Goal: Task Accomplishment & Management: Manage account settings

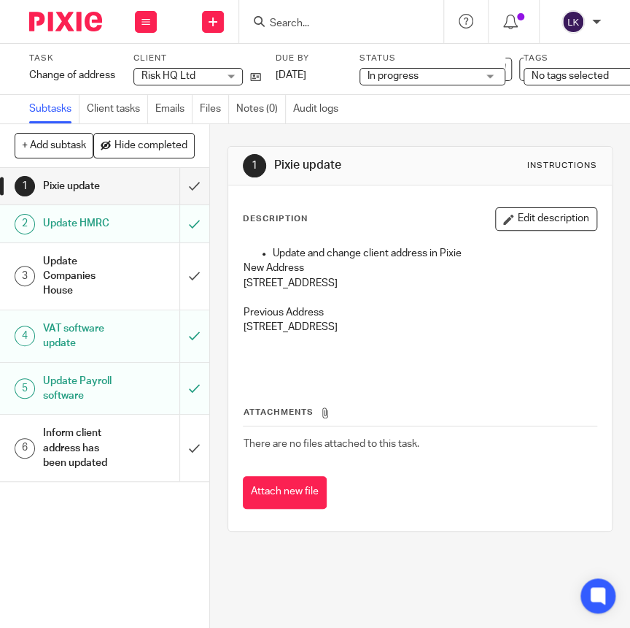
click at [358, 22] on input "Search" at bounding box center [334, 24] width 131 height 13
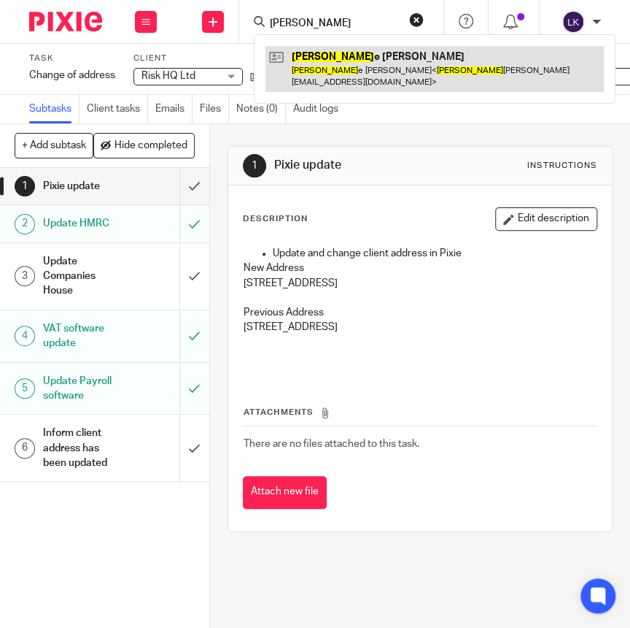
type input "suzann"
click at [356, 63] on link at bounding box center [435, 68] width 339 height 45
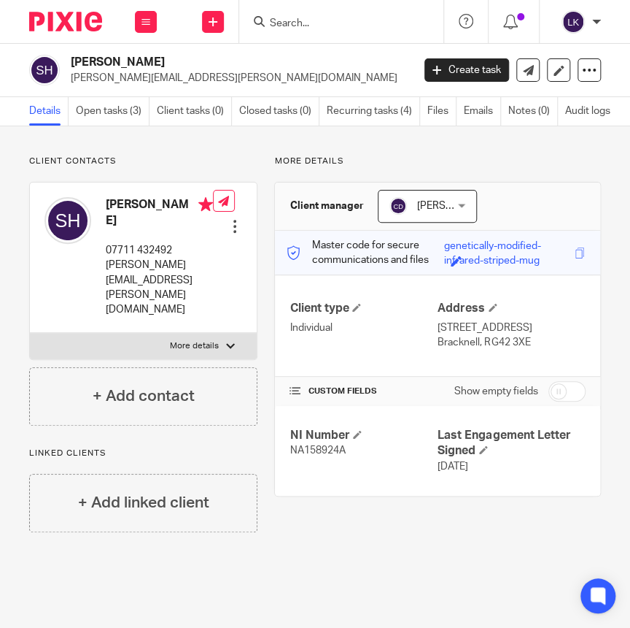
click at [560, 393] on input "checkbox" at bounding box center [567, 391] width 37 height 20
checkbox input "true"
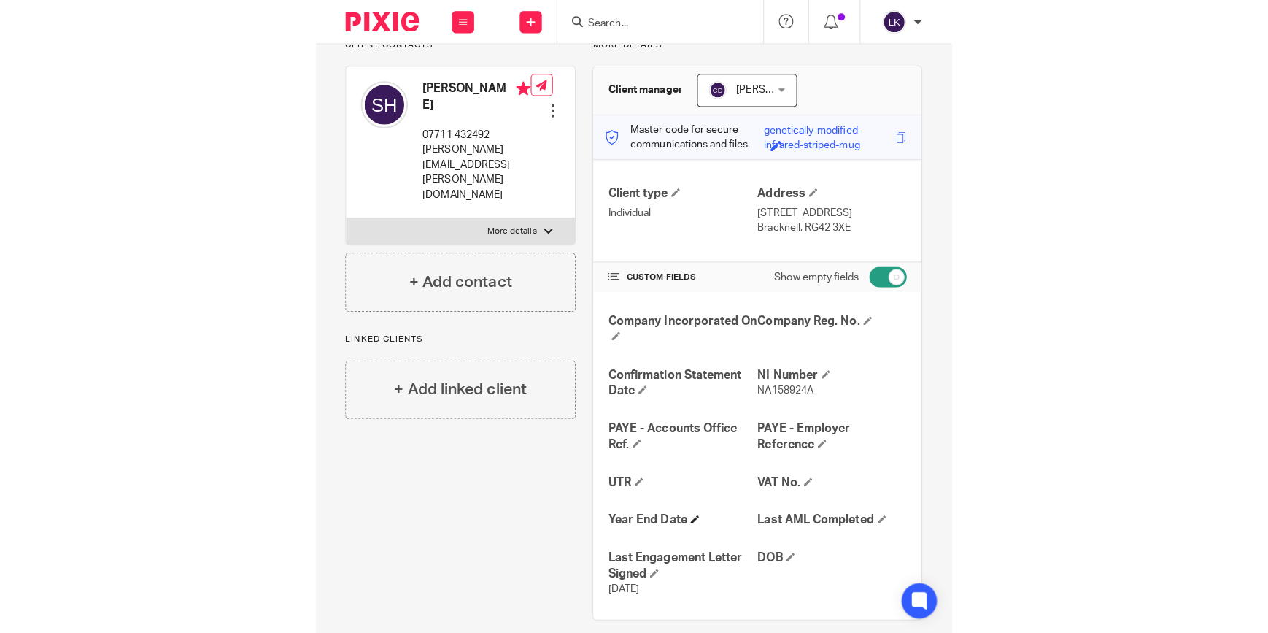
scroll to position [131, 0]
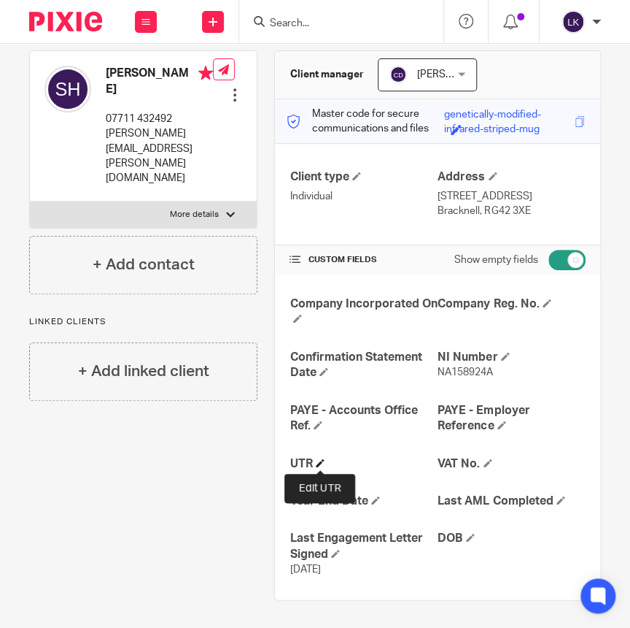
click at [320, 463] on span at bounding box center [320, 462] width 9 height 9
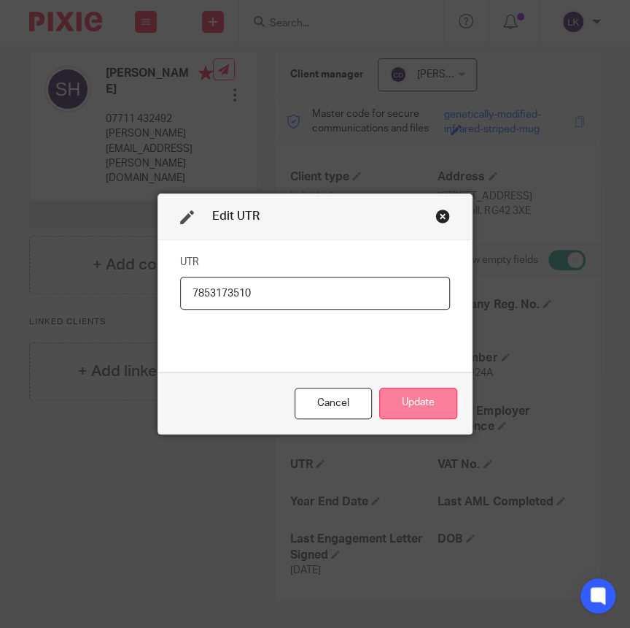
type input "7853173510"
click at [428, 396] on button "Update" at bounding box center [418, 402] width 78 height 31
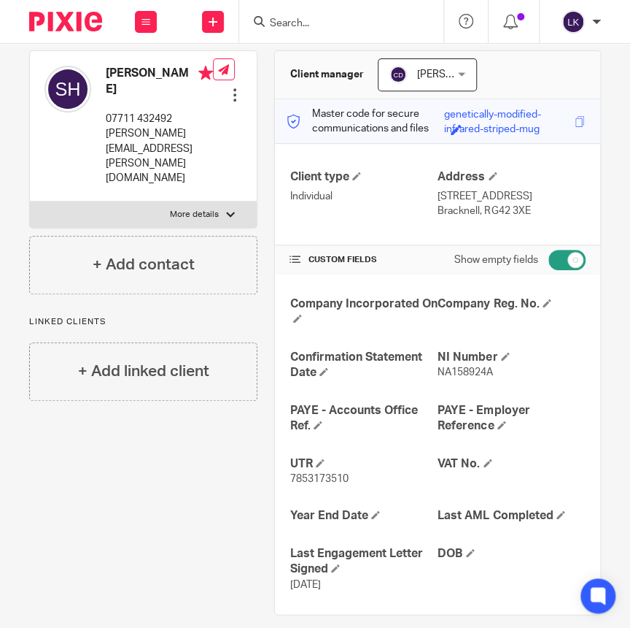
drag, startPoint x: 524, startPoint y: 211, endPoint x: 478, endPoint y: 211, distance: 46.0
click at [478, 211] on p "Bracknell, RG42 3XE" at bounding box center [512, 211] width 148 height 15
copy p "RG42 3XE"
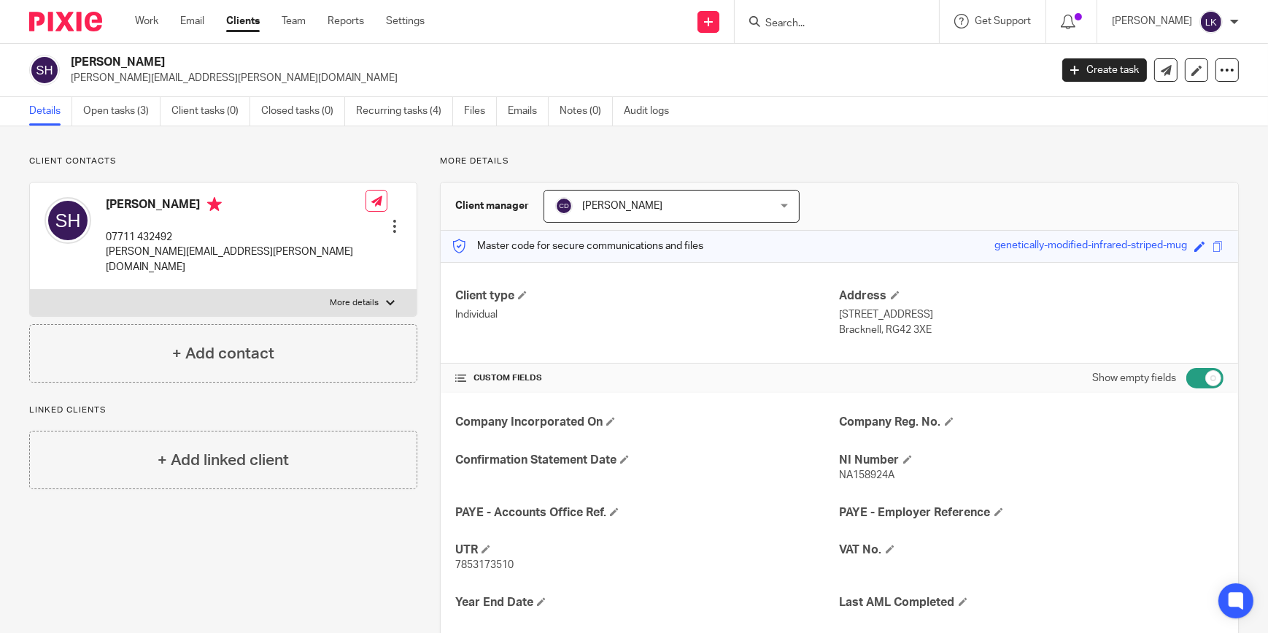
scroll to position [0, 0]
click at [142, 110] on link "Open tasks (3)" at bounding box center [121, 111] width 77 height 28
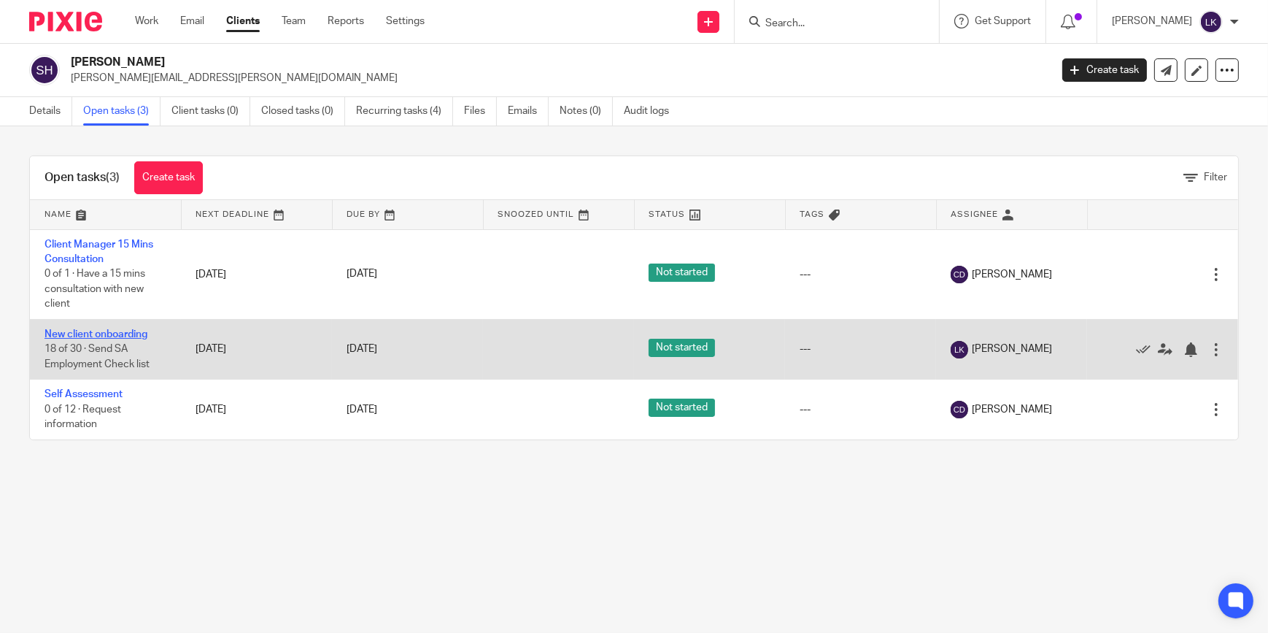
click at [109, 333] on link "New client onboarding" at bounding box center [96, 334] width 103 height 10
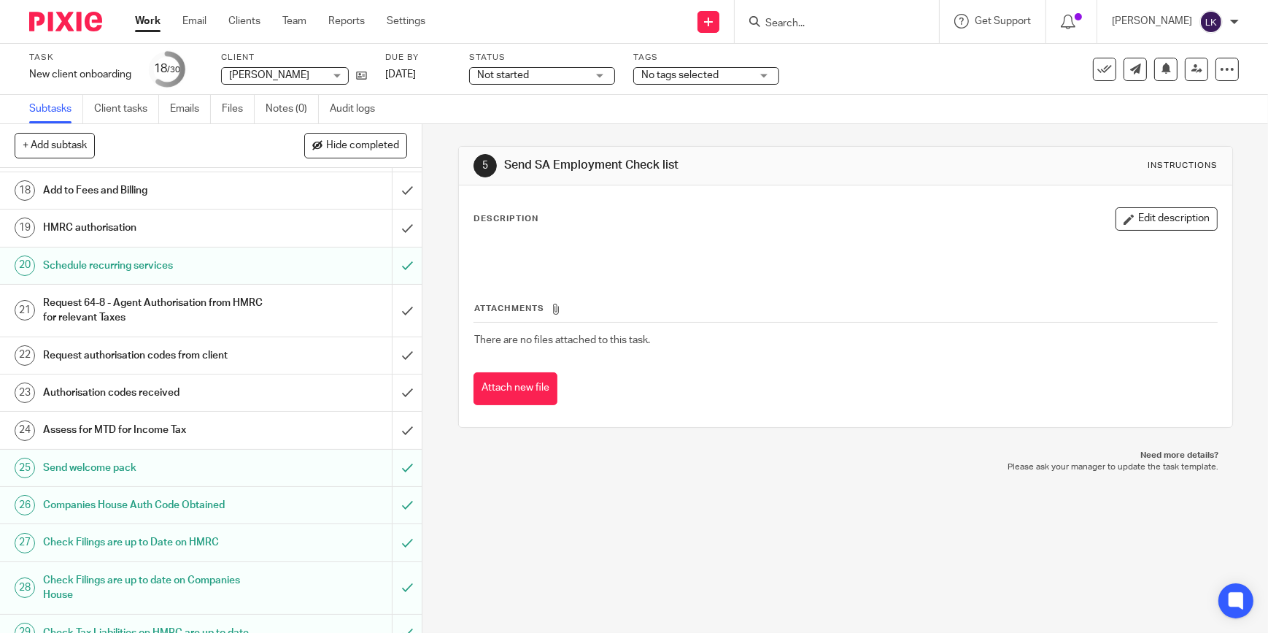
scroll to position [663, 0]
click at [395, 226] on input "submit" at bounding box center [211, 227] width 422 height 36
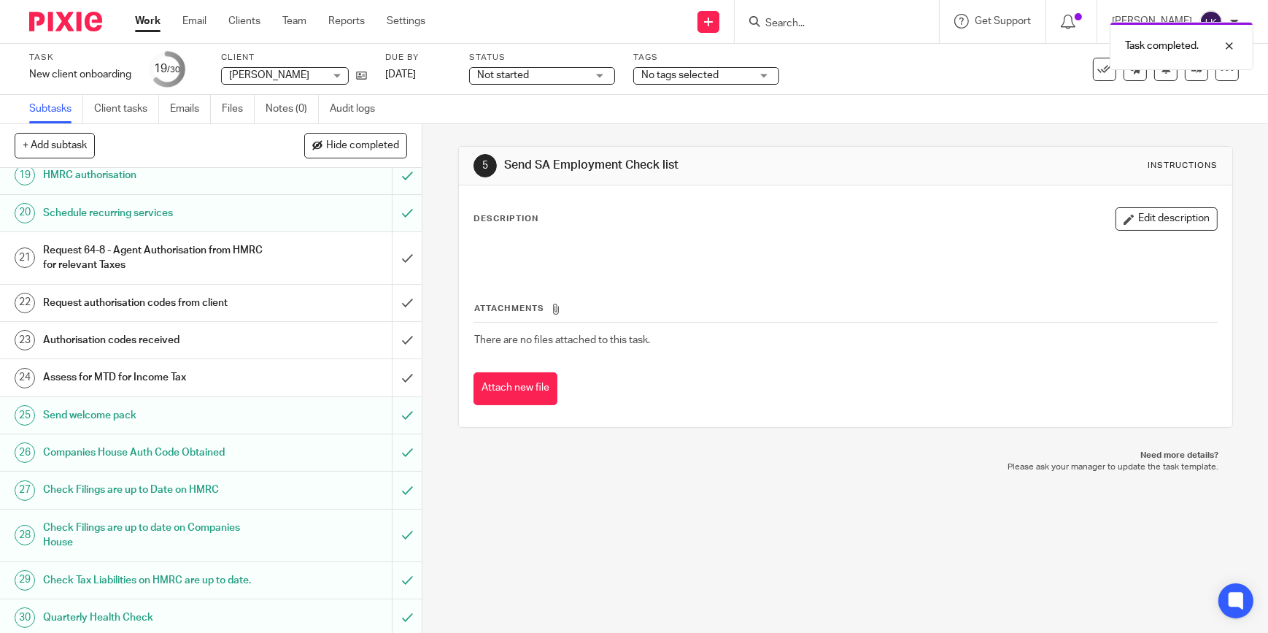
scroll to position [717, 0]
click at [308, 257] on div "Request 64-8 - Agent Authorisation from HMRC for relevant Taxes" at bounding box center [210, 256] width 335 height 37
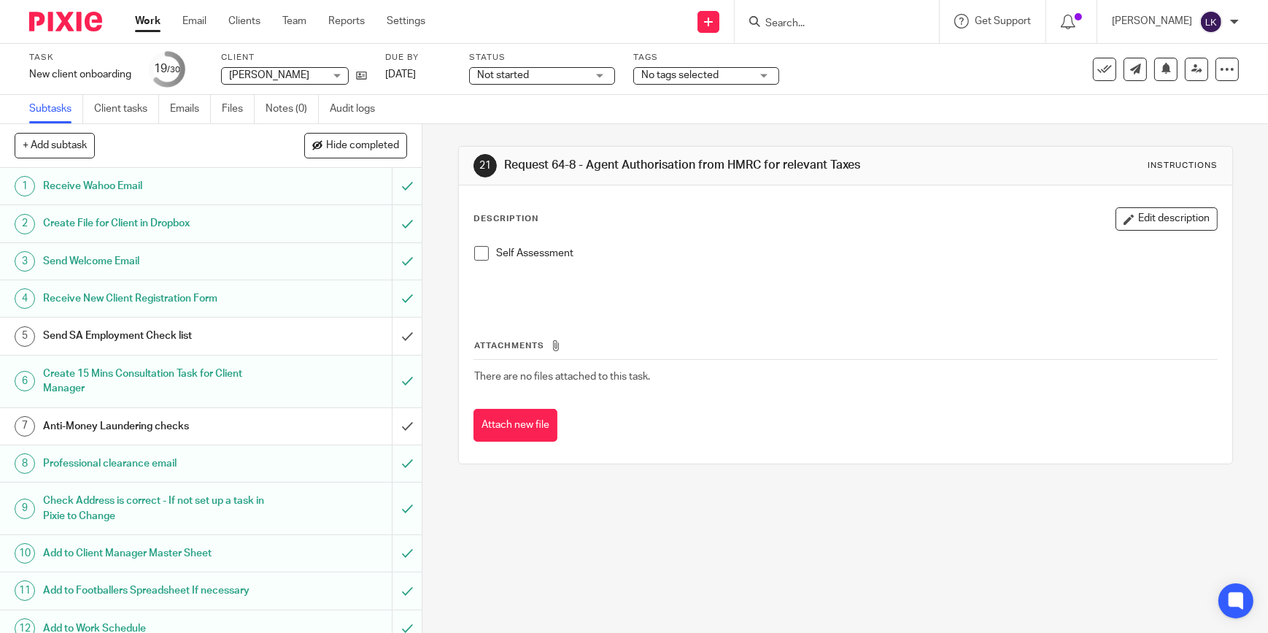
click at [474, 249] on span at bounding box center [481, 253] width 15 height 15
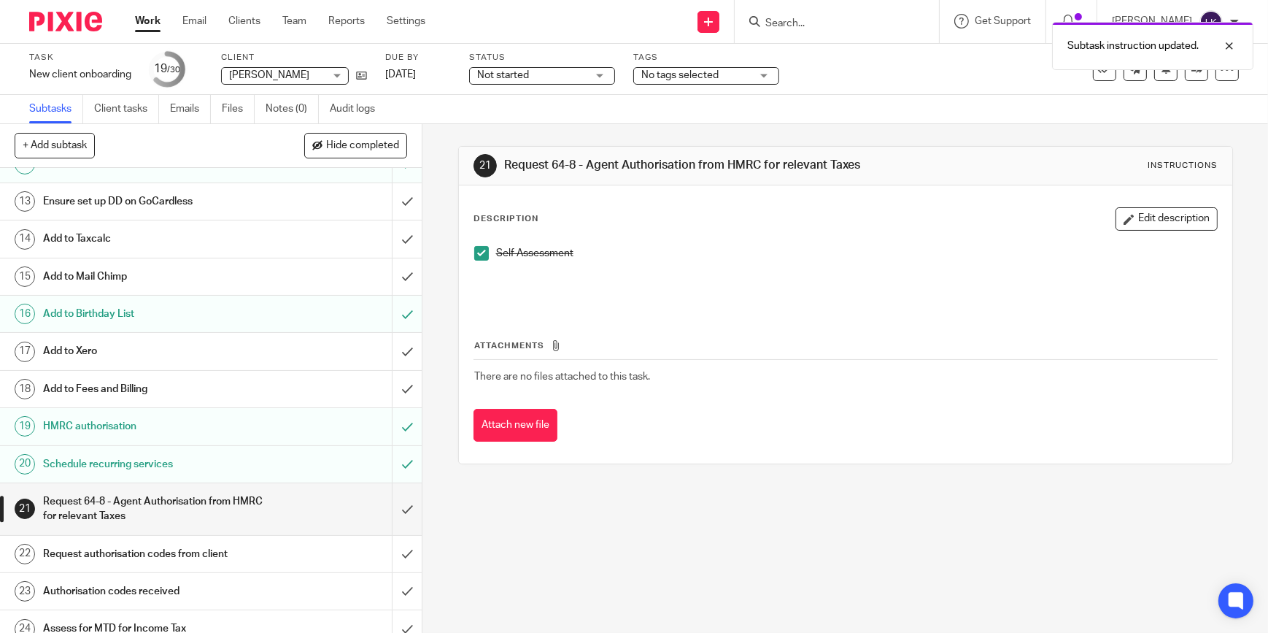
scroll to position [530, 0]
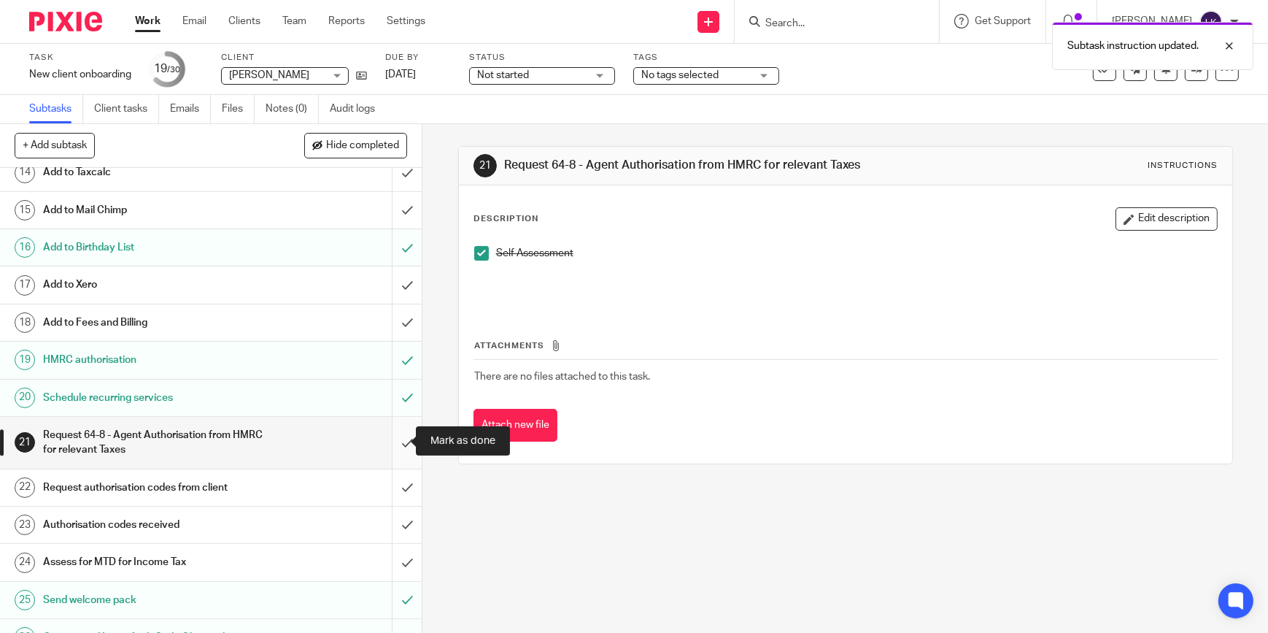
click at [394, 442] on input "submit" at bounding box center [211, 443] width 422 height 52
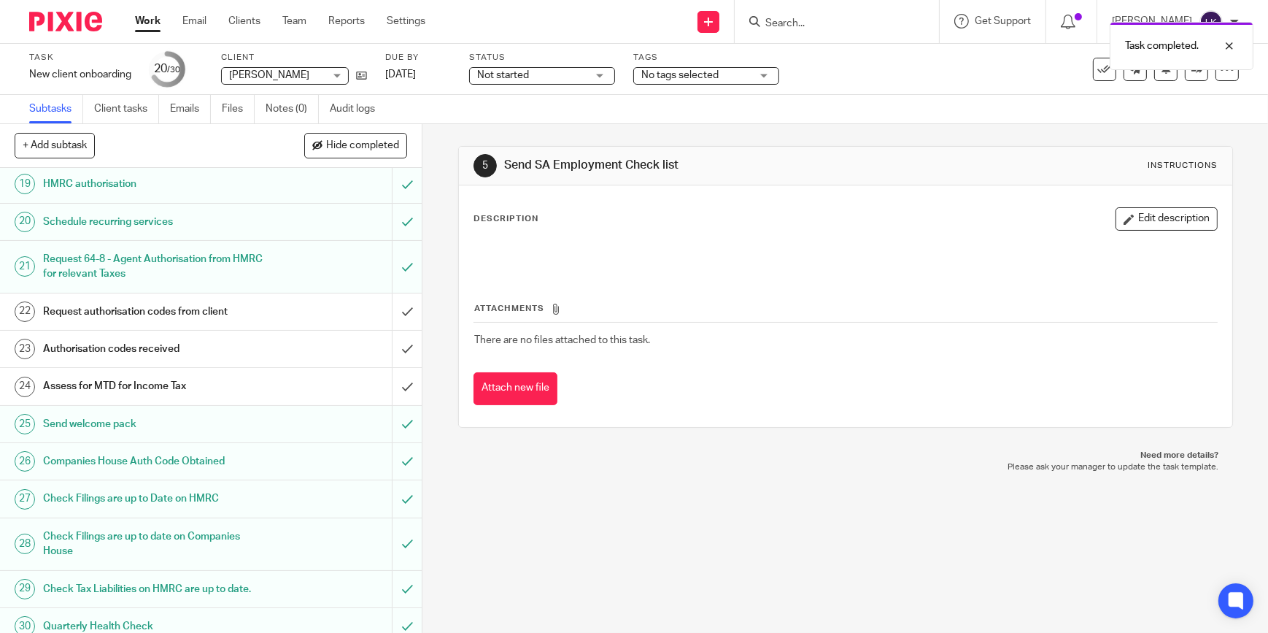
scroll to position [717, 0]
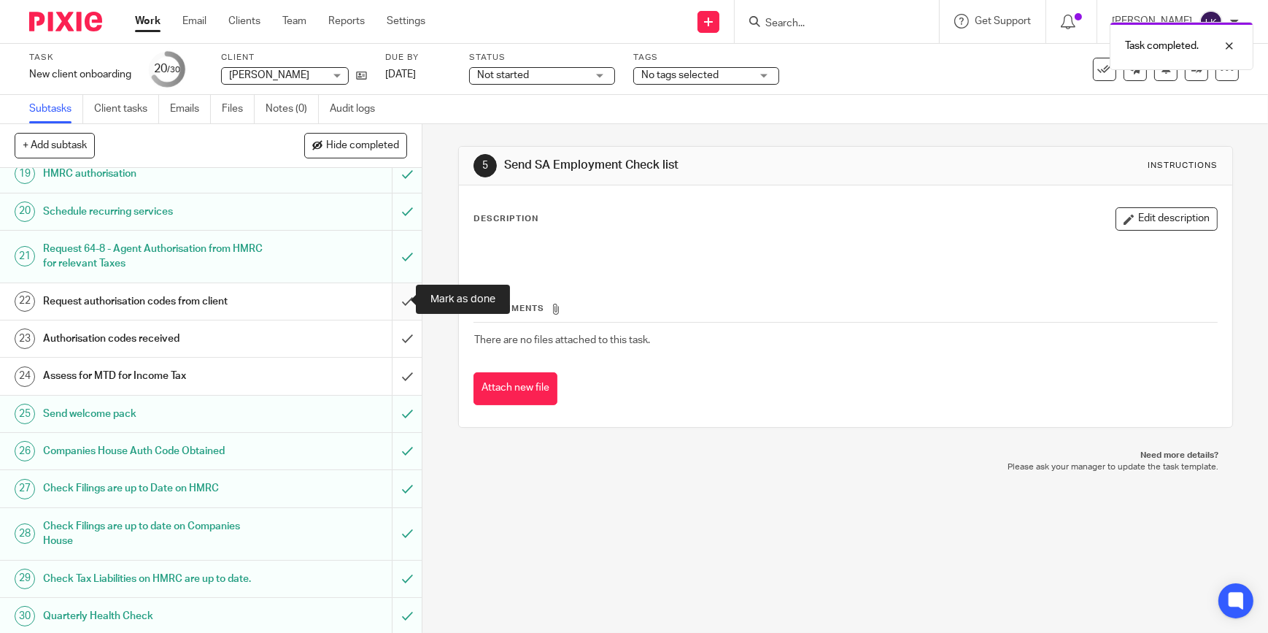
click at [395, 299] on input "submit" at bounding box center [211, 301] width 422 height 36
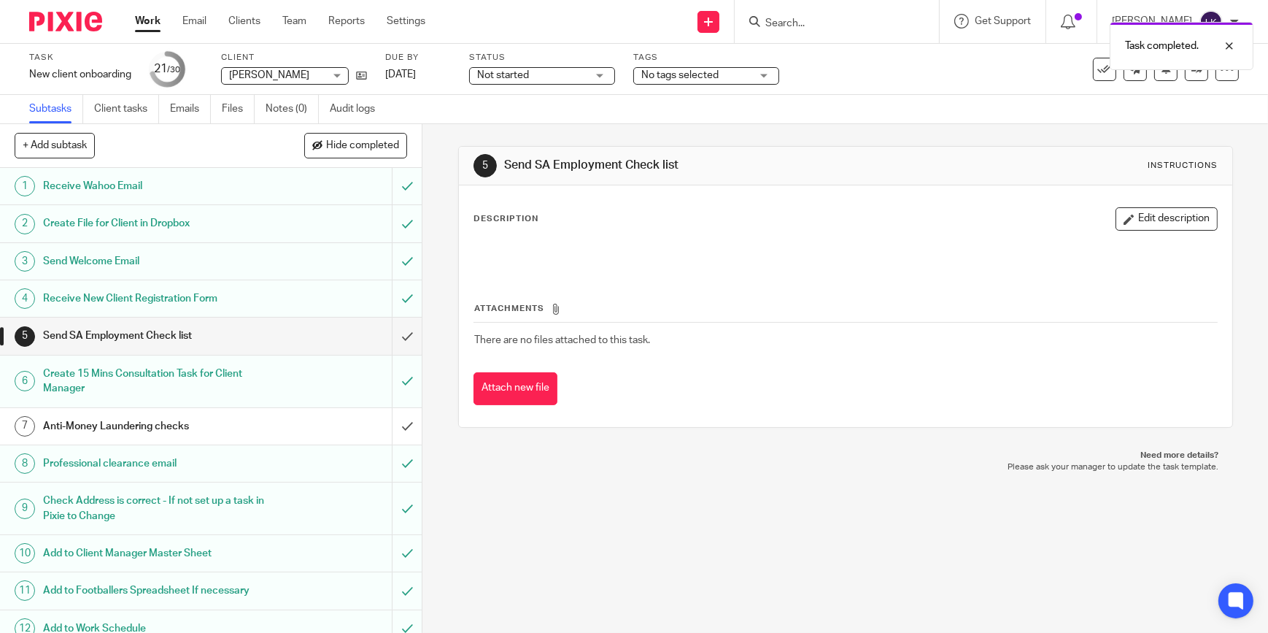
click at [153, 25] on link "Work" at bounding box center [148, 21] width 26 height 15
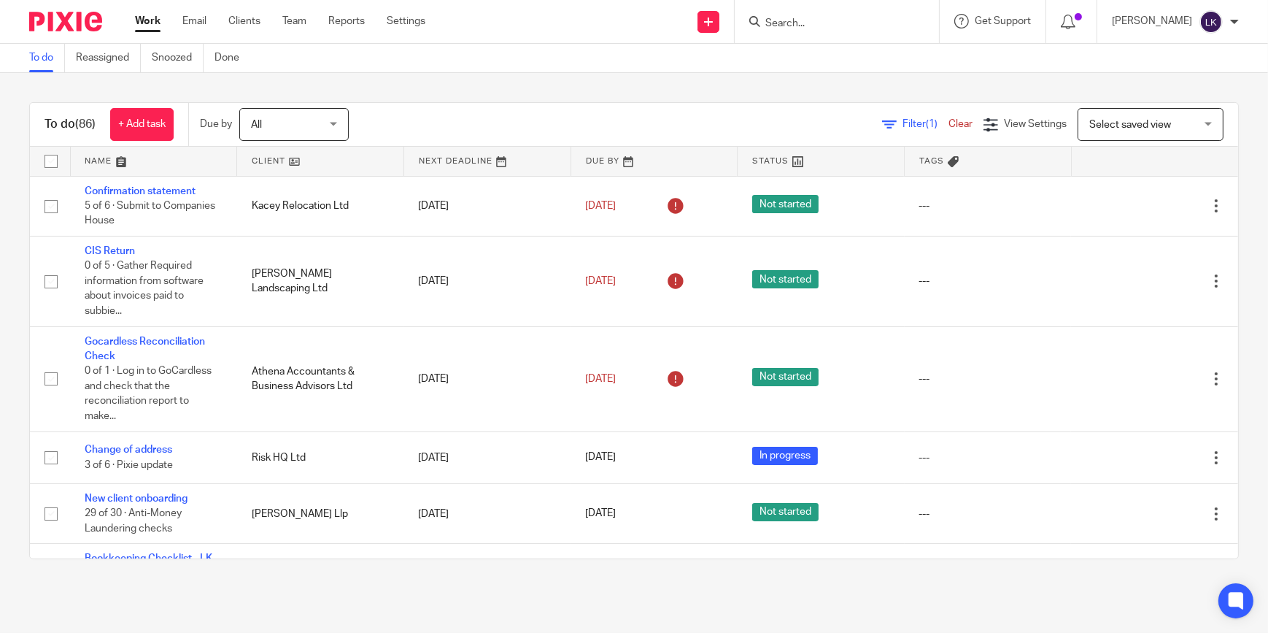
click at [802, 25] on input "Search" at bounding box center [829, 24] width 131 height 13
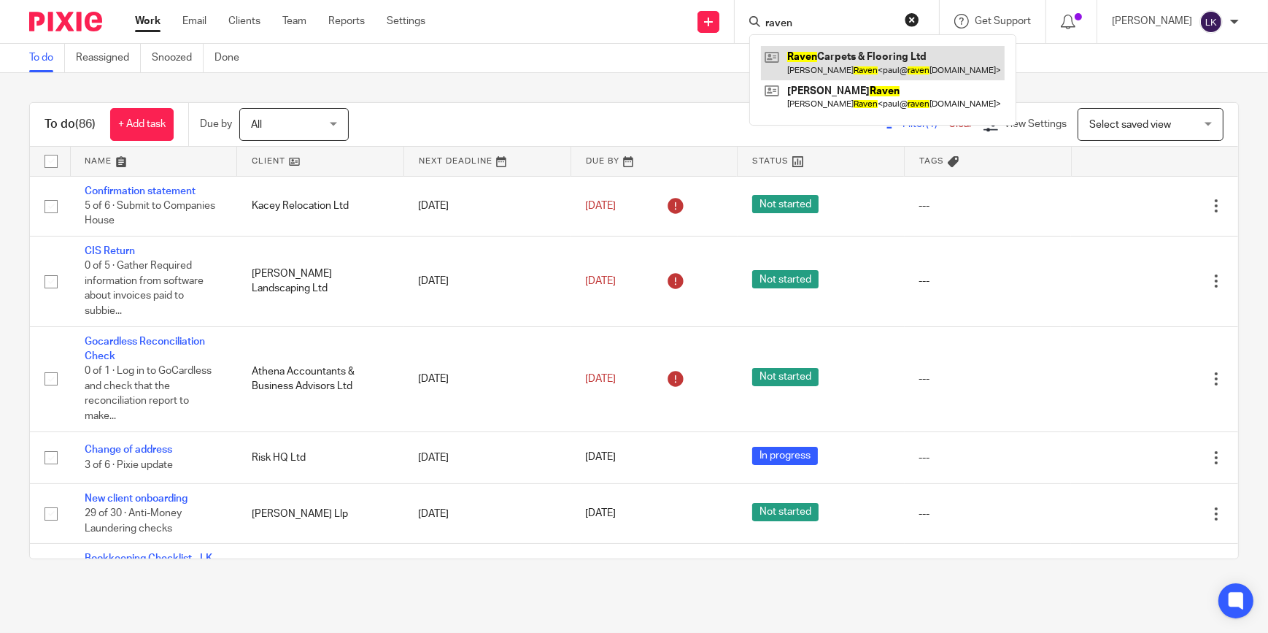
type input "raven"
click at [897, 60] on link at bounding box center [883, 63] width 244 height 34
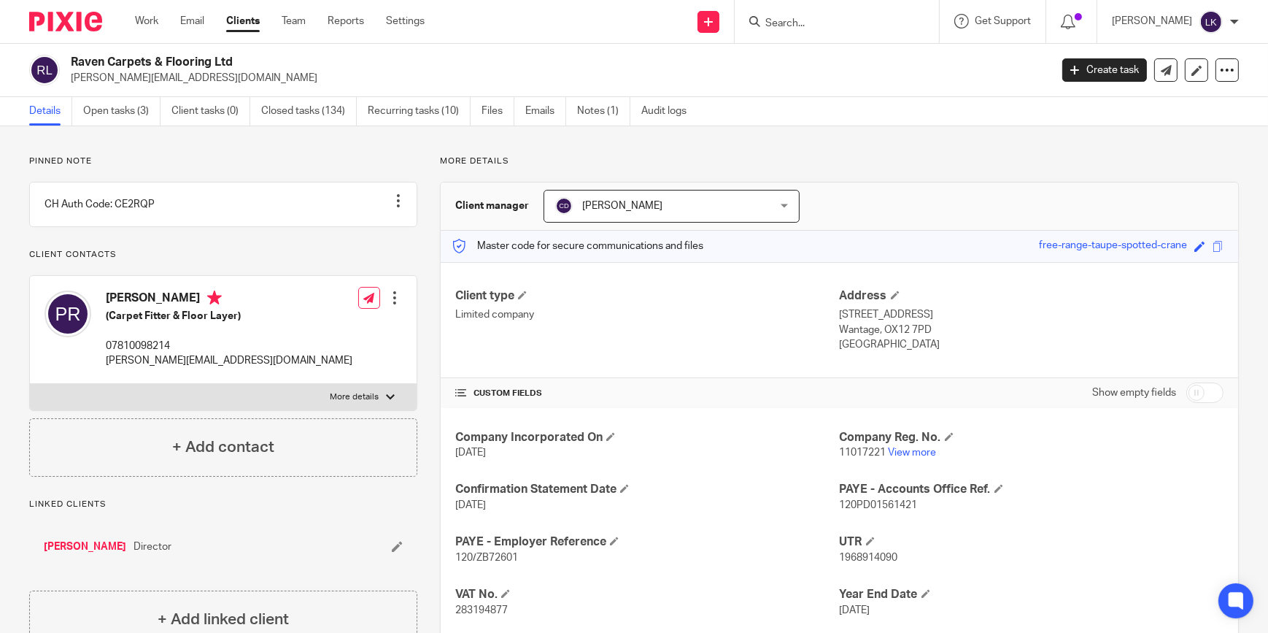
click at [482, 606] on span "283194877" at bounding box center [481, 610] width 53 height 10
copy span "283194877"
click at [138, 117] on link "Open tasks (3)" at bounding box center [121, 111] width 77 height 28
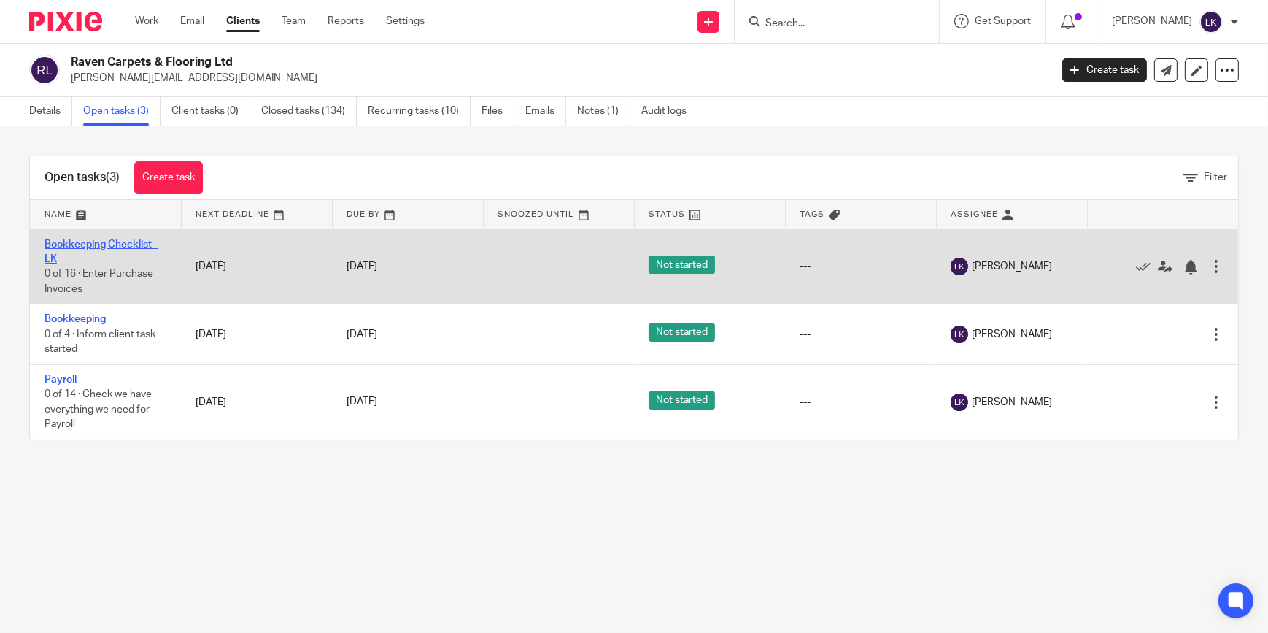
click at [117, 241] on link "Bookkeeping Checklist - LK" at bounding box center [101, 251] width 113 height 25
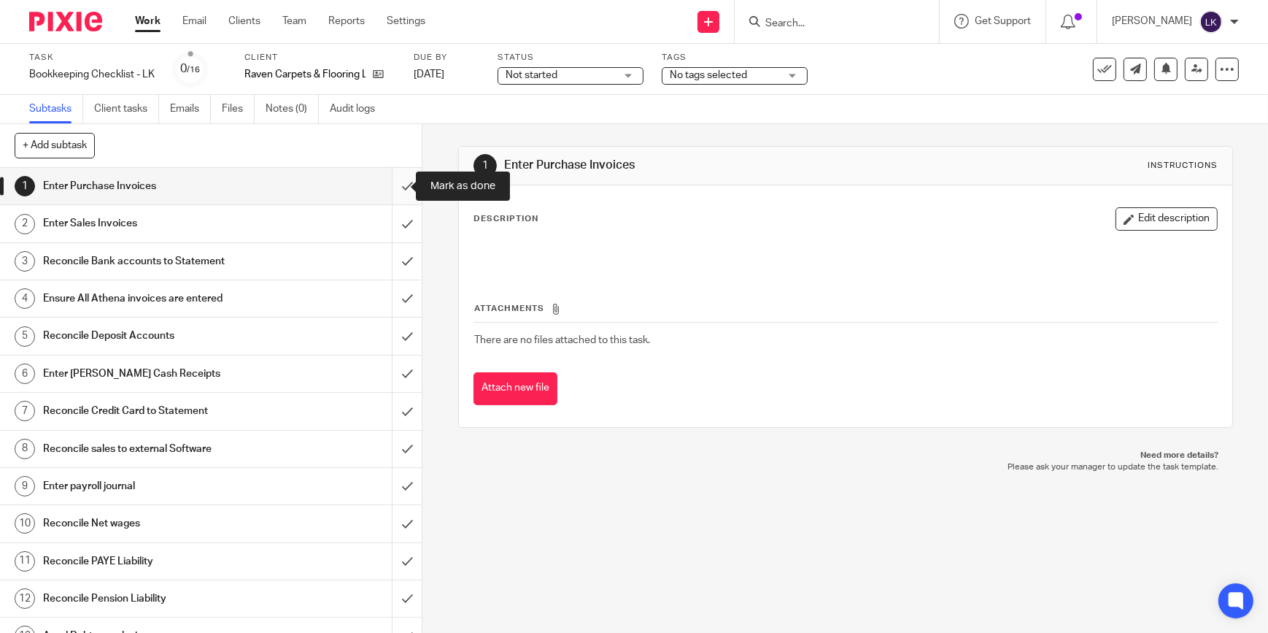
drag, startPoint x: 395, startPoint y: 188, endPoint x: 396, endPoint y: 204, distance: 16.1
click at [395, 188] on input "submit" at bounding box center [211, 186] width 422 height 36
click at [396, 212] on input "submit" at bounding box center [211, 223] width 422 height 36
click at [394, 252] on input "submit" at bounding box center [211, 261] width 422 height 36
click at [394, 283] on input "submit" at bounding box center [211, 298] width 422 height 36
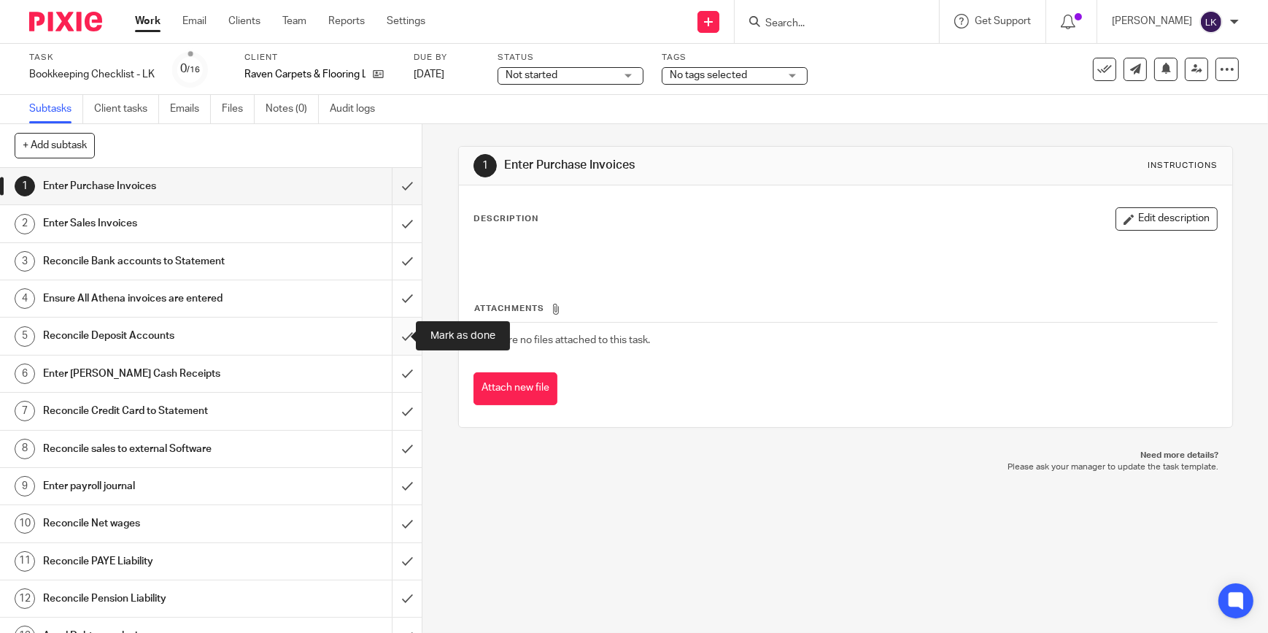
click at [394, 320] on input "submit" at bounding box center [211, 335] width 422 height 36
click at [400, 361] on input "submit" at bounding box center [211, 373] width 422 height 36
click at [400, 401] on input "submit" at bounding box center [211, 411] width 422 height 36
click at [399, 432] on input "submit" at bounding box center [211, 449] width 422 height 36
click at [398, 469] on input "submit" at bounding box center [211, 486] width 422 height 36
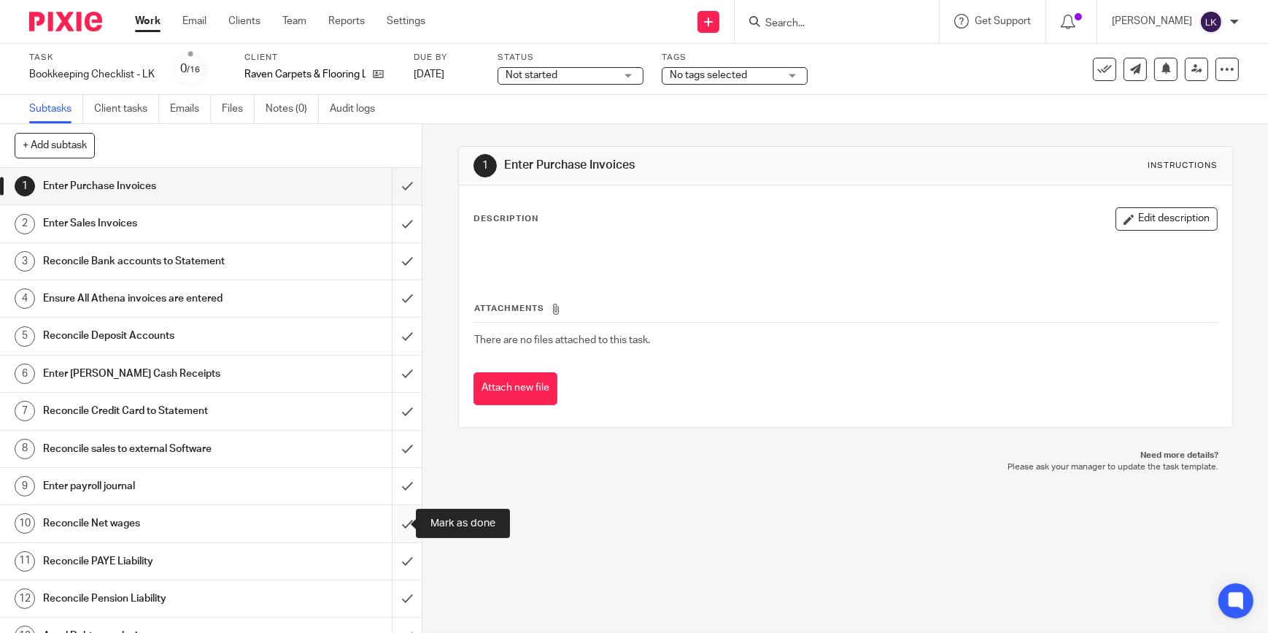
click at [397, 513] on input "submit" at bounding box center [211, 523] width 422 height 36
click at [389, 559] on input "submit" at bounding box center [211, 561] width 422 height 36
click at [393, 598] on input "submit" at bounding box center [211, 598] width 422 height 36
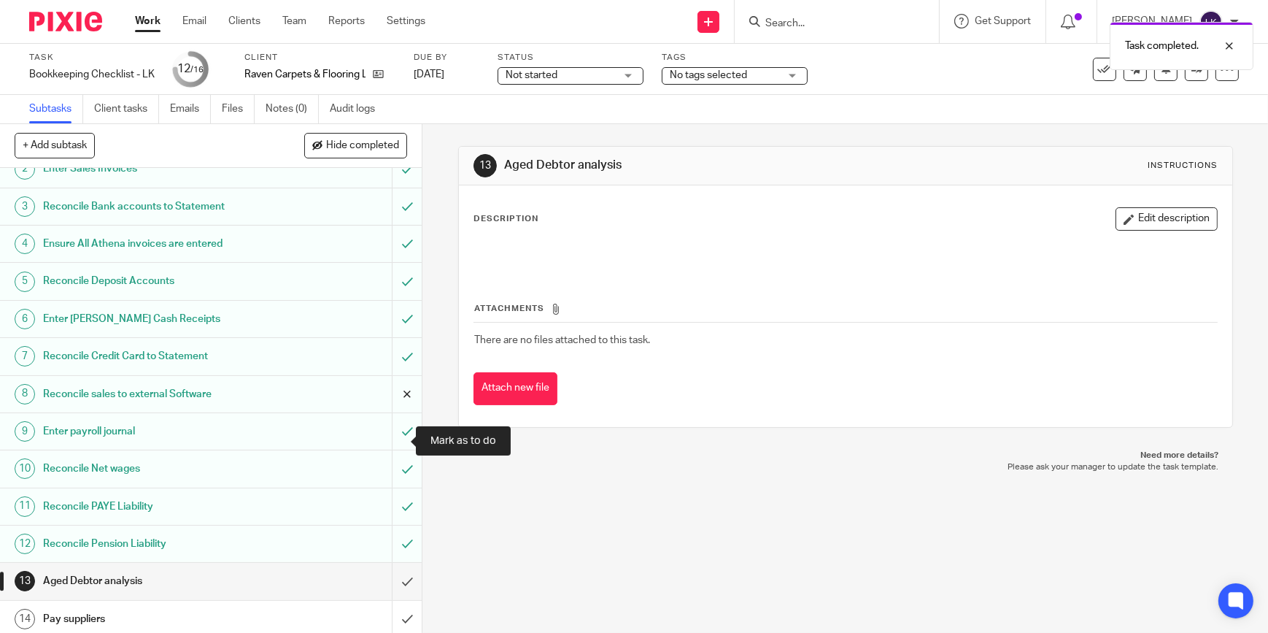
scroll to position [148, 0]
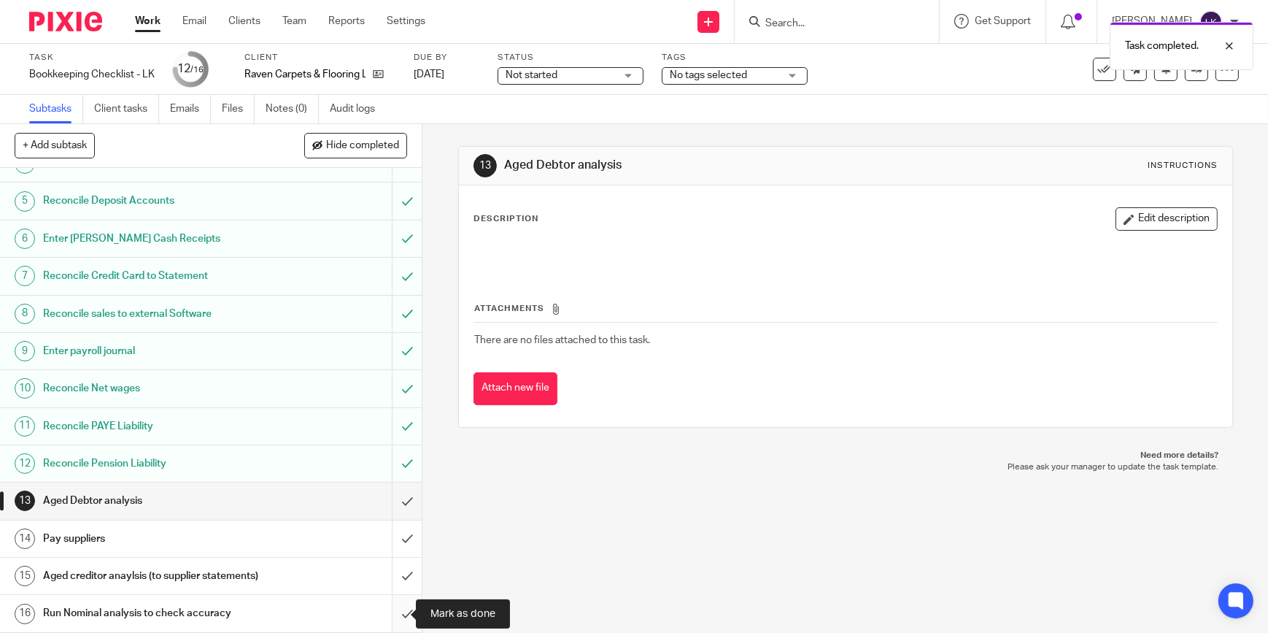
click at [395, 609] on input "submit" at bounding box center [211, 613] width 422 height 36
click at [398, 569] on input "submit" at bounding box center [211, 575] width 422 height 36
click at [398, 525] on input "submit" at bounding box center [211, 538] width 422 height 36
click at [398, 482] on input "submit" at bounding box center [211, 500] width 422 height 36
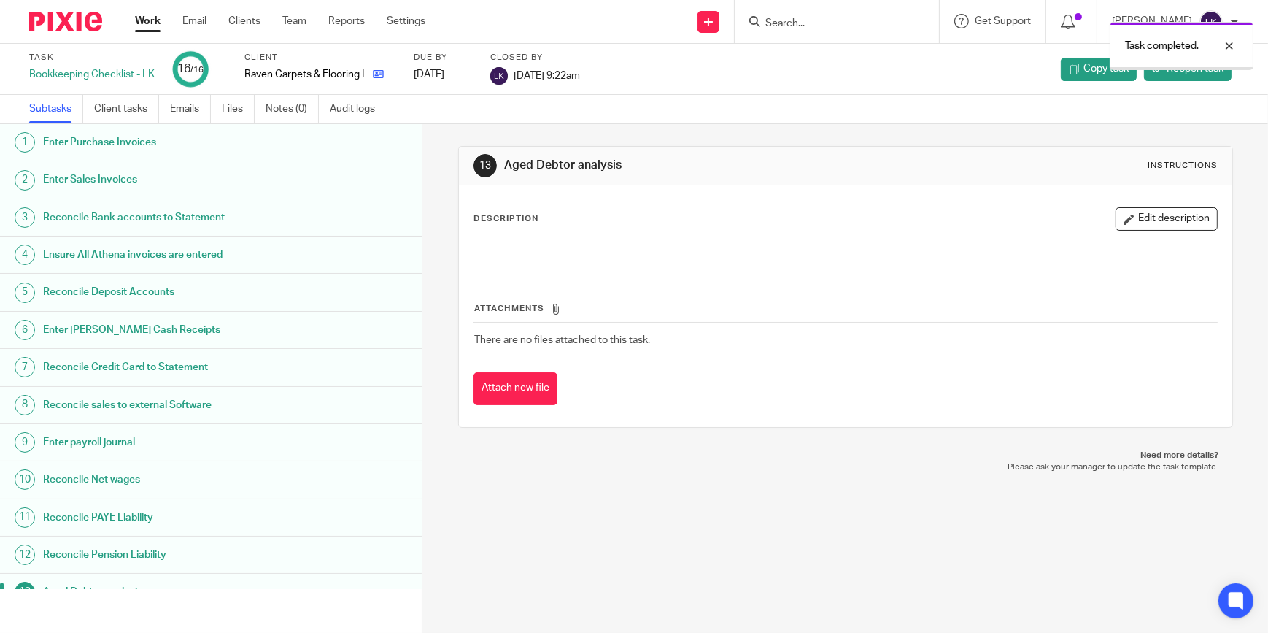
click at [382, 77] on icon at bounding box center [378, 74] width 11 height 11
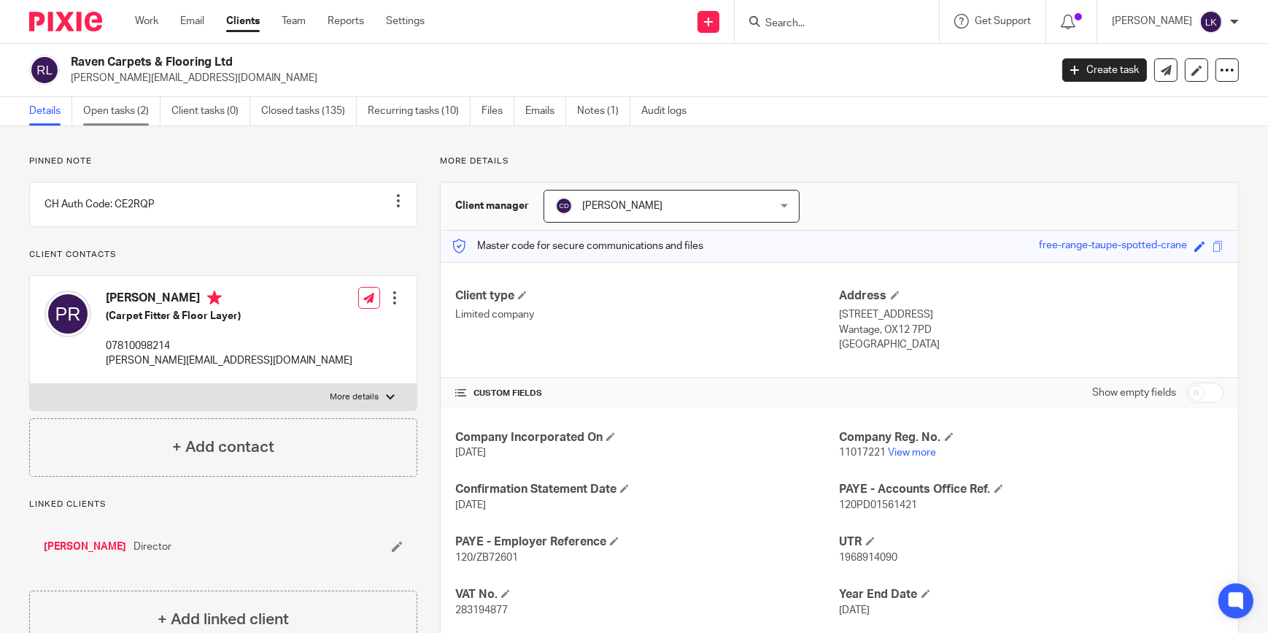
click at [143, 112] on link "Open tasks (2)" at bounding box center [121, 111] width 77 height 28
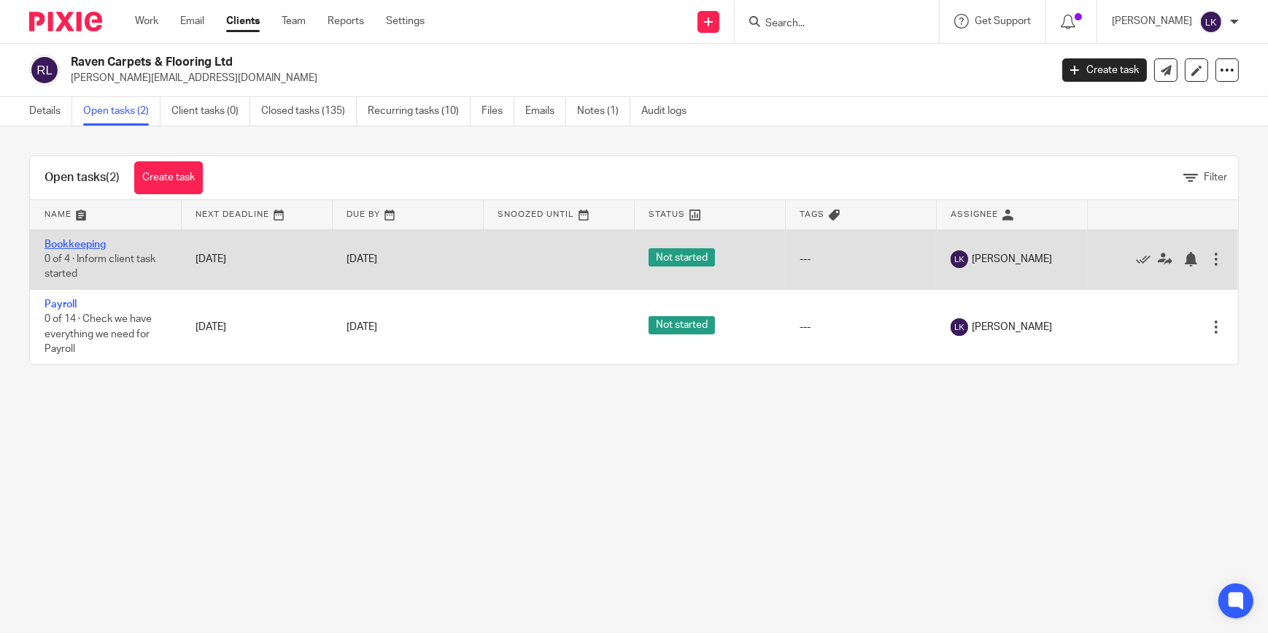
click at [81, 245] on link "Bookkeeping" at bounding box center [75, 244] width 61 height 10
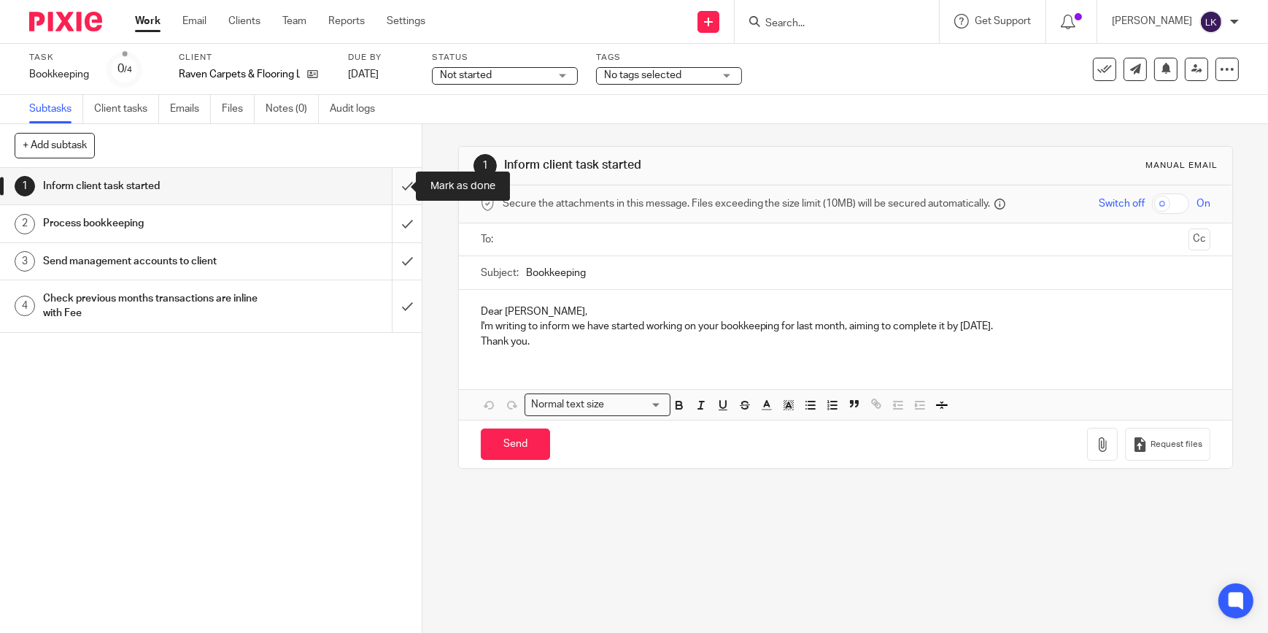
click at [387, 189] on input "submit" at bounding box center [211, 186] width 422 height 36
click at [394, 220] on input "submit" at bounding box center [211, 223] width 422 height 36
click at [397, 257] on input "submit" at bounding box center [211, 261] width 422 height 36
click at [395, 309] on input "submit" at bounding box center [211, 306] width 422 height 52
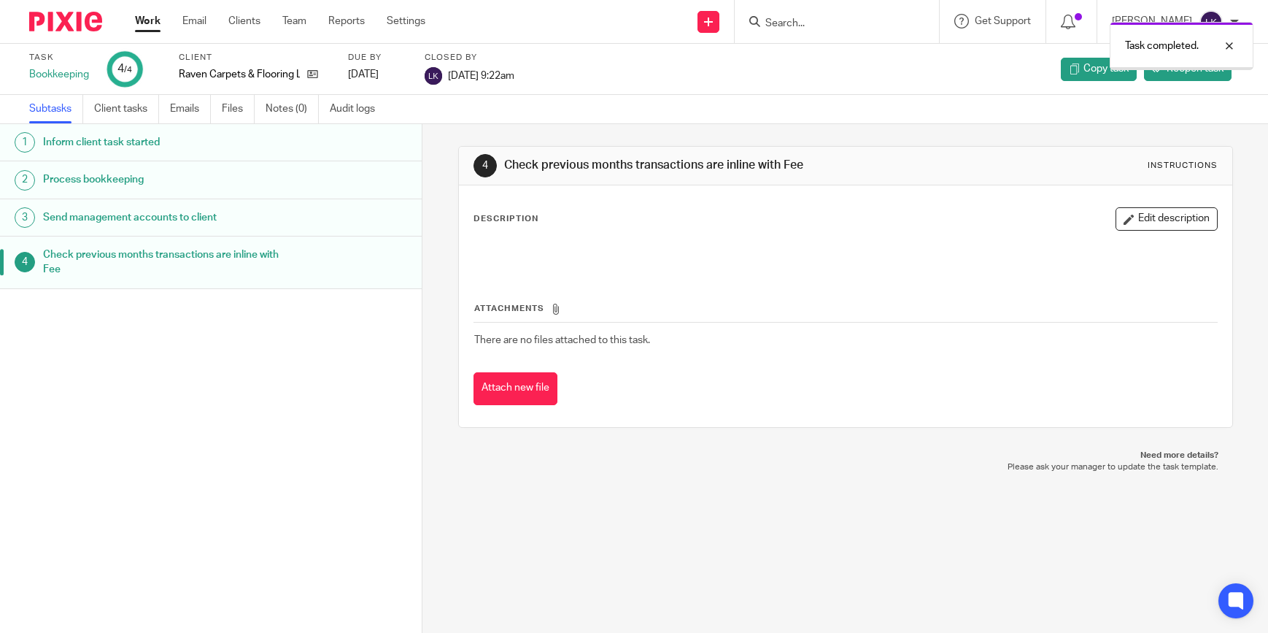
click at [153, 25] on link "Work" at bounding box center [148, 21] width 26 height 15
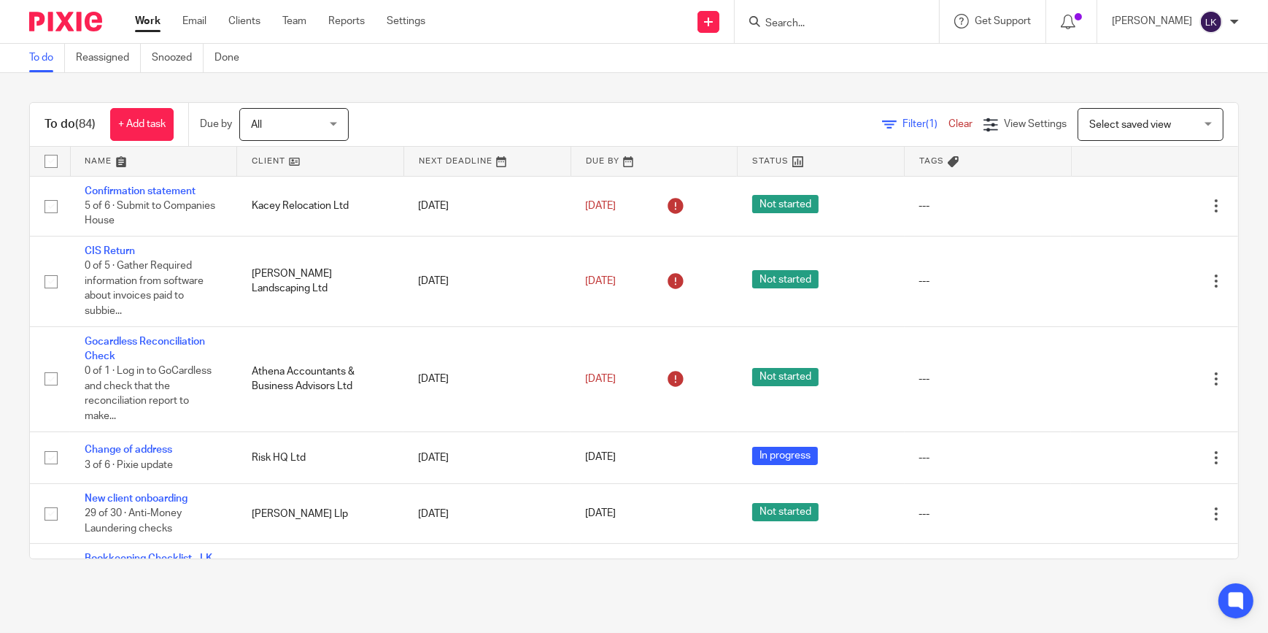
drag, startPoint x: 716, startPoint y: 20, endPoint x: 719, endPoint y: 39, distance: 19.9
click at [716, 20] on link at bounding box center [709, 22] width 22 height 22
click at [727, 107] on link "Add client" at bounding box center [727, 111] width 102 height 21
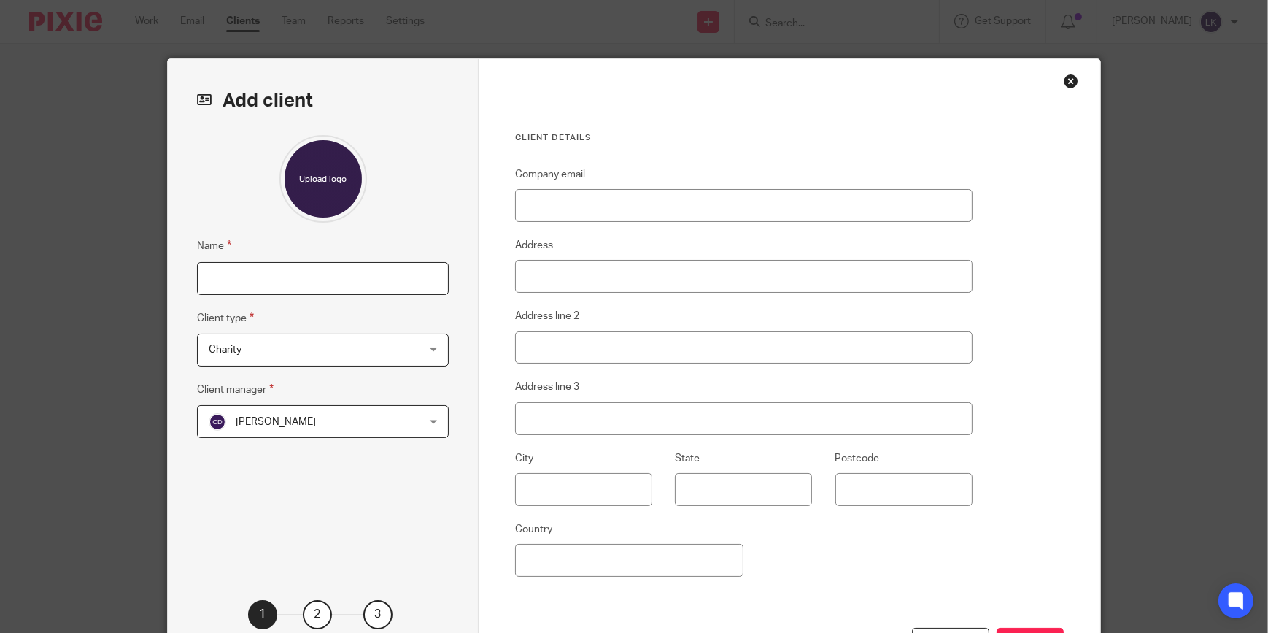
click at [280, 278] on input "Name" at bounding box center [323, 278] width 252 height 33
type input "[PERSON_NAME]"
click at [288, 349] on span "Charity" at bounding box center [304, 349] width 191 height 31
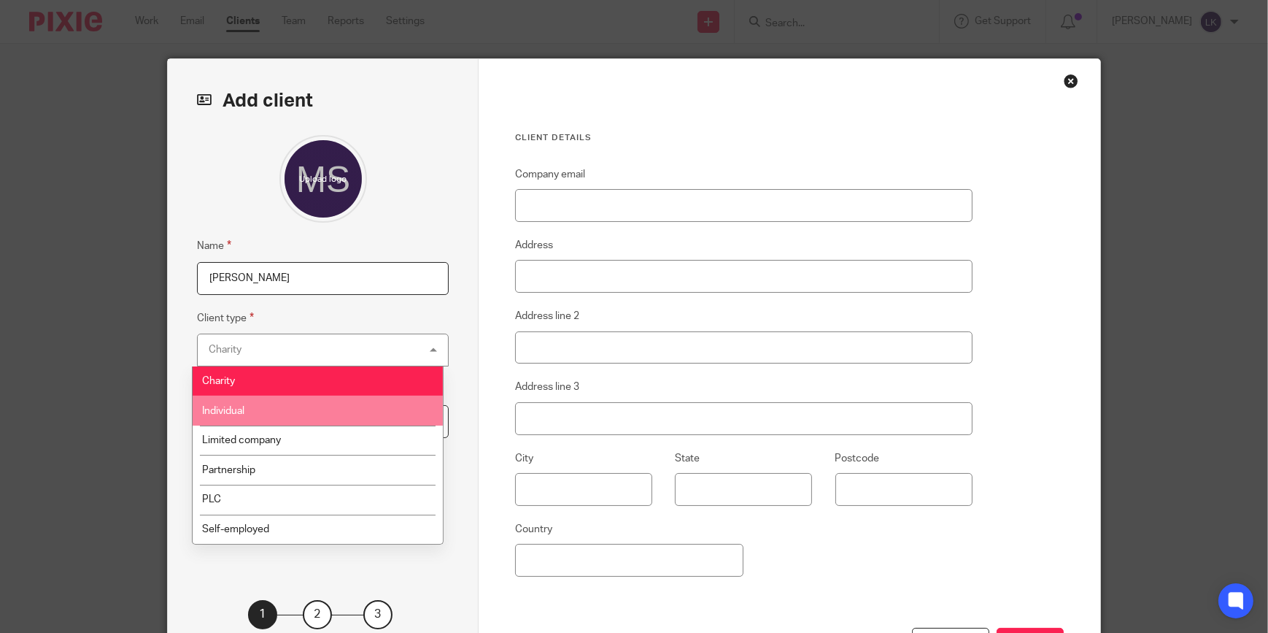
click at [241, 404] on li "Individual" at bounding box center [318, 410] width 250 height 30
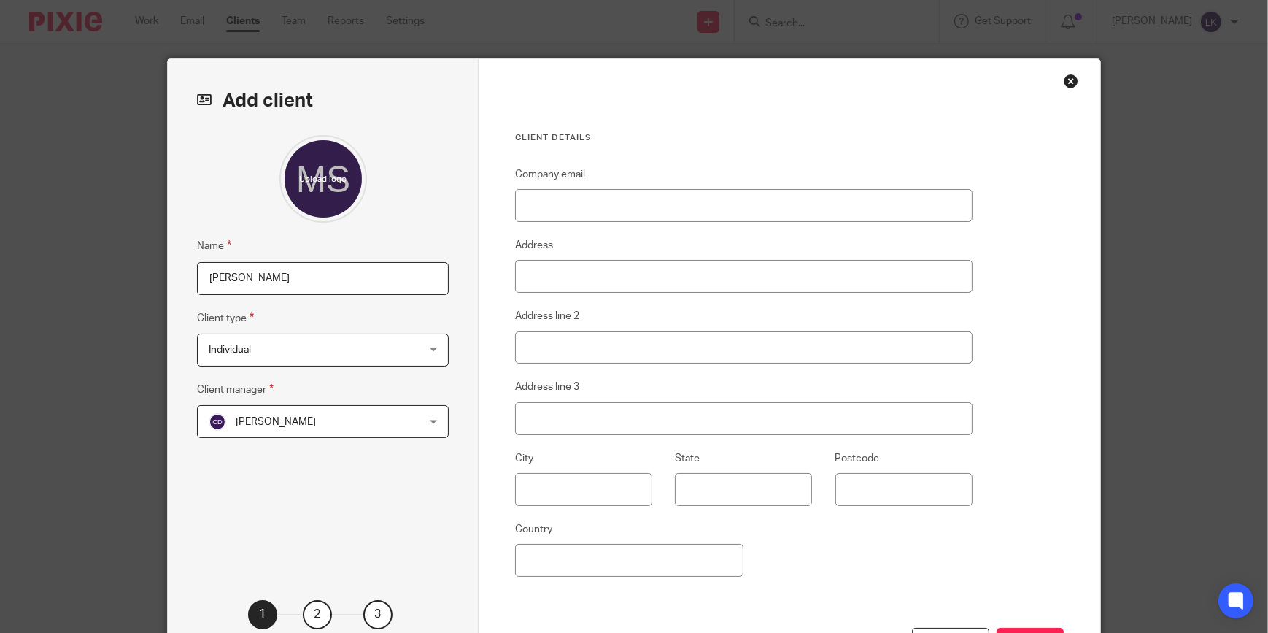
click at [239, 422] on span "[PERSON_NAME]" at bounding box center [276, 422] width 80 height 10
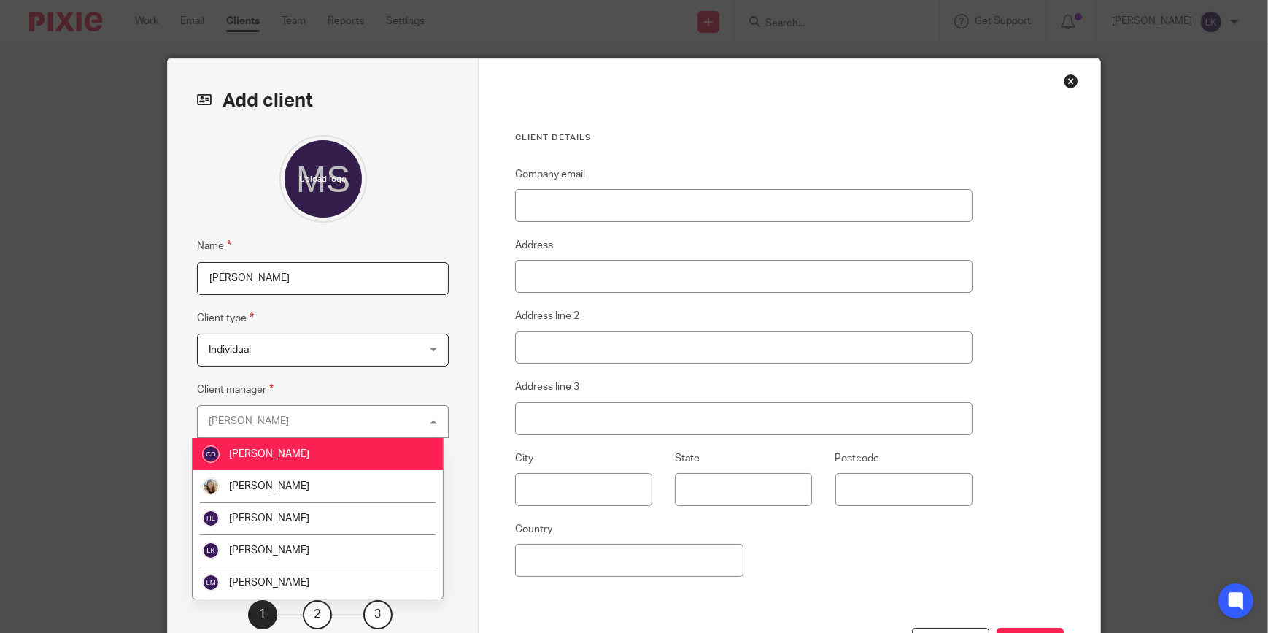
click at [239, 422] on div "[PERSON_NAME]" at bounding box center [249, 421] width 80 height 10
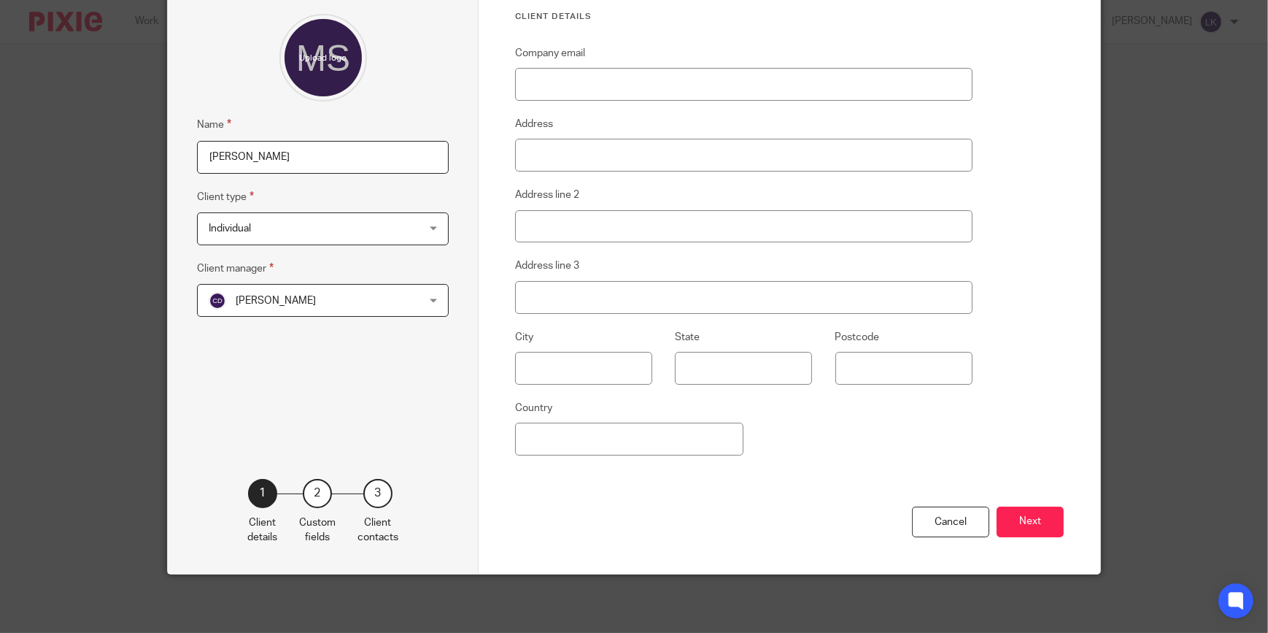
scroll to position [124, 0]
click at [573, 81] on input "Company email" at bounding box center [744, 84] width 458 height 33
paste input "miasarosi@gmail.com"
type input "miasarosi@gmail.com"
click at [1048, 509] on button "Next" at bounding box center [1030, 521] width 67 height 31
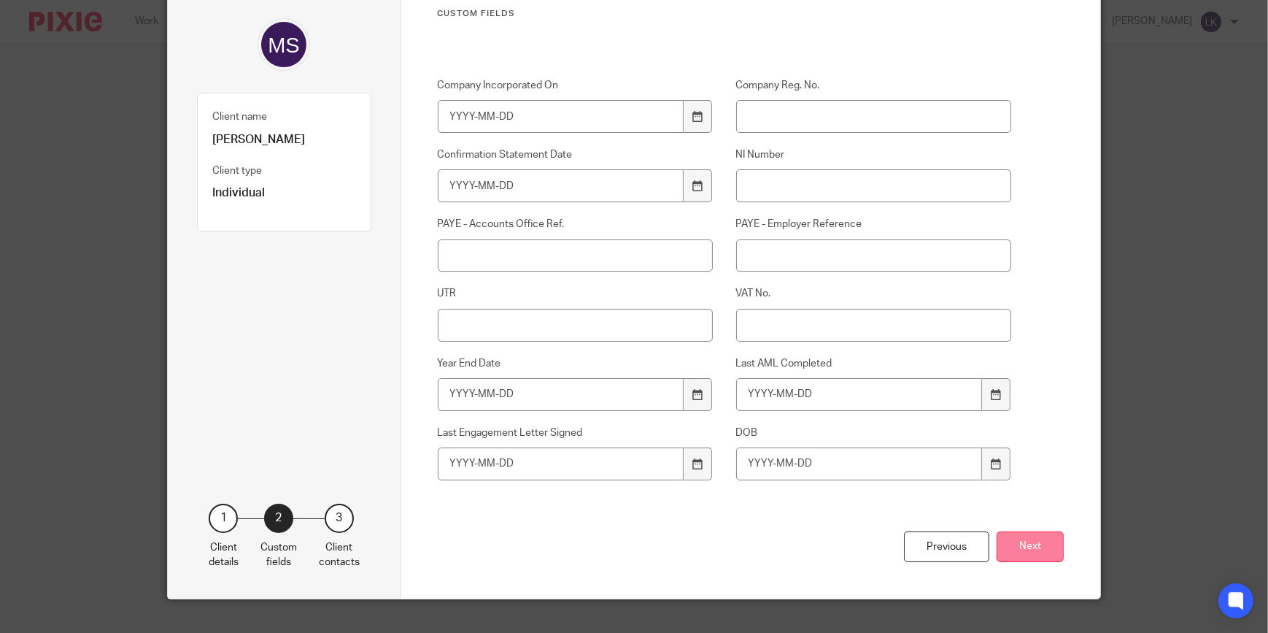
click at [1045, 555] on button "Next" at bounding box center [1030, 546] width 67 height 31
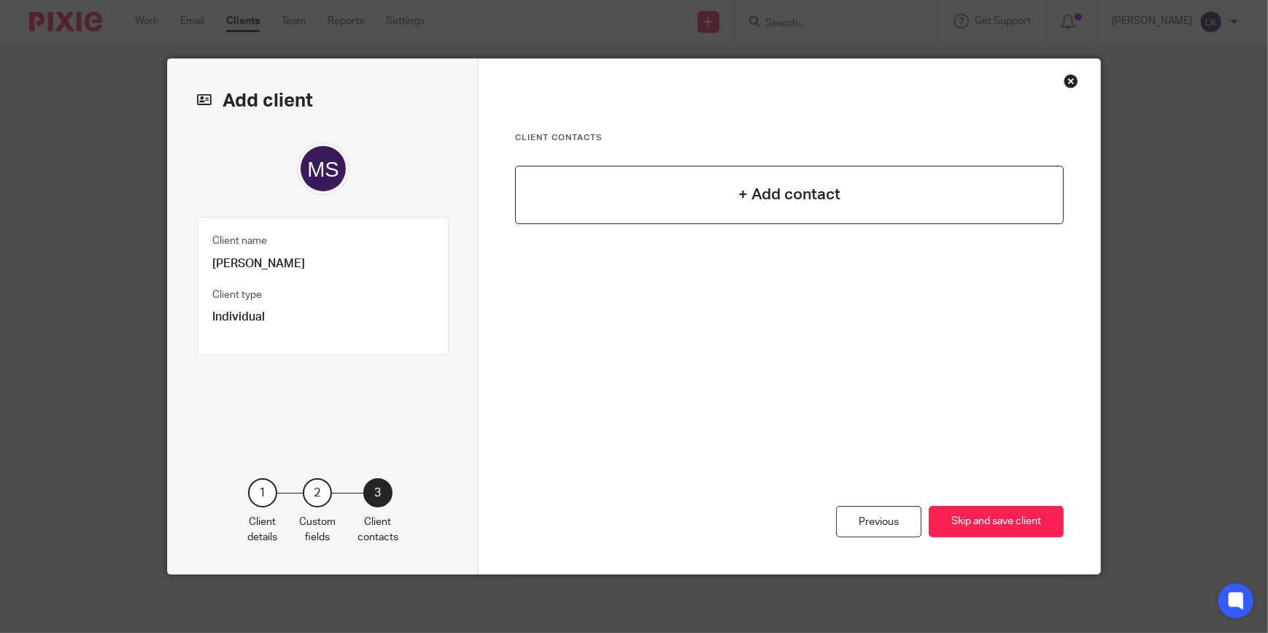
click at [787, 180] on div "+ Add contact" at bounding box center [789, 195] width 549 height 58
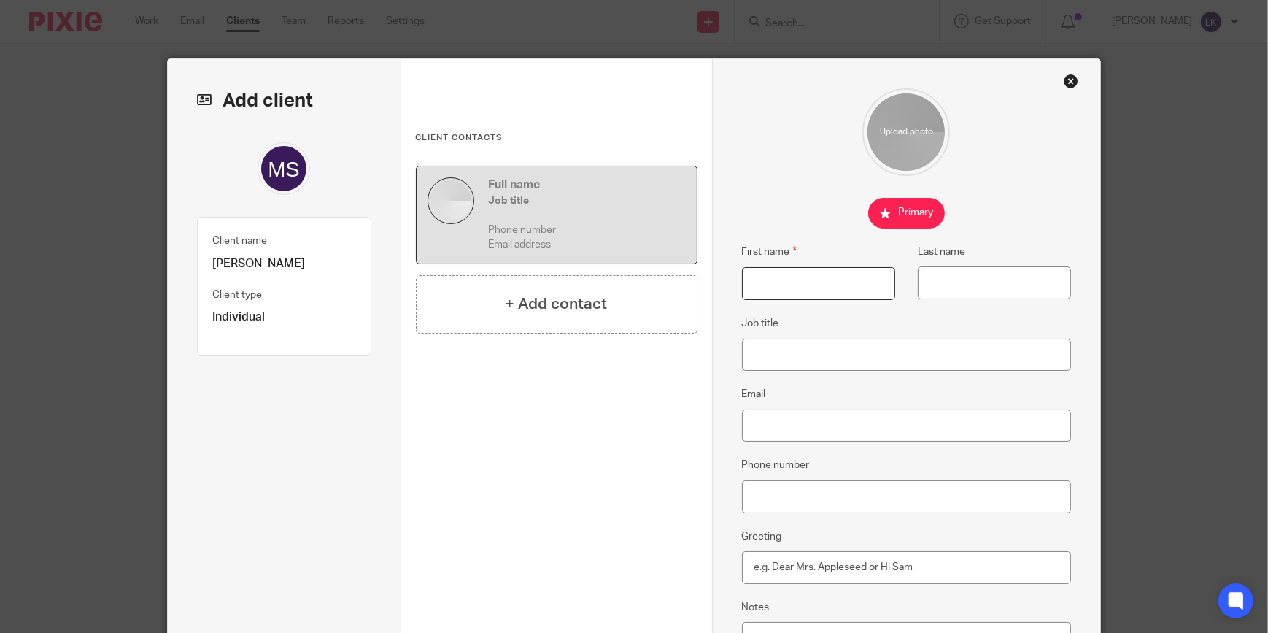
click at [782, 288] on input "First name" at bounding box center [818, 283] width 153 height 33
type input "Mia"
type input "Sarosi"
click at [771, 428] on input "Email" at bounding box center [907, 425] width 330 height 33
paste input "[EMAIL_ADDRESS][DOMAIN_NAME]"
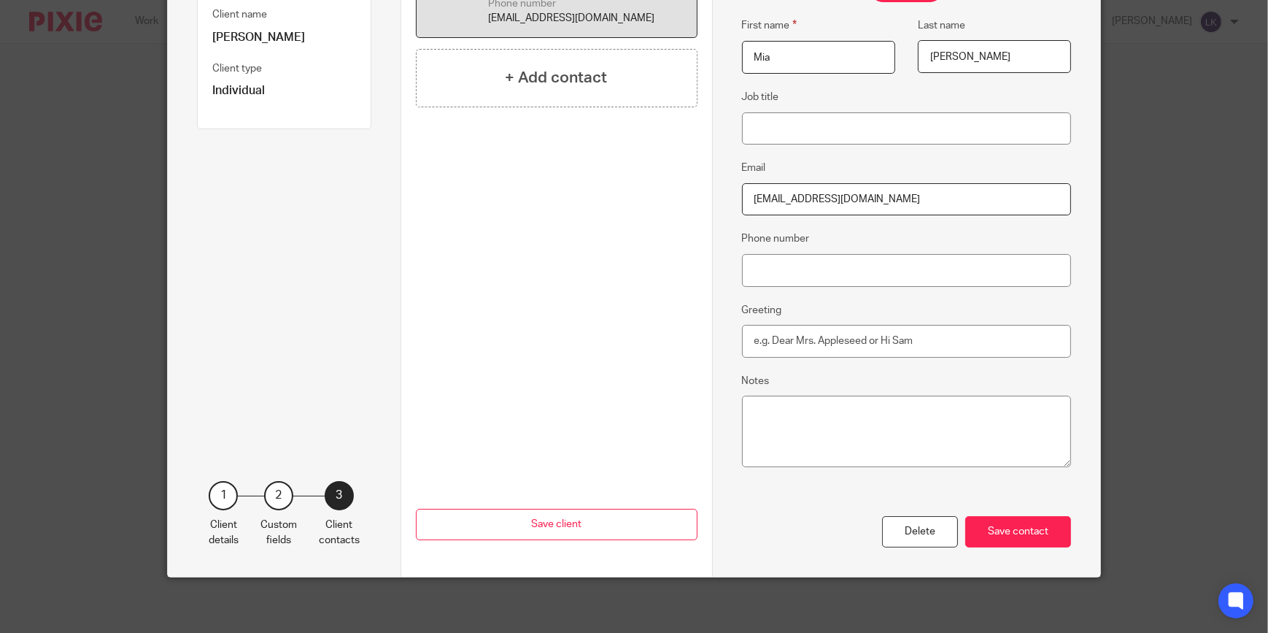
scroll to position [231, 0]
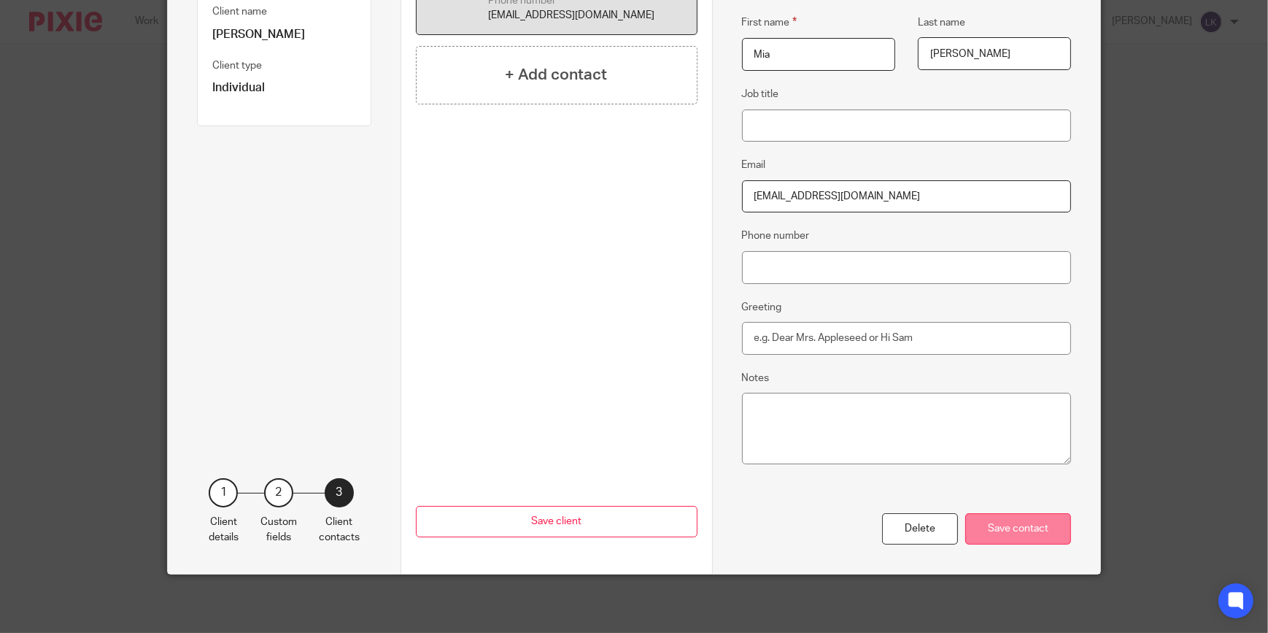
type input "miasarosi@gmail.com"
click at [1042, 539] on div "Save contact" at bounding box center [1018, 528] width 106 height 31
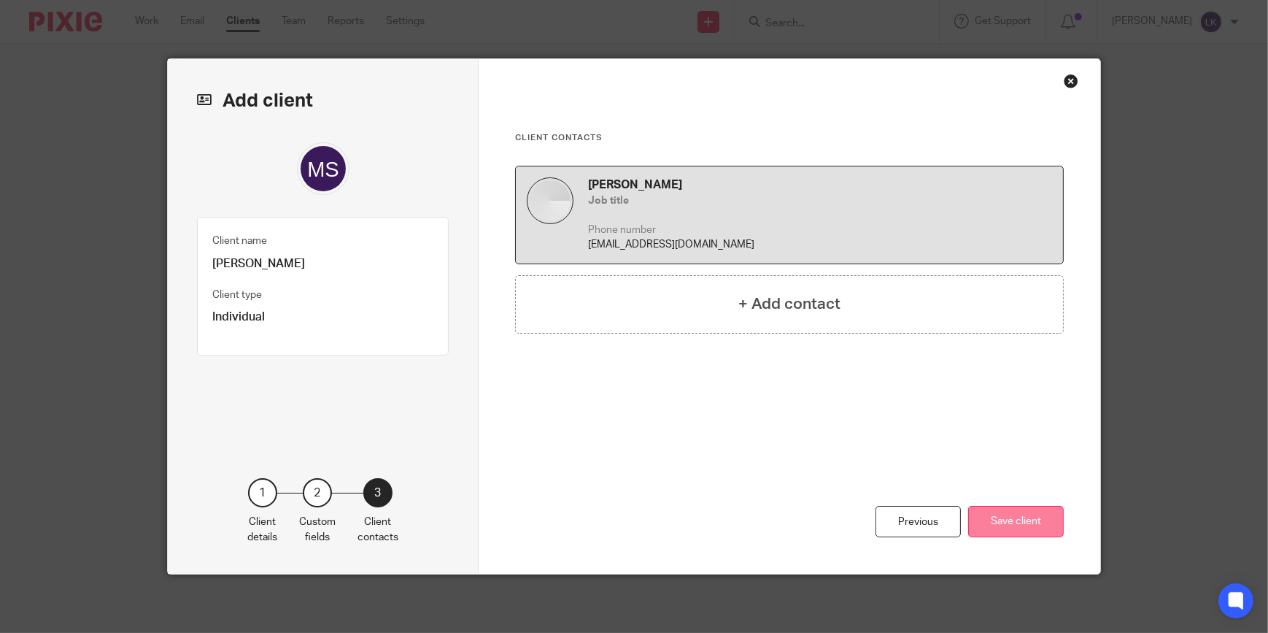
click at [989, 519] on button "Save client" at bounding box center [1016, 521] width 96 height 31
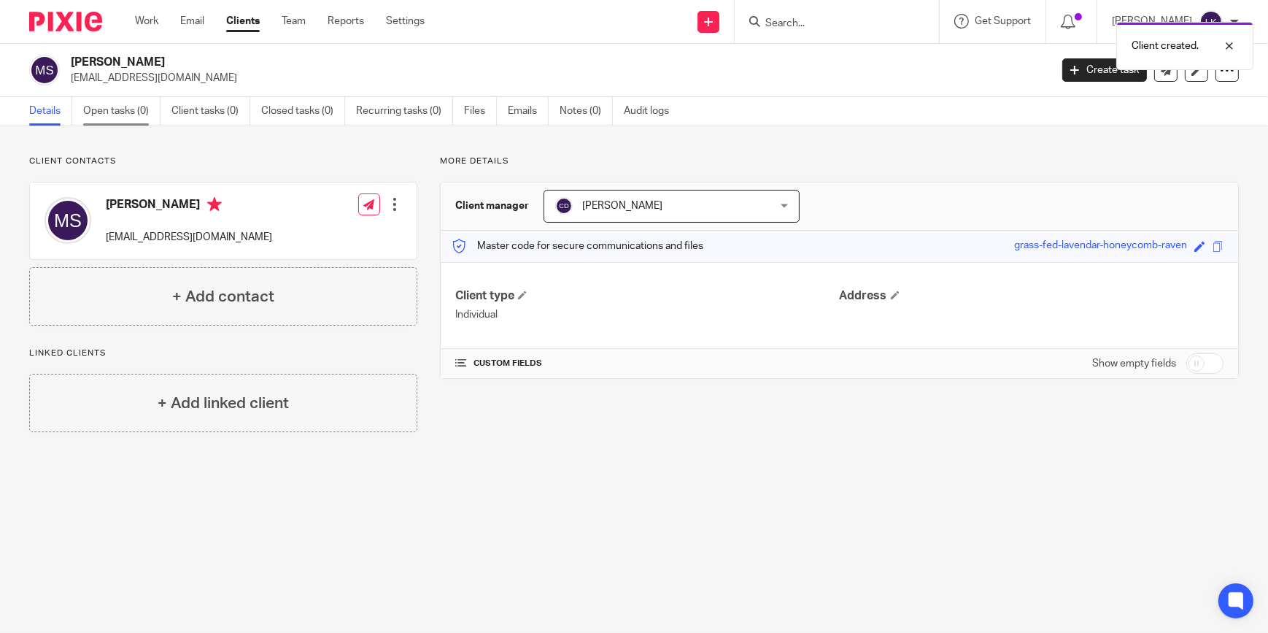
click at [120, 112] on link "Open tasks (0)" at bounding box center [121, 111] width 77 height 28
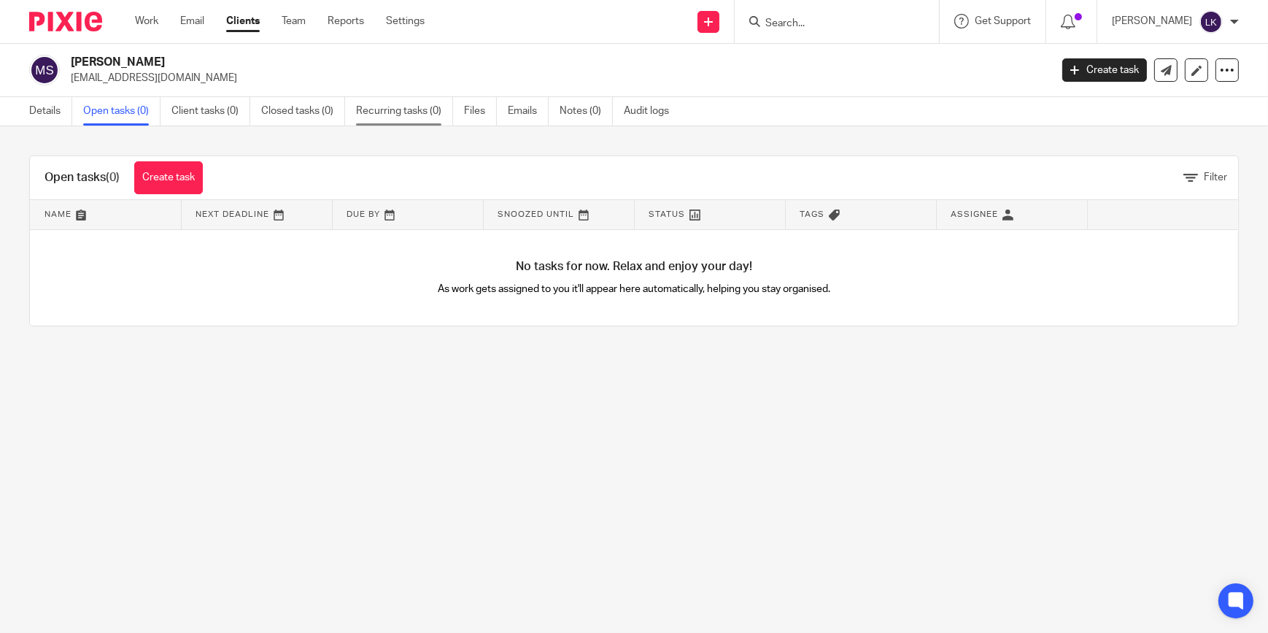
click at [388, 115] on link "Recurring tasks (0)" at bounding box center [404, 111] width 97 height 28
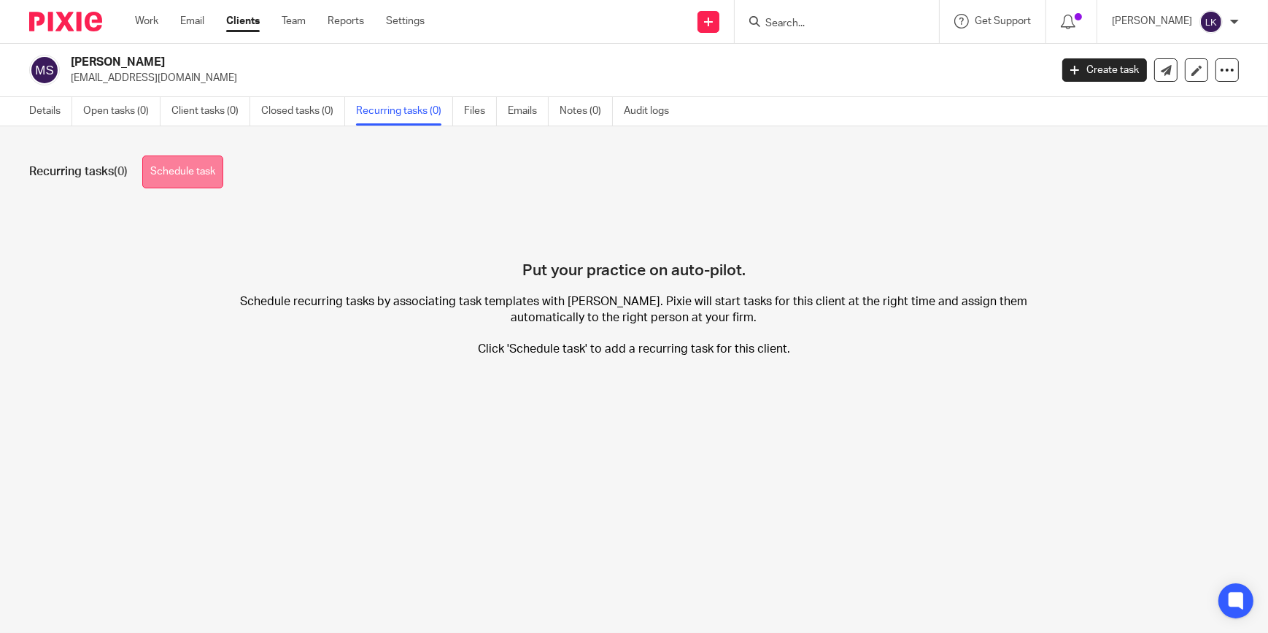
click at [199, 167] on link "Schedule task" at bounding box center [182, 171] width 81 height 33
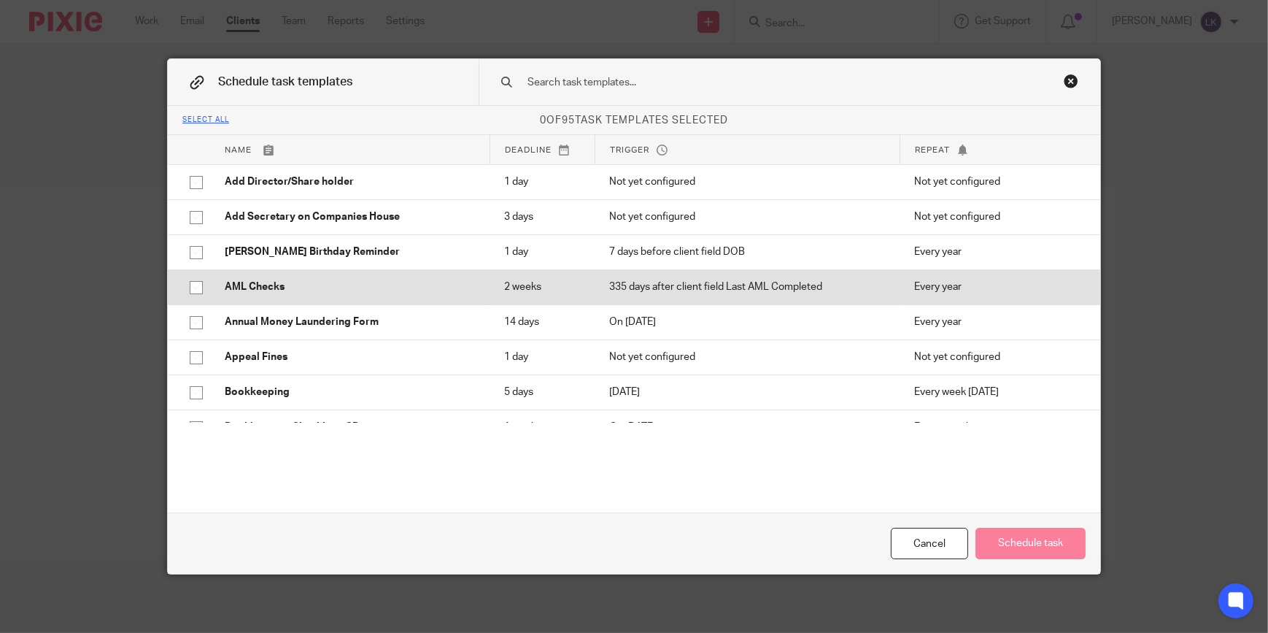
click at [277, 285] on p "AML Checks" at bounding box center [350, 286] width 250 height 15
checkbox input "true"
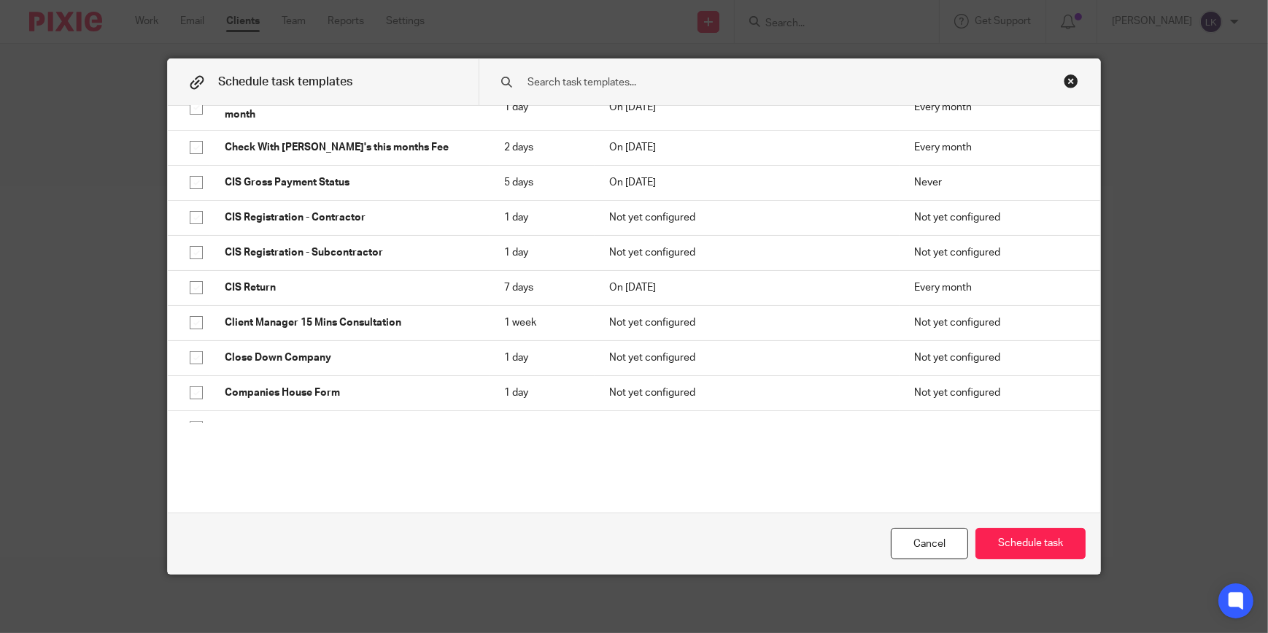
scroll to position [663, 0]
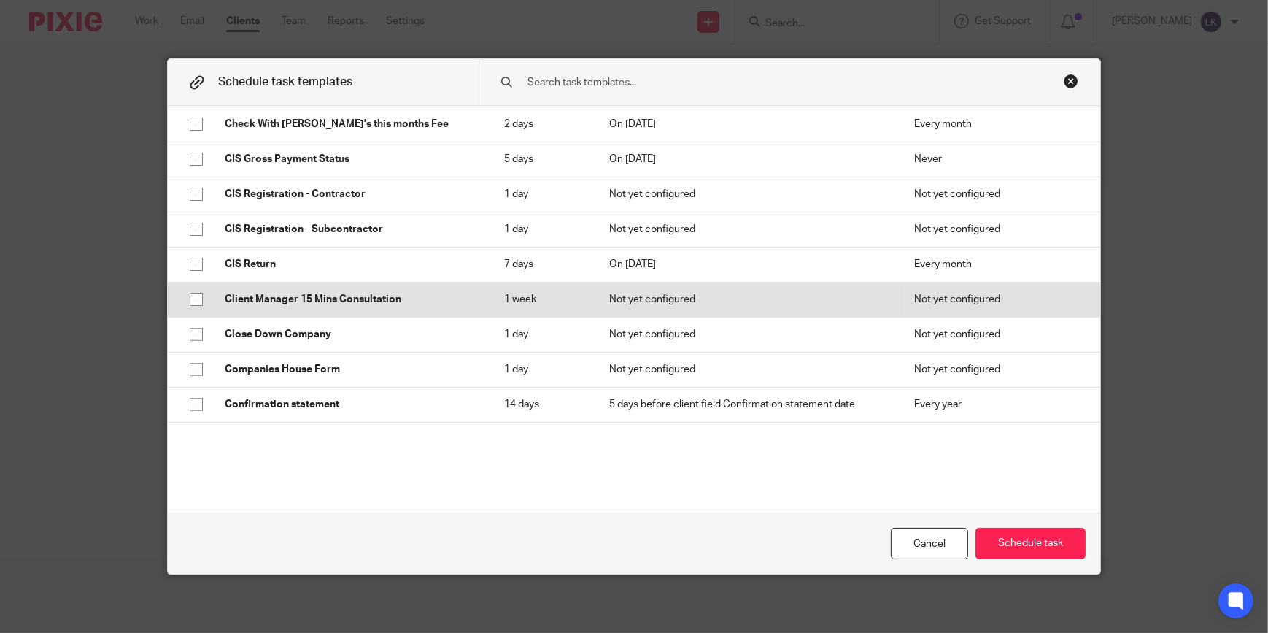
click at [252, 301] on p "Client Manager 15 Mins Consultation" at bounding box center [350, 299] width 250 height 15
checkbox input "false"
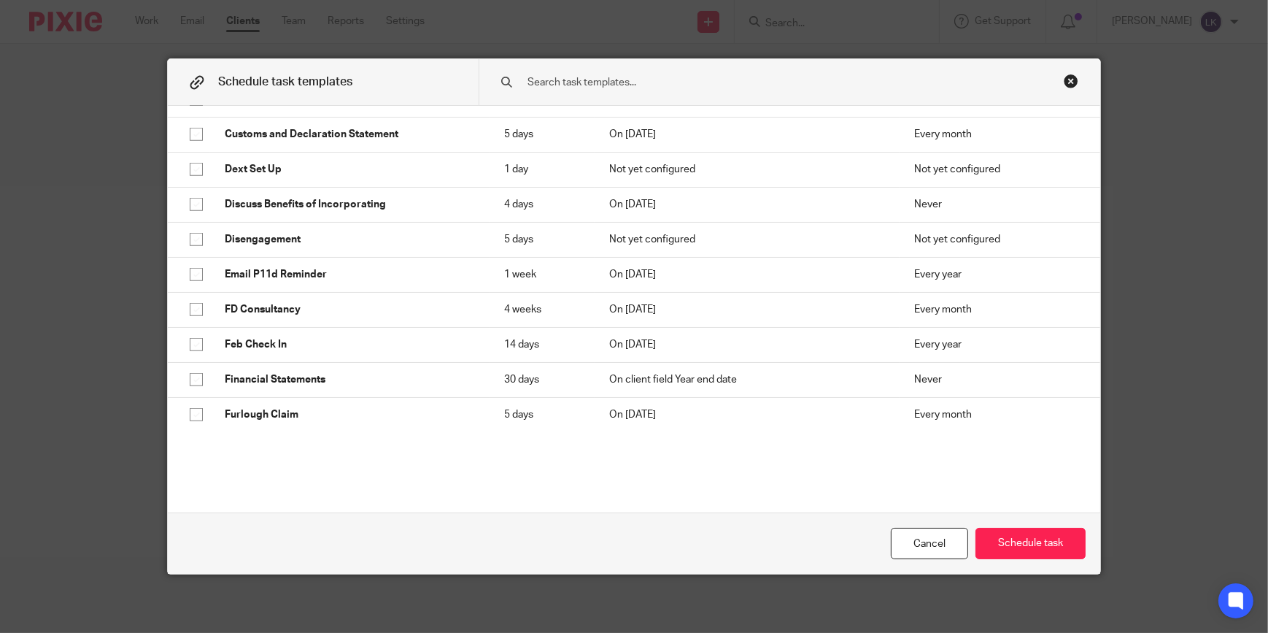
scroll to position [1061, 0]
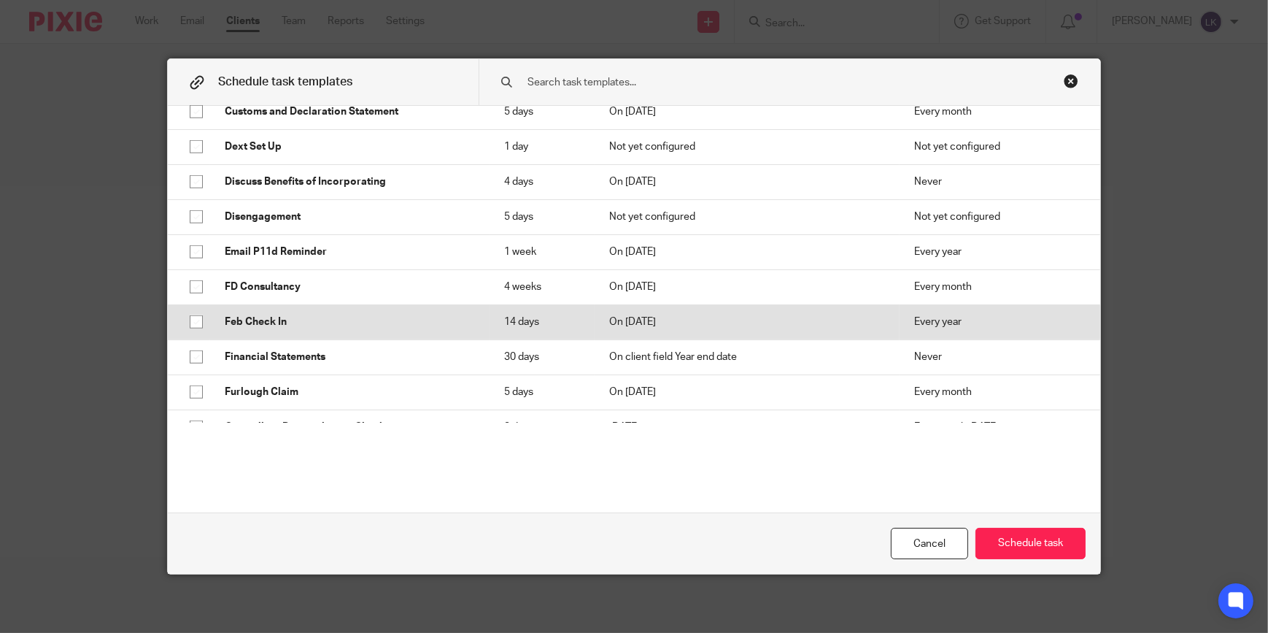
click at [252, 318] on p "Feb Check In" at bounding box center [350, 321] width 250 height 15
checkbox input "true"
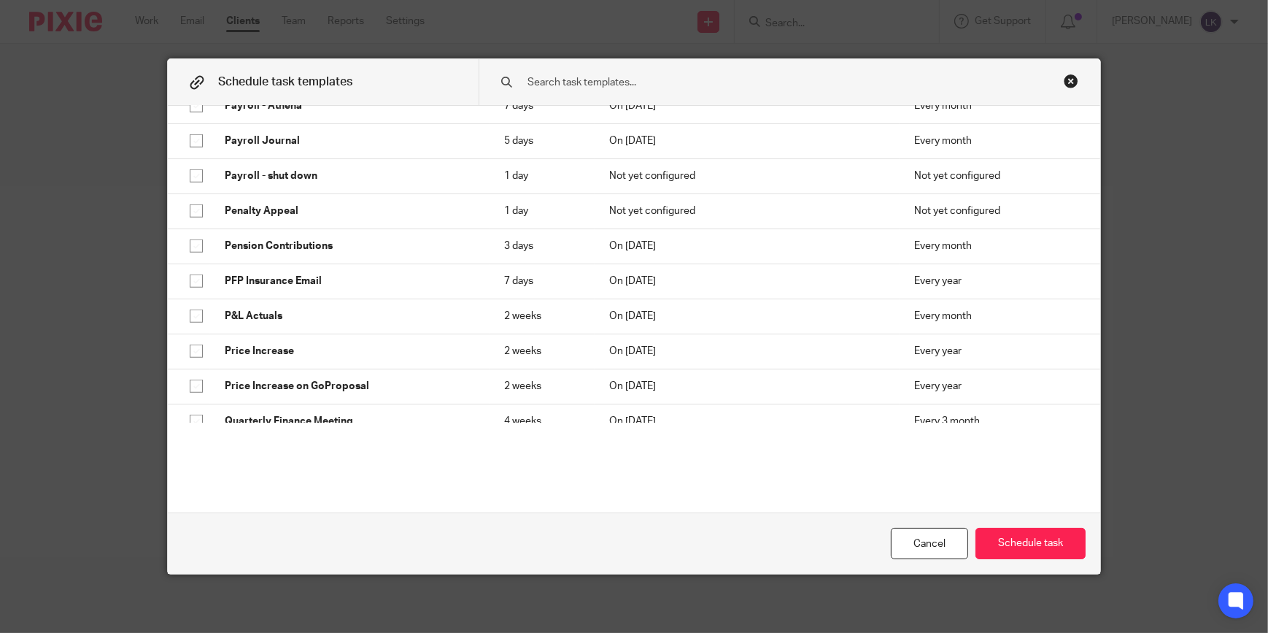
scroll to position [1990, 0]
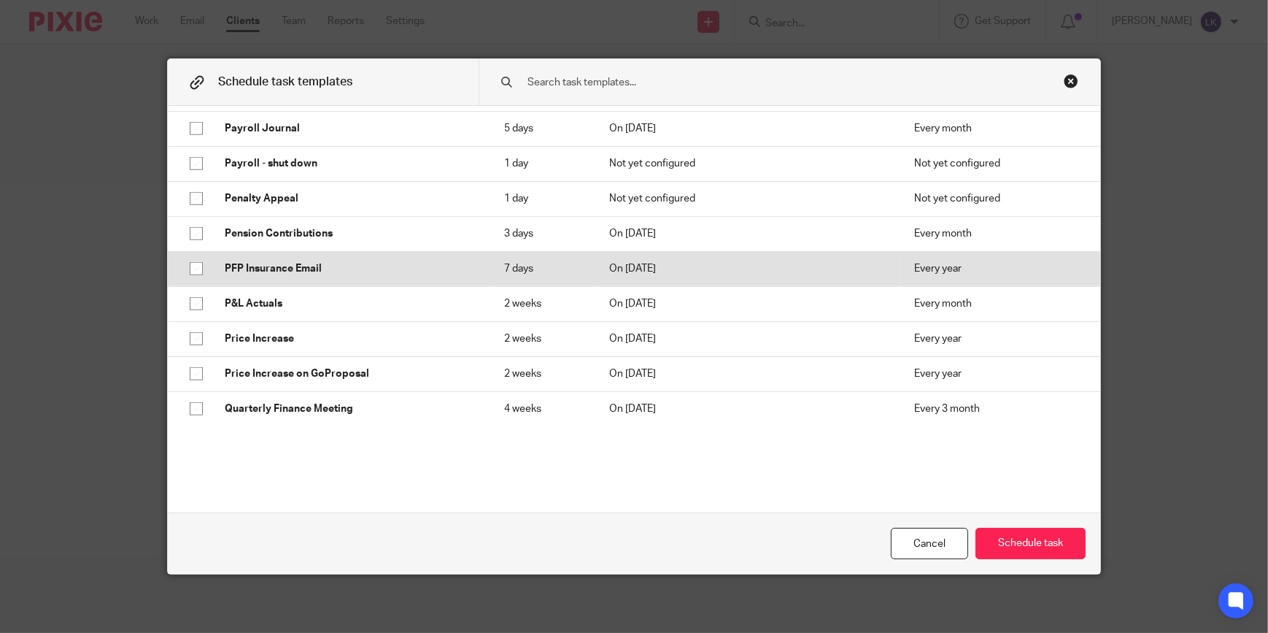
click at [198, 269] on input "checkbox" at bounding box center [196, 269] width 28 height 28
checkbox input "true"
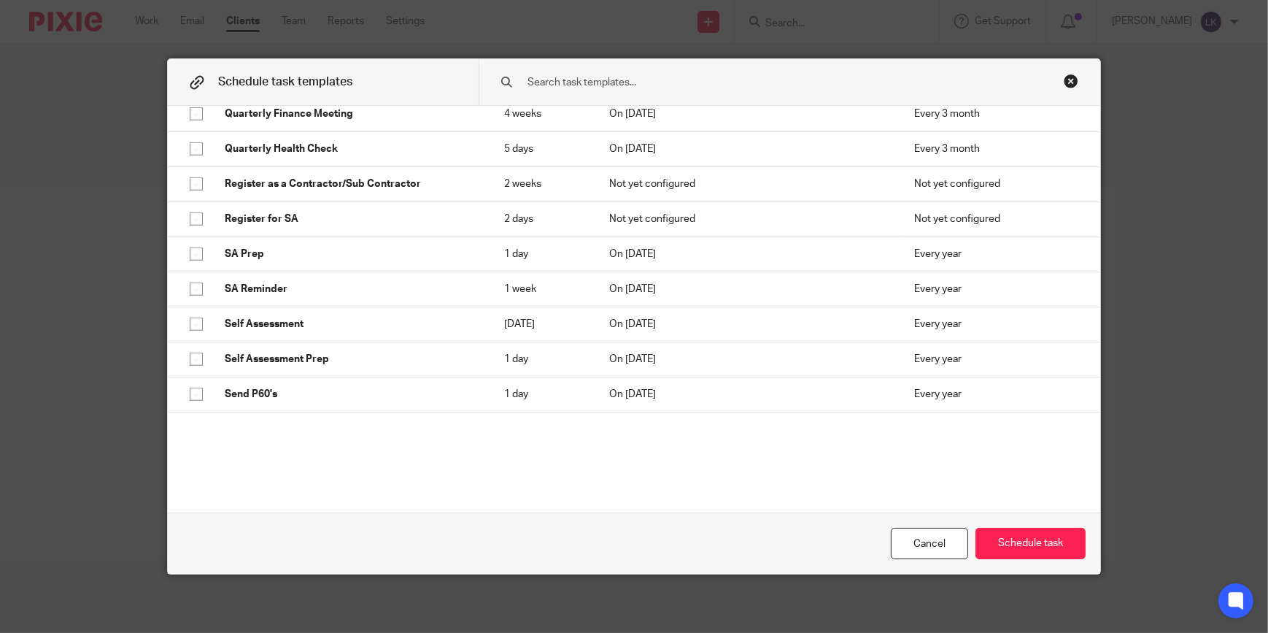
scroll to position [2321, 0]
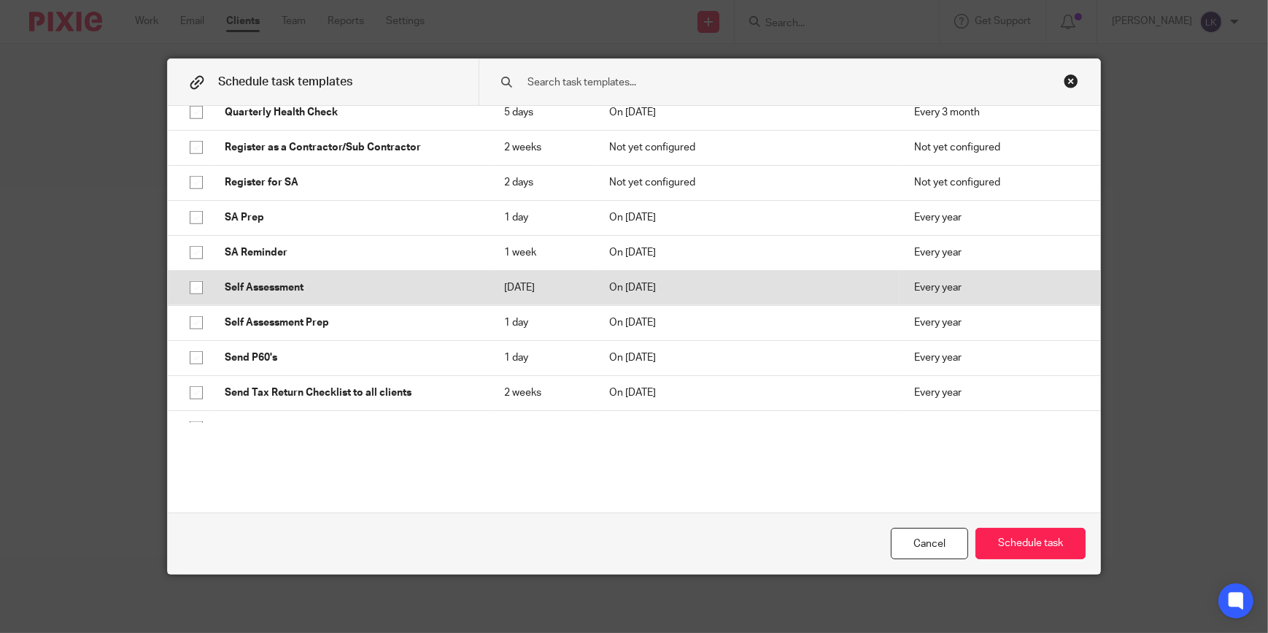
click at [249, 280] on p "Self Assessment" at bounding box center [350, 287] width 250 height 15
checkbox input "true"
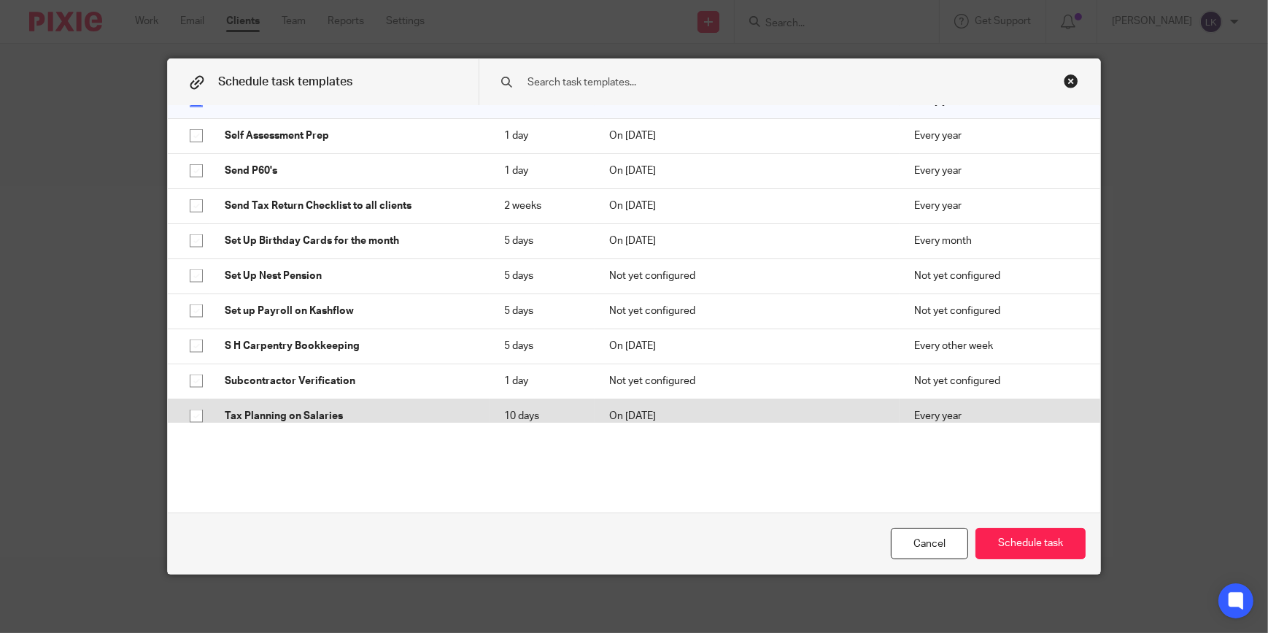
scroll to position [2587, 0]
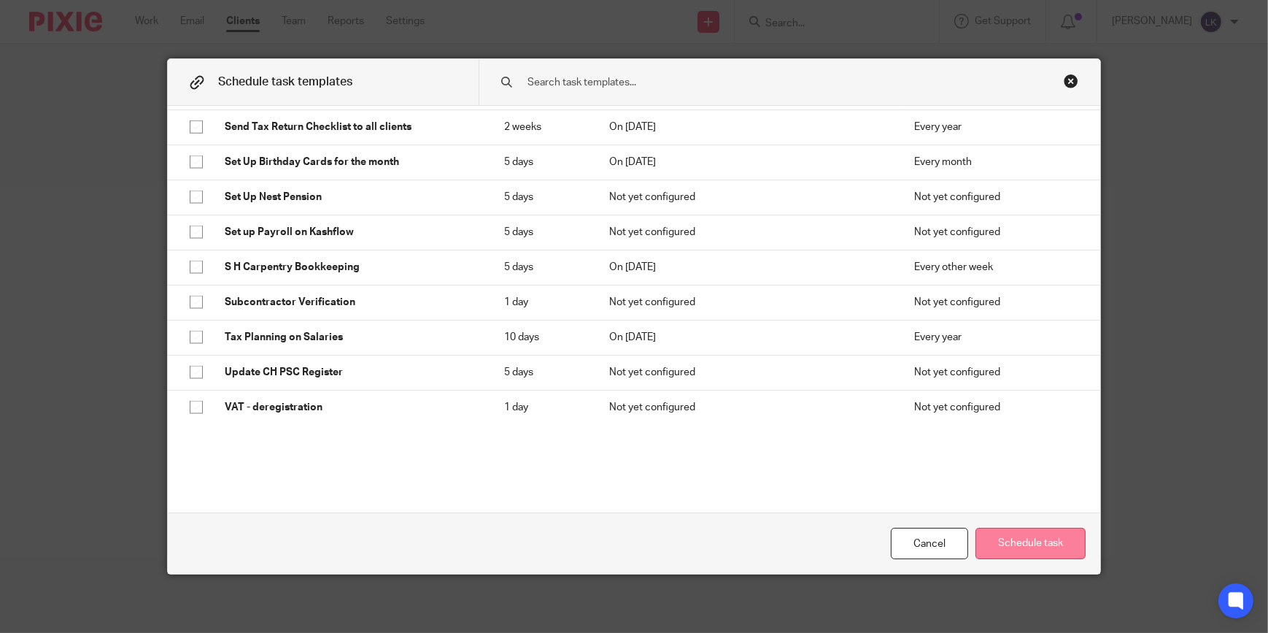
click at [1031, 541] on button "Schedule task" at bounding box center [1031, 543] width 110 height 31
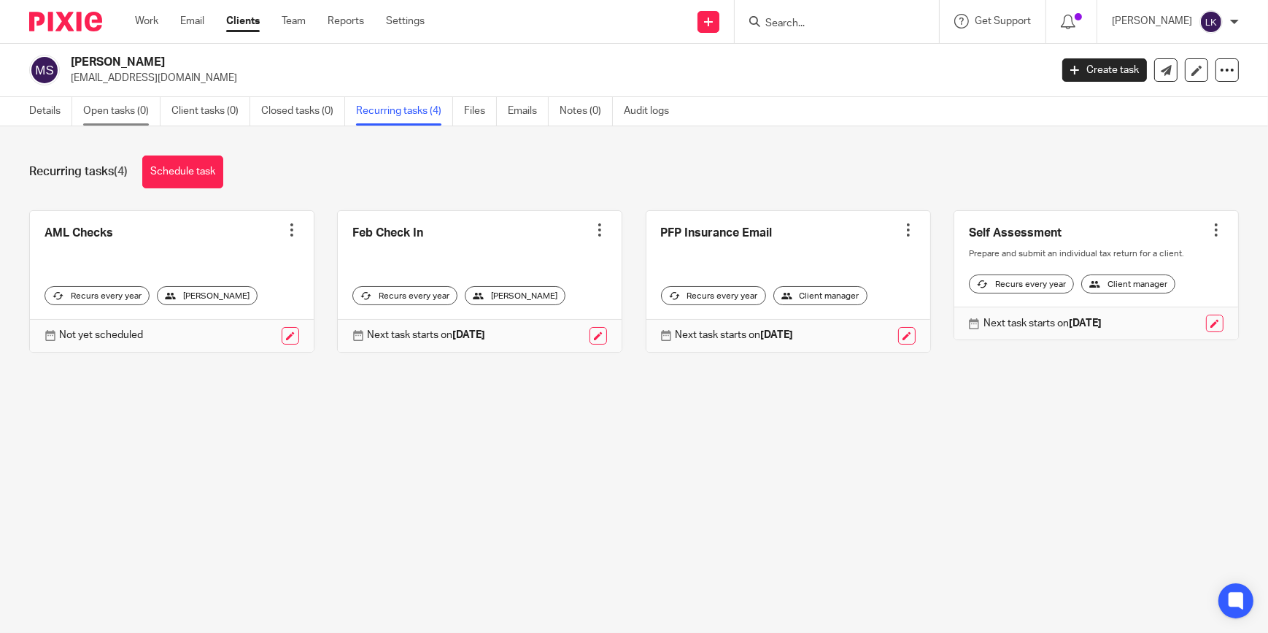
click at [139, 116] on link "Open tasks (0)" at bounding box center [121, 111] width 77 height 28
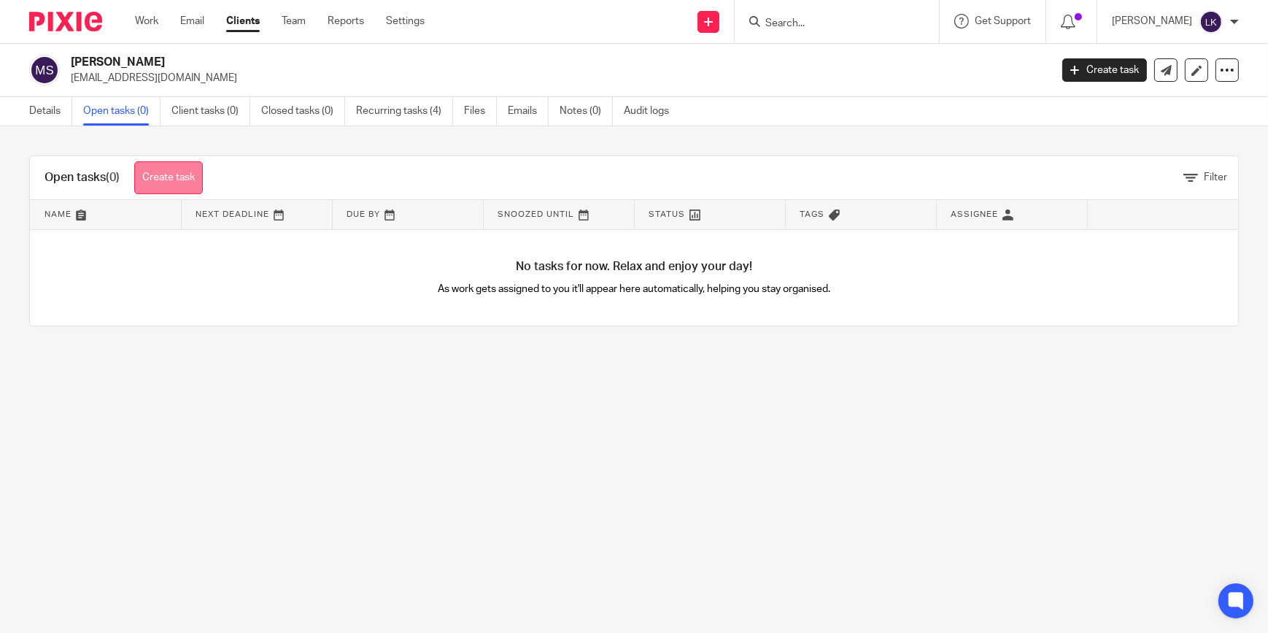
click at [181, 181] on link "Create task" at bounding box center [168, 177] width 69 height 33
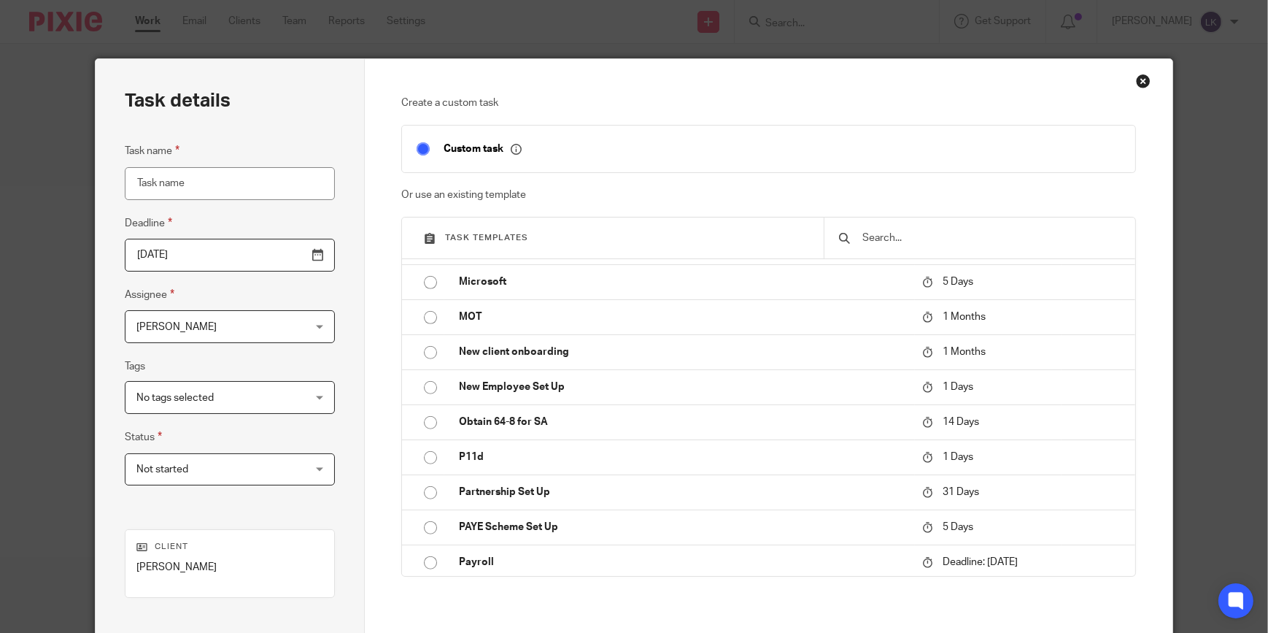
scroll to position [1591, 0]
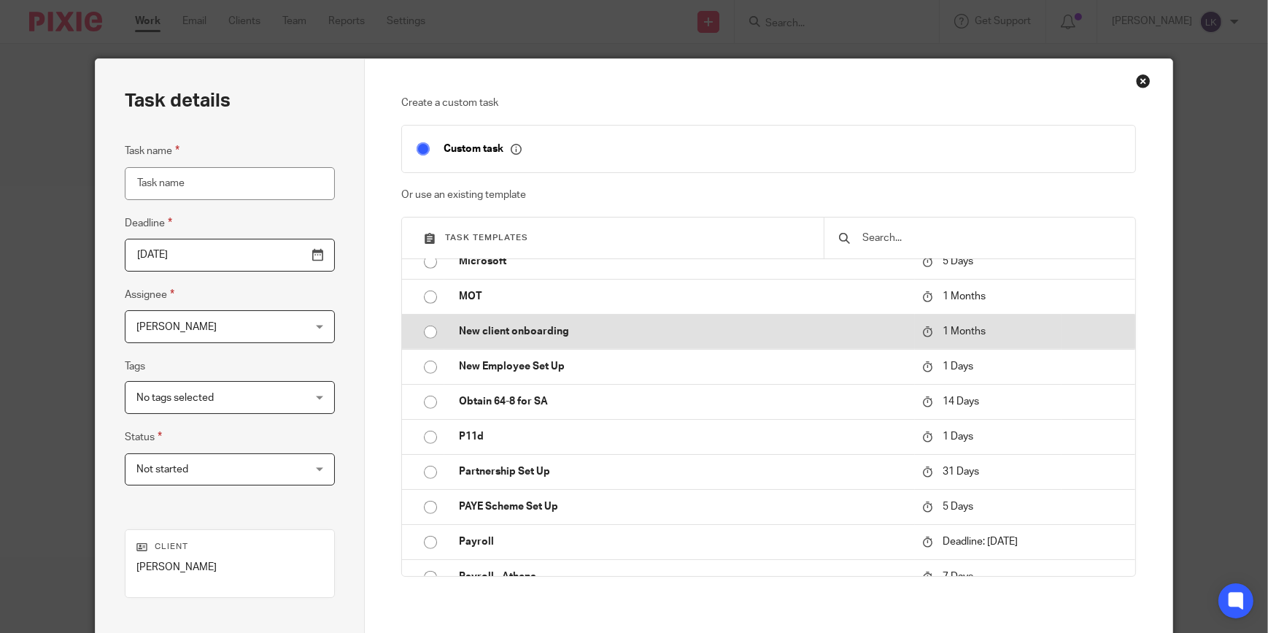
click at [529, 331] on p "New client onboarding" at bounding box center [683, 331] width 449 height 15
type input "[DATE]"
type input "New client onboarding"
checkbox input "false"
radio input "true"
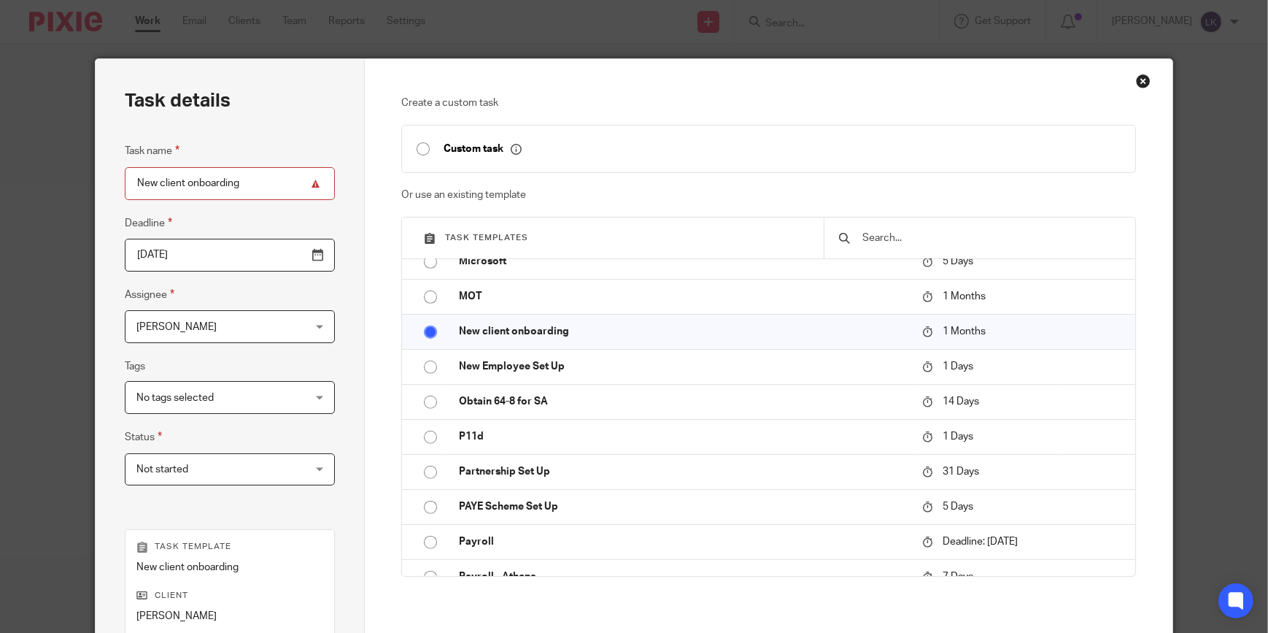
click at [312, 258] on input "[DATE]" at bounding box center [230, 255] width 210 height 33
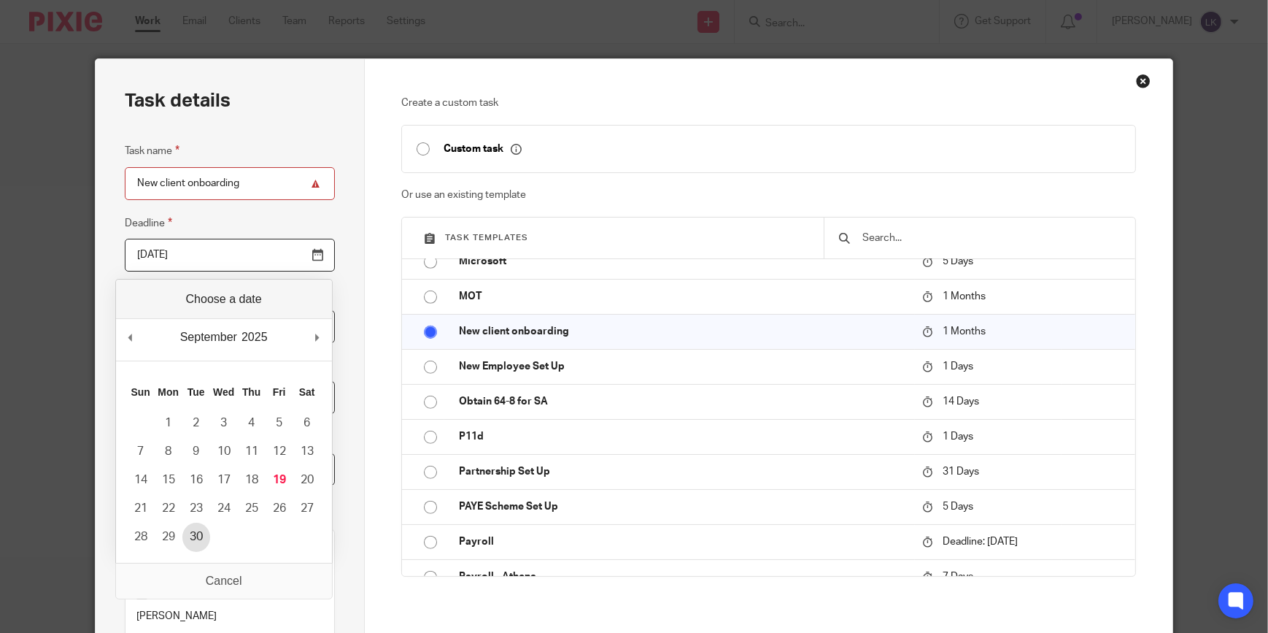
type input "[DATE]"
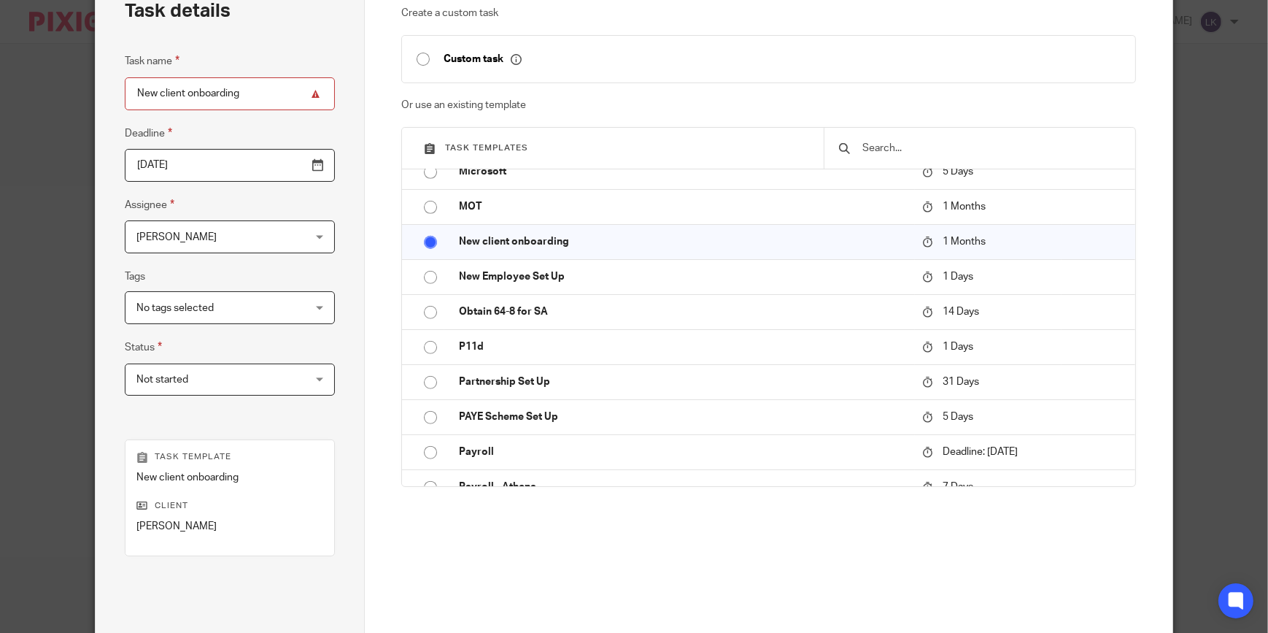
scroll to position [229, 0]
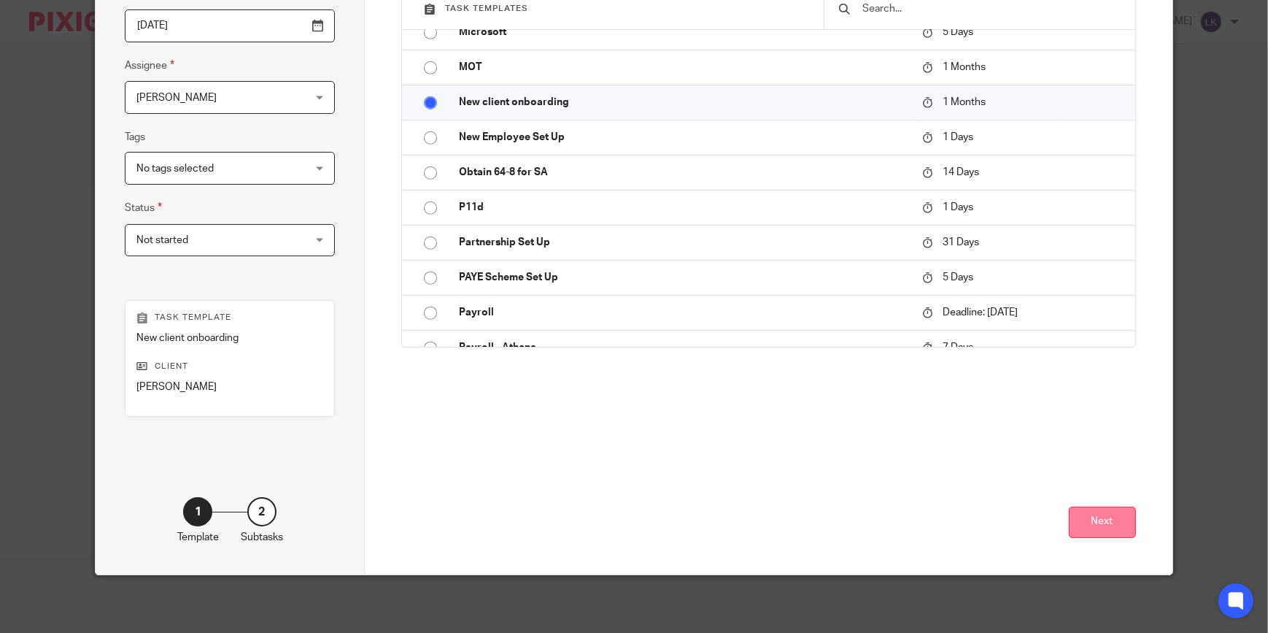
click at [1125, 509] on button "Next" at bounding box center [1102, 521] width 67 height 31
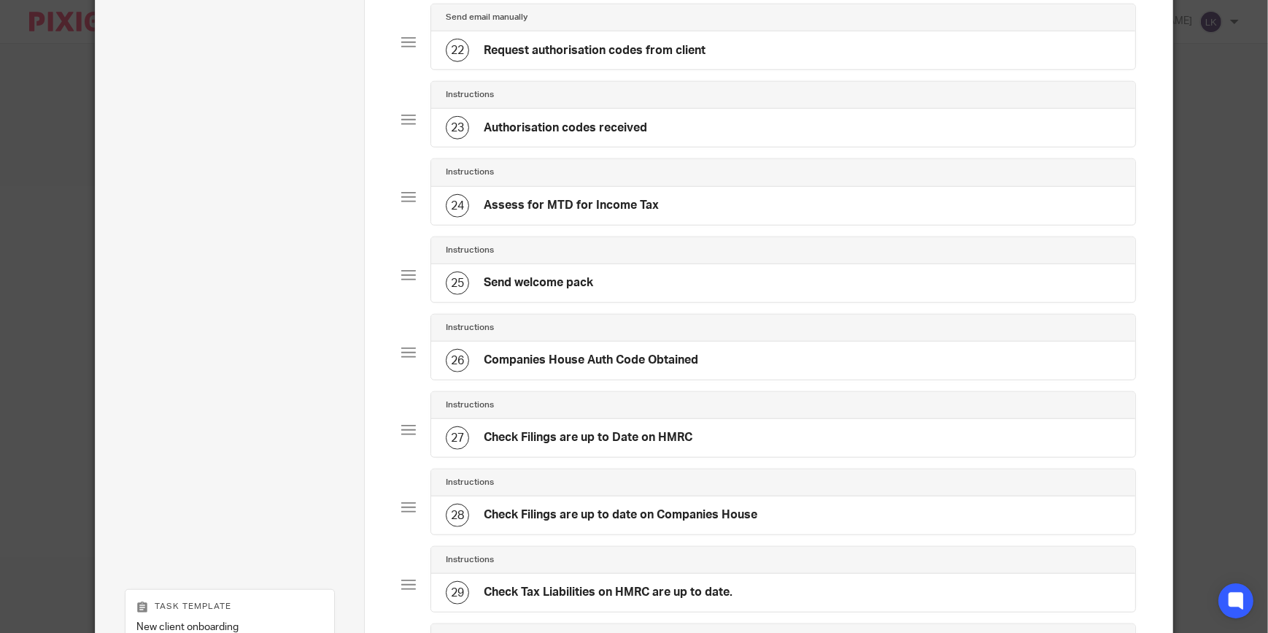
scroll to position [2037, 0]
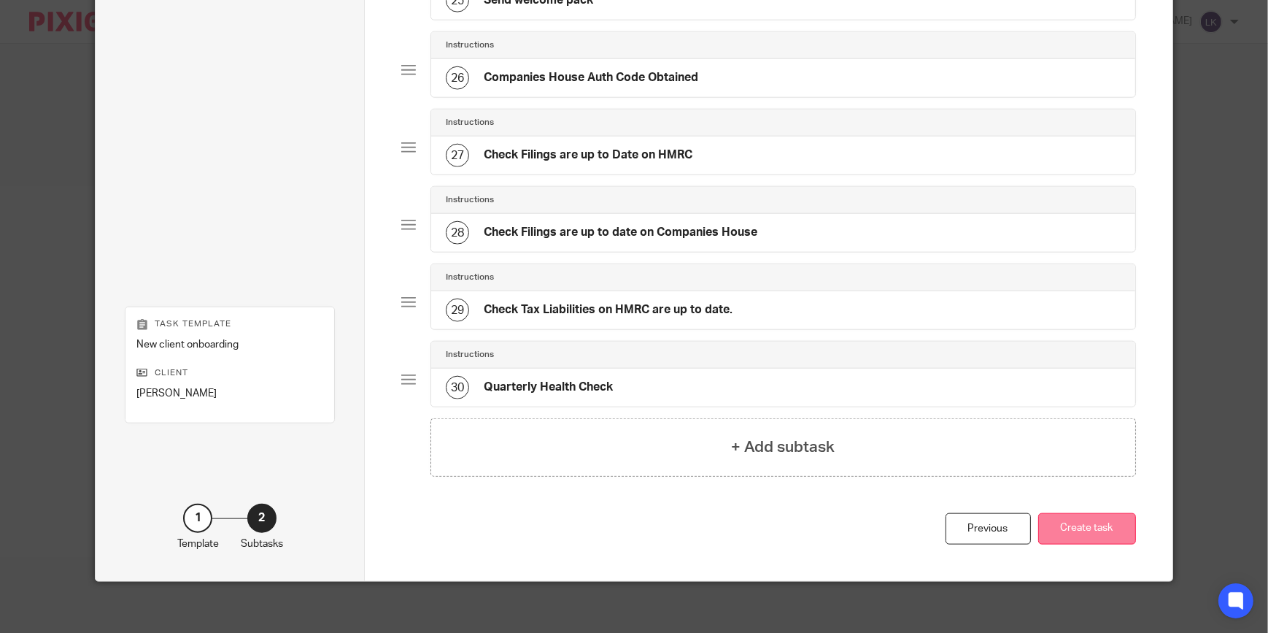
click at [1082, 534] on button "Create task" at bounding box center [1087, 528] width 98 height 31
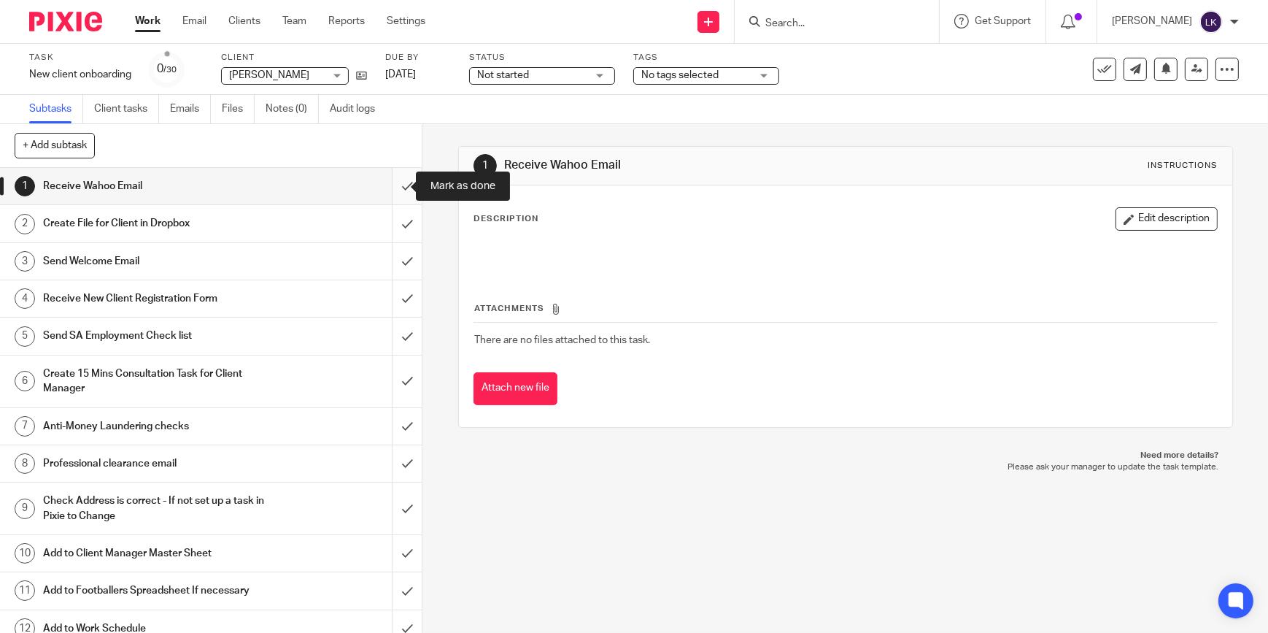
click at [394, 188] on input "submit" at bounding box center [211, 186] width 422 height 36
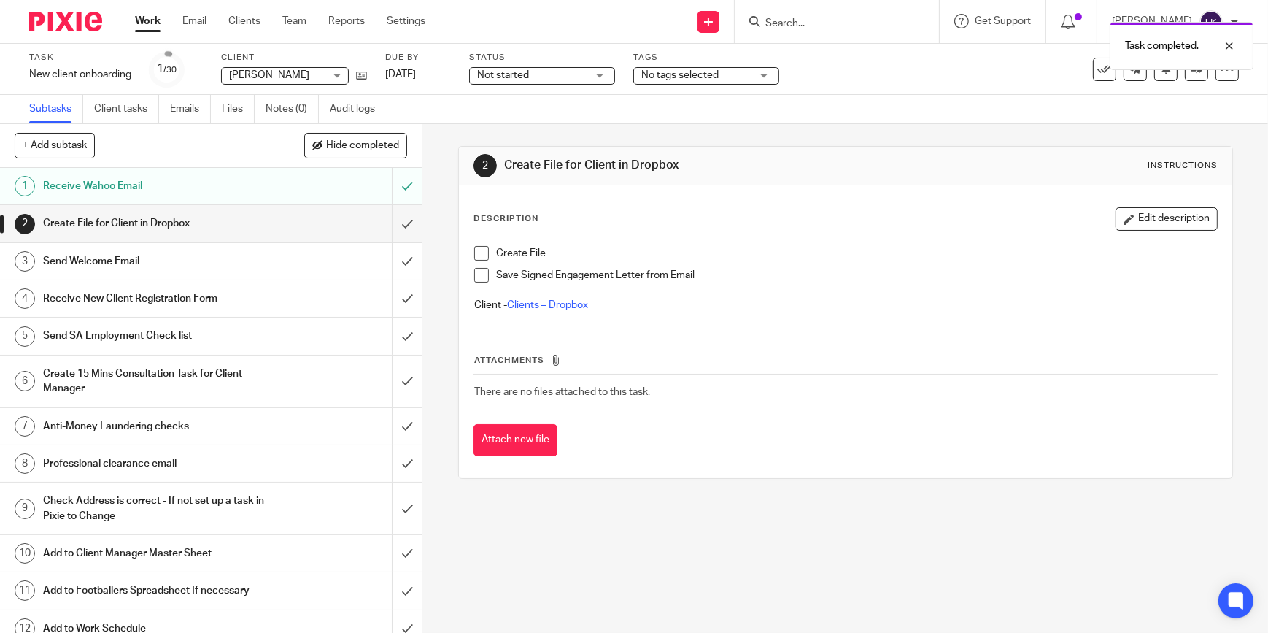
click at [482, 250] on span at bounding box center [481, 253] width 15 height 15
click at [479, 273] on span at bounding box center [481, 275] width 15 height 15
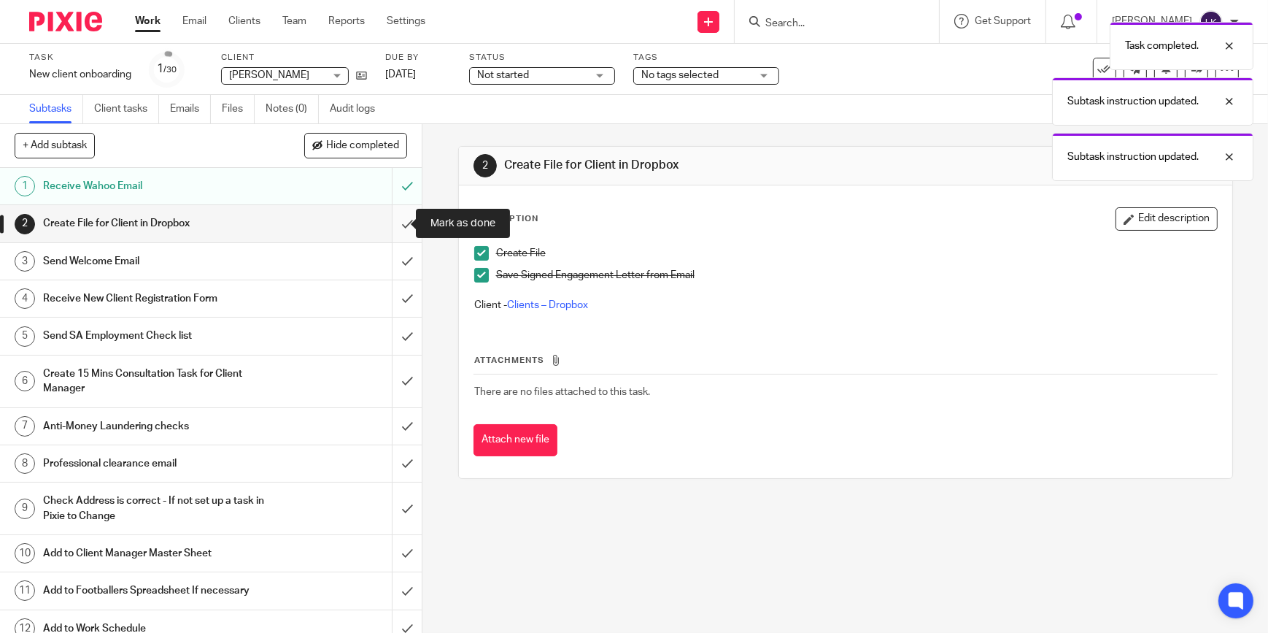
click at [397, 223] on input "submit" at bounding box center [211, 223] width 422 height 36
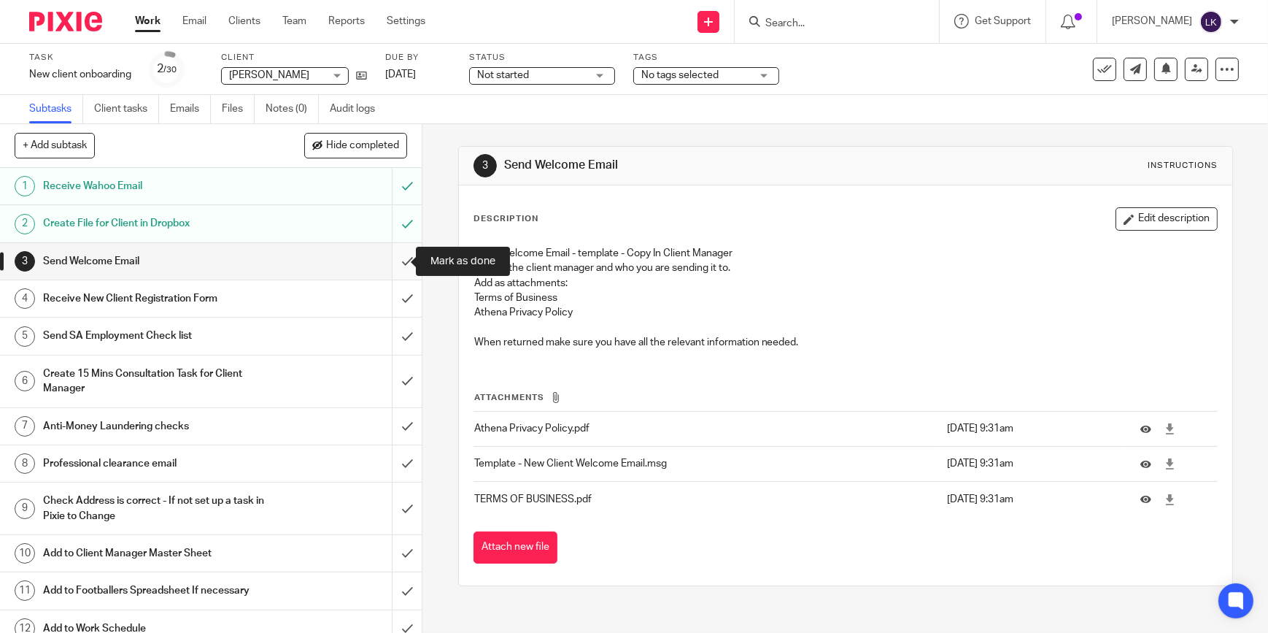
click at [392, 262] on input "submit" at bounding box center [211, 261] width 422 height 36
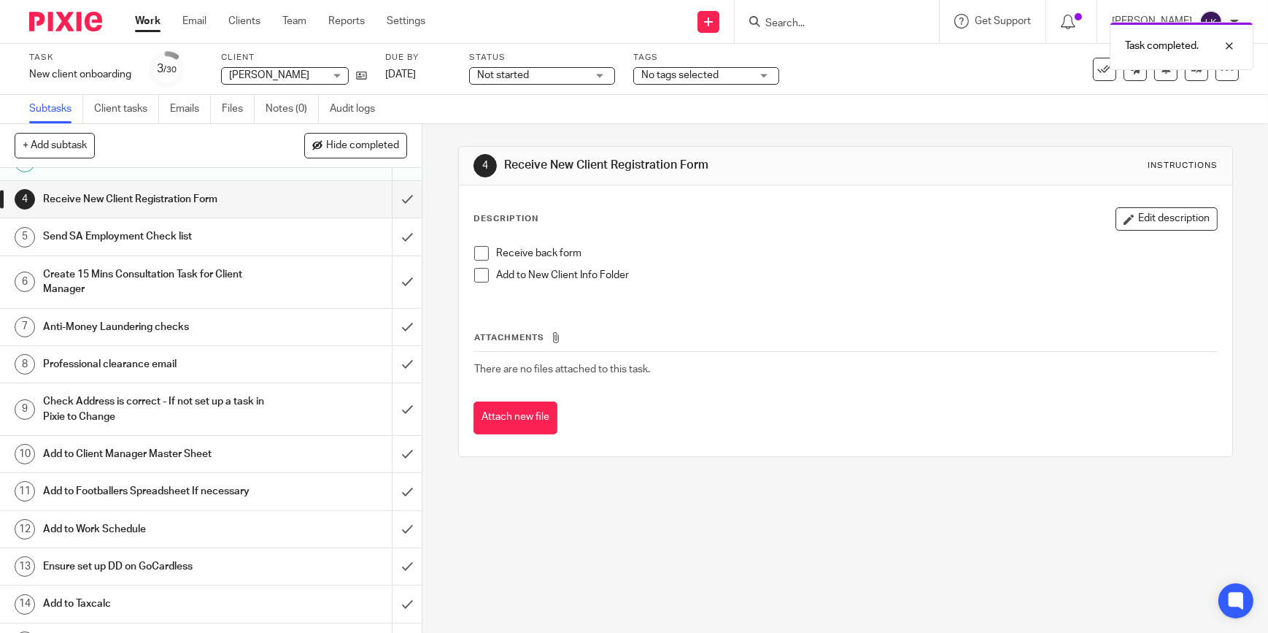
scroll to position [132, 0]
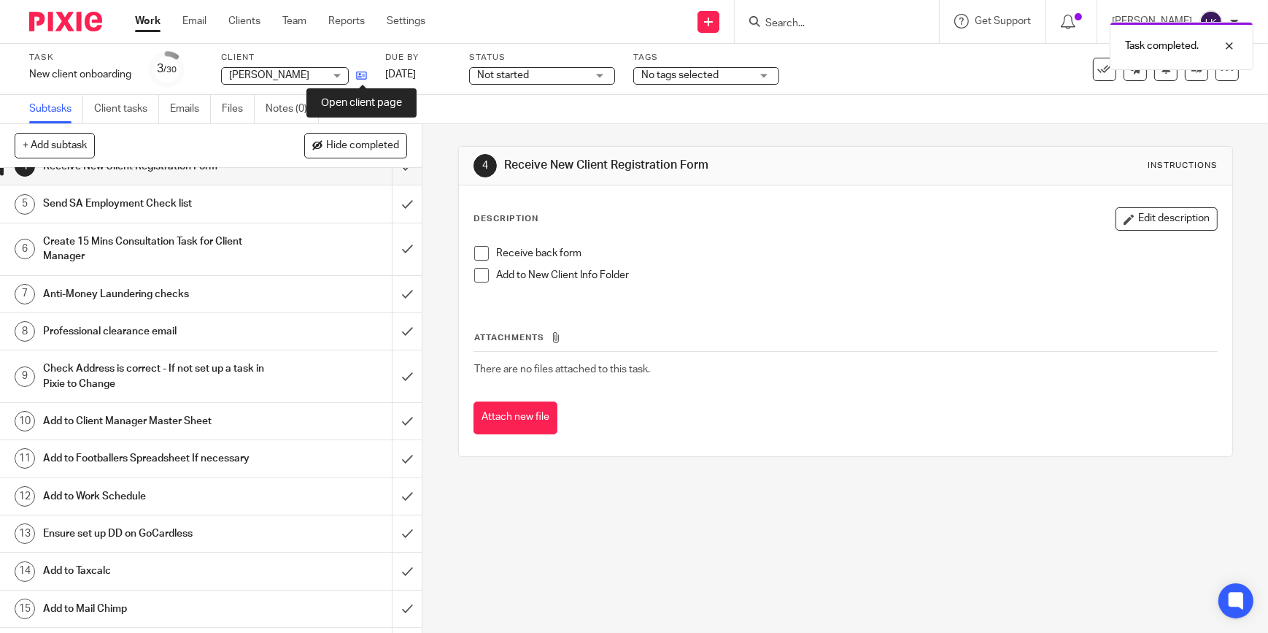
click at [366, 73] on icon at bounding box center [361, 75] width 11 height 11
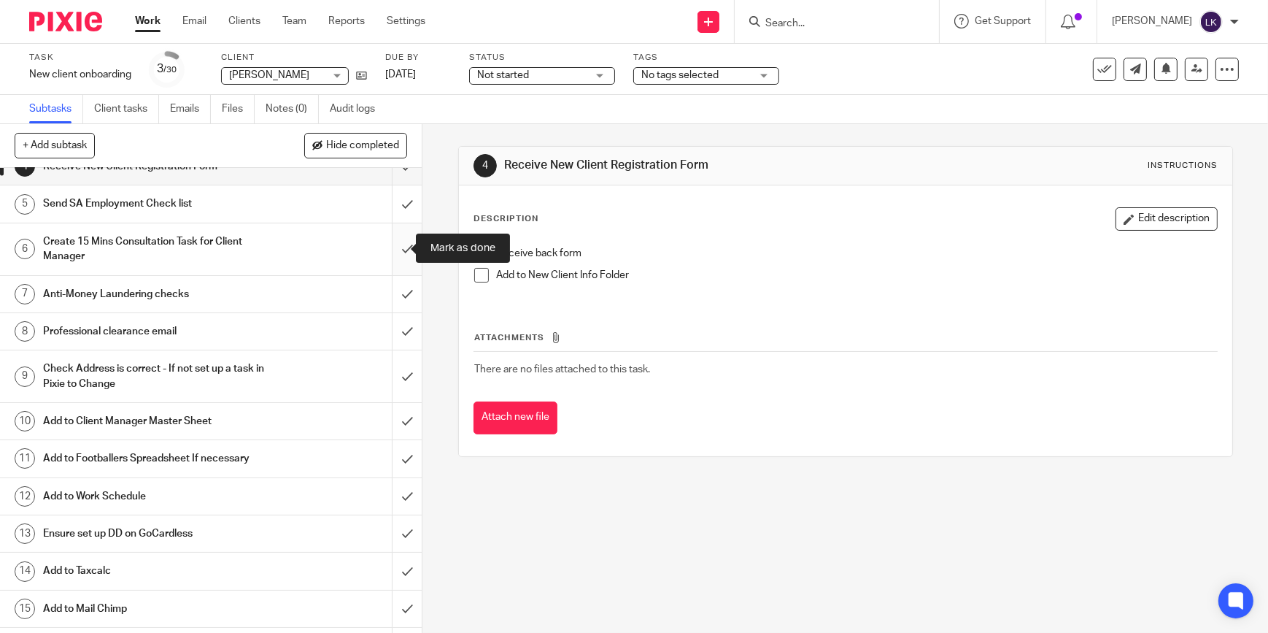
click at [396, 246] on input "submit" at bounding box center [211, 249] width 422 height 52
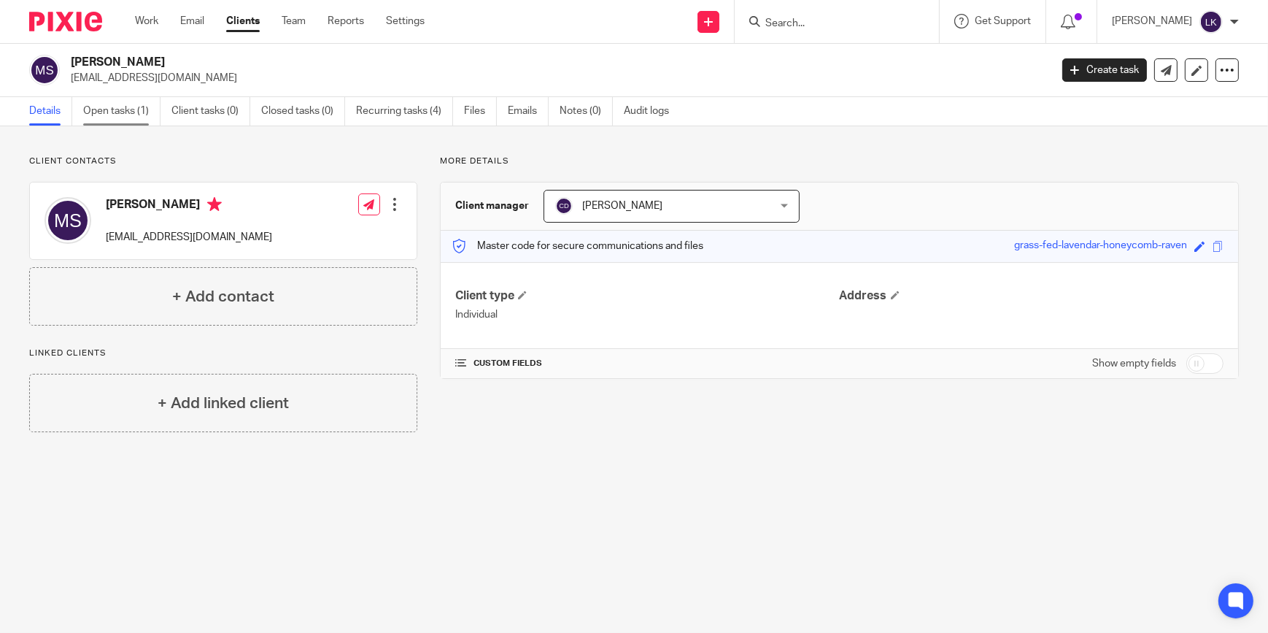
click at [152, 119] on link "Open tasks (1)" at bounding box center [121, 111] width 77 height 28
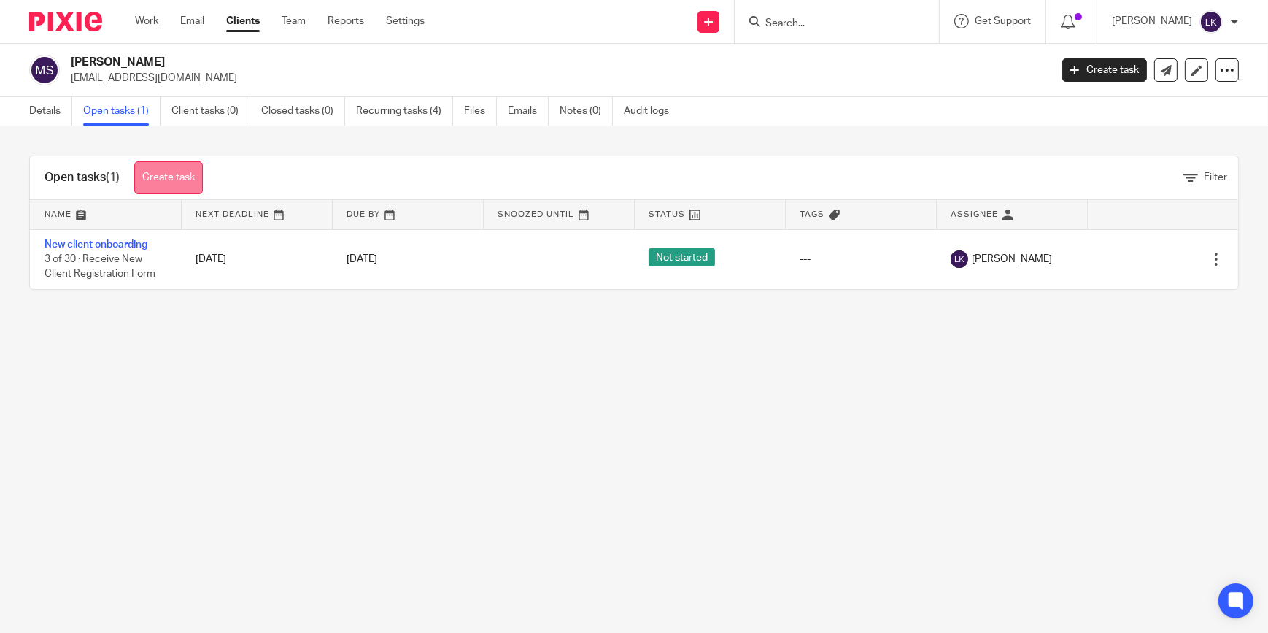
click at [189, 179] on link "Create task" at bounding box center [168, 177] width 69 height 33
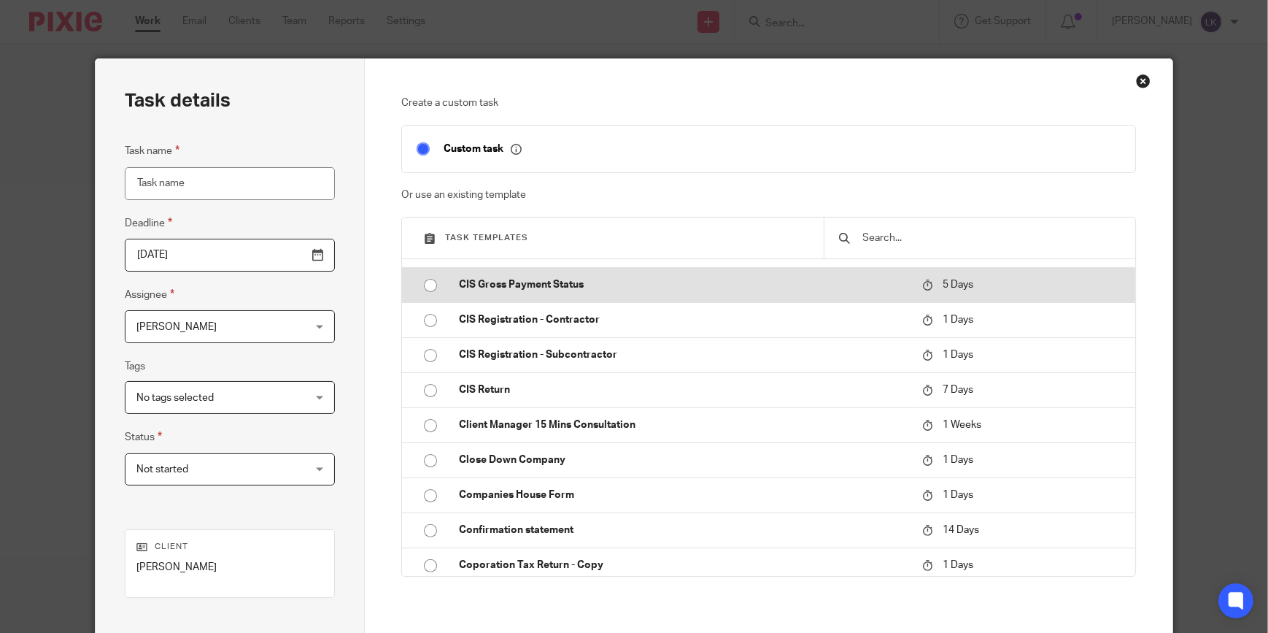
scroll to position [730, 0]
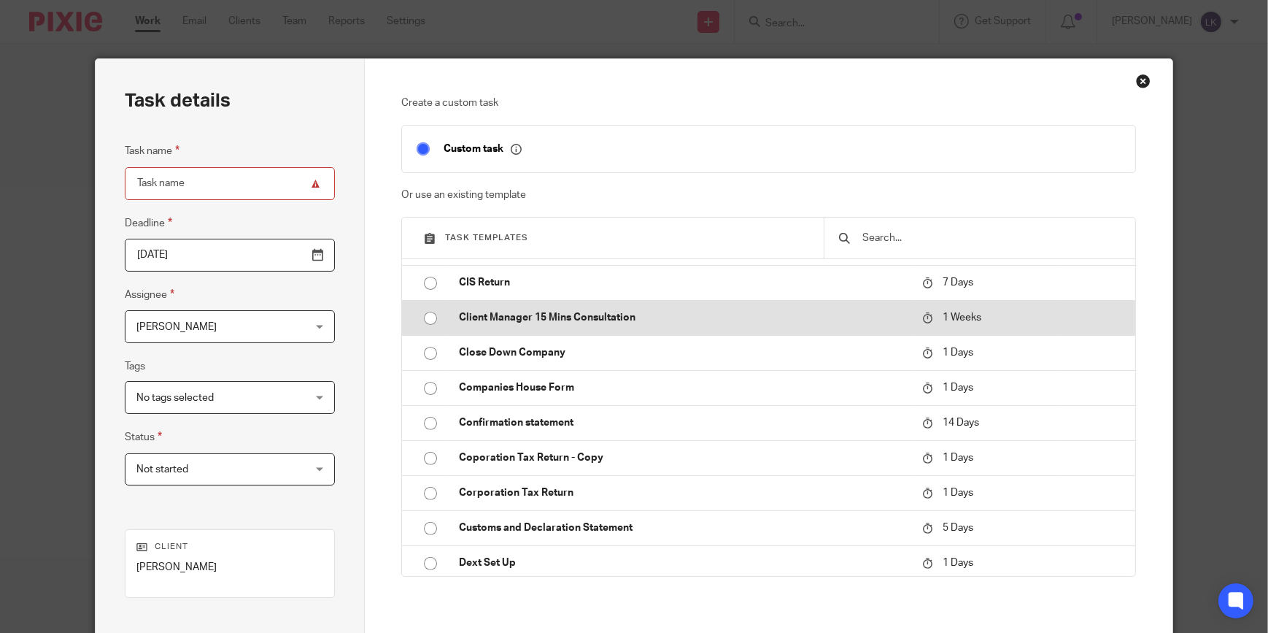
click at [564, 325] on td "Client Manager 15 Mins Consultation" at bounding box center [679, 317] width 471 height 35
type input "[DATE]"
type input "Client Manager 15 Mins Consultation"
checkbox input "false"
radio input "true"
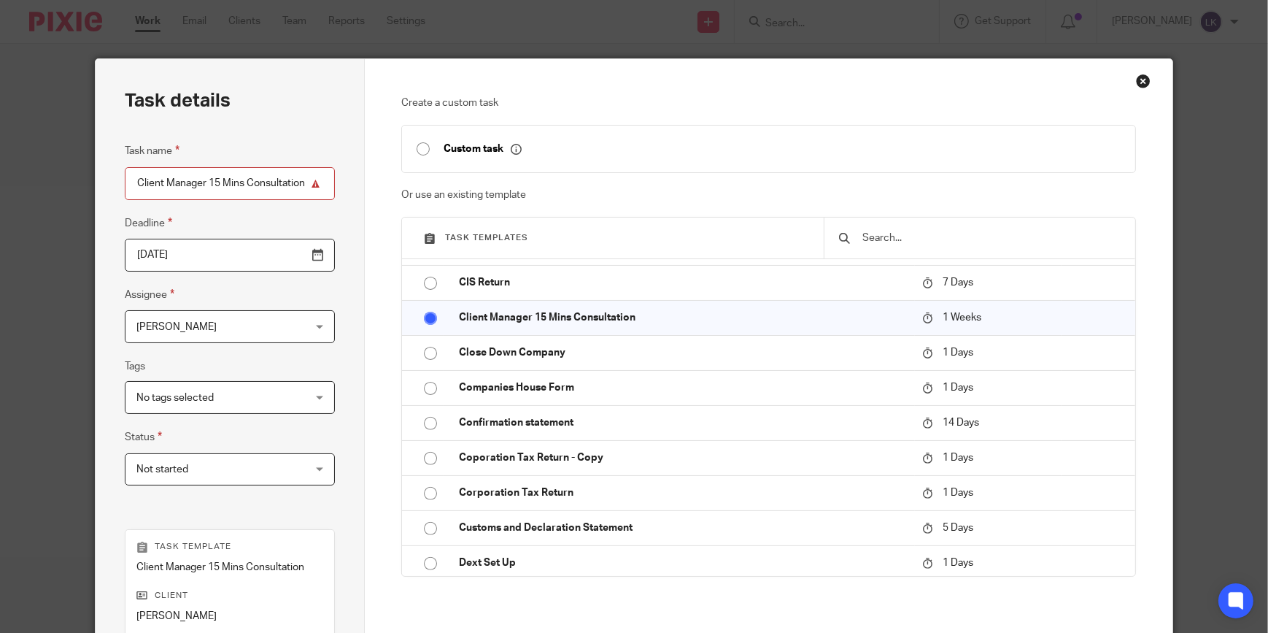
click at [257, 315] on span "[PERSON_NAME]" at bounding box center [215, 326] width 158 height 31
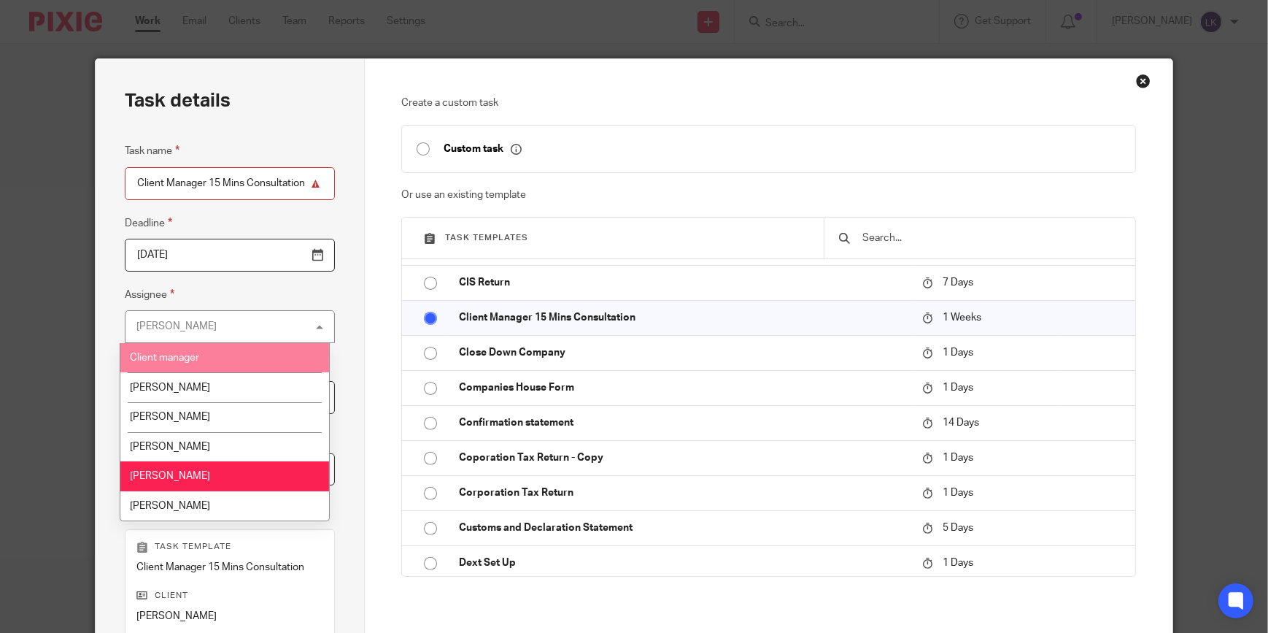
click at [166, 345] on li "Client manager" at bounding box center [224, 358] width 209 height 30
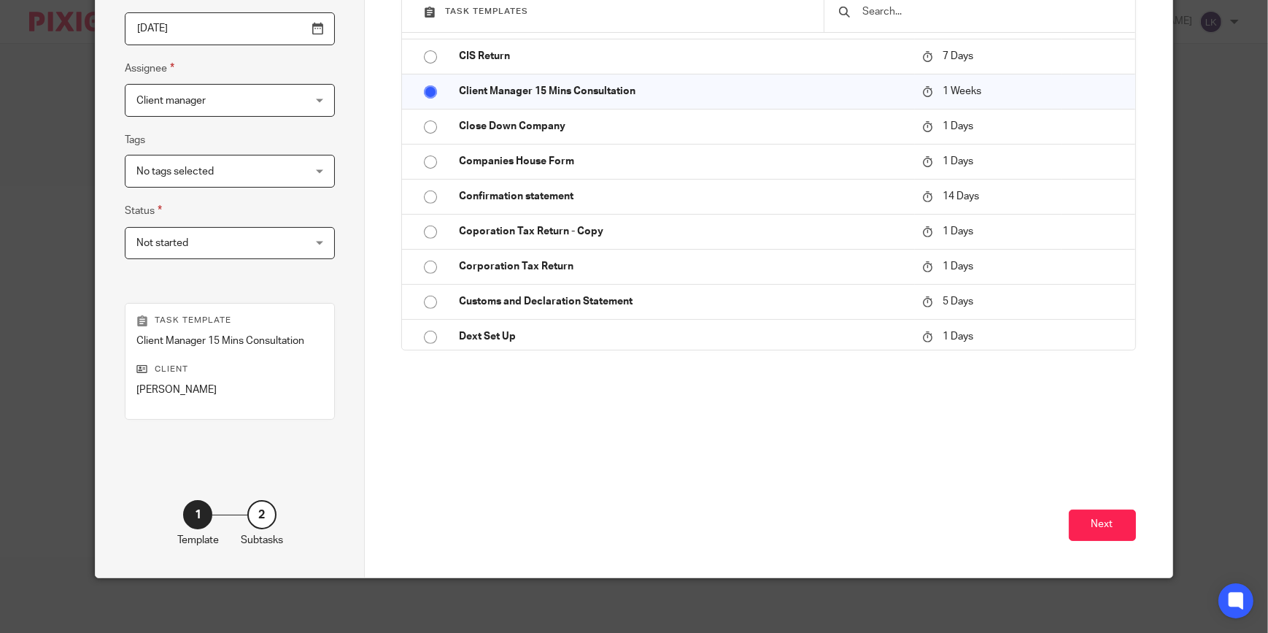
scroll to position [229, 0]
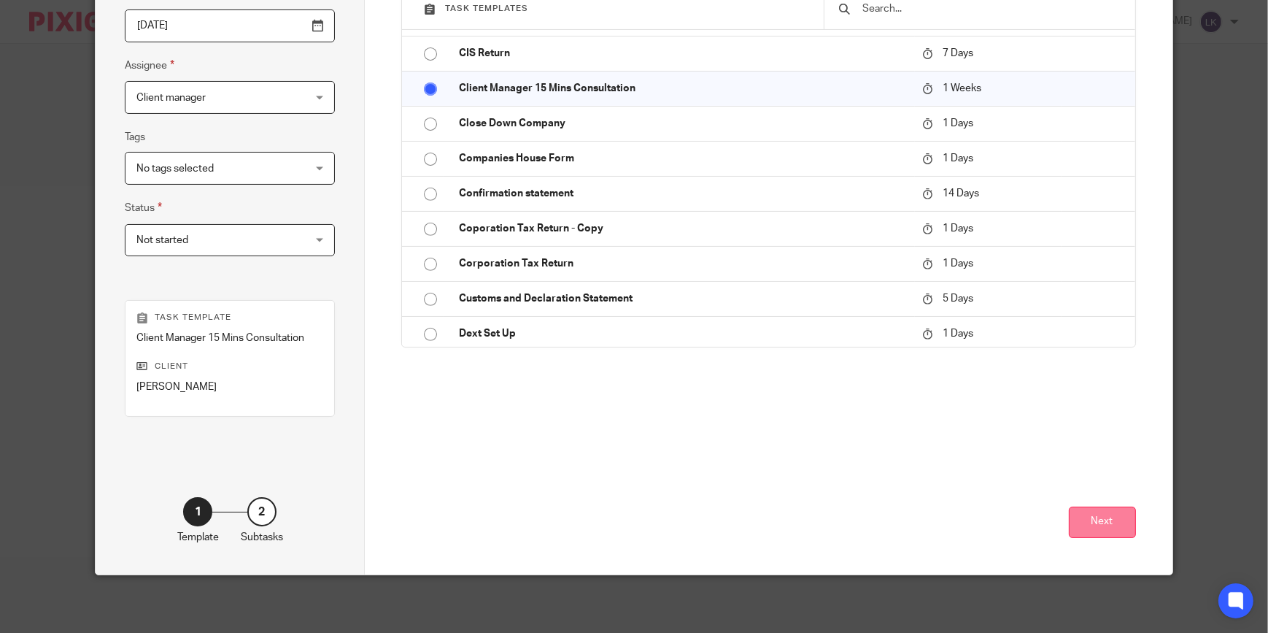
click at [1123, 529] on button "Next" at bounding box center [1102, 521] width 67 height 31
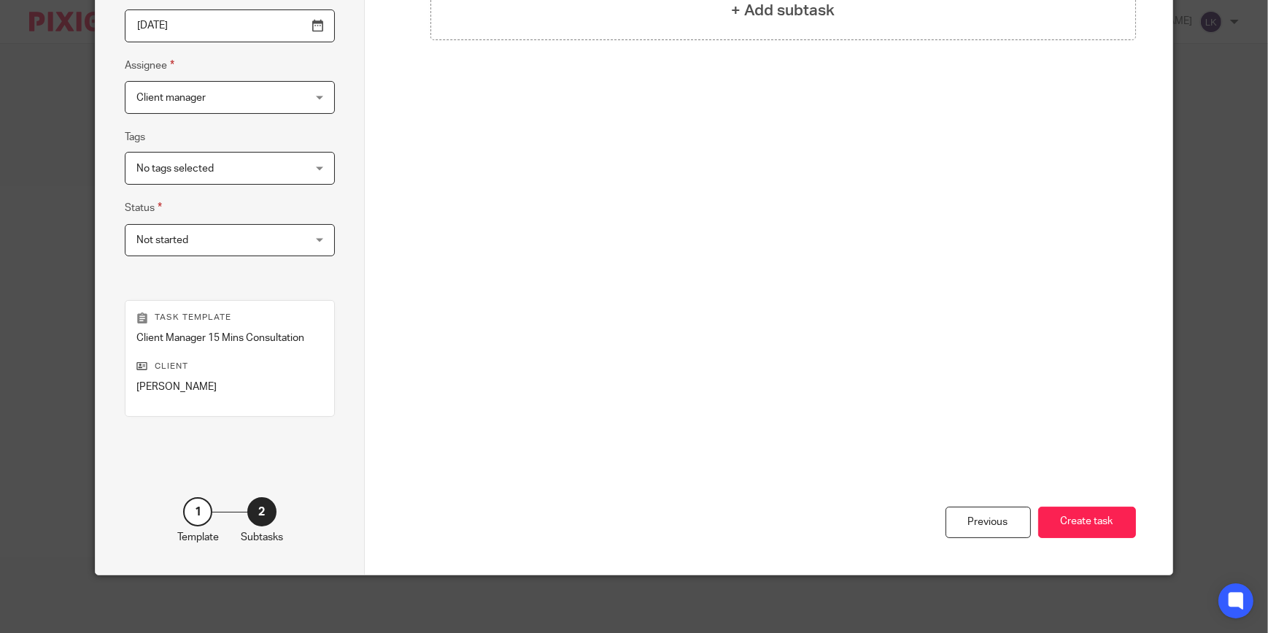
click at [1123, 529] on button "Create task" at bounding box center [1087, 521] width 98 height 31
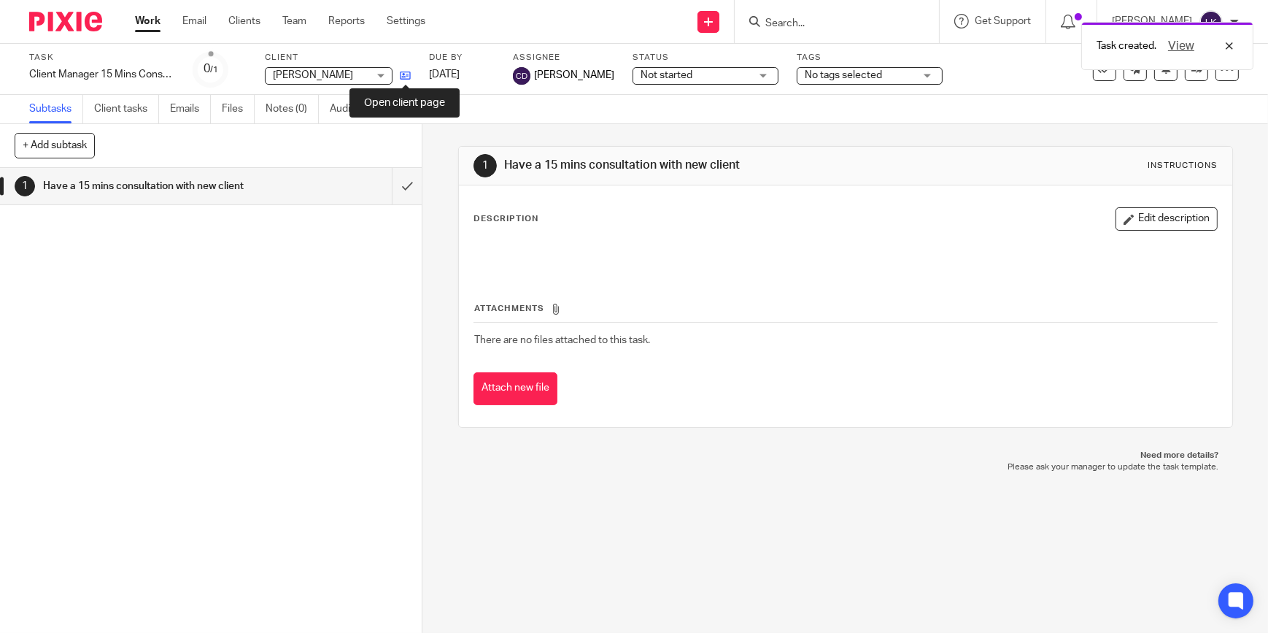
click at [405, 78] on icon at bounding box center [405, 75] width 11 height 11
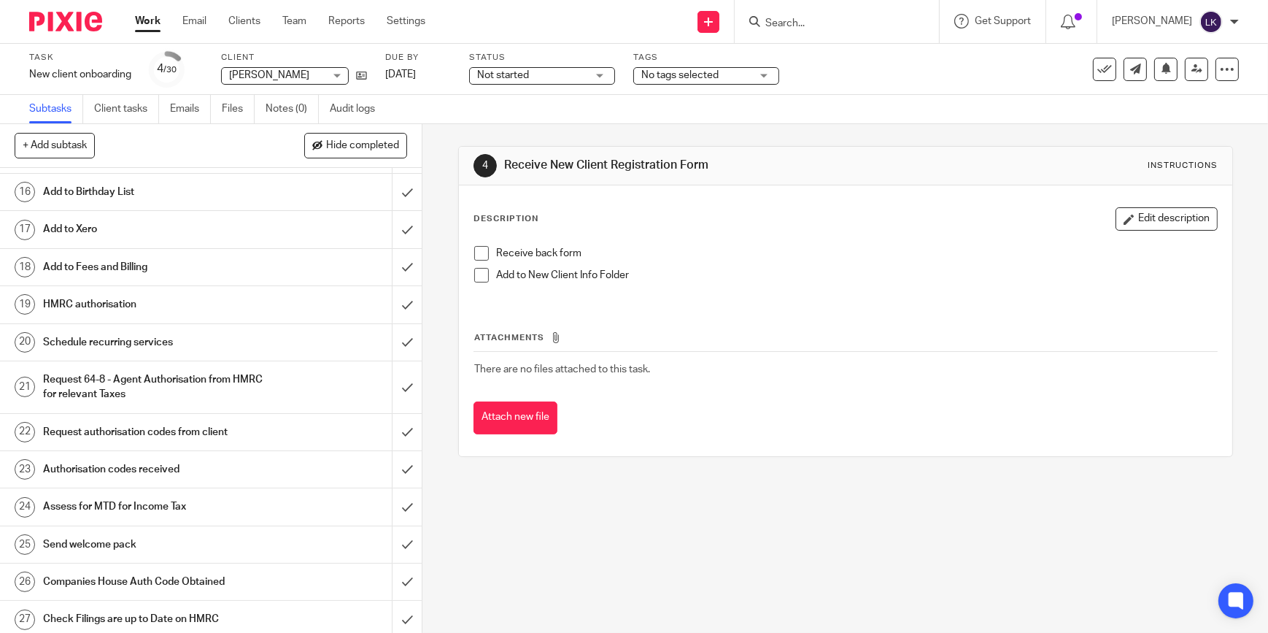
scroll to position [597, 0]
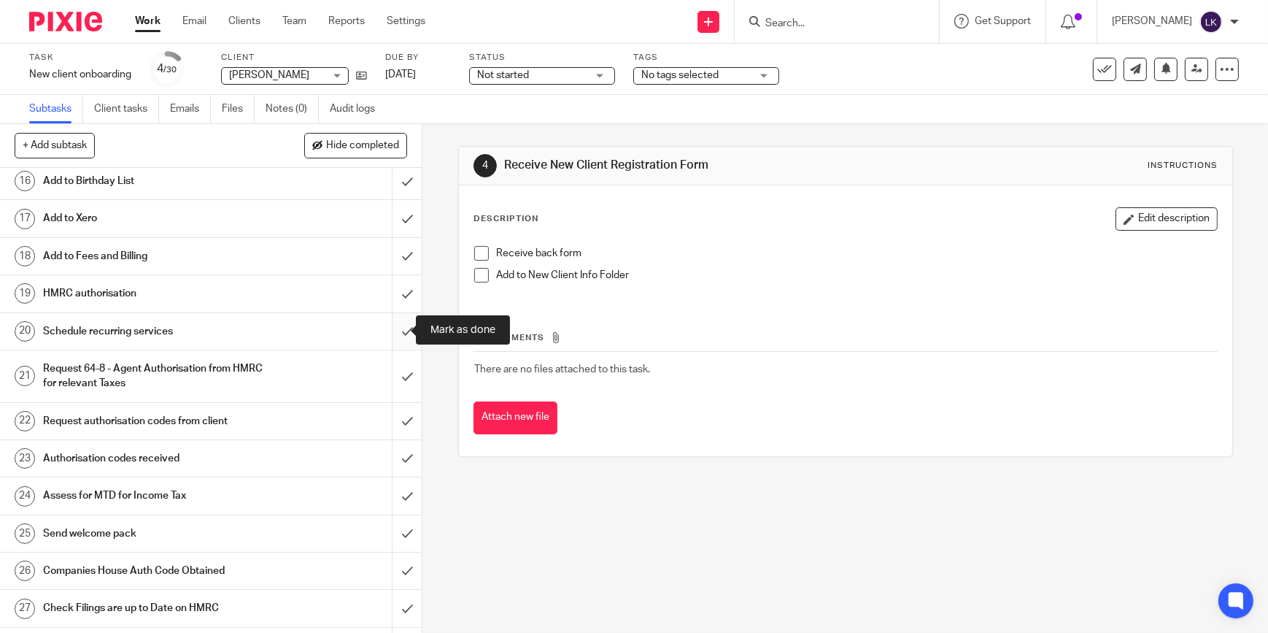
click at [394, 333] on input "submit" at bounding box center [211, 331] width 422 height 36
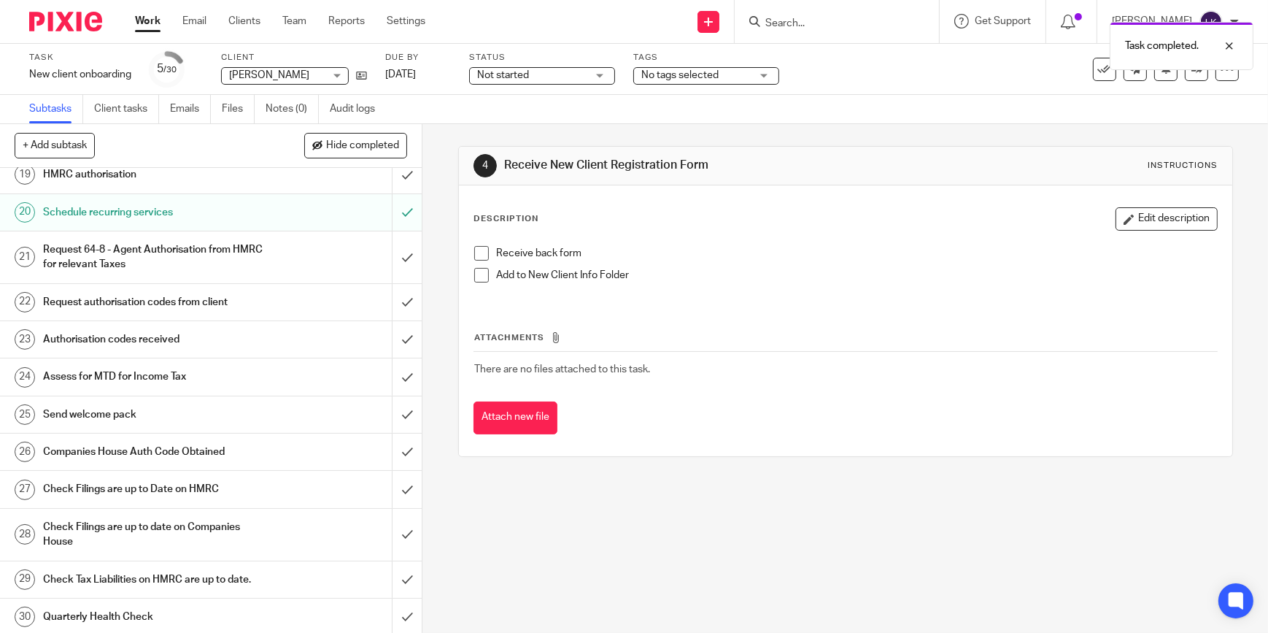
scroll to position [717, 0]
click at [279, 185] on link "19 HMRC authorisation" at bounding box center [196, 173] width 392 height 36
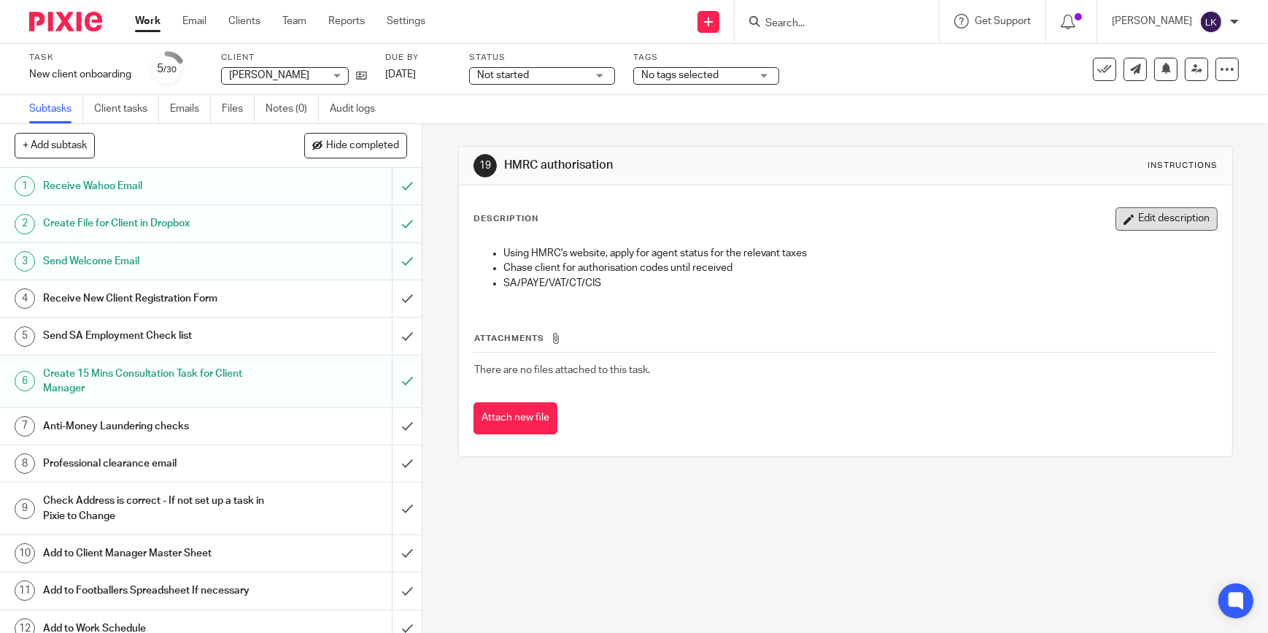
click at [1140, 217] on button "Edit description" at bounding box center [1167, 218] width 102 height 23
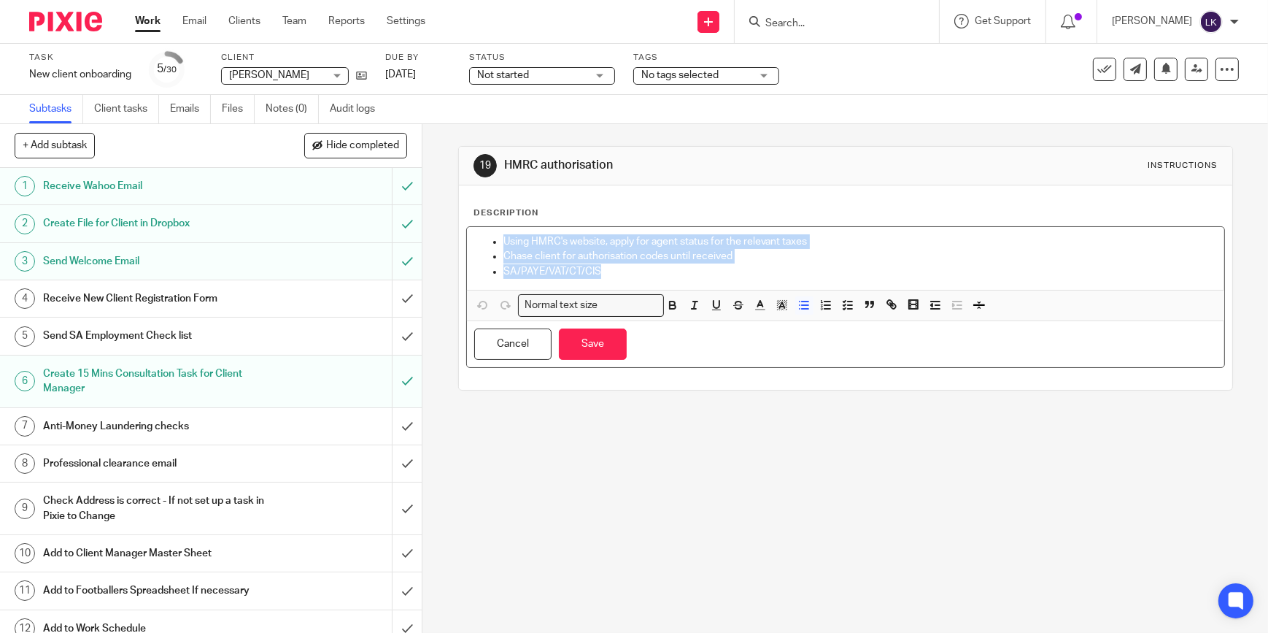
drag, startPoint x: 640, startPoint y: 286, endPoint x: 415, endPoint y: 225, distance: 232.8
click at [415, 225] on div "+ Add subtask Hide completed Cancel + Add 1 Receive Wahoo Email 2 Create File f…" at bounding box center [634, 378] width 1268 height 509
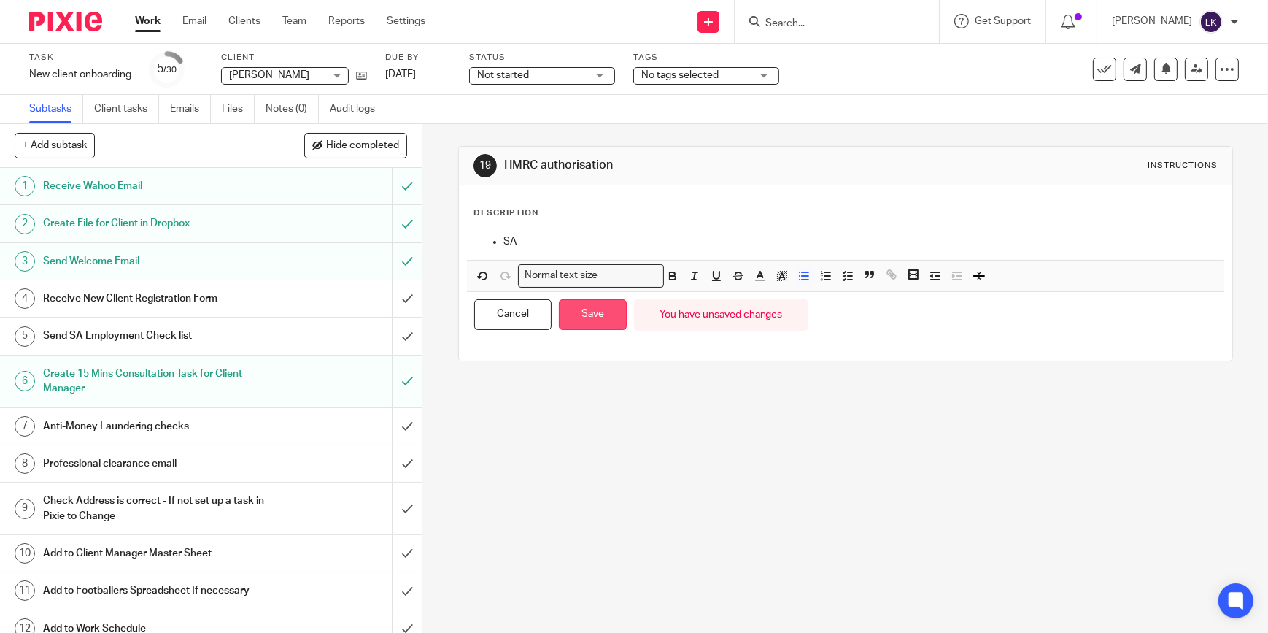
click at [584, 313] on button "Save" at bounding box center [593, 314] width 68 height 31
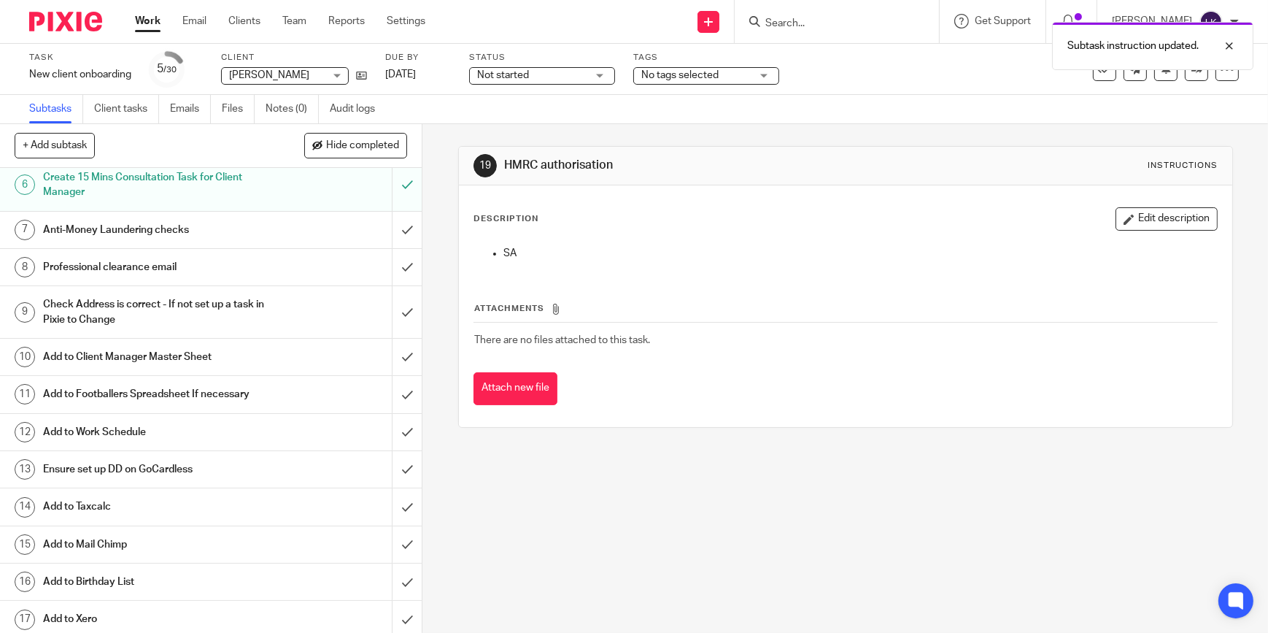
scroll to position [530, 0]
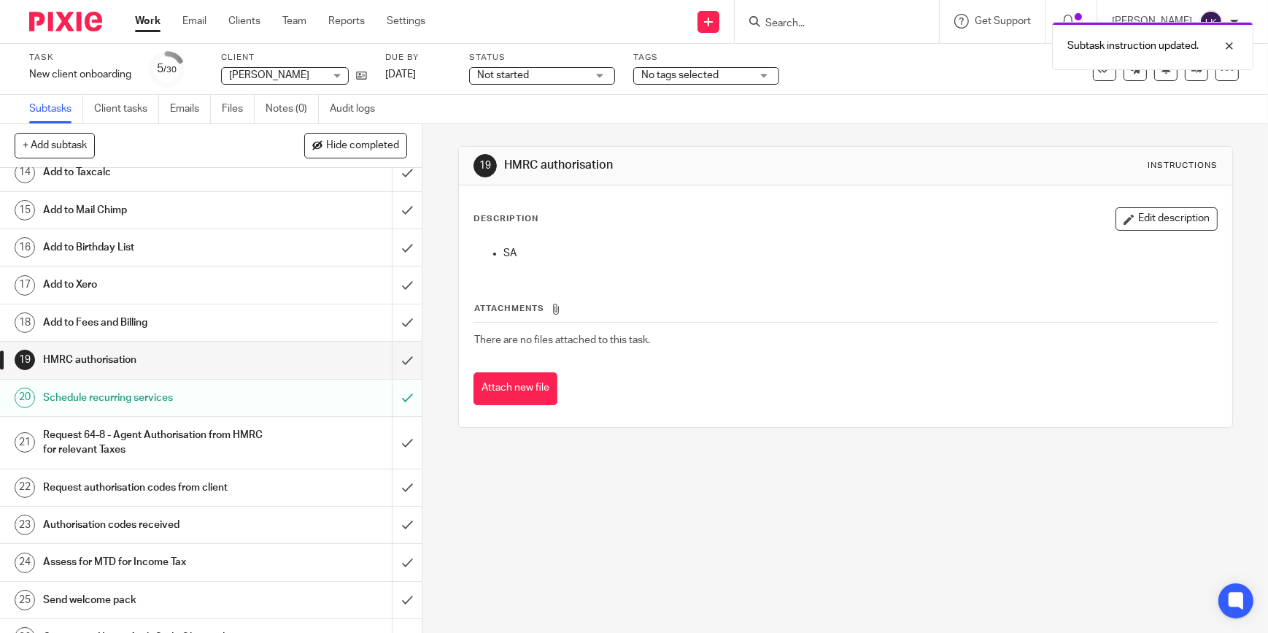
click at [149, 431] on h1 "Request 64-8 - Agent Authorisation from HMRC for relevant Taxes" at bounding box center [154, 442] width 223 height 37
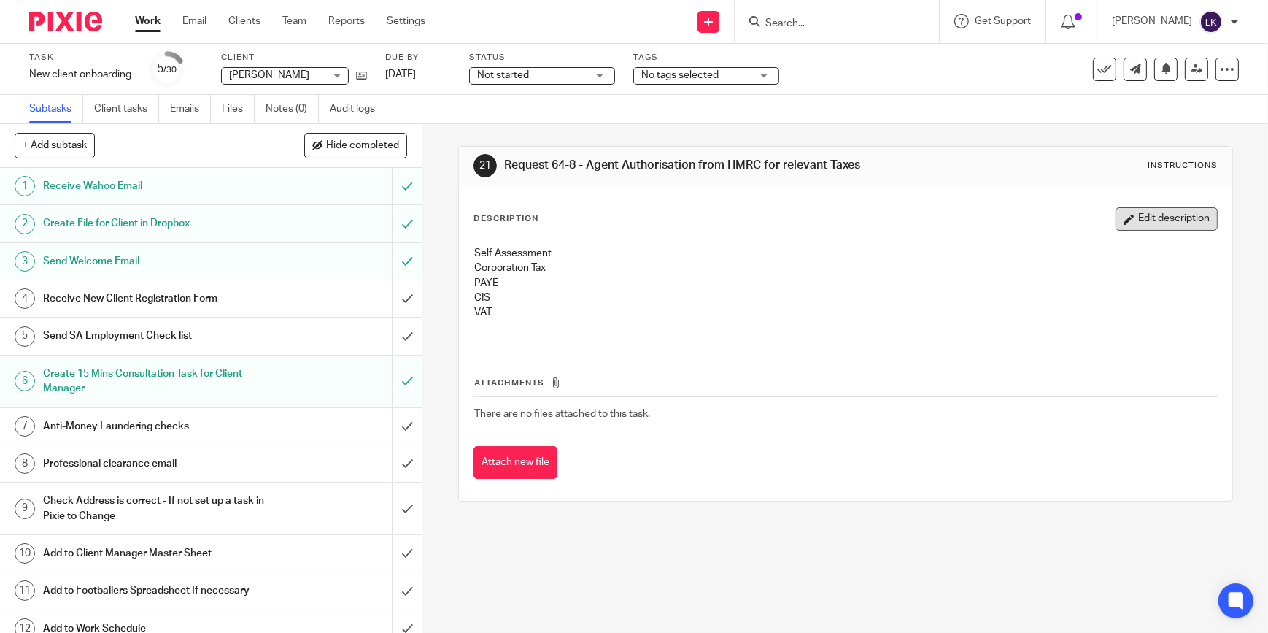
click at [1137, 226] on button "Edit description" at bounding box center [1167, 218] width 102 height 23
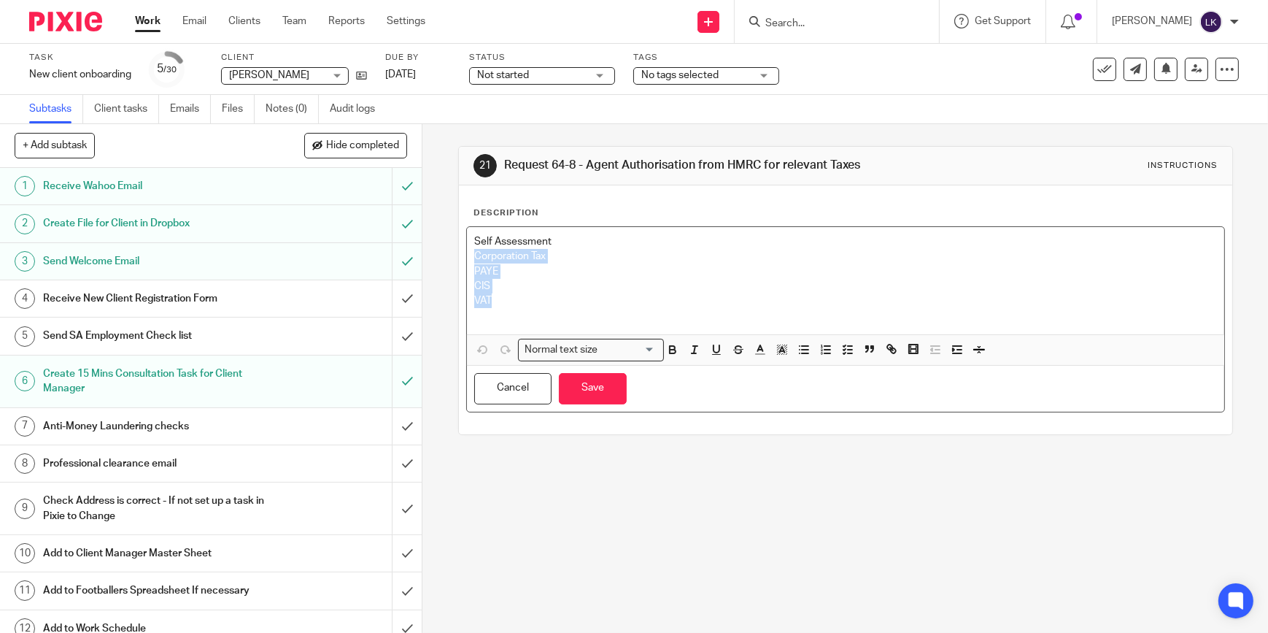
drag, startPoint x: 495, startPoint y: 296, endPoint x: 455, endPoint y: 263, distance: 52.3
click at [459, 263] on div "Description Self Assessment Corporation Tax PAYE CIS VAT Normal text size Loadi…" at bounding box center [845, 309] width 773 height 249
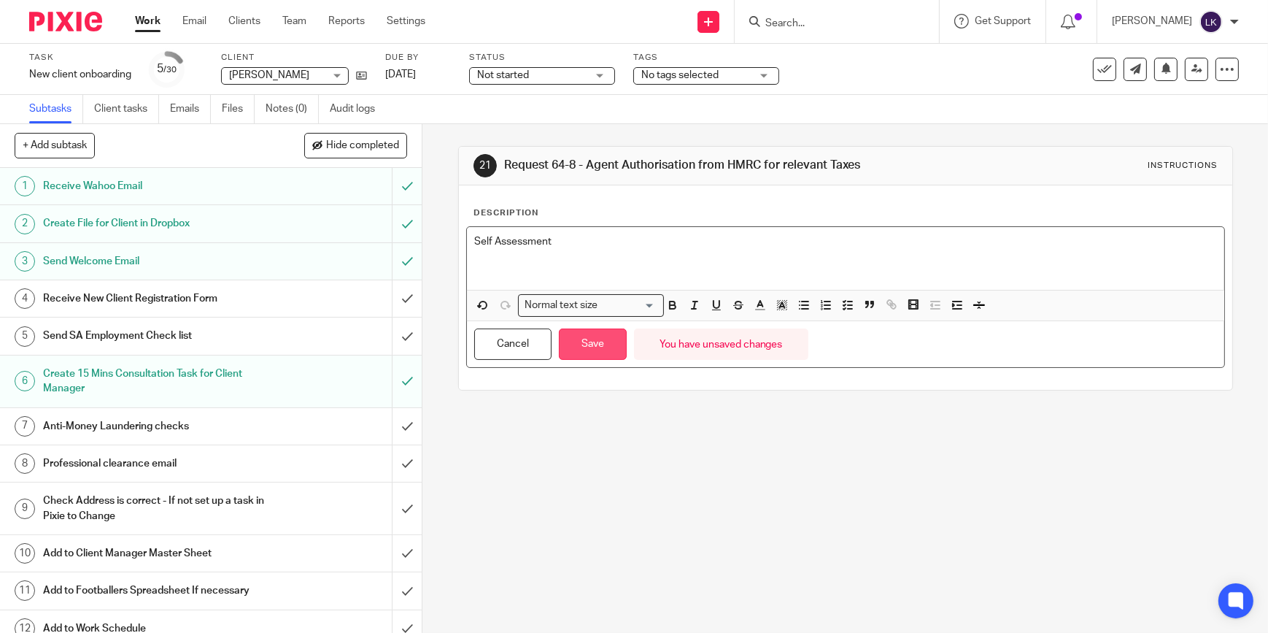
click at [582, 341] on button "Save" at bounding box center [593, 343] width 68 height 31
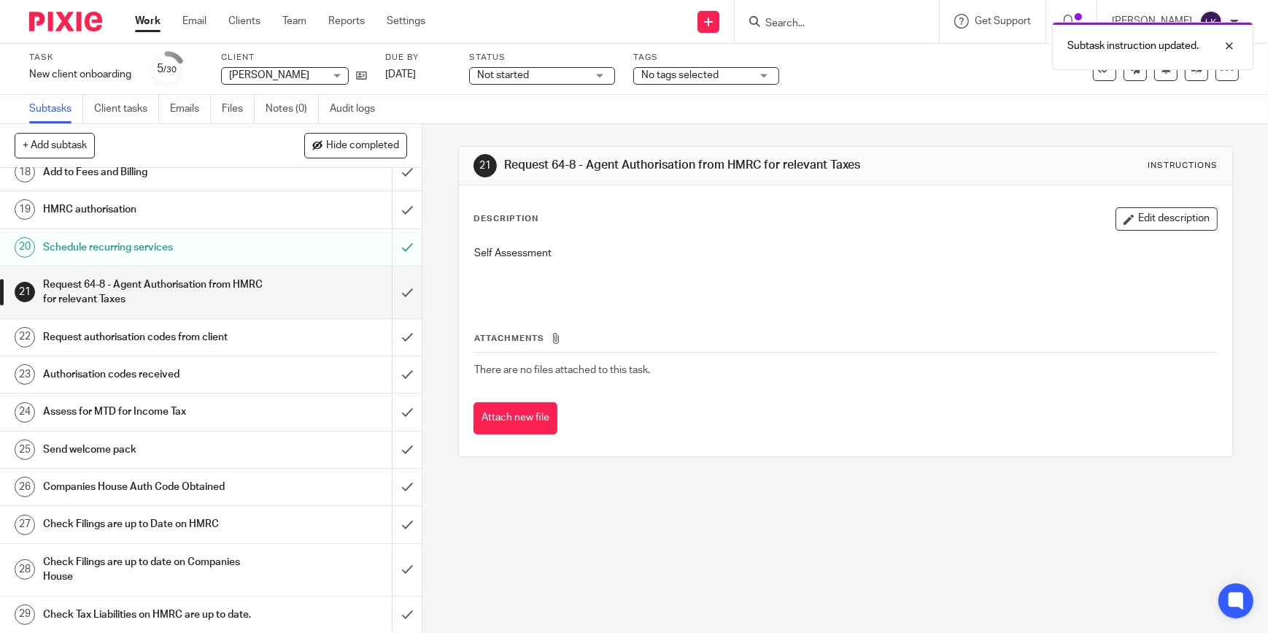
scroll to position [717, 0]
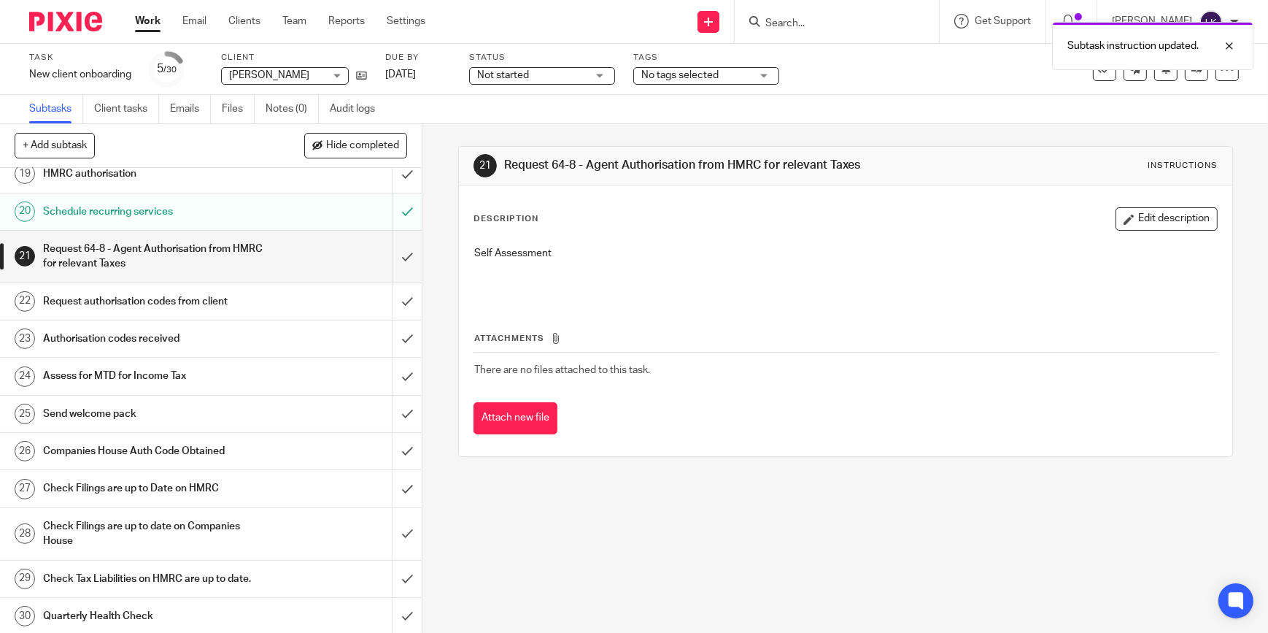
click at [156, 340] on h1 "Authorisation codes received" at bounding box center [154, 339] width 223 height 22
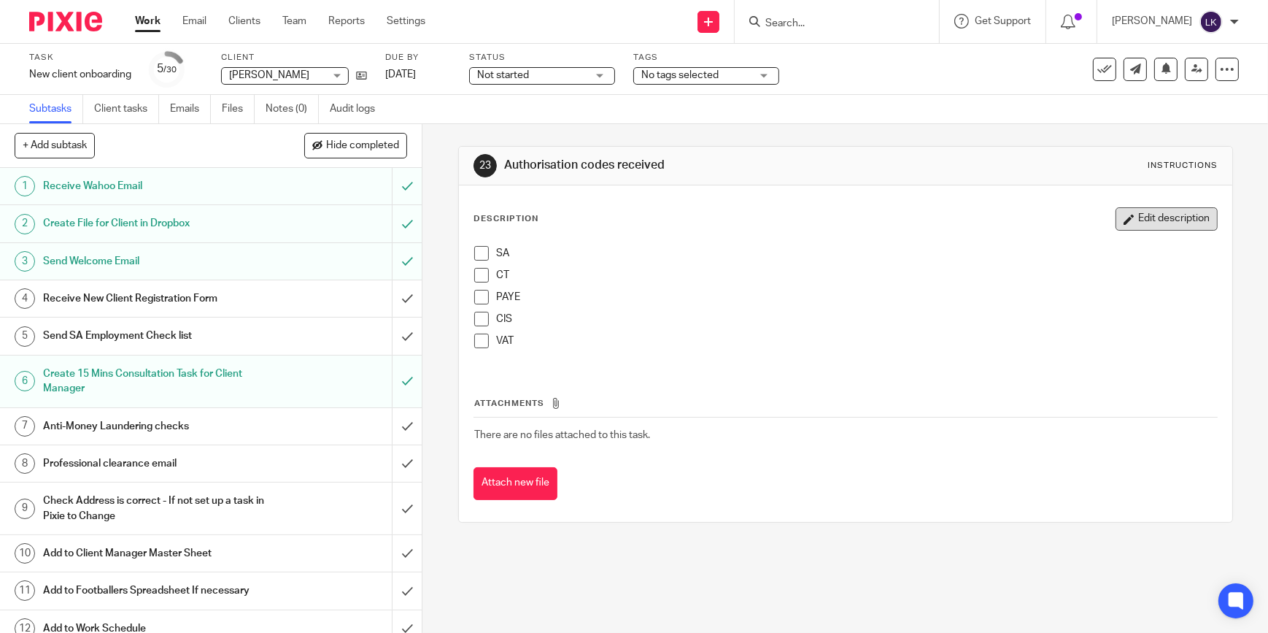
click at [1135, 224] on button "Edit description" at bounding box center [1167, 218] width 102 height 23
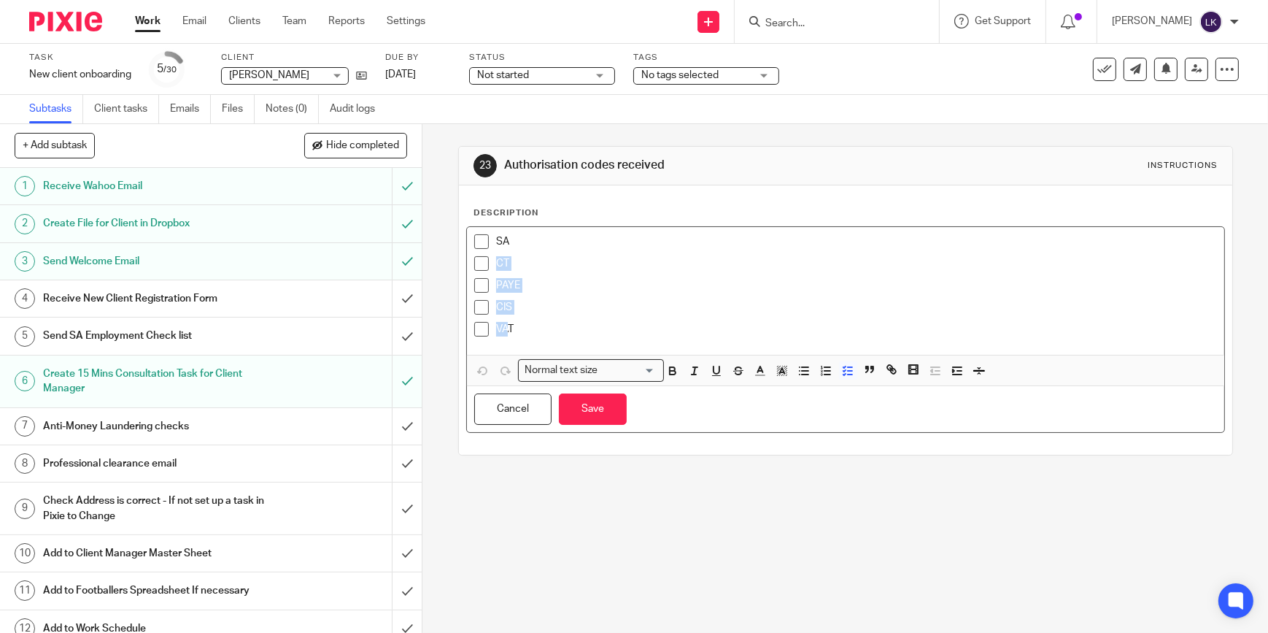
drag, startPoint x: 505, startPoint y: 326, endPoint x: 476, endPoint y: 258, distance: 74.5
click at [476, 258] on ul "SA CT PAYE CIS VAT" at bounding box center [845, 288] width 743 height 109
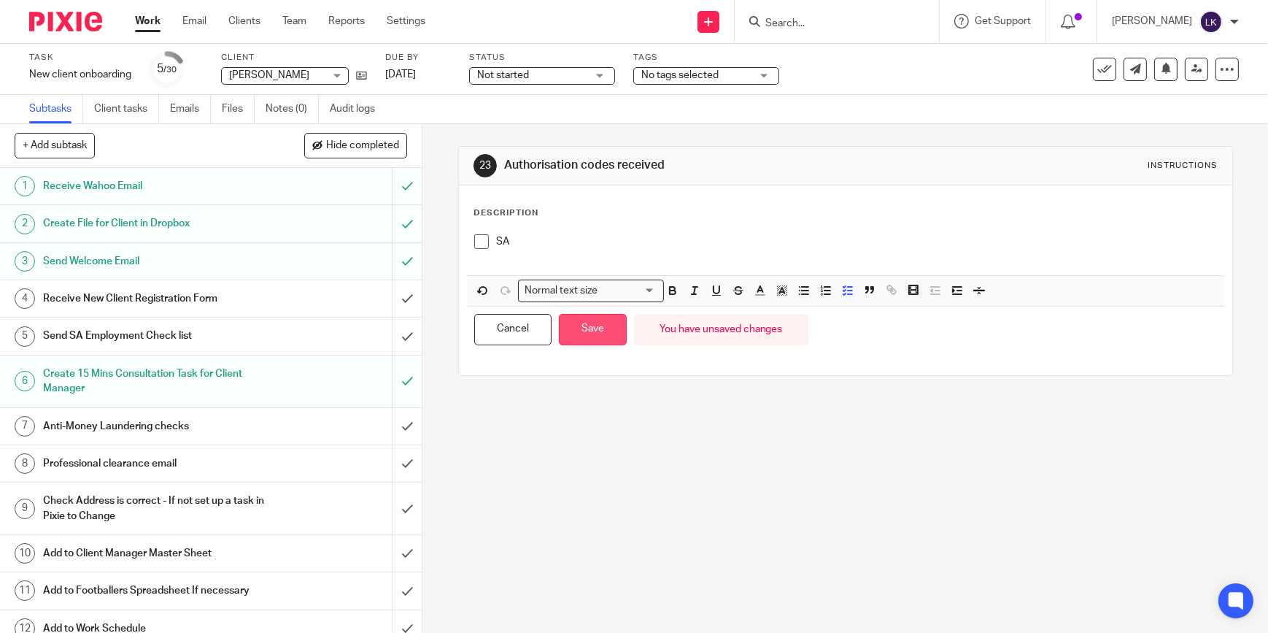
click at [582, 326] on button "Save" at bounding box center [593, 329] width 68 height 31
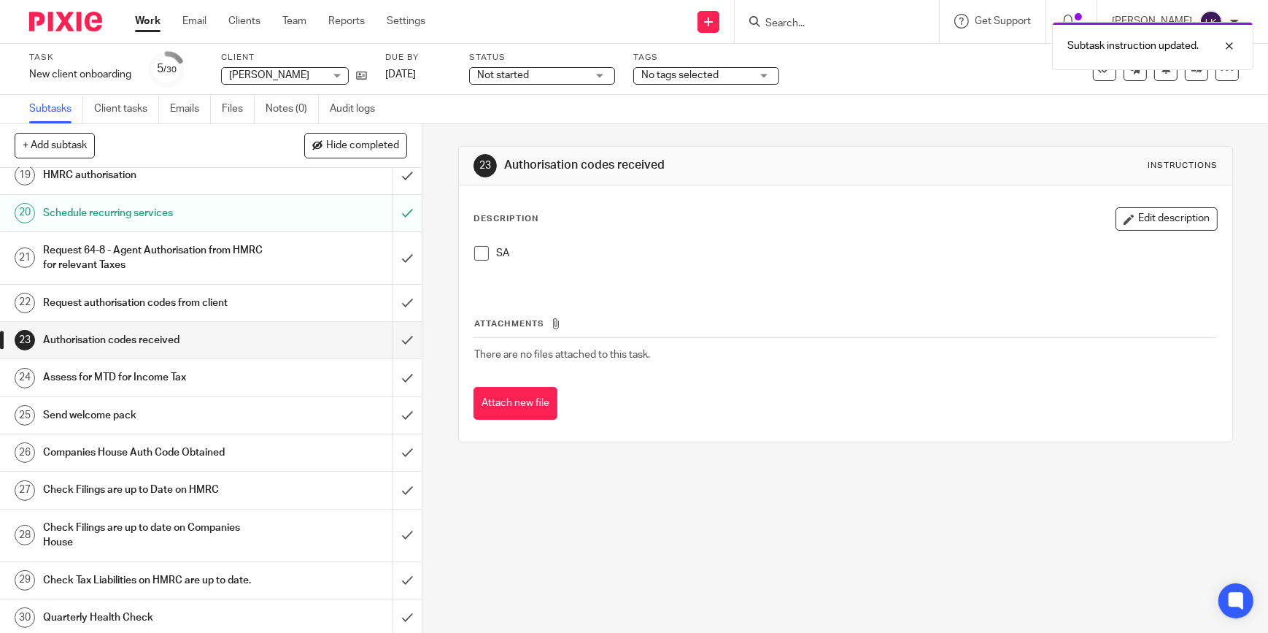
scroll to position [717, 0]
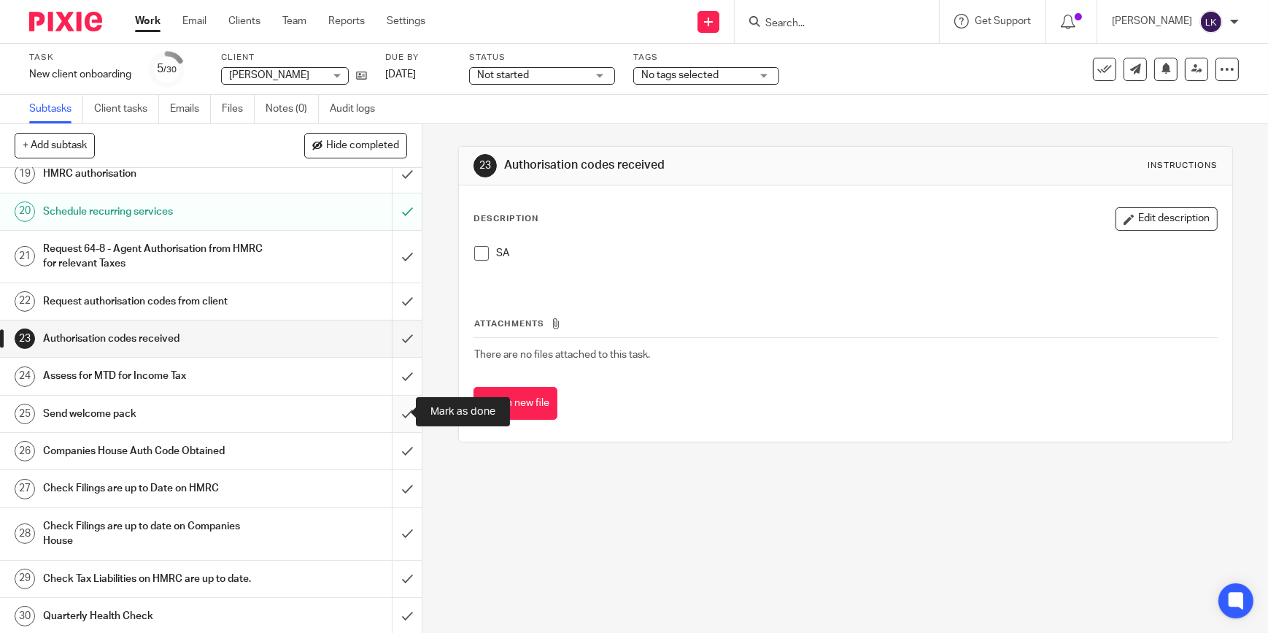
click at [394, 412] on input "submit" at bounding box center [211, 413] width 422 height 36
click at [396, 447] on input "submit" at bounding box center [211, 451] width 422 height 36
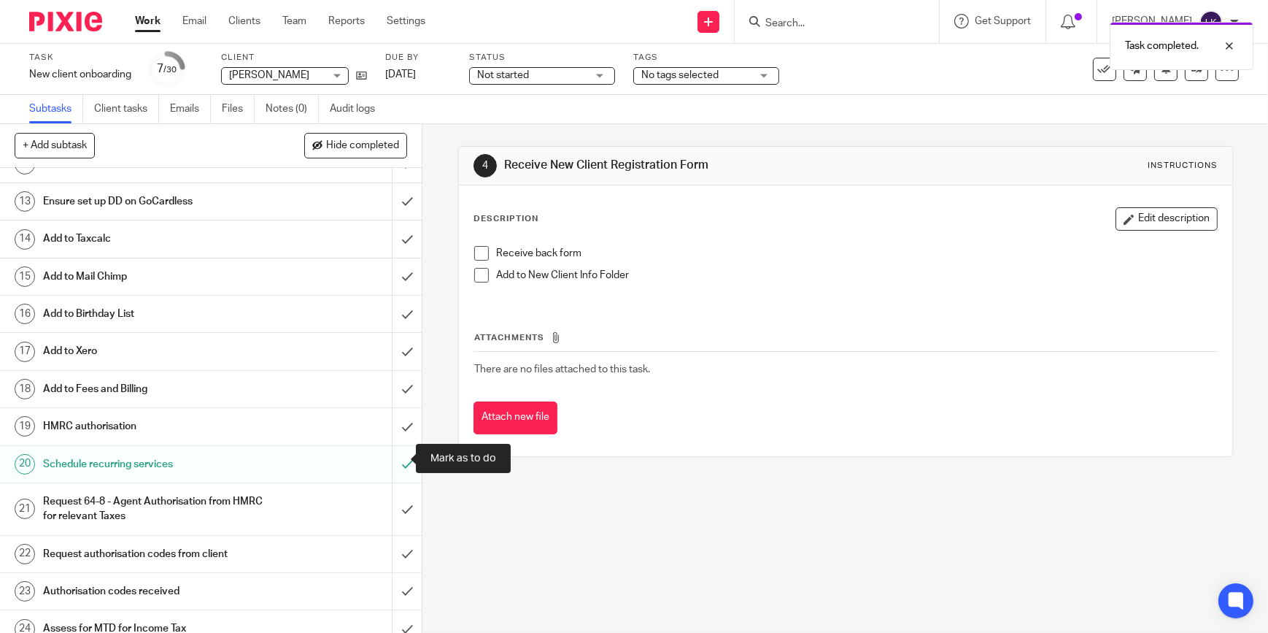
scroll to position [717, 0]
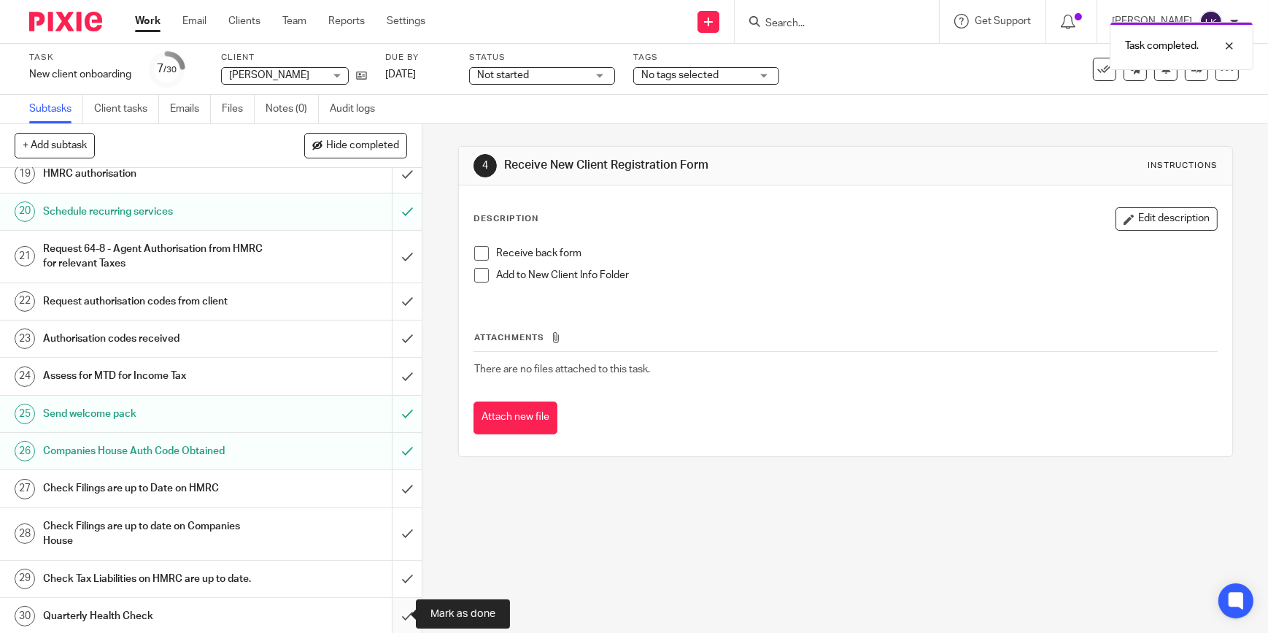
click at [394, 603] on input "submit" at bounding box center [211, 616] width 422 height 36
click at [394, 577] on input "submit" at bounding box center [211, 578] width 422 height 36
click at [394, 530] on input "submit" at bounding box center [211, 534] width 422 height 52
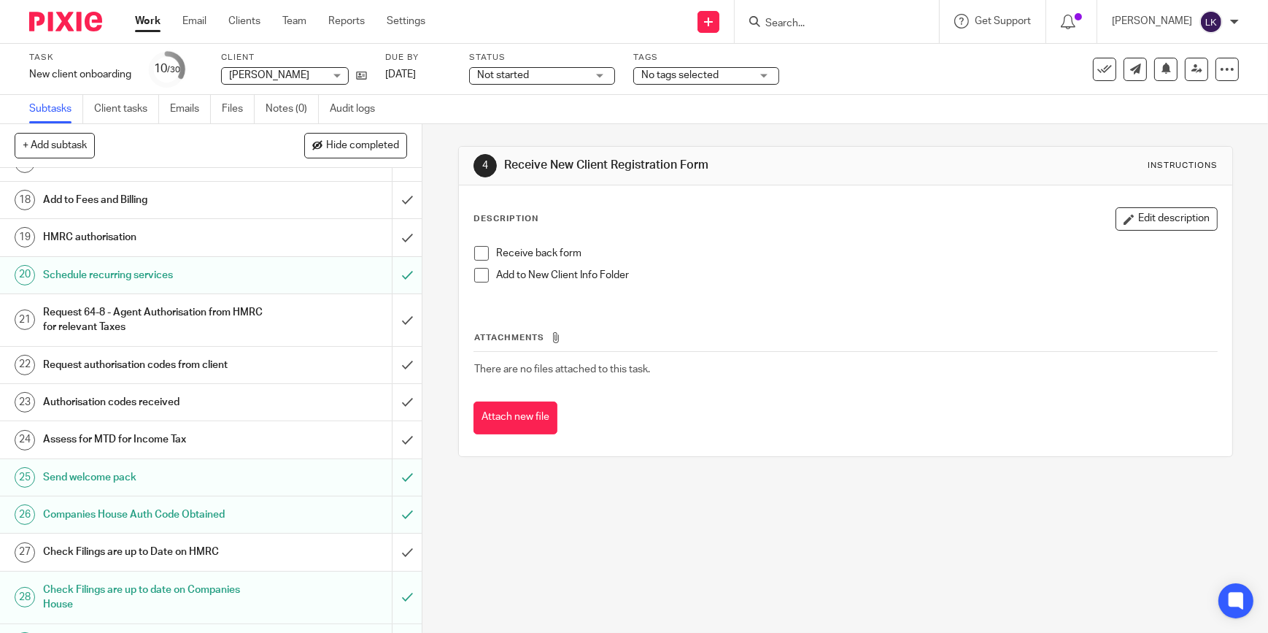
scroll to position [717, 0]
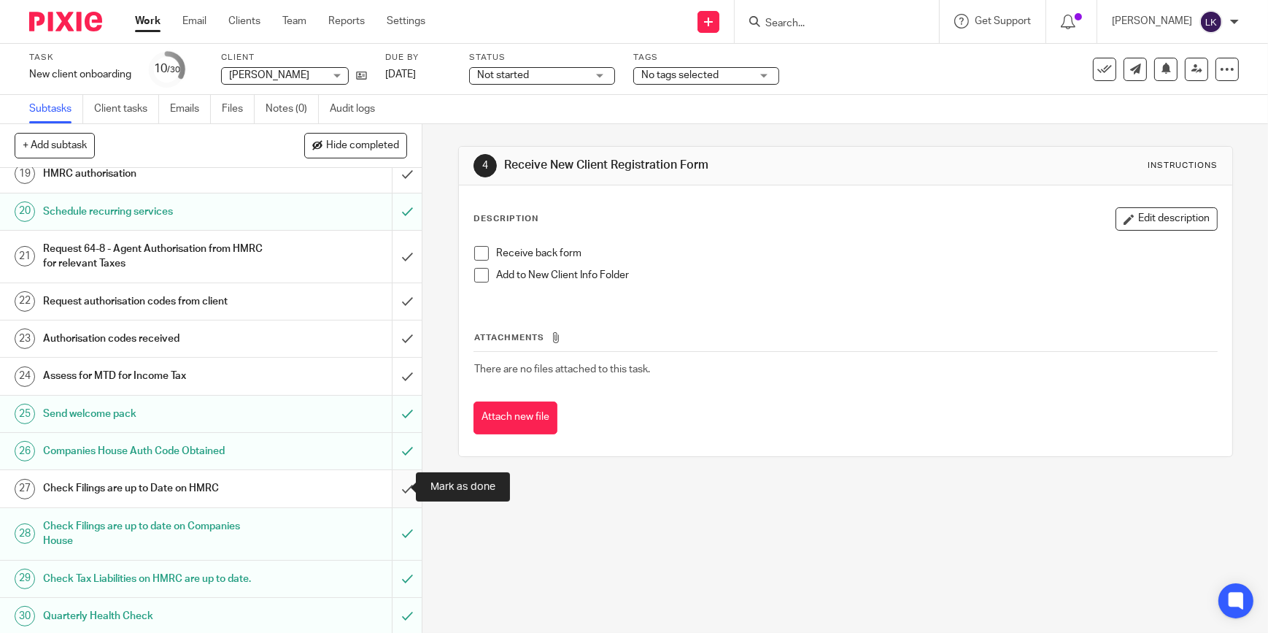
click at [398, 488] on input "submit" at bounding box center [211, 488] width 422 height 36
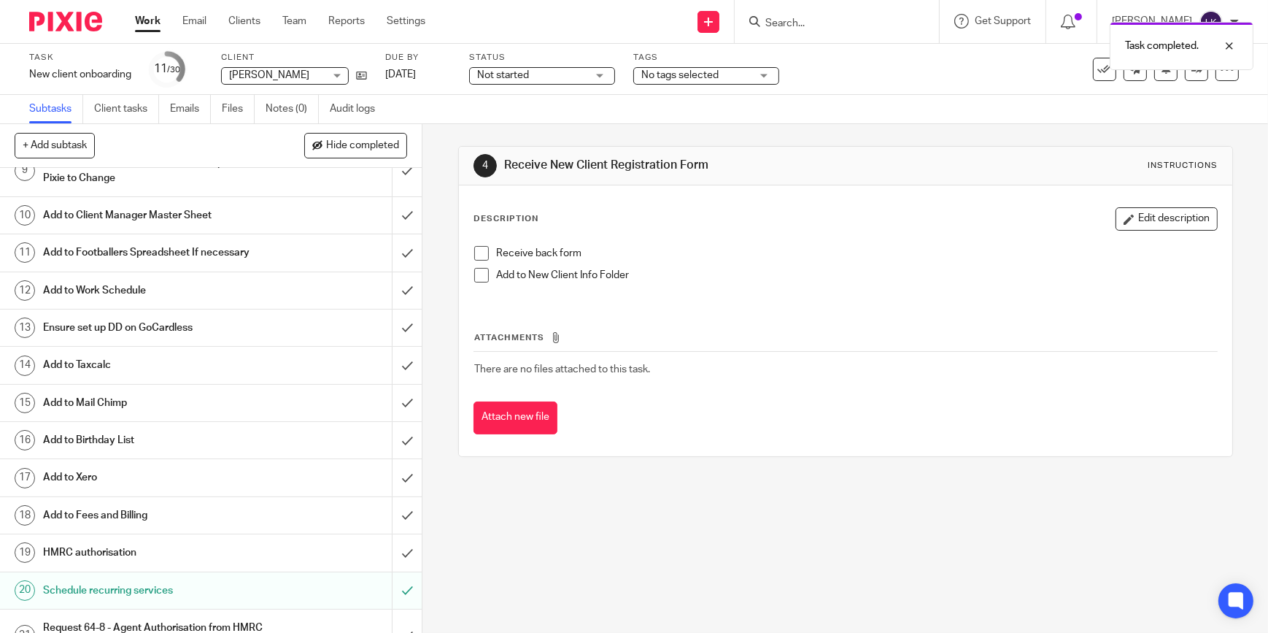
scroll to position [331, 0]
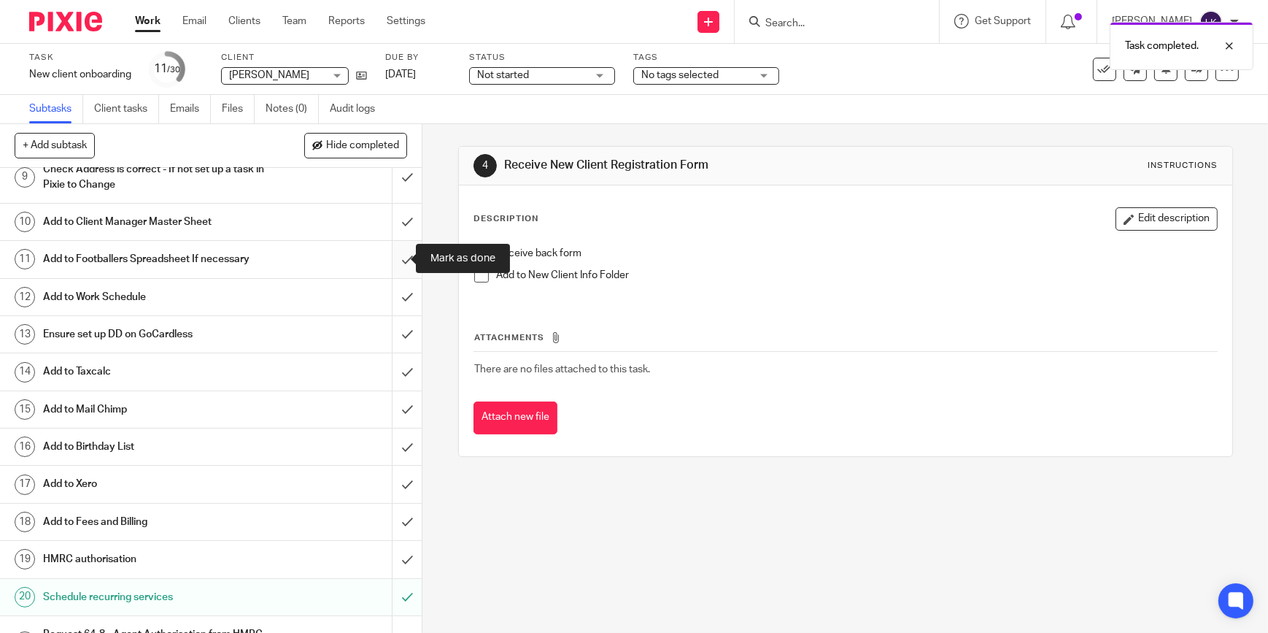
click at [399, 258] on input "submit" at bounding box center [211, 259] width 422 height 36
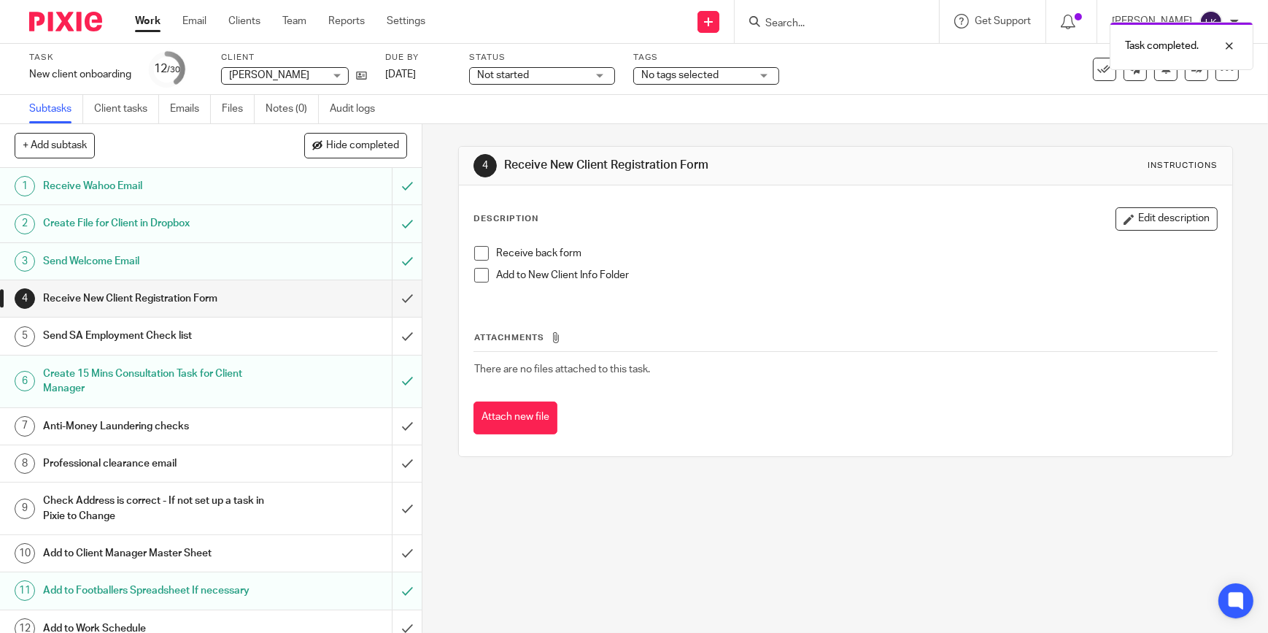
click at [150, 20] on link "Work" at bounding box center [148, 21] width 26 height 15
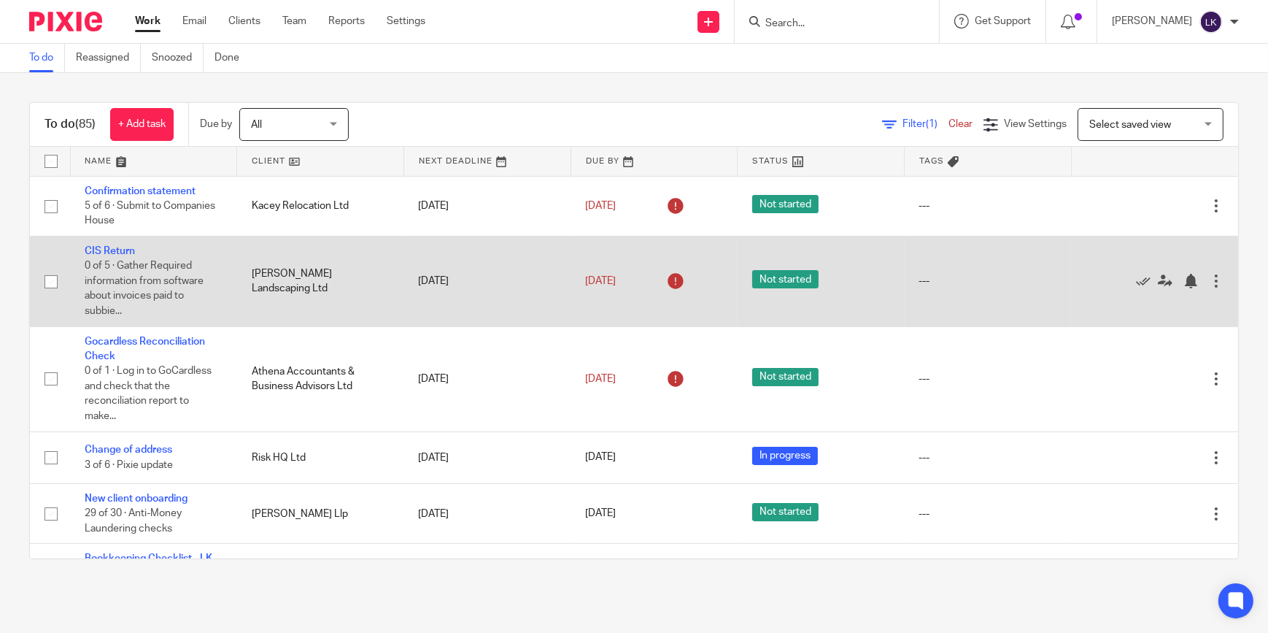
click at [135, 251] on td "CIS Return 0 of 5 · Gather Required information from software about invoices pa…" at bounding box center [153, 281] width 167 height 90
click at [122, 254] on link "CIS Return" at bounding box center [110, 251] width 50 height 10
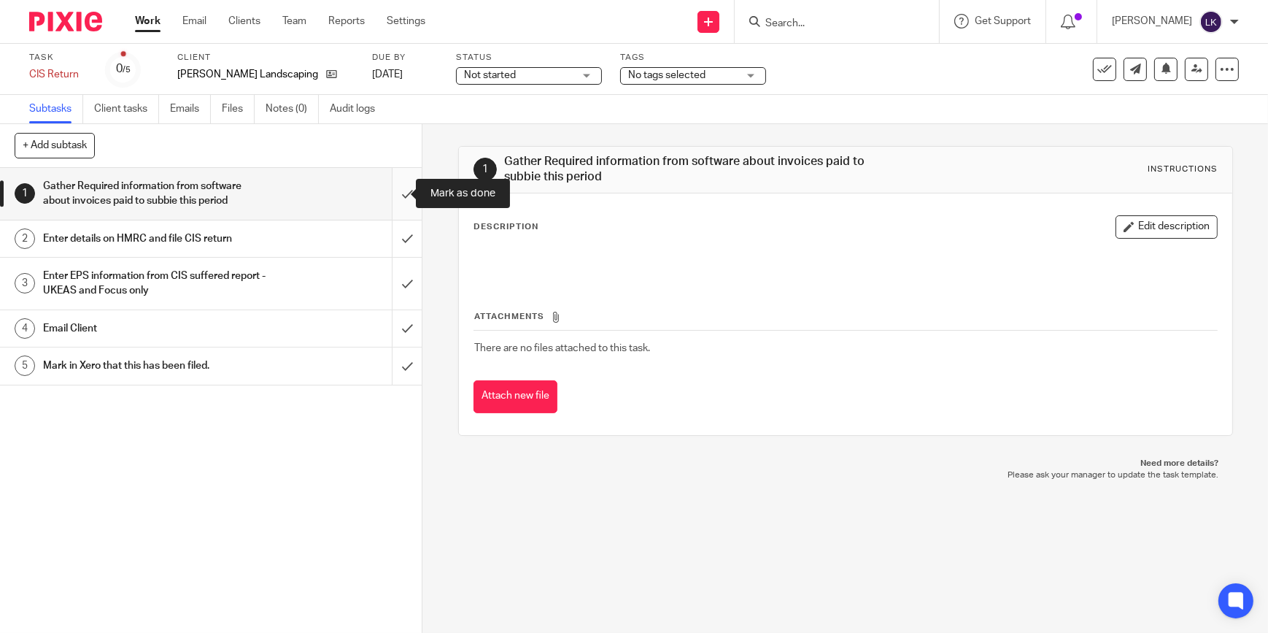
click at [395, 193] on input "submit" at bounding box center [211, 194] width 422 height 52
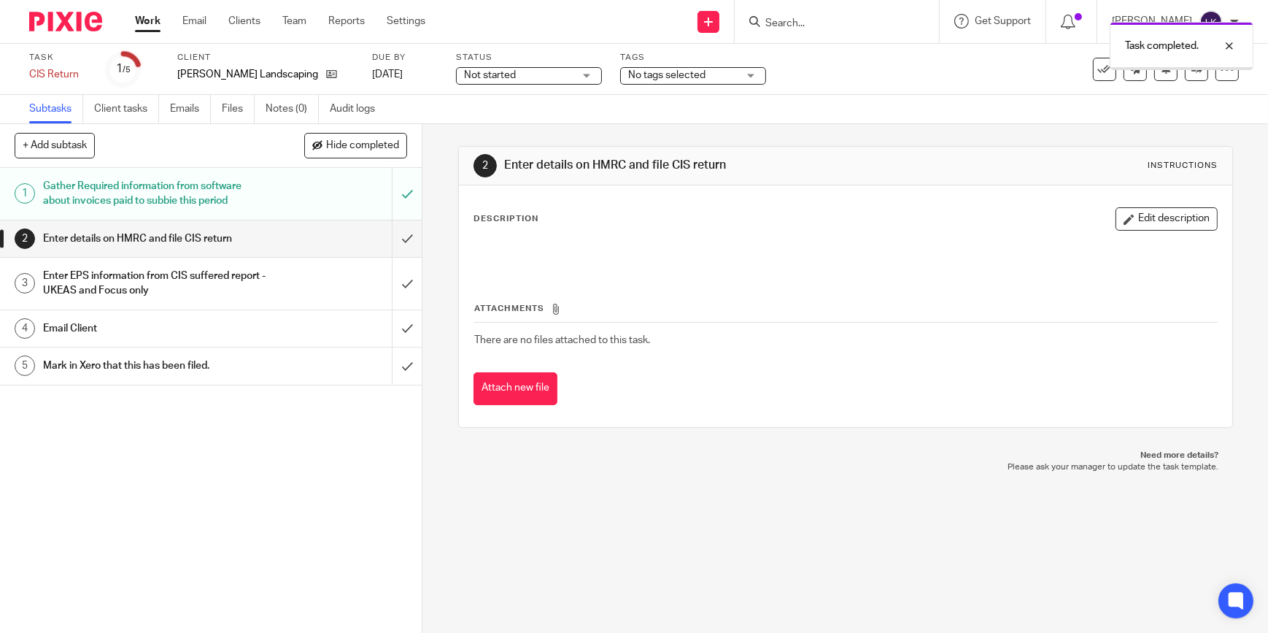
click at [390, 236] on input "submit" at bounding box center [211, 238] width 422 height 36
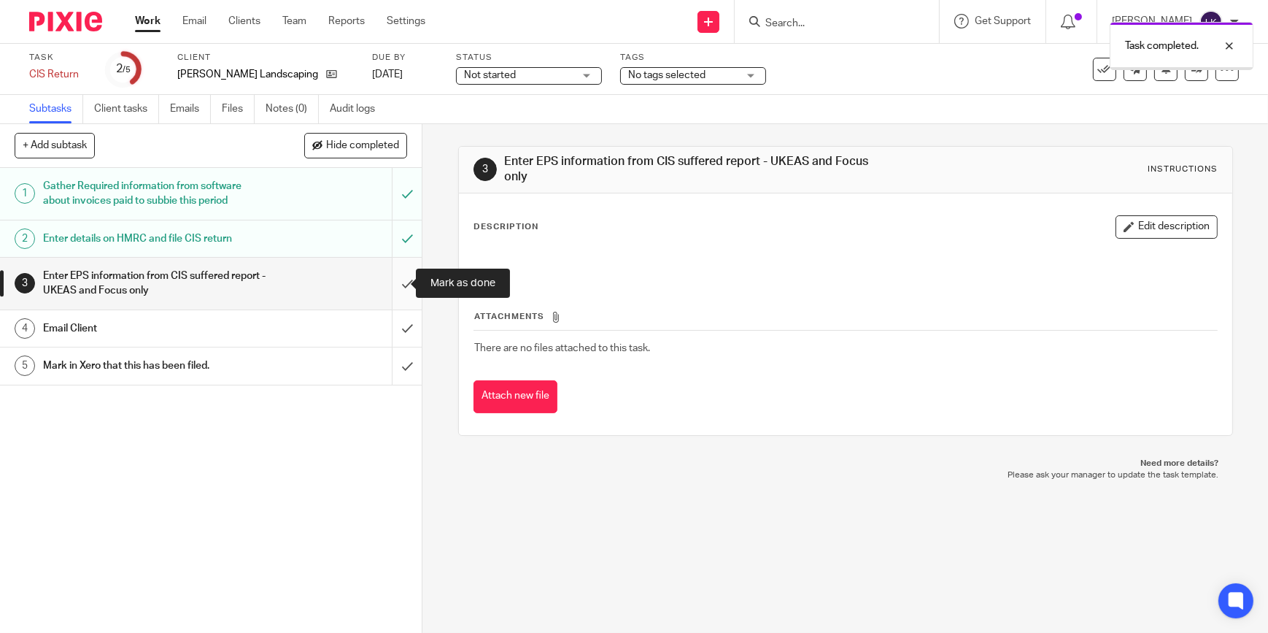
click at [393, 286] on input "submit" at bounding box center [211, 284] width 422 height 52
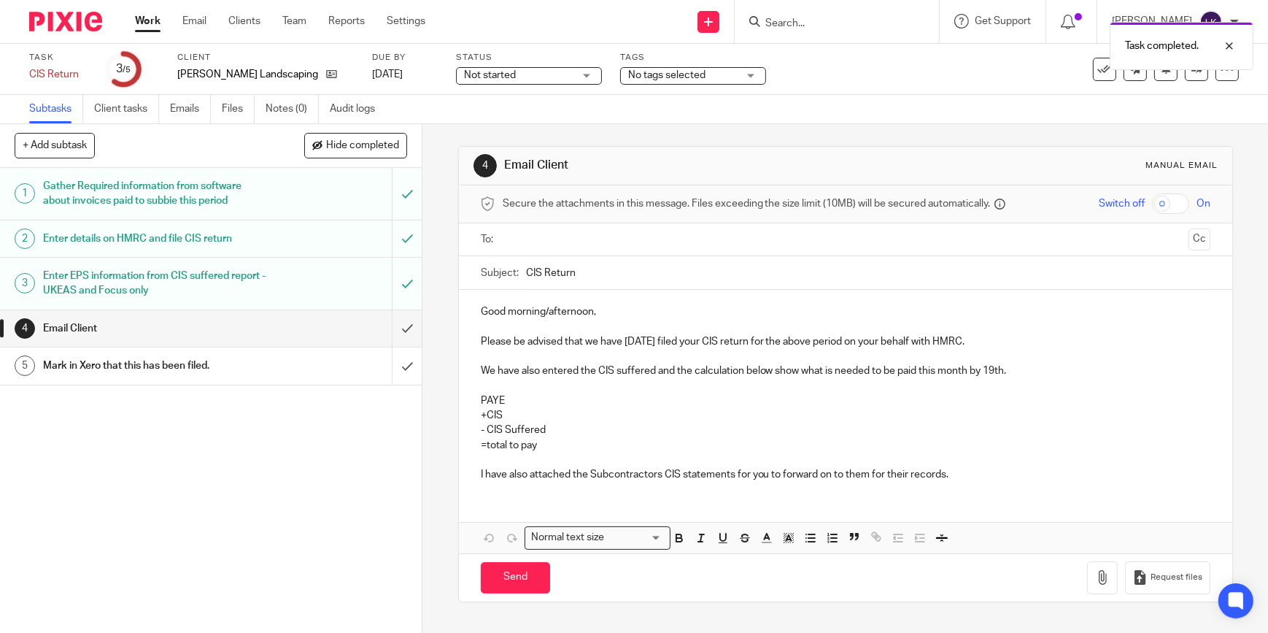
click at [609, 239] on input "text" at bounding box center [845, 239] width 675 height 17
click at [575, 274] on input "CIS Return" at bounding box center [868, 276] width 684 height 33
click at [618, 272] on input "CIS Return" at bounding box center [868, 276] width 684 height 33
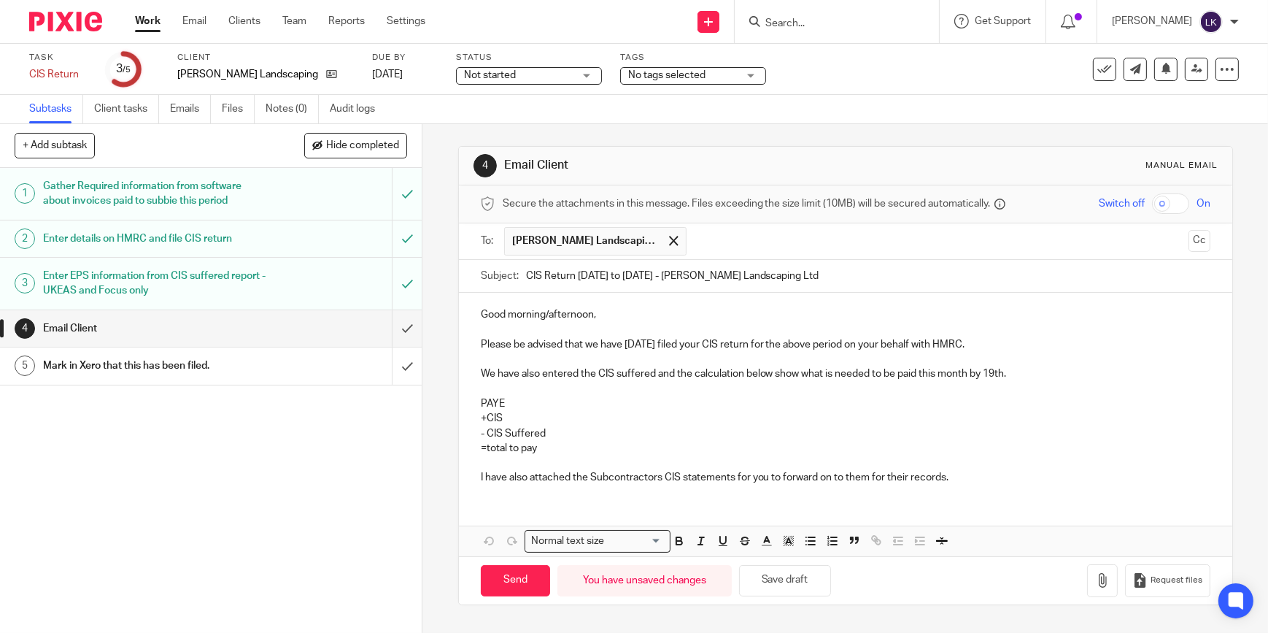
type input "CIS Return 6th August to 5th September 2025 - Tom Salmon Landscaping Ltd"
click at [586, 309] on p "Good morning/afternoon," at bounding box center [846, 314] width 730 height 15
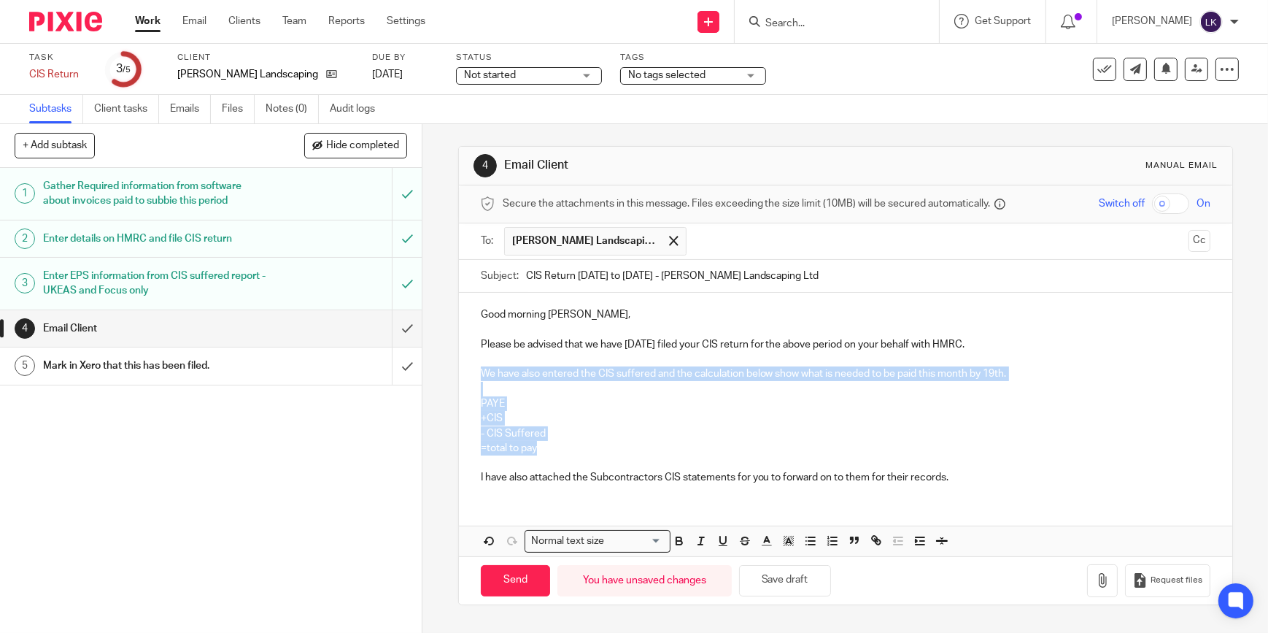
drag, startPoint x: 546, startPoint y: 448, endPoint x: 475, endPoint y: 376, distance: 101.1
click at [475, 376] on div "Good morning Tom, Please be advised that we have today filed your CIS return fo…" at bounding box center [845, 394] width 773 height 203
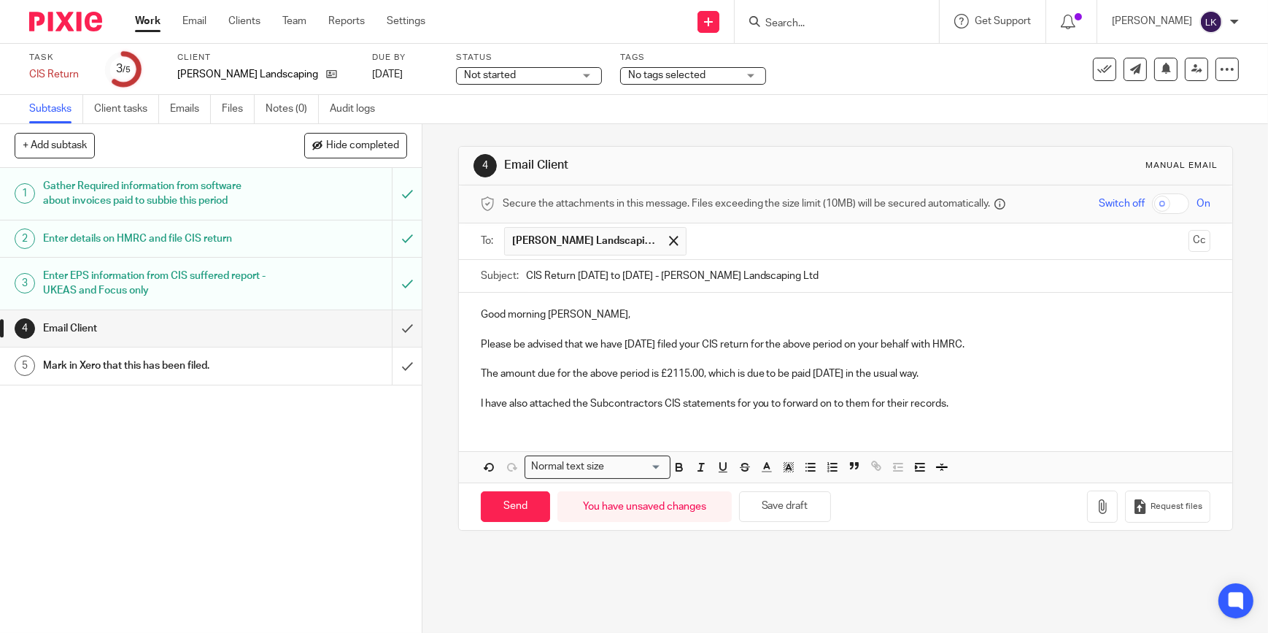
click at [520, 404] on p "I have also attached the Subcontractors CIS statements for you to forward on to…" at bounding box center [846, 403] width 730 height 15
click at [1095, 506] on icon "button" at bounding box center [1102, 506] width 15 height 15
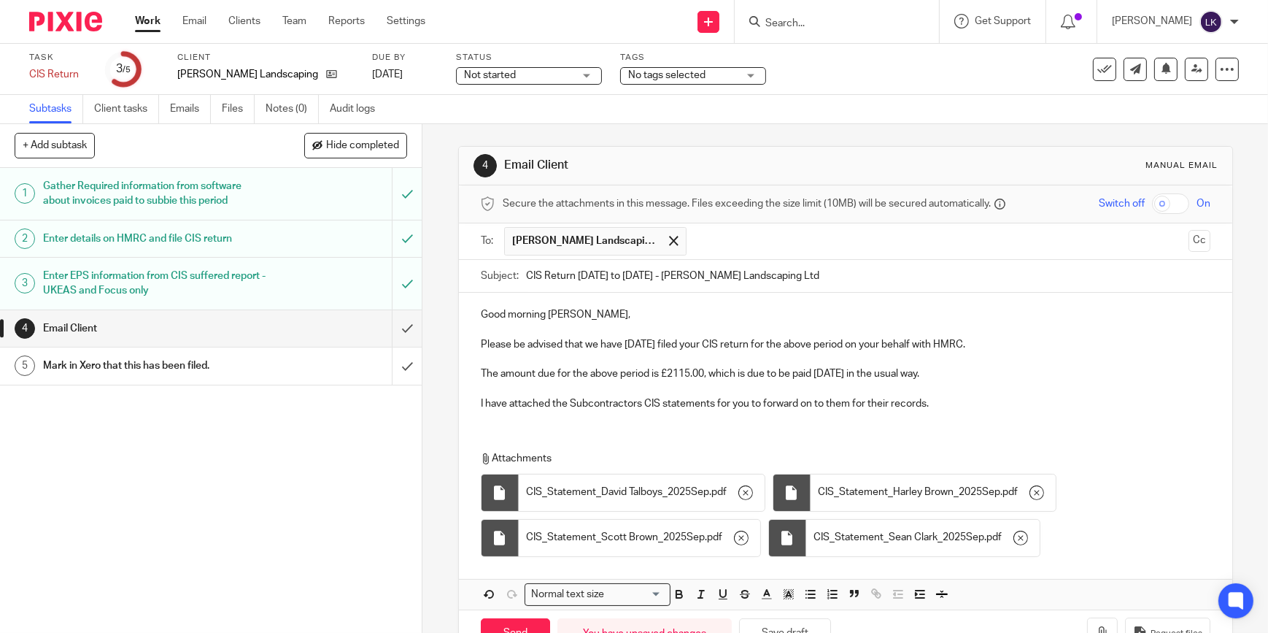
scroll to position [46, 0]
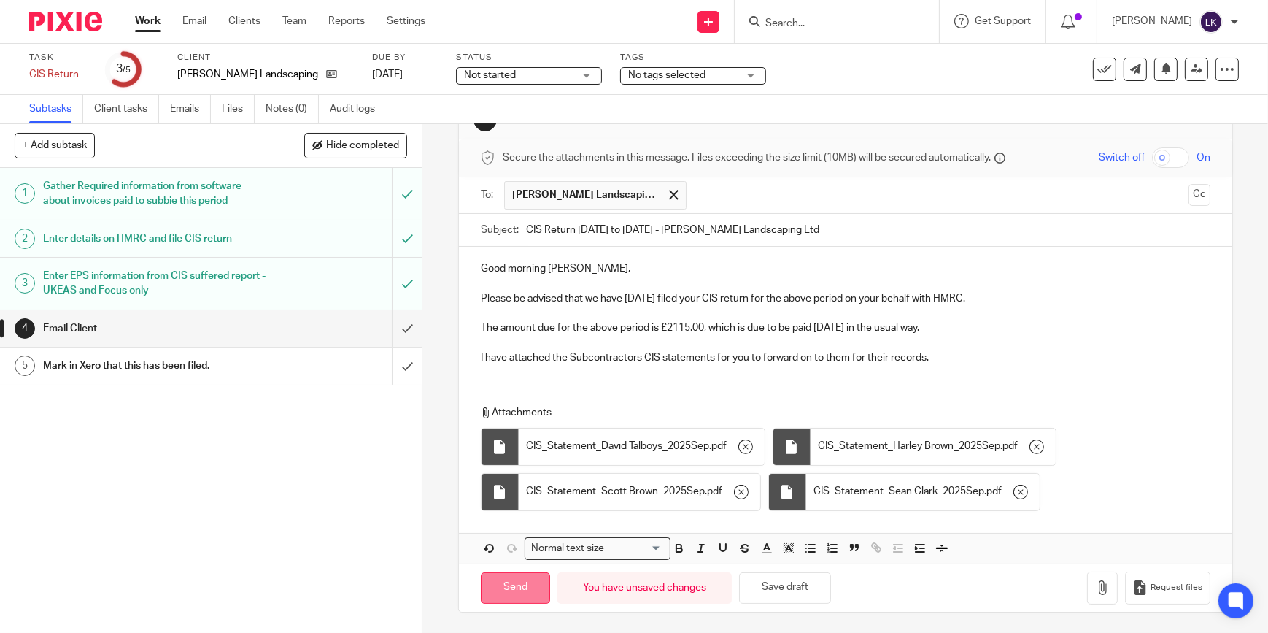
click at [516, 590] on input "Send" at bounding box center [515, 587] width 69 height 31
type input "Sent"
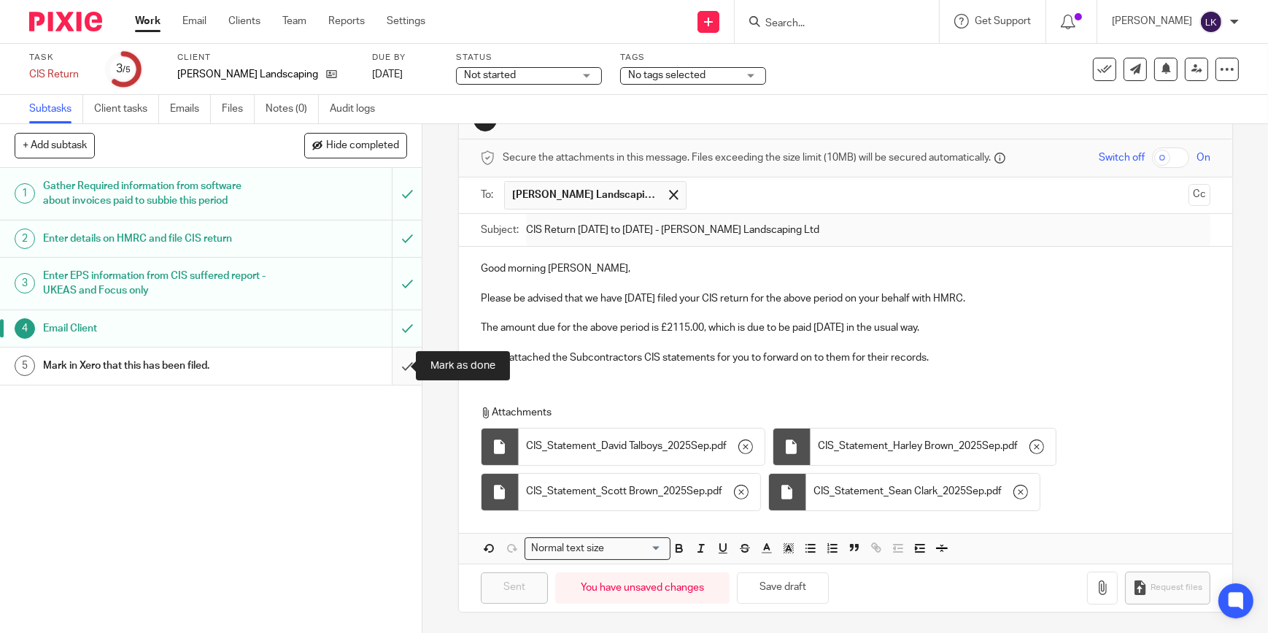
click at [401, 368] on input "submit" at bounding box center [211, 365] width 422 height 36
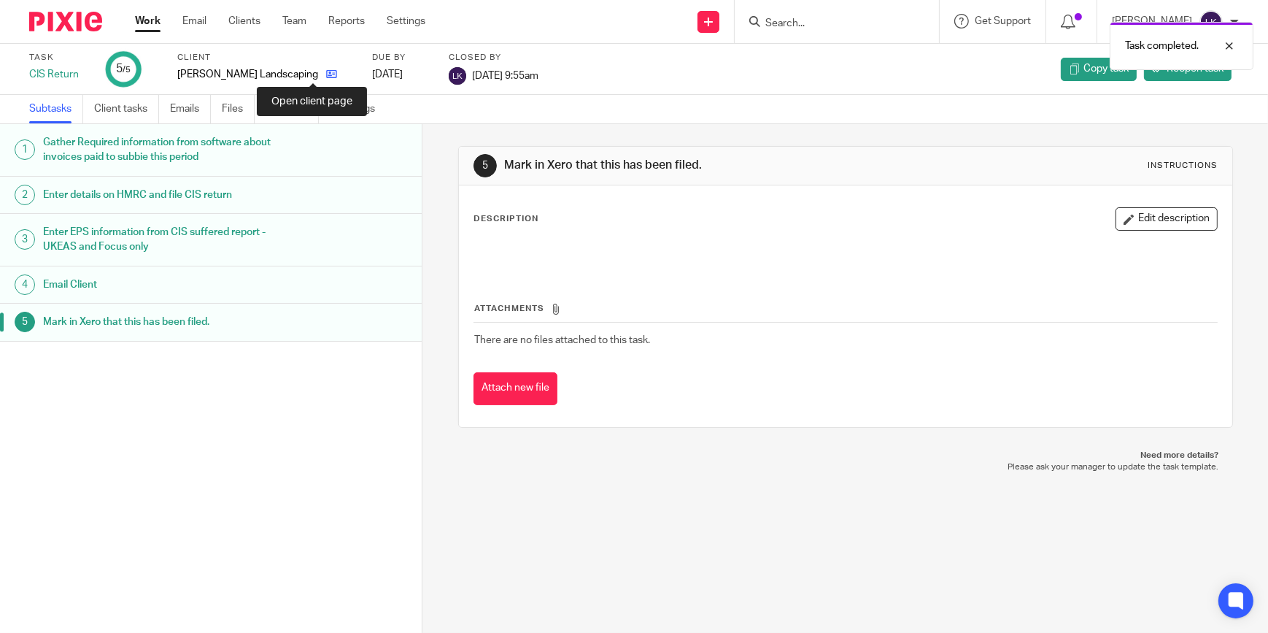
click at [326, 69] on icon at bounding box center [331, 74] width 11 height 11
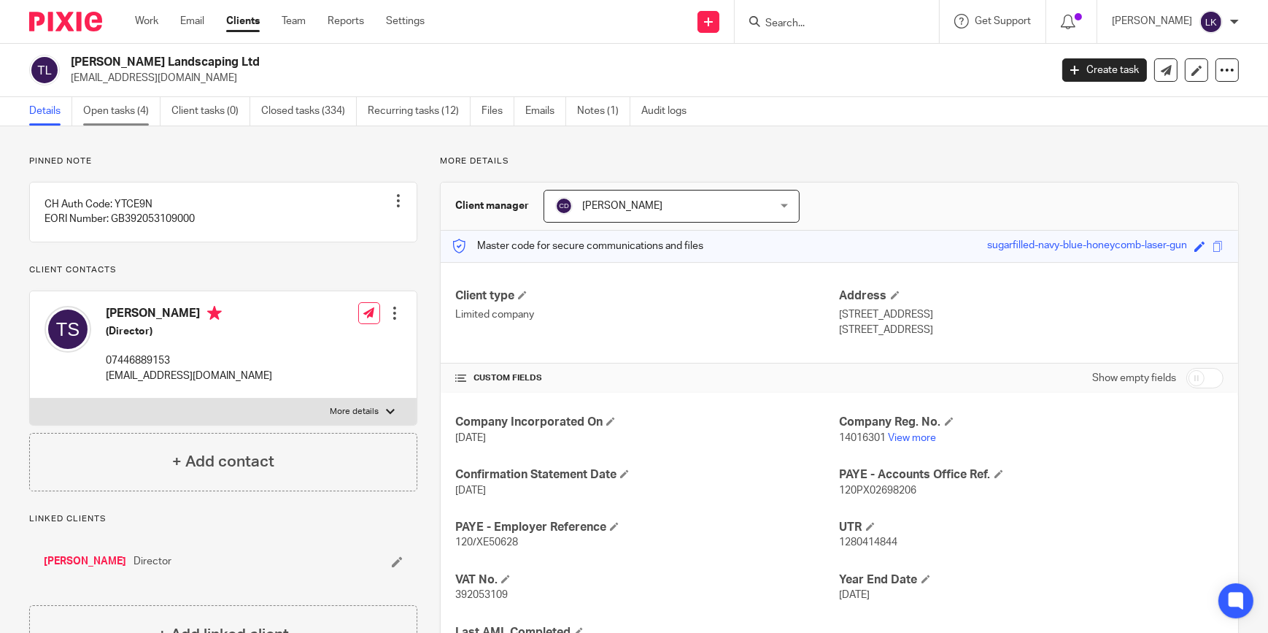
click at [141, 114] on link "Open tasks (4)" at bounding box center [121, 111] width 77 height 28
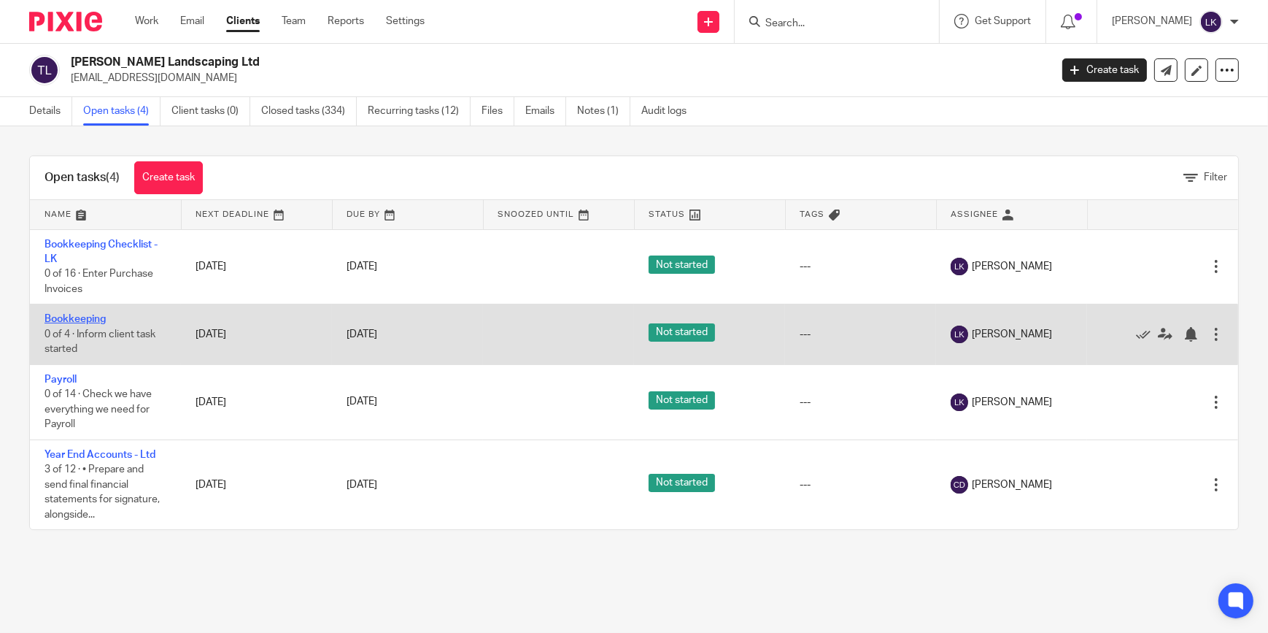
click at [74, 317] on link "Bookkeeping" at bounding box center [75, 319] width 61 height 10
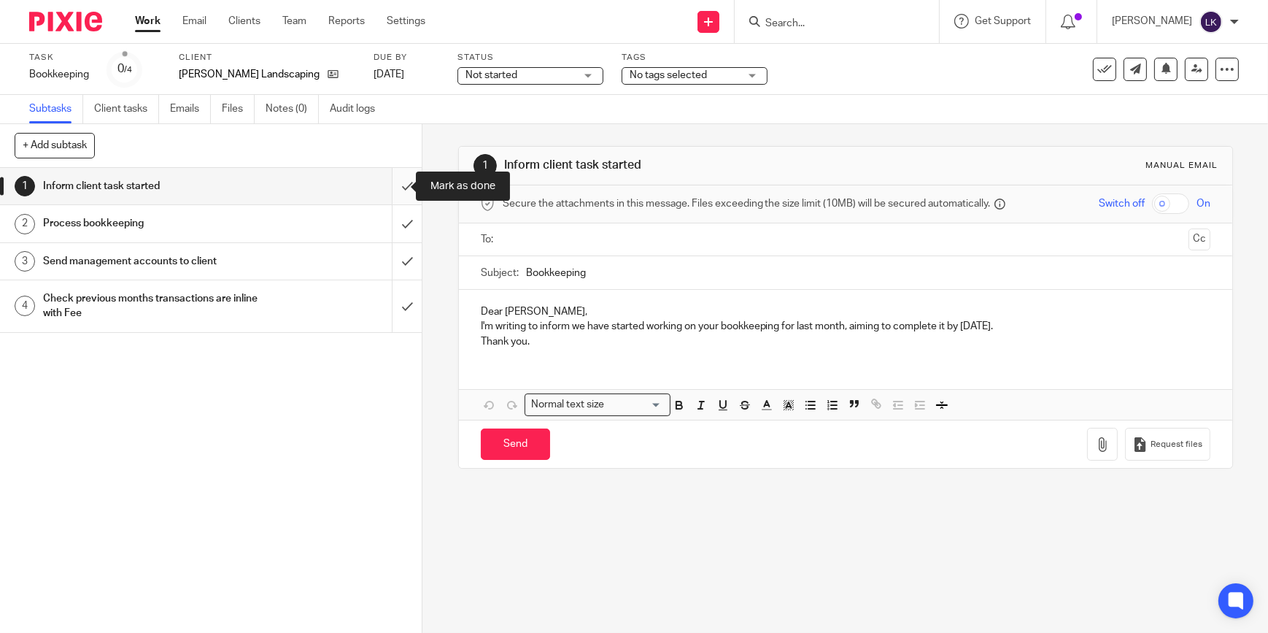
click at [400, 186] on input "submit" at bounding box center [211, 186] width 422 height 36
click at [396, 211] on input "submit" at bounding box center [211, 223] width 422 height 36
click at [398, 264] on input "submit" at bounding box center [211, 261] width 422 height 36
click at [396, 301] on input "submit" at bounding box center [211, 306] width 422 height 52
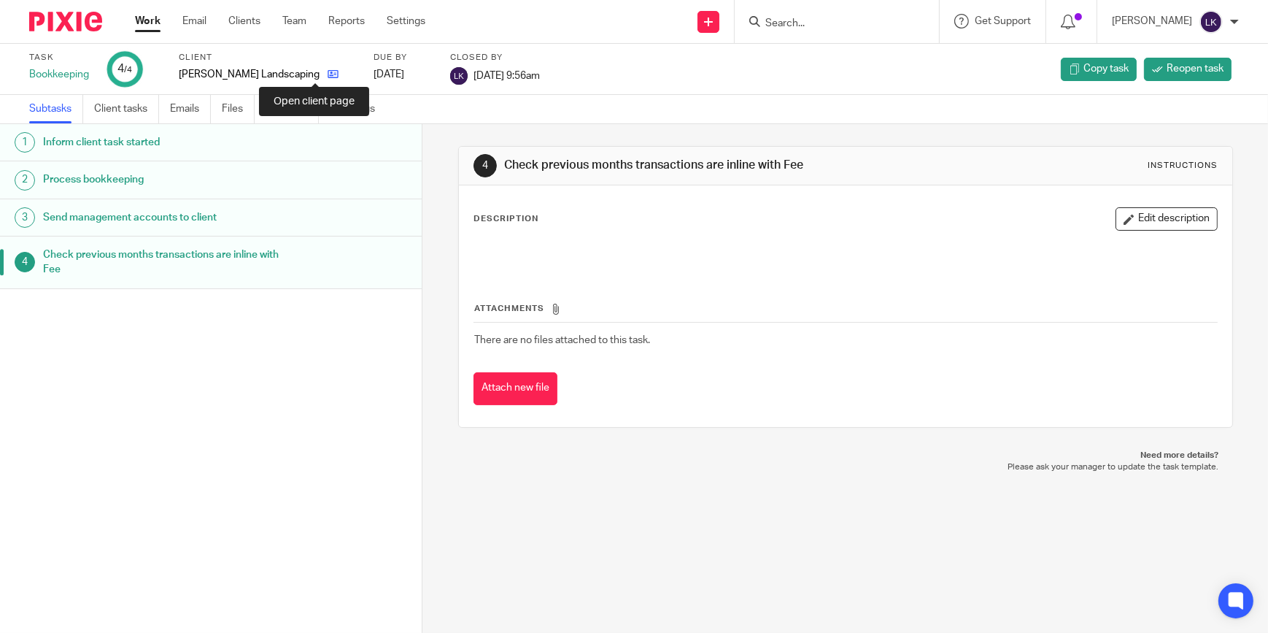
click at [328, 74] on icon at bounding box center [333, 74] width 11 height 11
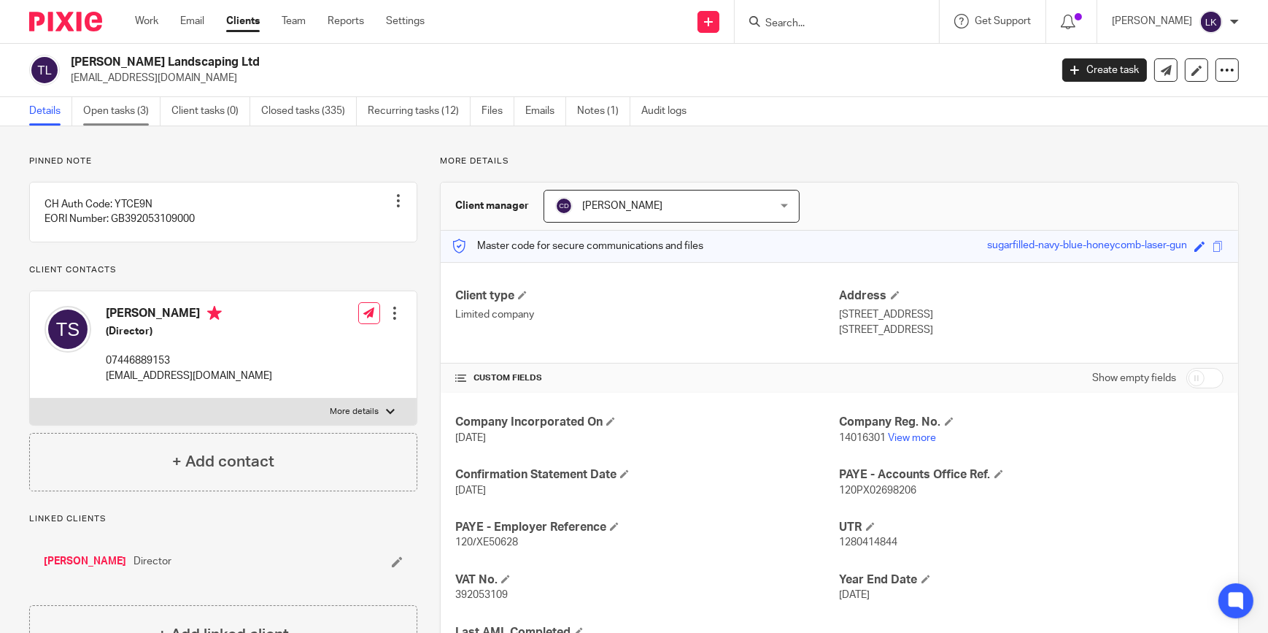
click at [146, 119] on link "Open tasks (3)" at bounding box center [121, 111] width 77 height 28
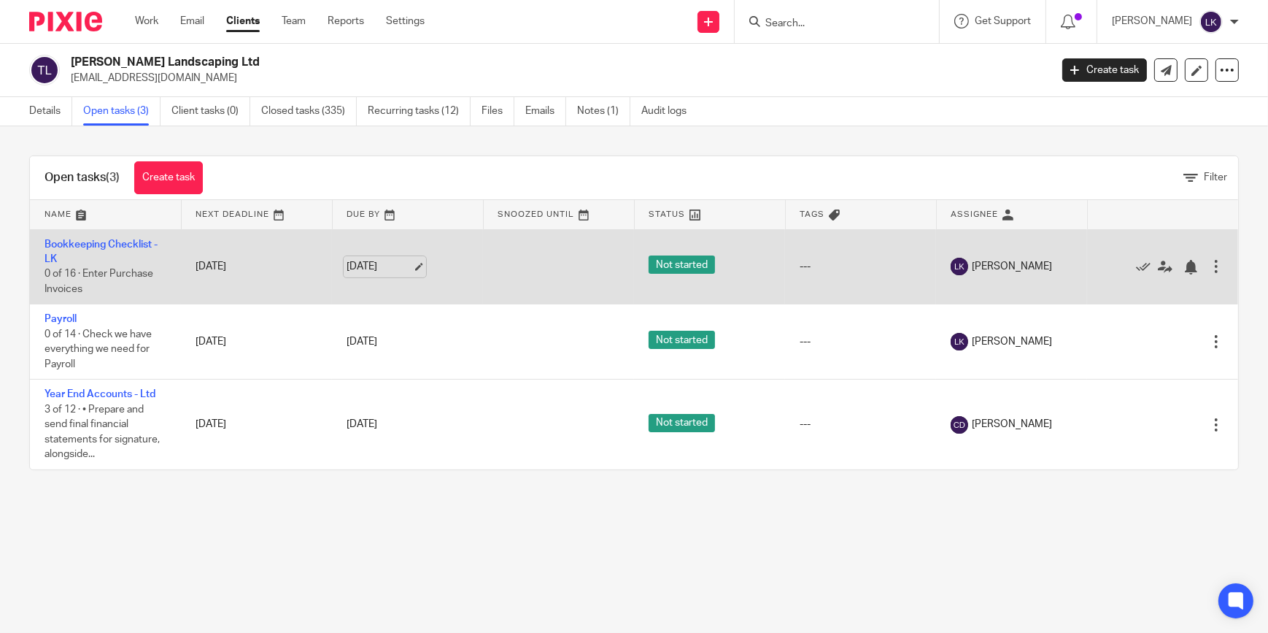
click at [412, 267] on link "19 Sep 2025" at bounding box center [380, 266] width 66 height 15
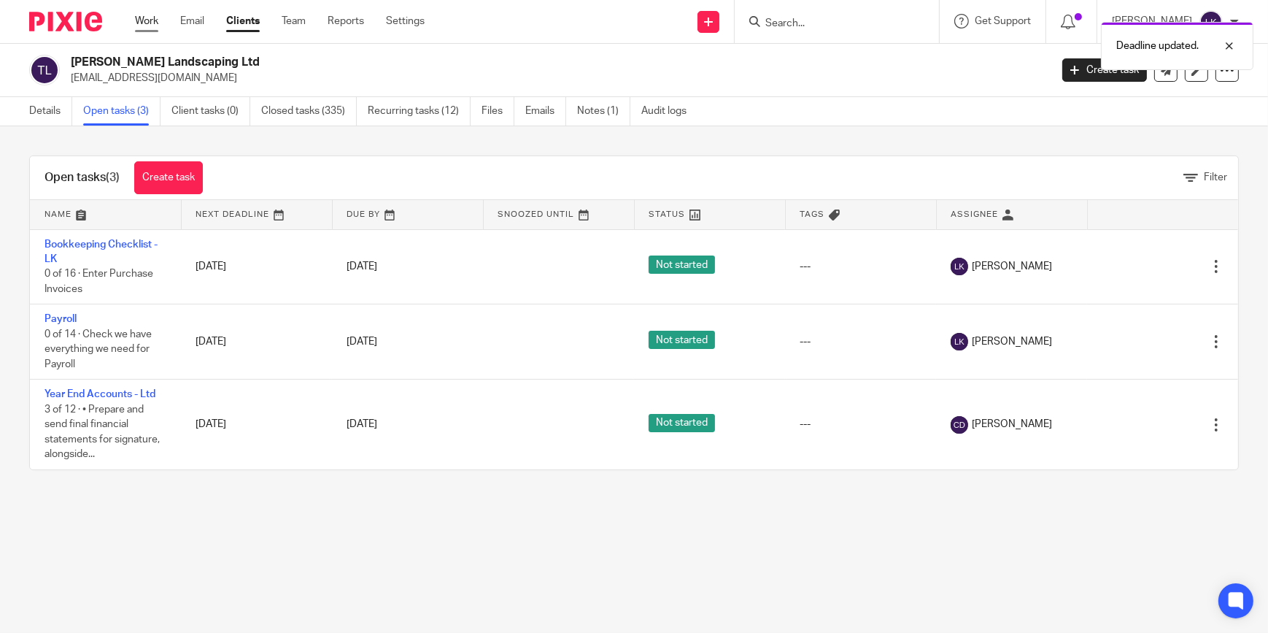
click at [146, 22] on link "Work" at bounding box center [146, 21] width 23 height 15
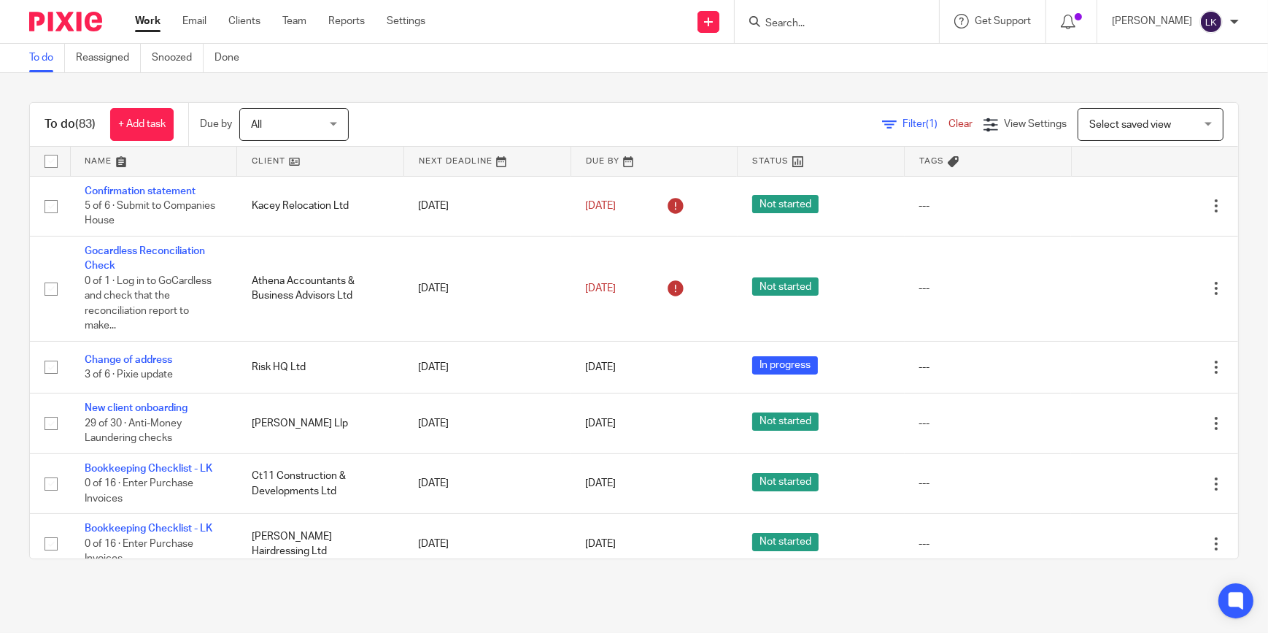
click at [296, 113] on span "All" at bounding box center [289, 124] width 77 height 31
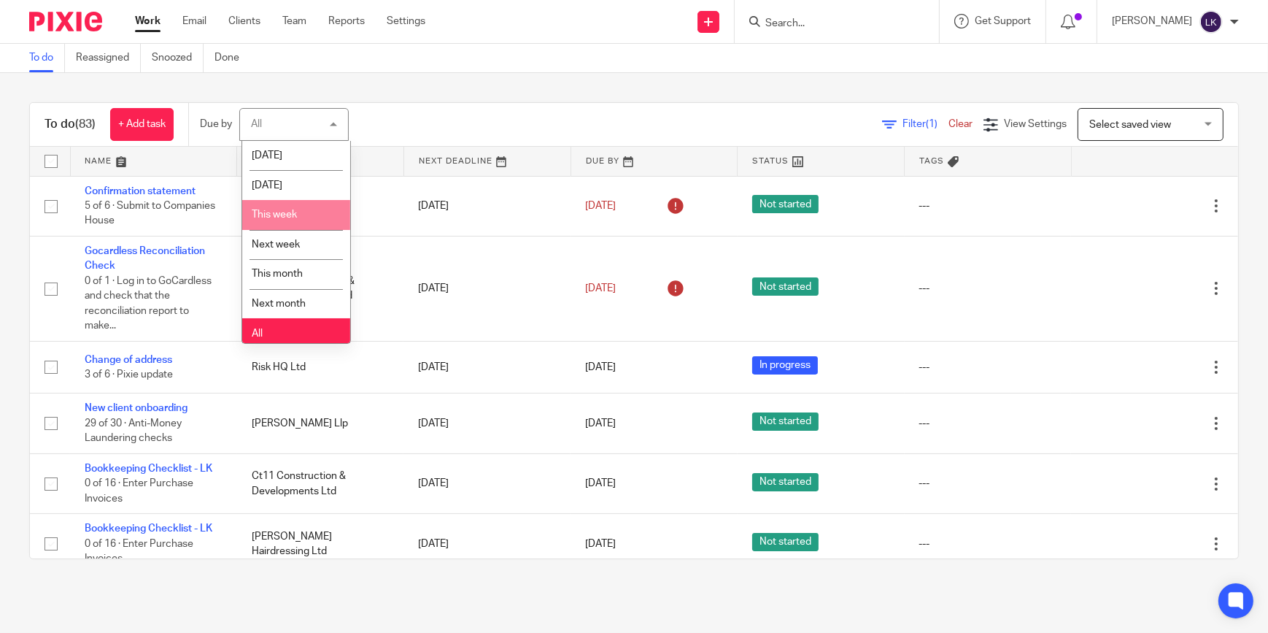
click at [290, 217] on span "This week" at bounding box center [274, 214] width 45 height 10
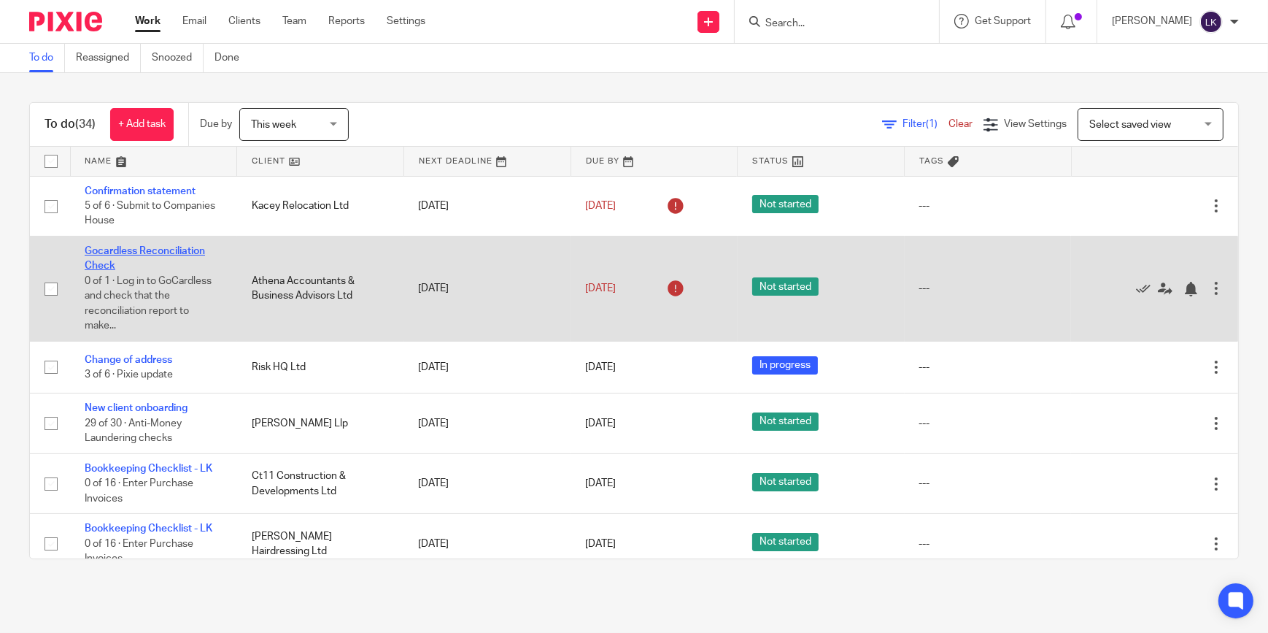
click at [164, 247] on link "Gocardless Reconciliation Check" at bounding box center [145, 258] width 120 height 25
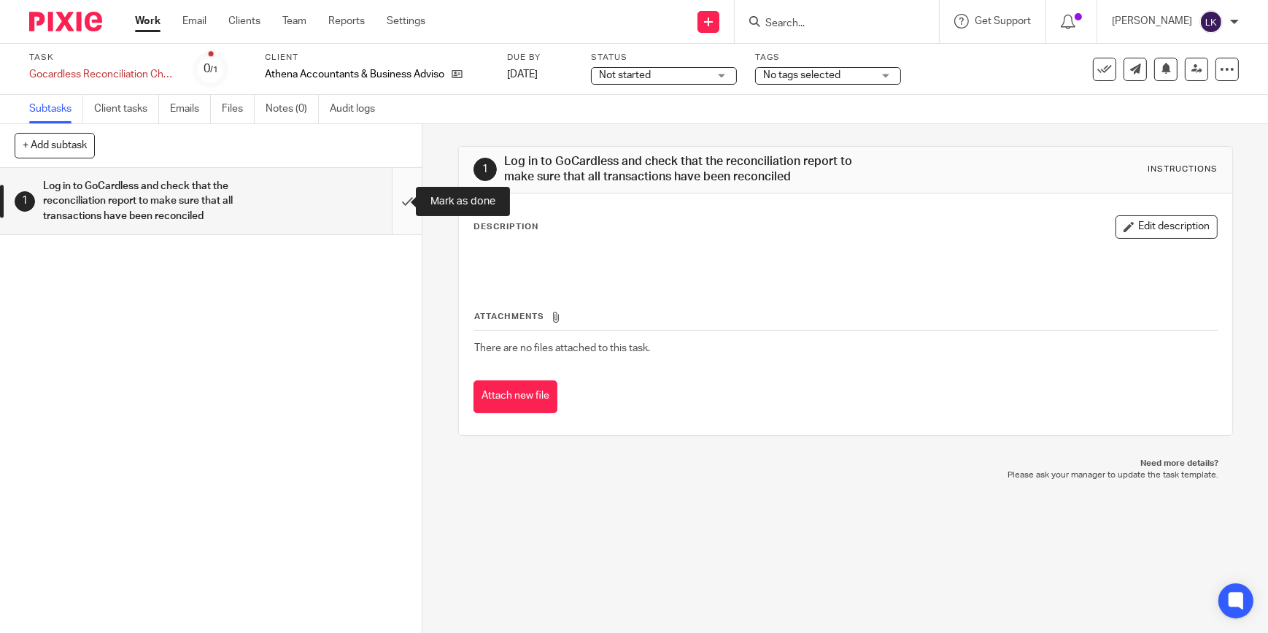
click at [386, 201] on input "submit" at bounding box center [211, 201] width 422 height 66
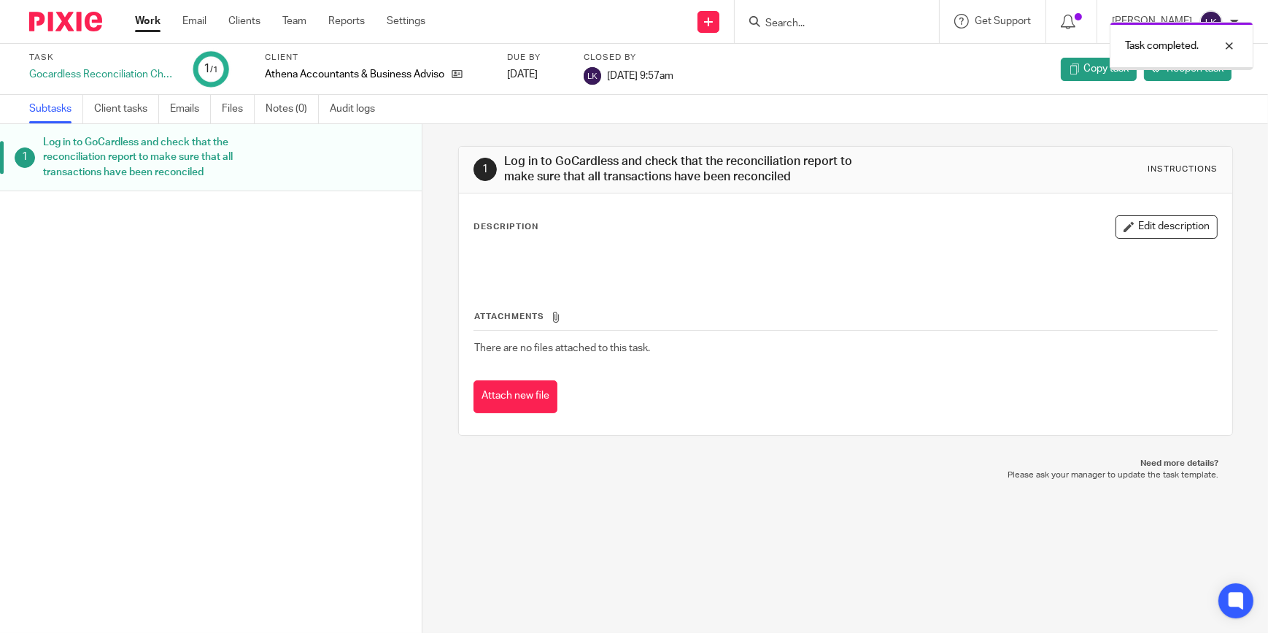
click at [136, 25] on link "Work" at bounding box center [148, 21] width 26 height 15
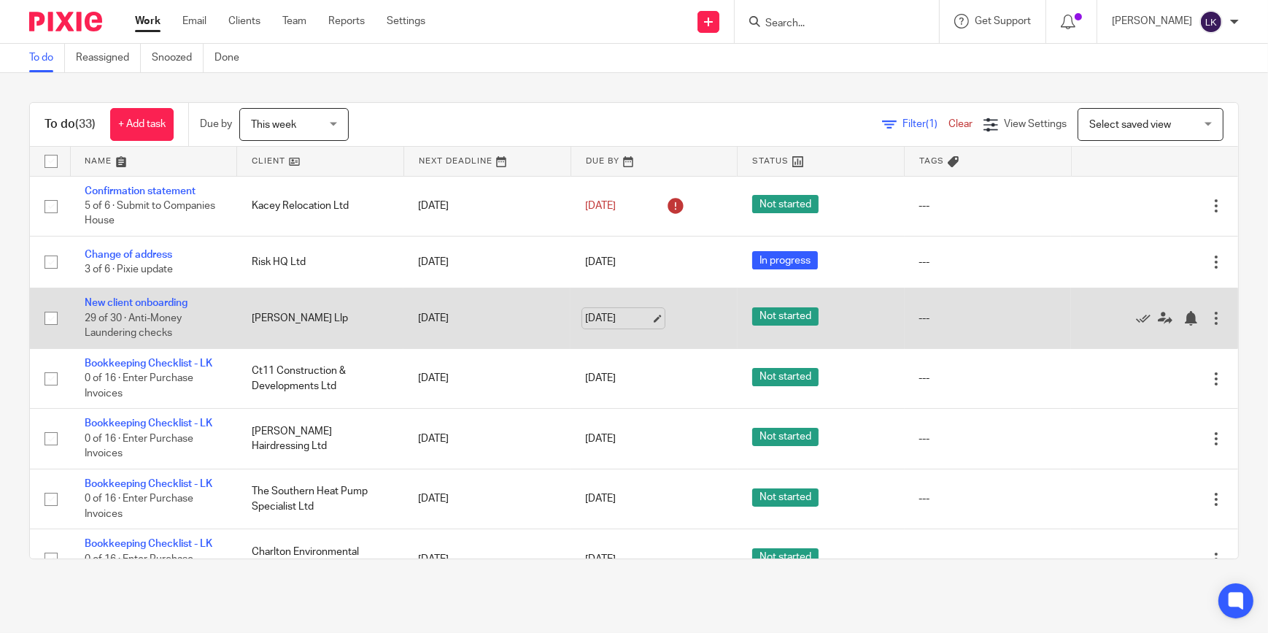
click at [638, 318] on link "[DATE]" at bounding box center [618, 318] width 66 height 15
click at [634, 319] on link "[DATE]" at bounding box center [618, 318] width 66 height 15
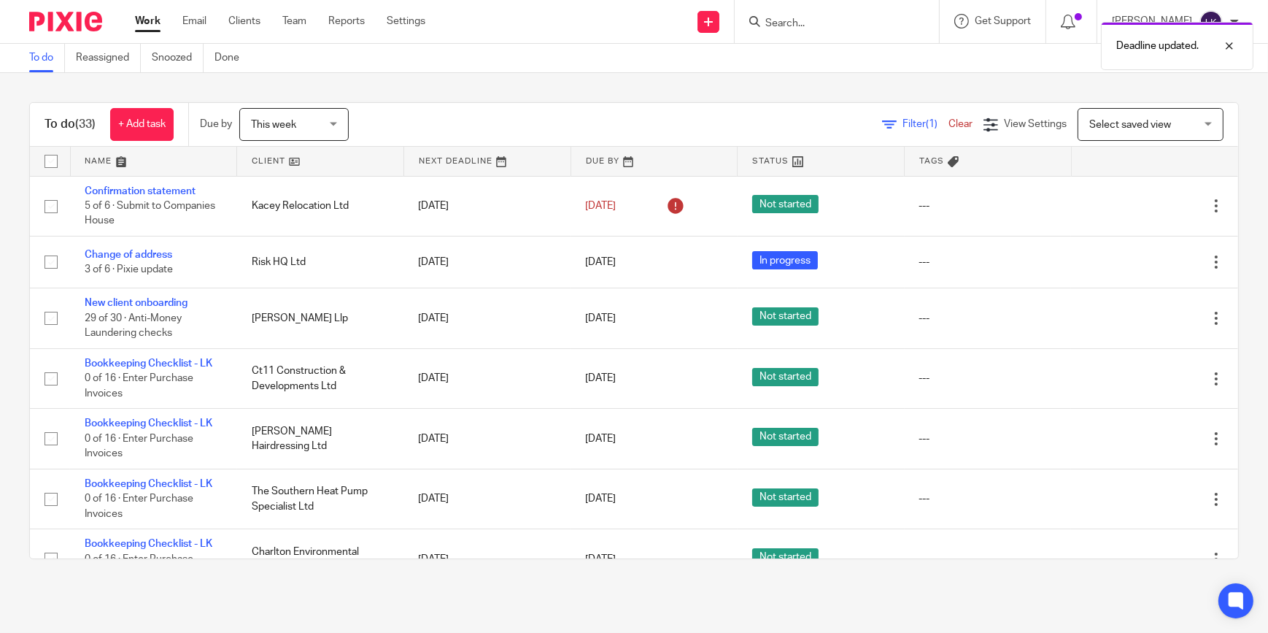
click at [789, 18] on div "Deadline updated." at bounding box center [943, 42] width 619 height 55
click at [801, 20] on div "Deadline updated." at bounding box center [943, 42] width 619 height 55
click at [806, 20] on input "Search" at bounding box center [829, 24] width 131 height 13
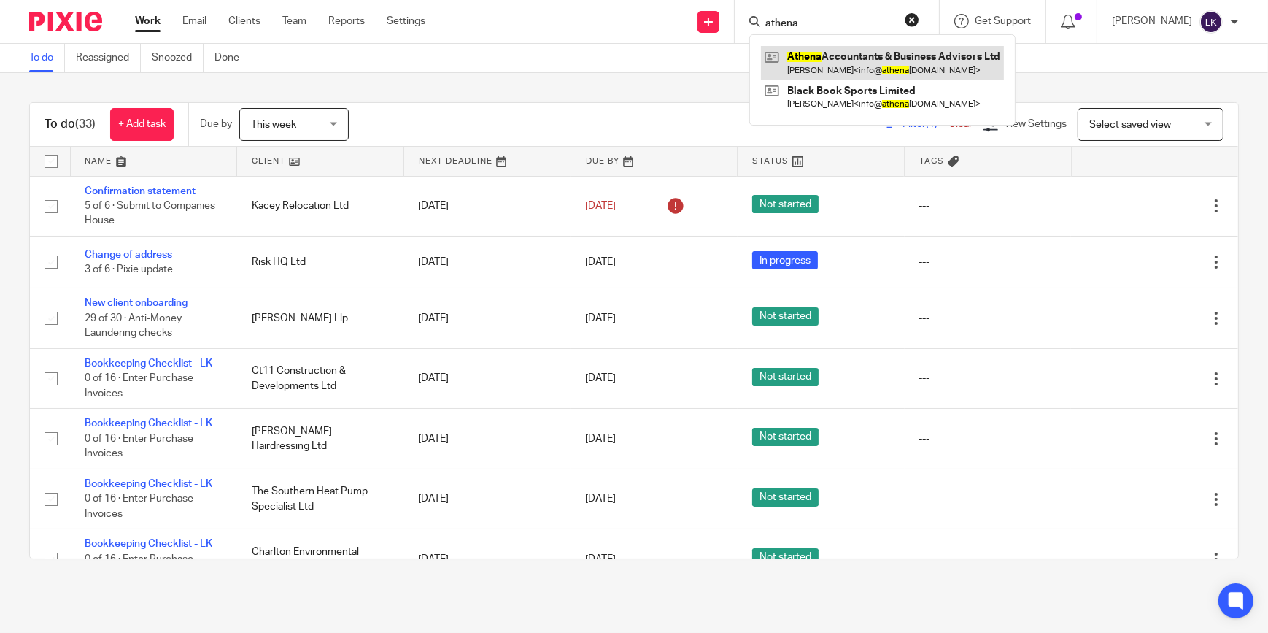
type input "athena"
click at [819, 53] on link at bounding box center [882, 63] width 243 height 34
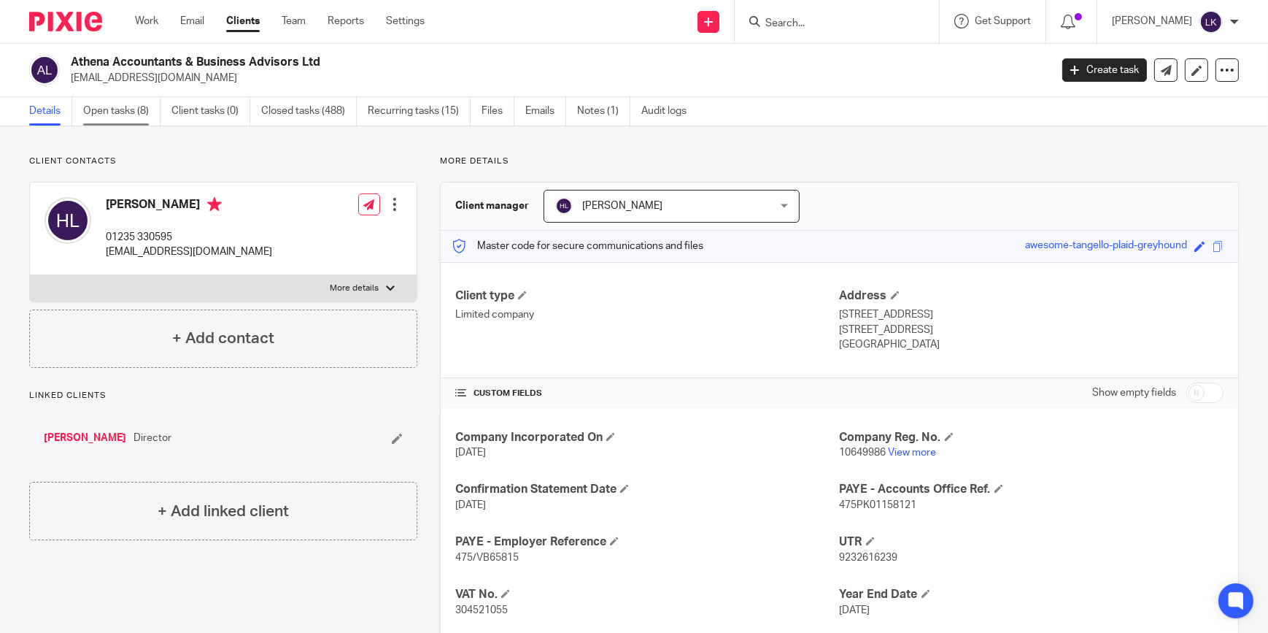
click at [121, 111] on link "Open tasks (8)" at bounding box center [121, 111] width 77 height 28
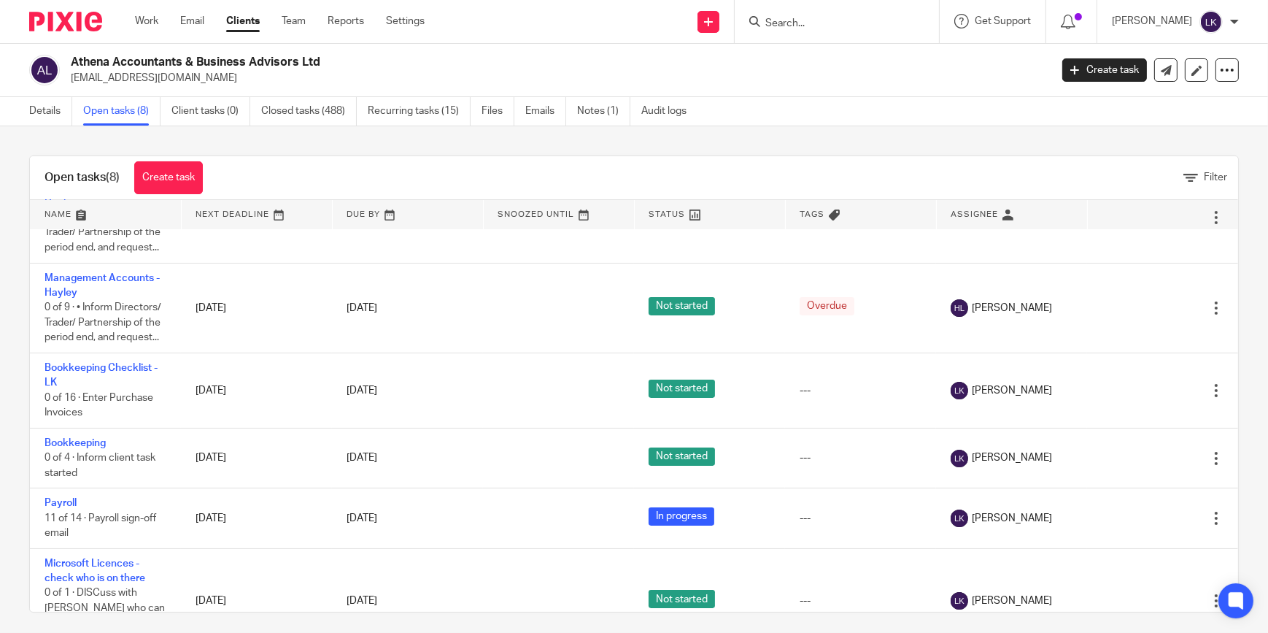
scroll to position [237, 0]
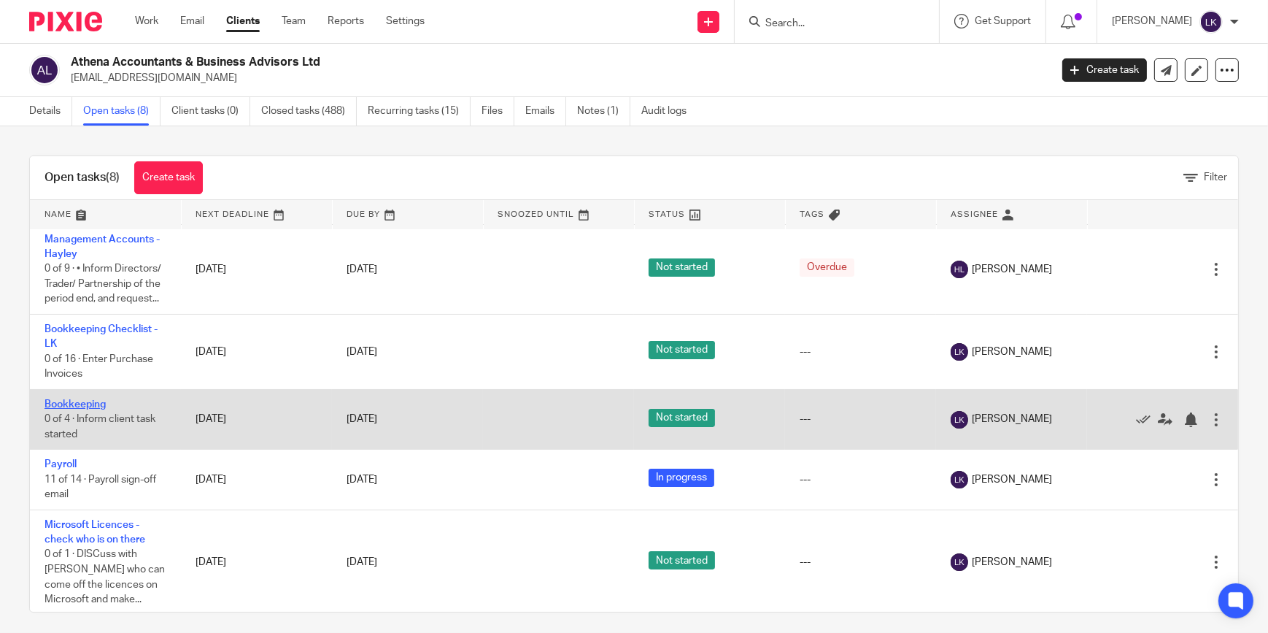
click at [87, 399] on link "Bookkeeping" at bounding box center [75, 404] width 61 height 10
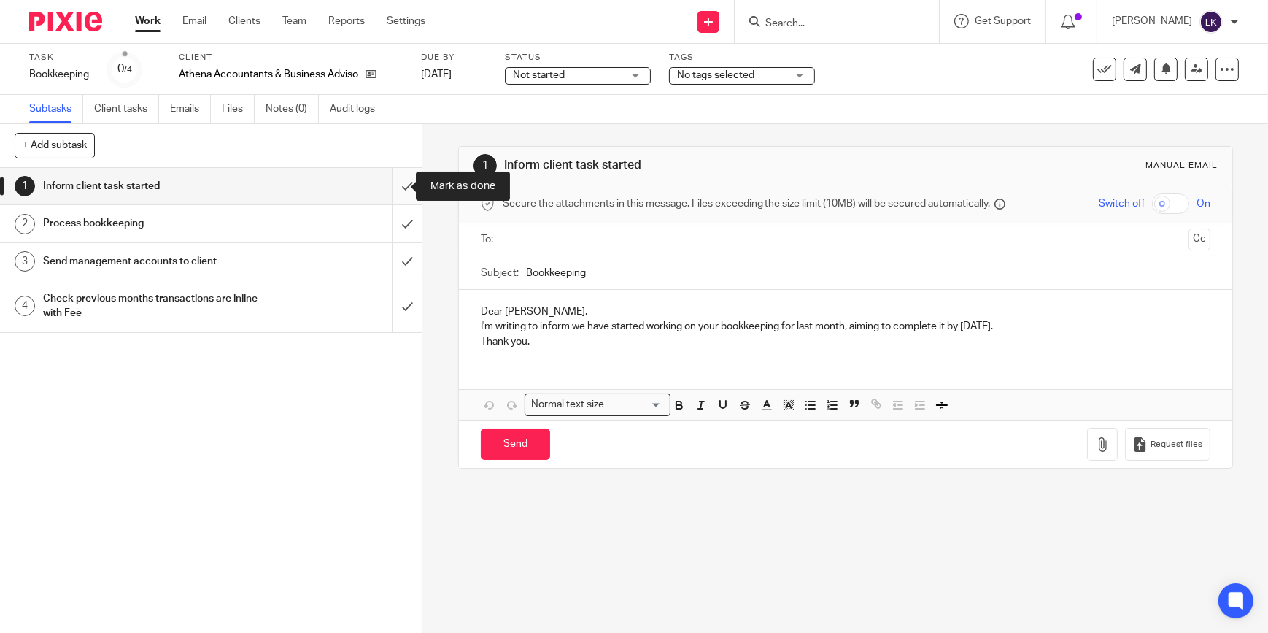
click at [395, 190] on input "submit" at bounding box center [211, 186] width 422 height 36
click at [397, 217] on input "submit" at bounding box center [211, 223] width 422 height 36
click at [398, 254] on input "submit" at bounding box center [211, 261] width 422 height 36
click at [398, 289] on input "submit" at bounding box center [211, 306] width 422 height 52
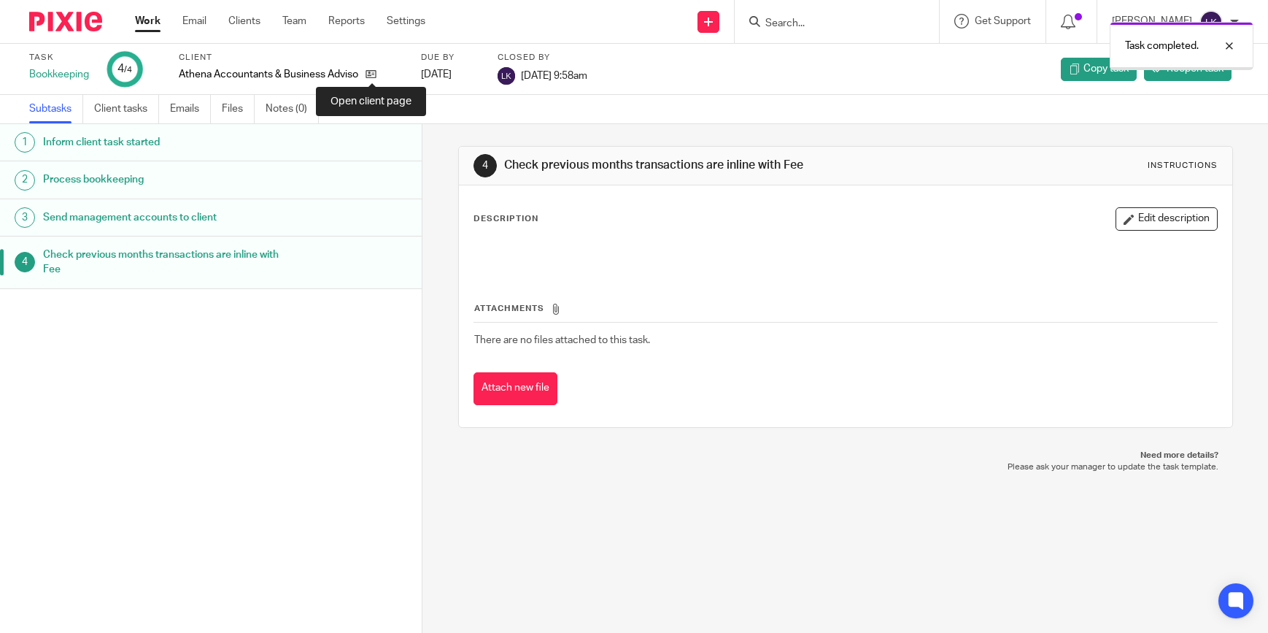
click at [372, 75] on icon at bounding box center [371, 74] width 11 height 11
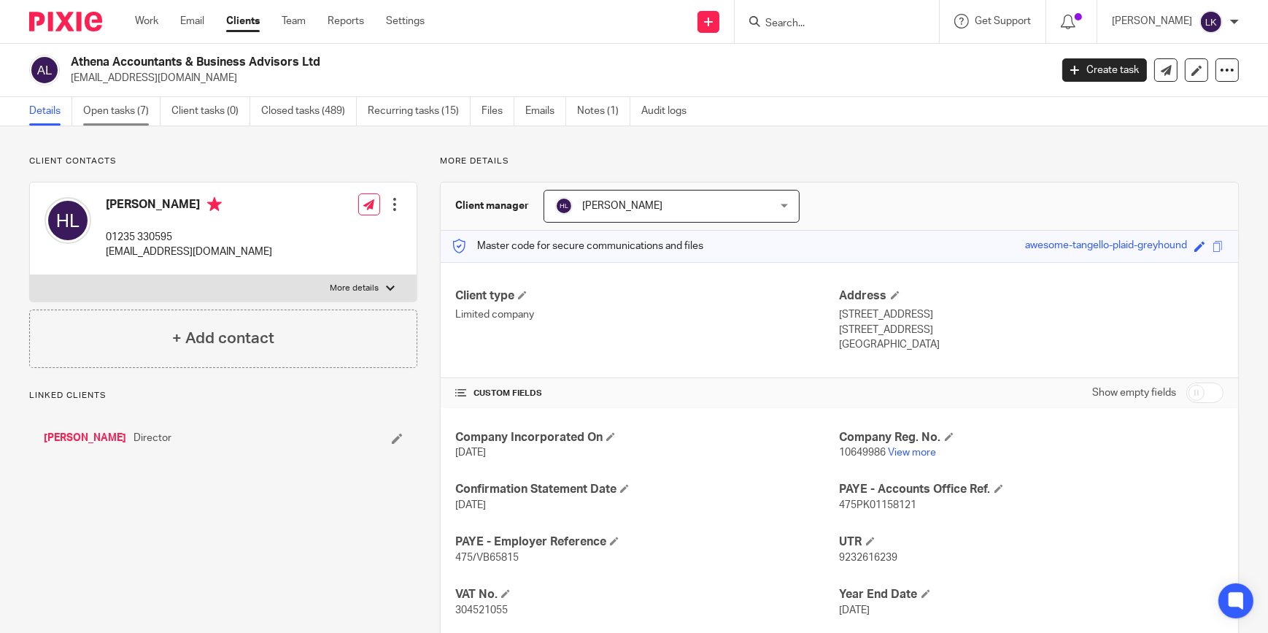
click at [109, 117] on link "Open tasks (7)" at bounding box center [121, 111] width 77 height 28
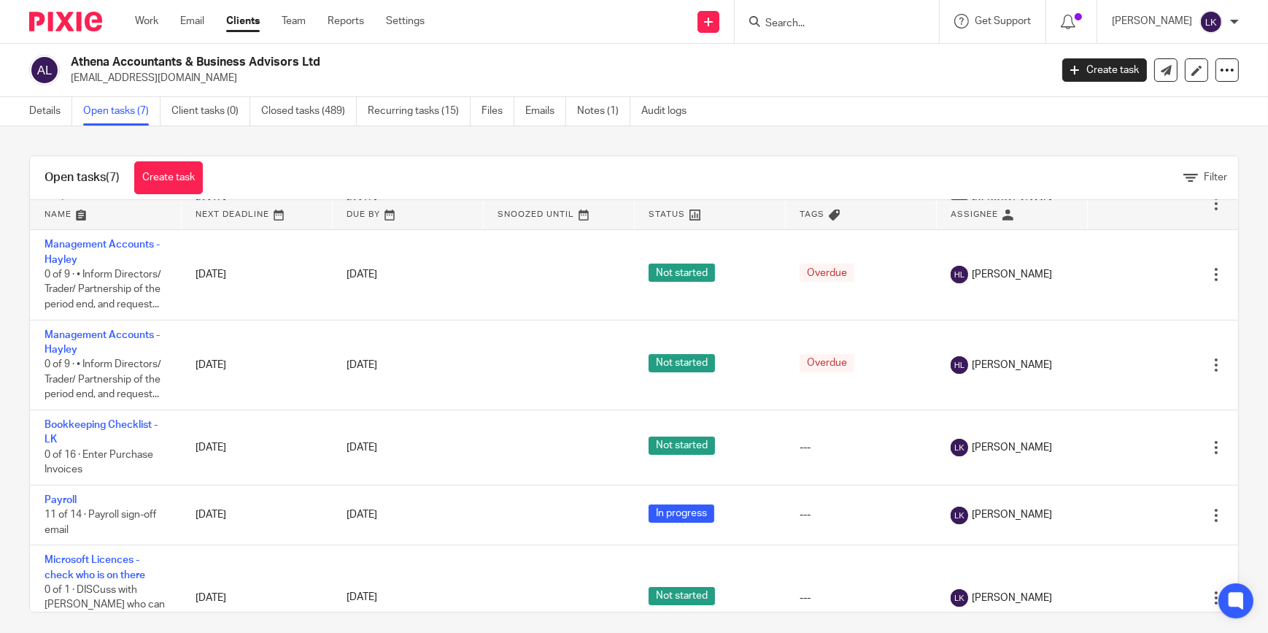
scroll to position [177, 0]
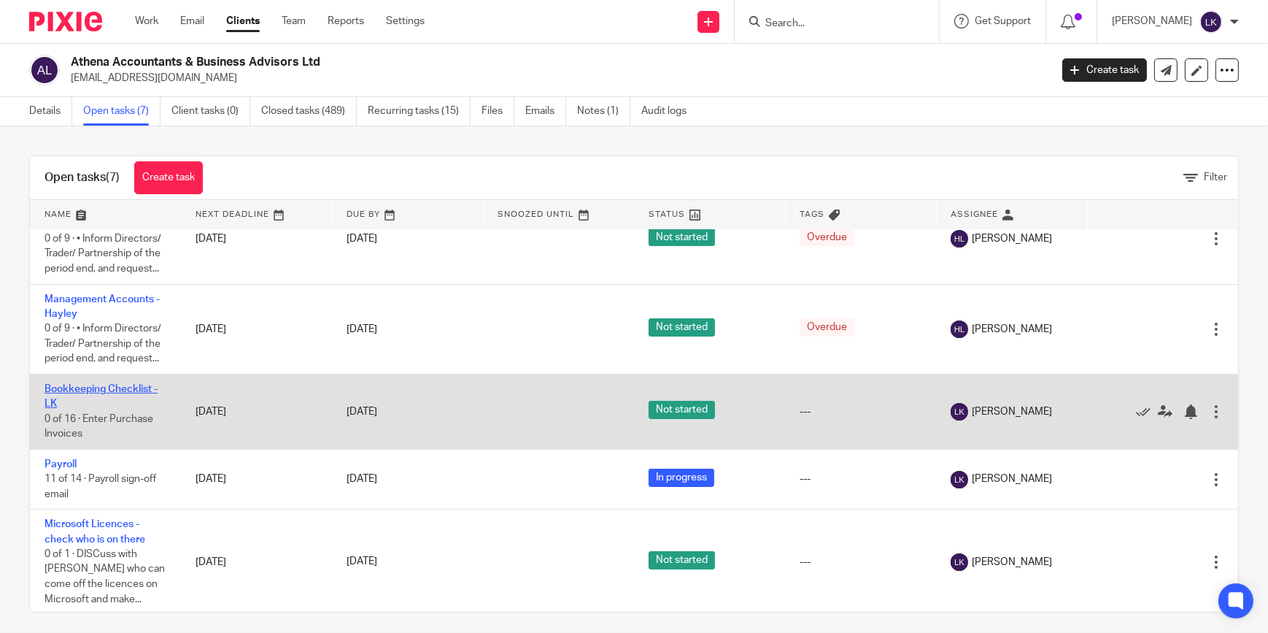
click at [131, 385] on link "Bookkeeping Checklist - LK" at bounding box center [101, 396] width 113 height 25
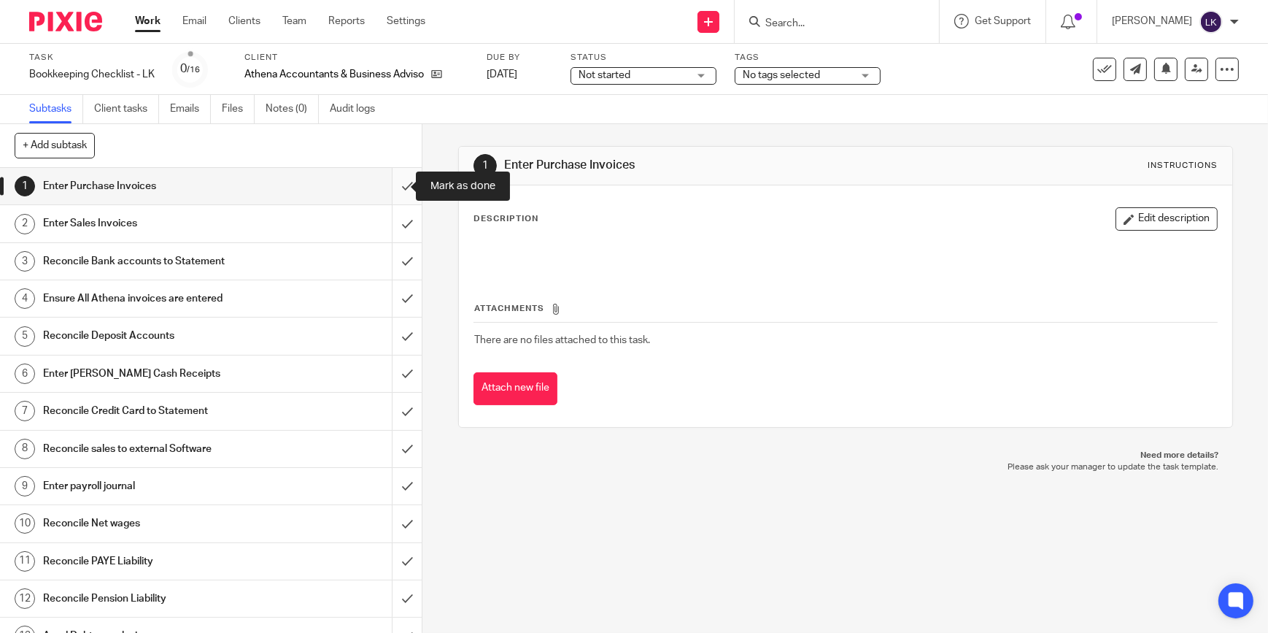
click at [398, 183] on input "submit" at bounding box center [211, 186] width 422 height 36
click at [398, 216] on input "submit" at bounding box center [211, 223] width 422 height 36
click at [395, 266] on input "submit" at bounding box center [211, 261] width 422 height 36
click at [394, 298] on input "submit" at bounding box center [211, 298] width 422 height 36
click at [393, 322] on input "submit" at bounding box center [211, 335] width 422 height 36
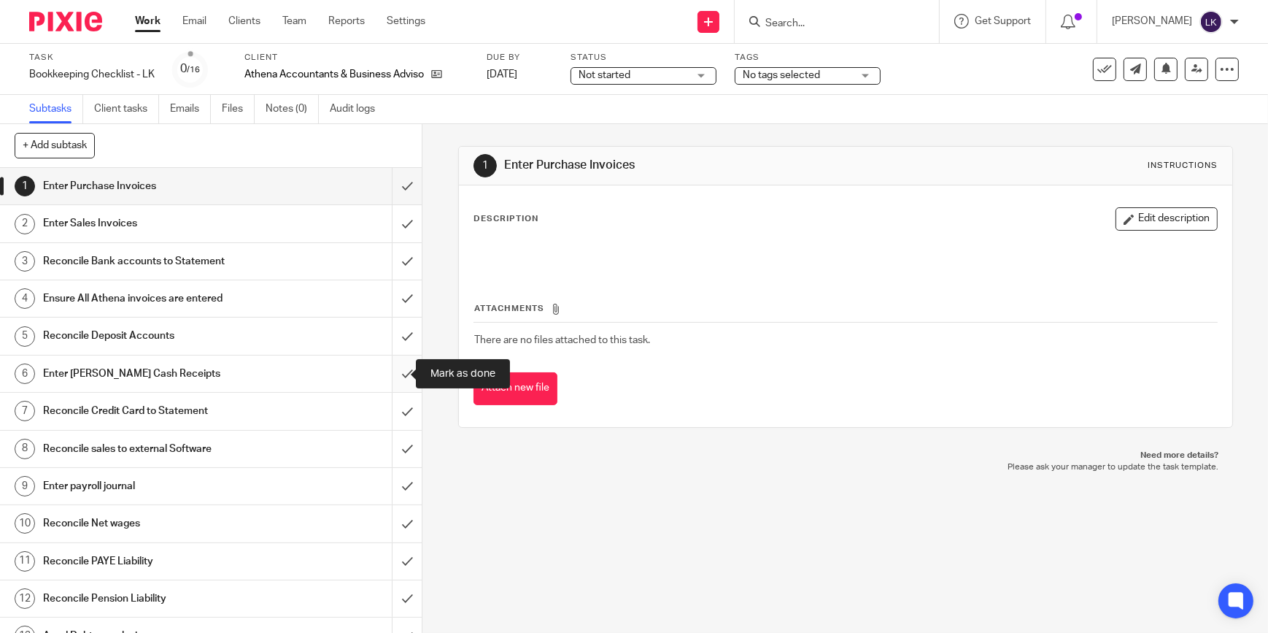
click at [395, 377] on input "submit" at bounding box center [211, 373] width 422 height 36
click at [398, 410] on input "submit" at bounding box center [211, 411] width 422 height 36
click at [400, 442] on input "submit" at bounding box center [211, 449] width 422 height 36
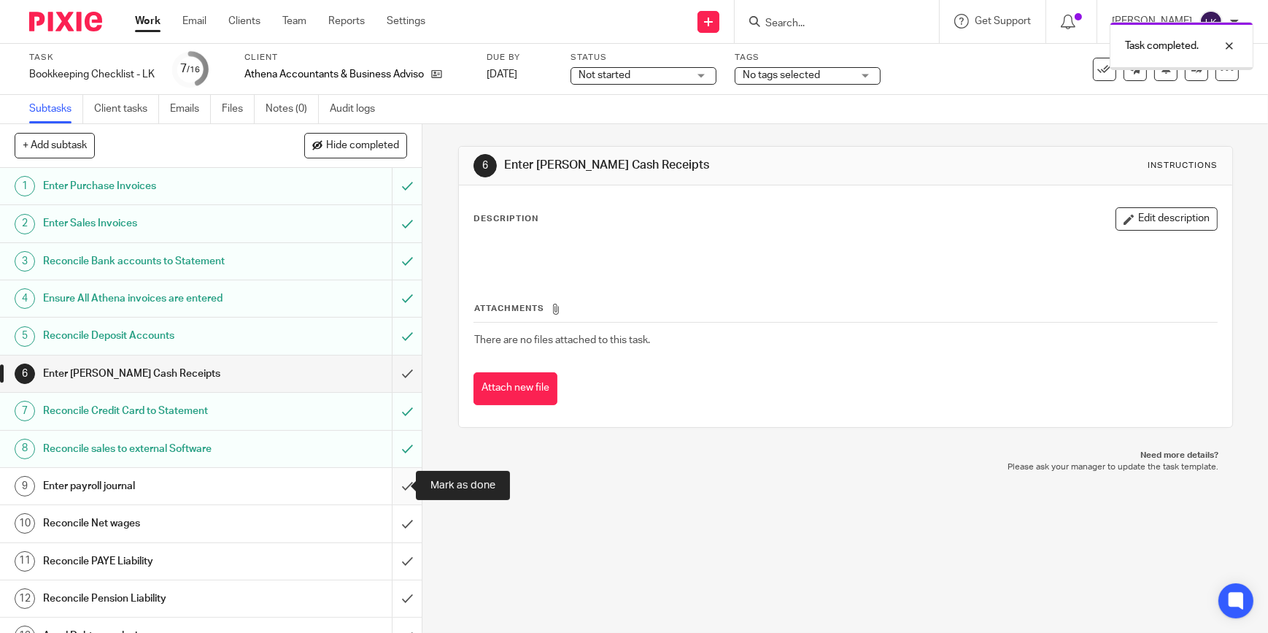
click at [393, 489] on input "submit" at bounding box center [211, 486] width 422 height 36
click at [395, 517] on input "submit" at bounding box center [211, 523] width 422 height 36
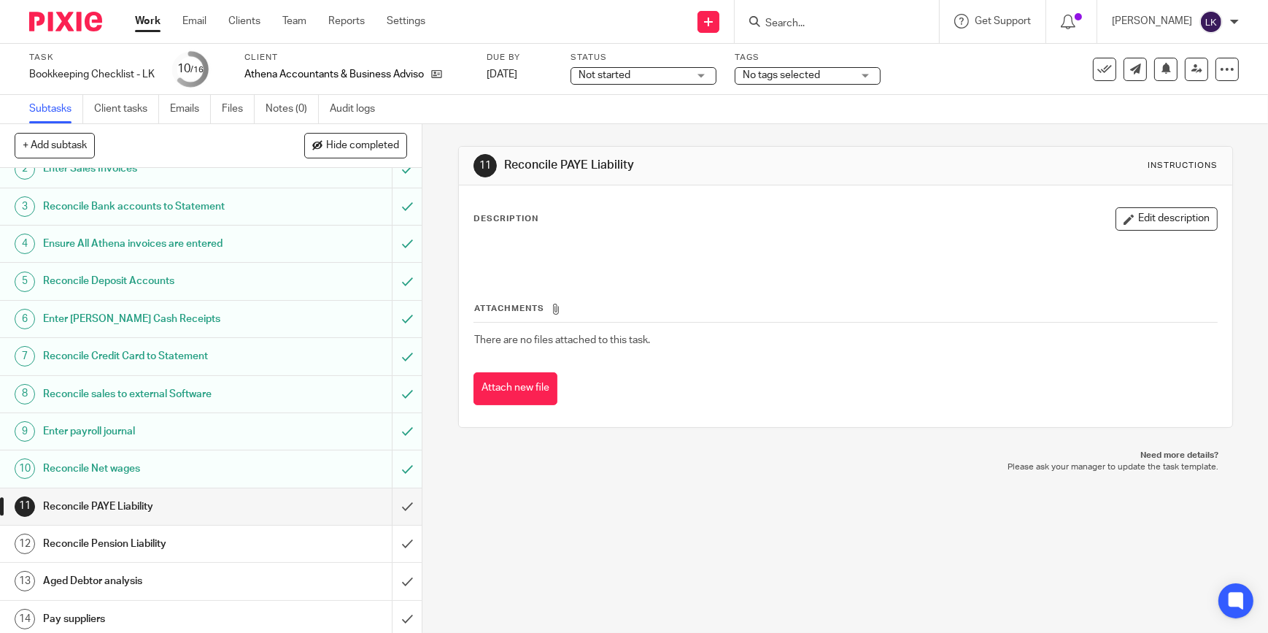
scroll to position [148, 0]
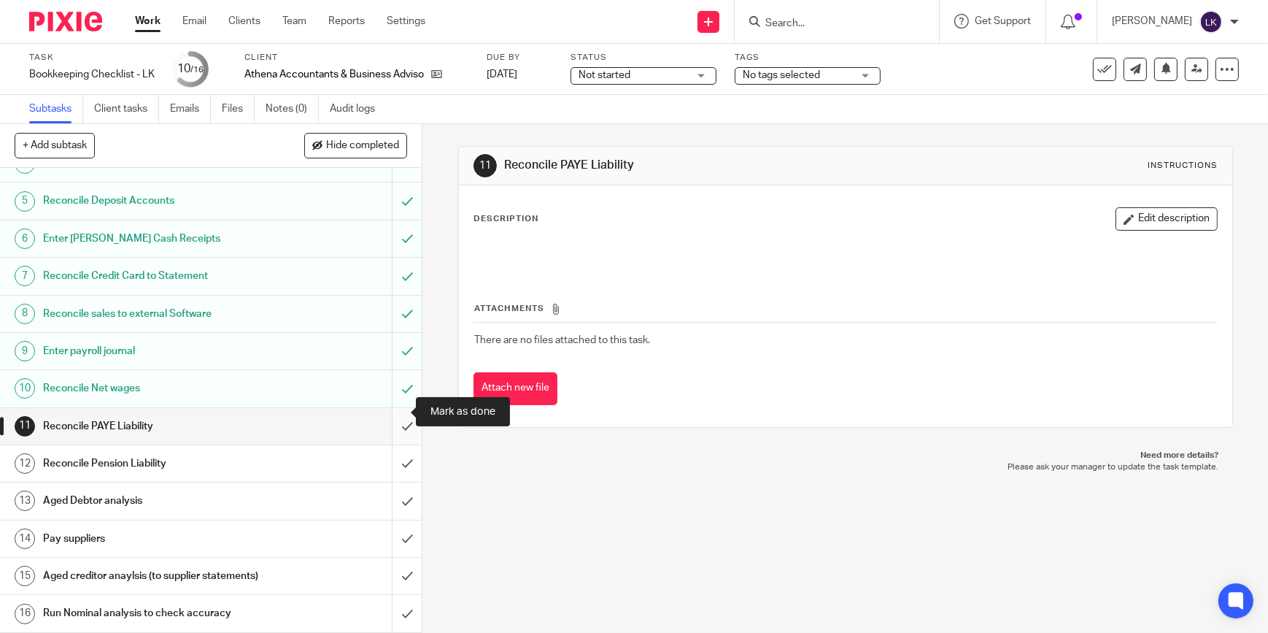
click at [387, 415] on input "submit" at bounding box center [211, 426] width 422 height 36
click at [392, 445] on input "submit" at bounding box center [211, 463] width 422 height 36
click at [401, 482] on input "submit" at bounding box center [211, 500] width 422 height 36
click at [400, 530] on input "submit" at bounding box center [211, 538] width 422 height 36
click at [397, 560] on input "submit" at bounding box center [211, 575] width 422 height 36
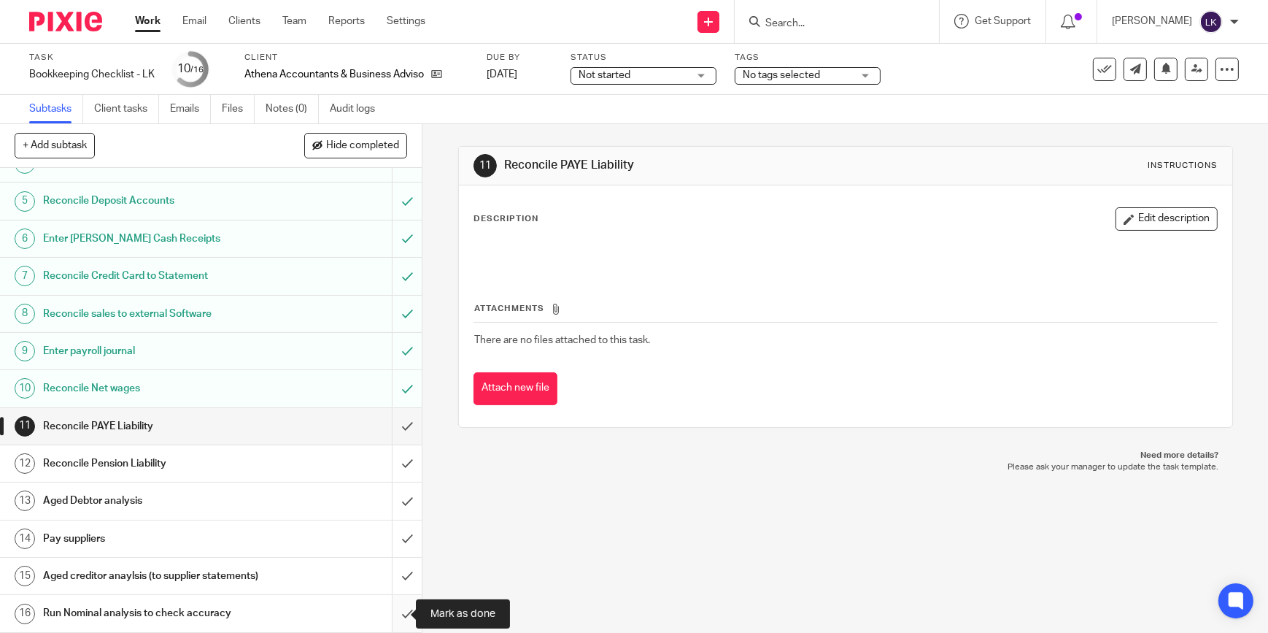
click at [398, 608] on input "submit" at bounding box center [211, 613] width 422 height 36
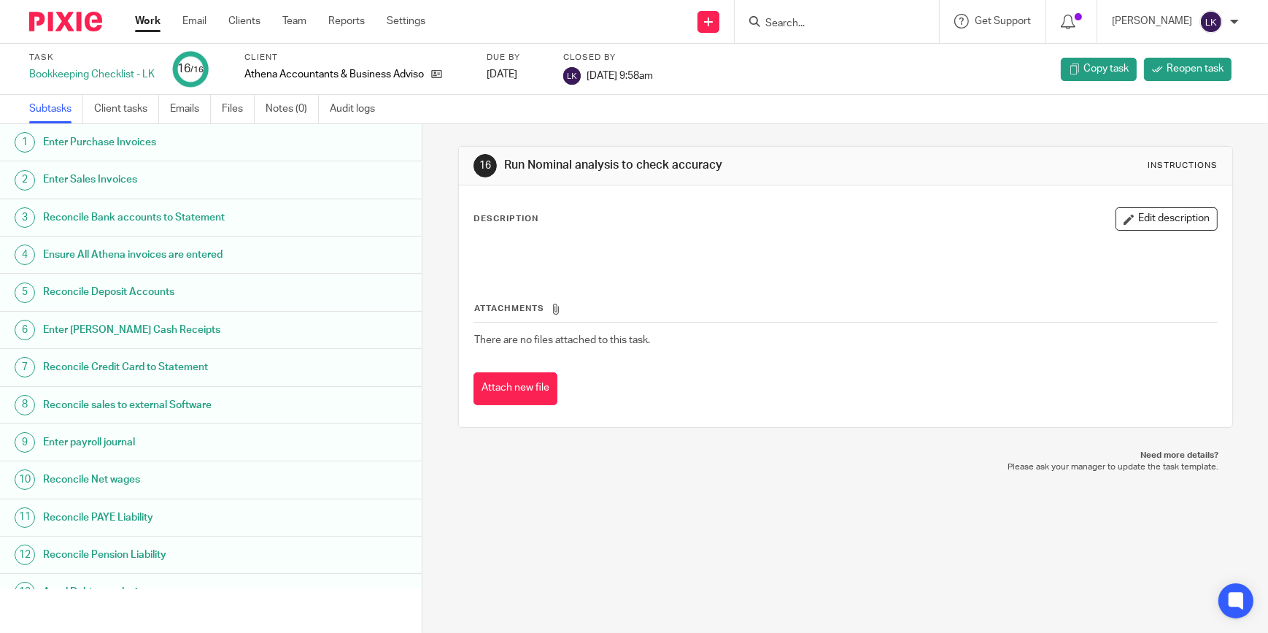
click at [164, 30] on div "Work Email Clients Team Reports Settings Work Email Clients Team Reports Settin…" at bounding box center [283, 21] width 327 height 43
click at [143, 20] on link "Work" at bounding box center [148, 21] width 26 height 15
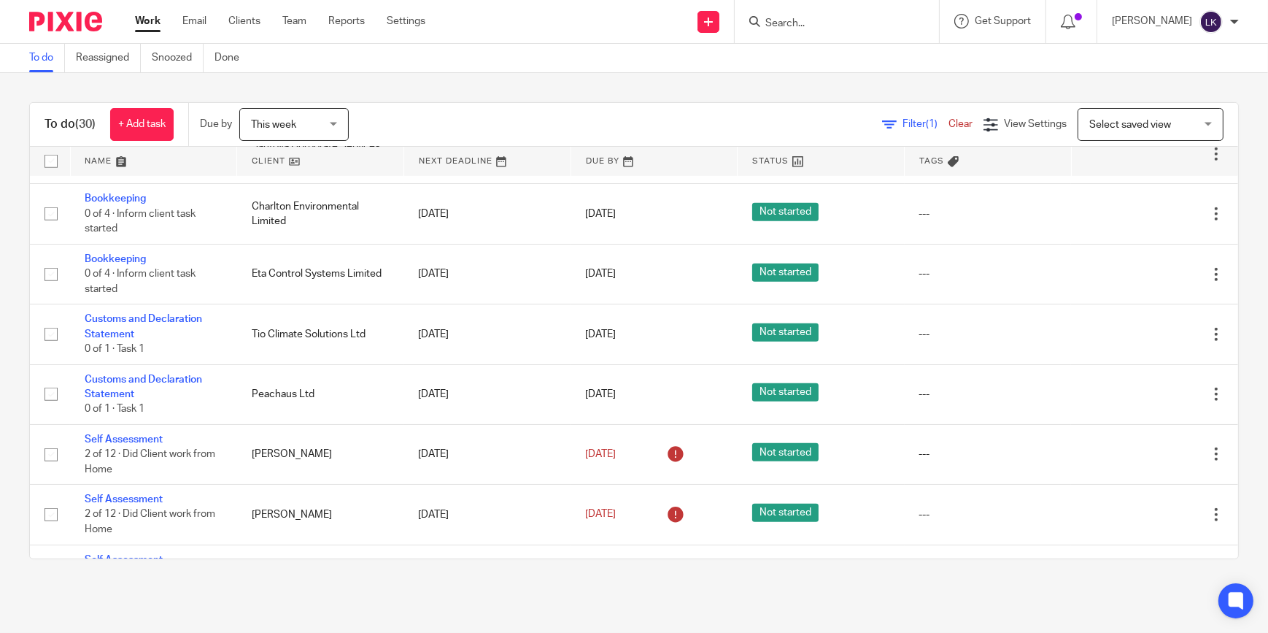
scroll to position [1194, 0]
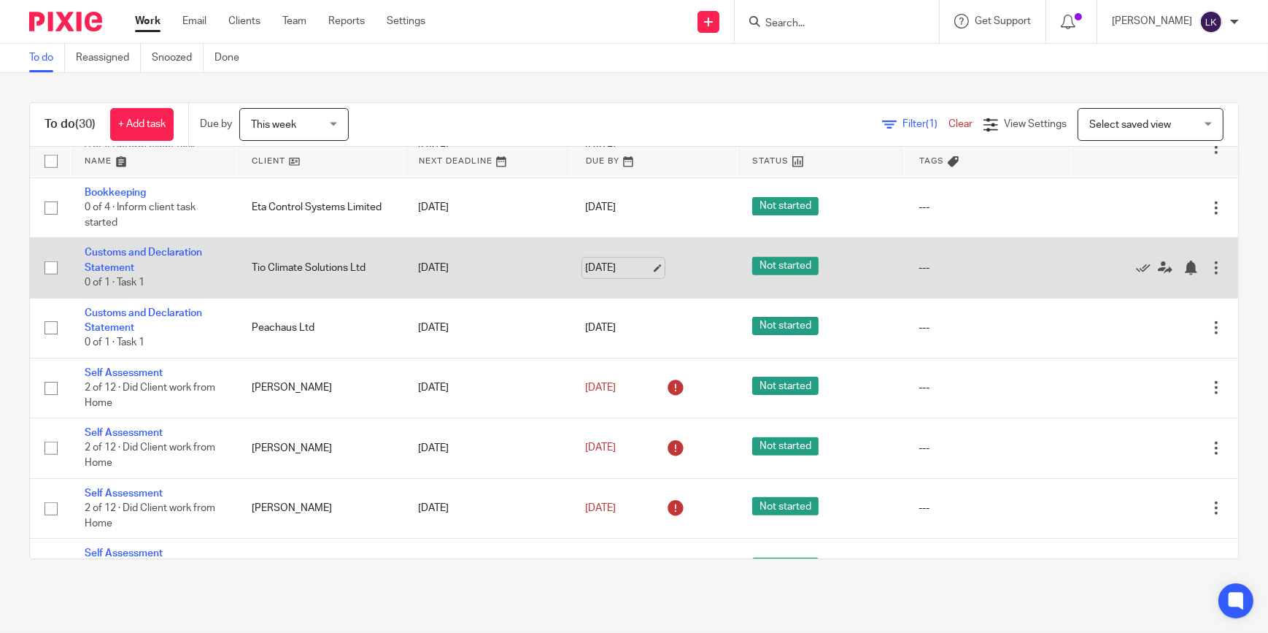
click at [642, 262] on link "[DATE]" at bounding box center [618, 267] width 66 height 15
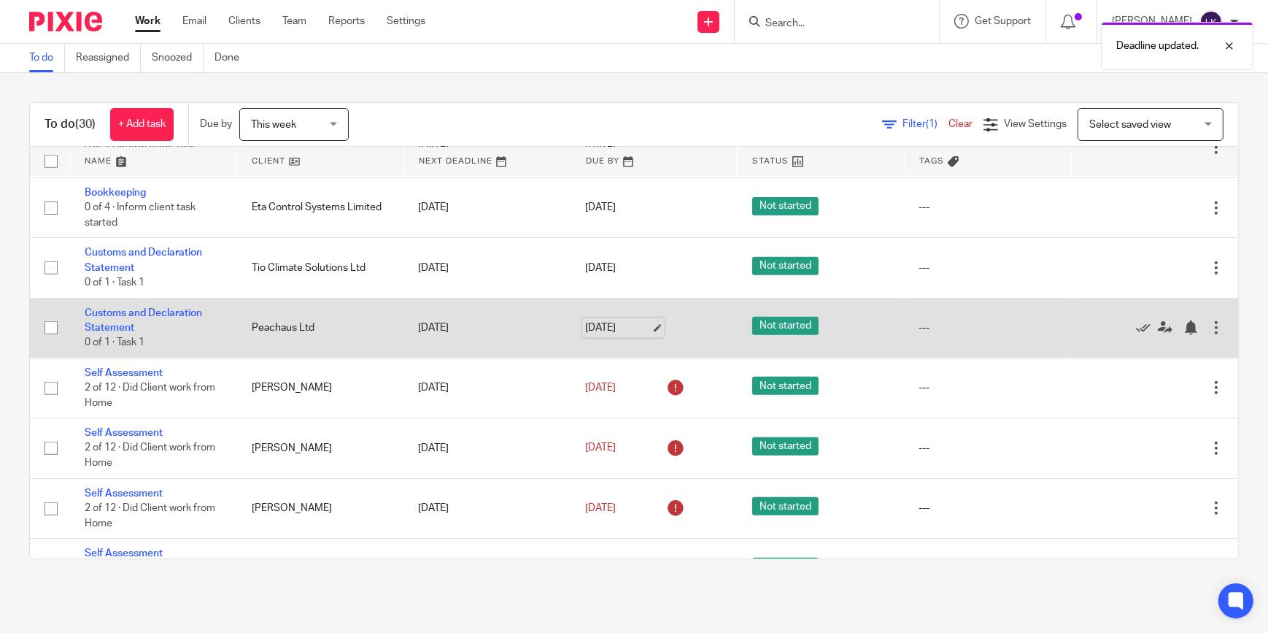
click at [633, 323] on link "[DATE]" at bounding box center [618, 327] width 66 height 15
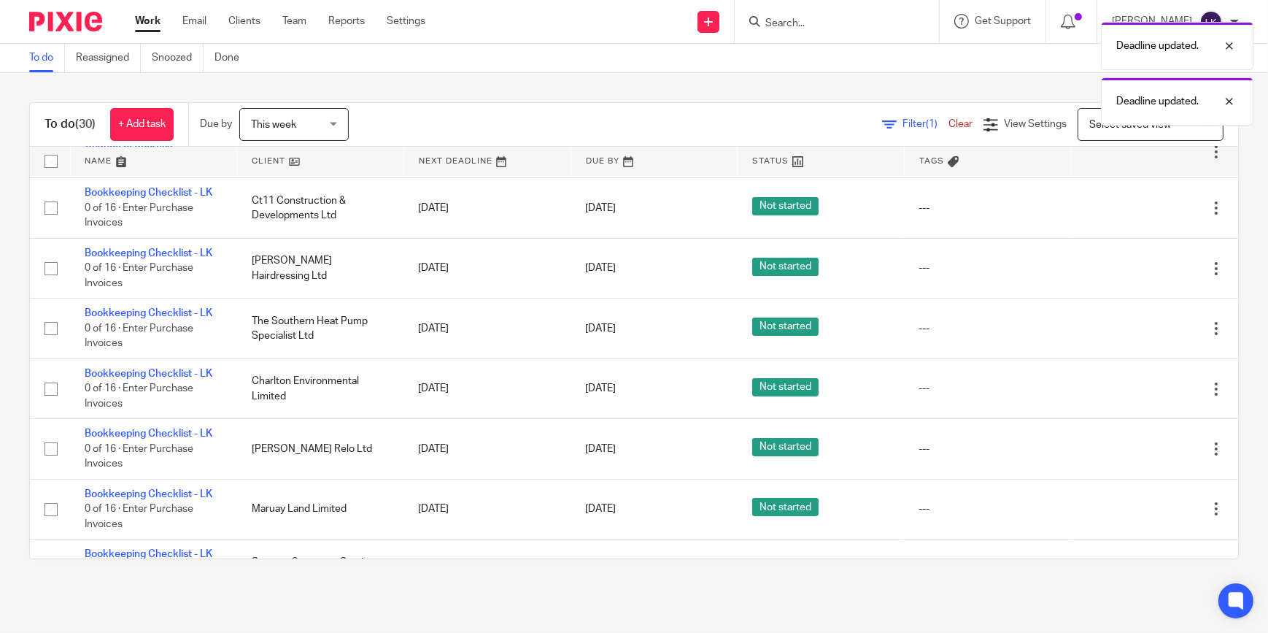
scroll to position [0, 0]
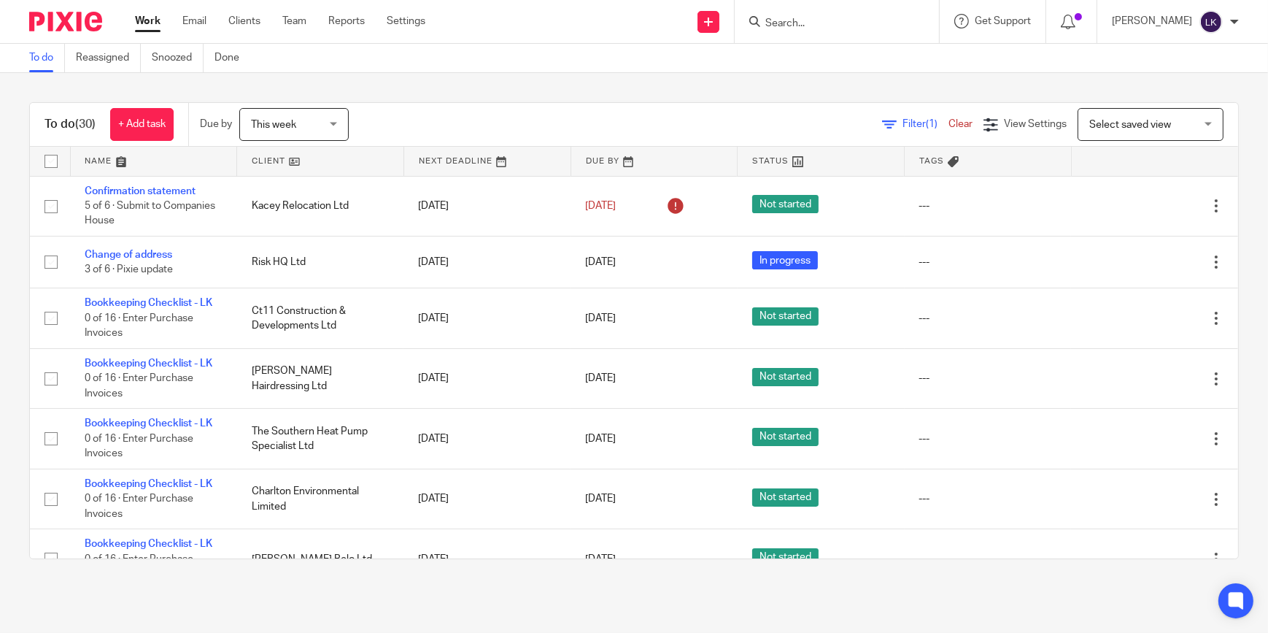
click at [800, 26] on input "Search" at bounding box center [829, 24] width 131 height 13
type input "eta"
click at [817, 55] on link at bounding box center [891, 63] width 260 height 34
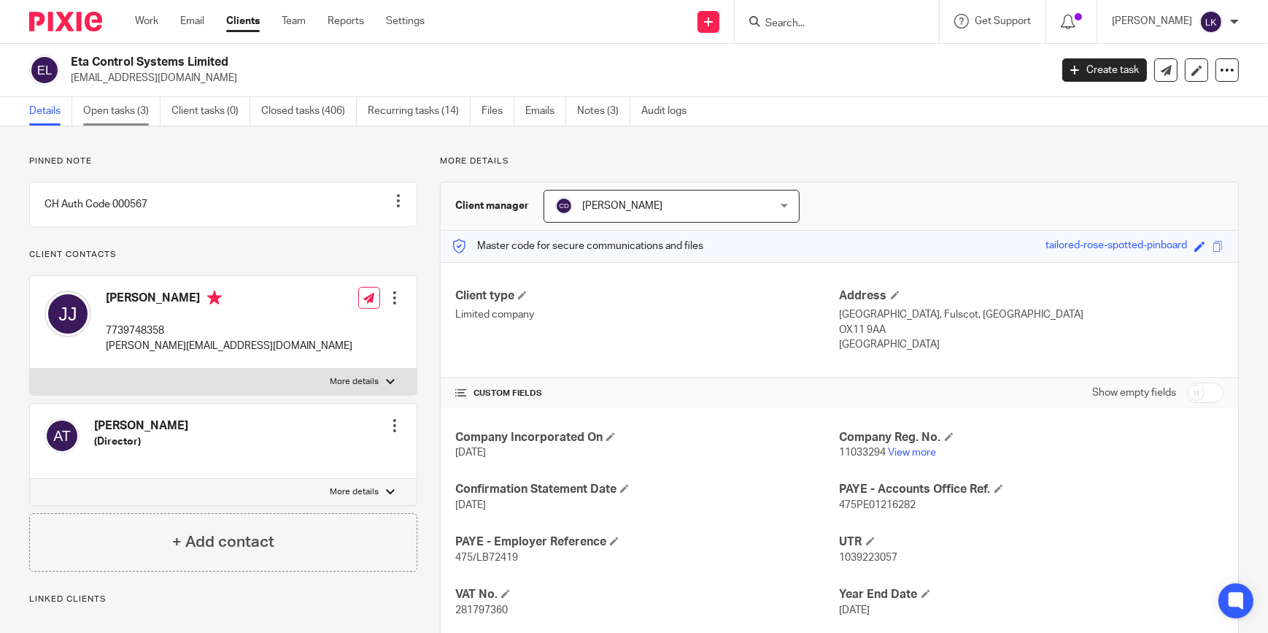
click at [138, 112] on link "Open tasks (3)" at bounding box center [121, 111] width 77 height 28
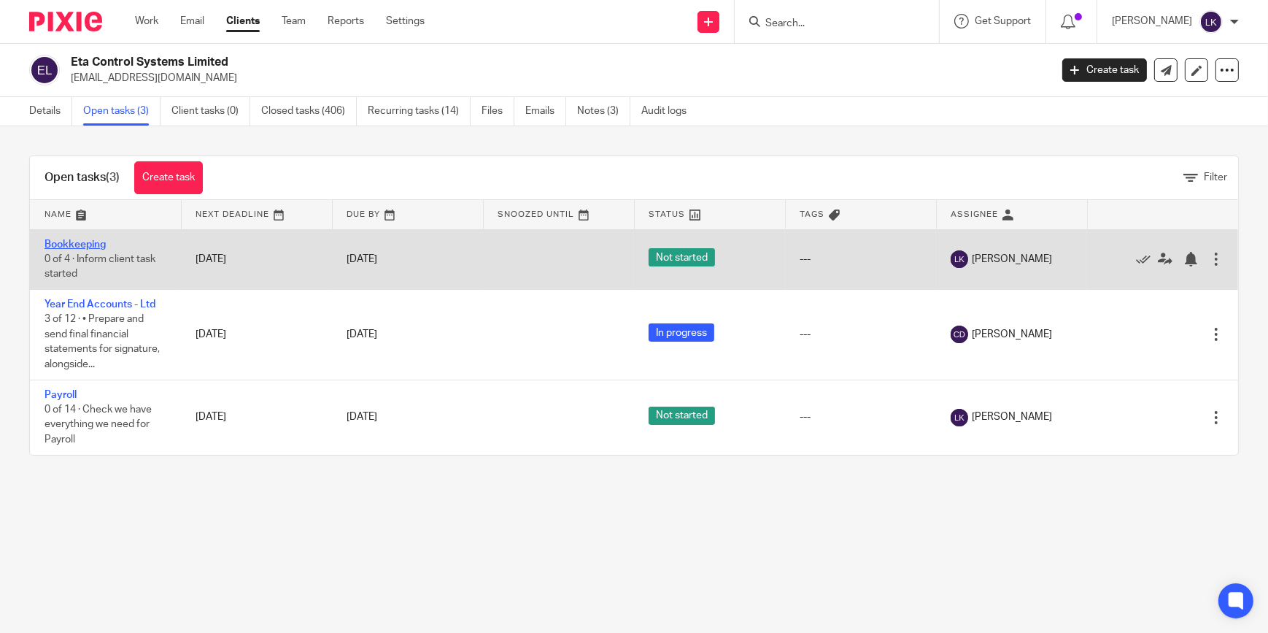
click at [75, 242] on link "Bookkeeping" at bounding box center [75, 244] width 61 height 10
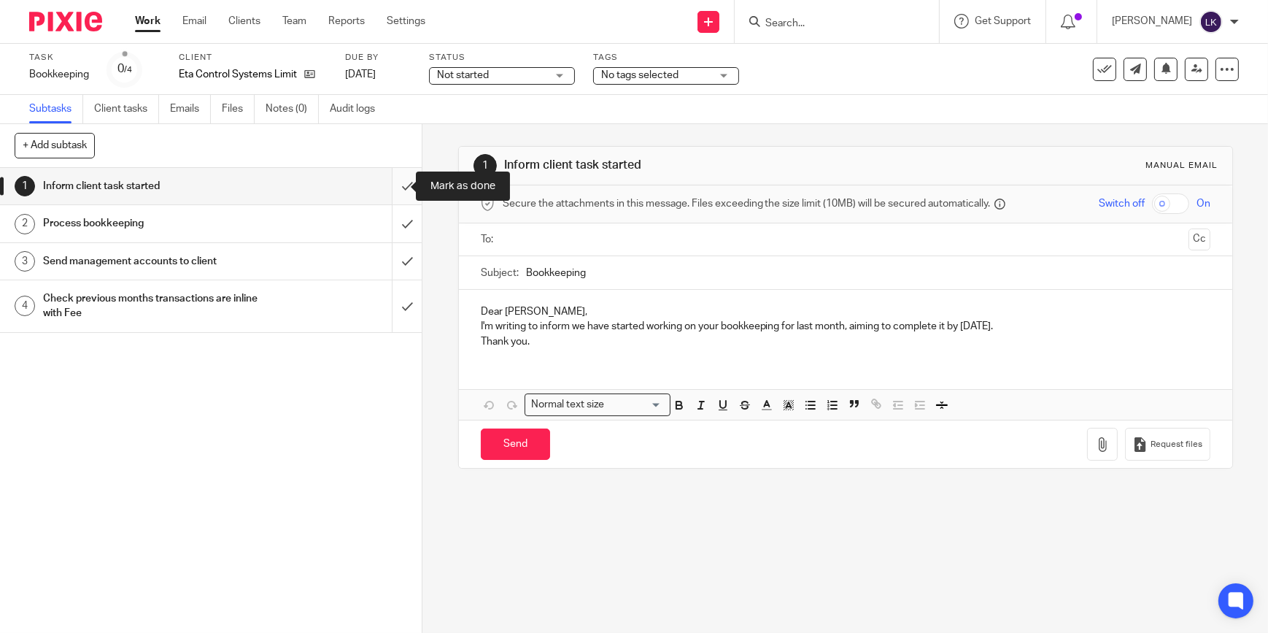
click at [391, 182] on input "submit" at bounding box center [211, 186] width 422 height 36
drag, startPoint x: 392, startPoint y: 209, endPoint x: 391, endPoint y: 246, distance: 37.2
click at [392, 210] on input "submit" at bounding box center [211, 223] width 422 height 36
click at [393, 263] on input "submit" at bounding box center [211, 261] width 422 height 36
click at [397, 303] on input "submit" at bounding box center [211, 306] width 422 height 52
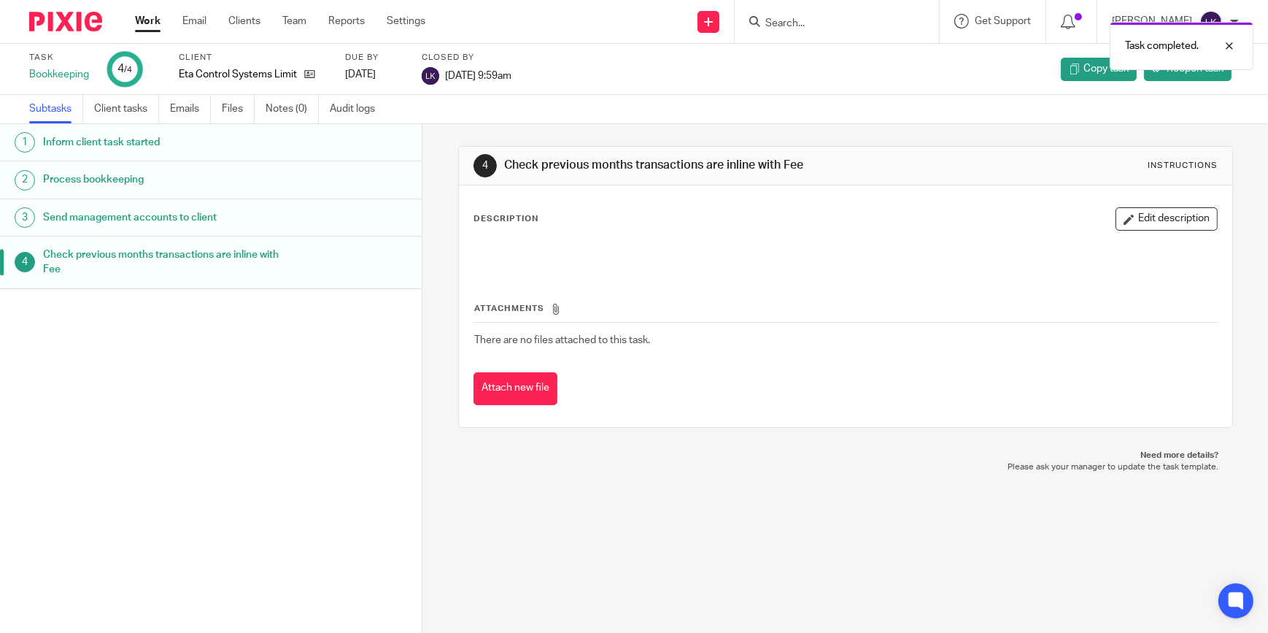
click at [158, 28] on link "Work" at bounding box center [148, 21] width 26 height 15
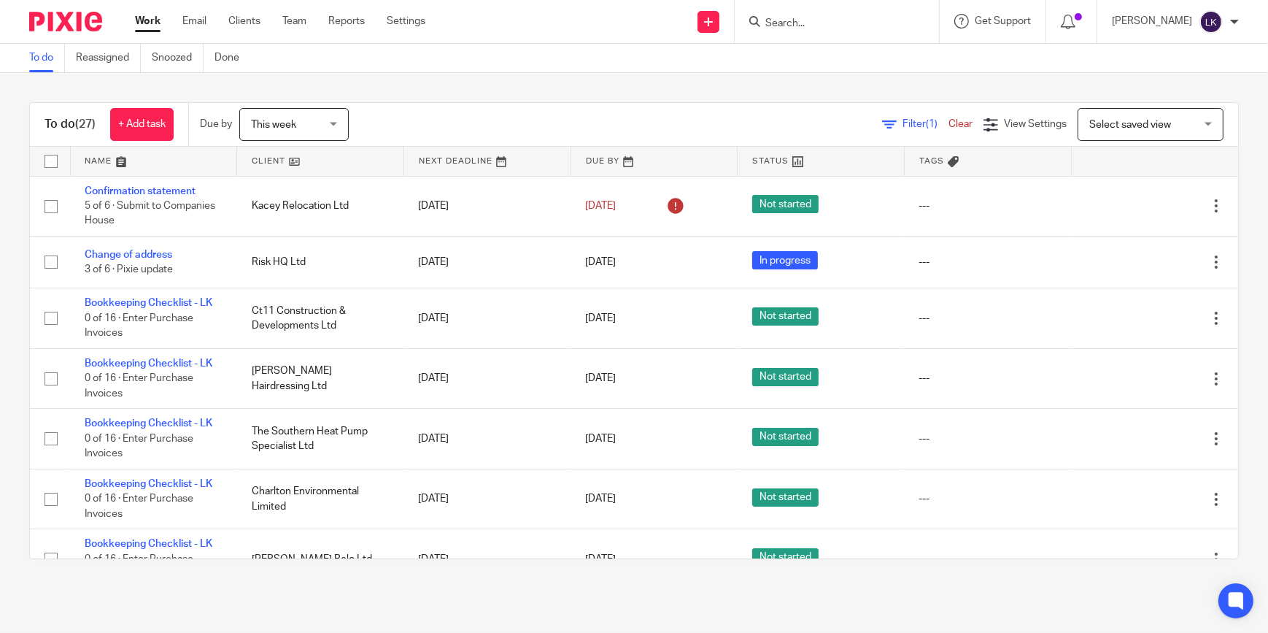
click at [810, 26] on input "Search" at bounding box center [829, 24] width 131 height 13
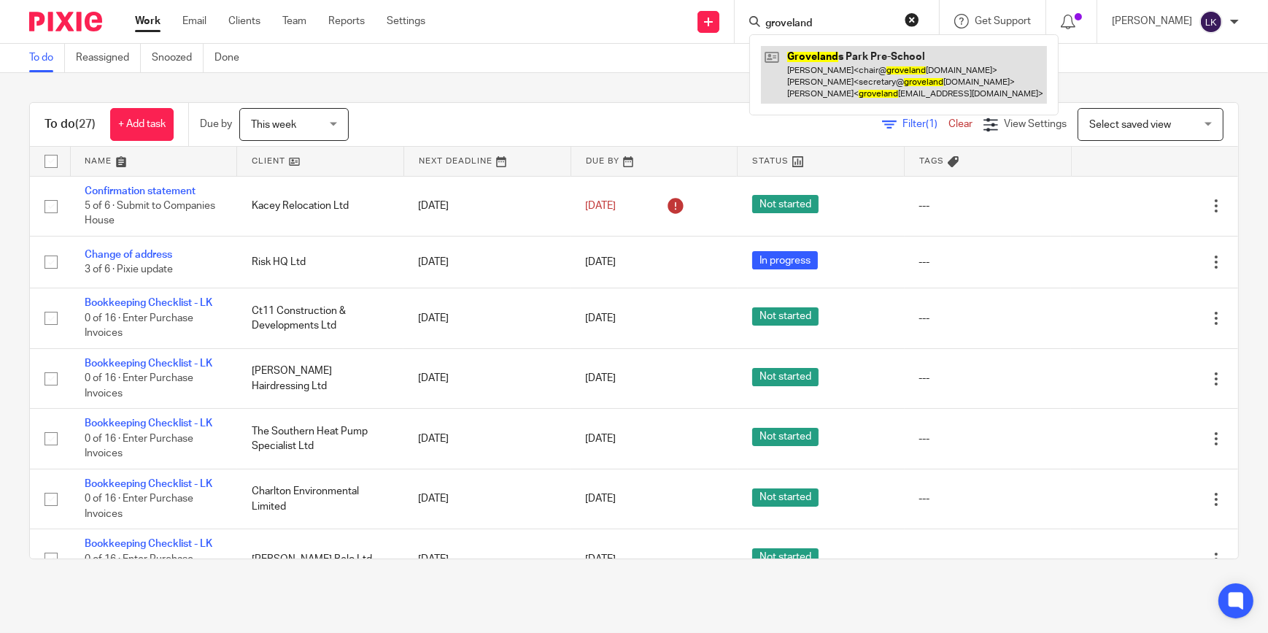
type input "groveland"
click at [825, 60] on link at bounding box center [904, 75] width 286 height 58
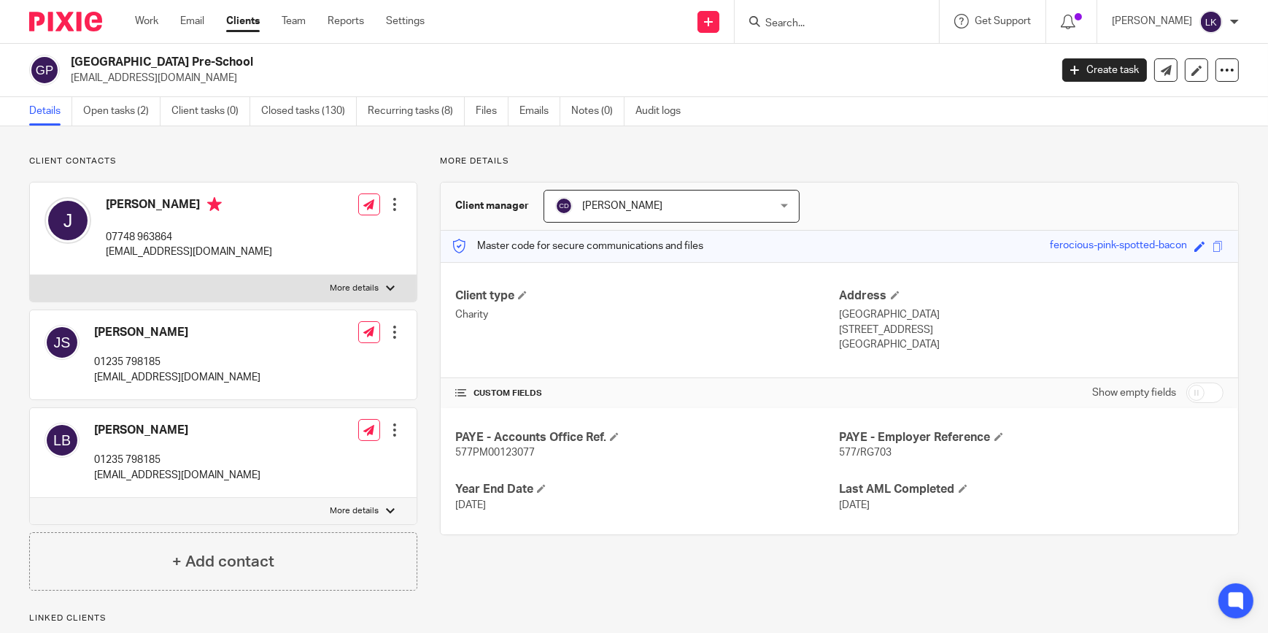
click at [134, 109] on link "Open tasks (2)" at bounding box center [121, 111] width 77 height 28
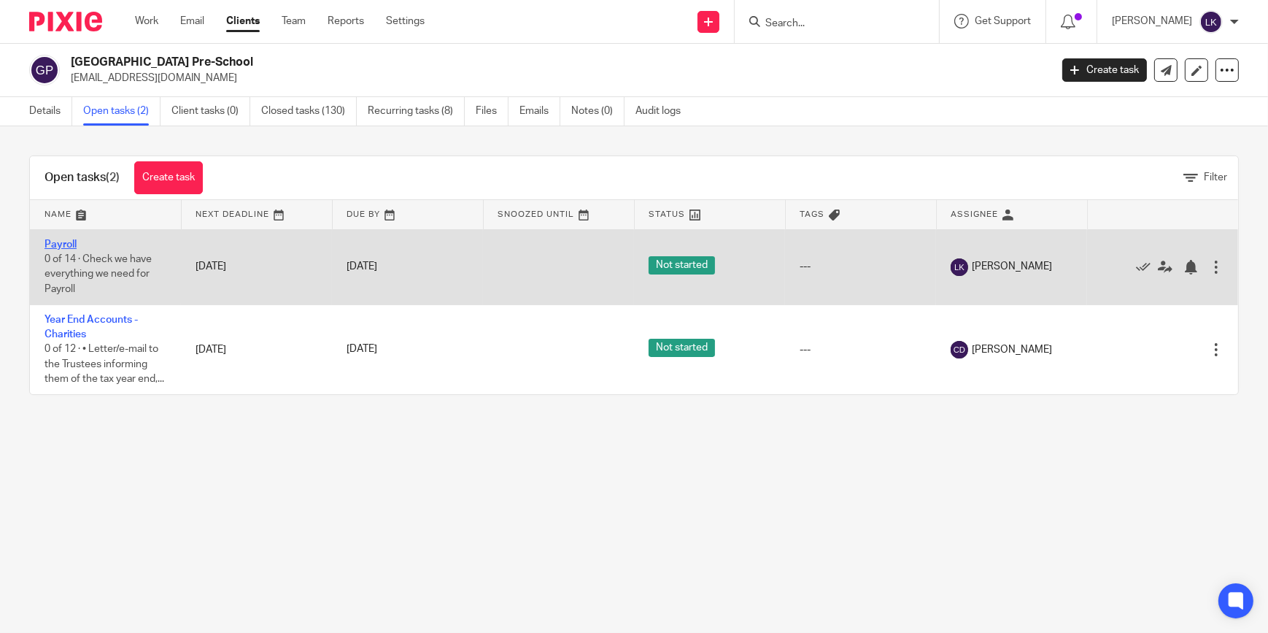
click at [72, 244] on link "Payroll" at bounding box center [61, 244] width 32 height 10
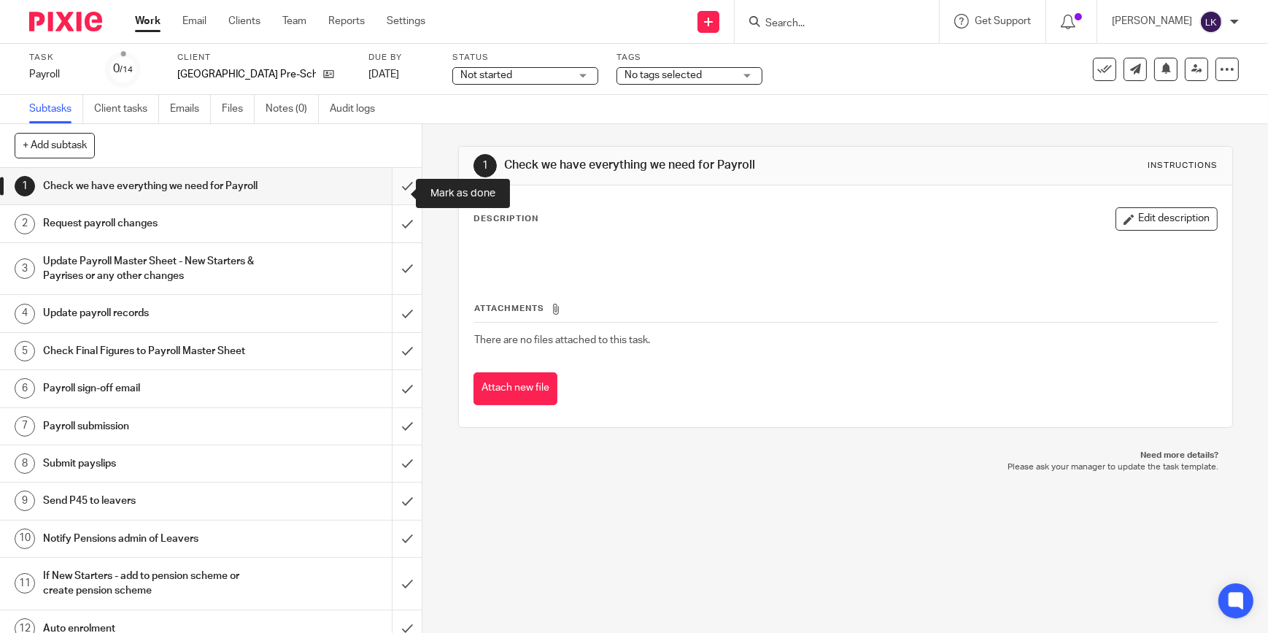
click at [398, 188] on input "submit" at bounding box center [211, 186] width 422 height 36
click at [398, 234] on input "submit" at bounding box center [211, 223] width 422 height 36
click at [393, 277] on input "submit" at bounding box center [211, 269] width 422 height 52
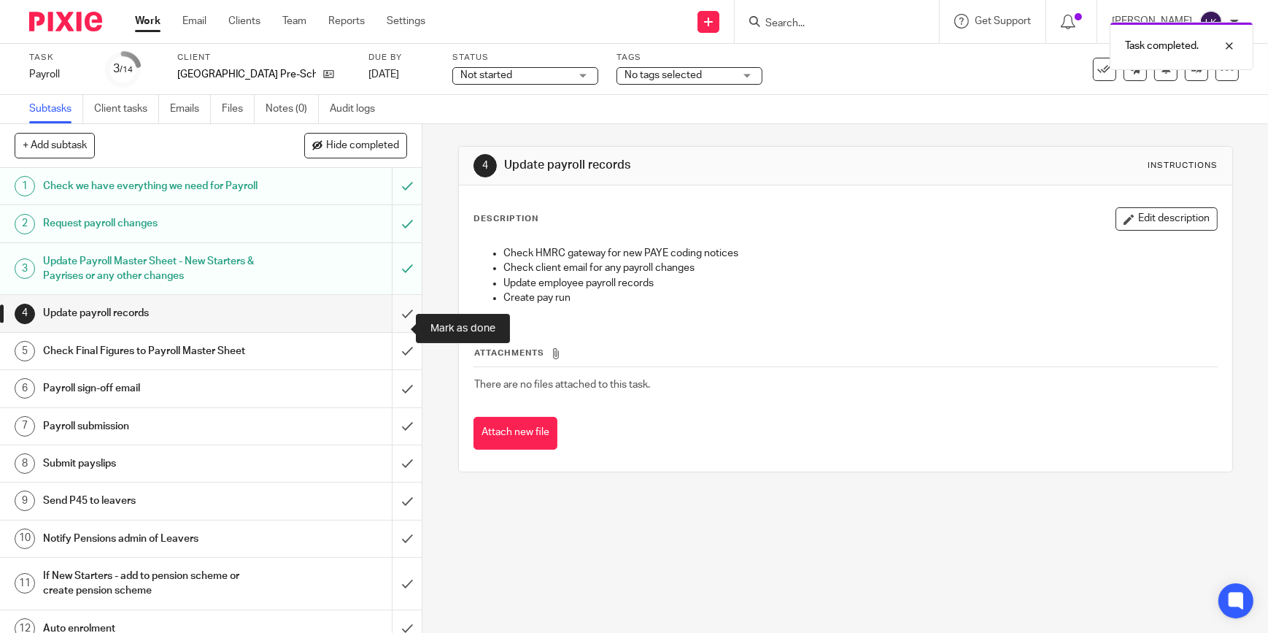
click at [393, 331] on input "submit" at bounding box center [211, 313] width 422 height 36
click at [394, 364] on input "submit" at bounding box center [211, 351] width 422 height 36
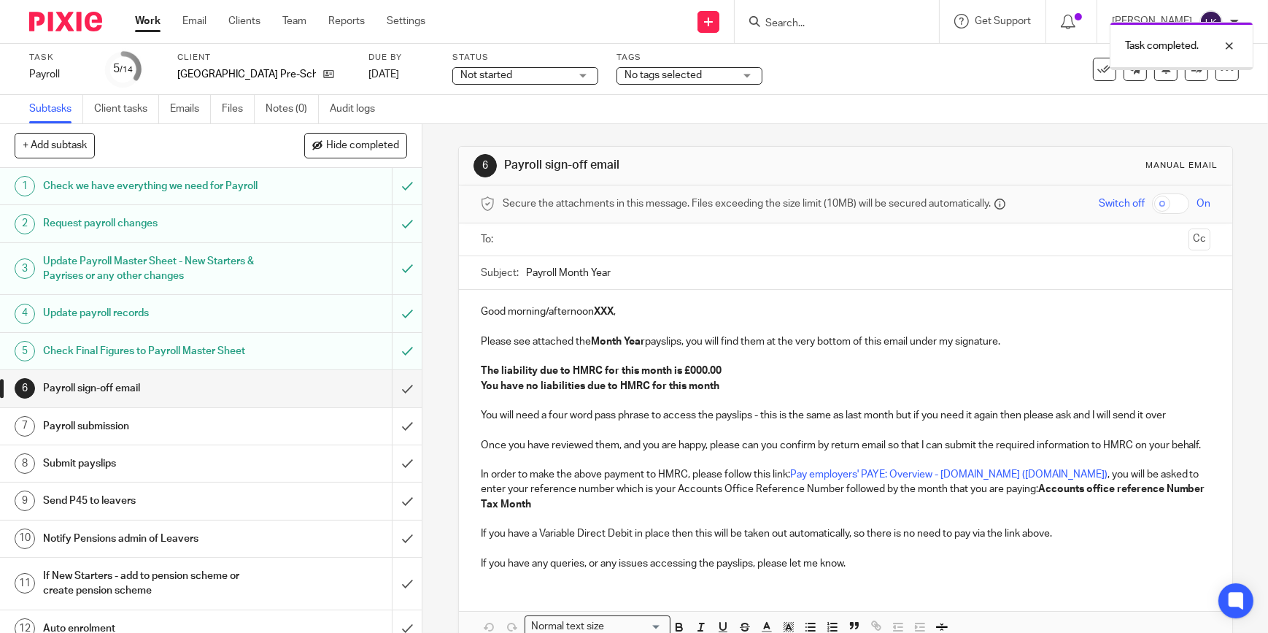
click at [555, 237] on input "text" at bounding box center [845, 239] width 675 height 17
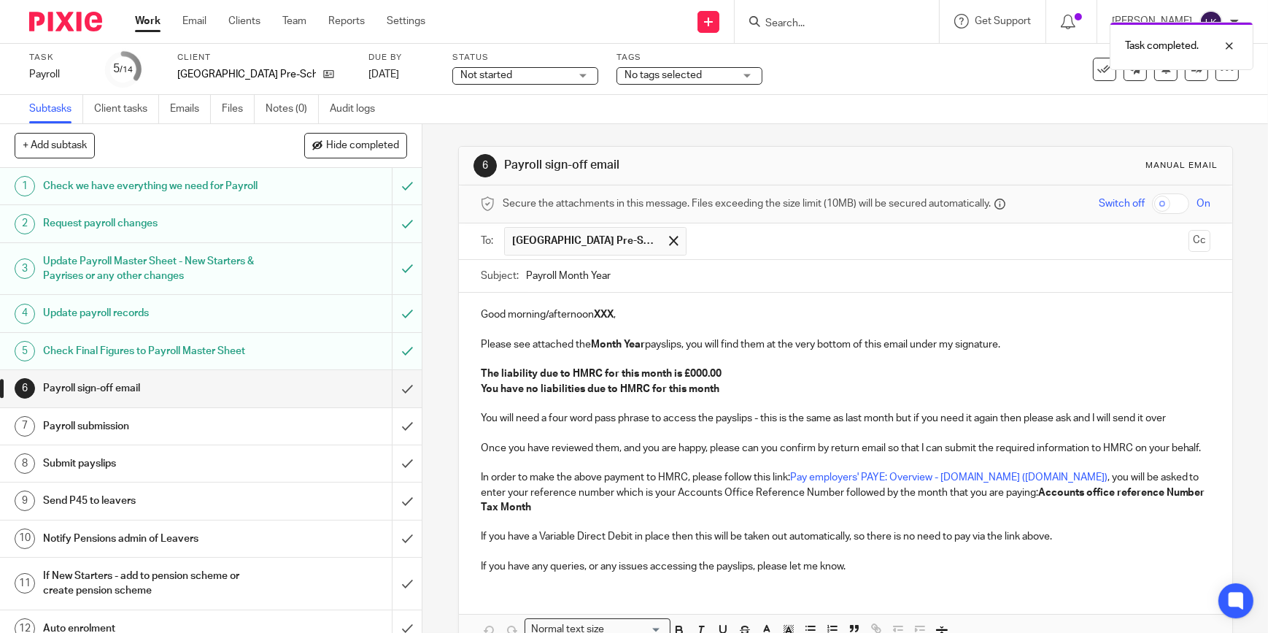
click at [669, 236] on span at bounding box center [673, 240] width 9 height 9
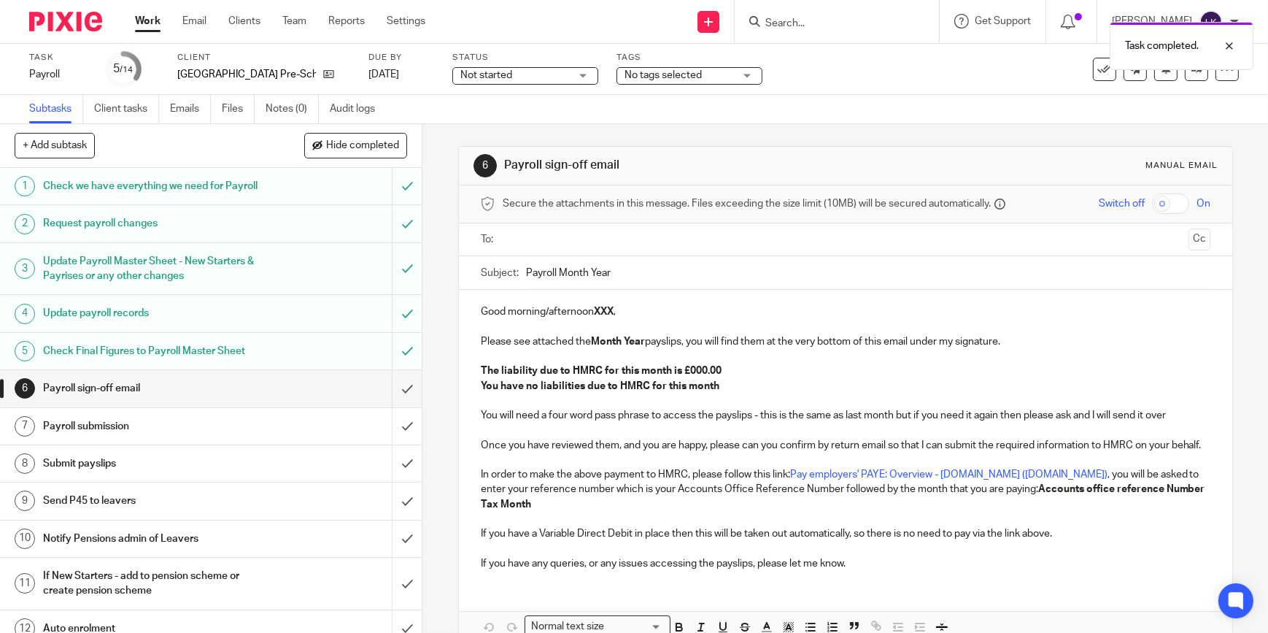
click at [587, 239] on input "text" at bounding box center [845, 239] width 675 height 17
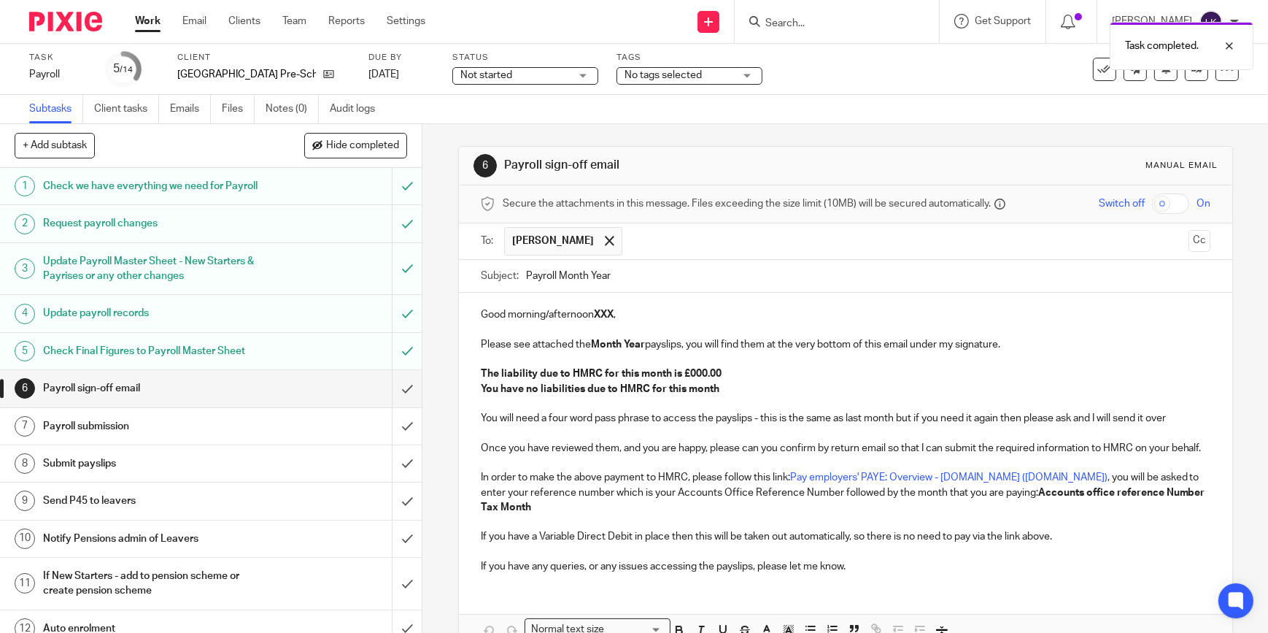
drag, startPoint x: 555, startPoint y: 279, endPoint x: 690, endPoint y: 273, distance: 135.1
click at [690, 273] on input "Payroll Month Year" at bounding box center [868, 276] width 684 height 33
type input "Payroll September 2025 - Grovelands Park Preschool"
click at [573, 317] on p "Good morning/afternoon XXX ," at bounding box center [846, 314] width 730 height 15
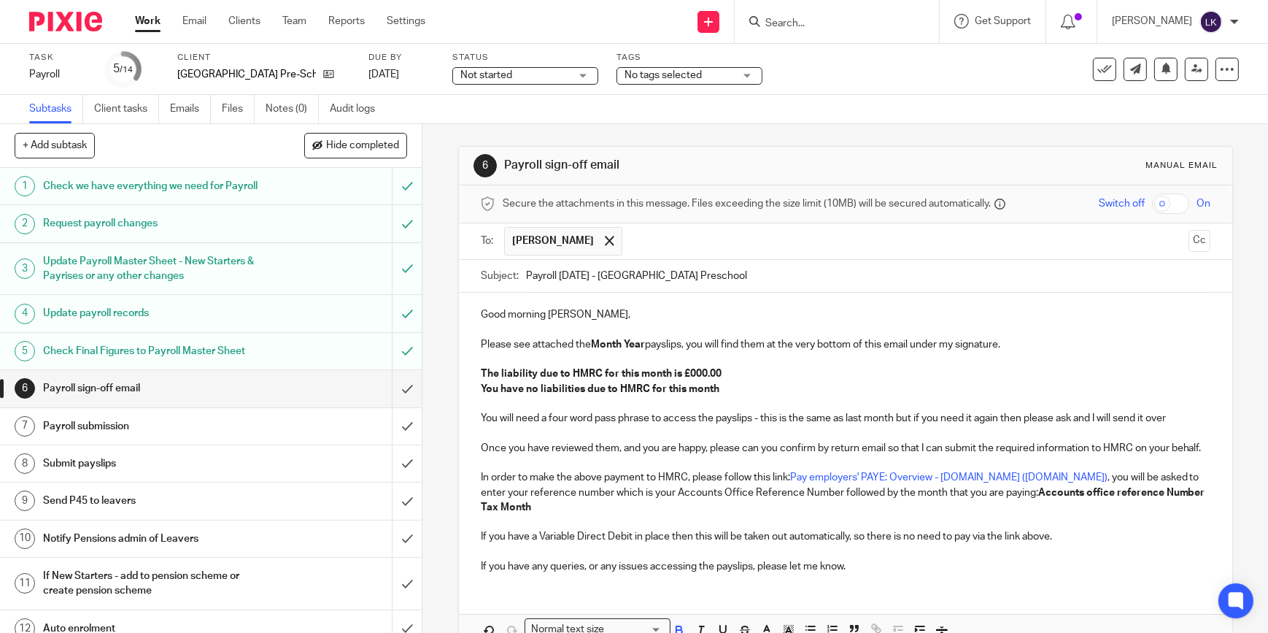
click at [600, 341] on strong "Month Year" at bounding box center [618, 344] width 54 height 10
click at [691, 370] on strong "The liability due to HMRC for this month is £000.00" at bounding box center [601, 373] width 241 height 10
drag, startPoint x: 658, startPoint y: 390, endPoint x: 474, endPoint y: 392, distance: 183.9
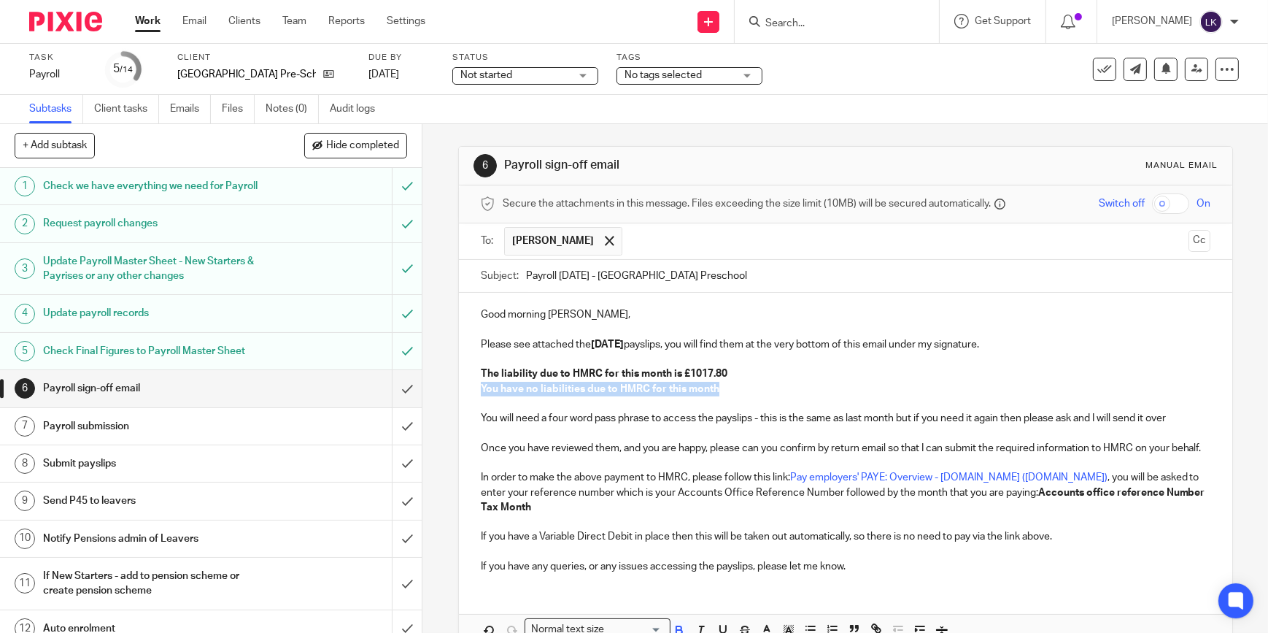
click at [474, 392] on div "Good morning Jess, Please see attached the September 2025 payslips, you will fi…" at bounding box center [845, 439] width 773 height 292
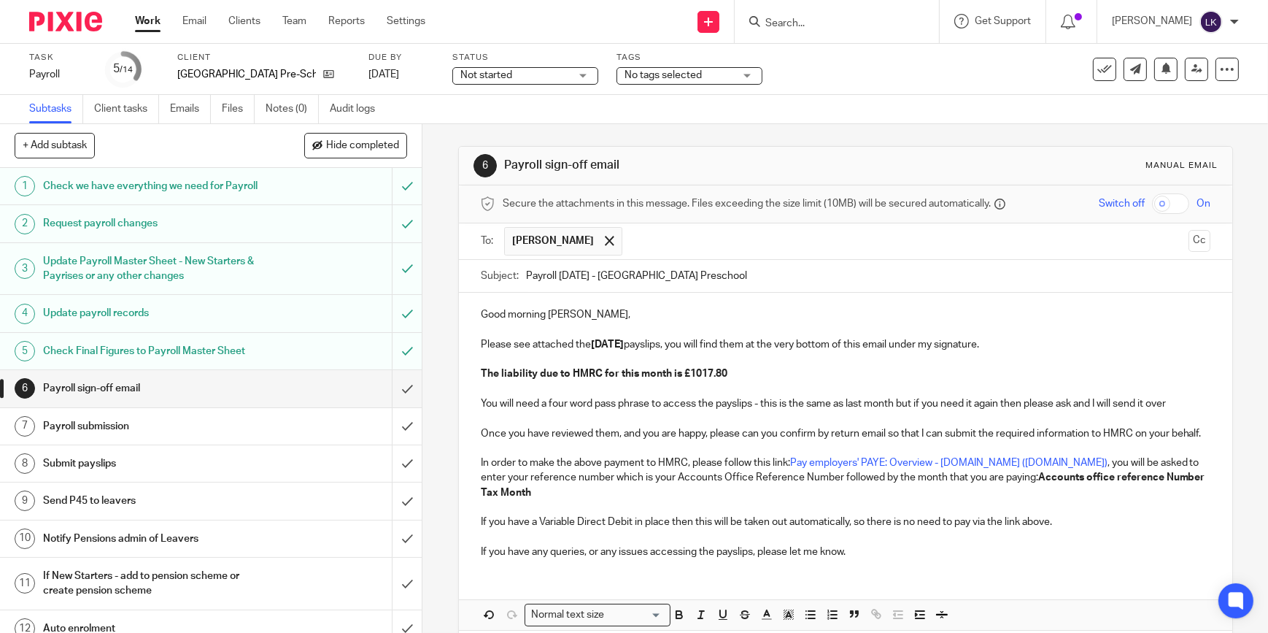
click at [524, 311] on p "Good morning Jess," at bounding box center [846, 314] width 730 height 15
drag, startPoint x: 1007, startPoint y: 501, endPoint x: 984, endPoint y: 493, distance: 24.0
click at [984, 493] on p "In order to make the above payment to HMRC, please follow this link: Pay employ…" at bounding box center [846, 477] width 730 height 45
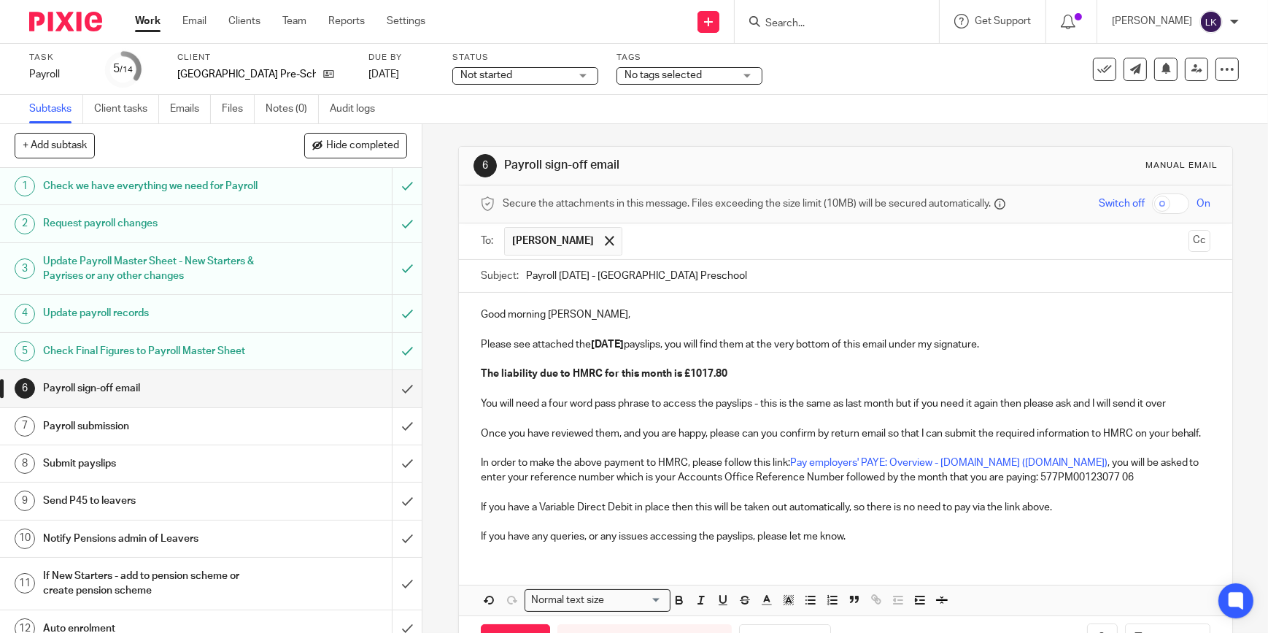
click at [850, 414] on p at bounding box center [846, 418] width 730 height 15
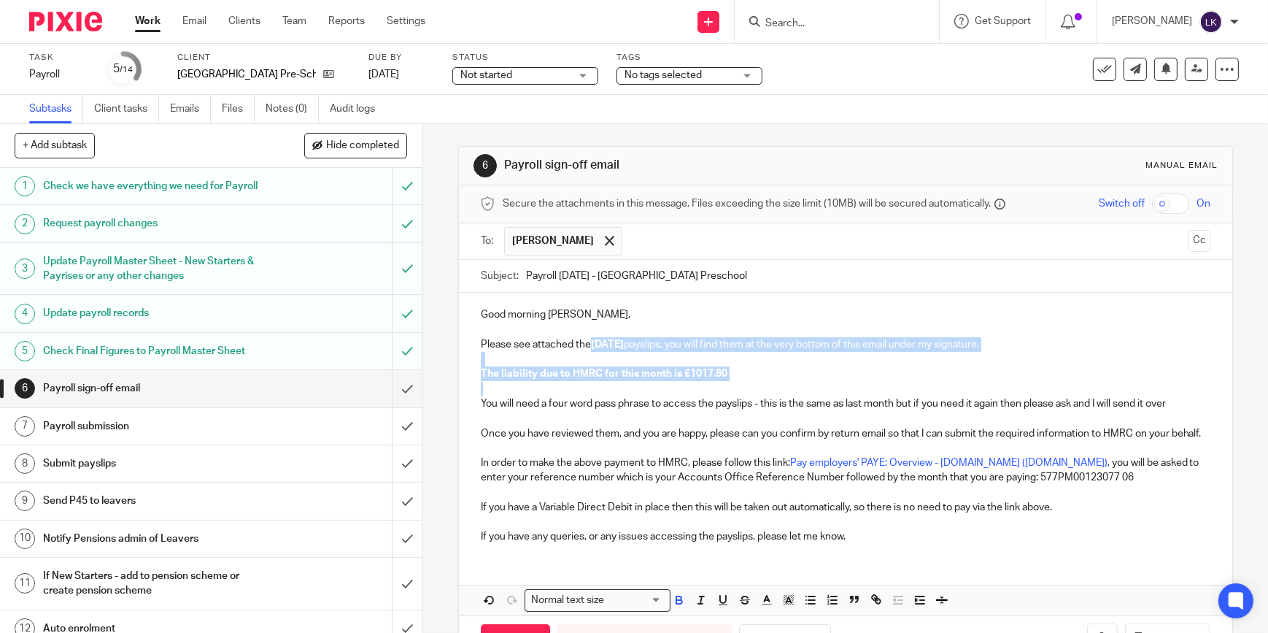
drag, startPoint x: 771, startPoint y: 386, endPoint x: 586, endPoint y: 341, distance: 189.9
click at [586, 341] on div "Good morning Jess, Please see attached the September 2025 payslips, you will fi…" at bounding box center [845, 424] width 773 height 262
click at [681, 606] on icon "button" at bounding box center [679, 599] width 13 height 13
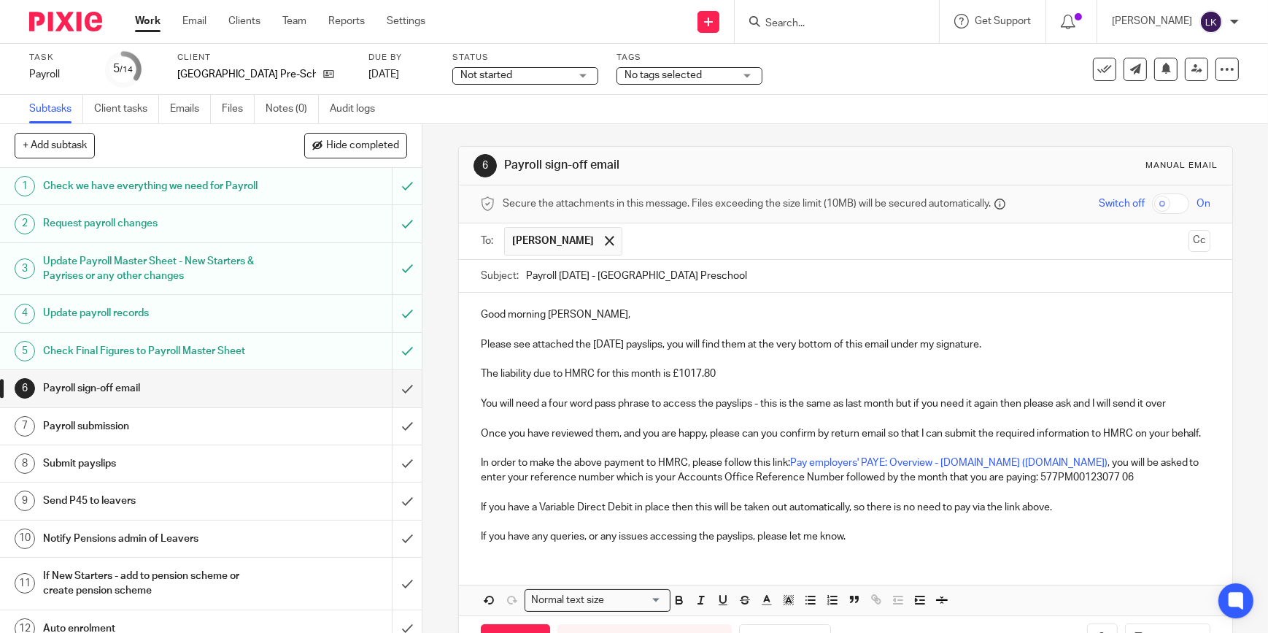
click at [652, 455] on p at bounding box center [846, 448] width 730 height 15
click at [1152, 202] on input "checkbox" at bounding box center [1170, 203] width 37 height 20
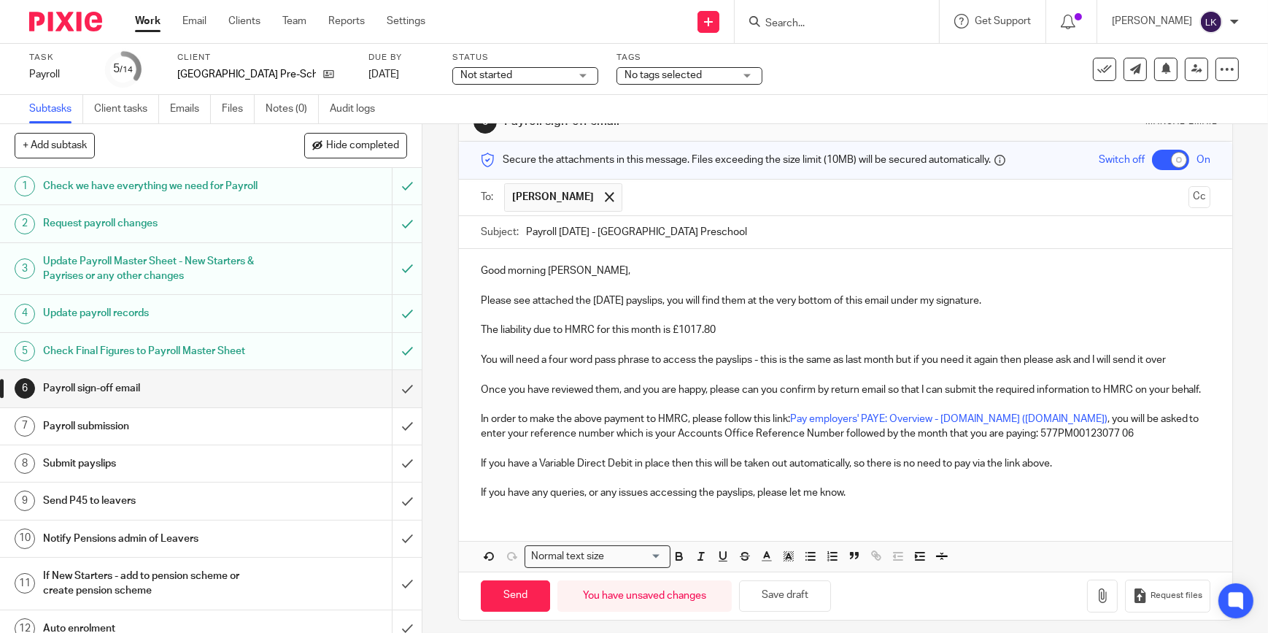
scroll to position [66, 0]
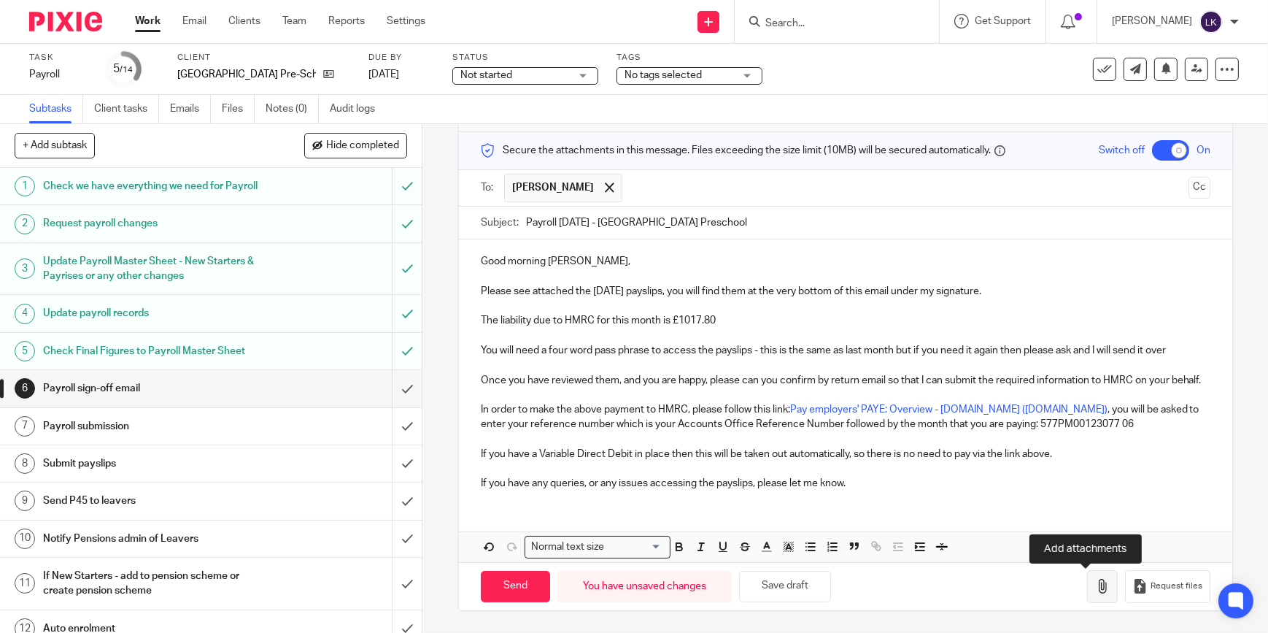
click at [1095, 582] on icon "button" at bounding box center [1102, 586] width 15 height 15
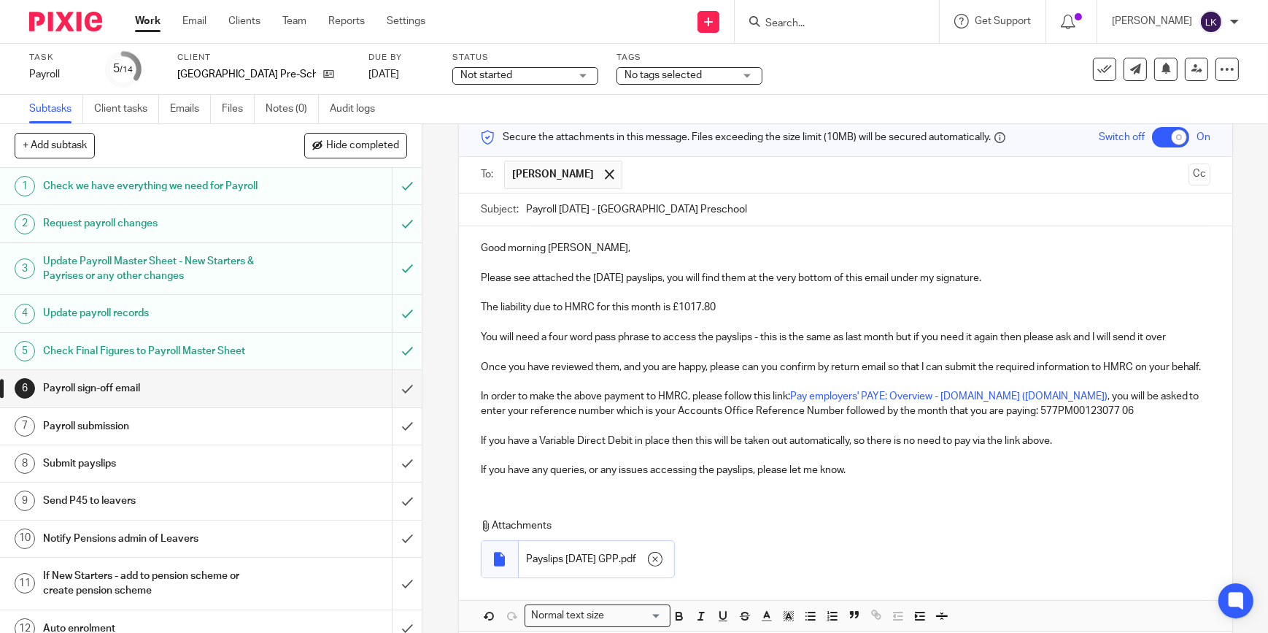
scroll to position [149, 0]
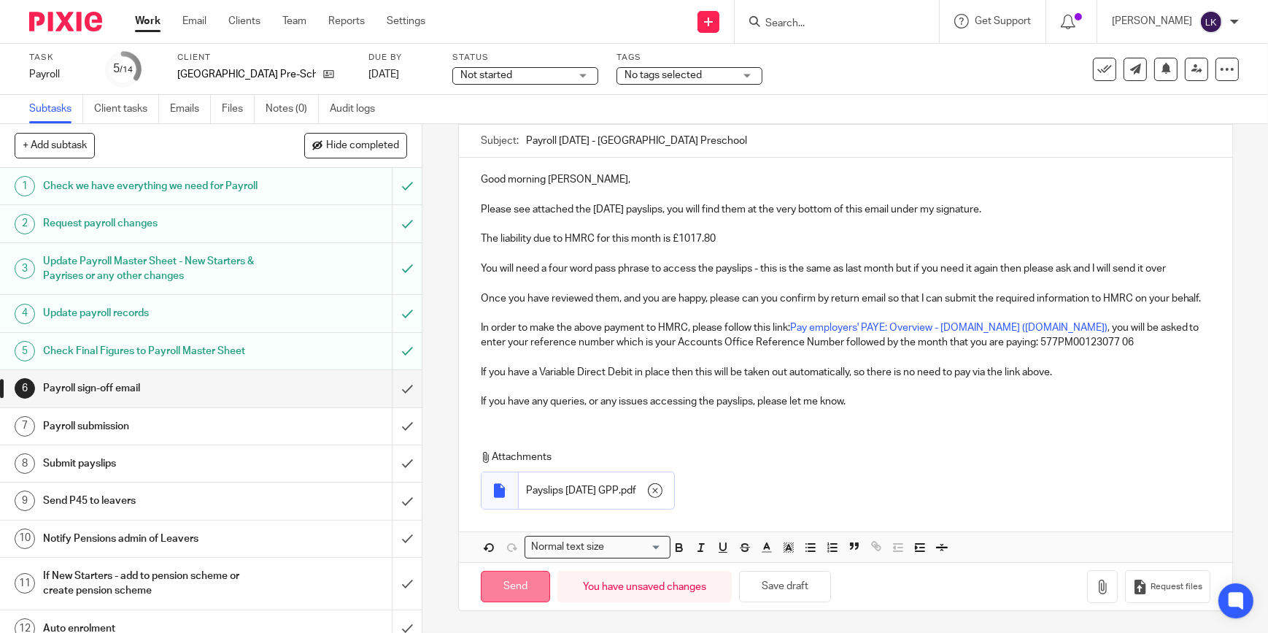
click at [531, 591] on input "Send" at bounding box center [515, 586] width 69 height 31
checkbox input "false"
type input "Sent"
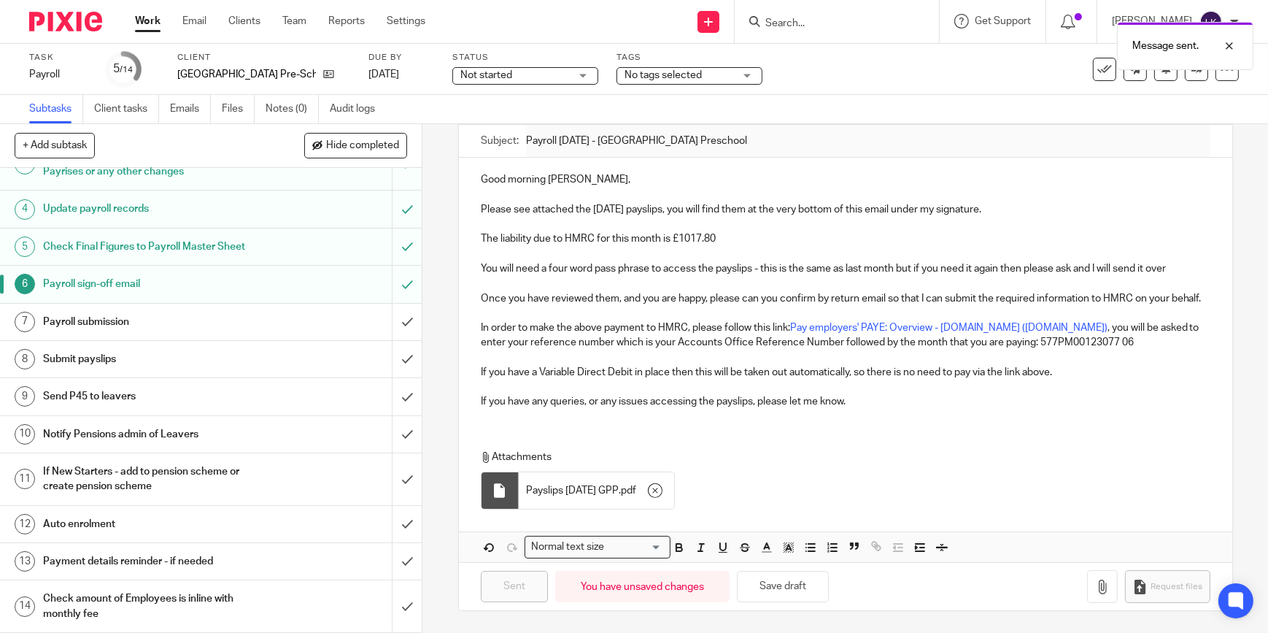
scroll to position [117, 0]
click at [390, 399] on input "submit" at bounding box center [211, 396] width 422 height 36
click at [389, 436] on input "submit" at bounding box center [211, 434] width 422 height 36
click at [389, 474] on input "submit" at bounding box center [211, 479] width 422 height 52
click at [393, 519] on input "submit" at bounding box center [211, 524] width 422 height 36
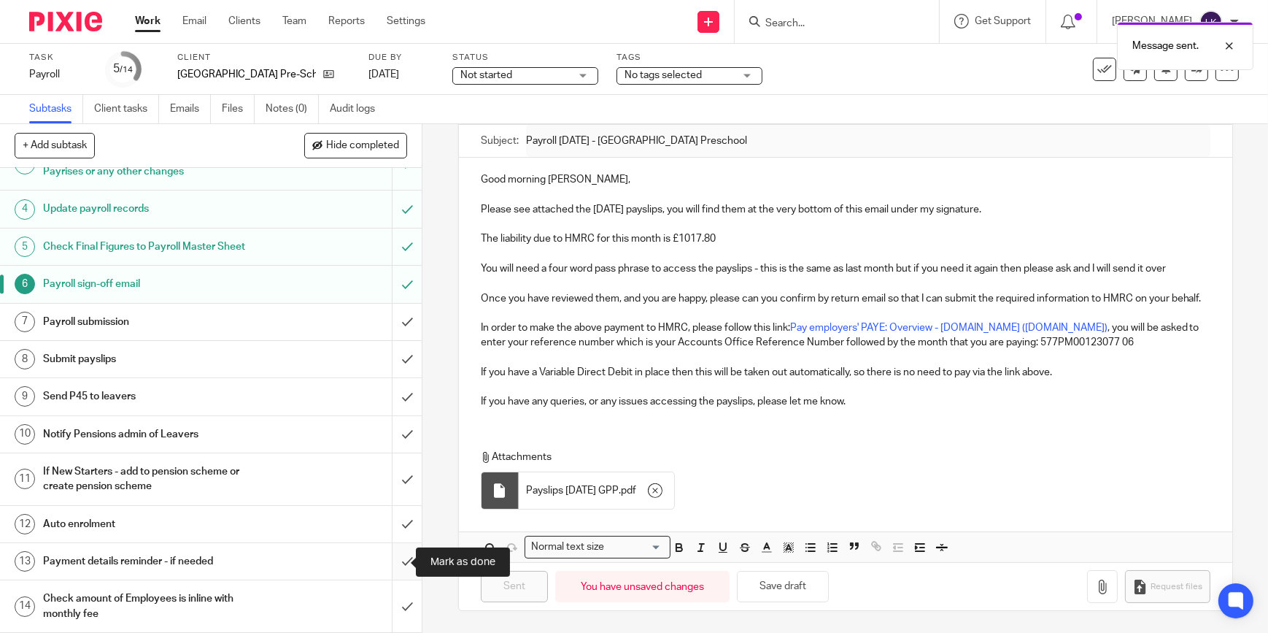
click at [395, 565] on input "submit" at bounding box center [211, 561] width 422 height 36
click at [395, 609] on input "submit" at bounding box center [211, 606] width 422 height 52
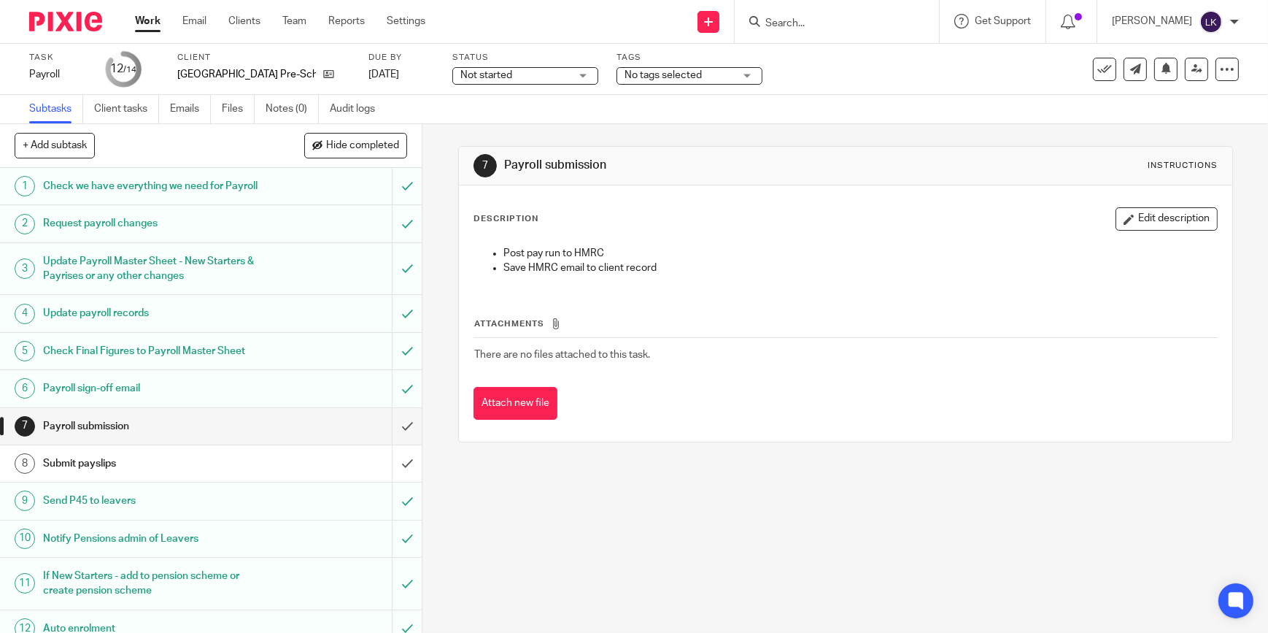
click at [543, 79] on span "Not started" at bounding box center [514, 75] width 109 height 15
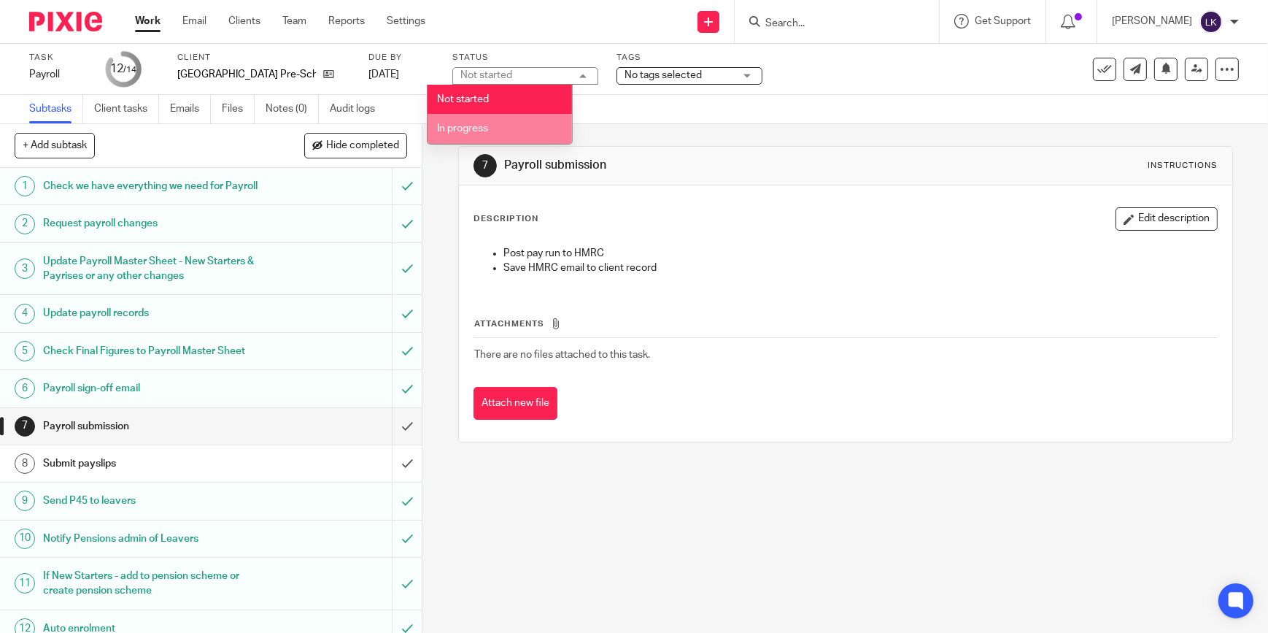
click at [486, 131] on span "In progress" at bounding box center [462, 128] width 51 height 10
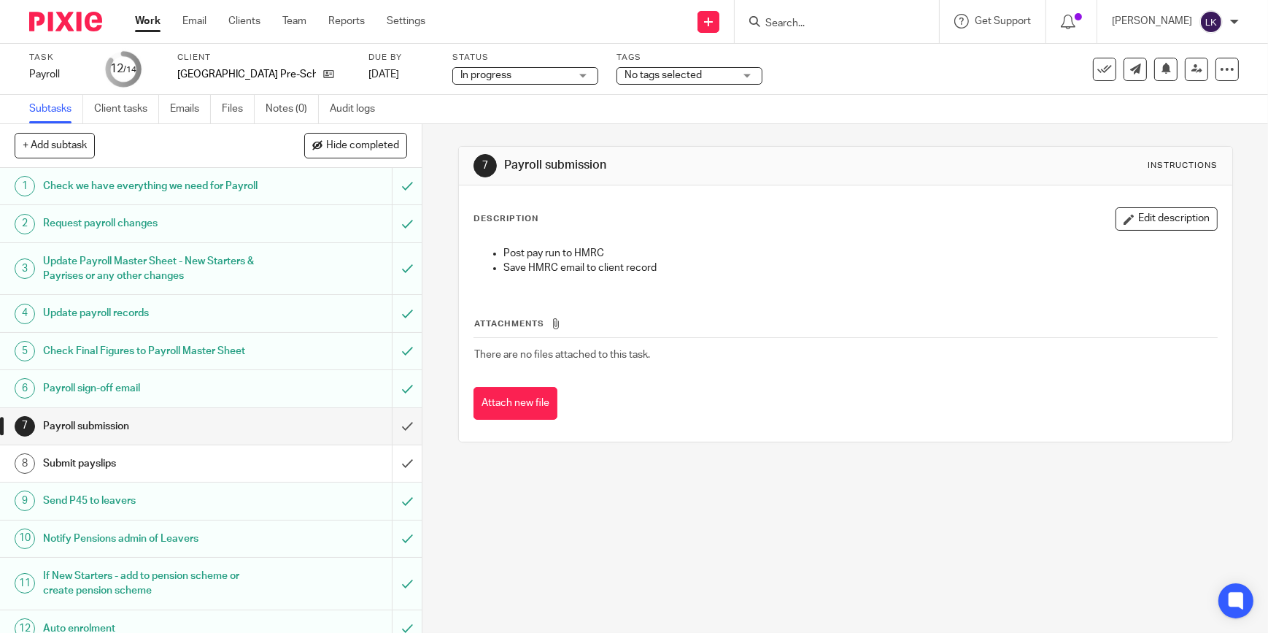
click at [159, 20] on link "Work" at bounding box center [148, 21] width 26 height 15
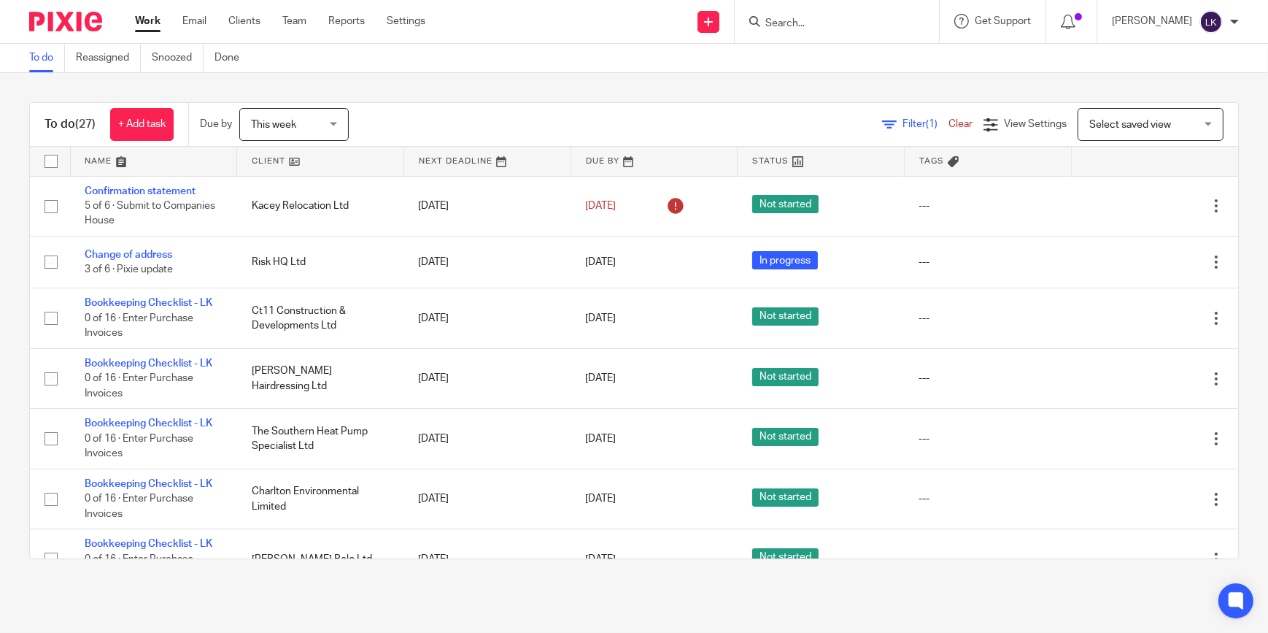
click at [806, 25] on input "Search" at bounding box center [829, 24] width 131 height 13
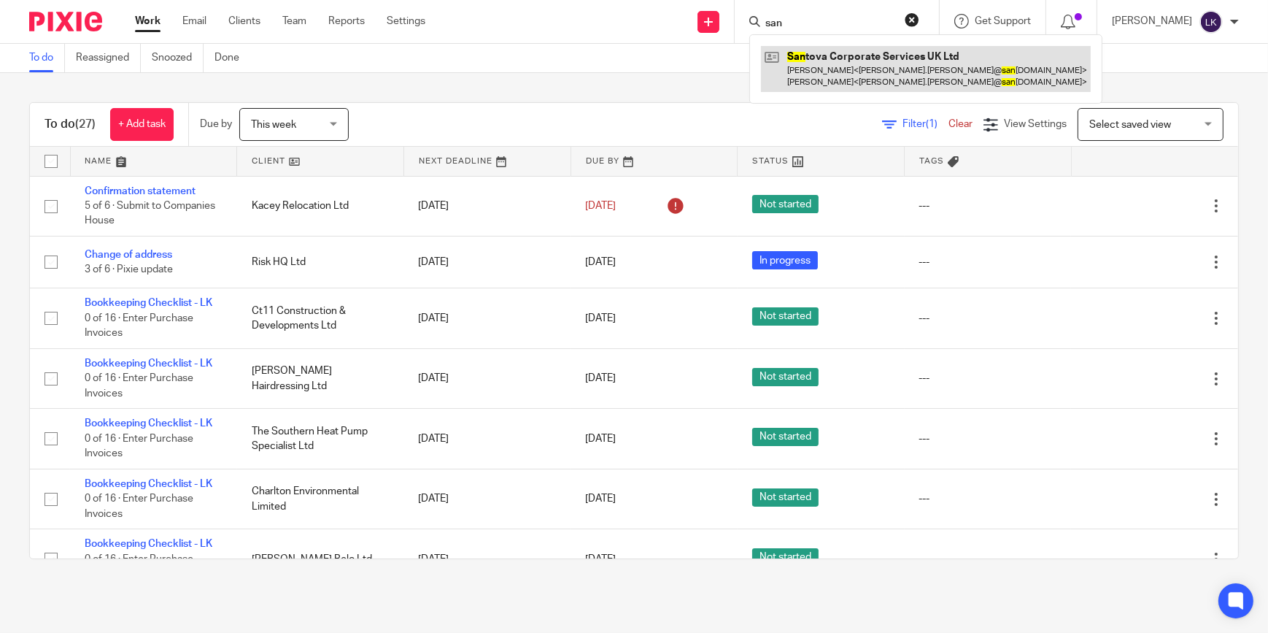
type input "san"
click at [819, 55] on link at bounding box center [926, 68] width 330 height 45
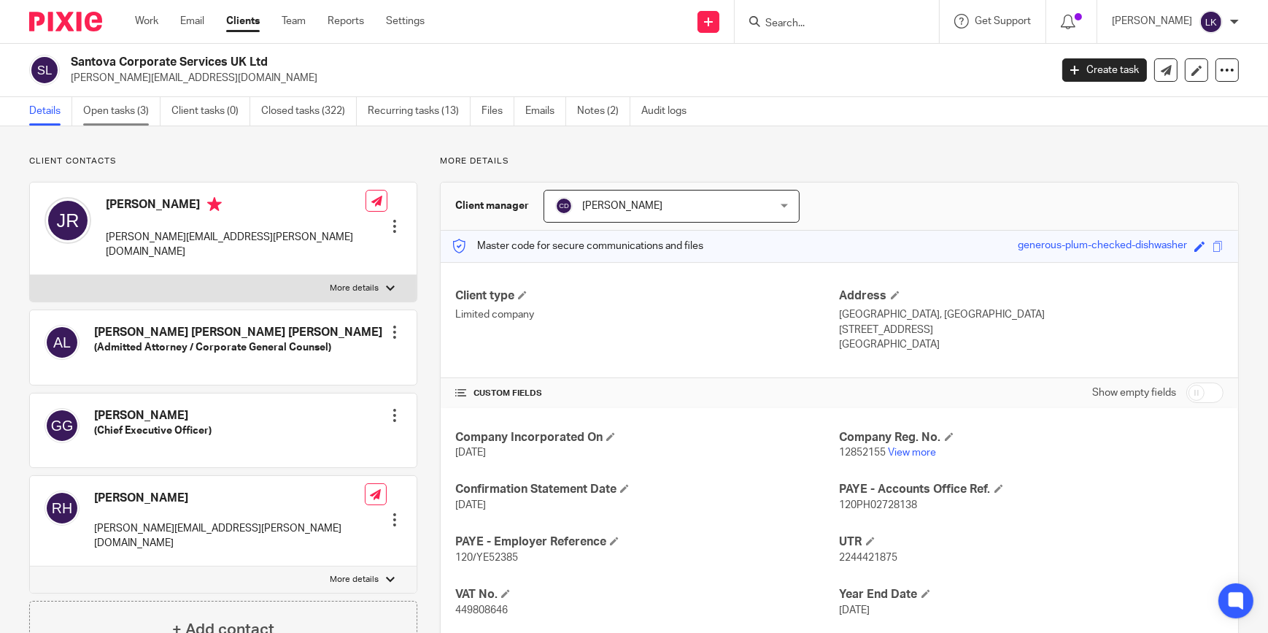
click at [128, 115] on link "Open tasks (3)" at bounding box center [121, 111] width 77 height 28
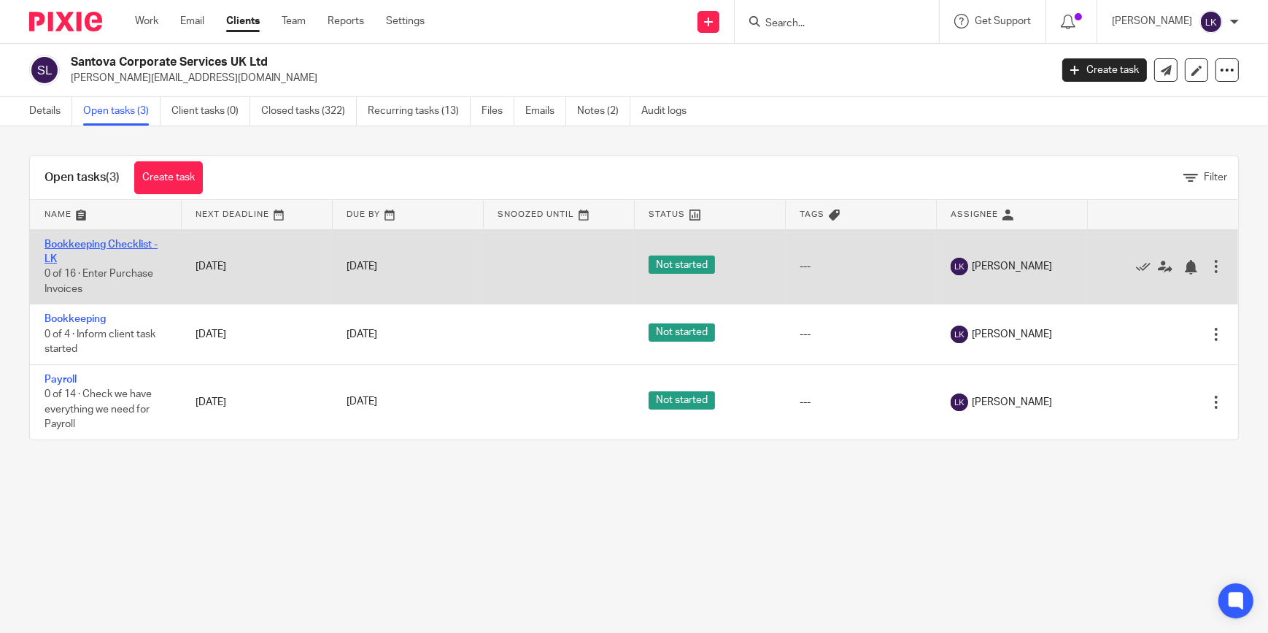
click at [104, 241] on link "Bookkeeping Checklist - LK" at bounding box center [101, 251] width 113 height 25
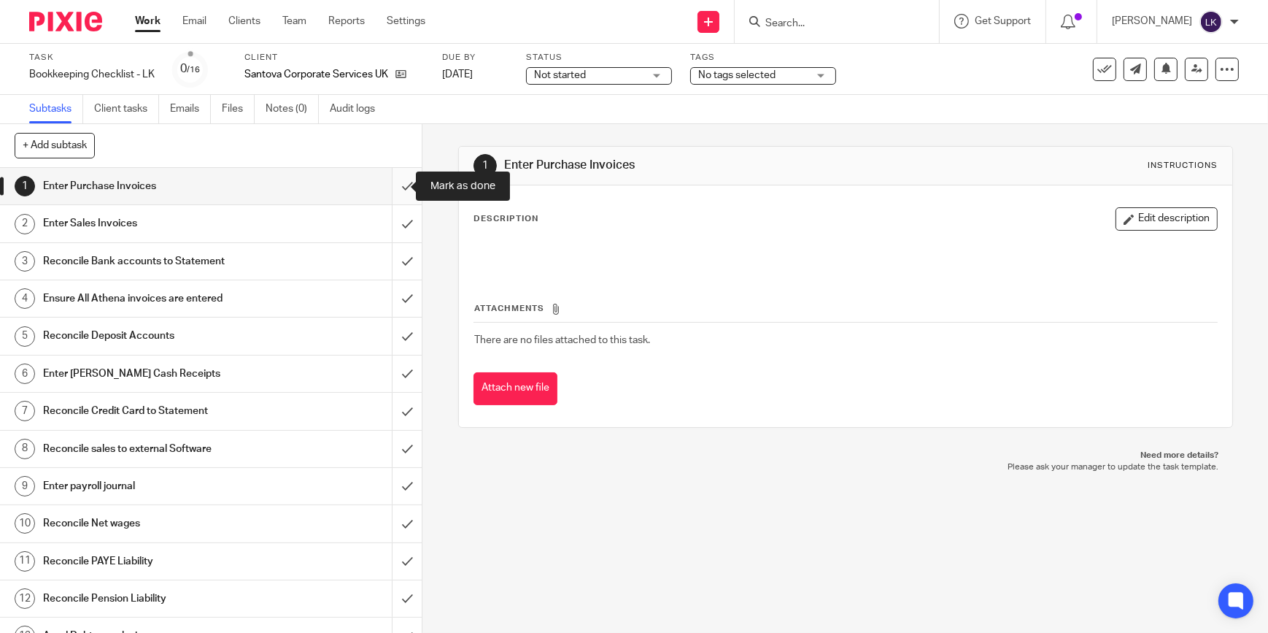
drag, startPoint x: 387, startPoint y: 187, endPoint x: 387, endPoint y: 197, distance: 10.2
click at [387, 187] on input "submit" at bounding box center [211, 186] width 422 height 36
click at [387, 213] on input "submit" at bounding box center [211, 223] width 422 height 36
click at [400, 263] on input "submit" at bounding box center [211, 261] width 422 height 36
click at [386, 303] on input "submit" at bounding box center [211, 298] width 422 height 36
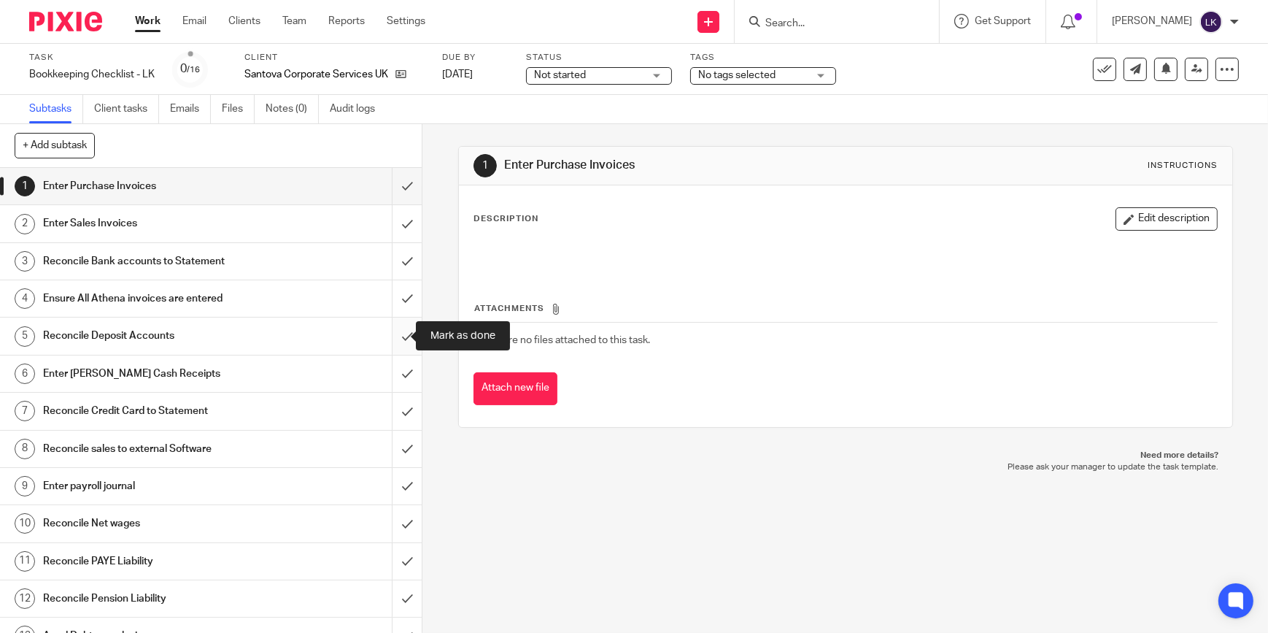
click at [398, 335] on input "submit" at bounding box center [211, 335] width 422 height 36
click at [401, 371] on input "submit" at bounding box center [211, 373] width 422 height 36
click at [398, 393] on input "submit" at bounding box center [211, 411] width 422 height 36
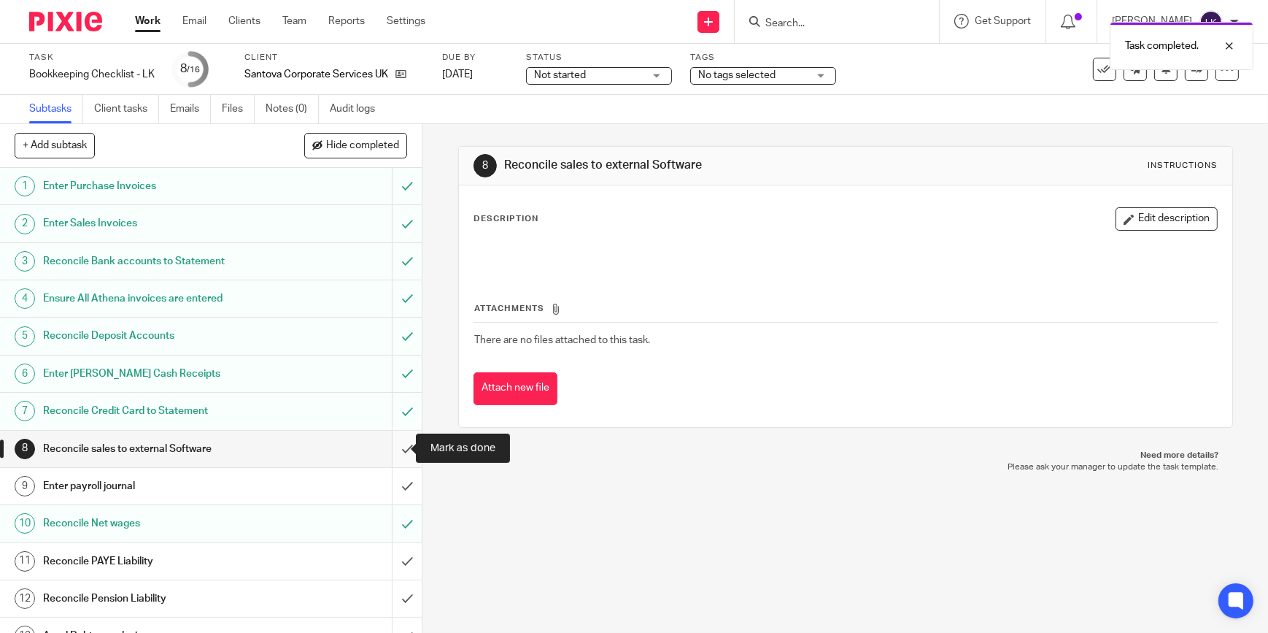
click at [396, 452] on input "submit" at bounding box center [211, 449] width 422 height 36
click at [394, 485] on input "submit" at bounding box center [211, 486] width 422 height 36
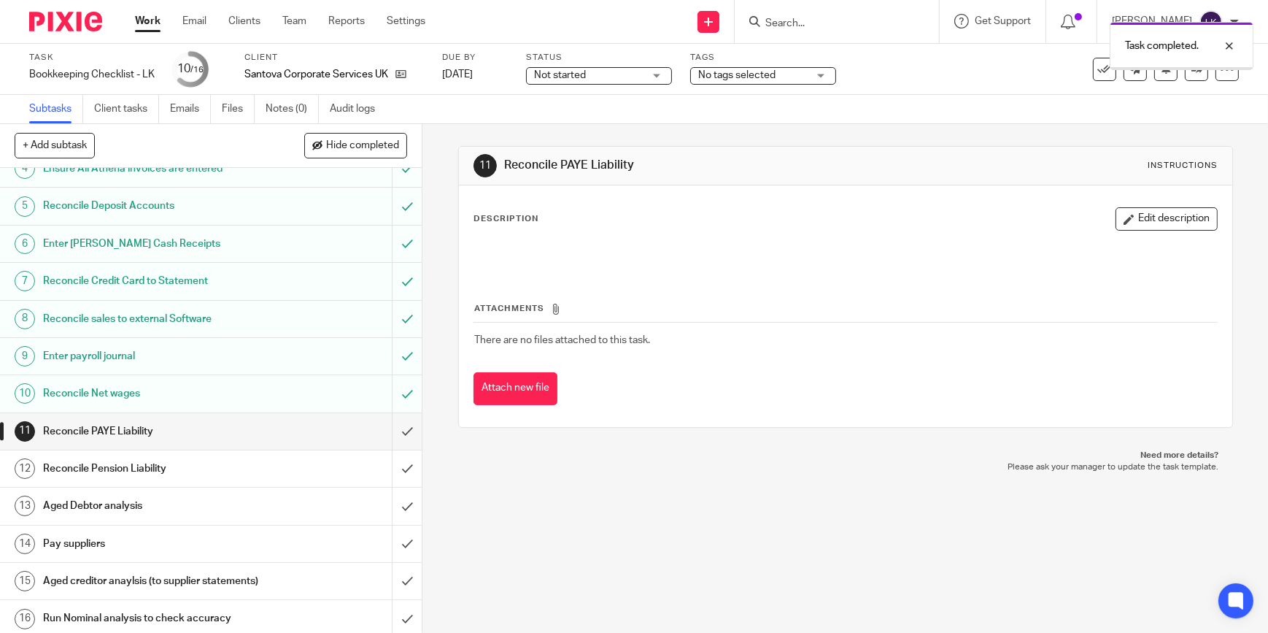
scroll to position [148, 0]
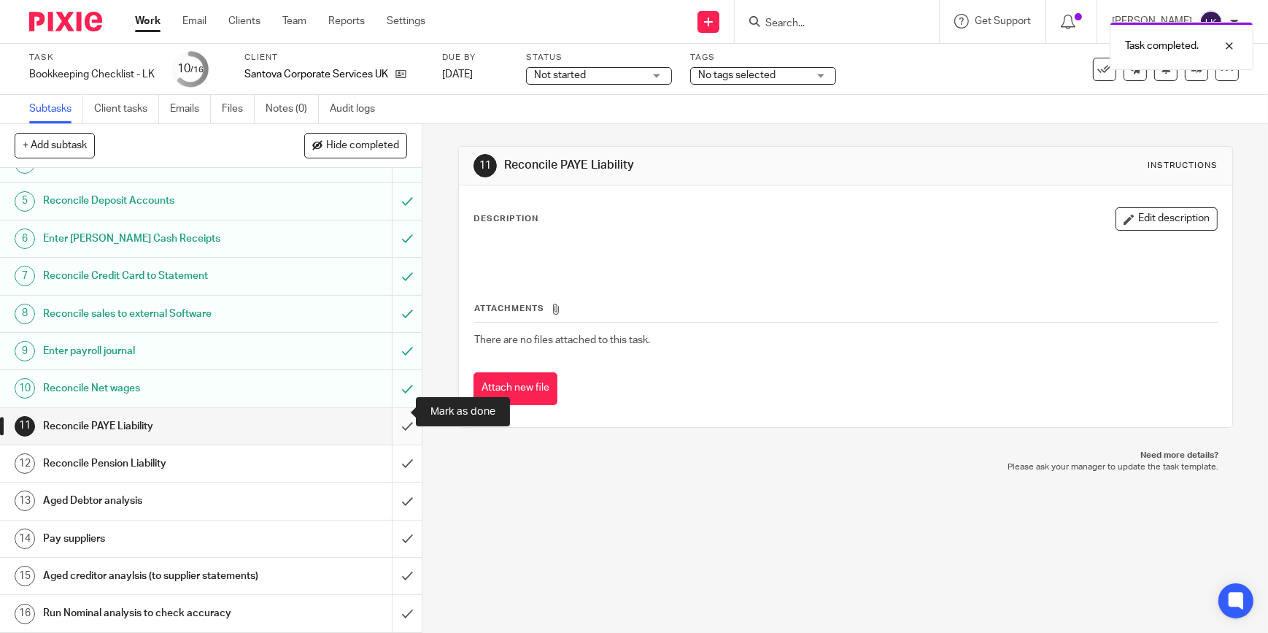
click at [395, 409] on input "submit" at bounding box center [211, 426] width 422 height 36
click at [395, 446] on input "submit" at bounding box center [211, 463] width 422 height 36
click at [396, 482] on input "submit" at bounding box center [211, 500] width 422 height 36
click at [401, 527] on input "submit" at bounding box center [211, 538] width 422 height 36
click at [401, 568] on input "submit" at bounding box center [211, 575] width 422 height 36
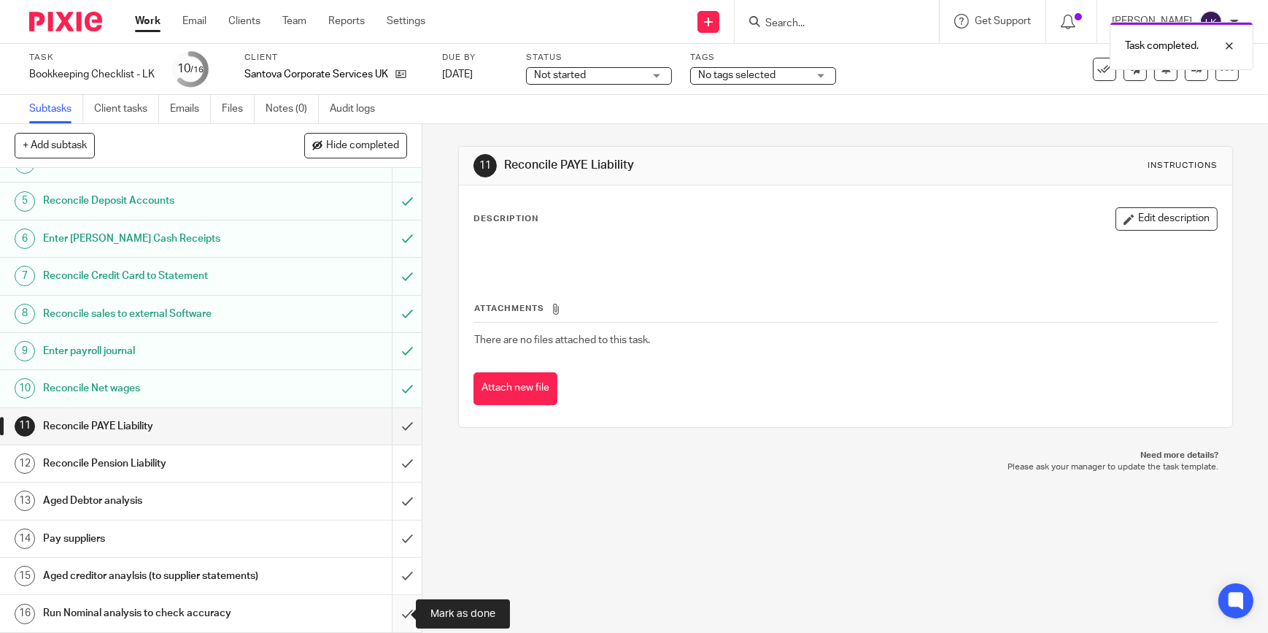
click at [398, 607] on input "submit" at bounding box center [211, 613] width 422 height 36
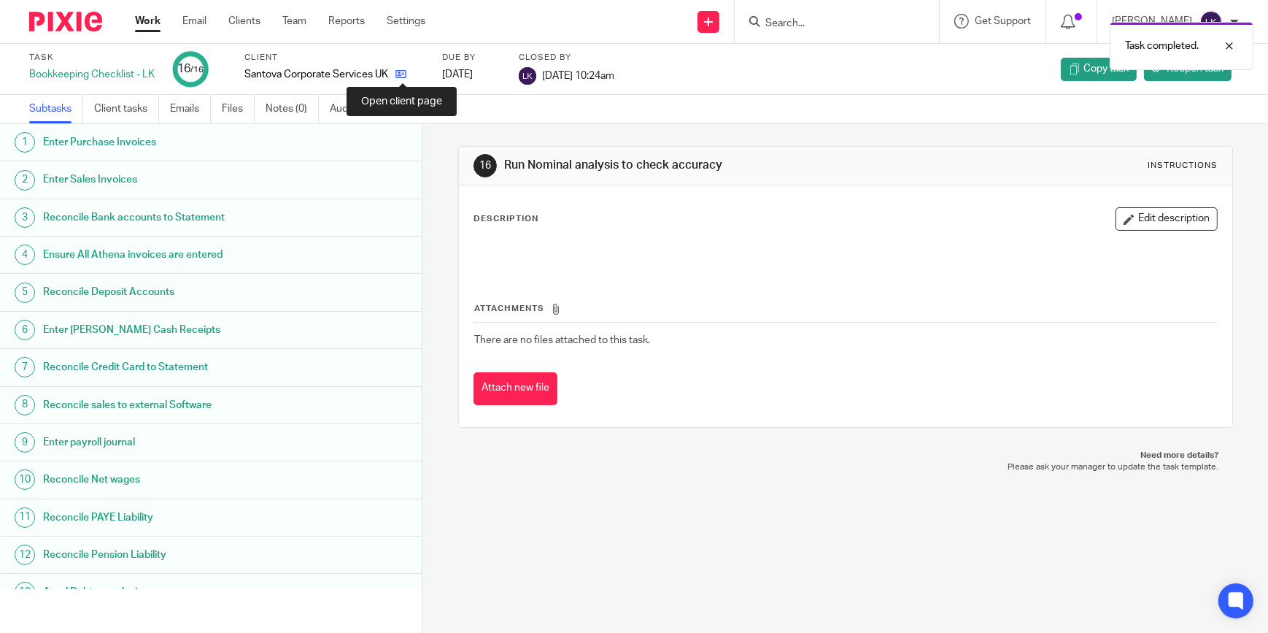
click at [400, 77] on icon at bounding box center [400, 74] width 11 height 11
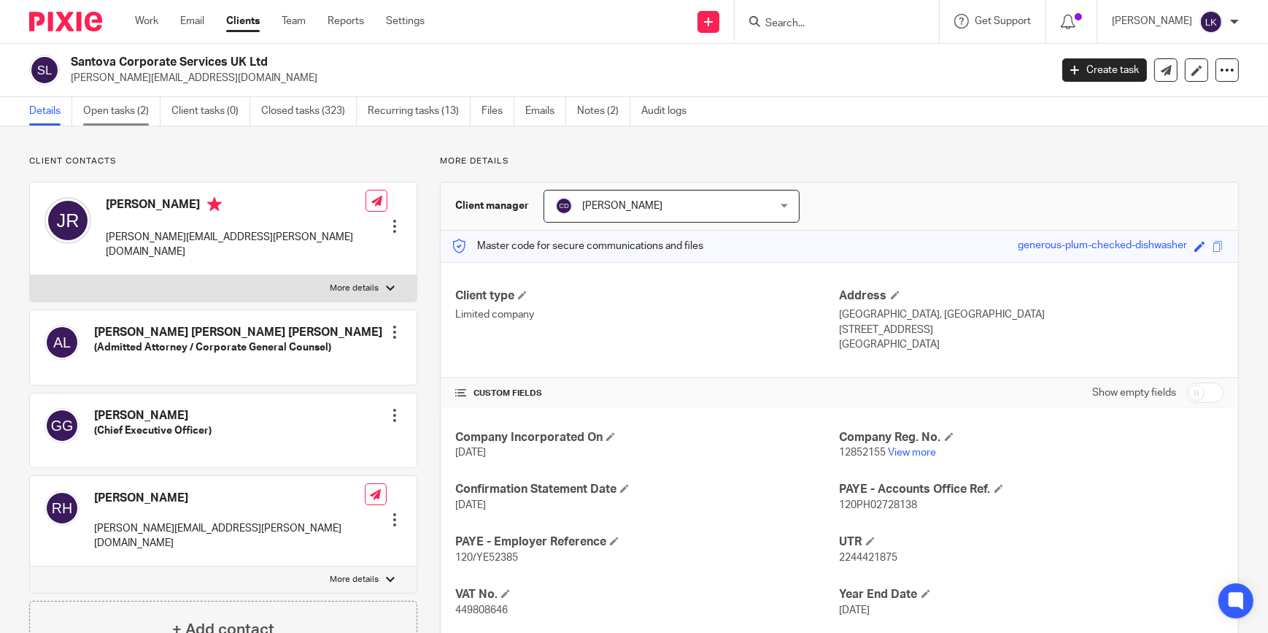
click at [128, 116] on link "Open tasks (2)" at bounding box center [121, 111] width 77 height 28
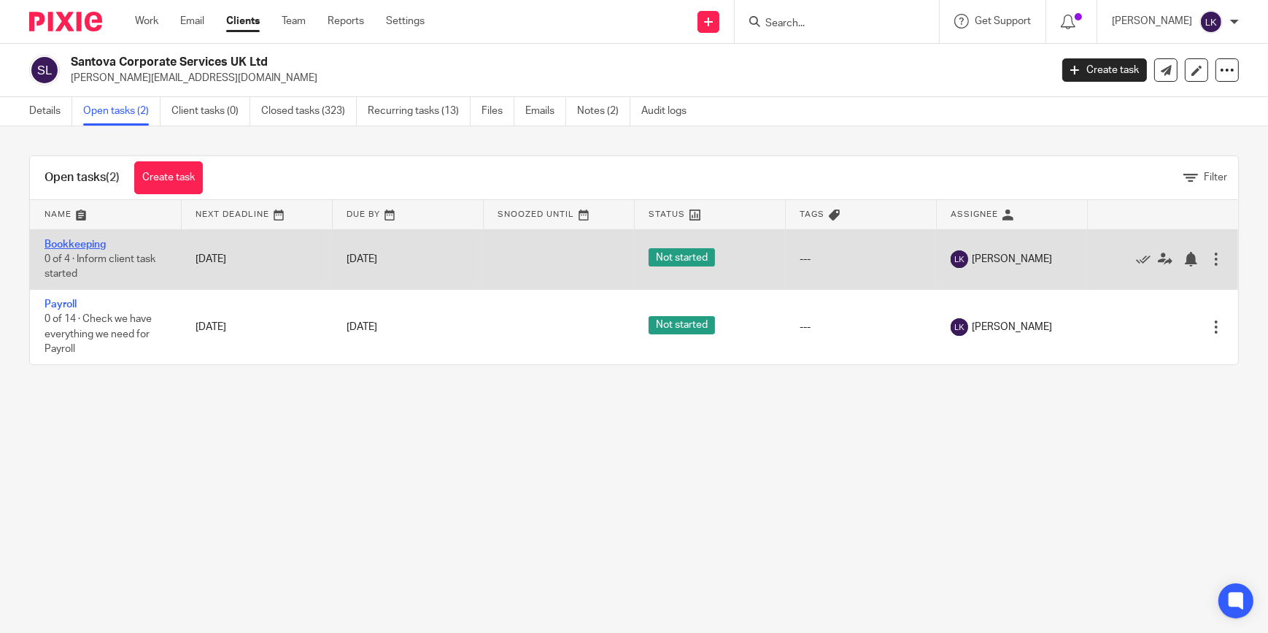
click at [84, 244] on link "Bookkeeping" at bounding box center [75, 244] width 61 height 10
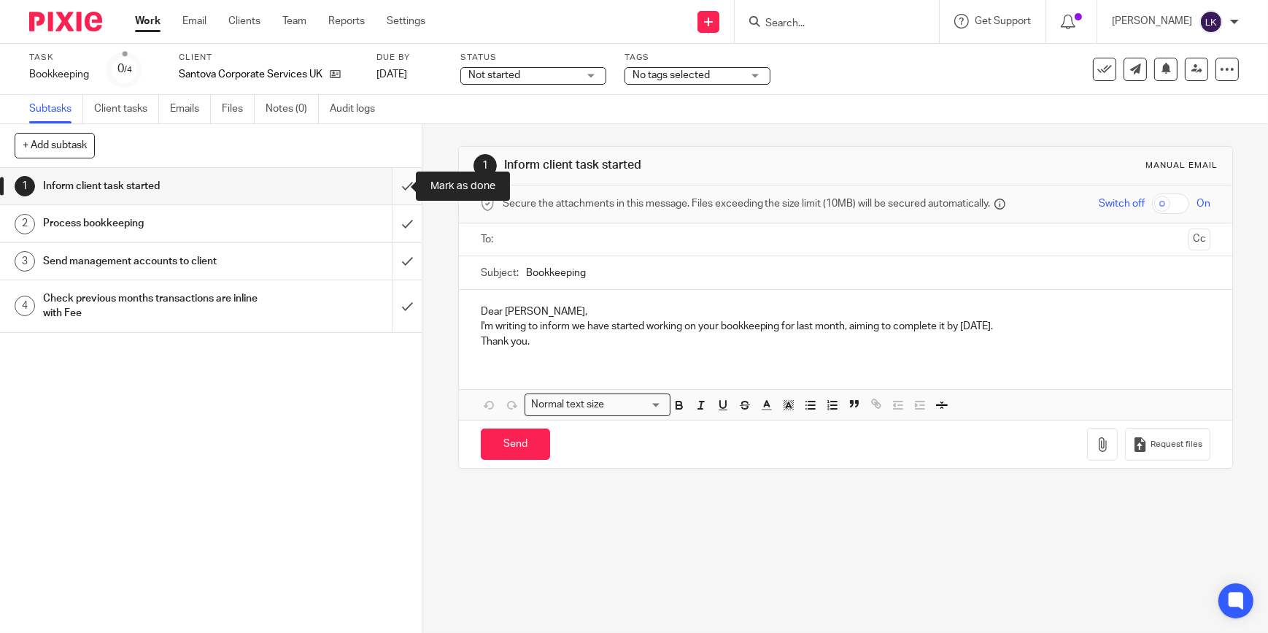
click at [391, 189] on input "submit" at bounding box center [211, 186] width 422 height 36
click at [396, 226] on input "submit" at bounding box center [211, 223] width 422 height 36
click at [394, 260] on input "submit" at bounding box center [211, 261] width 422 height 36
click at [398, 306] on input "submit" at bounding box center [211, 306] width 422 height 52
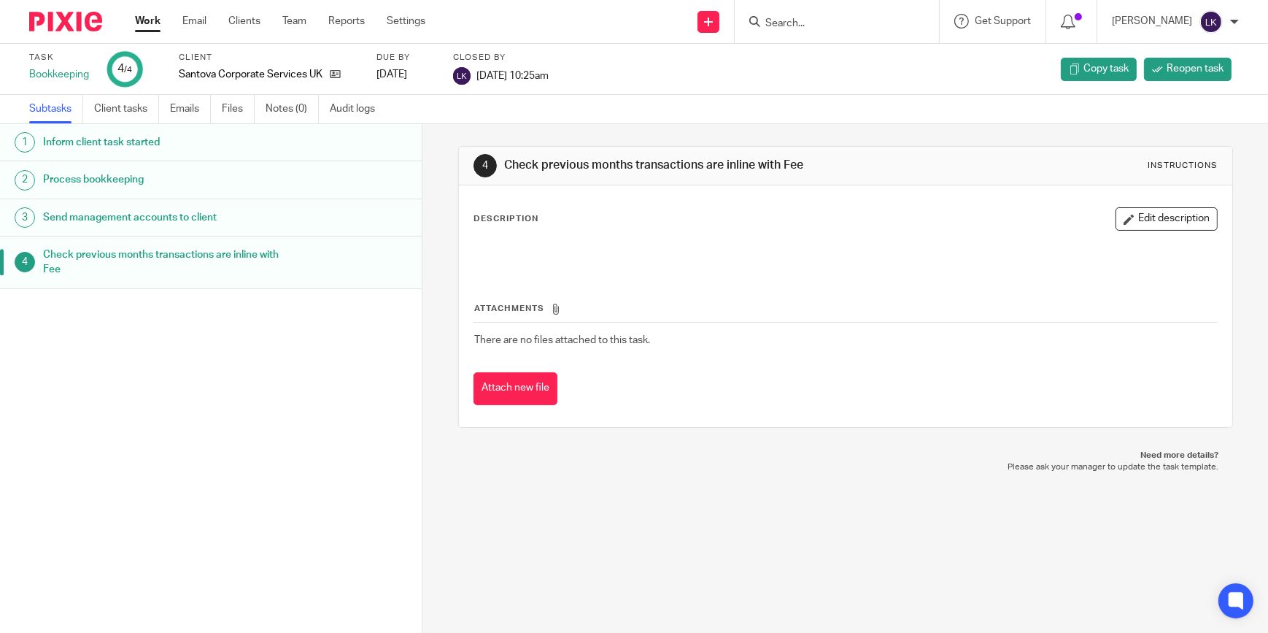
click at [154, 22] on link "Work" at bounding box center [148, 21] width 26 height 15
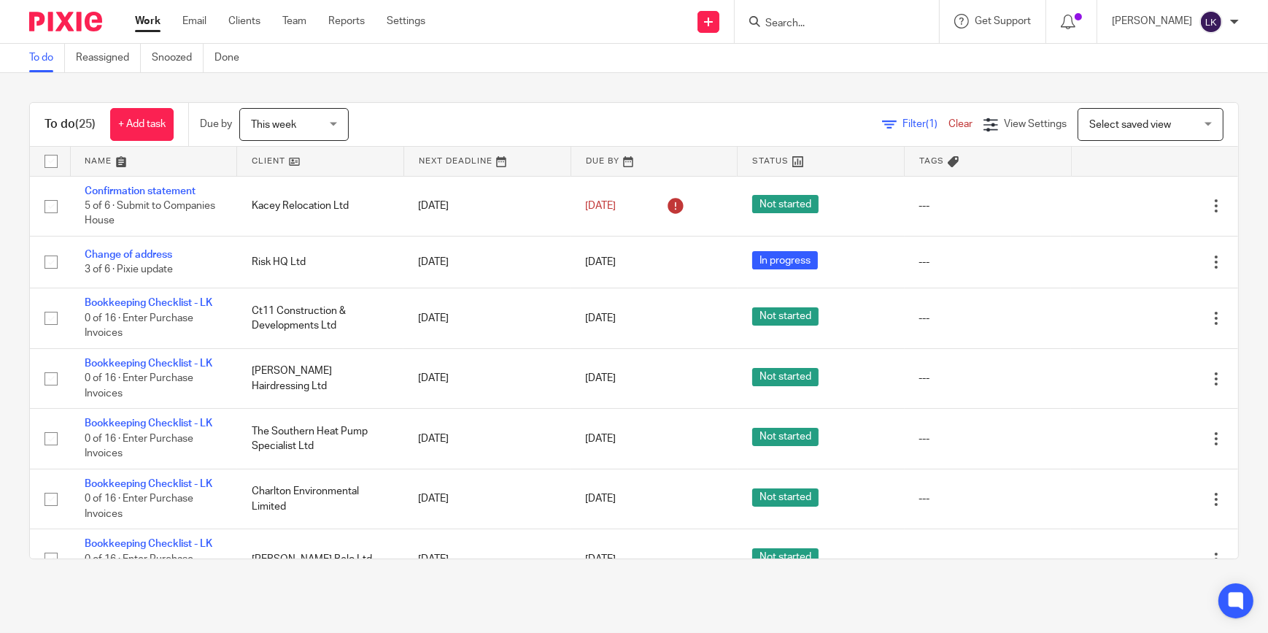
click at [806, 19] on input "Search" at bounding box center [829, 24] width 131 height 13
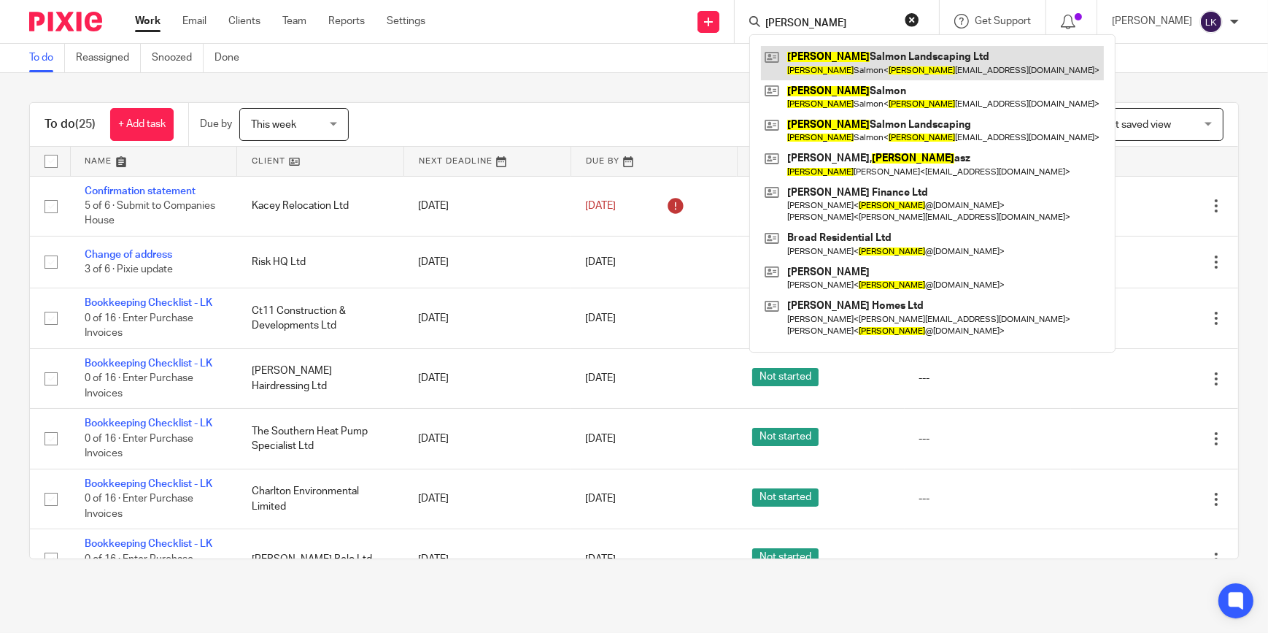
type input "tom"
click at [836, 56] on link at bounding box center [932, 63] width 343 height 34
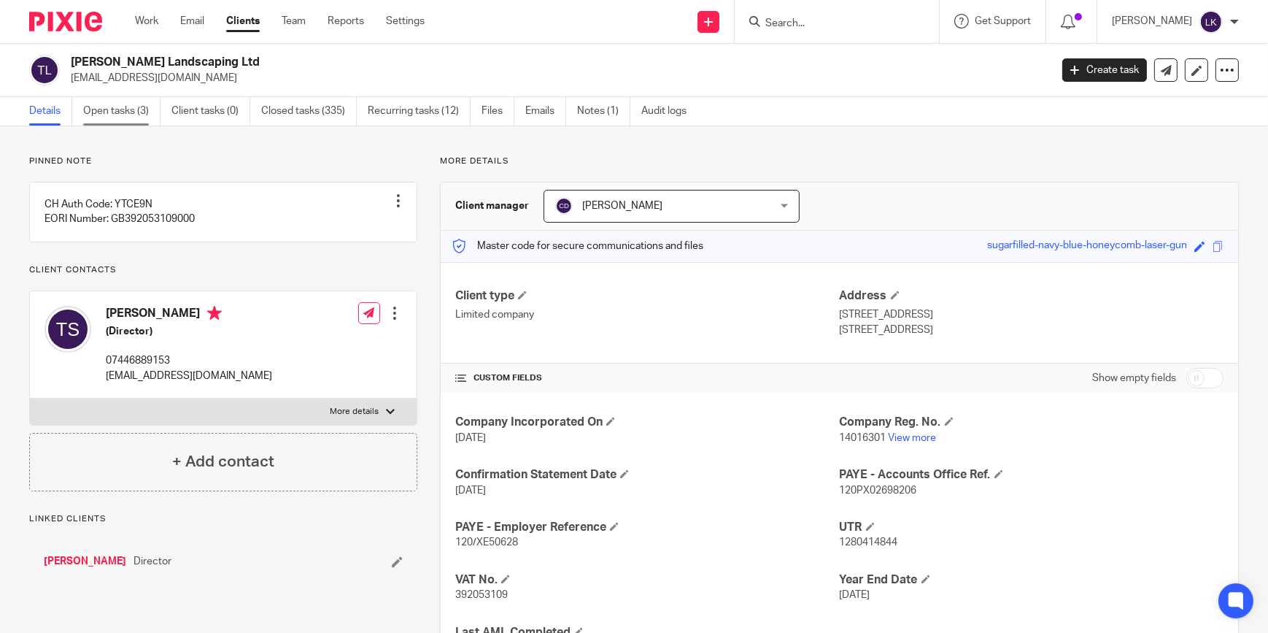
click at [102, 114] on link "Open tasks (3)" at bounding box center [121, 111] width 77 height 28
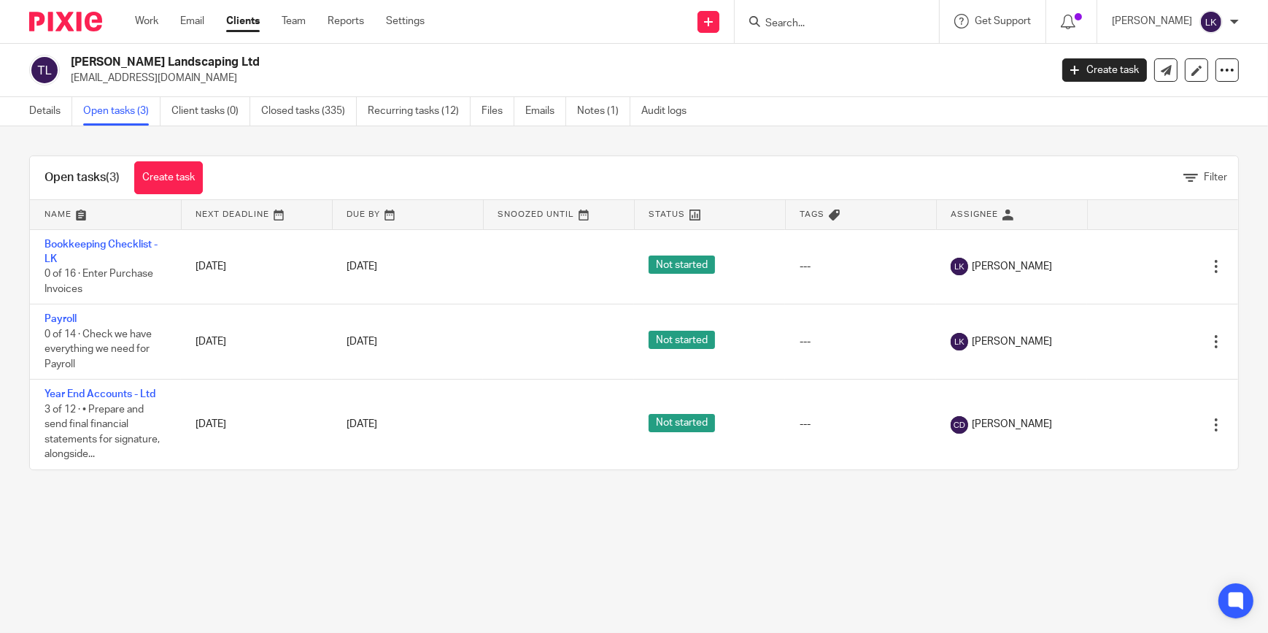
click at [806, 19] on input "Search" at bounding box center [829, 24] width 131 height 13
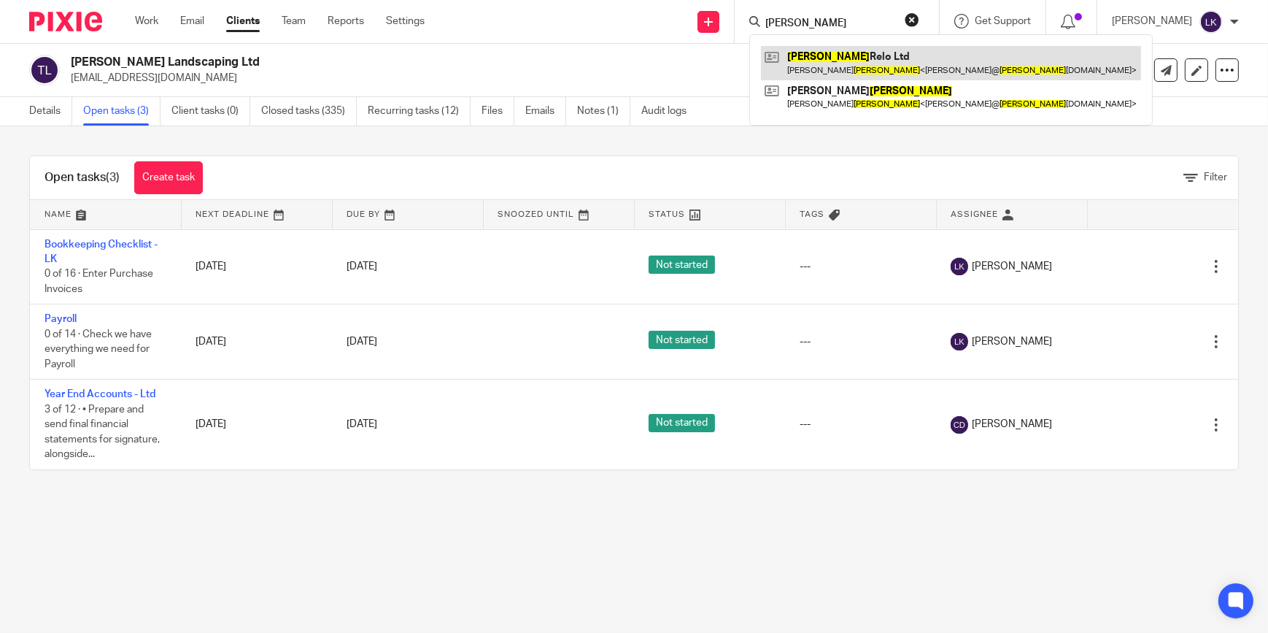
type input "[PERSON_NAME]"
click at [832, 55] on link at bounding box center [951, 63] width 380 height 34
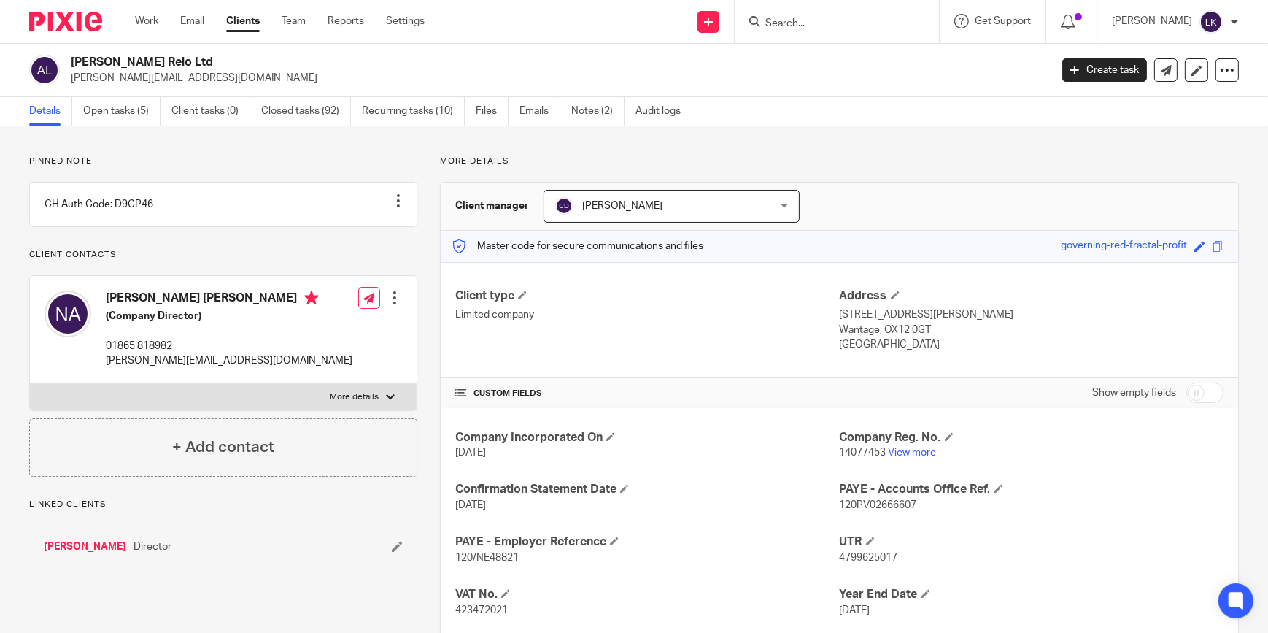
click at [93, 109] on link "Open tasks (5)" at bounding box center [121, 111] width 77 height 28
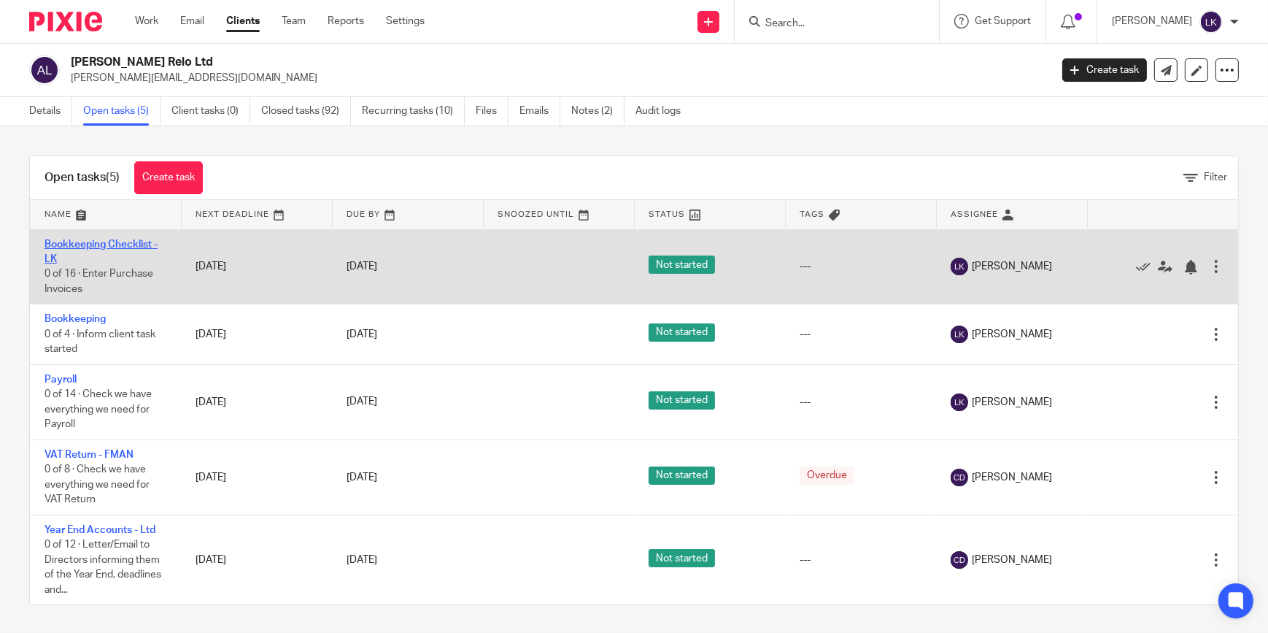
click at [142, 247] on link "Bookkeeping Checklist - LK" at bounding box center [101, 251] width 113 height 25
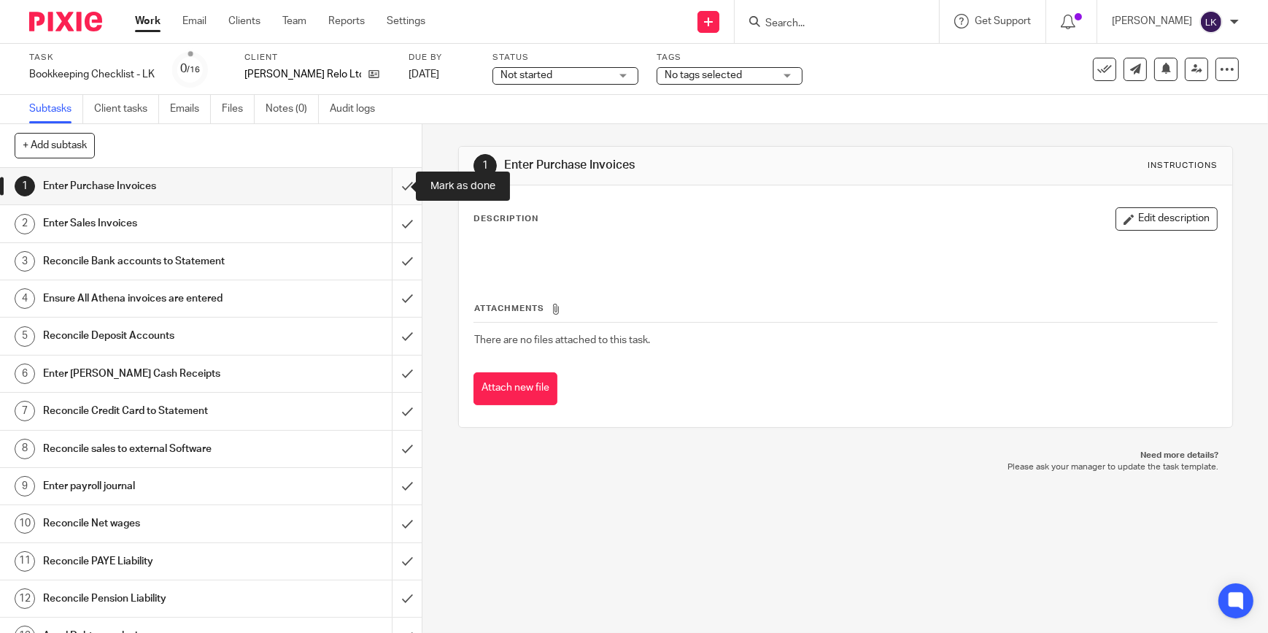
click at [394, 181] on input "submit" at bounding box center [211, 186] width 422 height 36
click at [399, 219] on input "submit" at bounding box center [211, 223] width 422 height 36
click at [387, 265] on input "submit" at bounding box center [211, 261] width 422 height 36
click at [393, 296] on input "submit" at bounding box center [211, 298] width 422 height 36
click at [392, 334] on input "submit" at bounding box center [211, 335] width 422 height 36
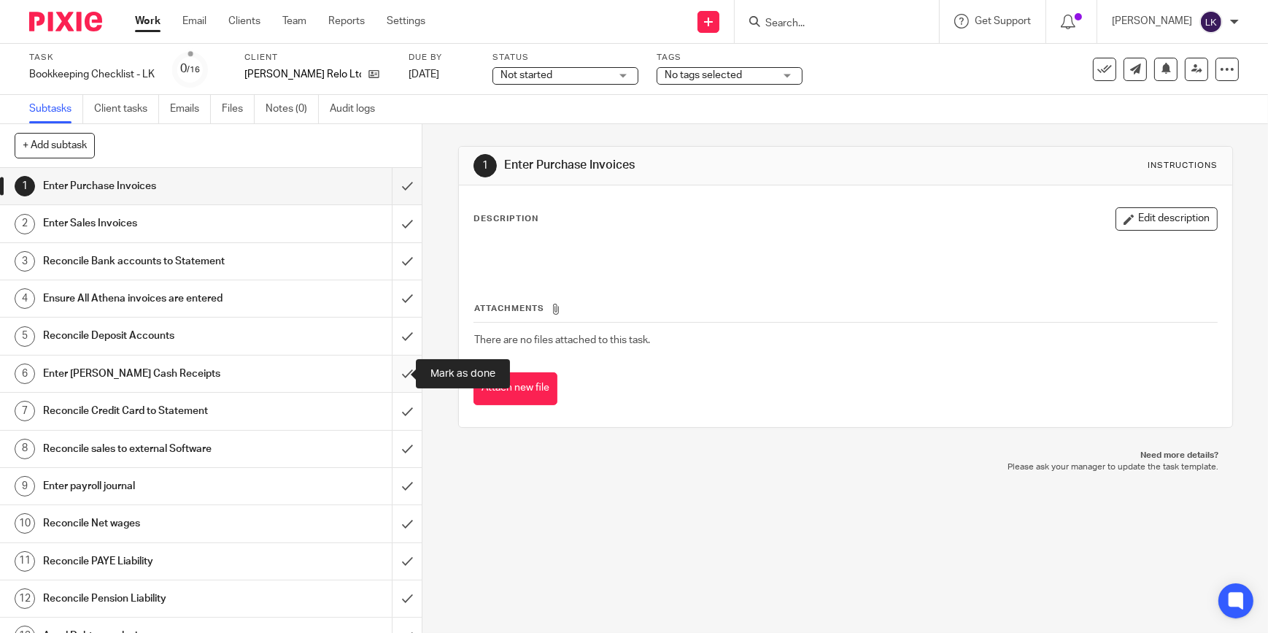
click at [400, 371] on input "submit" at bounding box center [211, 373] width 422 height 36
click at [399, 411] on input "submit" at bounding box center [211, 411] width 422 height 36
click at [397, 445] on input "submit" at bounding box center [211, 449] width 422 height 36
click at [392, 476] on input "submit" at bounding box center [211, 486] width 422 height 36
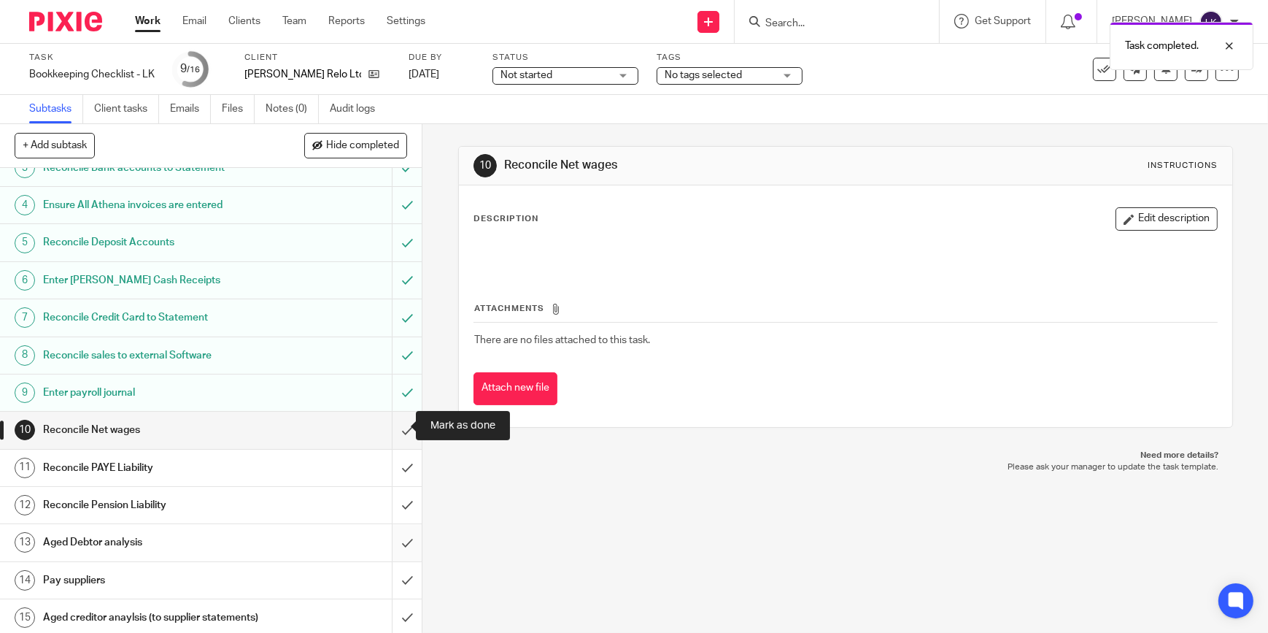
scroll to position [148, 0]
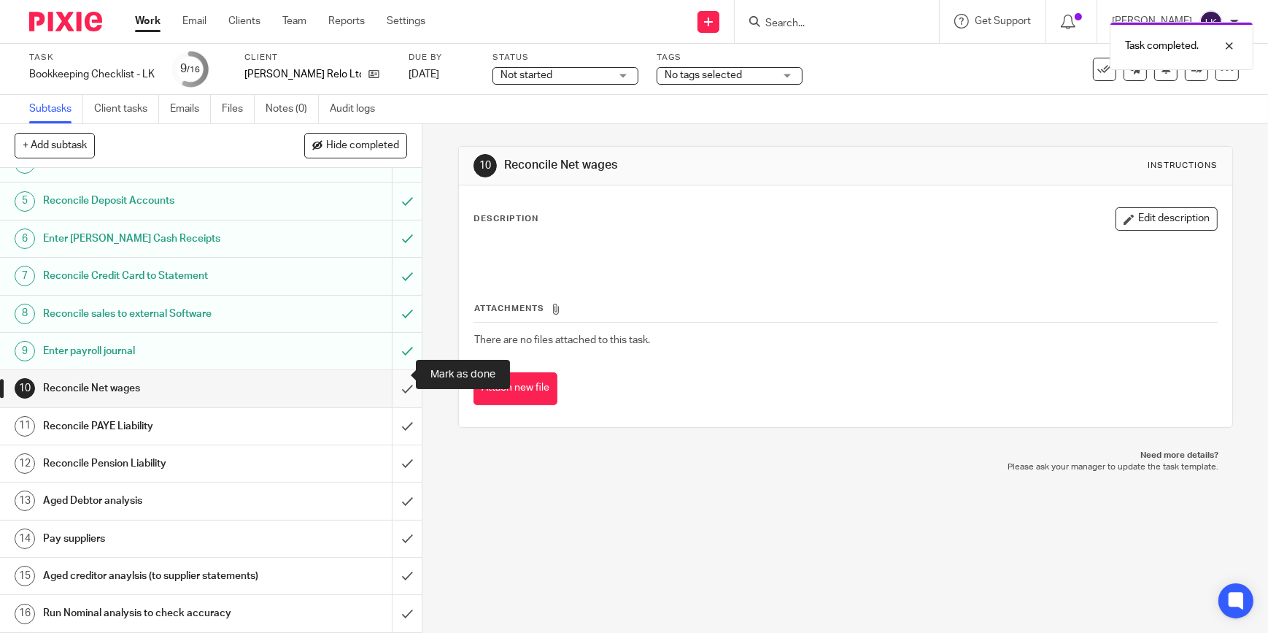
click at [397, 374] on input "submit" at bounding box center [211, 388] width 422 height 36
click at [395, 412] on input "submit" at bounding box center [211, 426] width 422 height 36
click at [391, 457] on input "submit" at bounding box center [211, 463] width 422 height 36
click at [395, 495] on input "submit" at bounding box center [211, 500] width 422 height 36
click at [390, 557] on input "submit" at bounding box center [211, 575] width 422 height 36
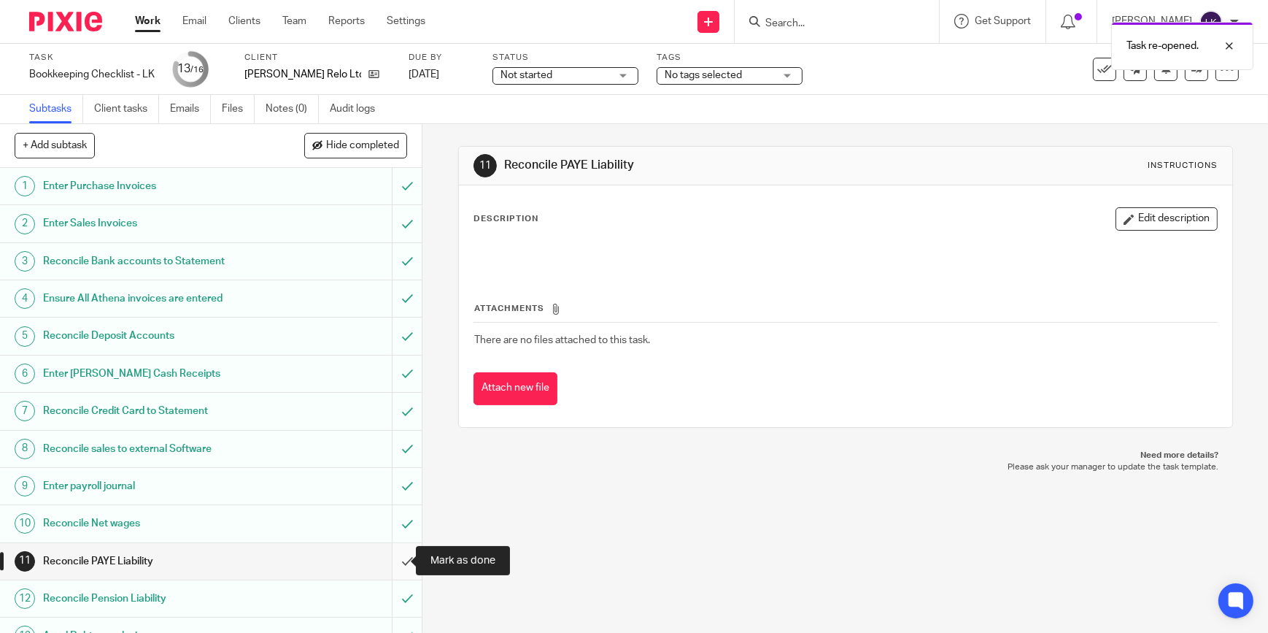
click at [395, 560] on input "submit" at bounding box center [211, 561] width 422 height 36
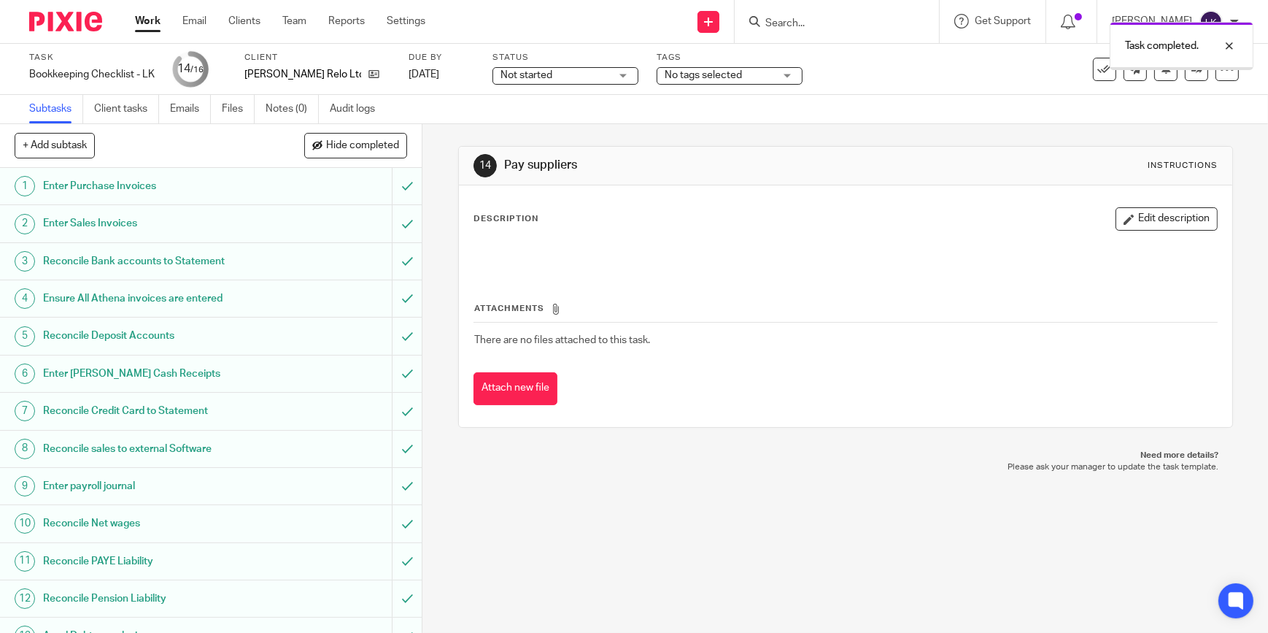
scroll to position [148, 0]
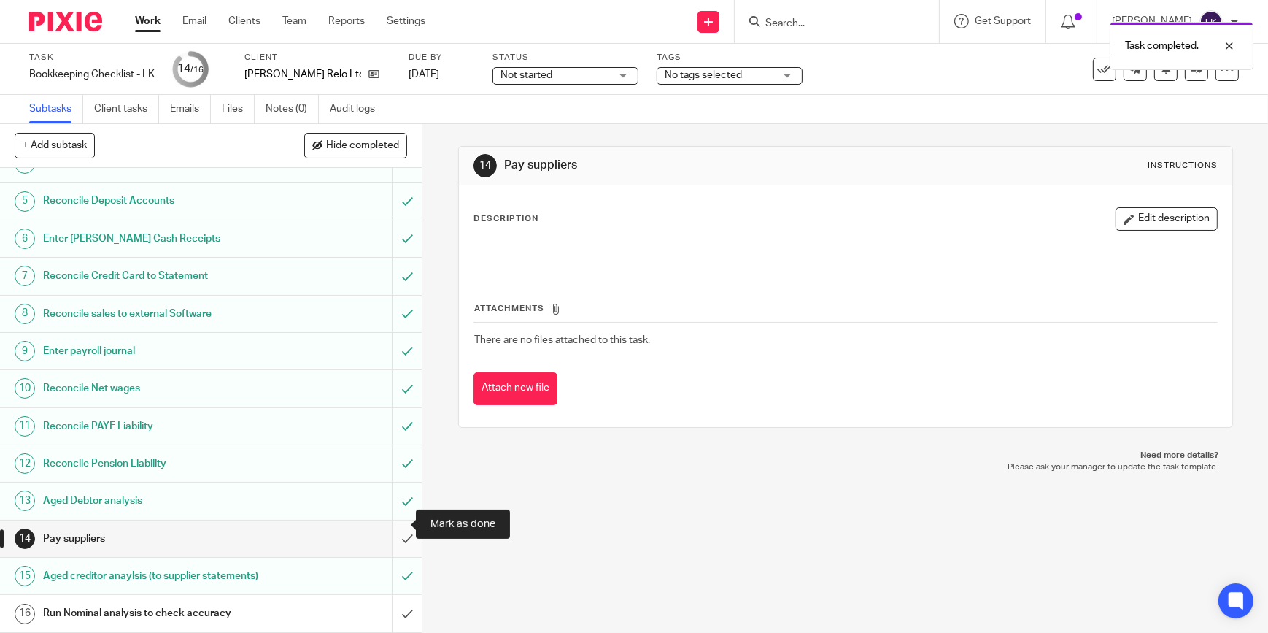
click at [396, 523] on input "submit" at bounding box center [211, 538] width 422 height 36
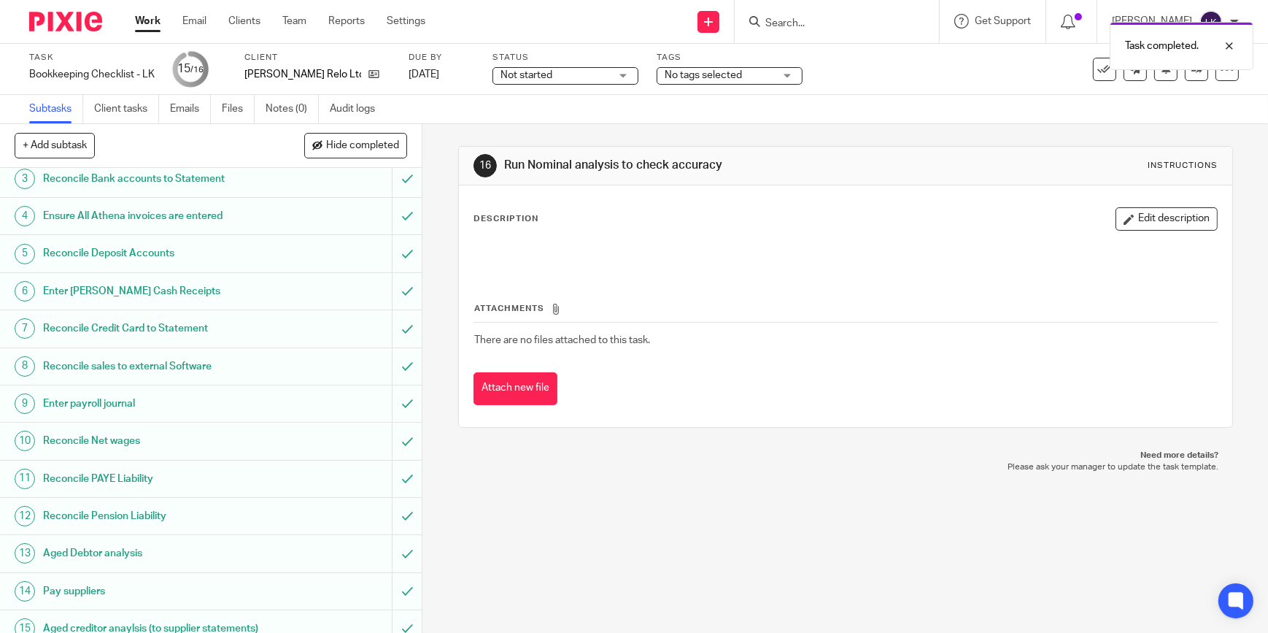
scroll to position [148, 0]
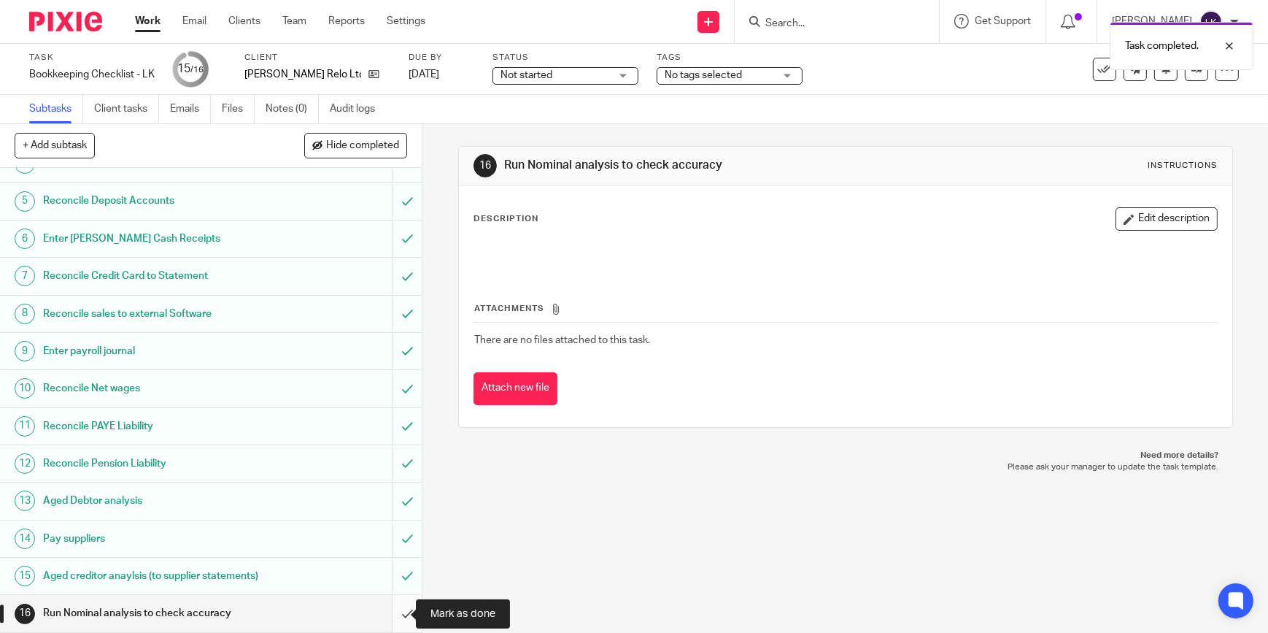
click at [393, 609] on input "submit" at bounding box center [211, 613] width 422 height 36
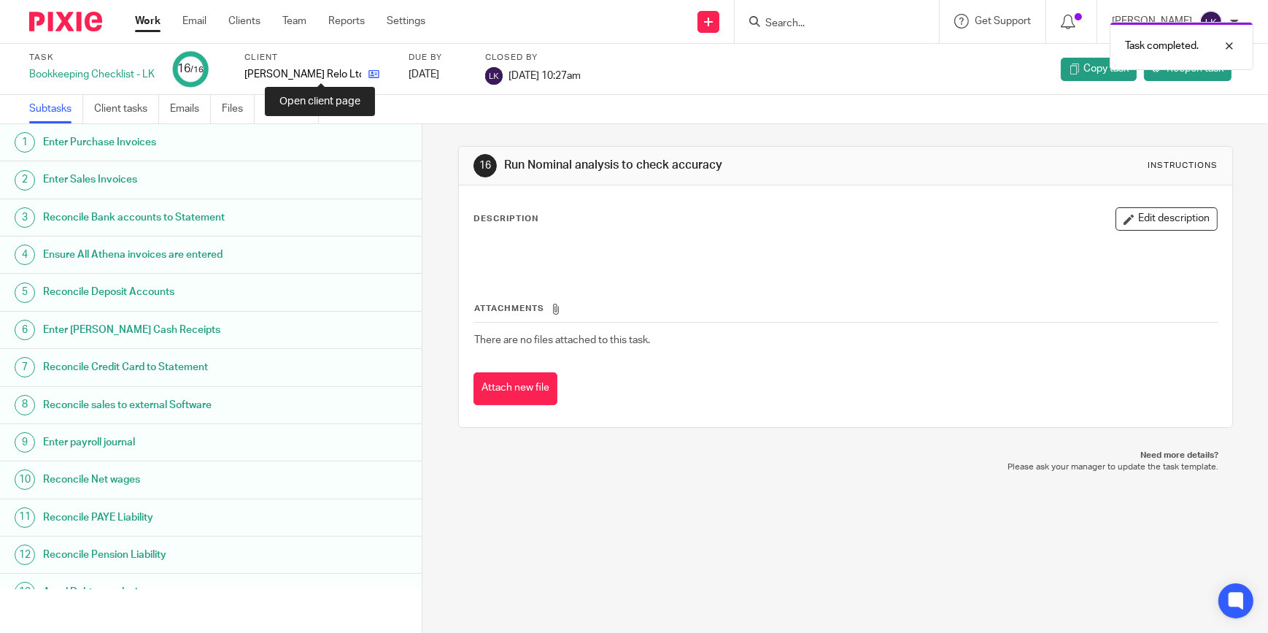
click at [368, 78] on icon at bounding box center [373, 74] width 11 height 11
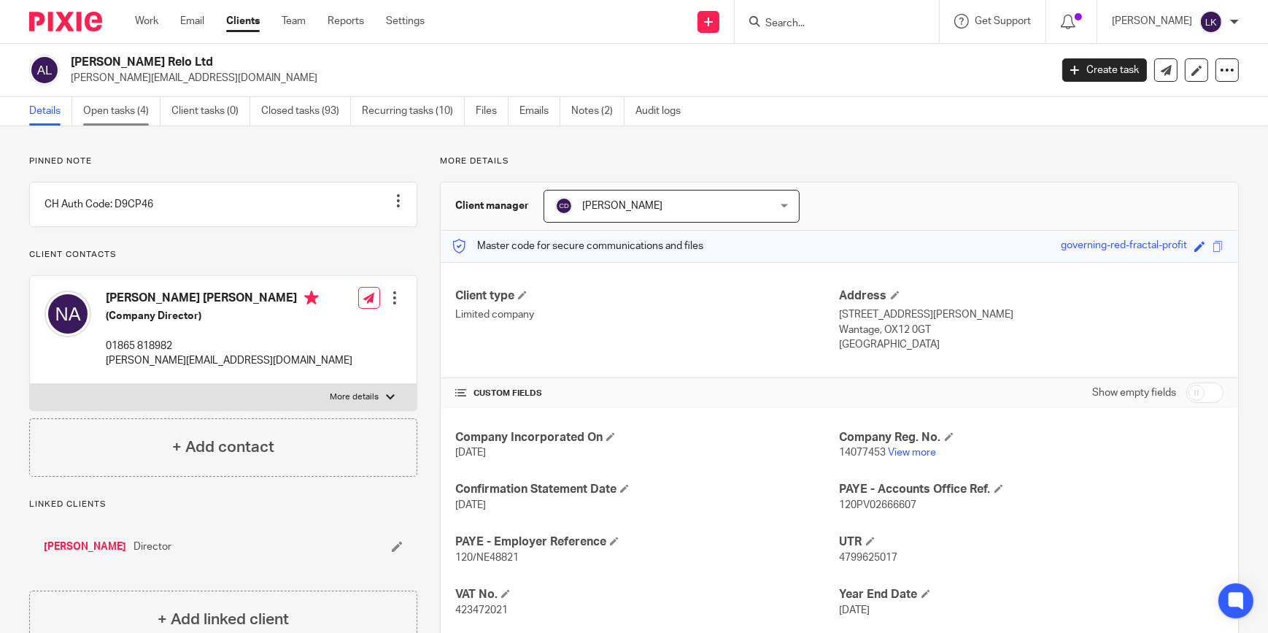
click at [131, 115] on link "Open tasks (4)" at bounding box center [121, 111] width 77 height 28
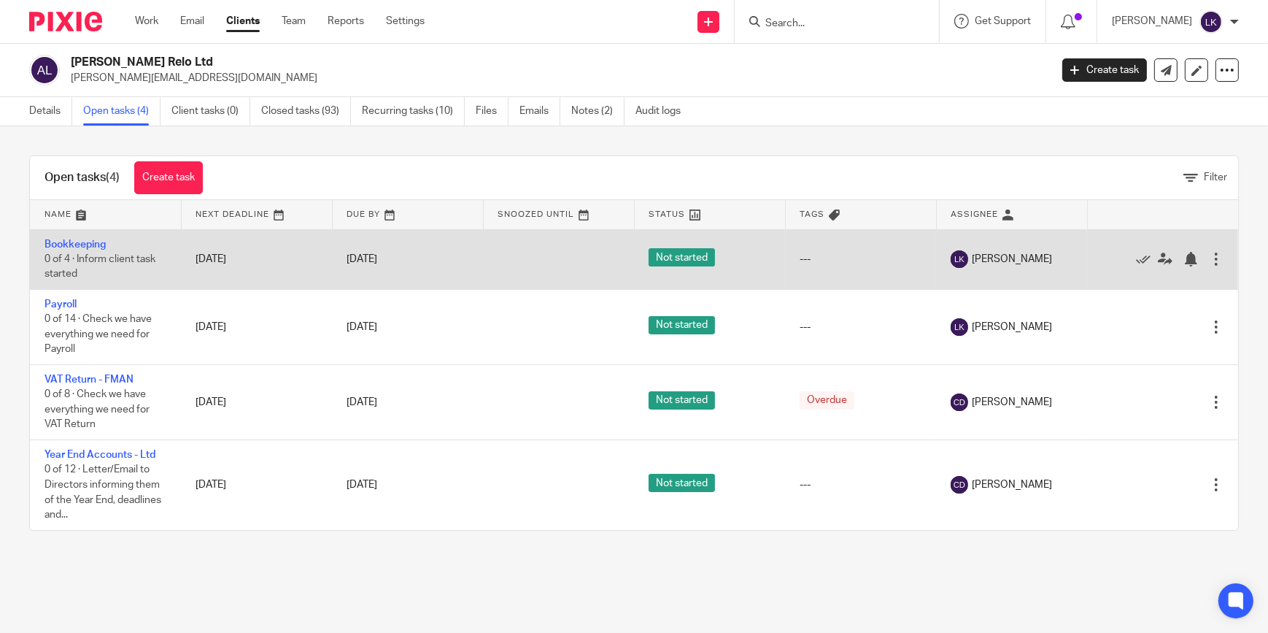
click at [88, 248] on td "Bookkeeping 0 of 4 · Inform client task started" at bounding box center [105, 259] width 151 height 60
click at [89, 245] on link "Bookkeeping" at bounding box center [75, 244] width 61 height 10
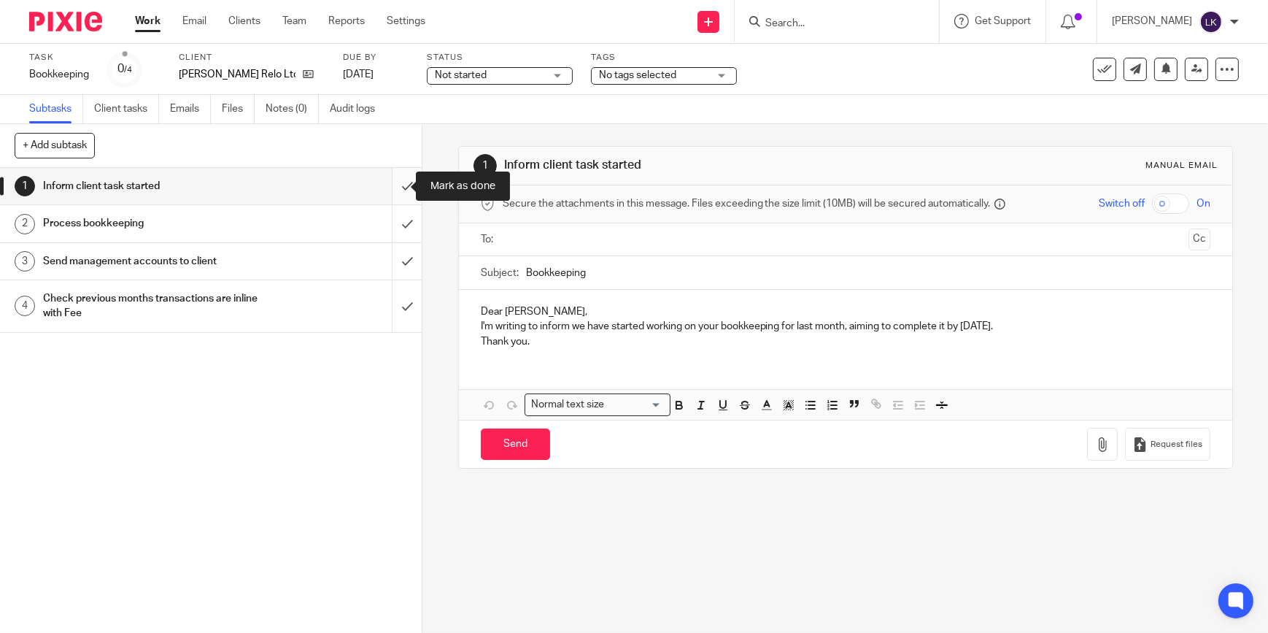
drag, startPoint x: 393, startPoint y: 187, endPoint x: 394, endPoint y: 201, distance: 13.9
click at [393, 187] on input "submit" at bounding box center [211, 186] width 422 height 36
click at [394, 221] on input "submit" at bounding box center [211, 223] width 422 height 36
click at [394, 260] on input "submit" at bounding box center [211, 261] width 422 height 36
click at [394, 312] on input "submit" at bounding box center [211, 306] width 422 height 52
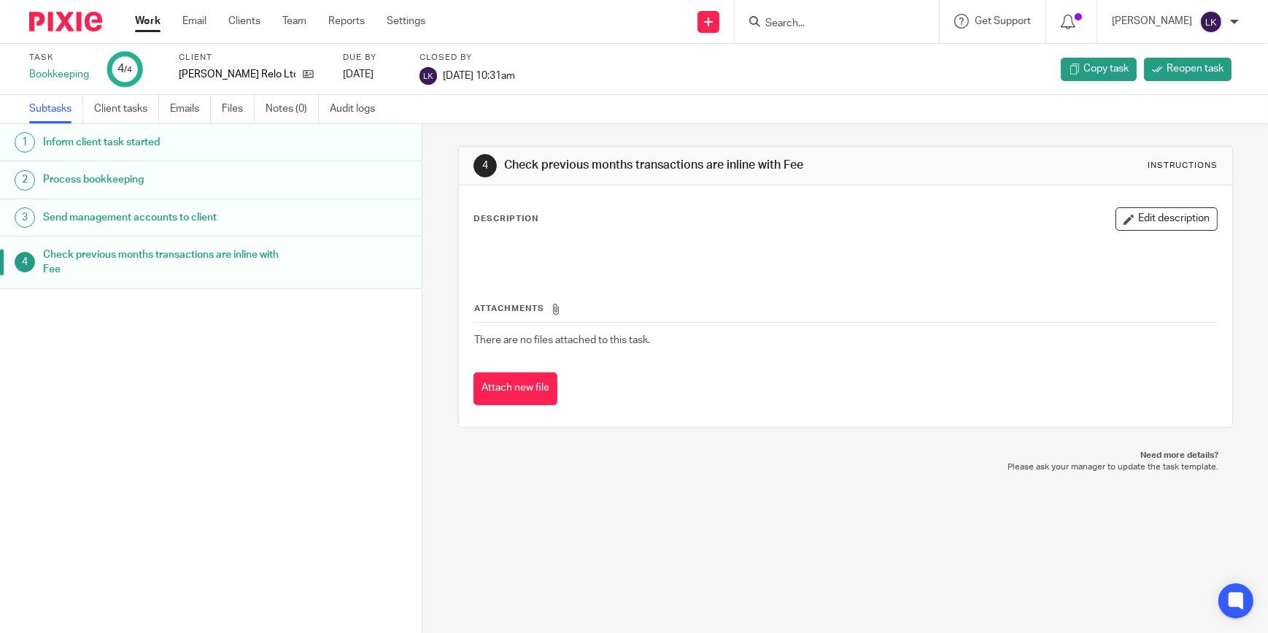
click at [158, 24] on link "Work" at bounding box center [148, 21] width 26 height 15
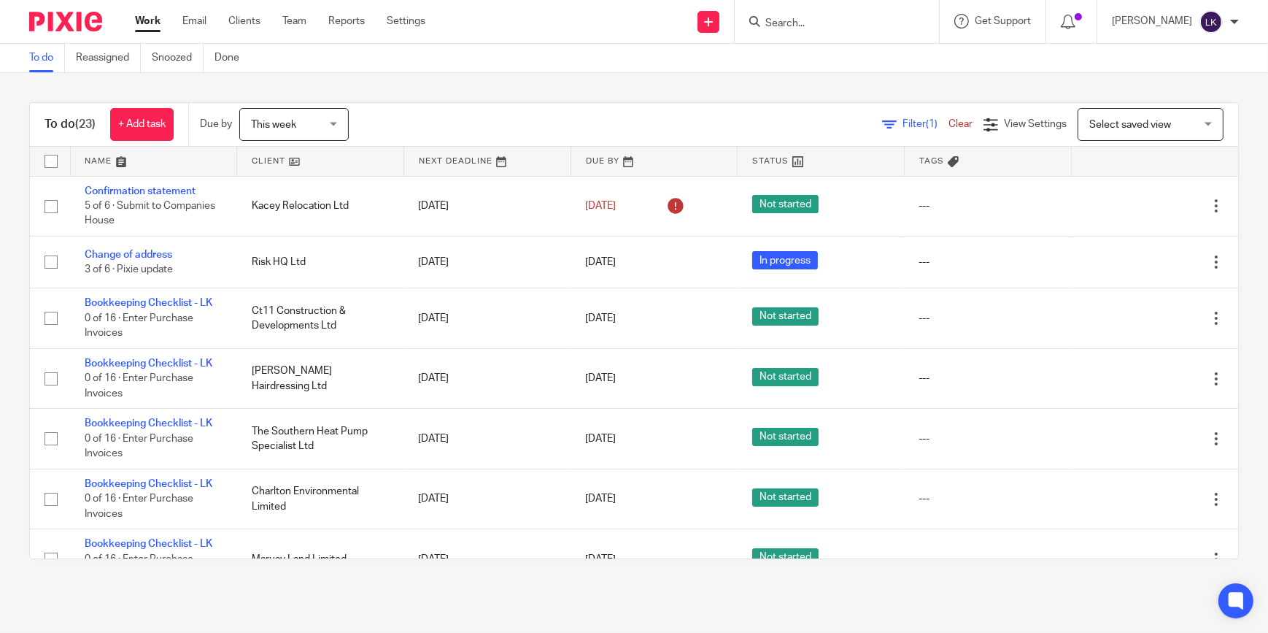
click at [809, 23] on input "Search" at bounding box center [829, 24] width 131 height 13
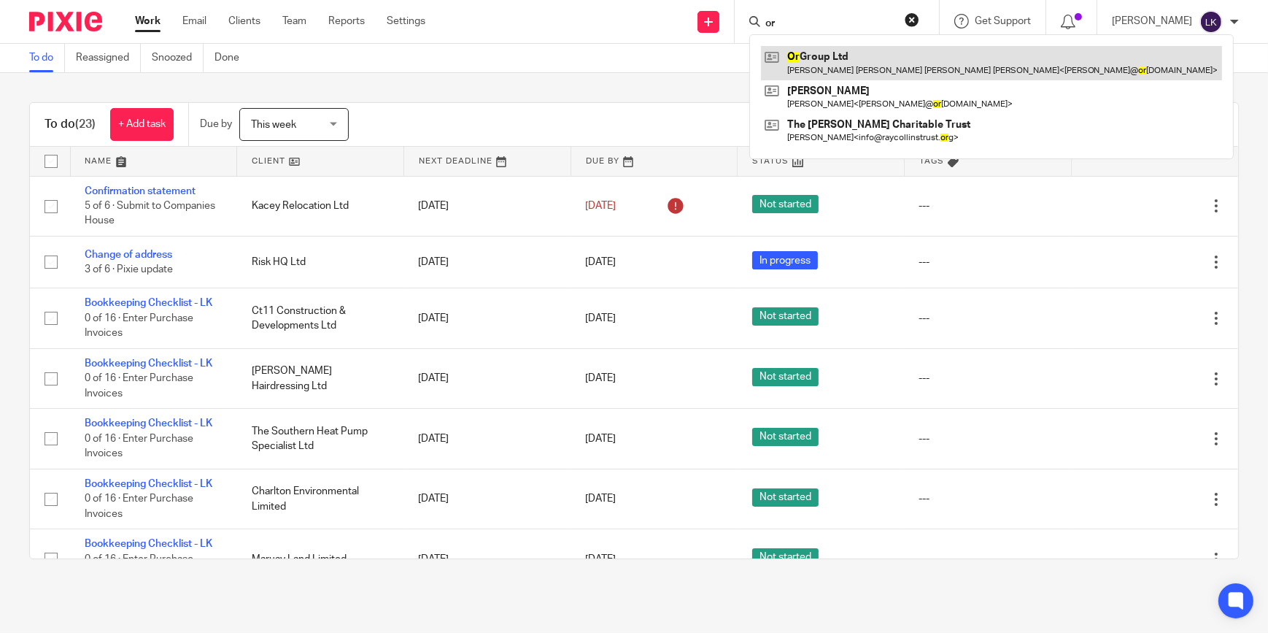
type input "or"
click at [832, 53] on link at bounding box center [991, 63] width 461 height 34
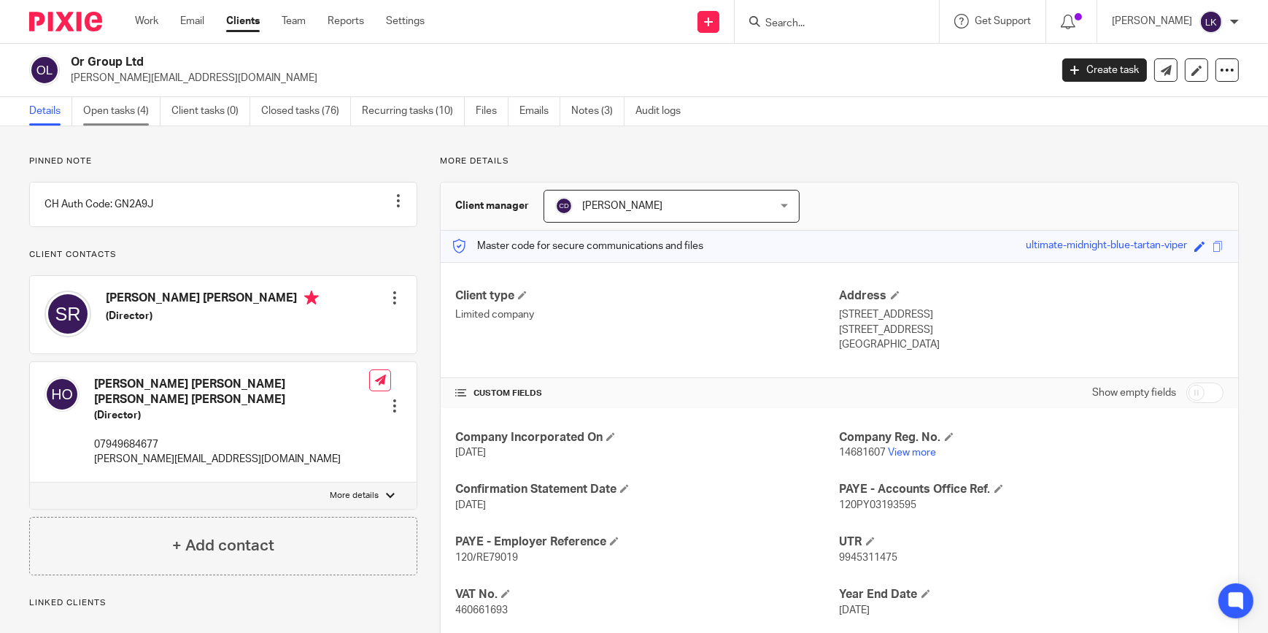
click at [122, 105] on link "Open tasks (4)" at bounding box center [121, 111] width 77 height 28
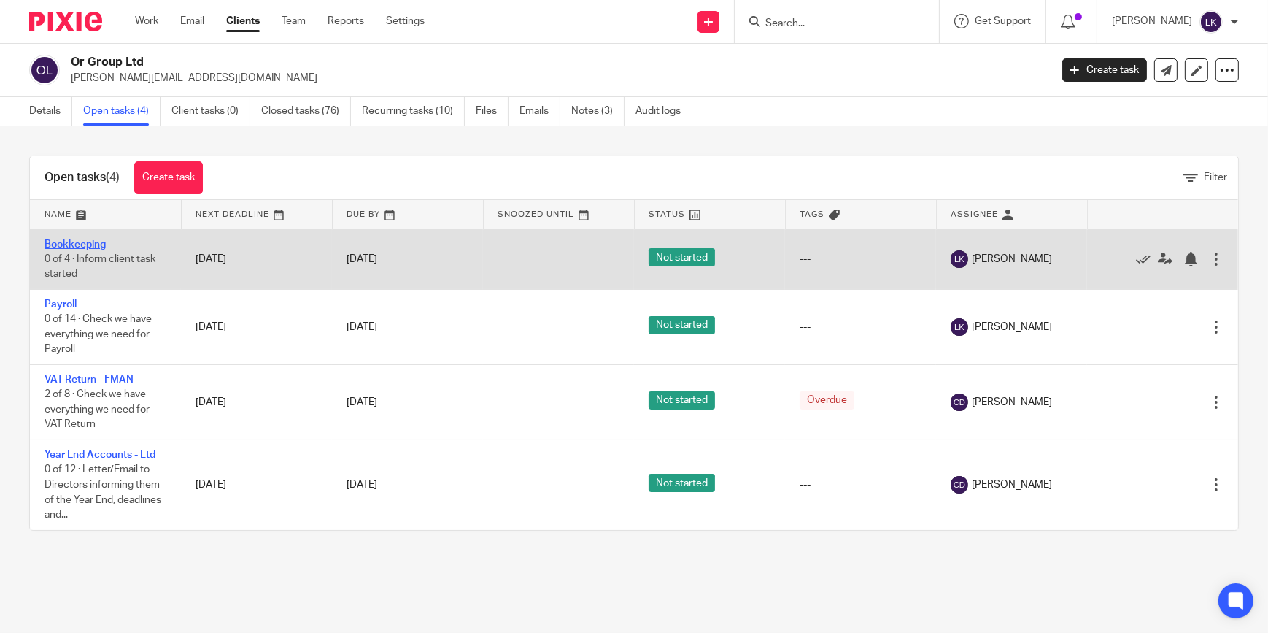
click at [69, 245] on link "Bookkeeping" at bounding box center [75, 244] width 61 height 10
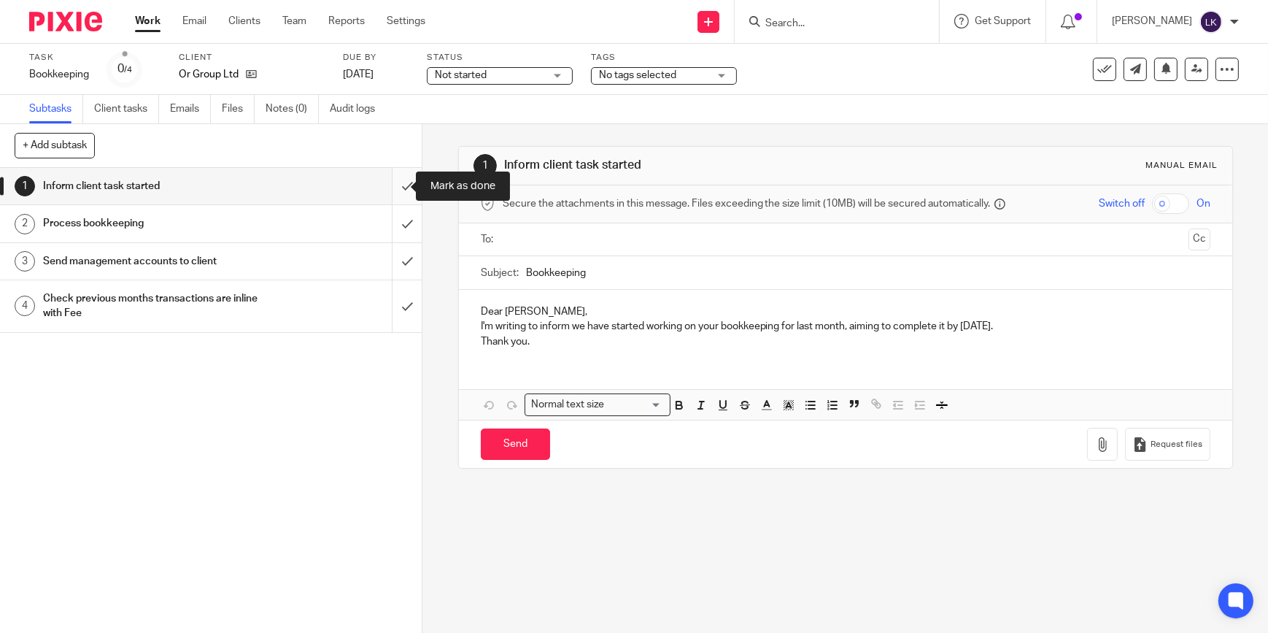
click at [396, 181] on input "submit" at bounding box center [211, 186] width 422 height 36
click at [396, 212] on input "submit" at bounding box center [211, 223] width 422 height 36
click at [396, 261] on input "submit" at bounding box center [211, 261] width 422 height 36
click at [399, 299] on input "submit" at bounding box center [211, 306] width 422 height 52
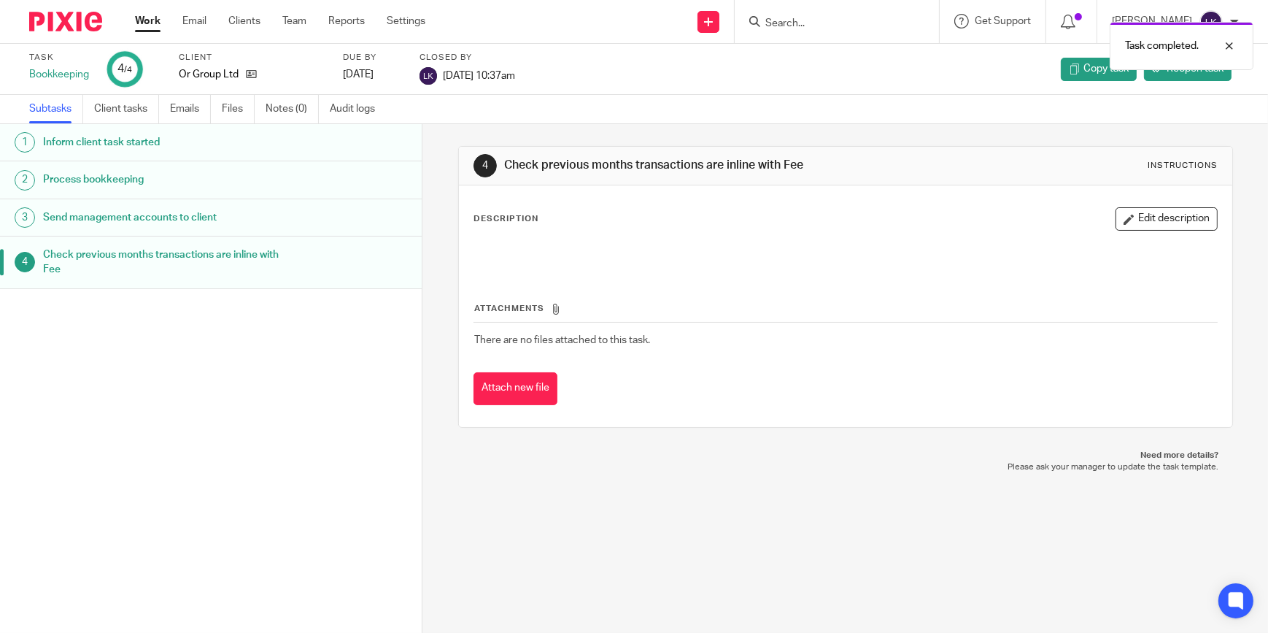
click at [163, 22] on ul "Work Email Clients Team Reports Settings" at bounding box center [291, 21] width 312 height 15
click at [153, 21] on link "Work" at bounding box center [148, 21] width 26 height 15
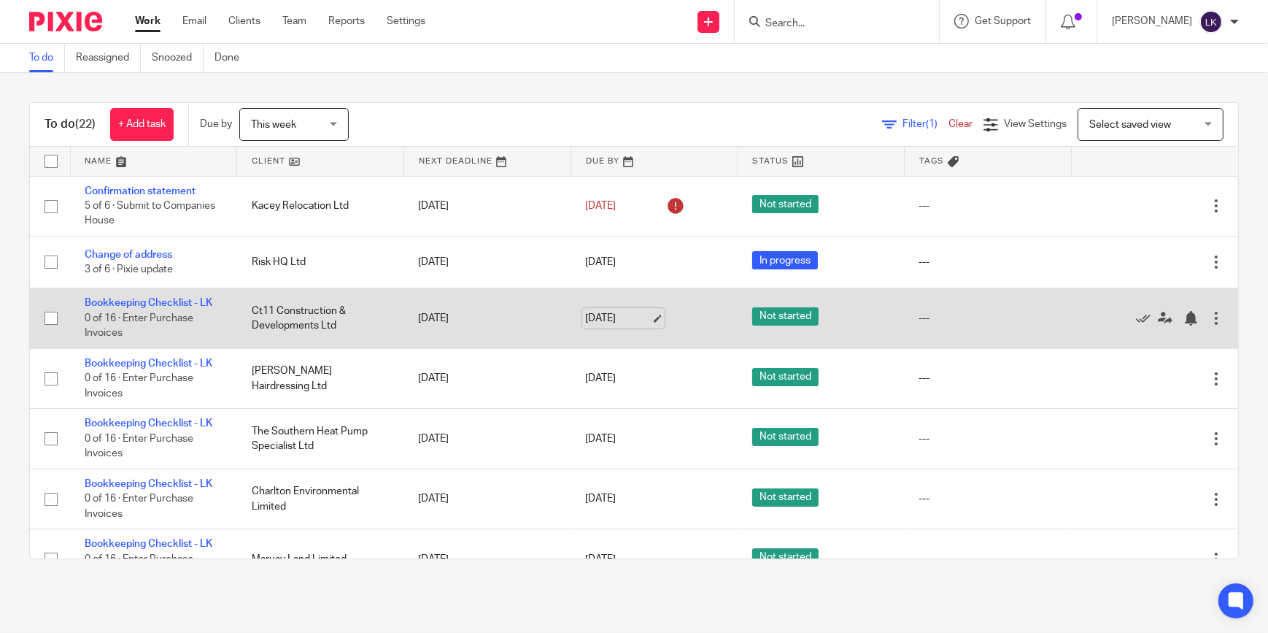
click at [644, 315] on link "[DATE]" at bounding box center [618, 318] width 66 height 15
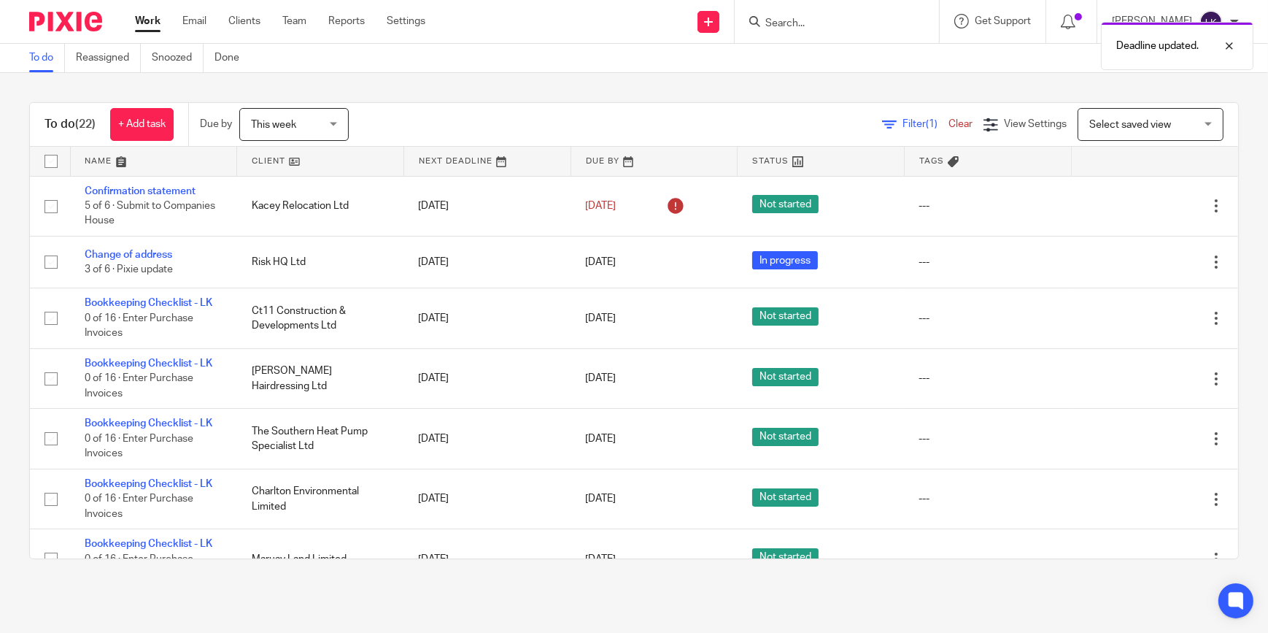
click at [821, 23] on div "Deadline updated." at bounding box center [943, 42] width 619 height 55
click at [806, 18] on div "Deadline updated." at bounding box center [943, 42] width 619 height 55
click at [865, 21] on input "Search" at bounding box center [829, 24] width 131 height 13
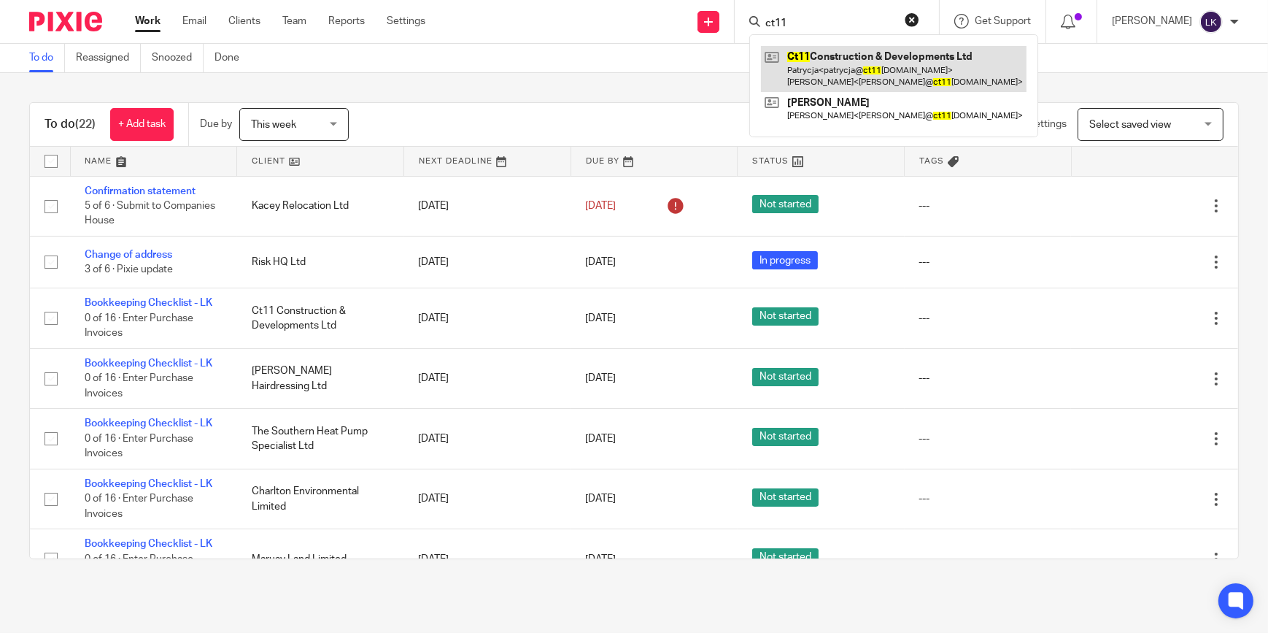
type input "ct11"
click at [858, 60] on link at bounding box center [894, 68] width 266 height 45
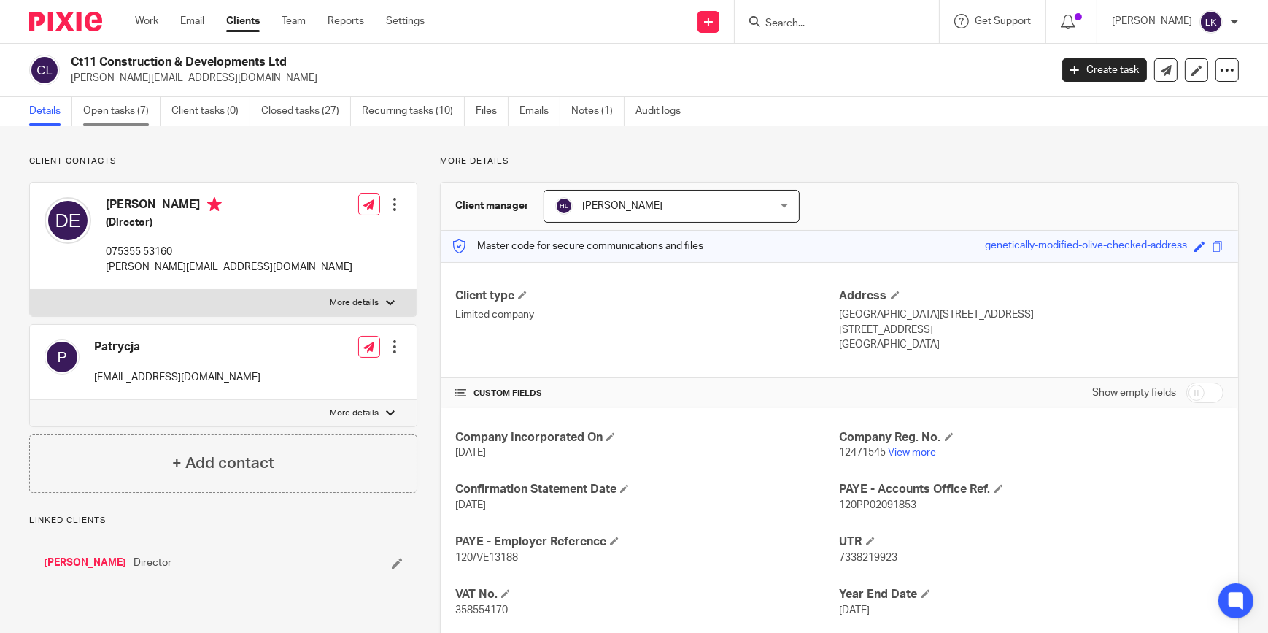
click at [127, 107] on link "Open tasks (7)" at bounding box center [121, 111] width 77 height 28
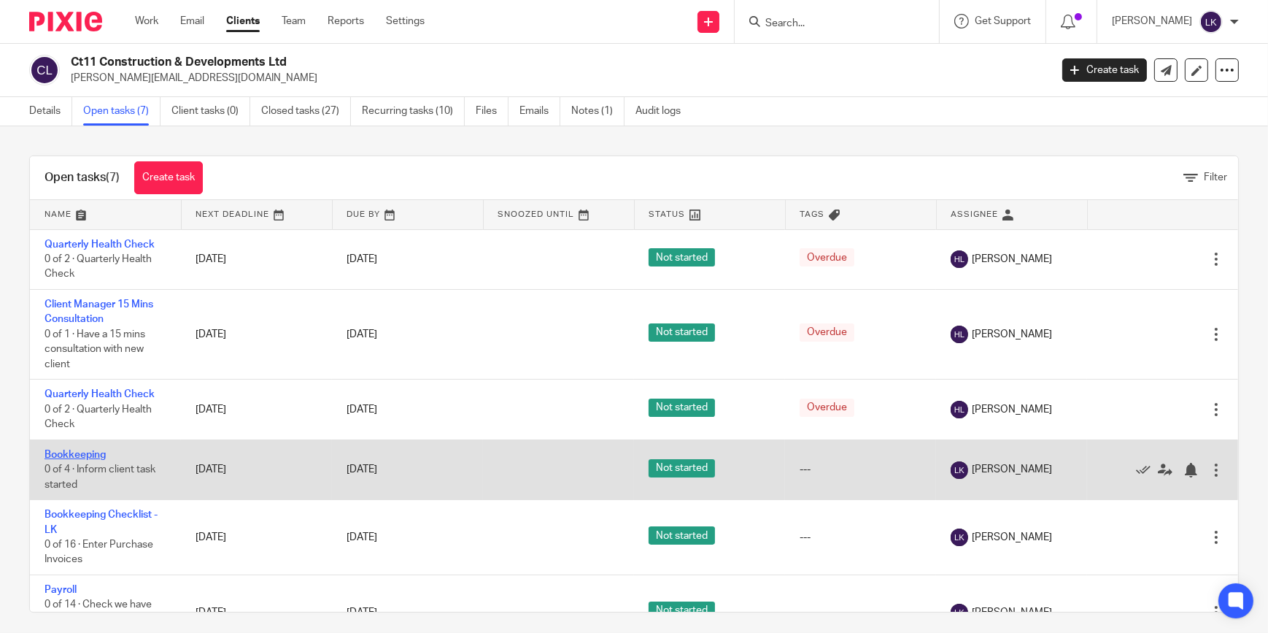
click at [85, 455] on link "Bookkeeping" at bounding box center [75, 454] width 61 height 10
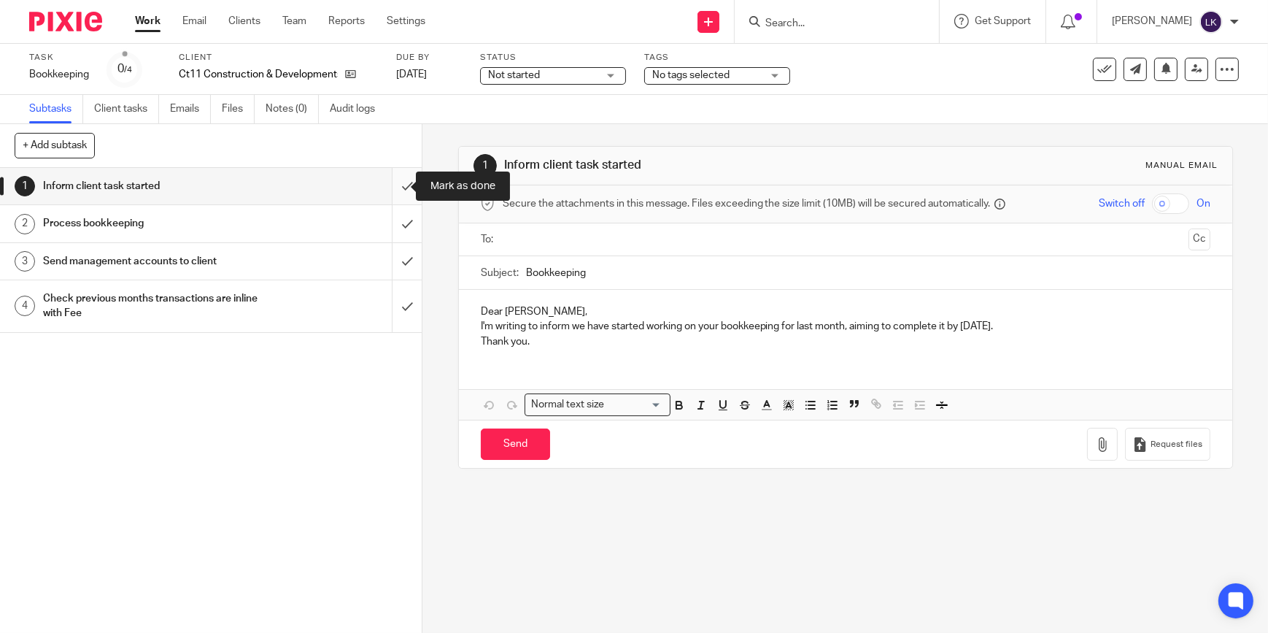
click at [387, 189] on input "submit" at bounding box center [211, 186] width 422 height 36
click at [393, 220] on input "submit" at bounding box center [211, 223] width 422 height 36
click at [395, 255] on input "submit" at bounding box center [211, 261] width 422 height 36
click at [396, 303] on input "submit" at bounding box center [211, 306] width 422 height 52
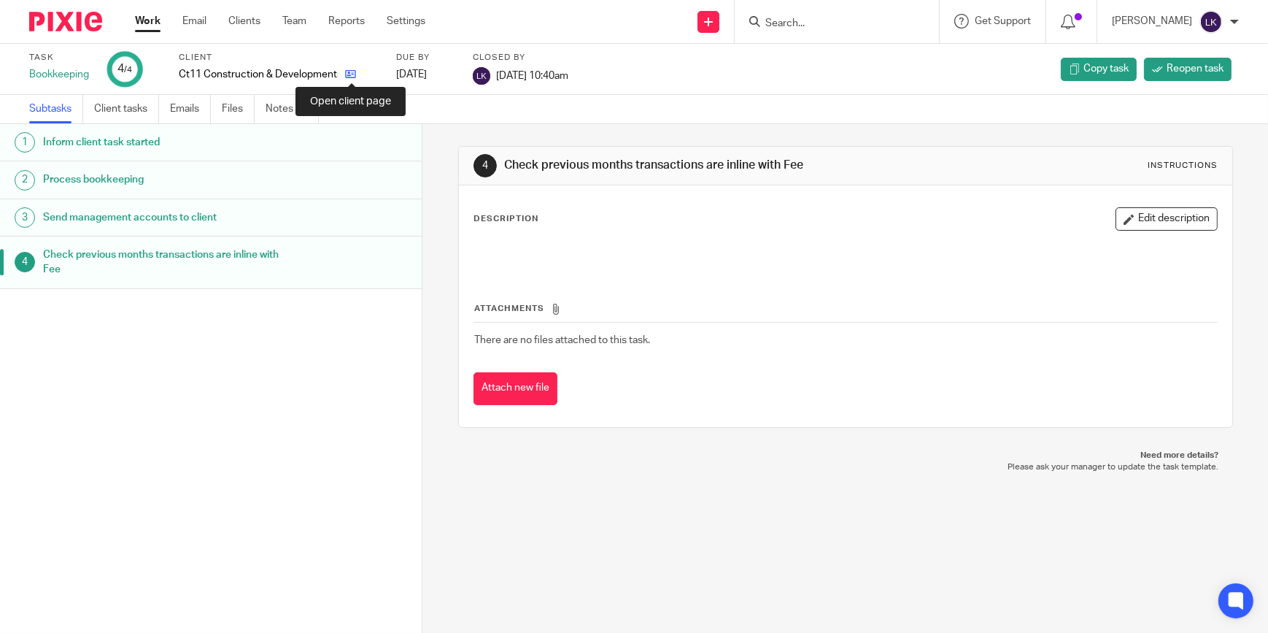
click at [348, 73] on icon at bounding box center [350, 74] width 11 height 11
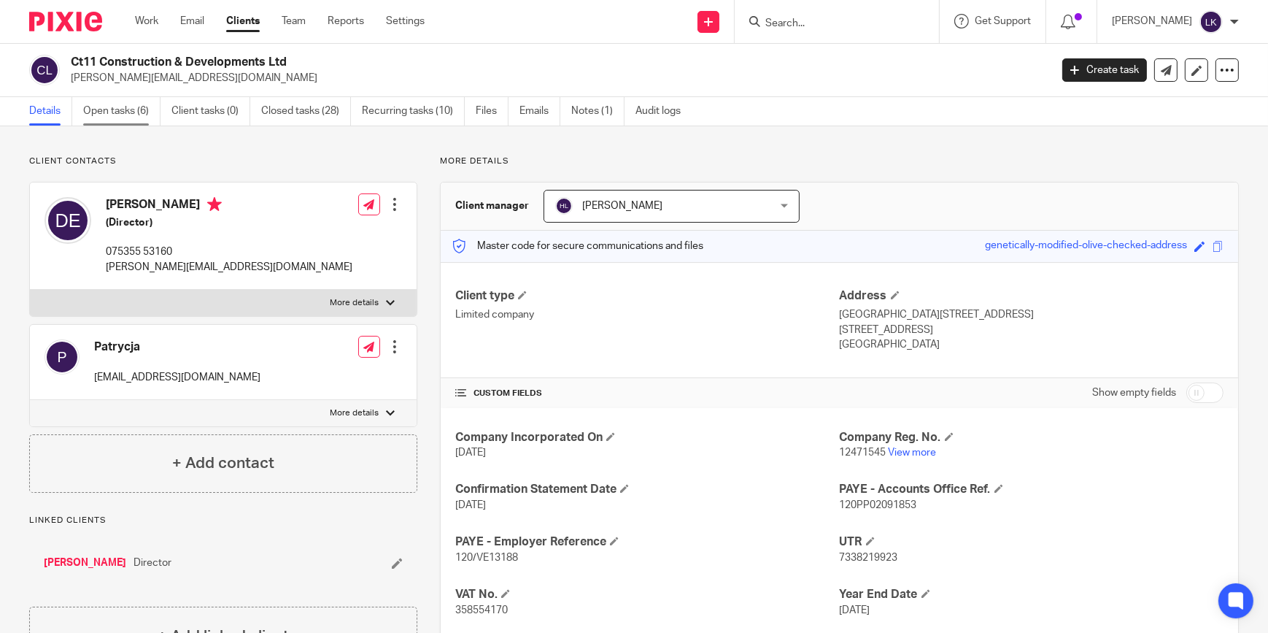
click at [140, 109] on link "Open tasks (6)" at bounding box center [121, 111] width 77 height 28
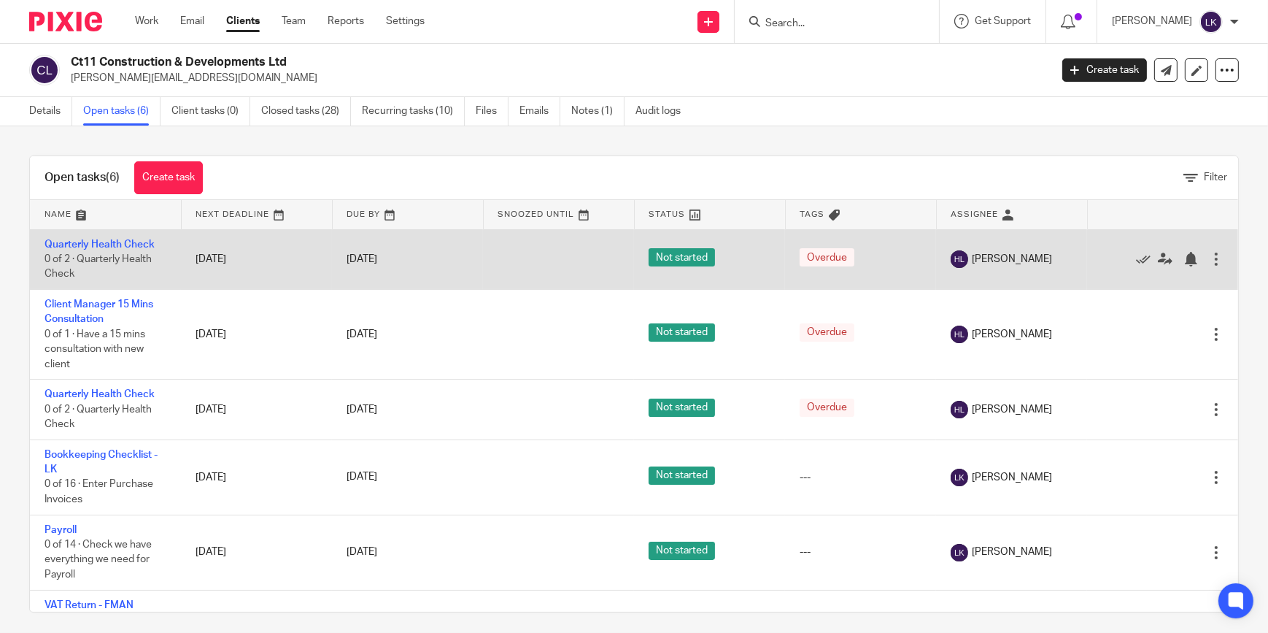
click at [1209, 258] on div at bounding box center [1216, 259] width 15 height 15
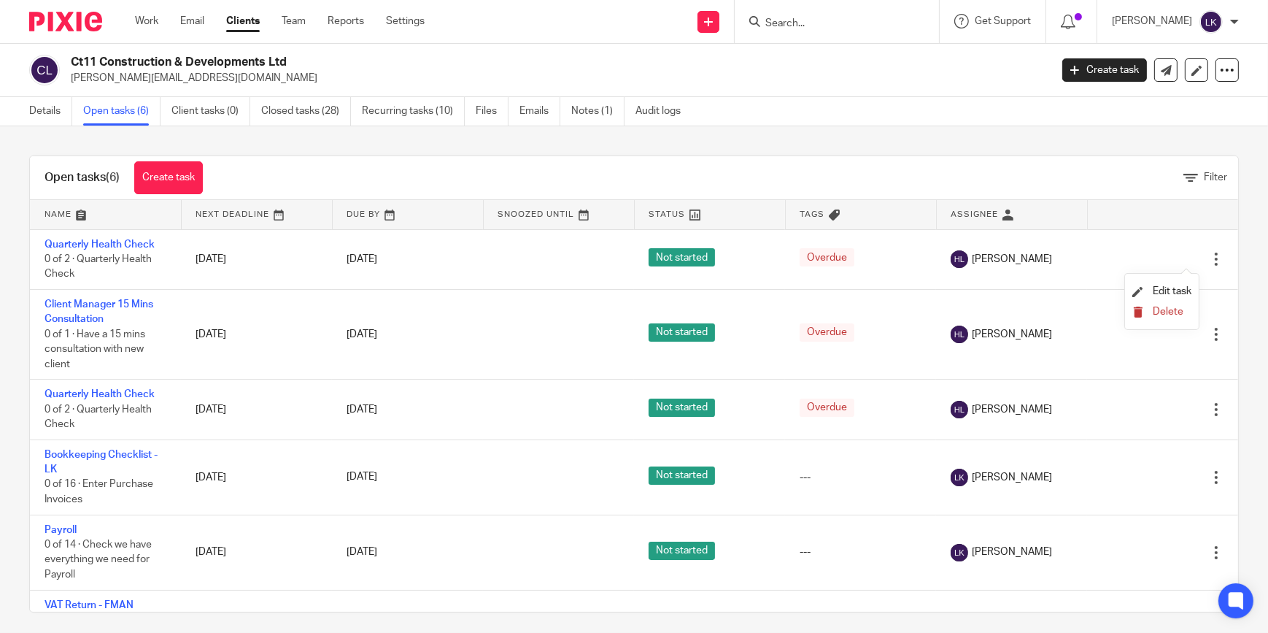
click at [1158, 306] on button "Delete" at bounding box center [1161, 312] width 59 height 12
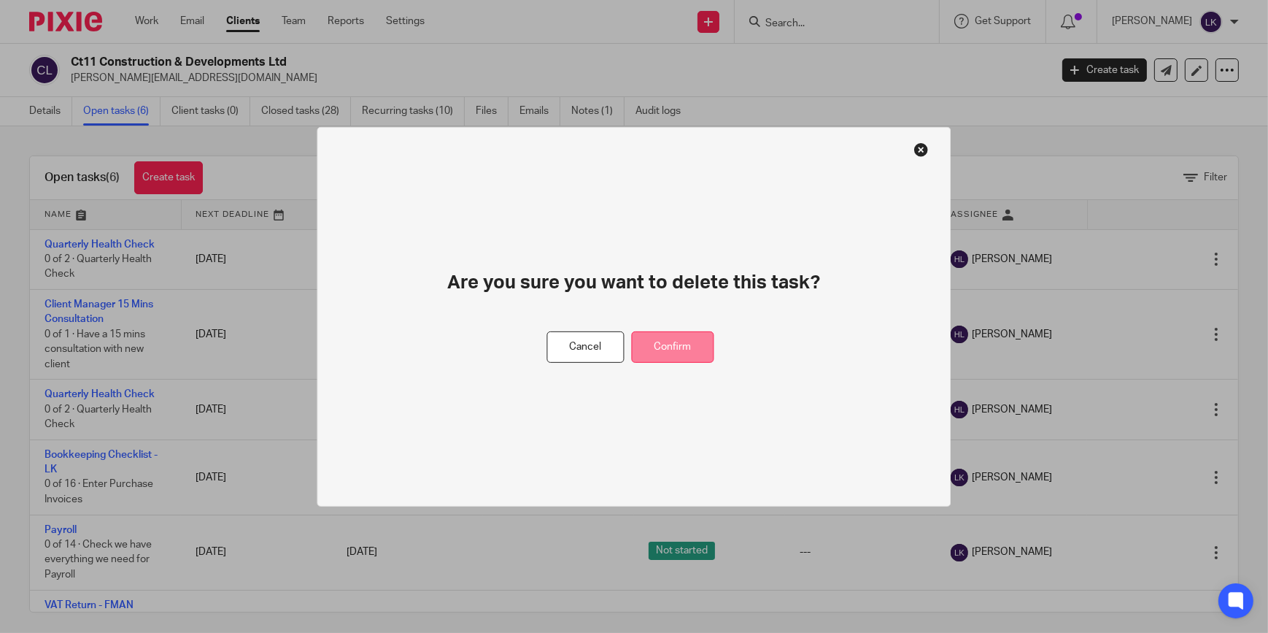
click at [666, 342] on button "Confirm" at bounding box center [673, 346] width 82 height 31
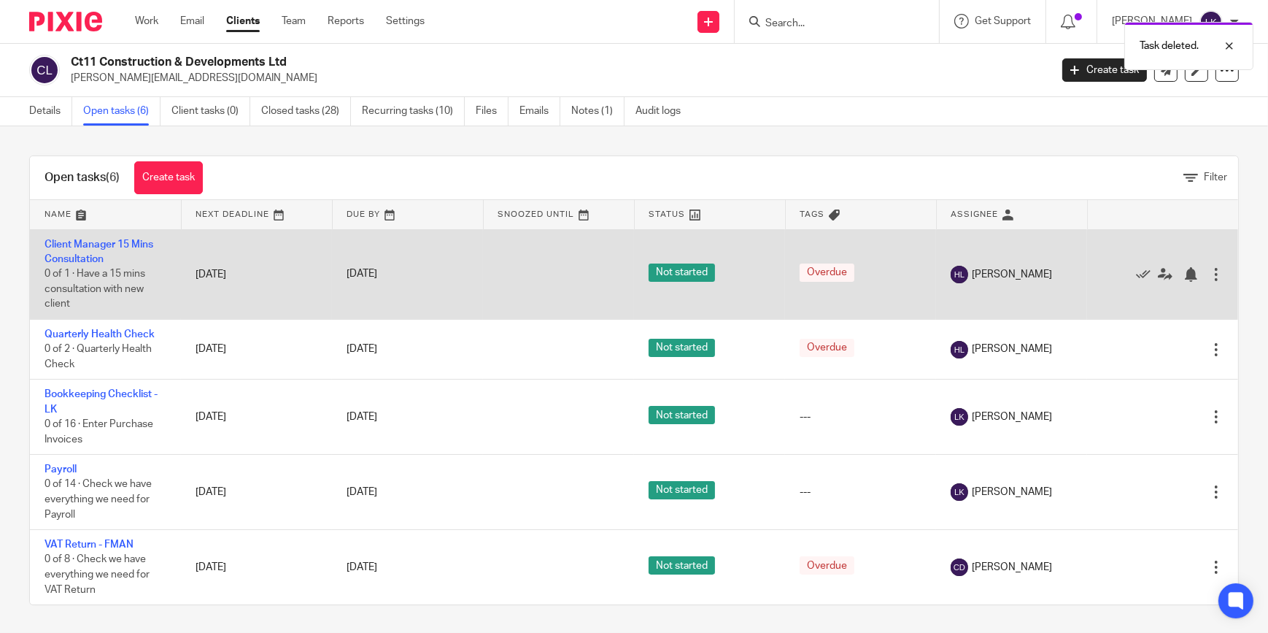
click at [1209, 273] on div at bounding box center [1216, 274] width 15 height 15
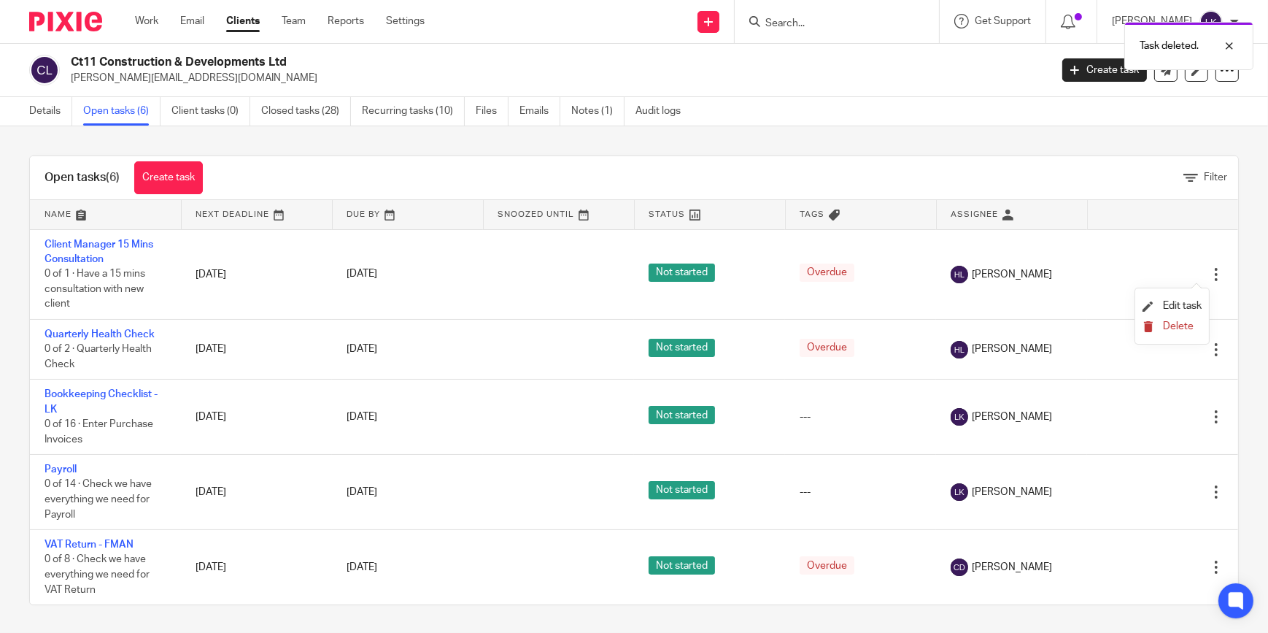
click at [1171, 331] on span "Delete" at bounding box center [1178, 326] width 31 height 10
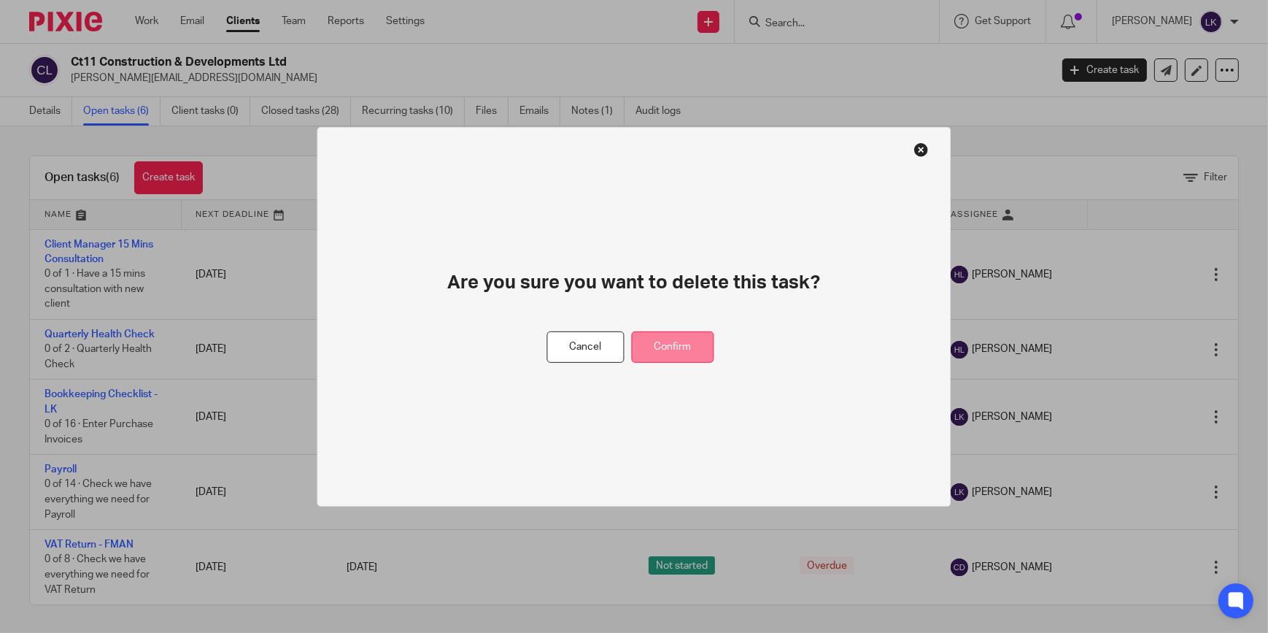
click at [679, 347] on button "Confirm" at bounding box center [673, 346] width 82 height 31
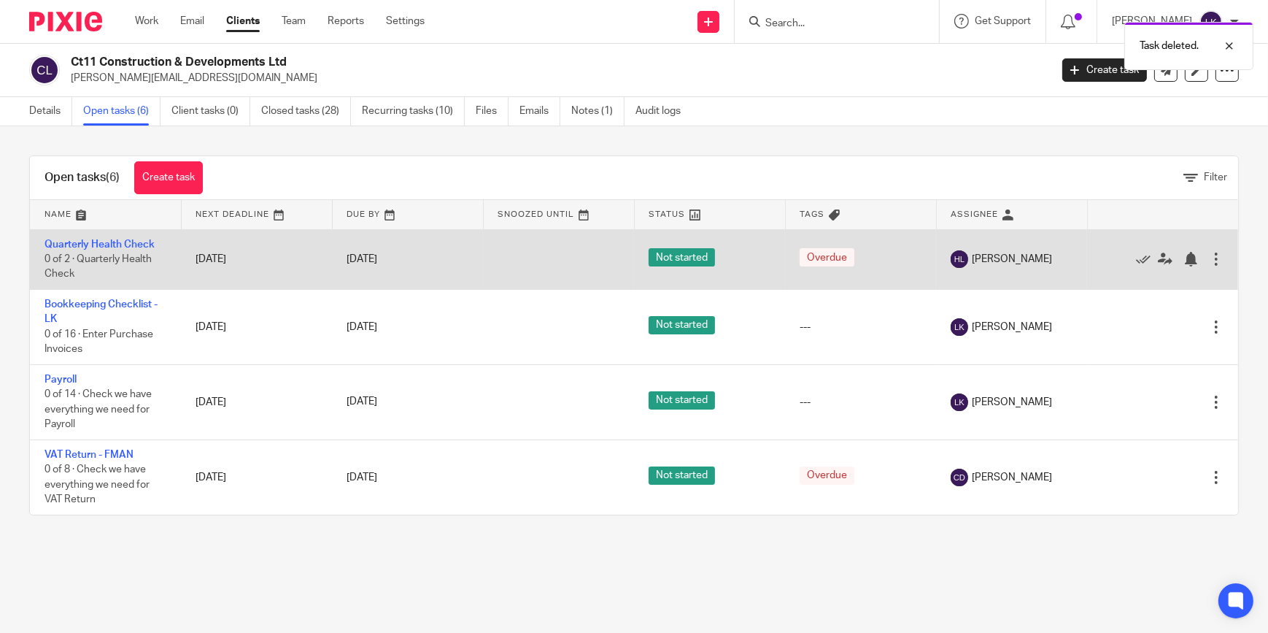
click at [1209, 256] on div at bounding box center [1216, 259] width 15 height 15
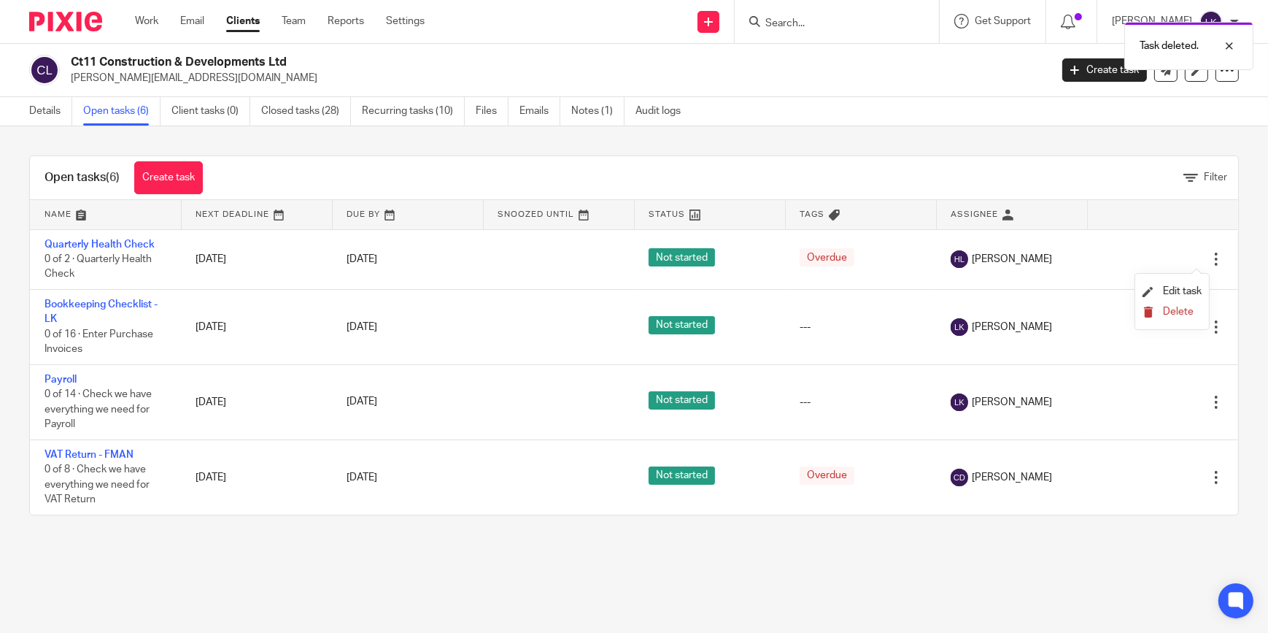
click at [1172, 311] on span "Delete" at bounding box center [1178, 311] width 31 height 10
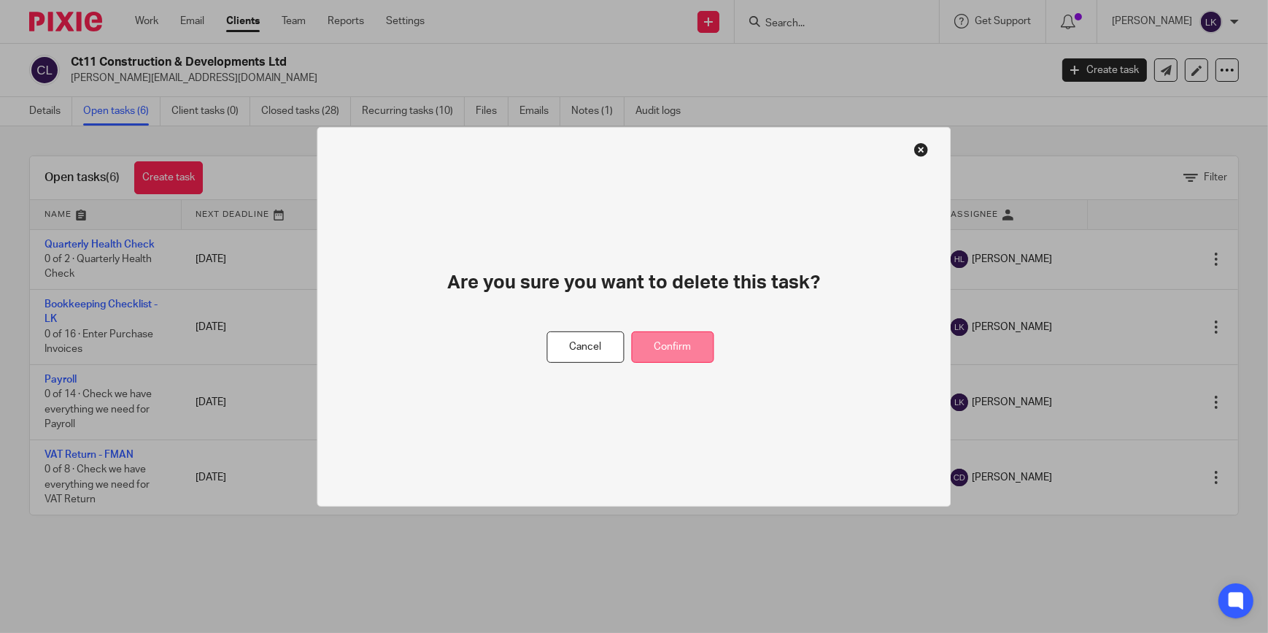
click at [680, 347] on button "Confirm" at bounding box center [673, 346] width 82 height 31
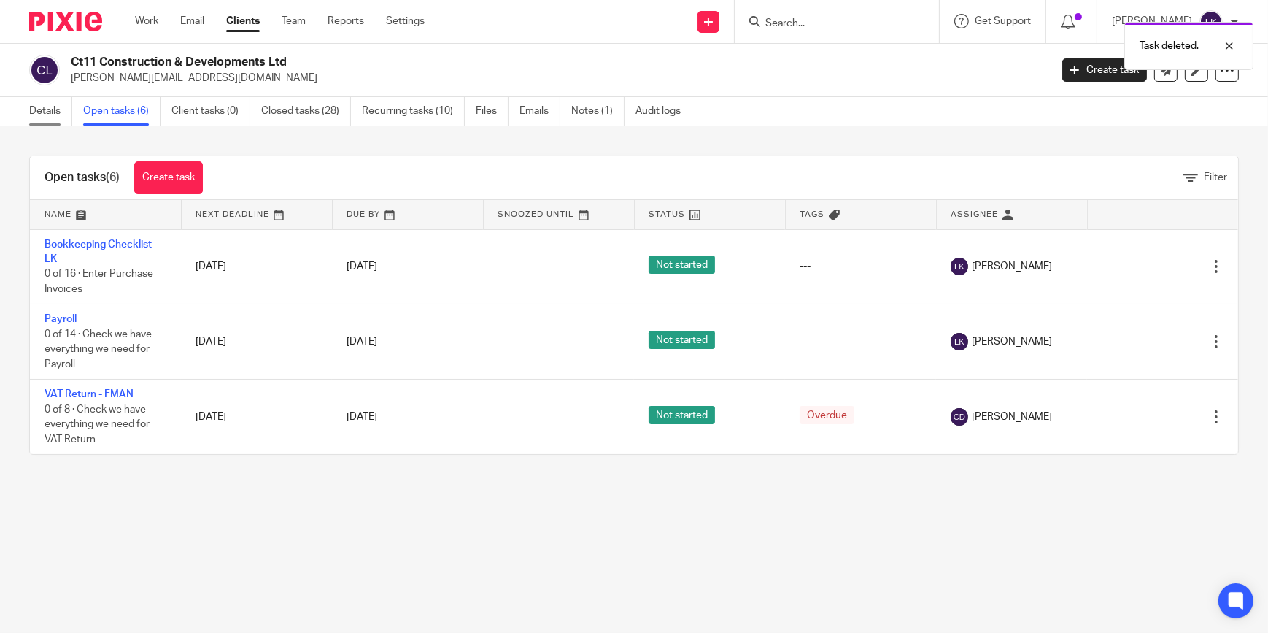
click at [36, 107] on link "Details" at bounding box center [50, 111] width 43 height 28
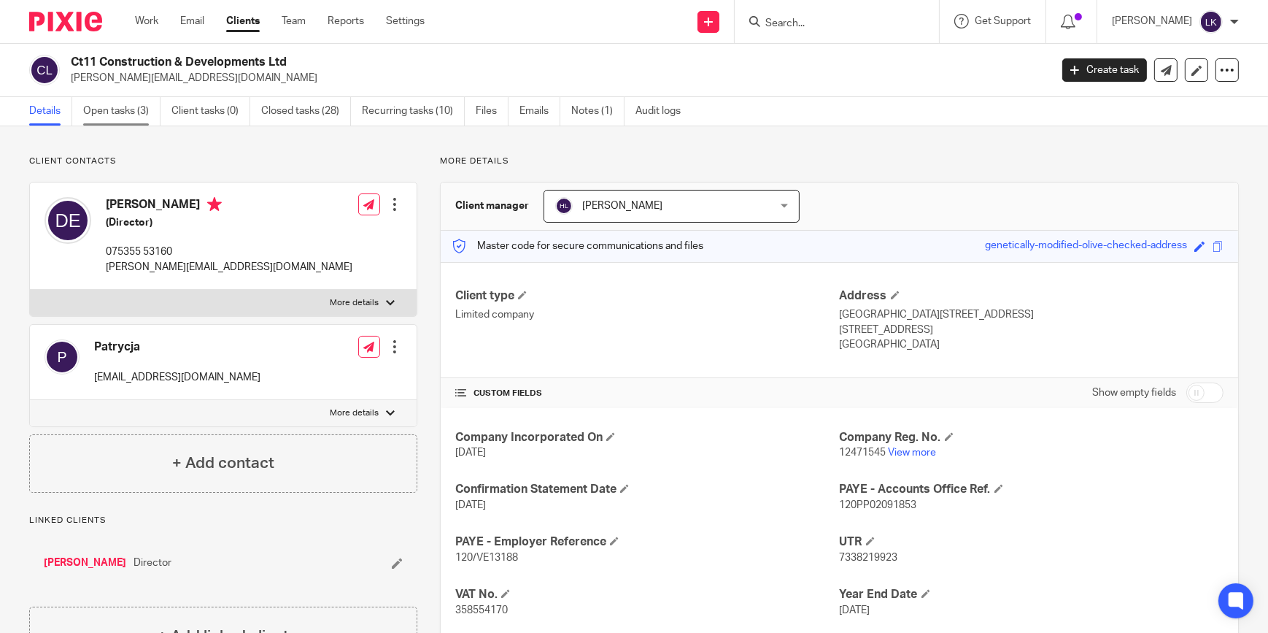
click at [117, 109] on link "Open tasks (3)" at bounding box center [121, 111] width 77 height 28
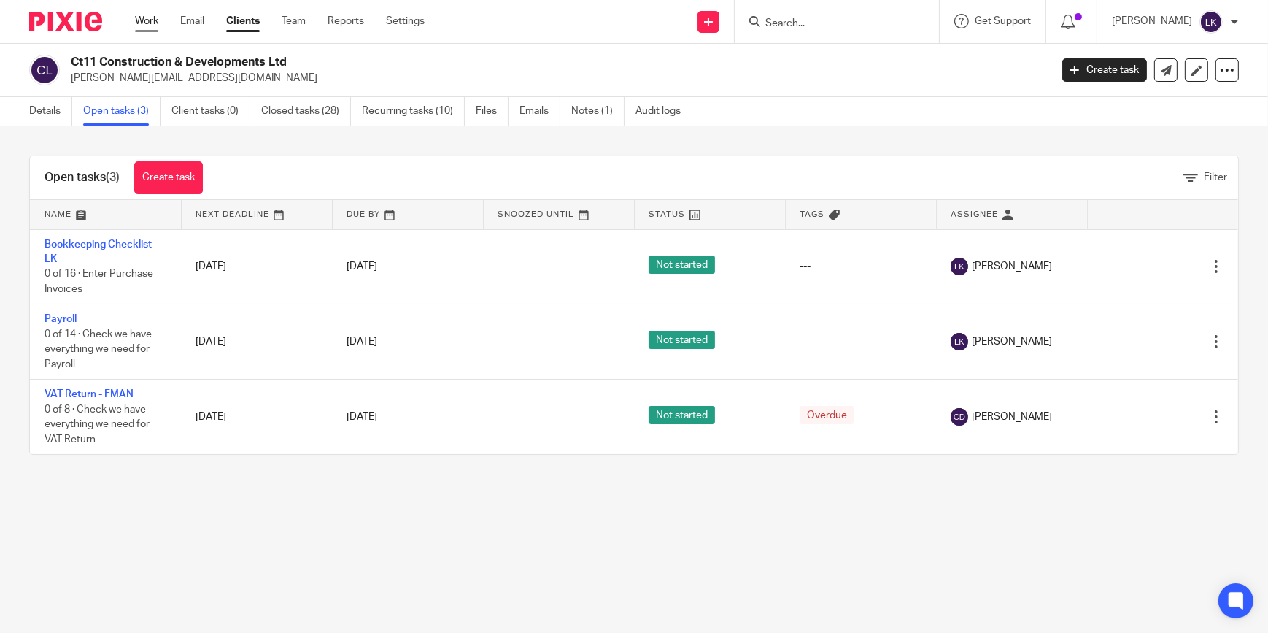
click at [150, 22] on link "Work" at bounding box center [146, 21] width 23 height 15
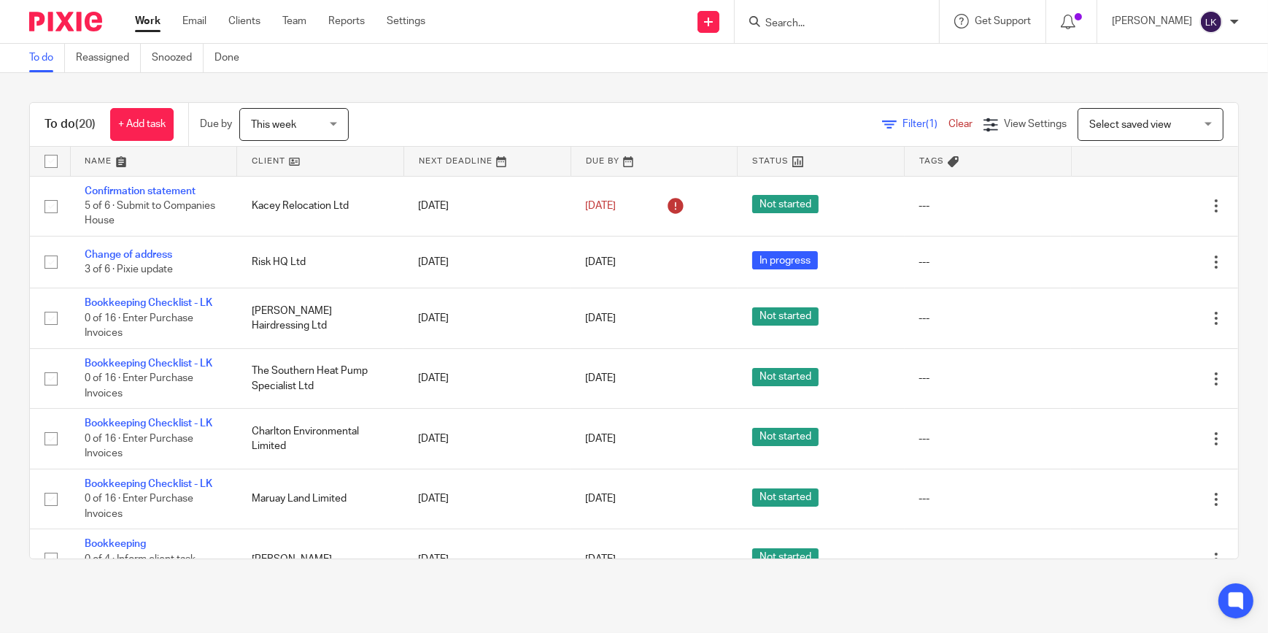
click at [837, 15] on form at bounding box center [841, 21] width 155 height 18
click at [835, 21] on input "Search" at bounding box center [829, 24] width 131 height 13
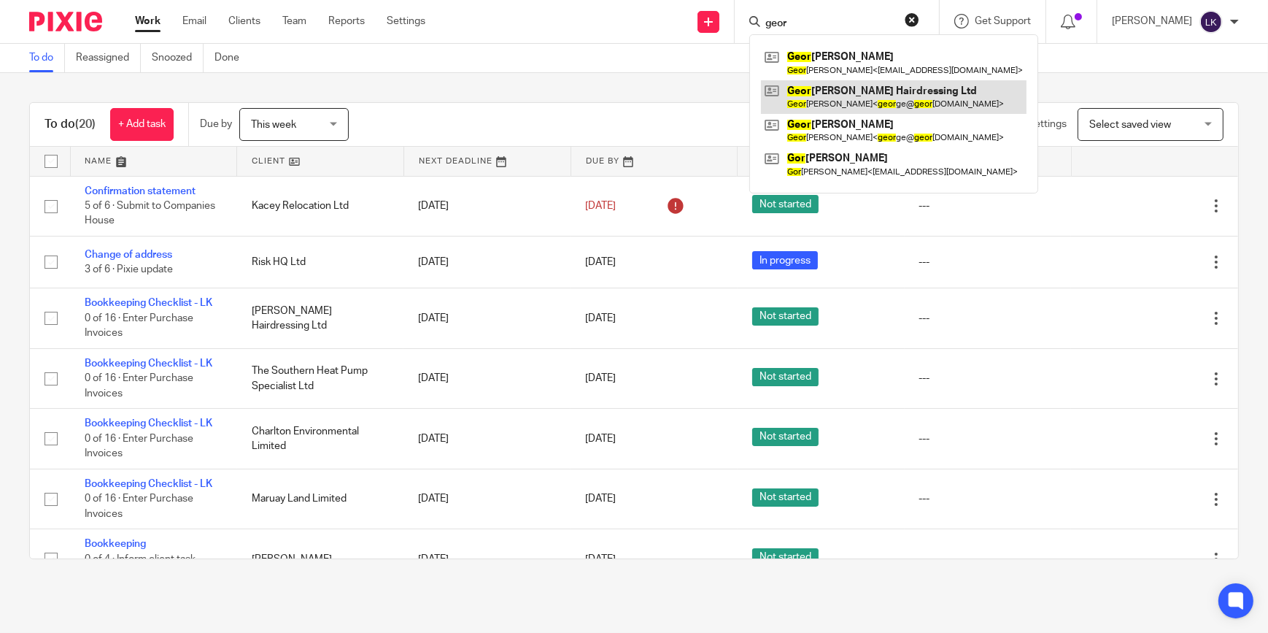
type input "geor"
click at [849, 94] on link at bounding box center [894, 97] width 266 height 34
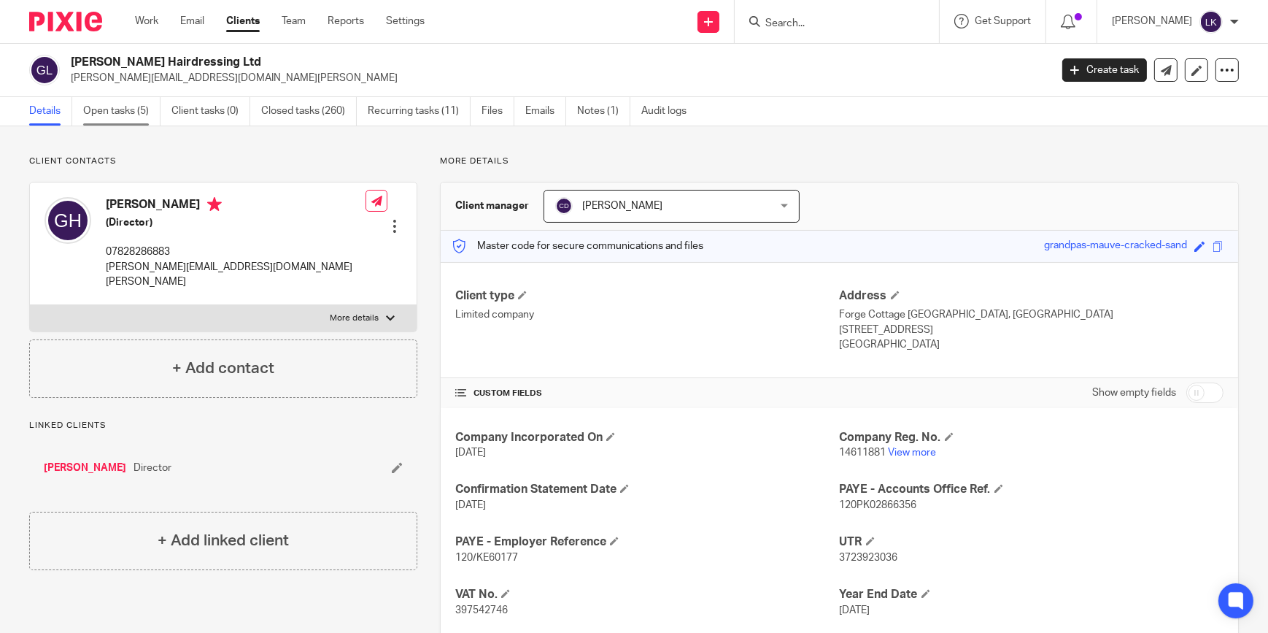
click at [141, 120] on link "Open tasks (5)" at bounding box center [121, 111] width 77 height 28
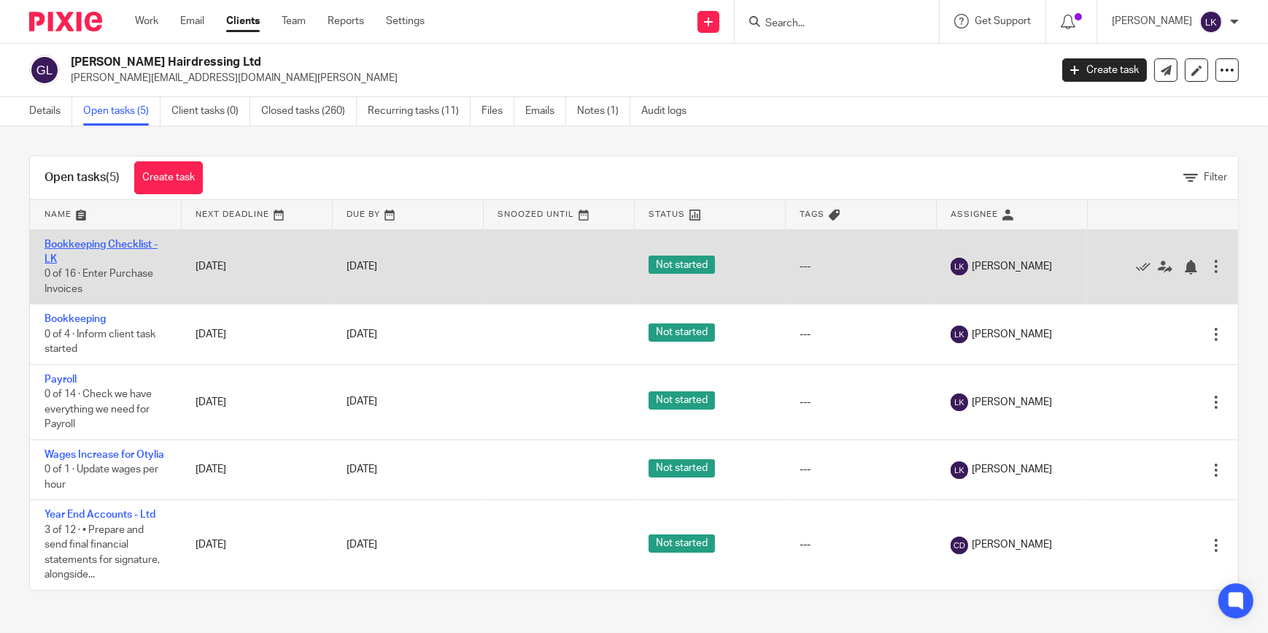
click at [107, 248] on link "Bookkeeping Checklist - LK" at bounding box center [101, 251] width 113 height 25
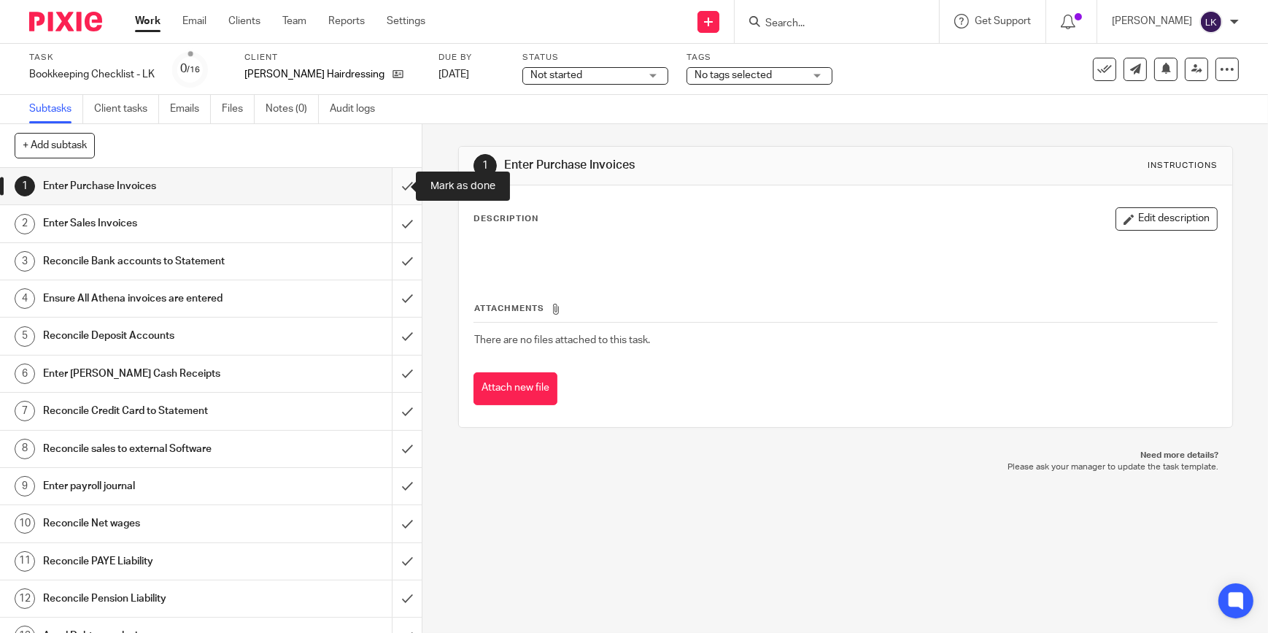
click at [396, 193] on input "submit" at bounding box center [211, 186] width 422 height 36
click at [395, 222] on input "submit" at bounding box center [211, 223] width 422 height 36
click at [395, 246] on input "submit" at bounding box center [211, 261] width 422 height 36
click at [392, 301] on input "submit" at bounding box center [211, 298] width 422 height 36
click at [394, 333] on input "submit" at bounding box center [211, 335] width 422 height 36
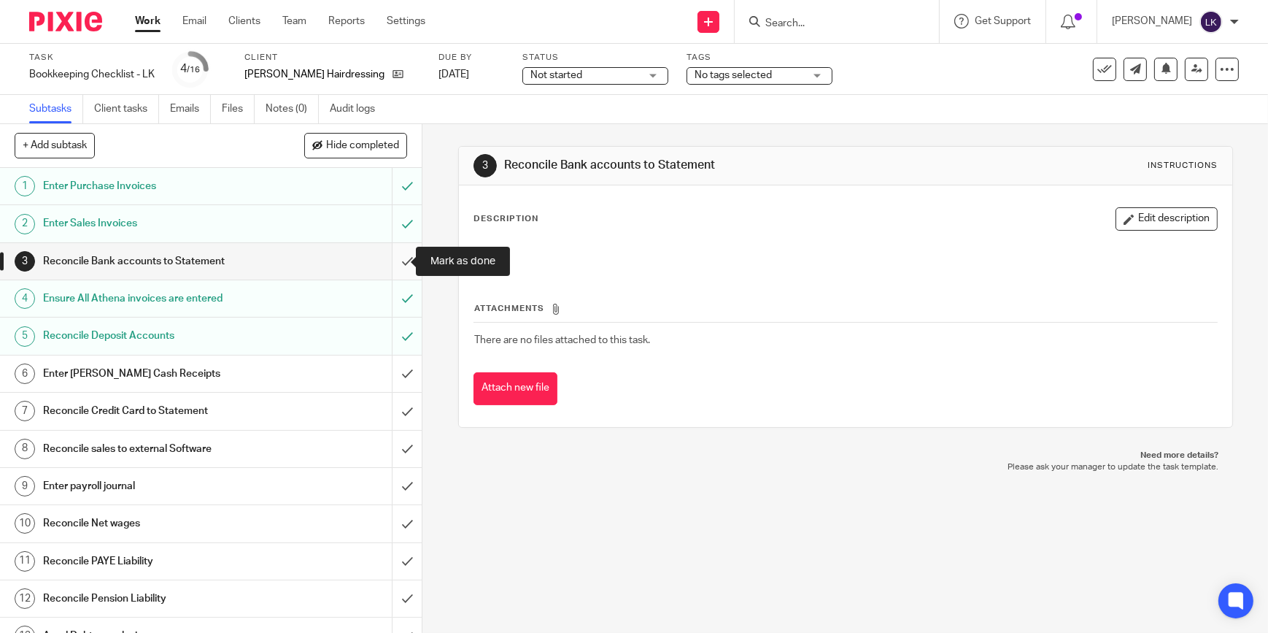
click at [391, 264] on input "submit" at bounding box center [211, 261] width 422 height 36
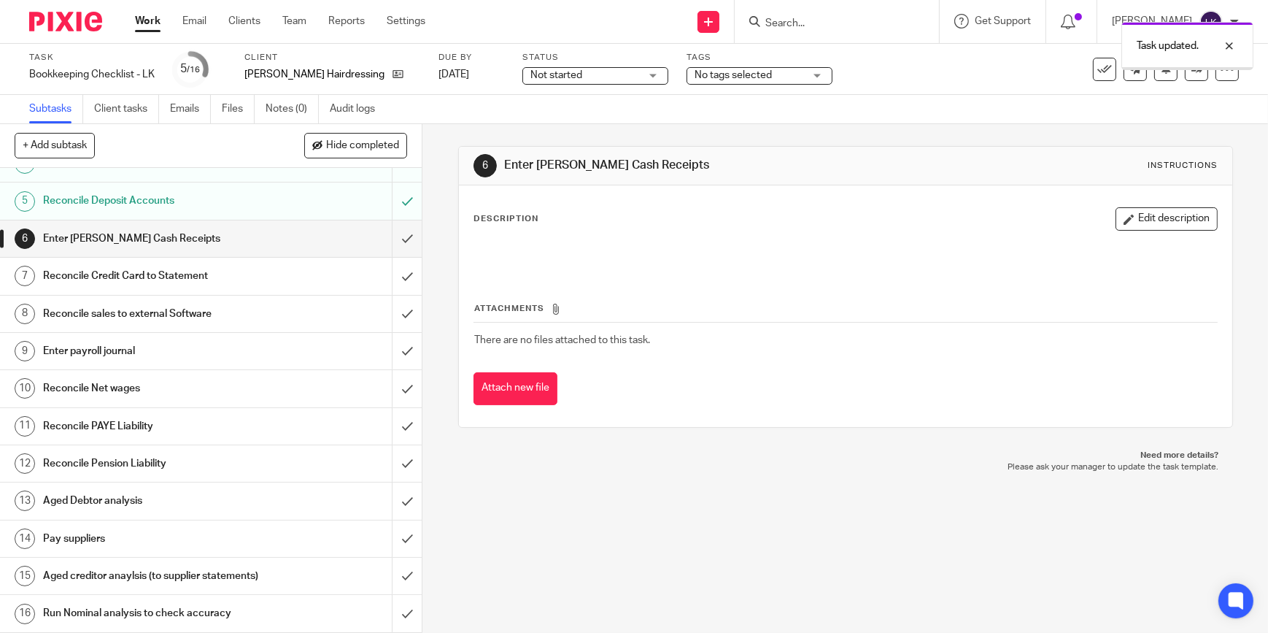
scroll to position [148, 0]
click at [392, 226] on input "submit" at bounding box center [211, 238] width 422 height 36
click at [394, 260] on input "submit" at bounding box center [211, 276] width 422 height 36
click at [390, 296] on input "submit" at bounding box center [211, 314] width 422 height 36
click at [393, 333] on input "submit" at bounding box center [211, 351] width 422 height 36
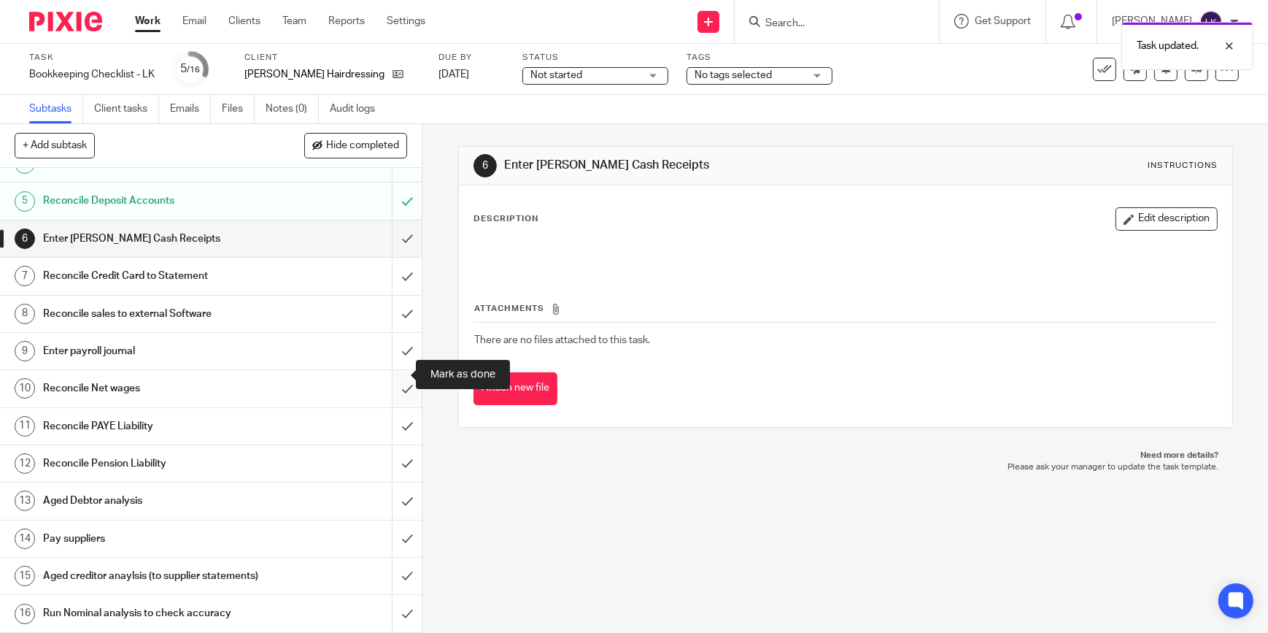
click at [393, 377] on input "submit" at bounding box center [211, 388] width 422 height 36
click at [393, 412] on input "submit" at bounding box center [211, 426] width 422 height 36
click at [393, 445] on input "submit" at bounding box center [211, 463] width 422 height 36
click at [388, 489] on input "submit" at bounding box center [211, 500] width 422 height 36
drag, startPoint x: 390, startPoint y: 524, endPoint x: 387, endPoint y: 563, distance: 39.5
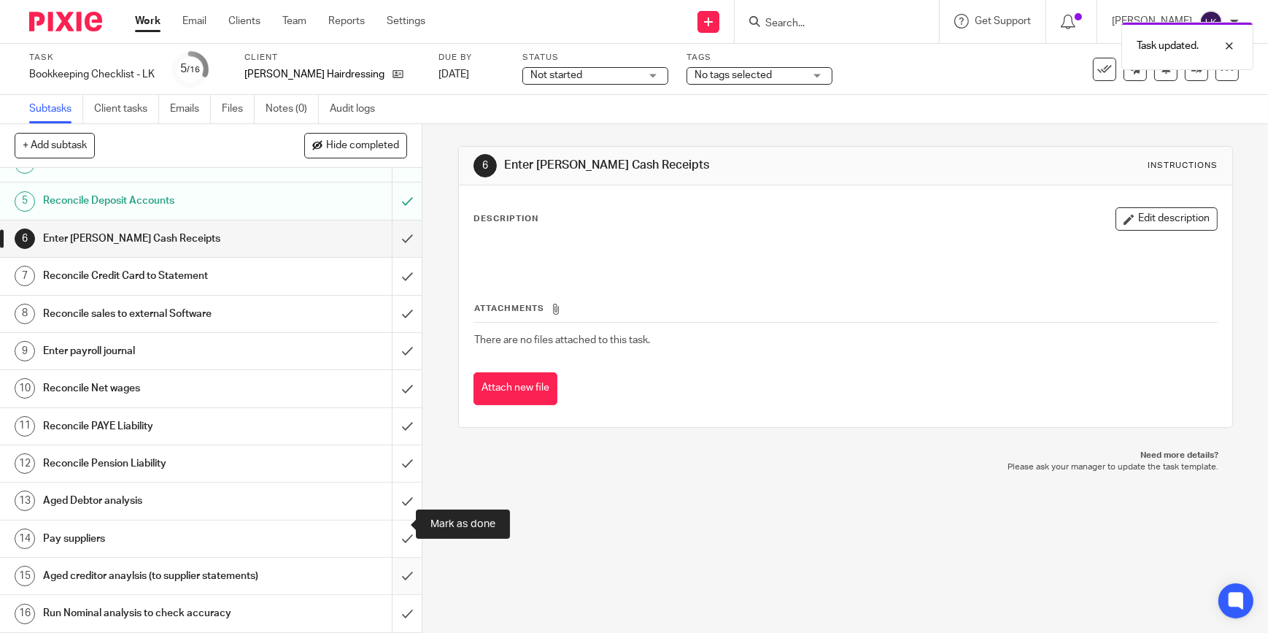
click at [390, 525] on input "submit" at bounding box center [211, 538] width 422 height 36
click at [386, 563] on input "submit" at bounding box center [211, 575] width 422 height 36
click at [385, 605] on input "submit" at bounding box center [211, 613] width 422 height 36
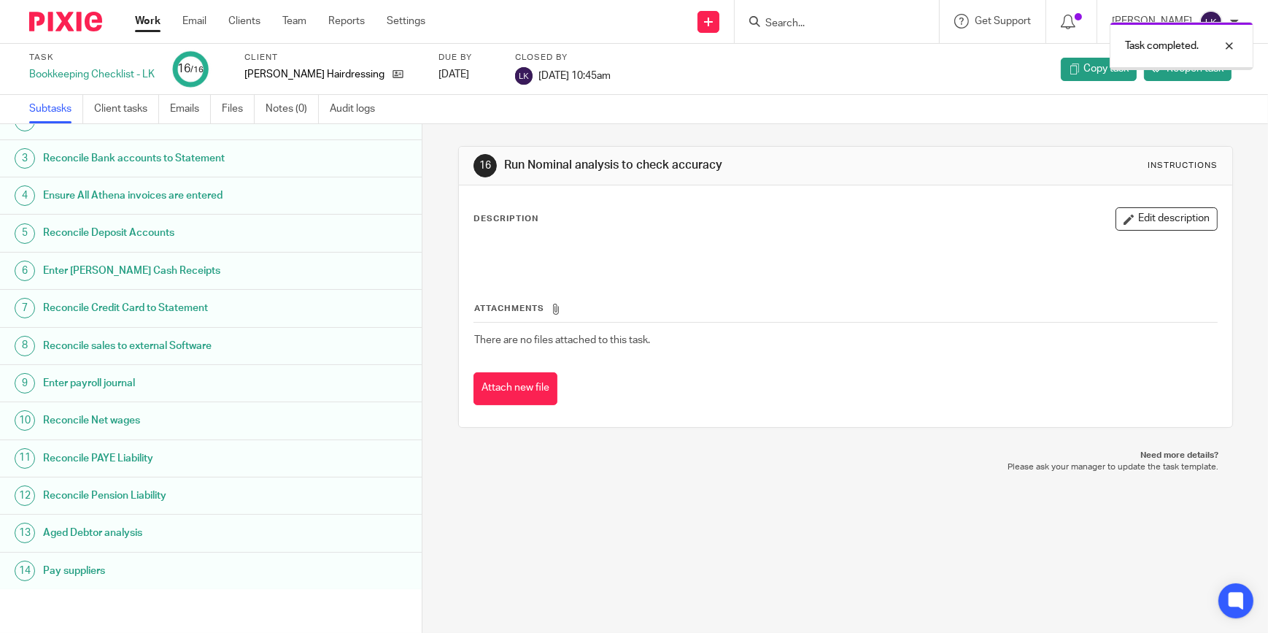
scroll to position [134, 0]
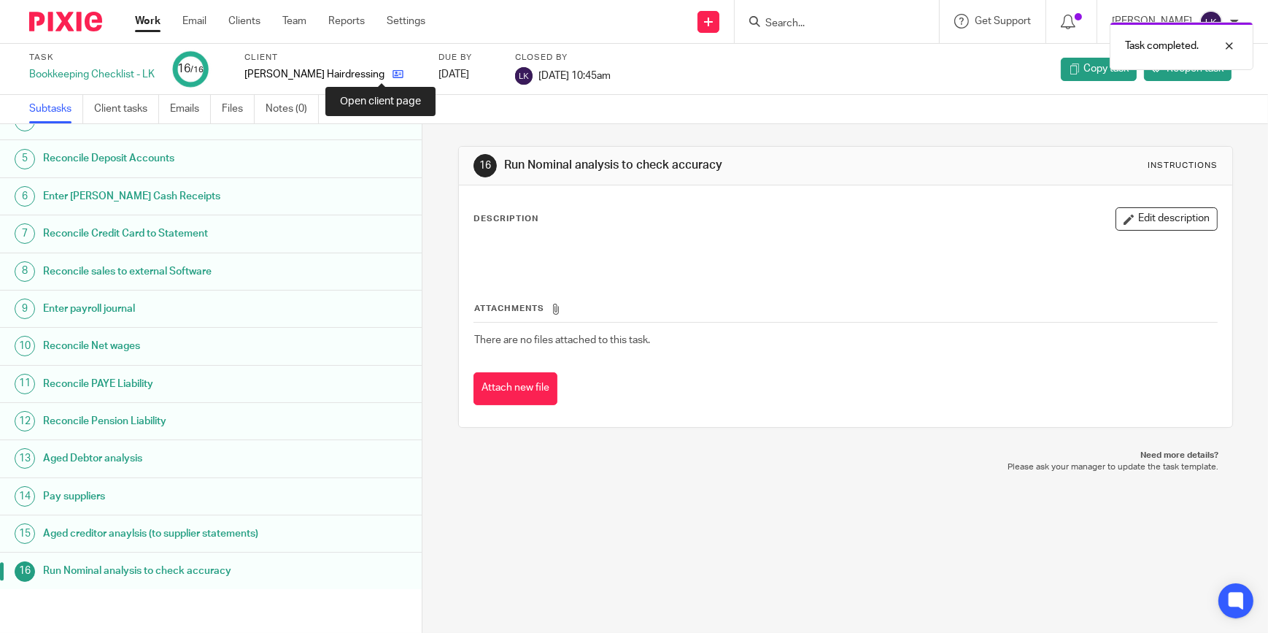
click at [393, 74] on icon at bounding box center [398, 74] width 11 height 11
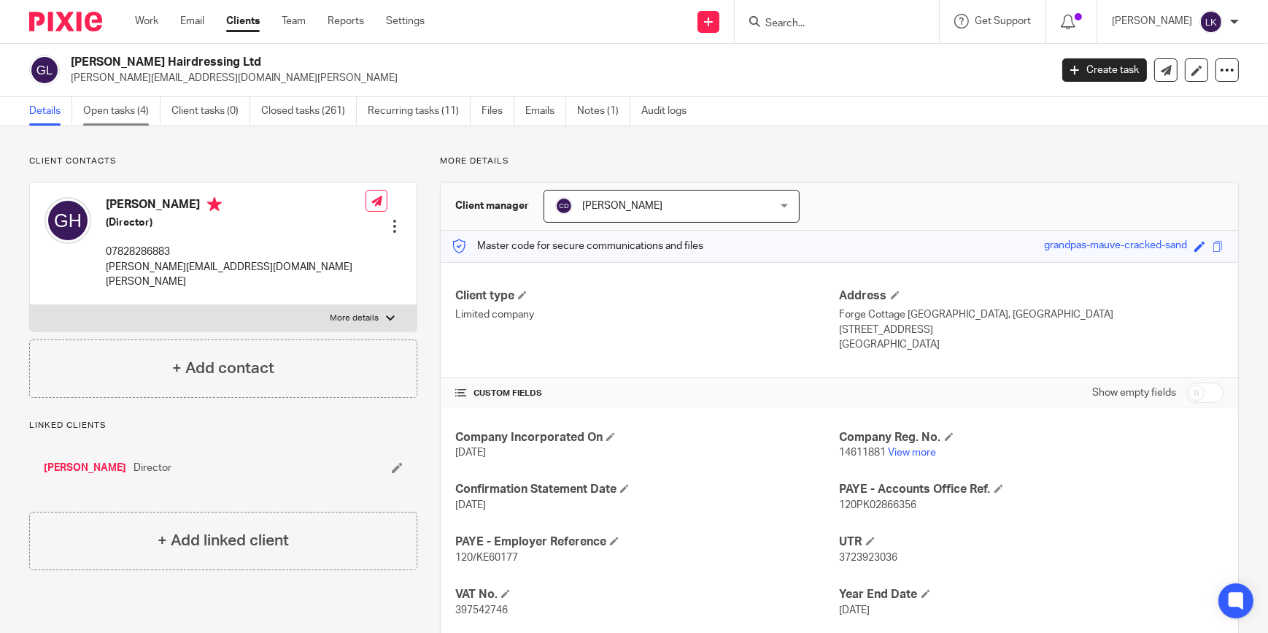
click at [104, 116] on link "Open tasks (4)" at bounding box center [121, 111] width 77 height 28
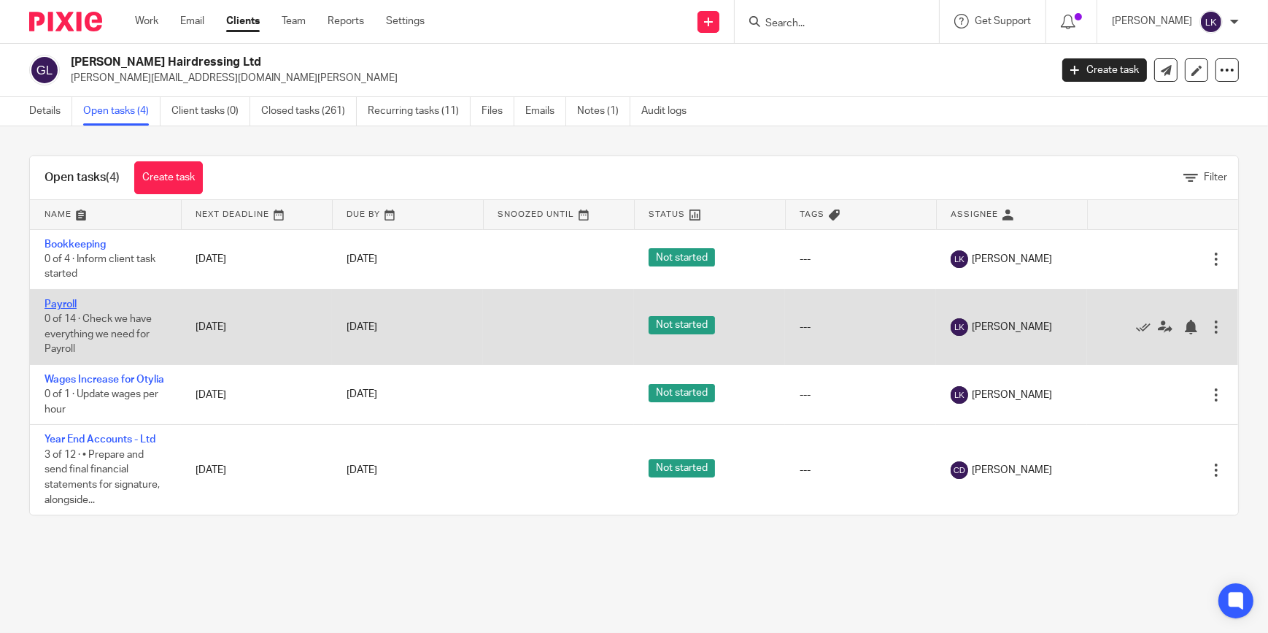
click at [73, 301] on link "Payroll" at bounding box center [61, 304] width 32 height 10
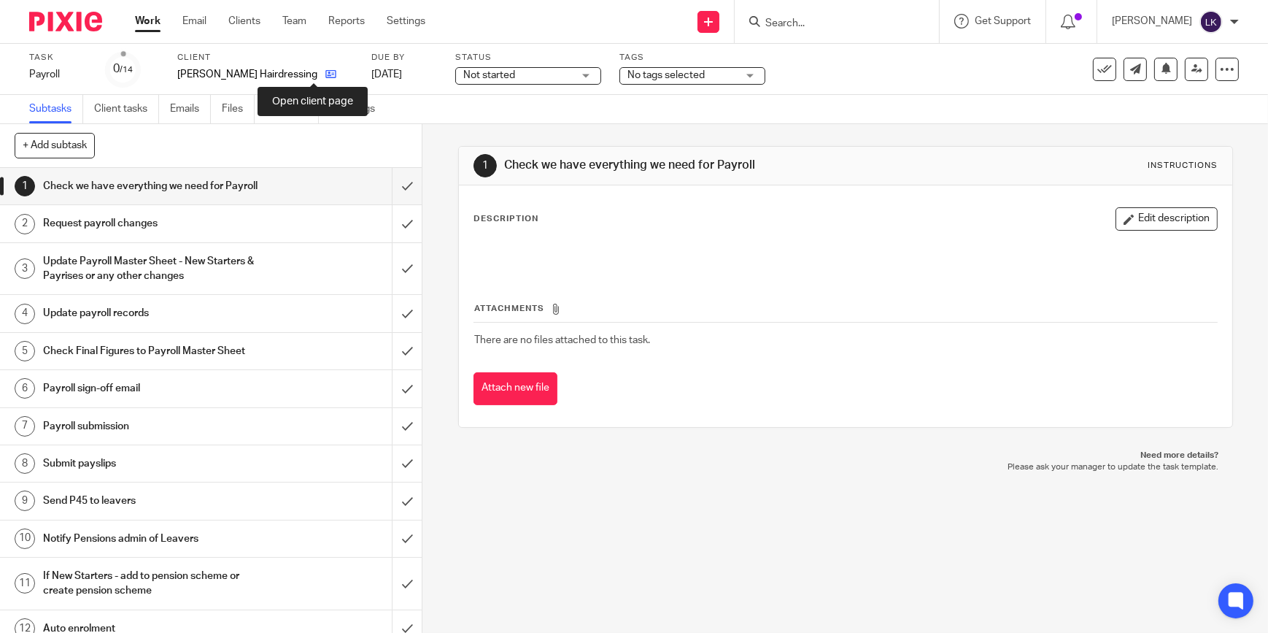
click at [325, 72] on icon at bounding box center [330, 74] width 11 height 11
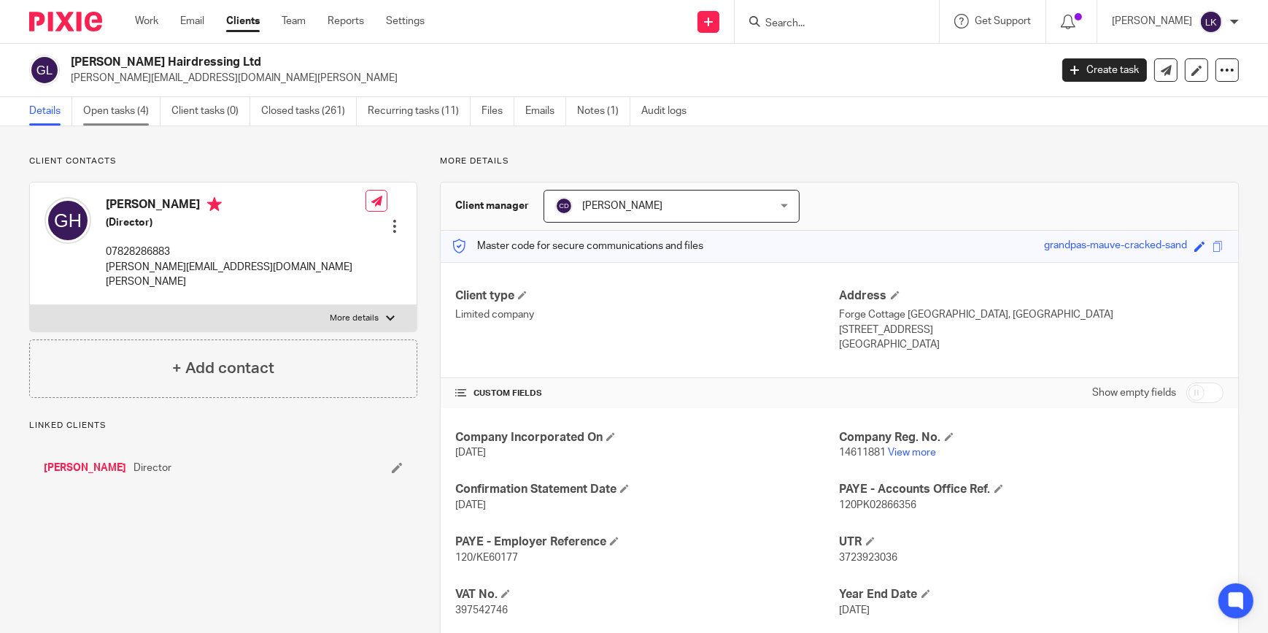
click at [115, 109] on link "Open tasks (4)" at bounding box center [121, 111] width 77 height 28
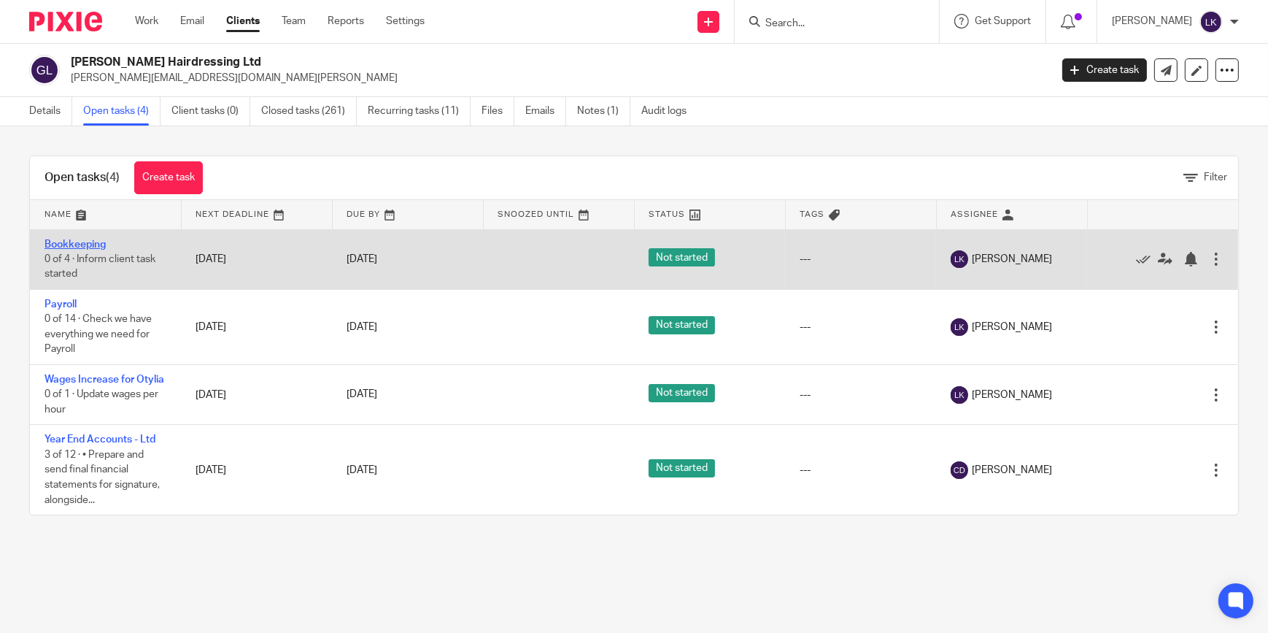
click at [87, 242] on link "Bookkeeping" at bounding box center [75, 244] width 61 height 10
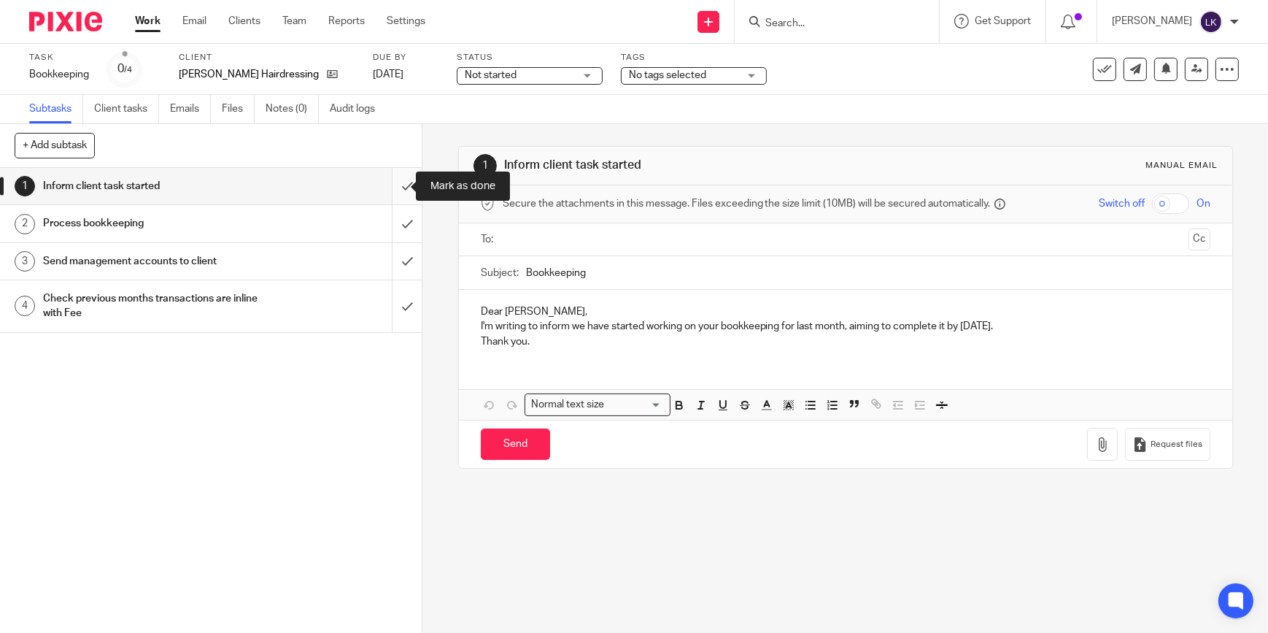
click at [397, 182] on input "submit" at bounding box center [211, 186] width 422 height 36
click at [390, 219] on input "submit" at bounding box center [211, 223] width 422 height 36
click at [393, 258] on input "submit" at bounding box center [211, 261] width 422 height 36
click at [394, 315] on input "submit" at bounding box center [211, 306] width 422 height 52
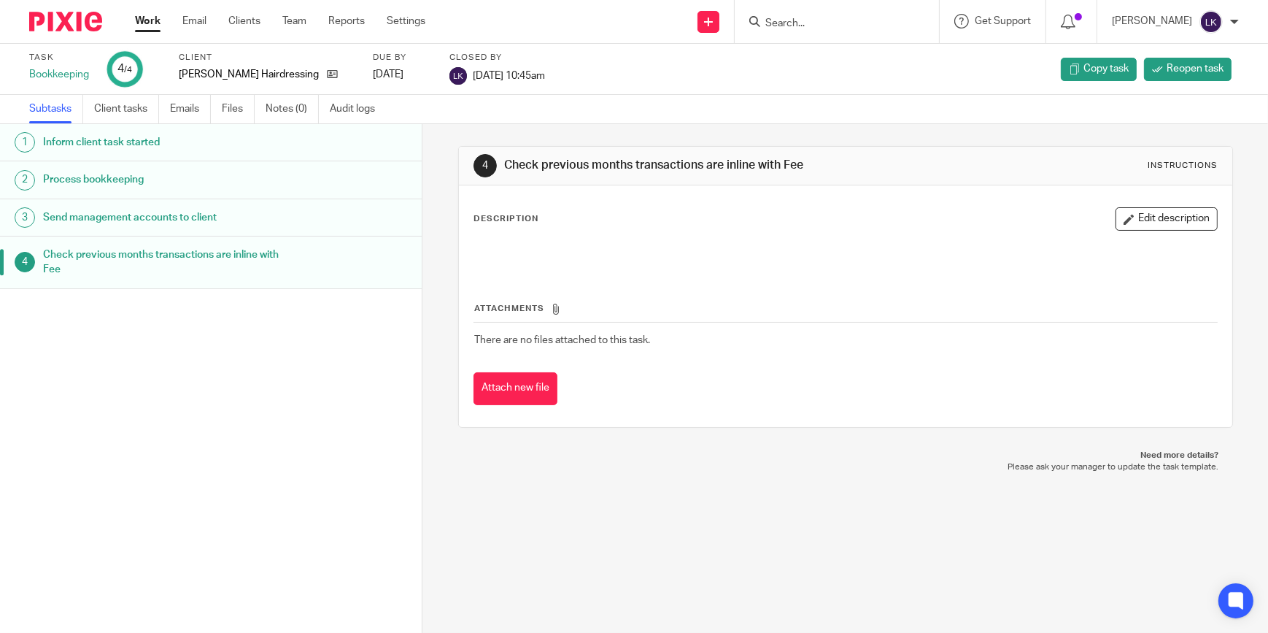
click at [877, 24] on input "Search" at bounding box center [829, 24] width 131 height 13
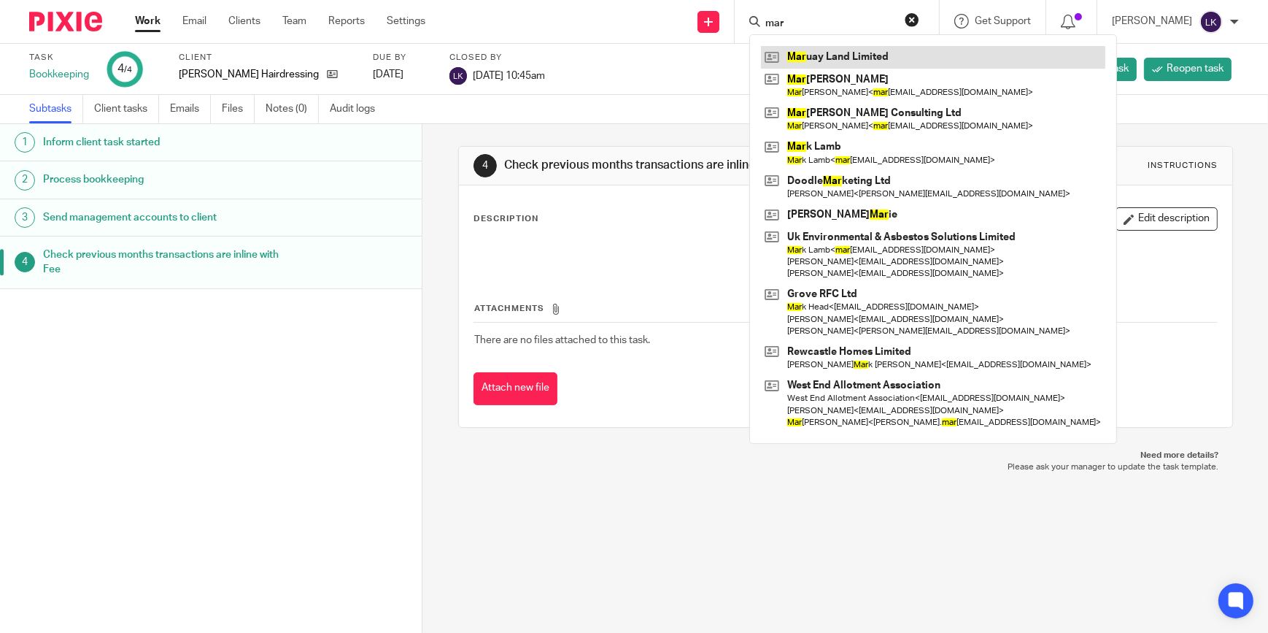
type input "mar"
click at [866, 55] on link at bounding box center [933, 57] width 344 height 22
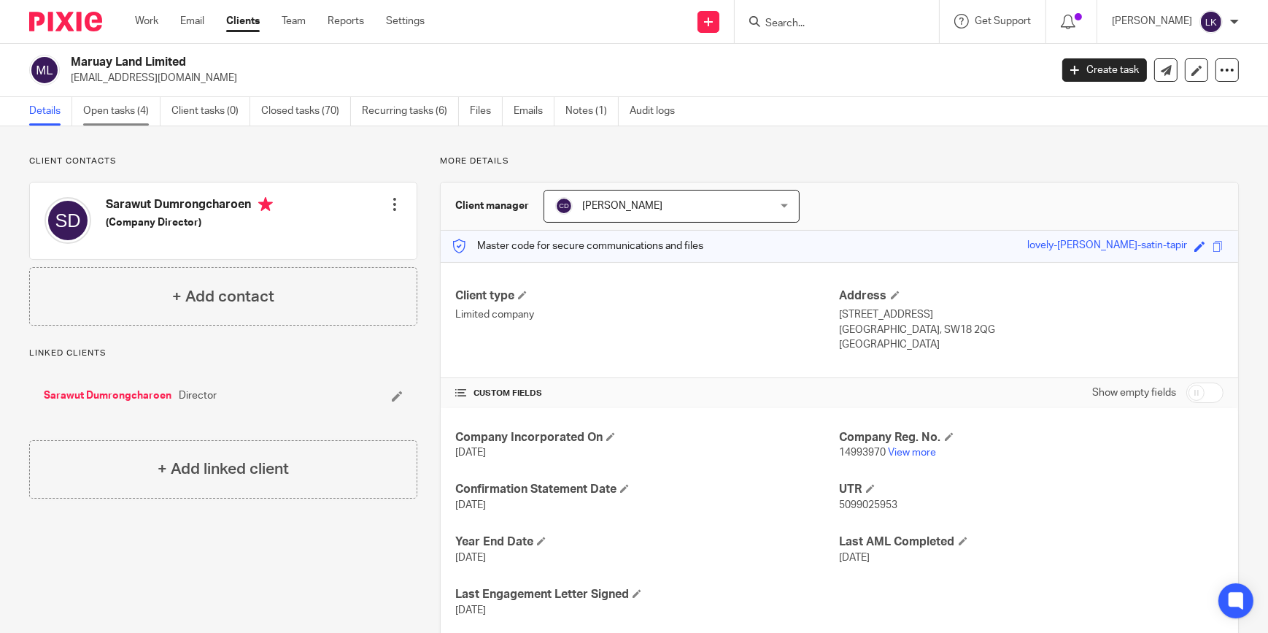
click at [142, 120] on link "Open tasks (4)" at bounding box center [121, 111] width 77 height 28
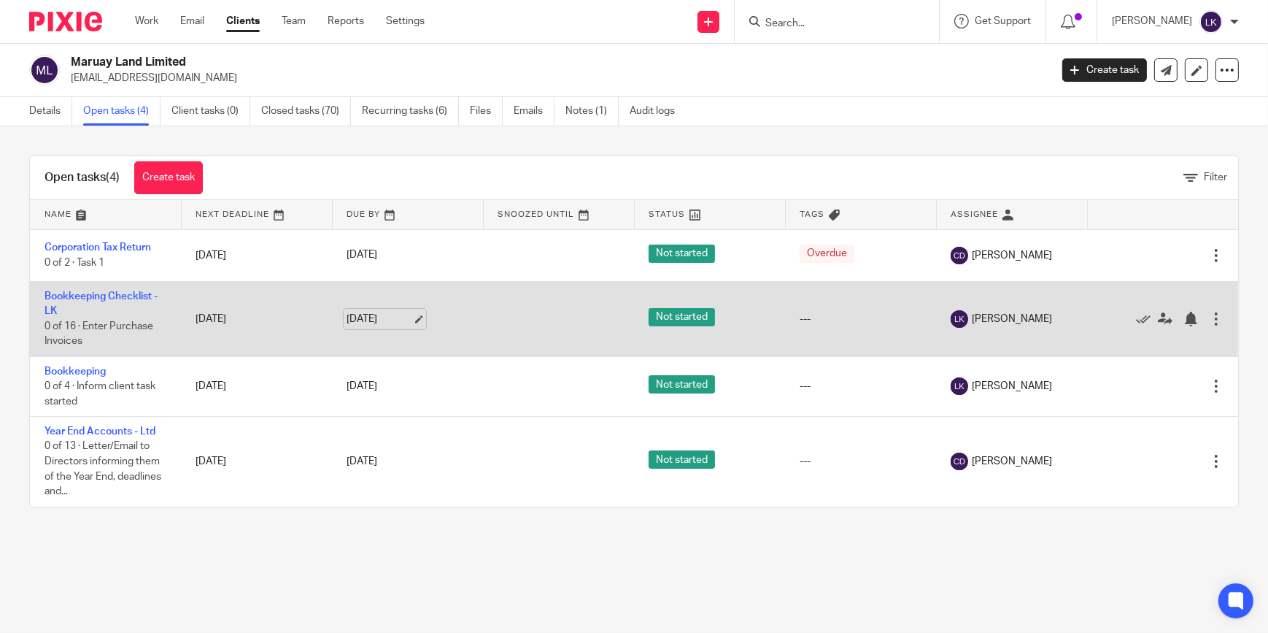
click at [407, 314] on link "[DATE]" at bounding box center [380, 319] width 66 height 15
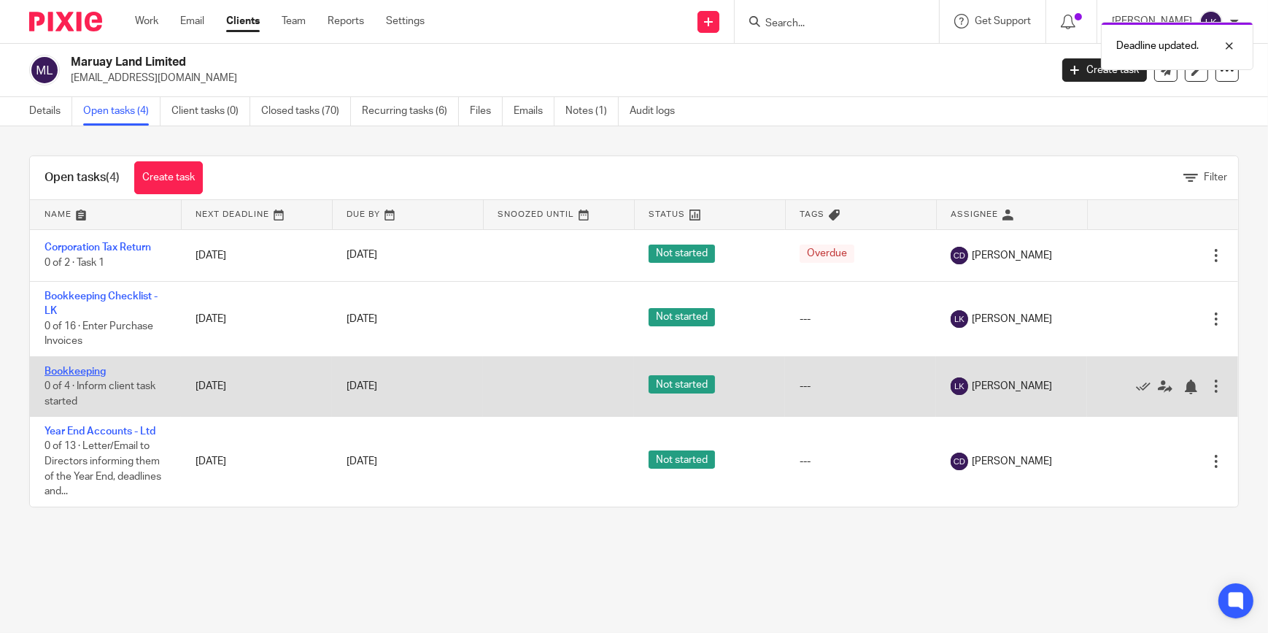
click at [70, 369] on link "Bookkeeping" at bounding box center [75, 371] width 61 height 10
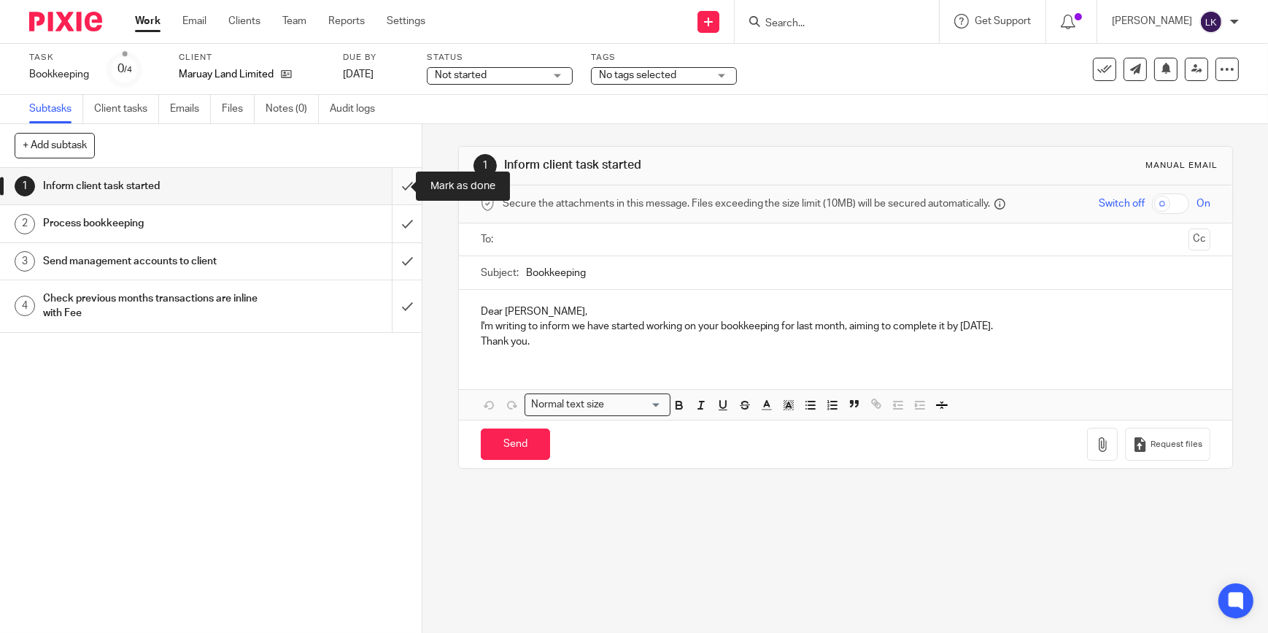
click at [401, 182] on input "submit" at bounding box center [211, 186] width 422 height 36
click at [389, 226] on input "submit" at bounding box center [211, 223] width 422 height 36
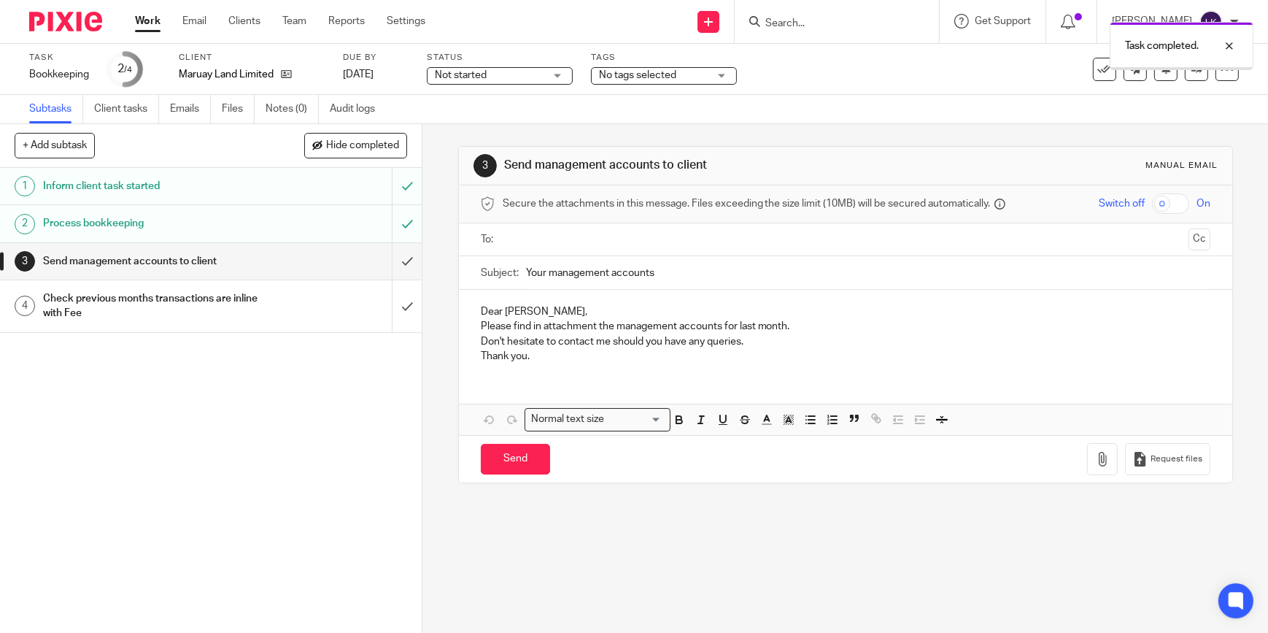
click at [392, 256] on input "submit" at bounding box center [211, 261] width 422 height 36
click at [395, 299] on input "submit" at bounding box center [211, 306] width 422 height 52
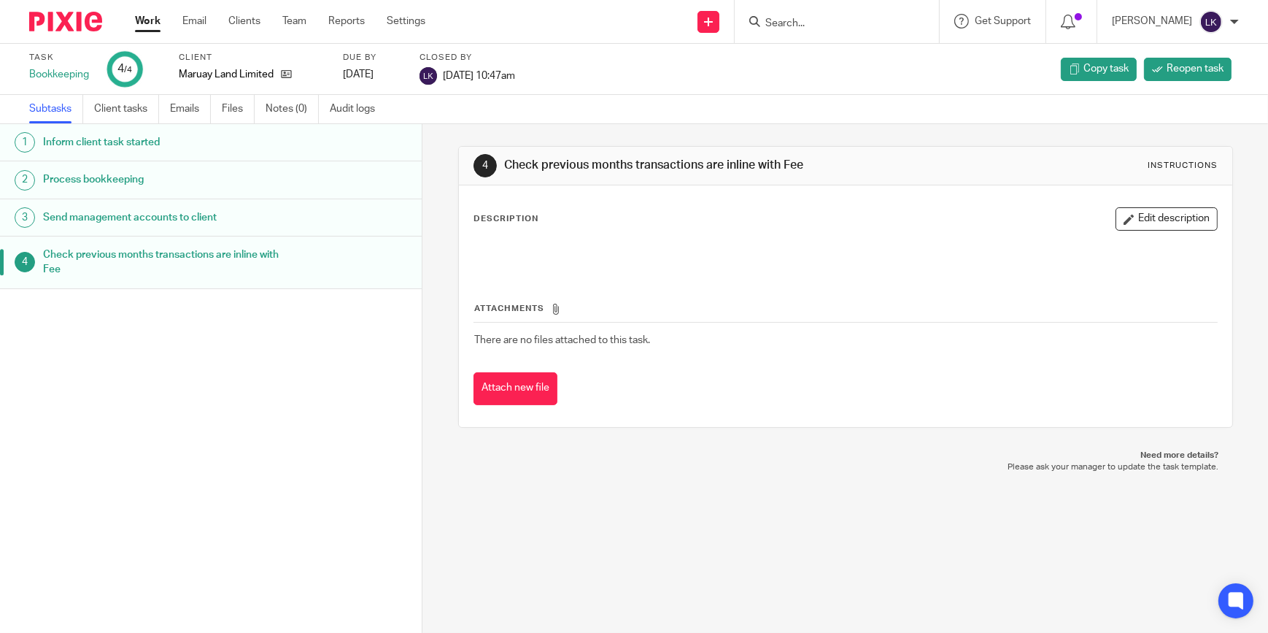
click at [130, 21] on div "Work Email Clients Team Reports Settings Work Email Clients Team Reports Settin…" at bounding box center [283, 21] width 327 height 43
click at [148, 20] on link "Work" at bounding box center [148, 21] width 26 height 15
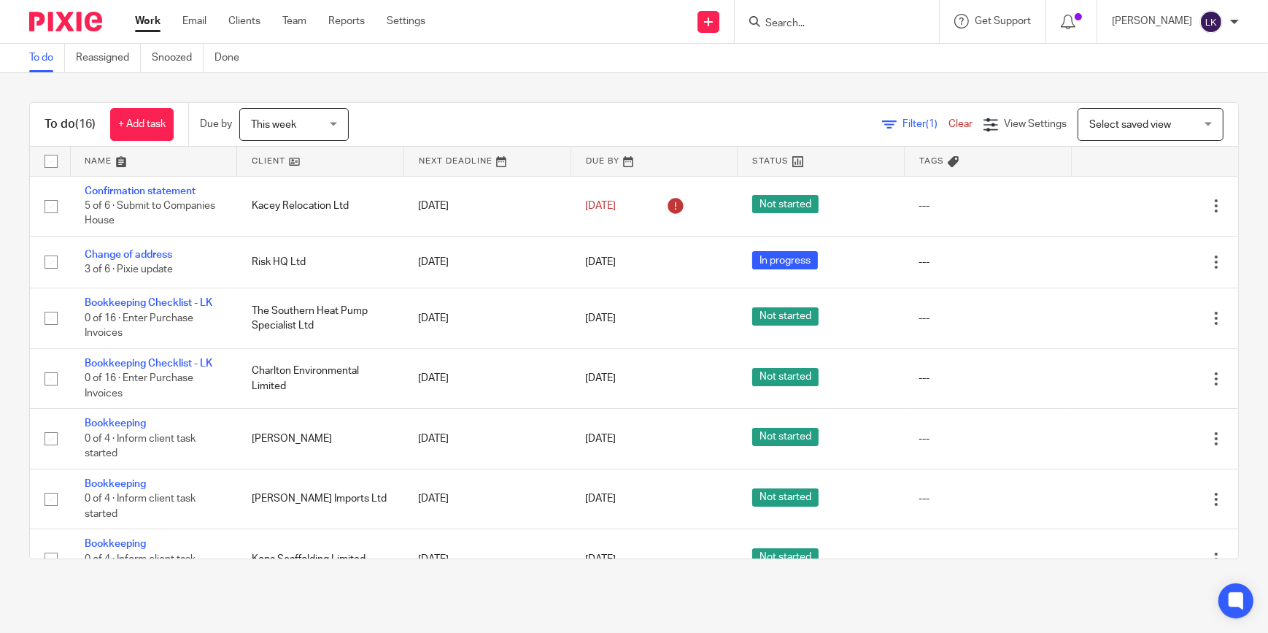
click at [796, 28] on input "Search" at bounding box center [829, 24] width 131 height 13
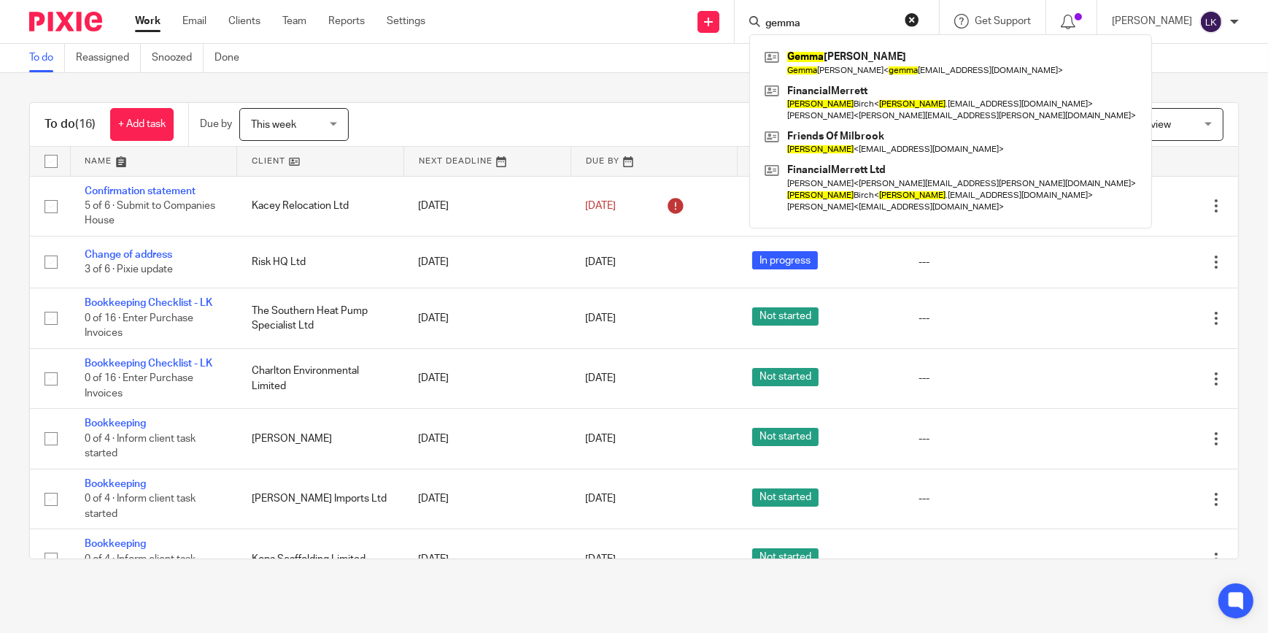
type input "gemma"
click at [735, 20] on div "Send new email Create task Add client Request signature" at bounding box center [709, 21] width 52 height 43
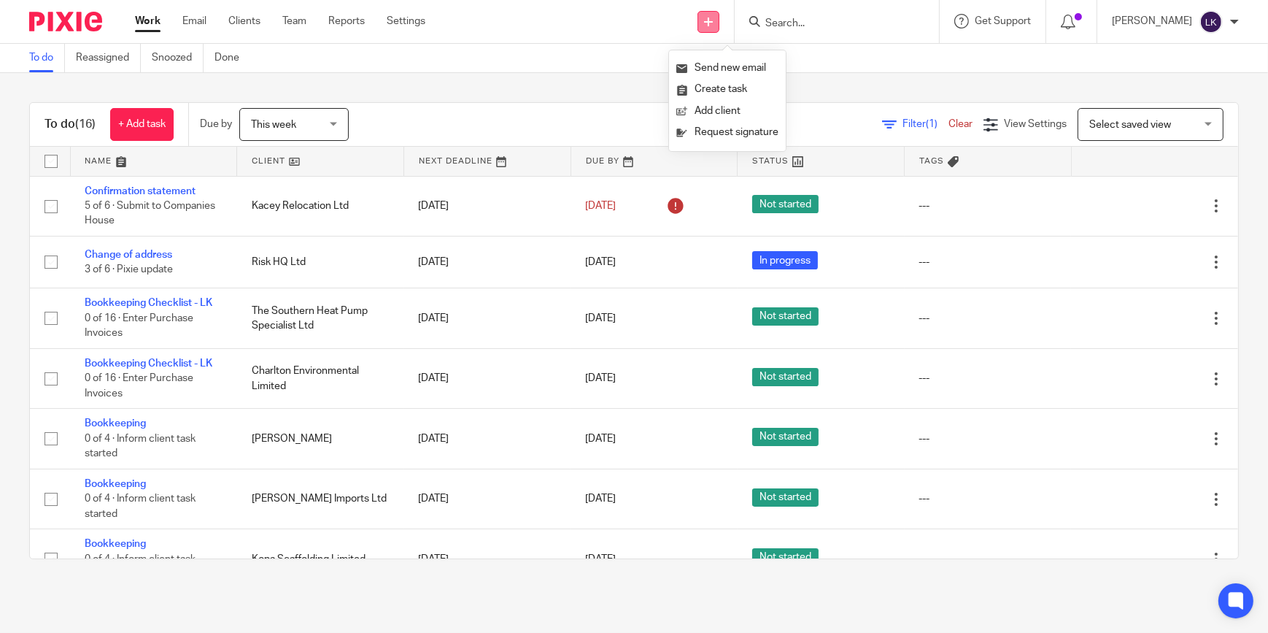
click at [717, 20] on link at bounding box center [709, 22] width 22 height 22
click at [733, 5] on div "Send new email Create task Add client Request signature" at bounding box center [709, 21] width 52 height 43
click at [713, 21] on icon at bounding box center [708, 22] width 9 height 9
click at [719, 12] on link at bounding box center [709, 22] width 22 height 22
click at [692, 102] on link "Add client" at bounding box center [727, 111] width 102 height 21
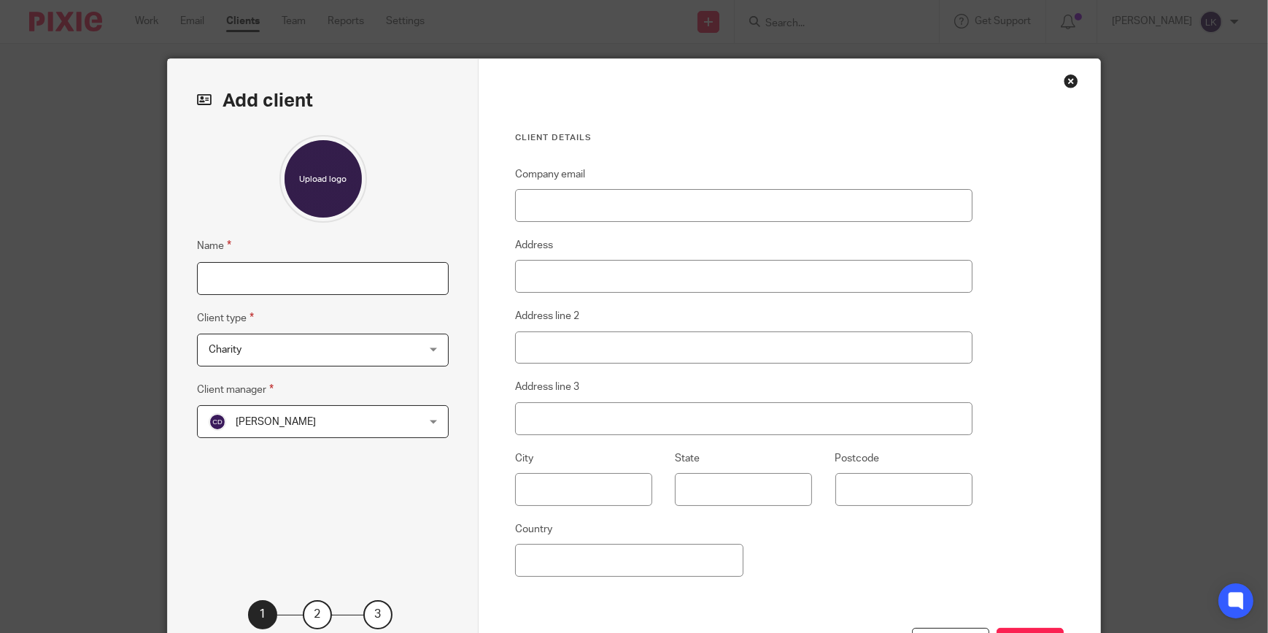
click at [328, 266] on input "Name" at bounding box center [323, 278] width 252 height 33
type input "[PERSON_NAME]"
click at [309, 352] on span "Charity" at bounding box center [304, 349] width 191 height 31
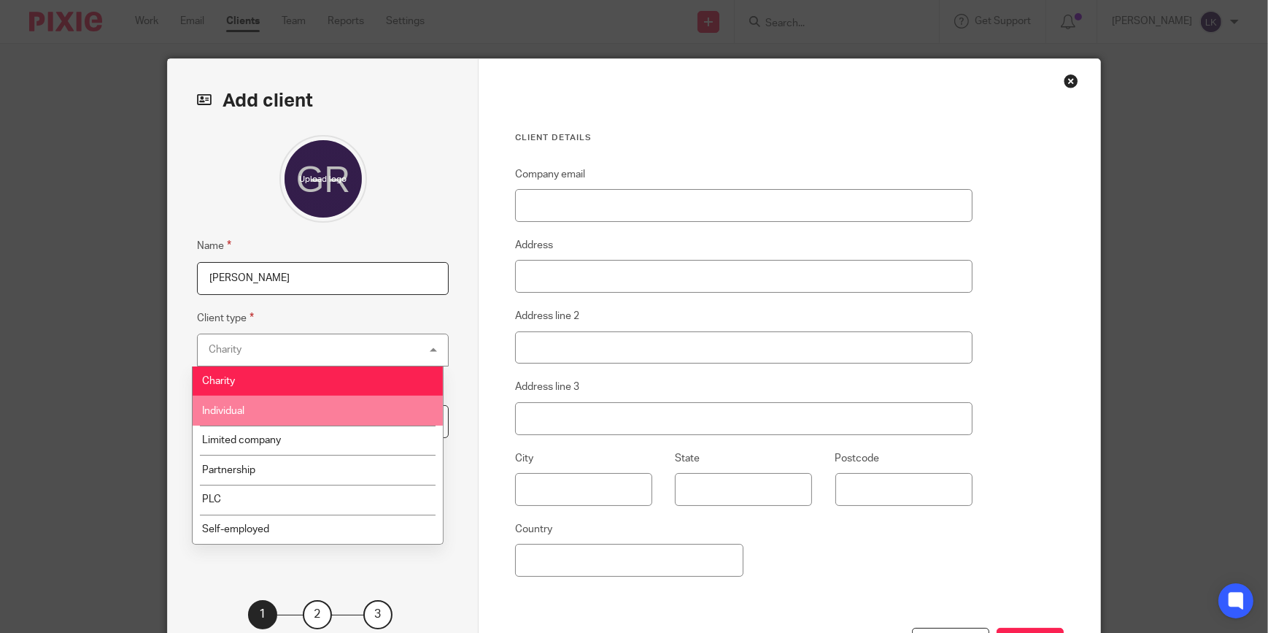
click at [252, 403] on li "Individual" at bounding box center [318, 410] width 250 height 30
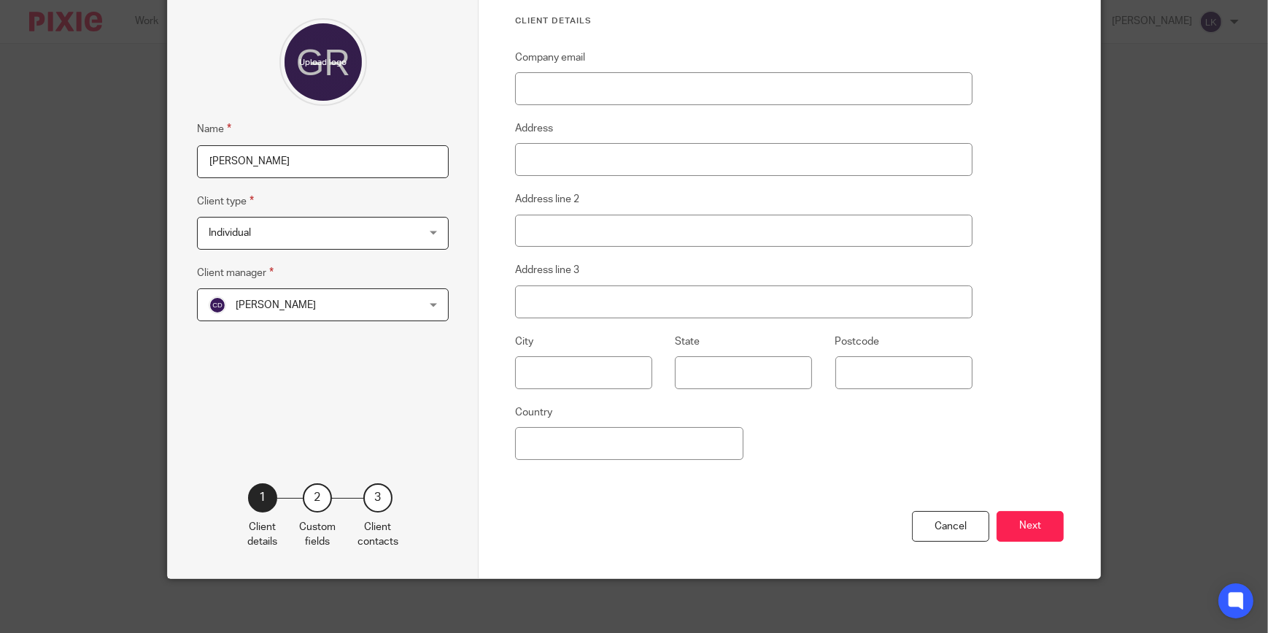
scroll to position [124, 0]
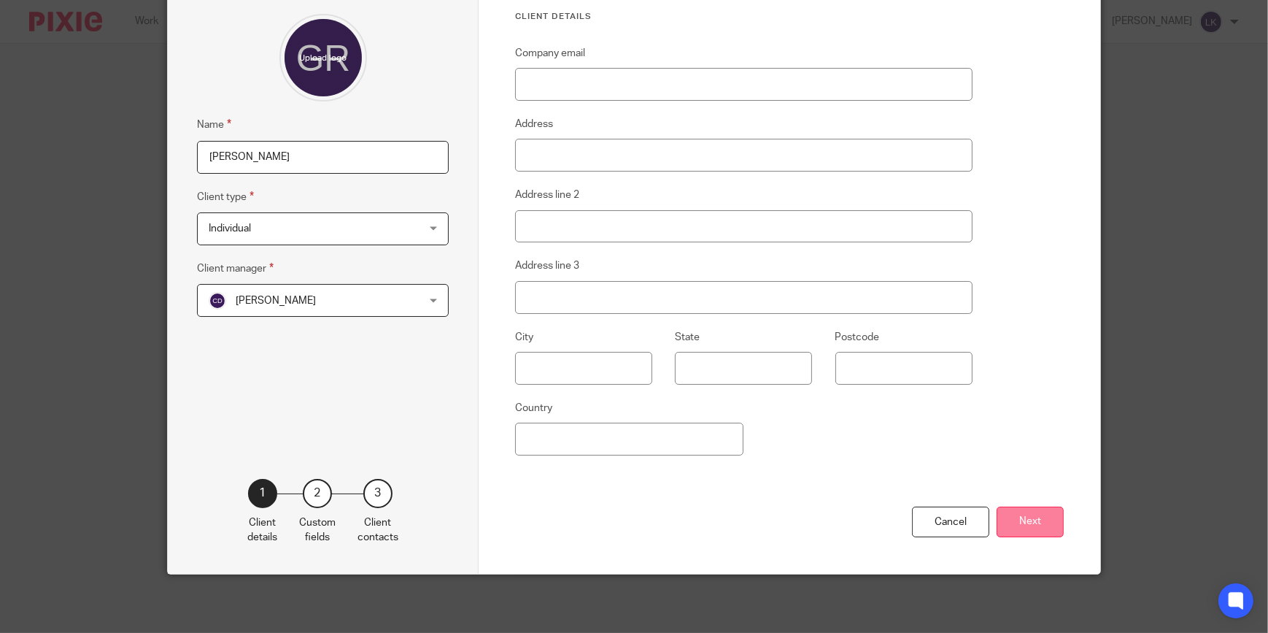
click at [1032, 529] on button "Next" at bounding box center [1030, 521] width 67 height 31
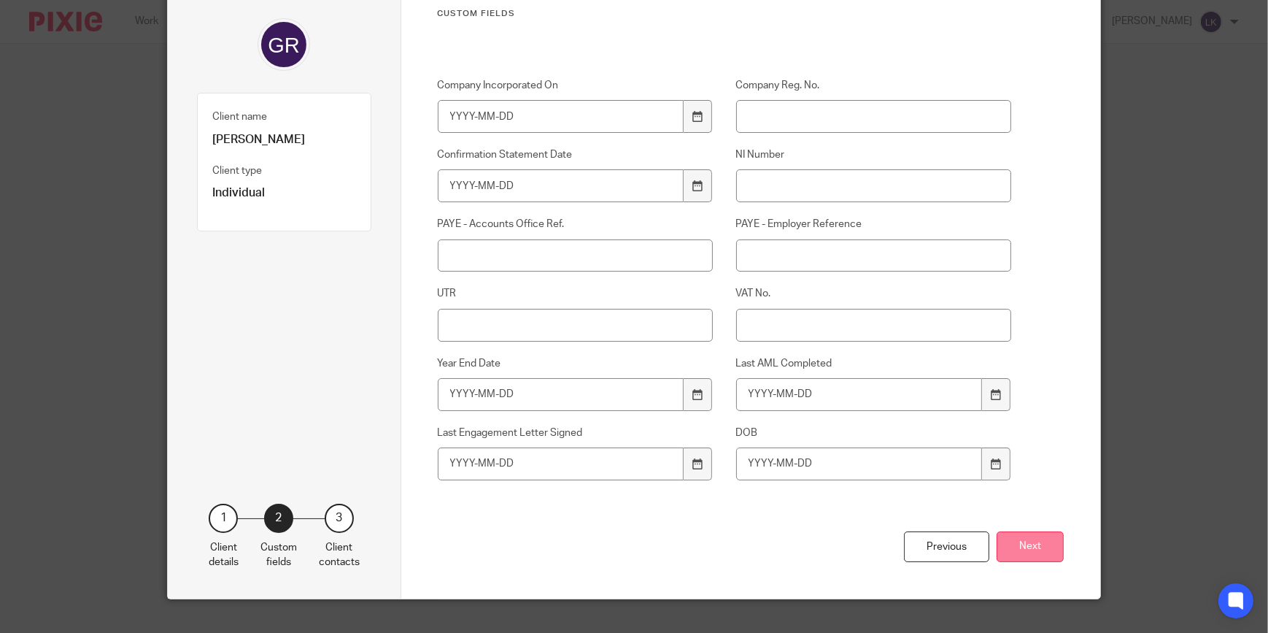
click at [1032, 537] on button "Next" at bounding box center [1030, 546] width 67 height 31
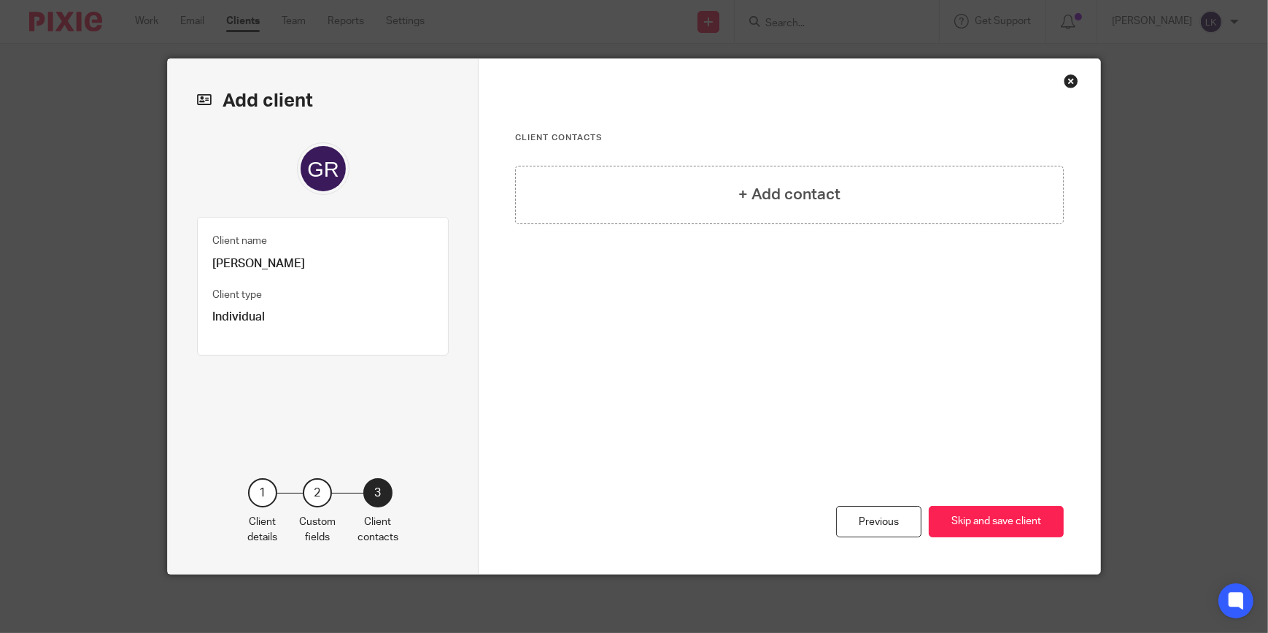
scroll to position [0, 0]
click at [854, 207] on div "+ Add contact" at bounding box center [789, 195] width 549 height 58
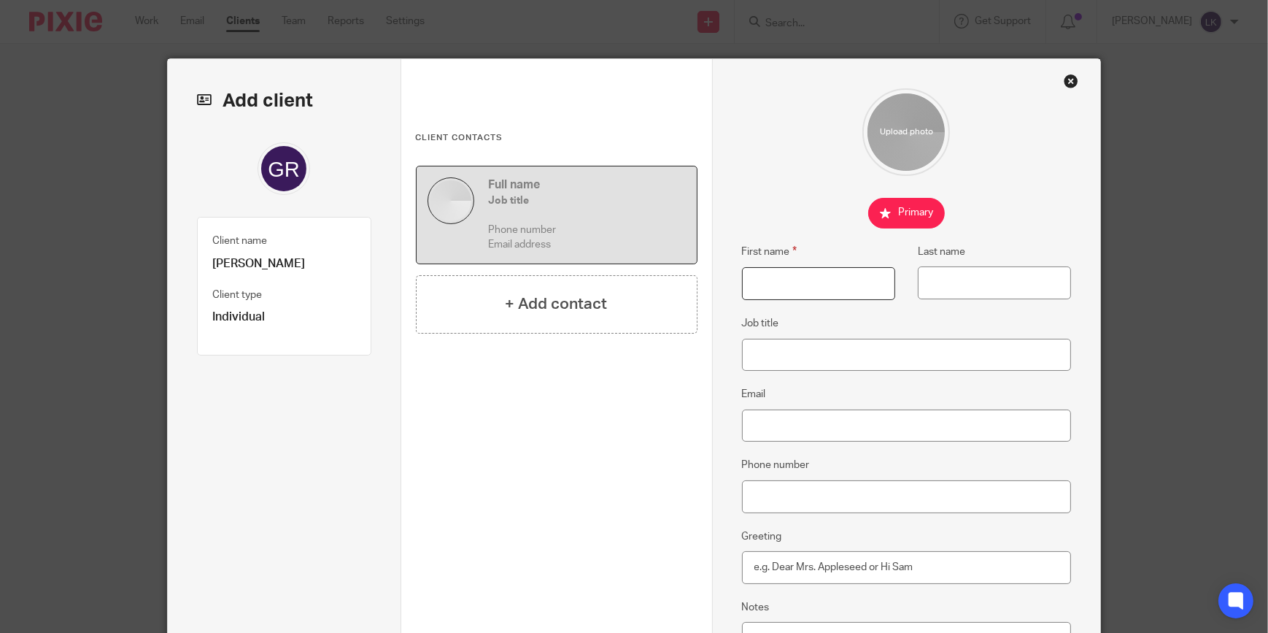
click at [794, 283] on input "First name" at bounding box center [818, 283] width 153 height 33
type input "Gemma"
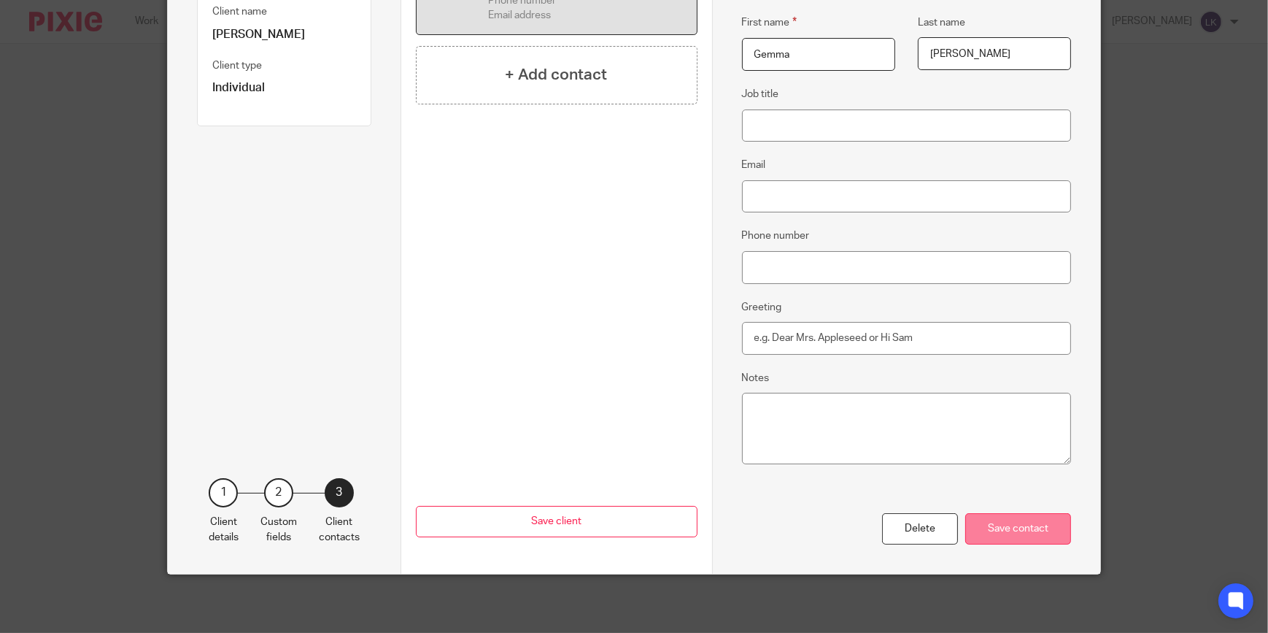
type input "Ransome"
click at [981, 525] on div "Save contact" at bounding box center [1018, 528] width 106 height 31
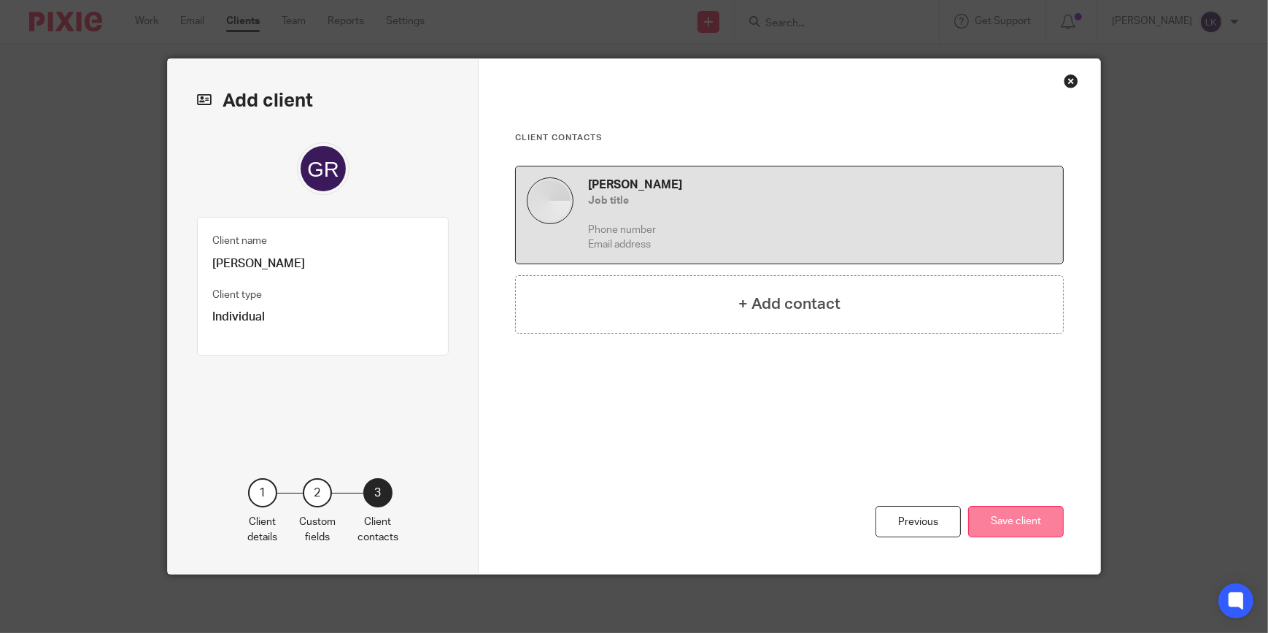
click at [995, 517] on button "Save client" at bounding box center [1016, 521] width 96 height 31
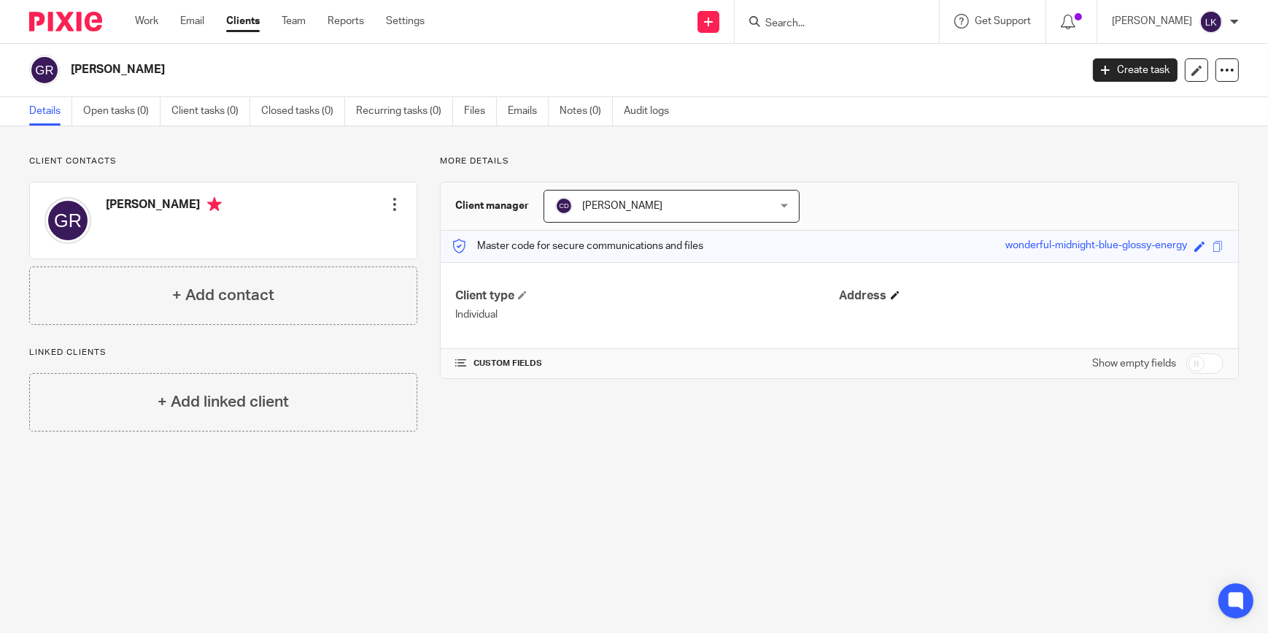
click at [884, 297] on h4 "Address" at bounding box center [1032, 295] width 384 height 15
click at [1194, 72] on link at bounding box center [1196, 69] width 23 height 23
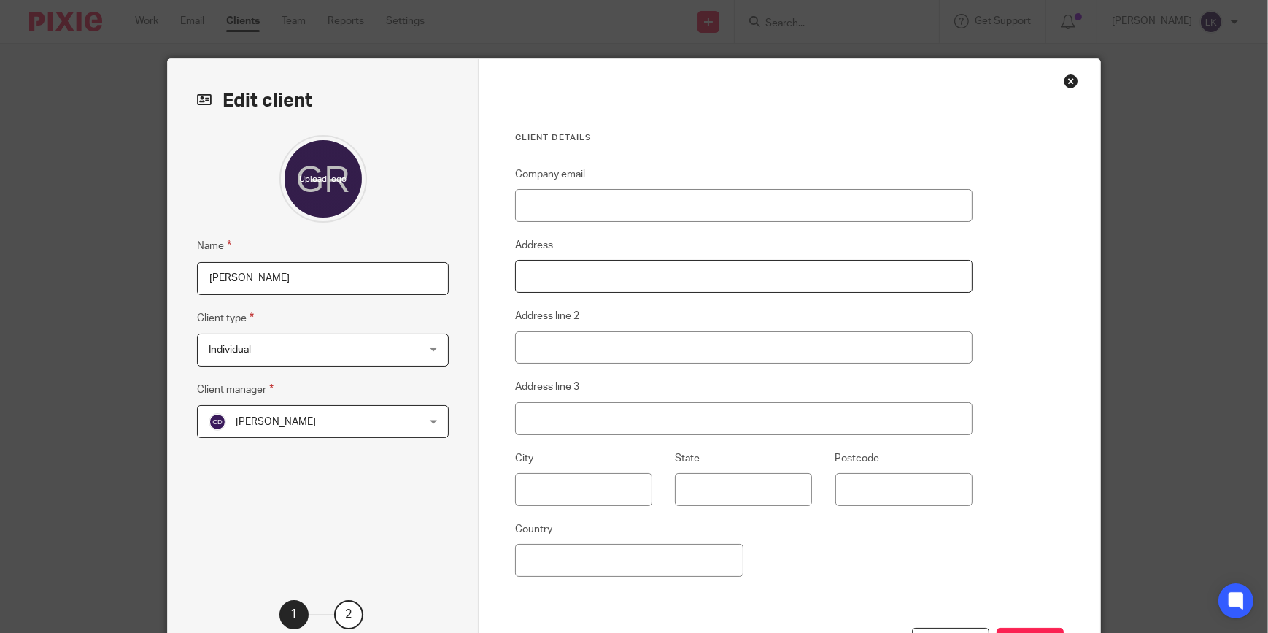
click at [562, 272] on input "Address" at bounding box center [744, 276] width 458 height 33
type input "20 Norseman Road"
type input "Wantage"
type input "Oxfordshire"
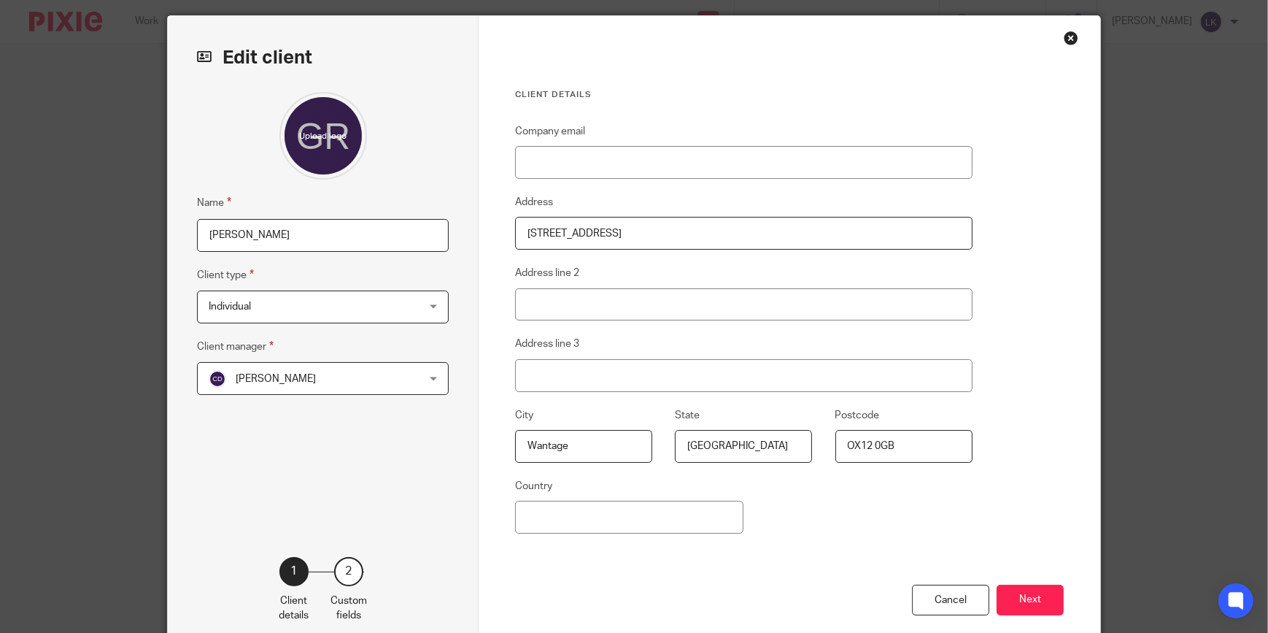
scroll to position [66, 0]
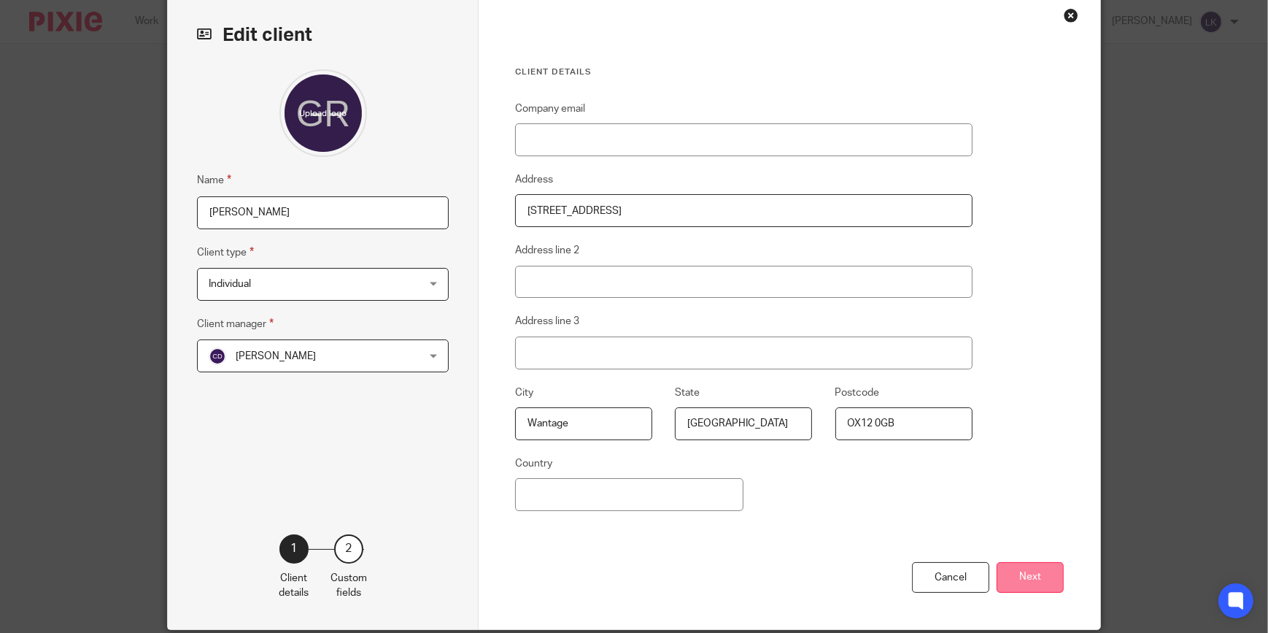
type input "OX12 0GB"
click at [1027, 576] on button "Next" at bounding box center [1030, 577] width 67 height 31
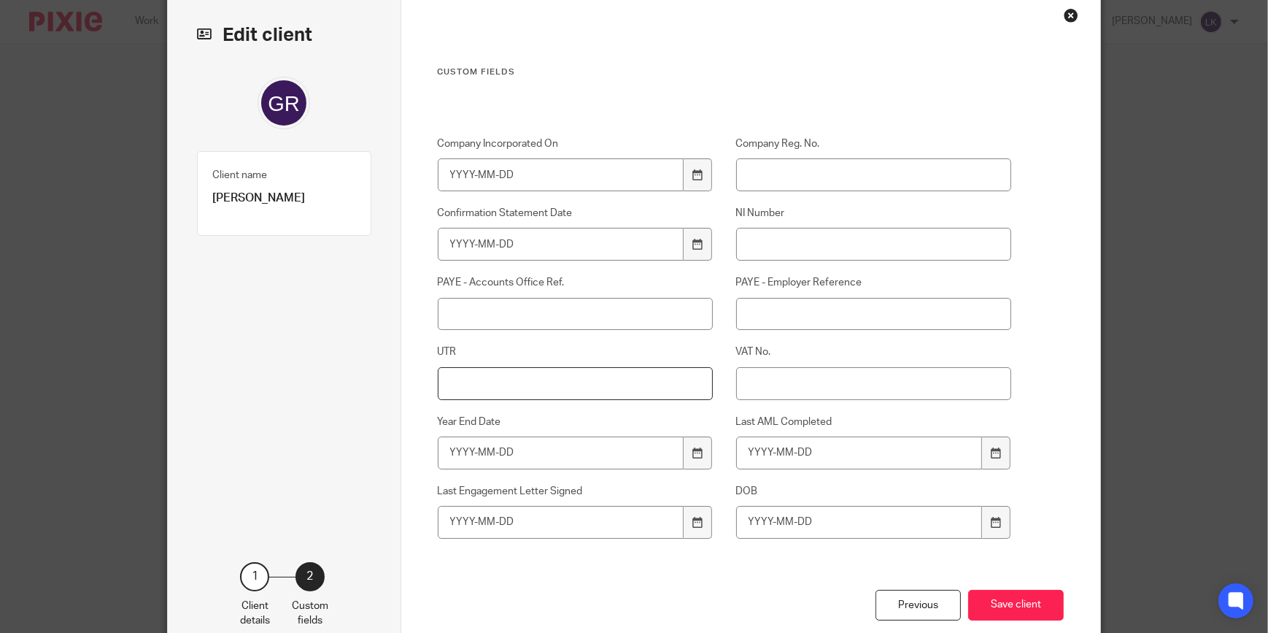
click at [592, 379] on input "UTR" at bounding box center [576, 383] width 276 height 33
type input "1936445245"
click at [790, 239] on input "NI Number" at bounding box center [874, 244] width 276 height 33
paste input "JM019376A"
type input "JM019376A"
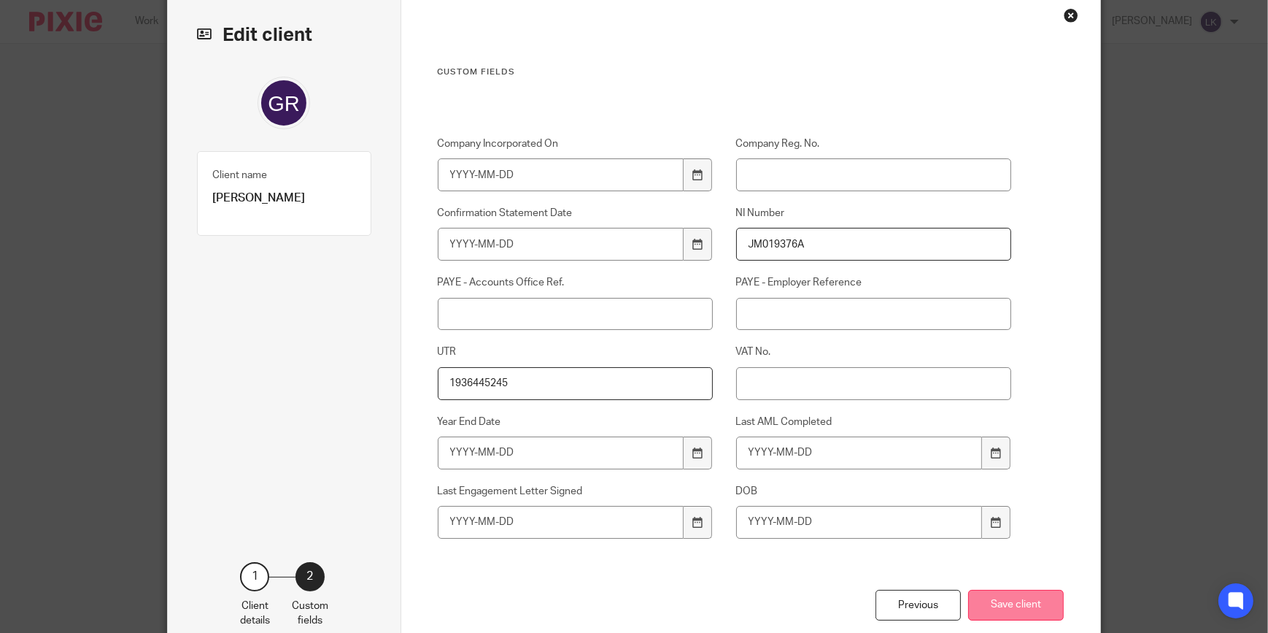
click at [1014, 606] on button "Save client" at bounding box center [1016, 605] width 96 height 31
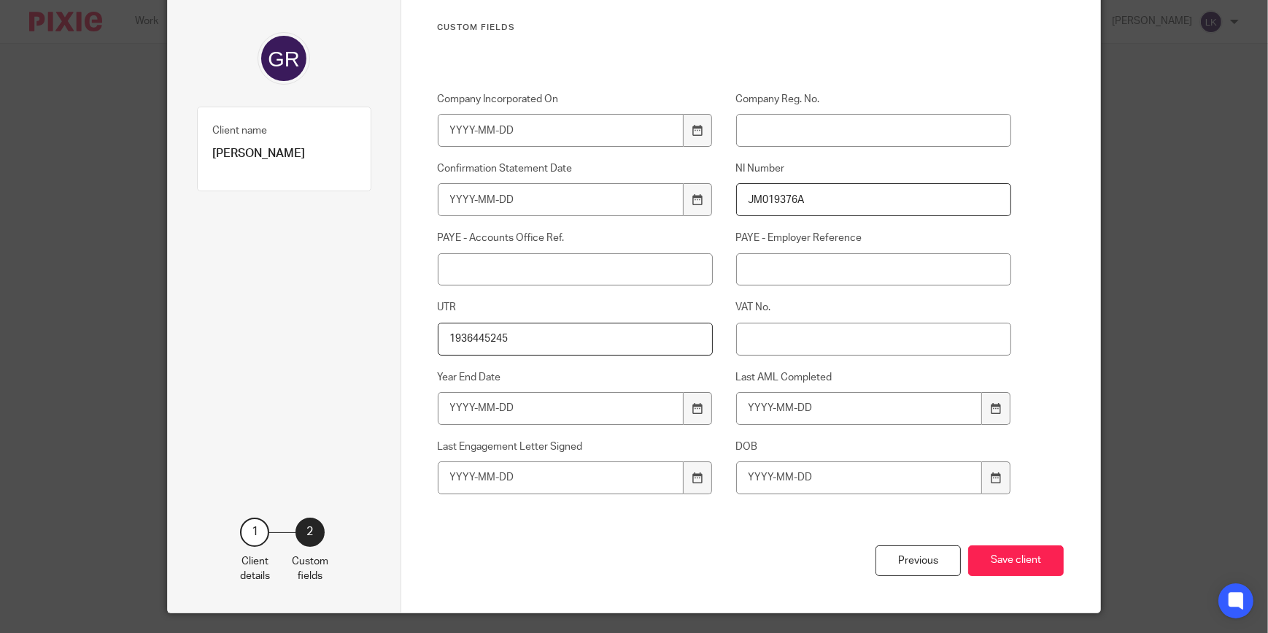
scroll to position [146, 0]
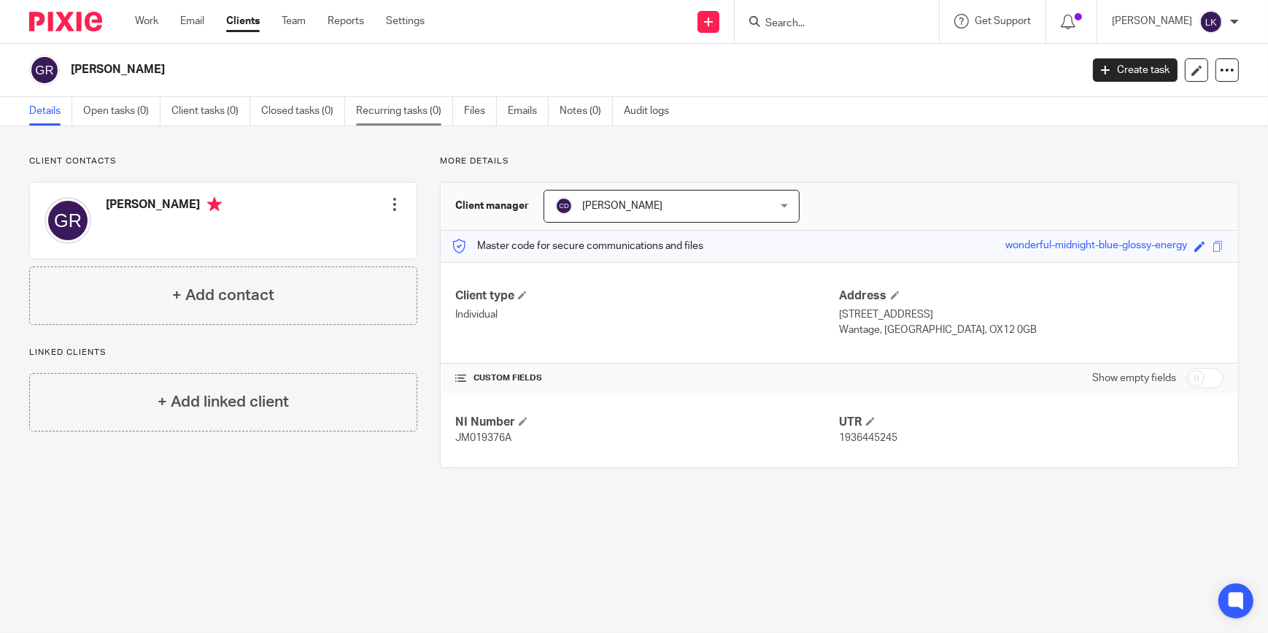
click at [389, 117] on link "Recurring tasks (0)" at bounding box center [404, 111] width 97 height 28
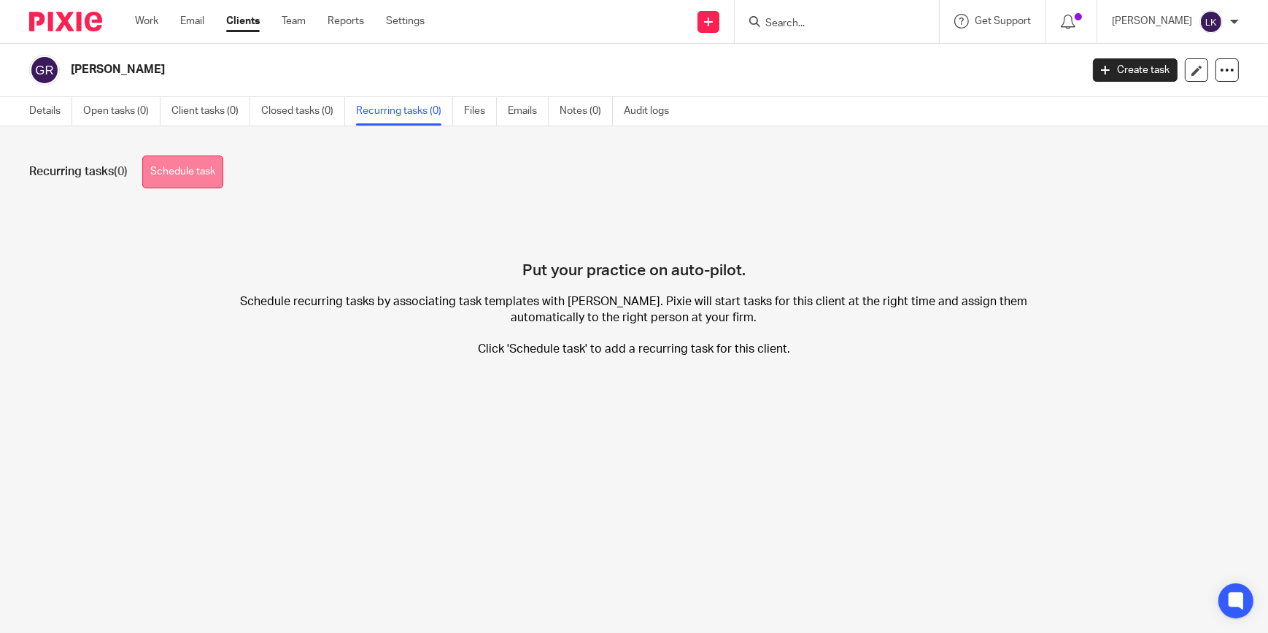
click at [198, 162] on link "Schedule task" at bounding box center [182, 171] width 81 height 33
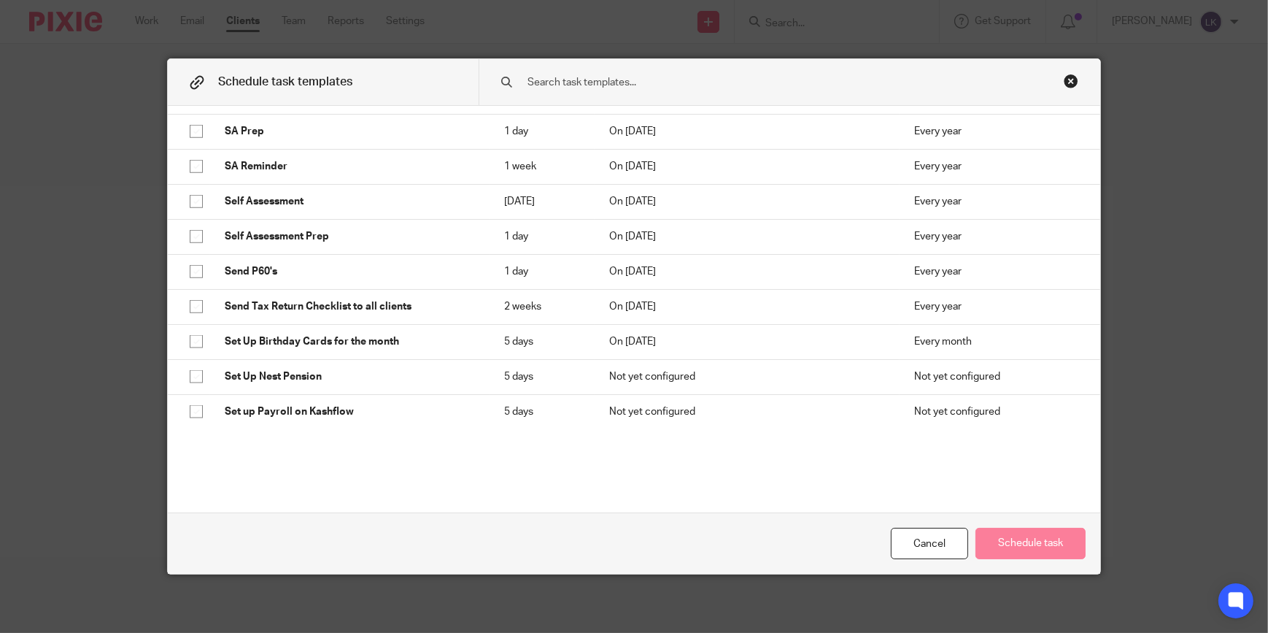
scroll to position [2282, 0]
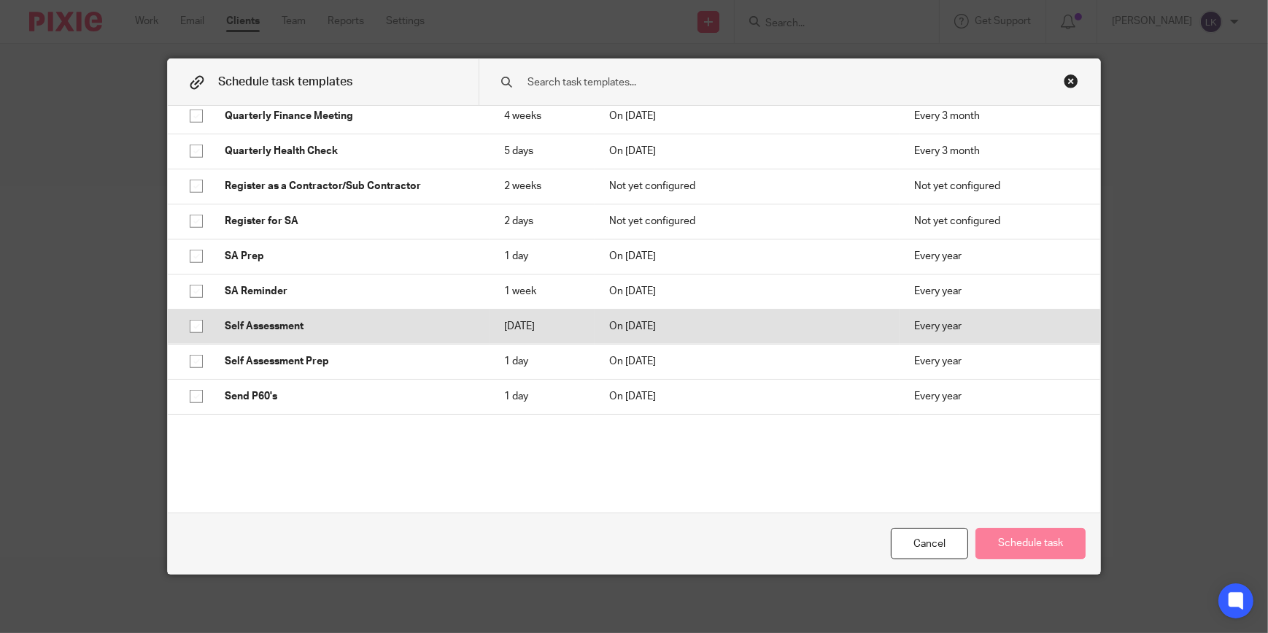
click at [189, 322] on input "checkbox" at bounding box center [196, 326] width 28 height 28
checkbox input "true"
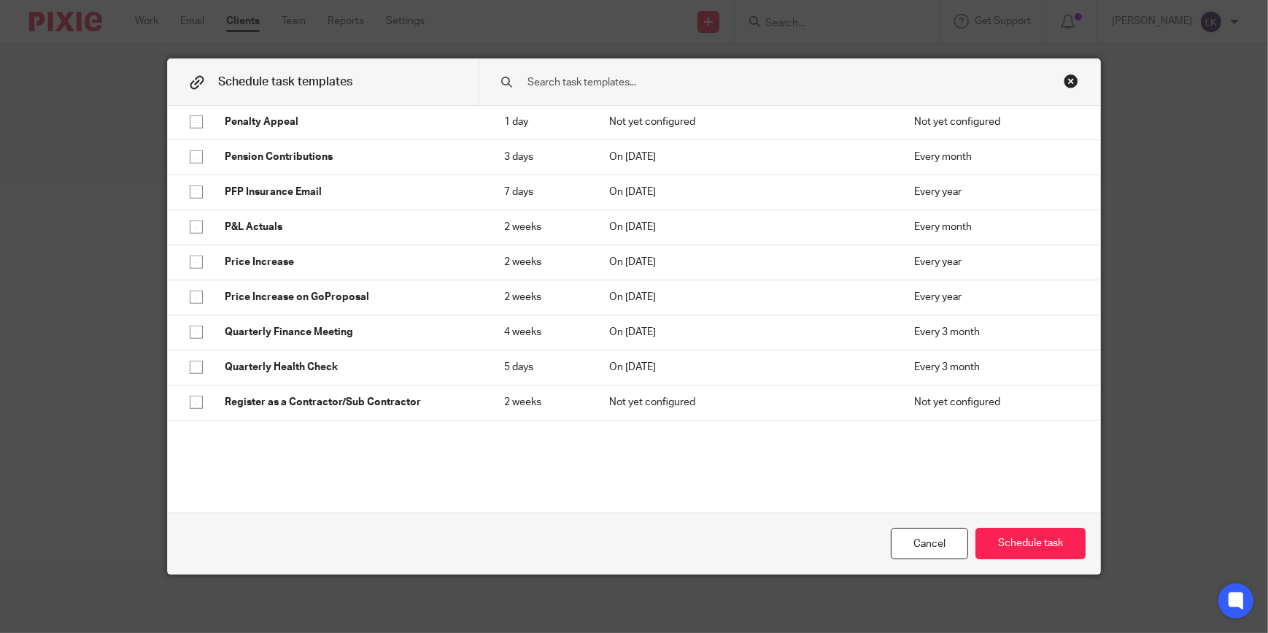
scroll to position [2017, 0]
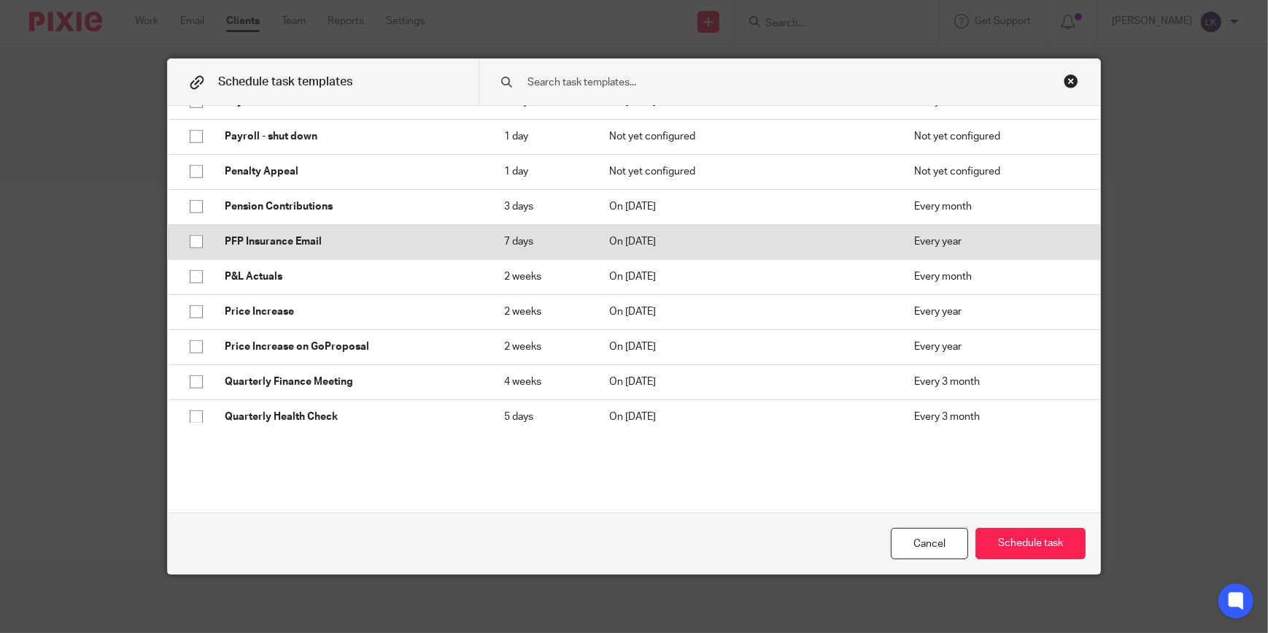
click at [260, 242] on p "PFP Insurance Email" at bounding box center [350, 241] width 250 height 15
checkbox input "true"
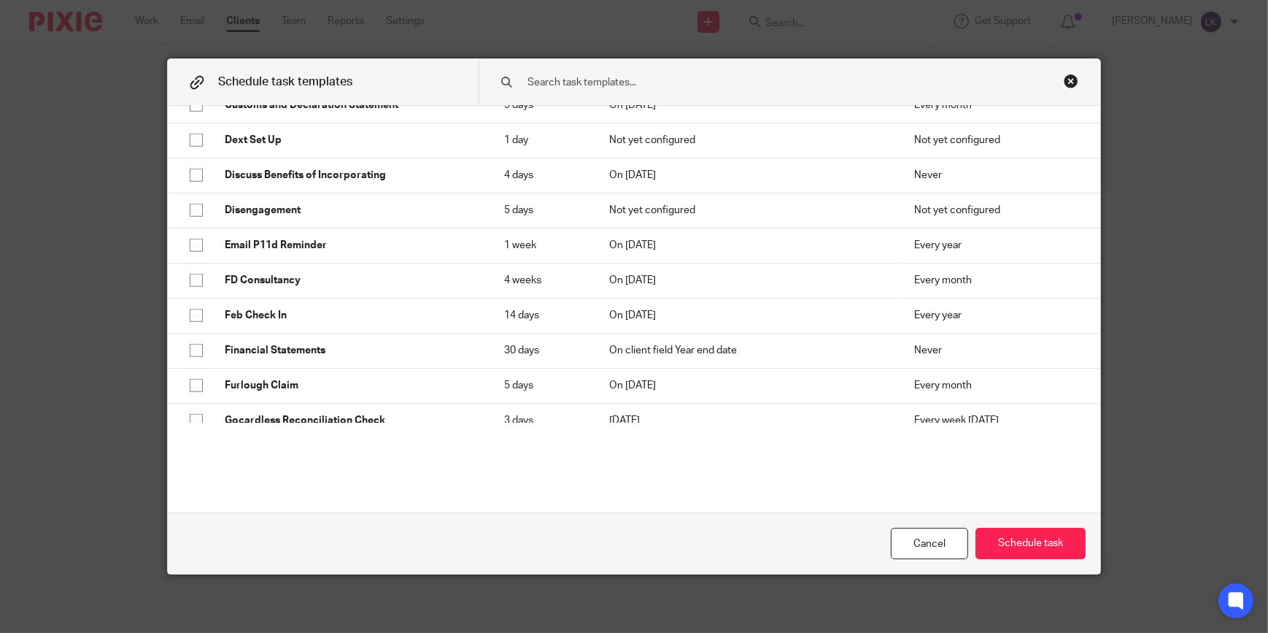
scroll to position [1022, 0]
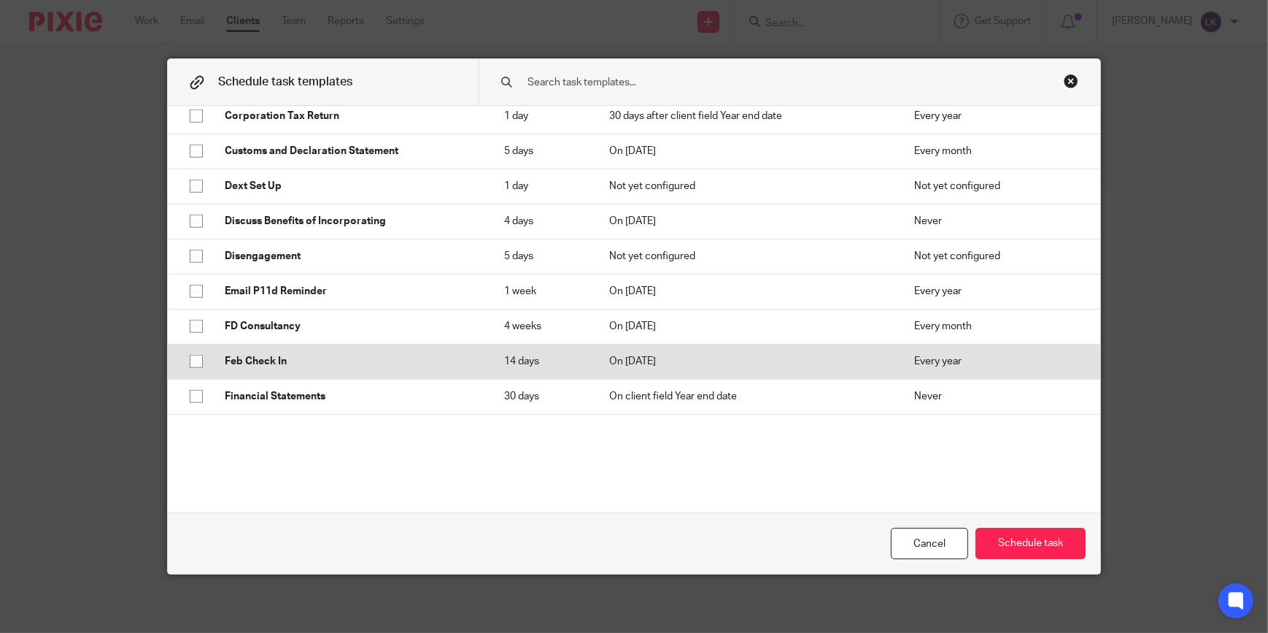
click at [187, 358] on input "checkbox" at bounding box center [196, 361] width 28 height 28
checkbox input "true"
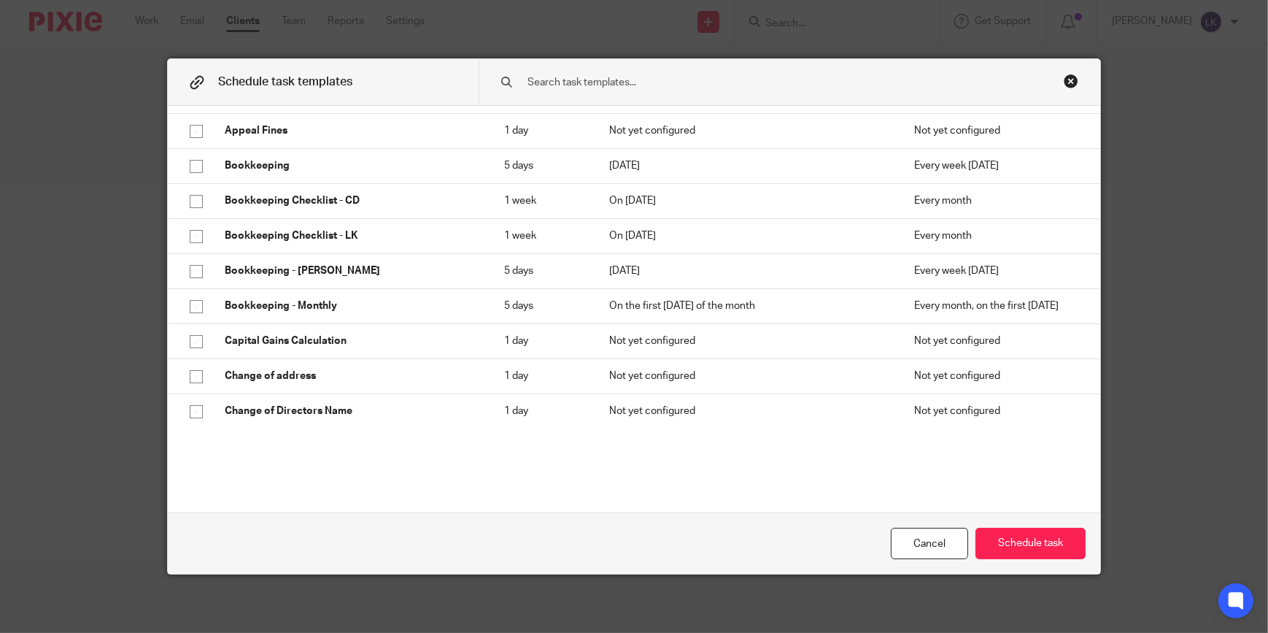
scroll to position [27, 0]
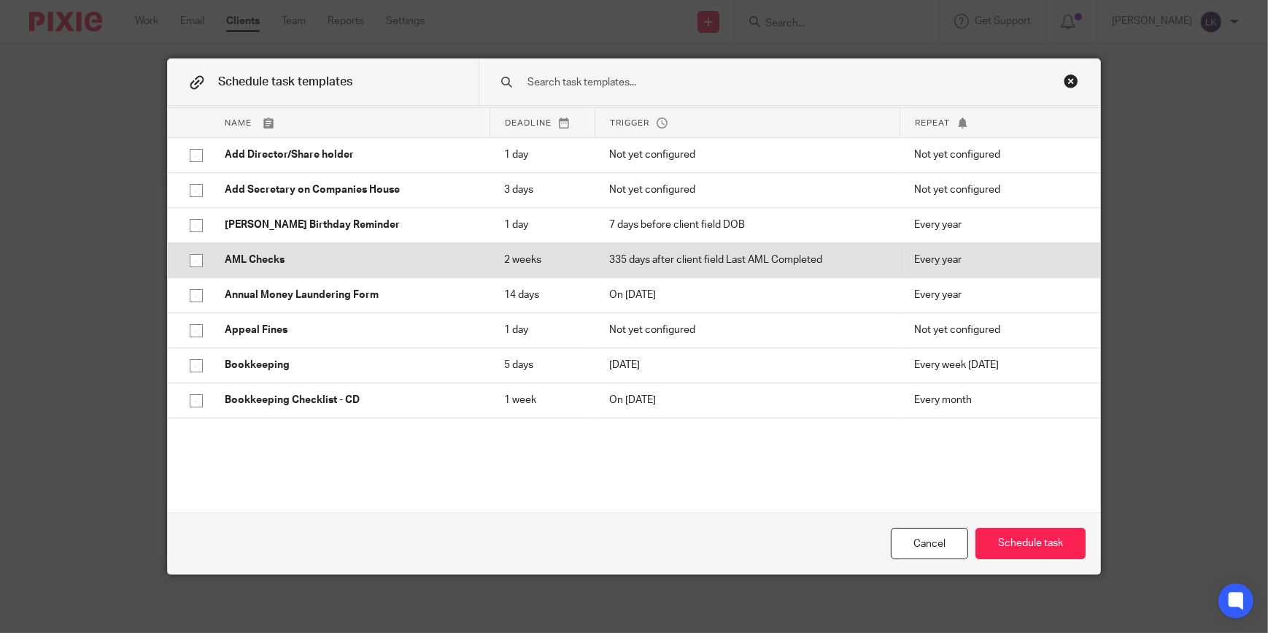
click at [277, 261] on p "AML Checks" at bounding box center [350, 259] width 250 height 15
checkbox input "true"
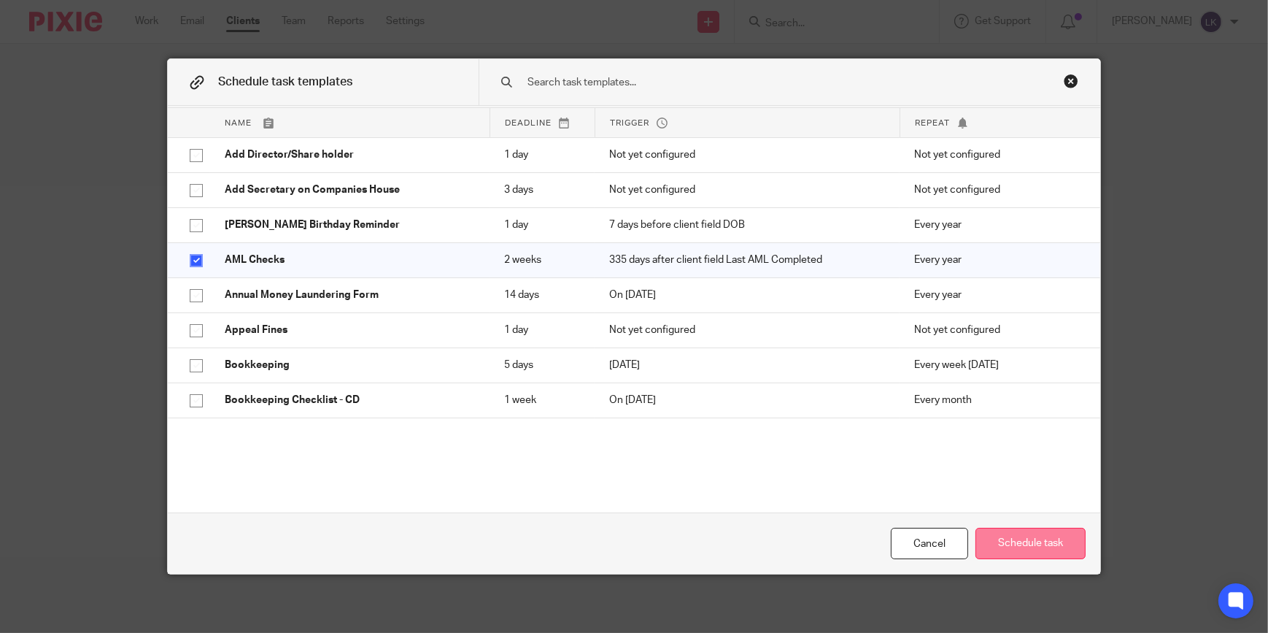
click at [1030, 537] on button "Schedule task" at bounding box center [1031, 543] width 110 height 31
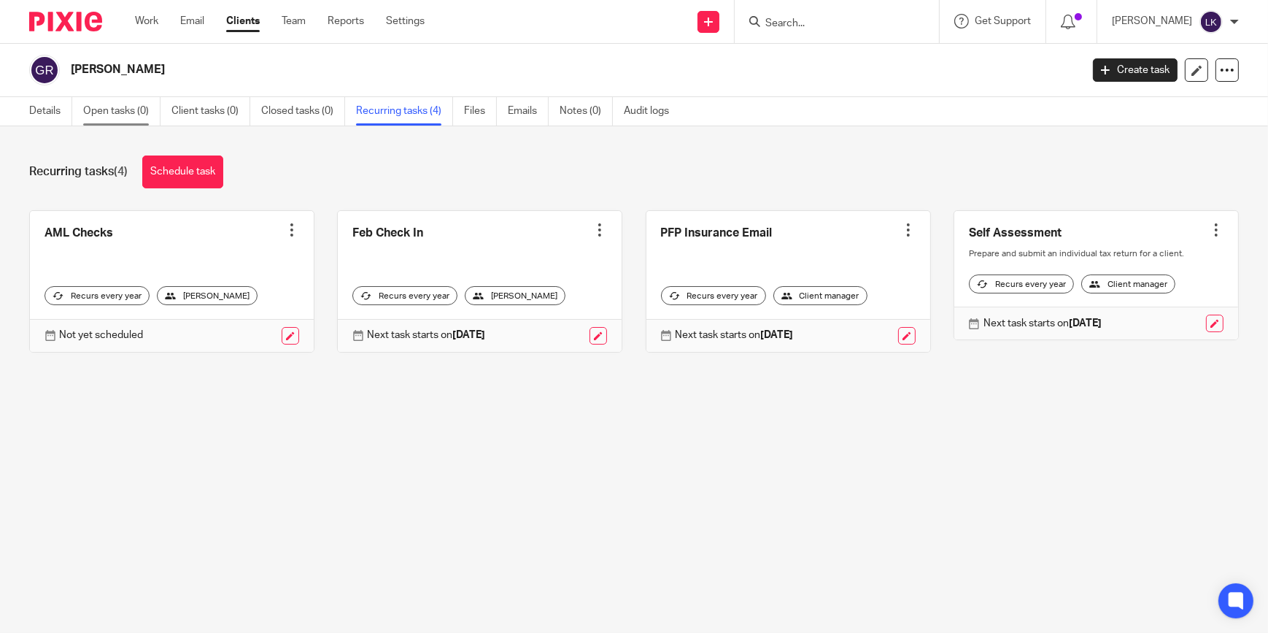
click at [117, 112] on link "Open tasks (0)" at bounding box center [121, 111] width 77 height 28
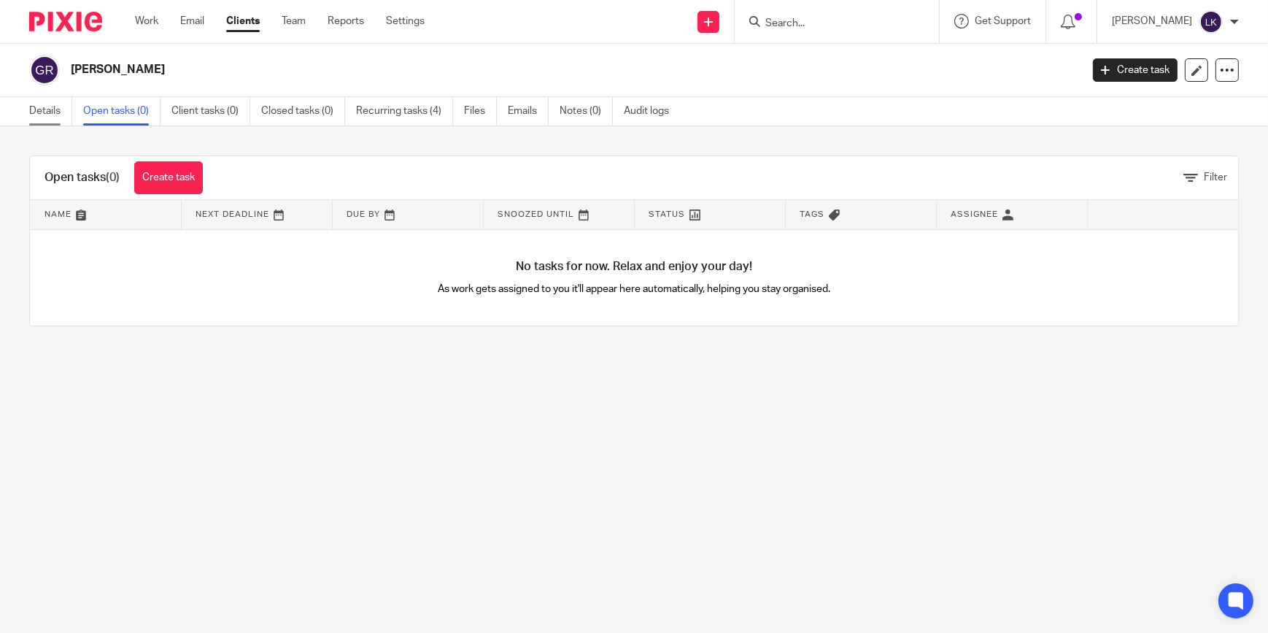
click at [34, 109] on link "Details" at bounding box center [50, 111] width 43 height 28
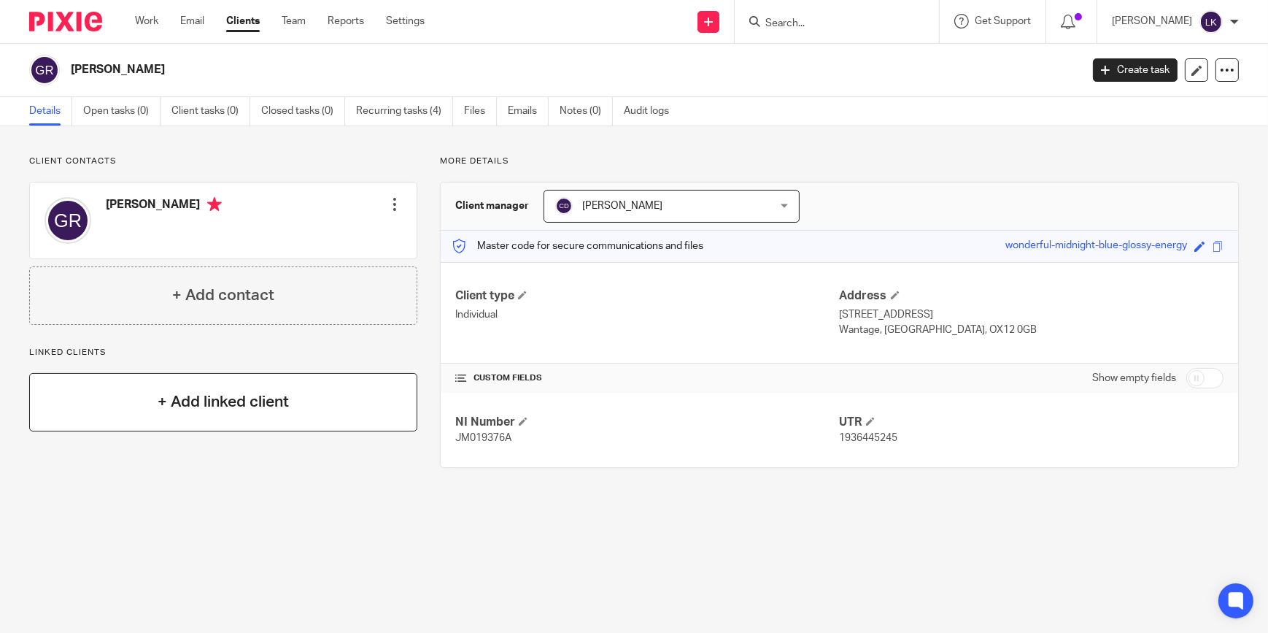
click at [201, 401] on h4 "+ Add linked client" at bounding box center [223, 401] width 131 height 23
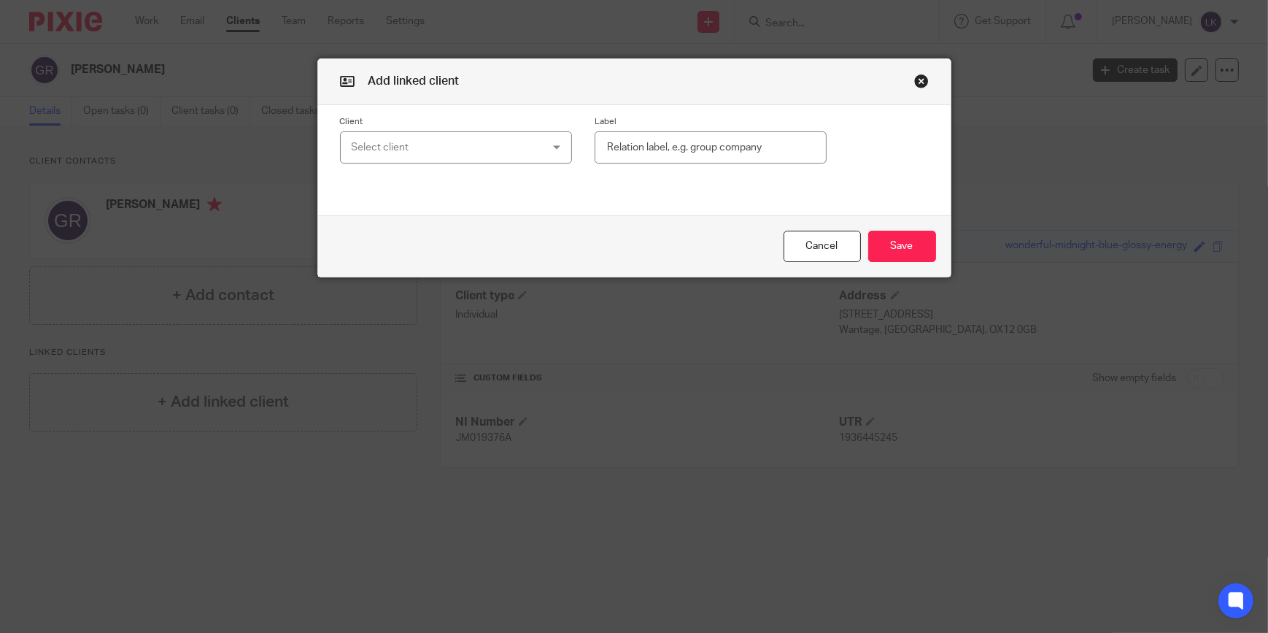
click at [460, 152] on div "Select client" at bounding box center [440, 147] width 176 height 31
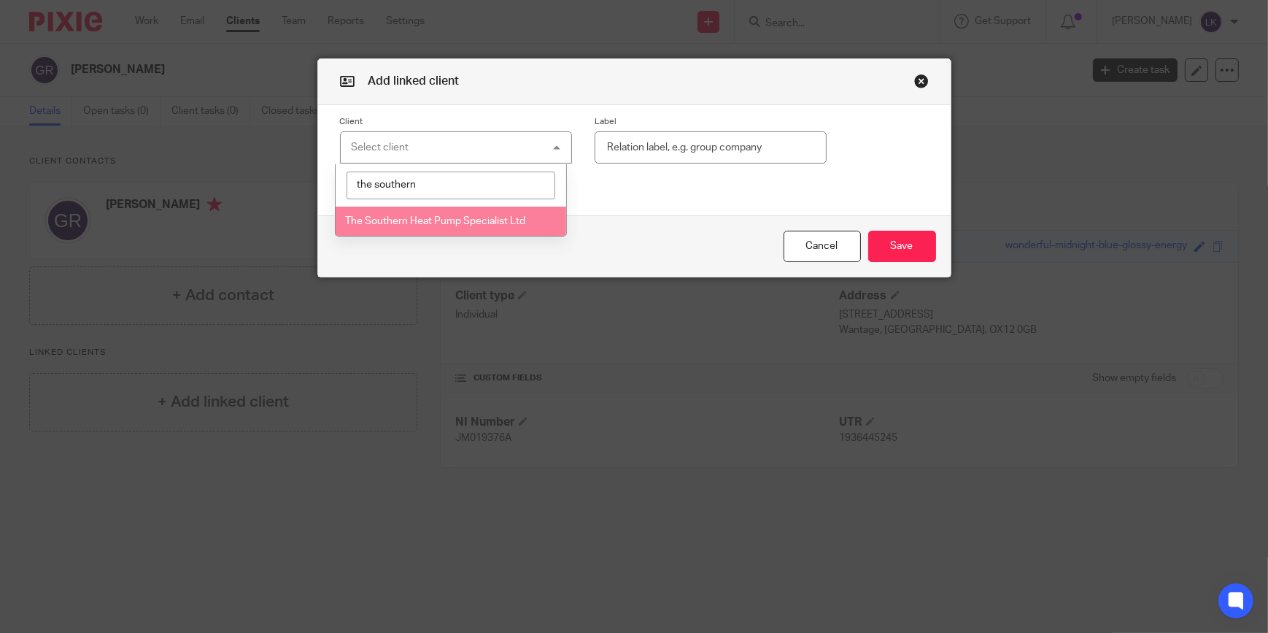
type input "the southern"
click at [469, 231] on li "The Southern Heat Pump Specialist Ltd" at bounding box center [451, 221] width 231 height 30
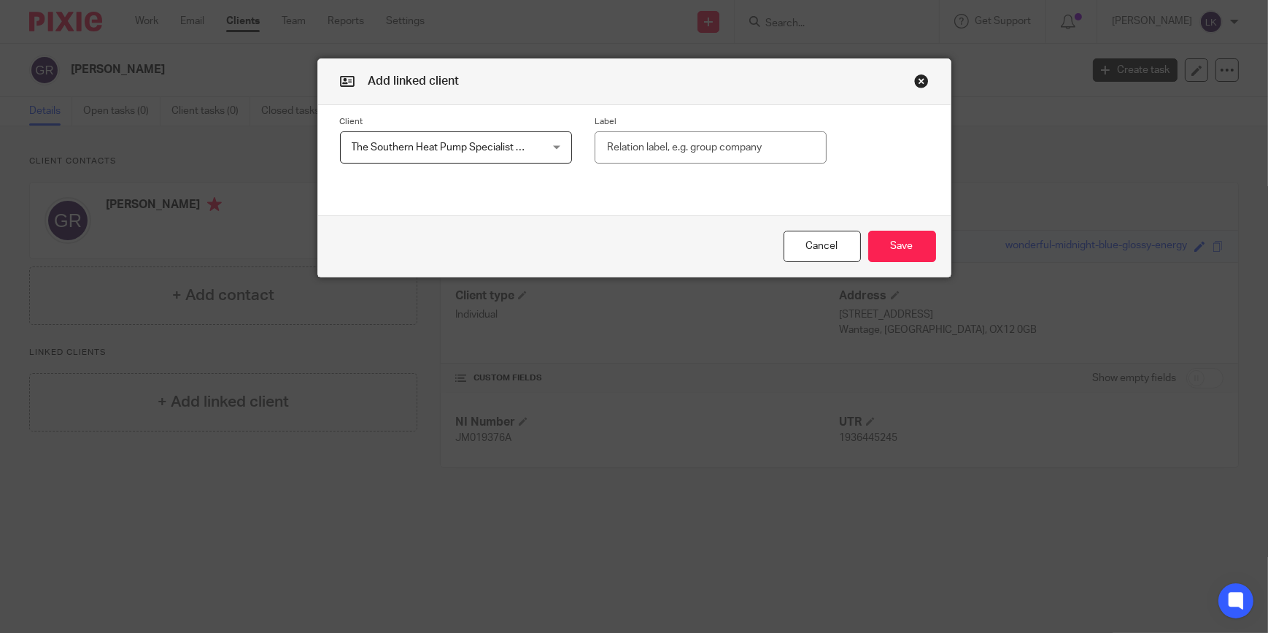
click at [673, 152] on input "text" at bounding box center [711, 147] width 232 height 33
click at [919, 81] on button "button" at bounding box center [921, 81] width 15 height 15
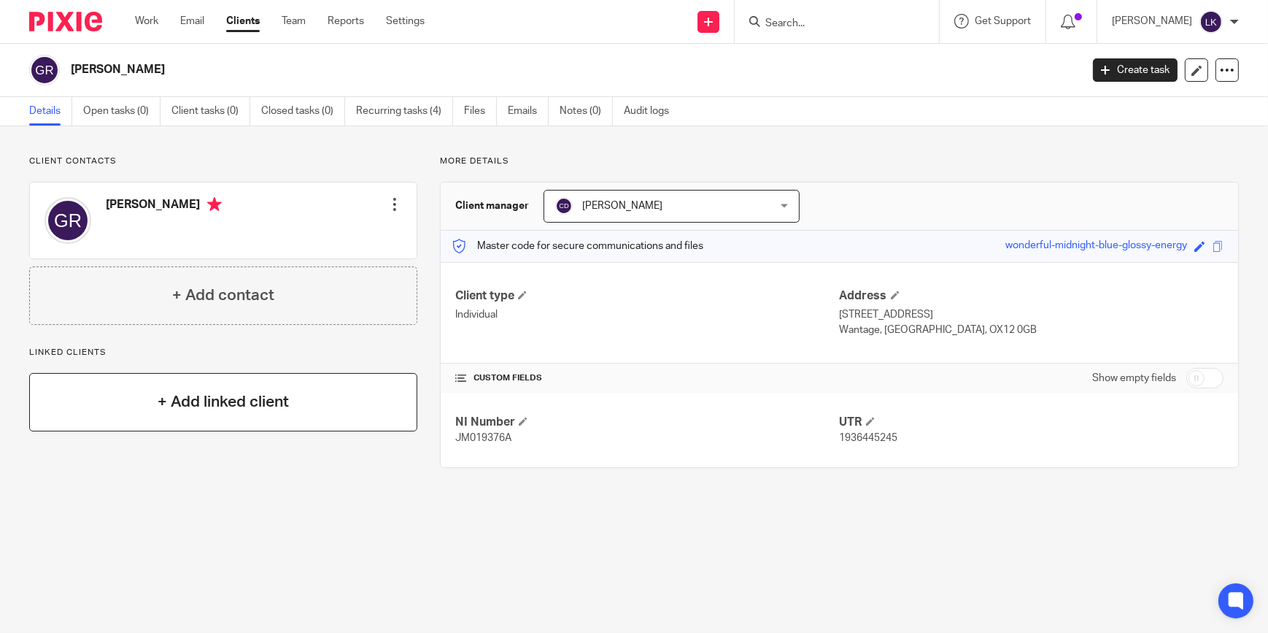
click at [195, 393] on h4 "+ Add linked client" at bounding box center [223, 401] width 131 height 23
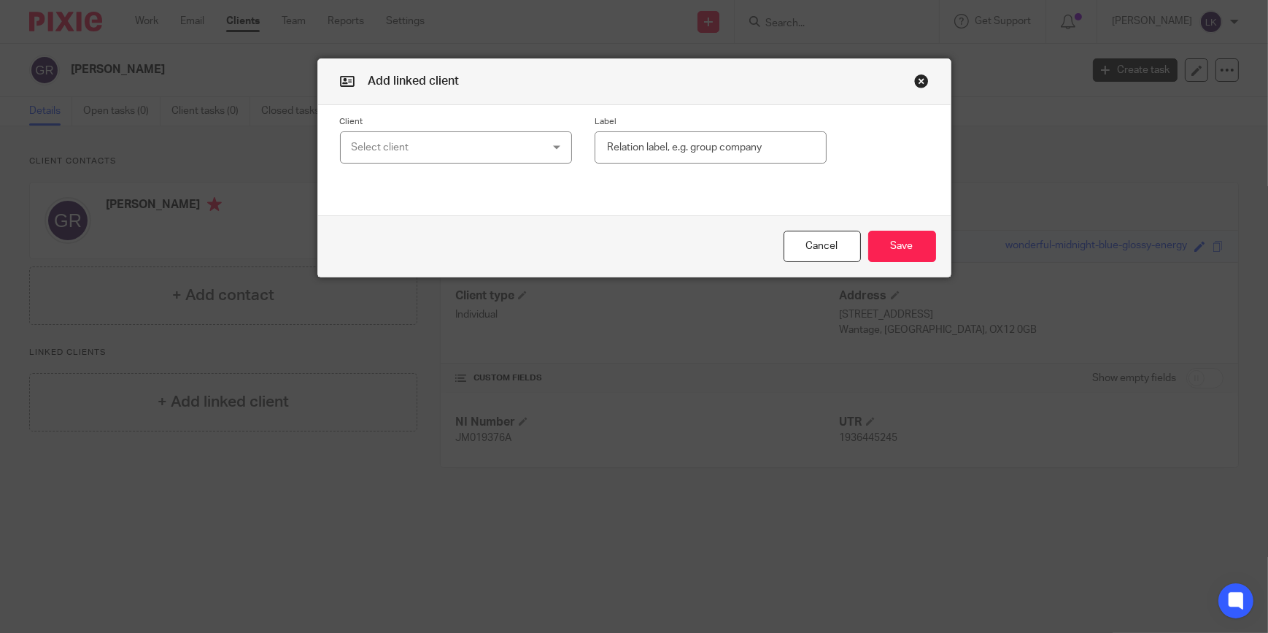
click at [387, 146] on div "Select client" at bounding box center [440, 147] width 176 height 31
type input "the southern"
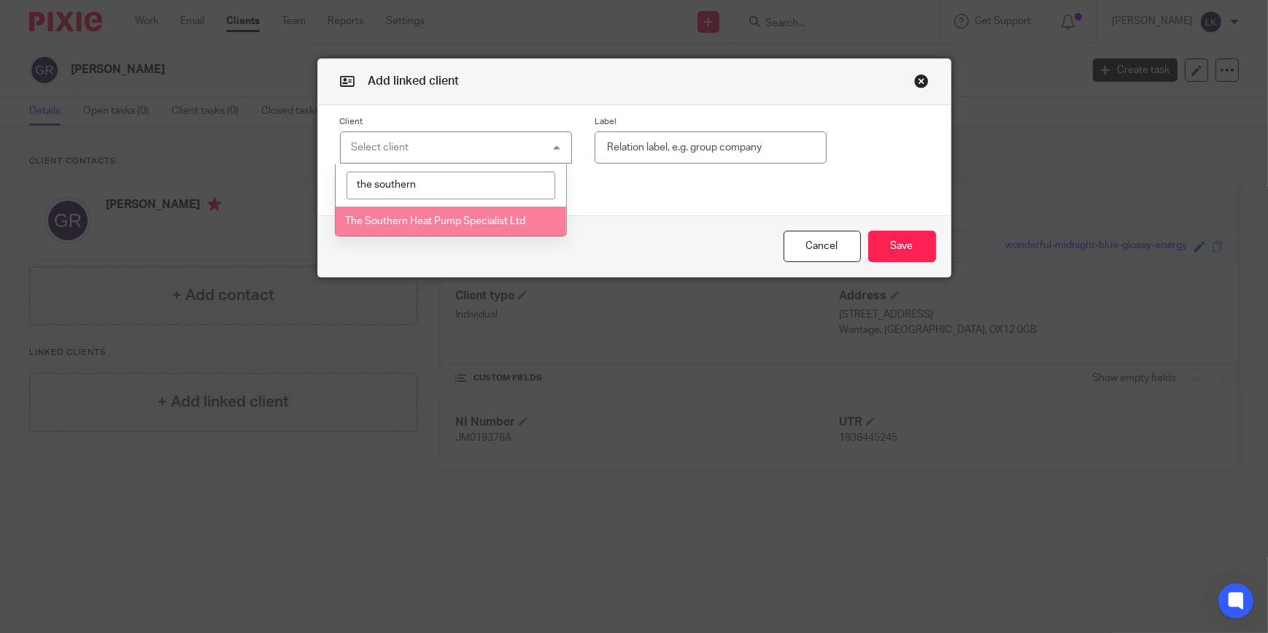
click at [398, 220] on span "The Southern Heat Pump Specialist Ltd" at bounding box center [435, 221] width 180 height 10
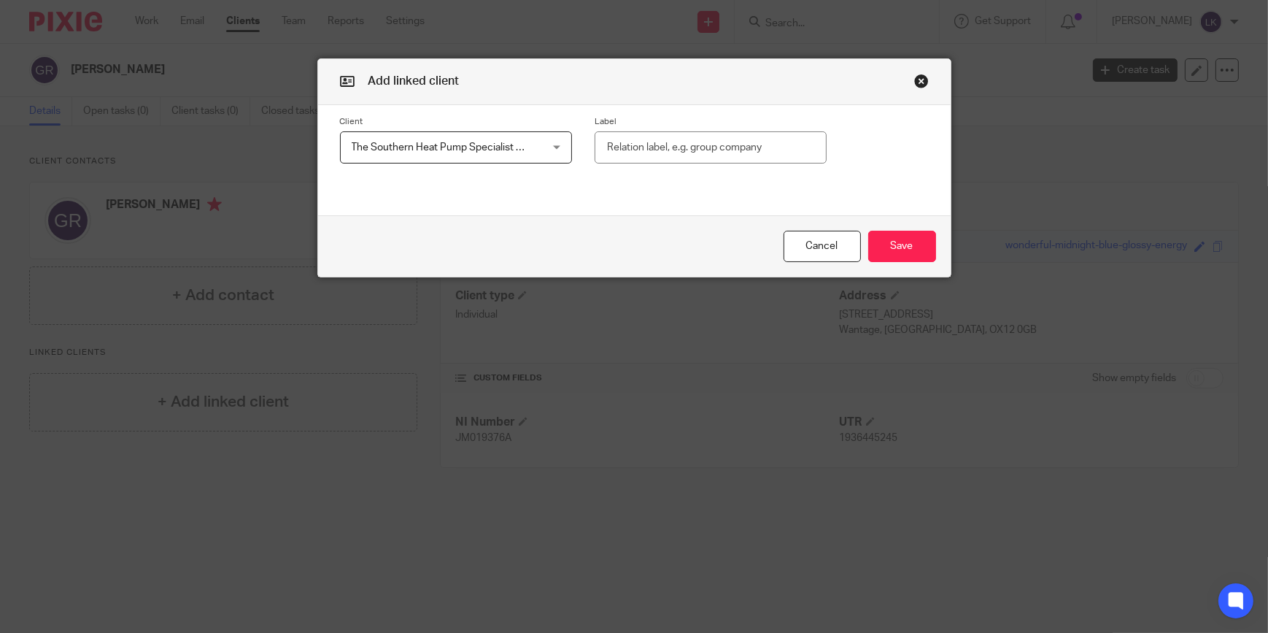
click at [654, 150] on input "text" at bounding box center [711, 147] width 232 height 33
type input "Director"
click at [892, 246] on button "Save" at bounding box center [902, 246] width 68 height 31
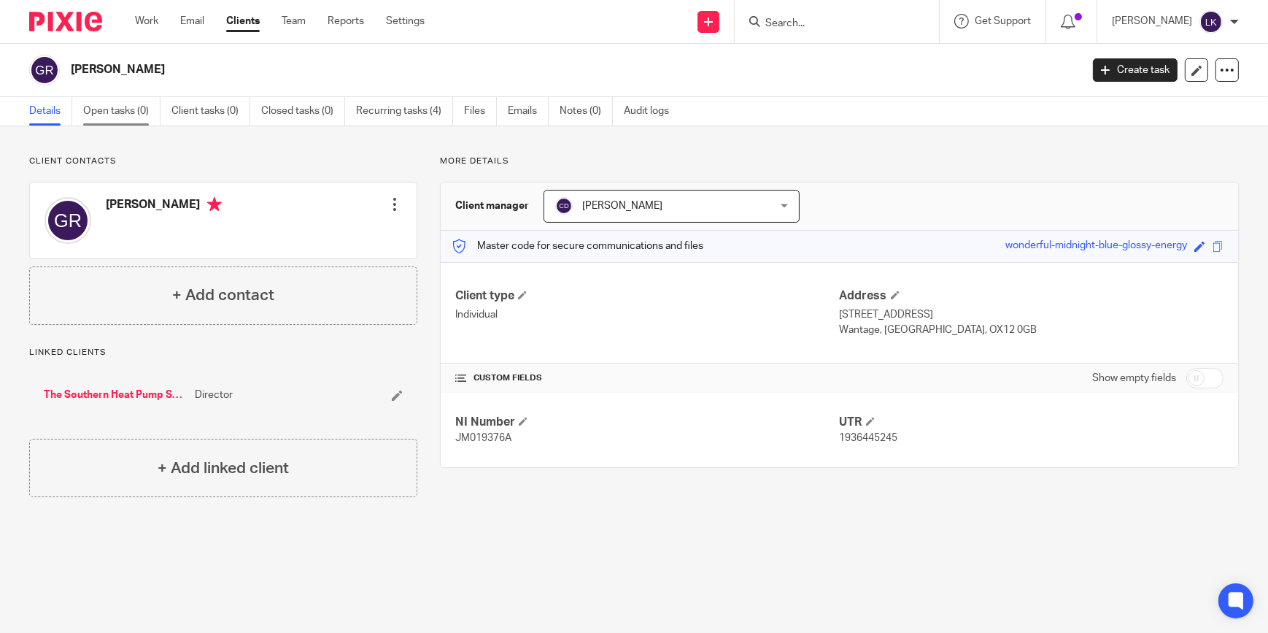
click at [134, 109] on link "Open tasks (0)" at bounding box center [121, 111] width 77 height 28
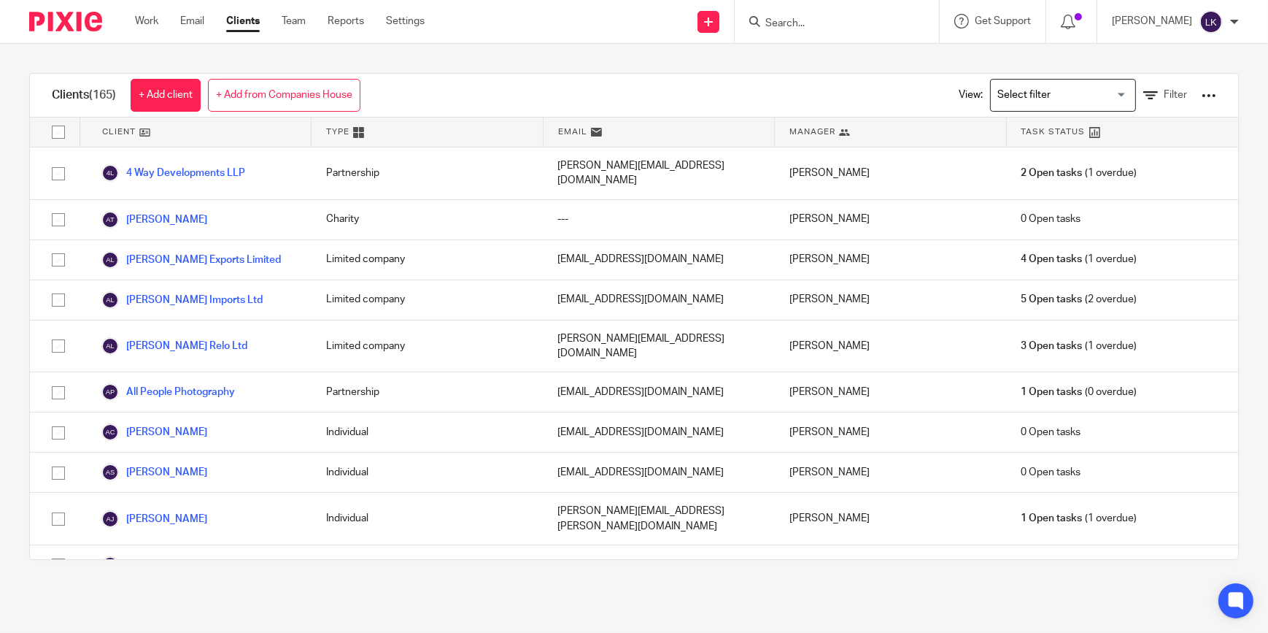
click at [826, 24] on input "Search" at bounding box center [829, 24] width 131 height 13
type input "the southern"
click at [829, 66] on link at bounding box center [884, 63] width 247 height 34
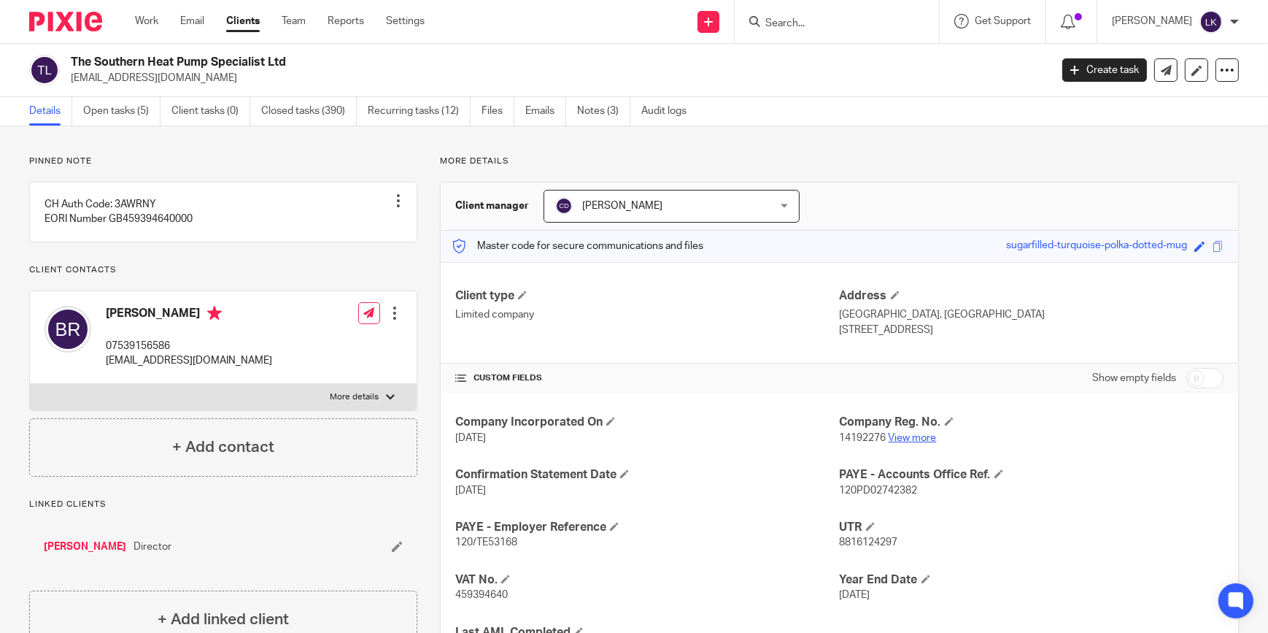
click at [892, 433] on link "View more" at bounding box center [913, 438] width 48 height 10
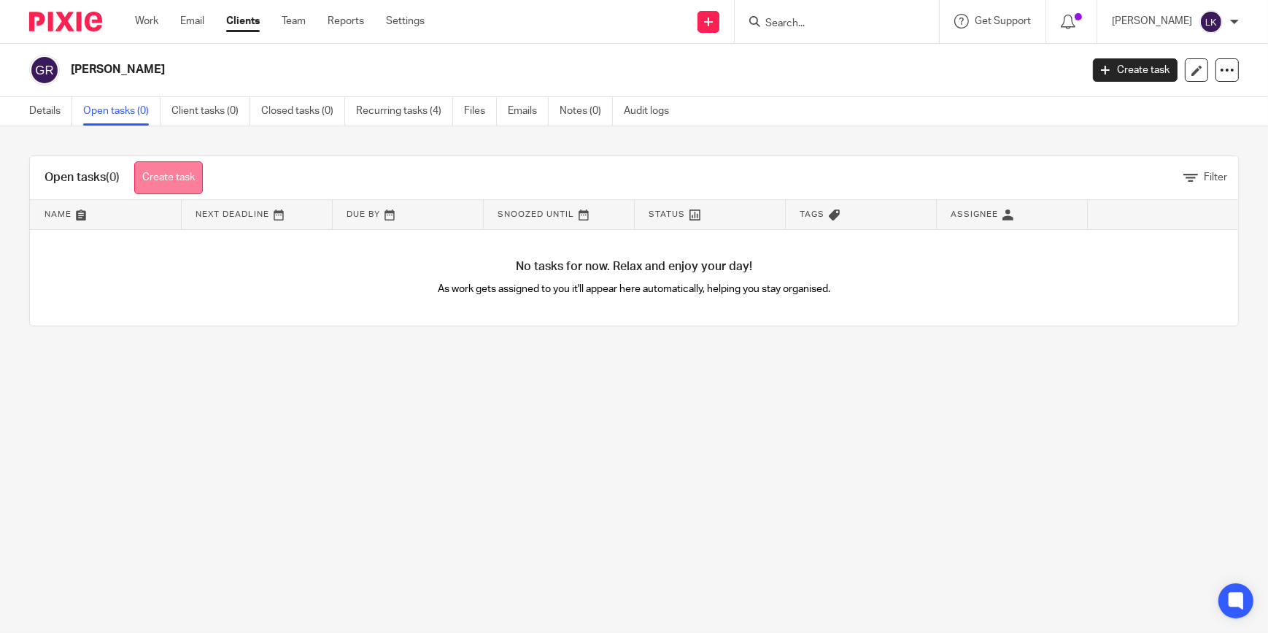
click at [168, 171] on link "Create task" at bounding box center [168, 177] width 69 height 33
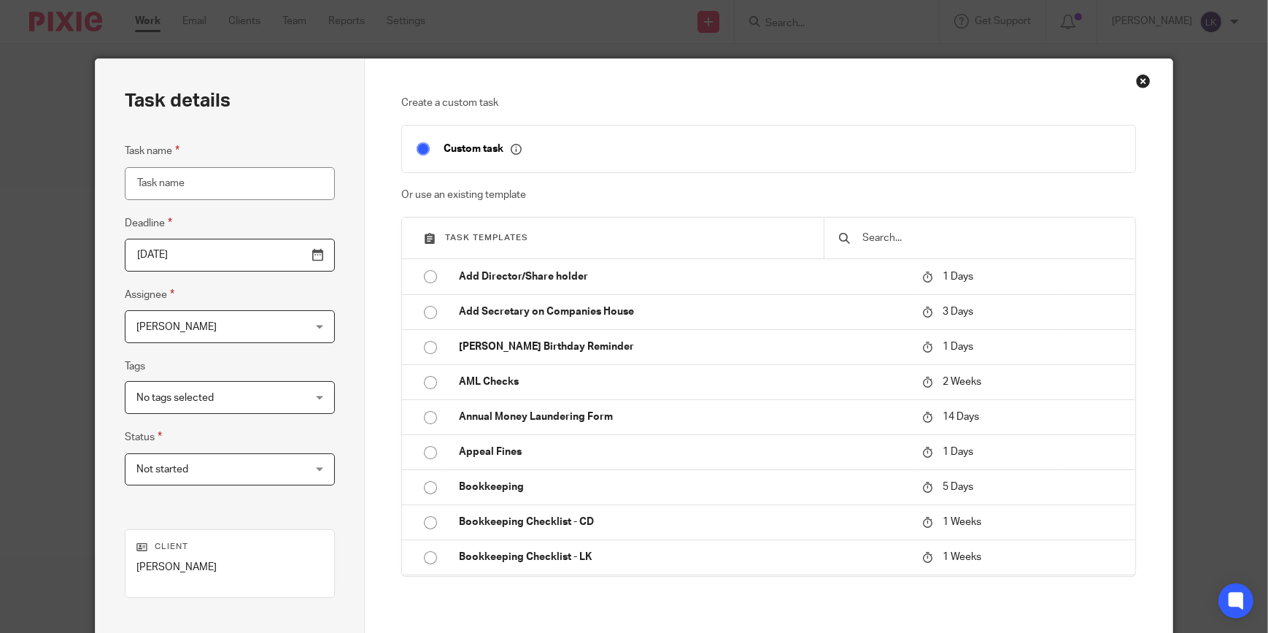
drag, startPoint x: 560, startPoint y: 184, endPoint x: 562, endPoint y: 196, distance: 12.6
click at [562, 195] on div "Create a custom task Custom task Or use an existing template Task templates Add…" at bounding box center [768, 368] width 734 height 544
click at [592, 154] on div "Custom task" at bounding box center [757, 148] width 727 height 17
click at [879, 238] on input "text" at bounding box center [990, 238] width 259 height 16
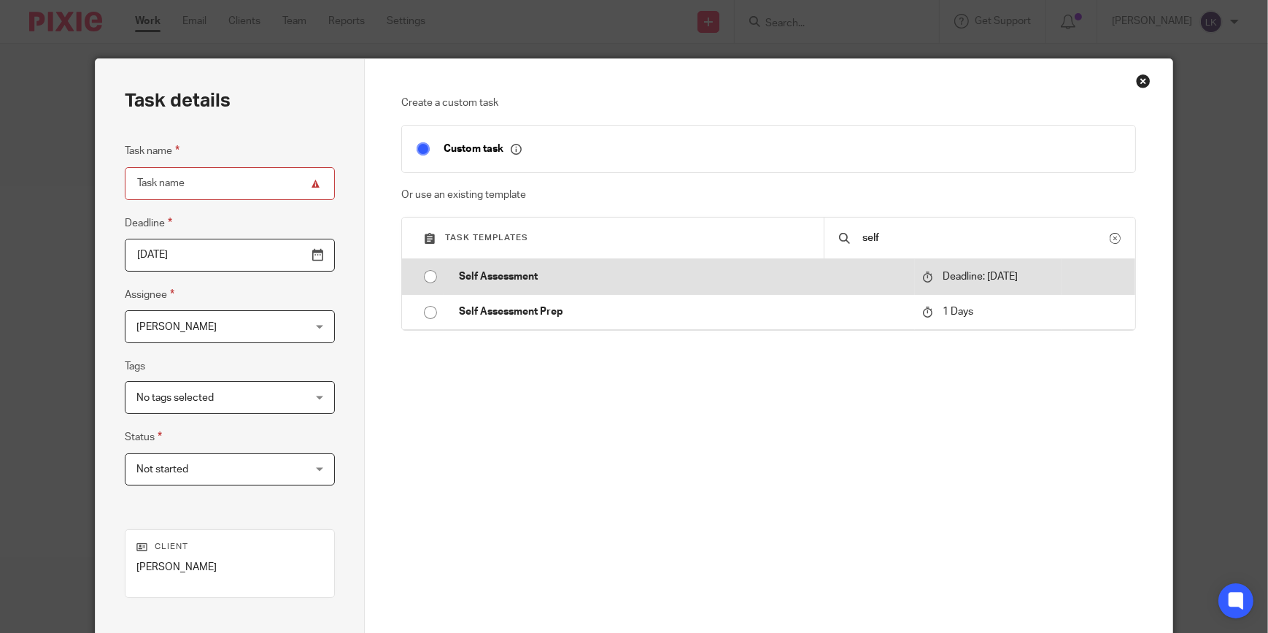
type input "self"
click at [501, 270] on p "Self Assessment" at bounding box center [683, 276] width 449 height 15
type input "2025-11-01"
type input "Self Assessment"
checkbox input "false"
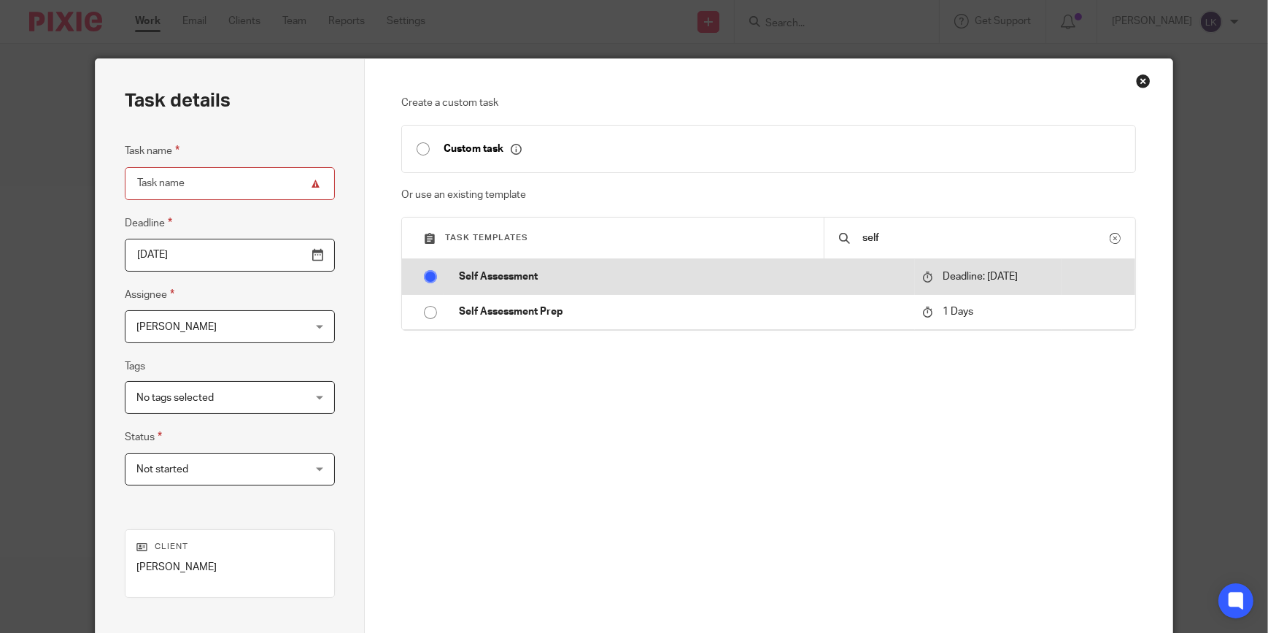
radio input "true"
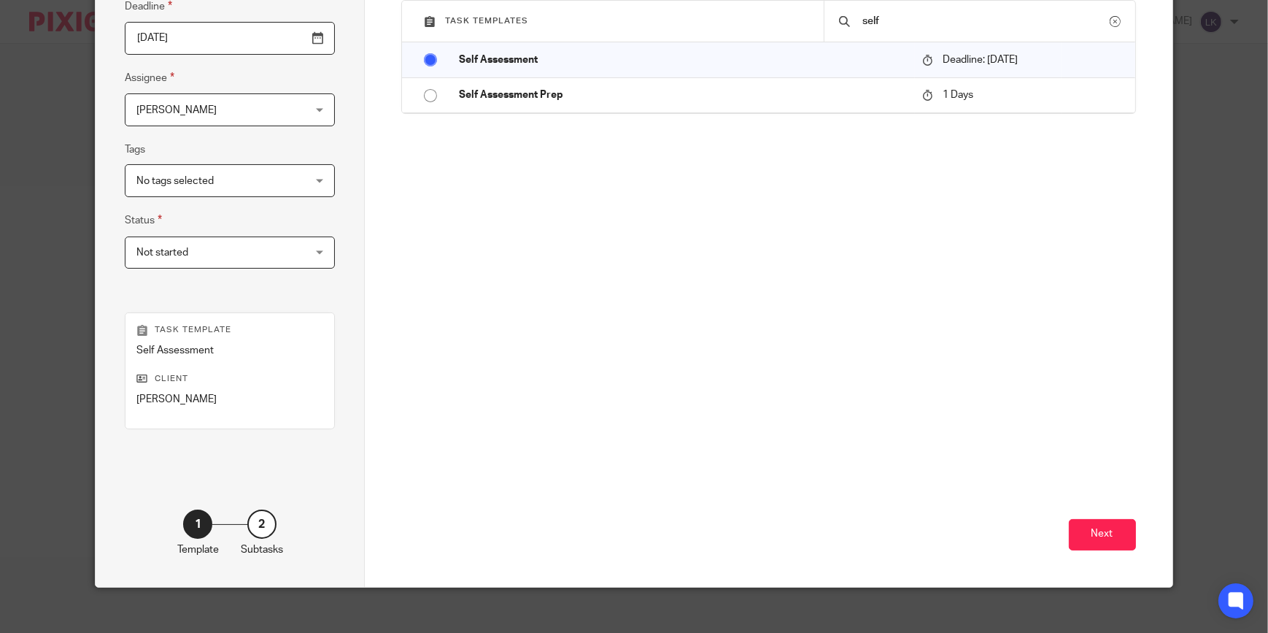
scroll to position [229, 0]
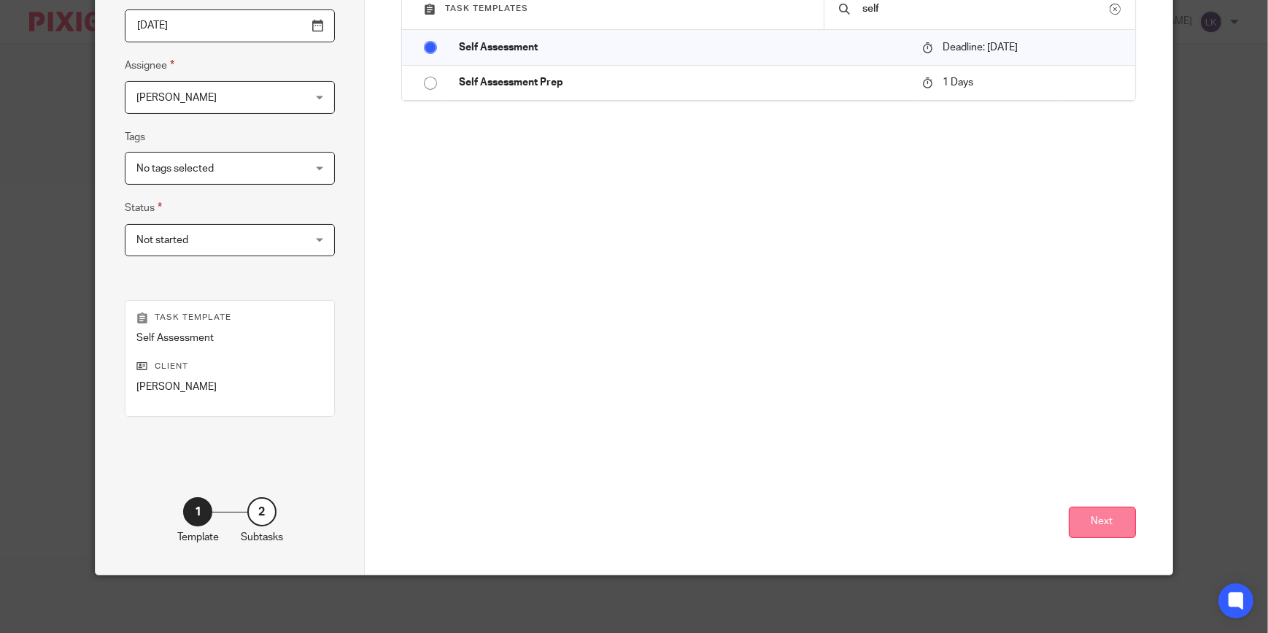
click at [1102, 520] on button "Next" at bounding box center [1102, 521] width 67 height 31
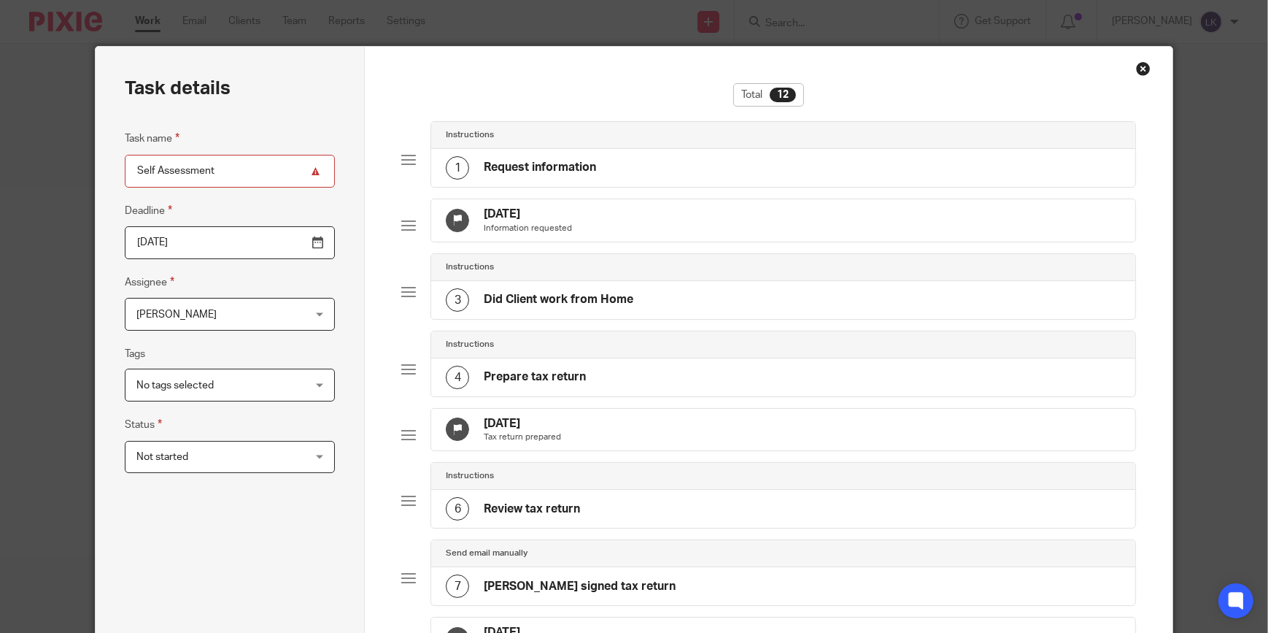
scroll to position [0, 0]
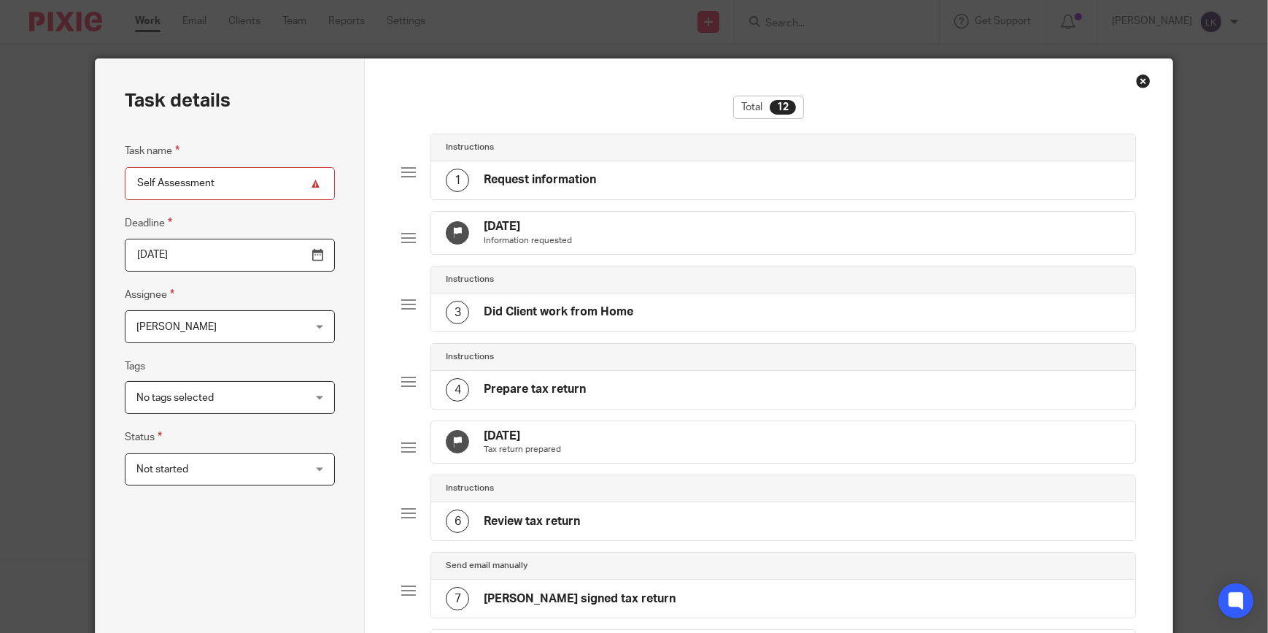
click at [253, 314] on span "[PERSON_NAME]" at bounding box center [215, 326] width 158 height 31
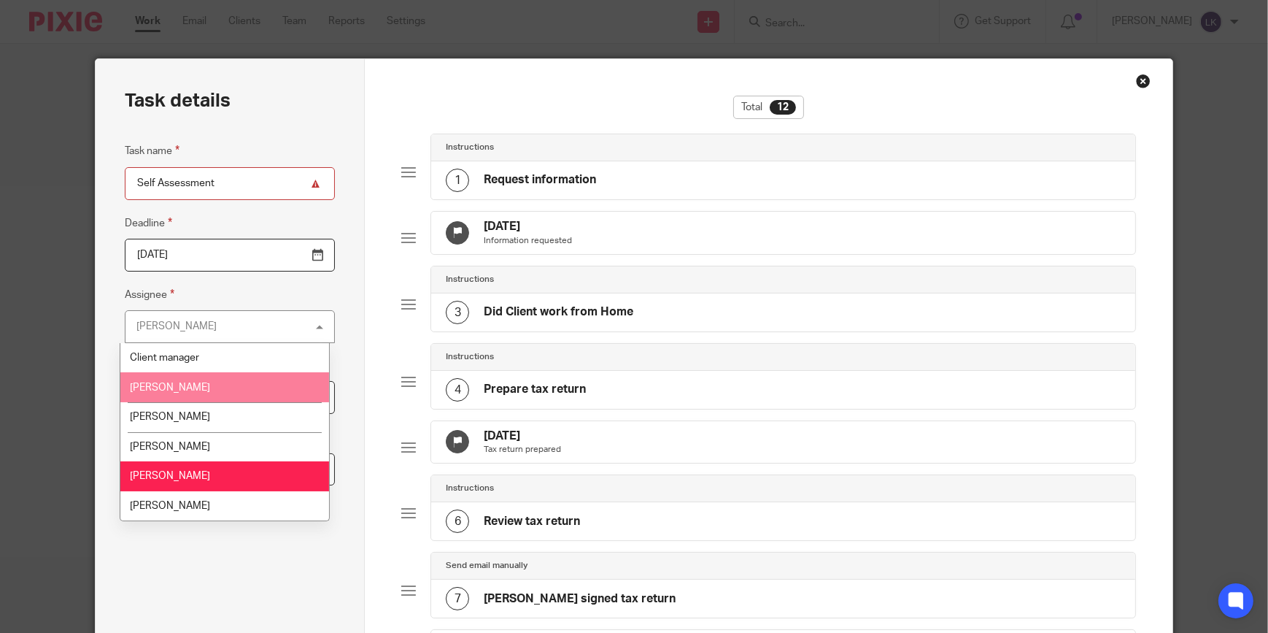
click at [225, 377] on li "[PERSON_NAME]" at bounding box center [224, 387] width 209 height 30
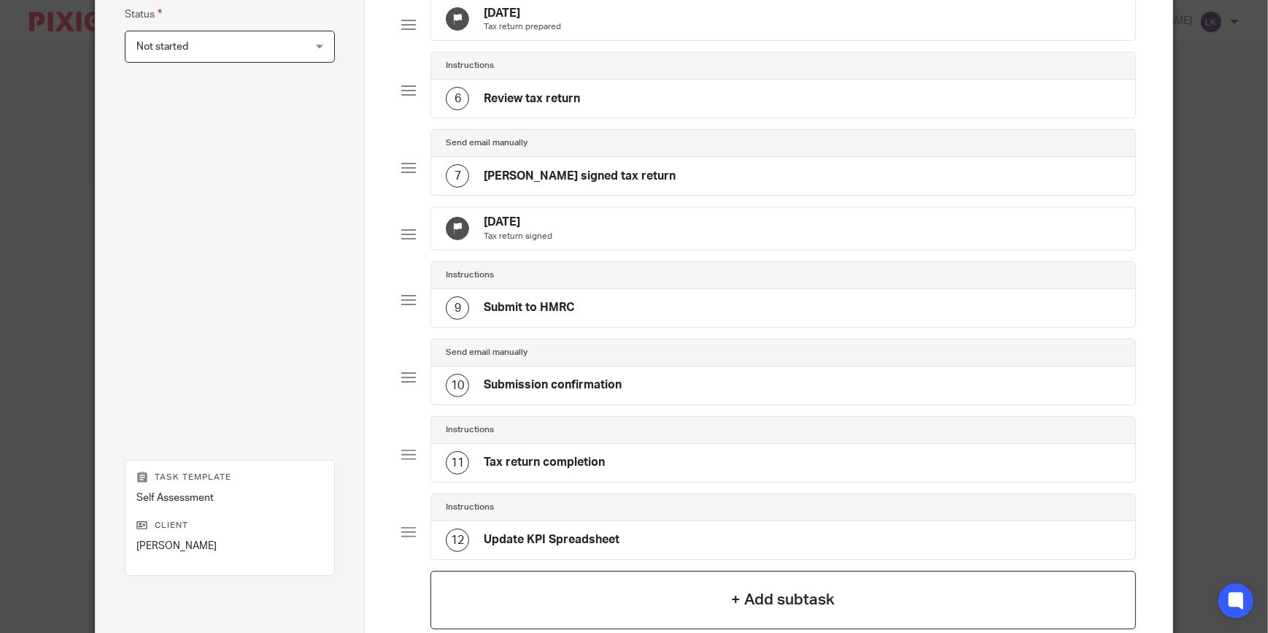
scroll to position [530, 0]
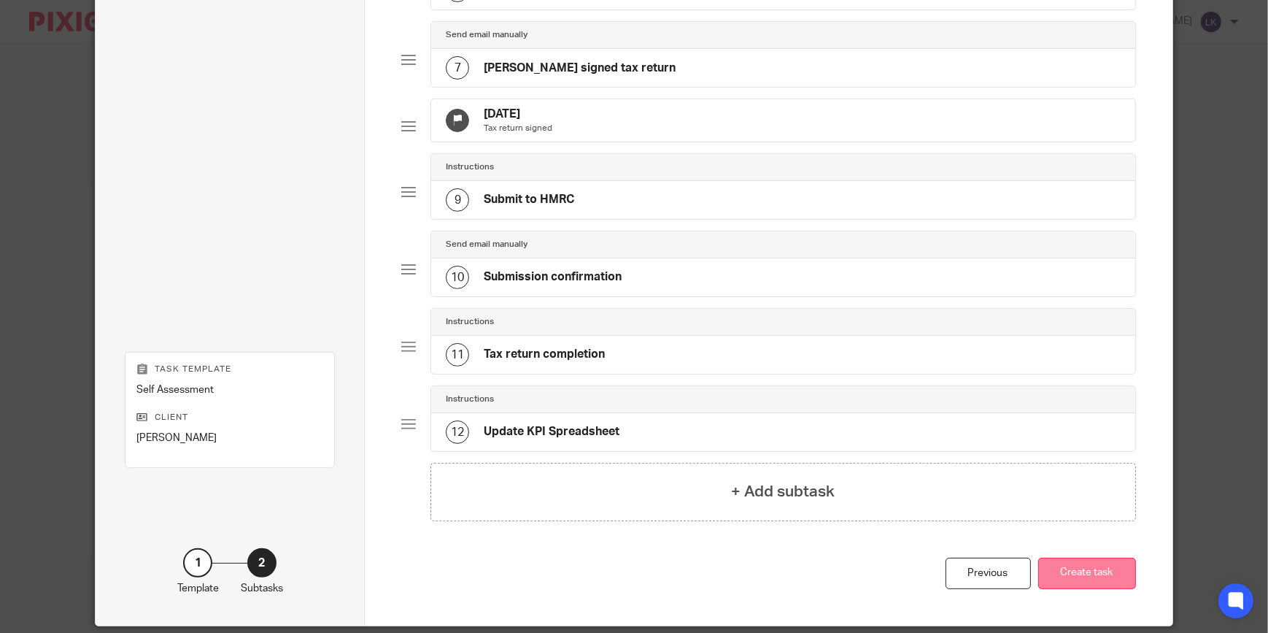
click at [1089, 589] on button "Create task" at bounding box center [1087, 572] width 98 height 31
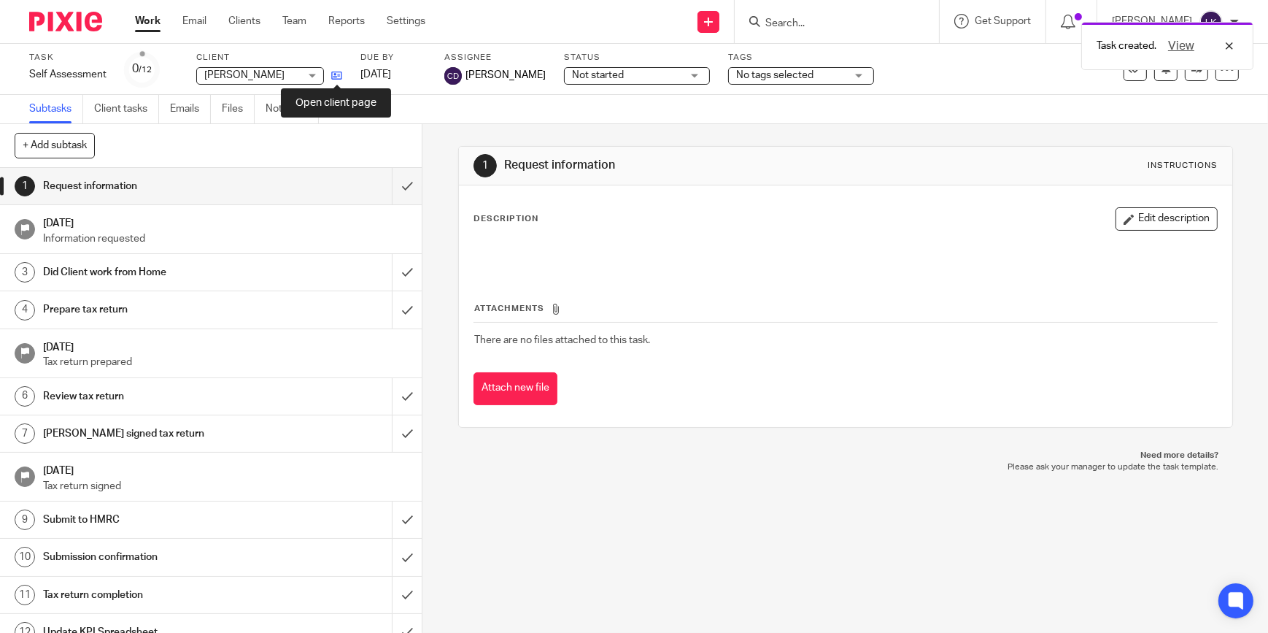
click at [341, 73] on icon at bounding box center [336, 75] width 11 height 11
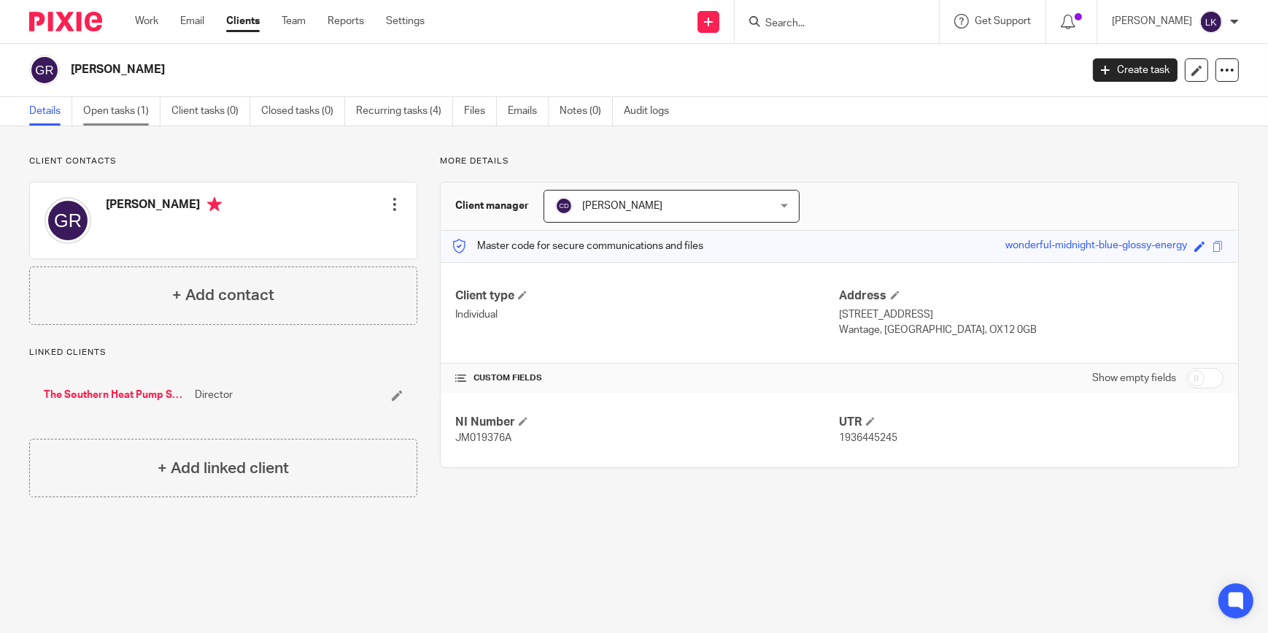
click at [116, 117] on link "Open tasks (1)" at bounding box center [121, 111] width 77 height 28
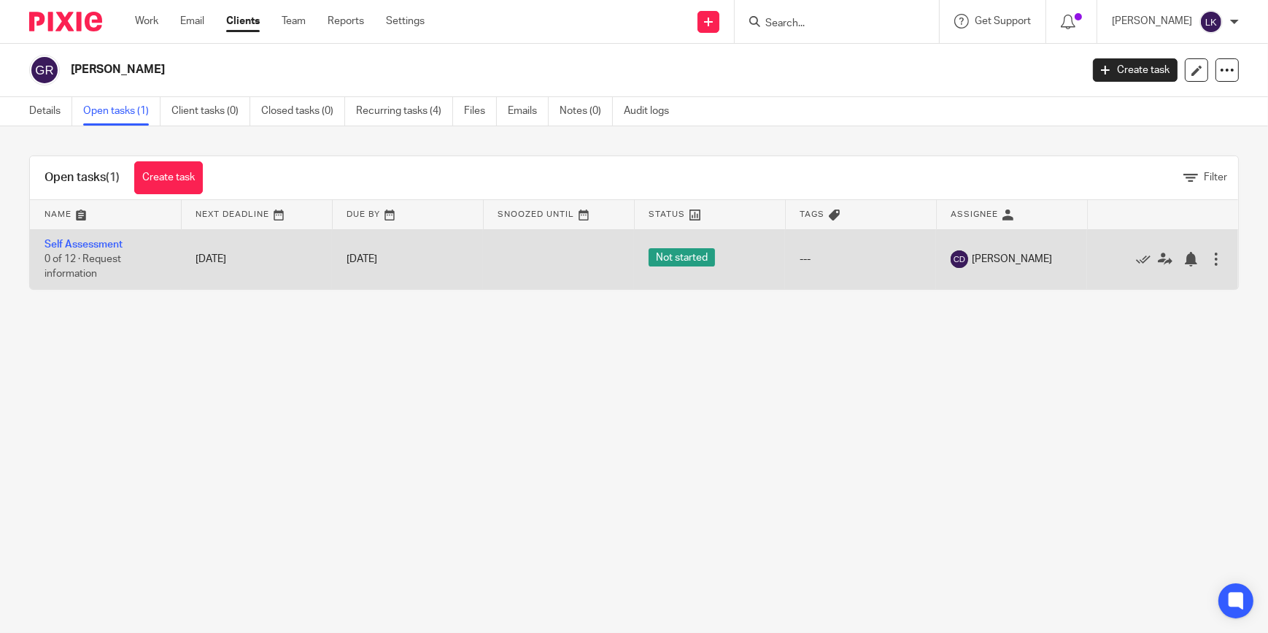
click at [1209, 257] on div at bounding box center [1216, 259] width 15 height 15
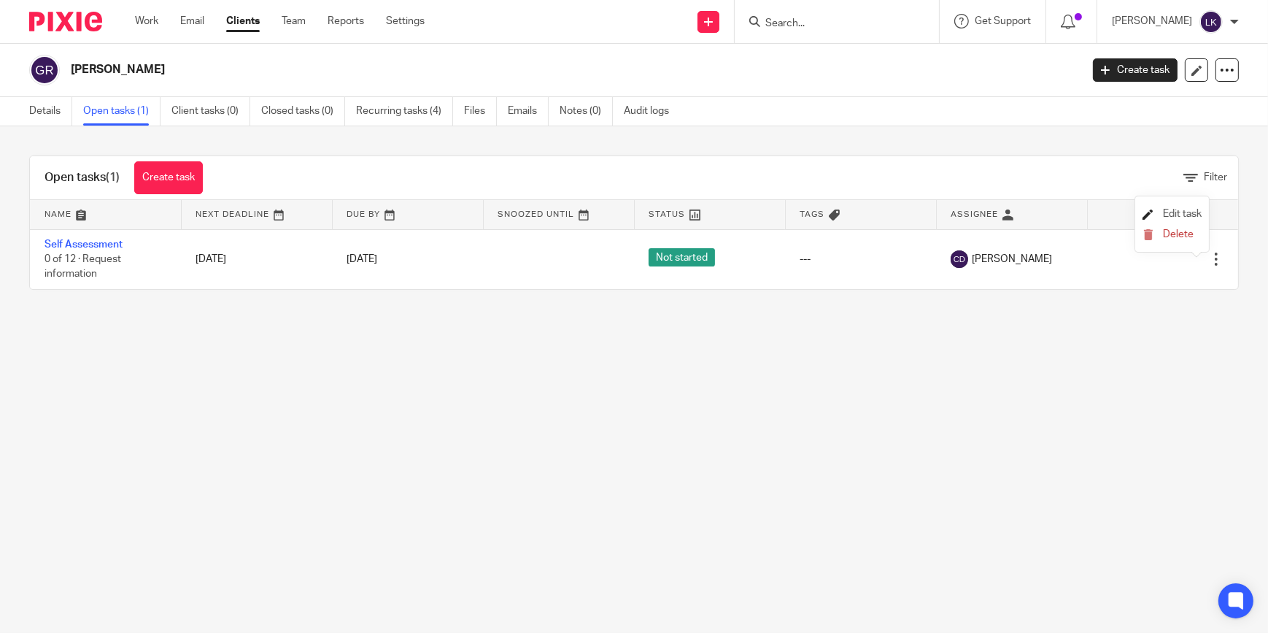
click at [1184, 213] on span "Edit task" at bounding box center [1182, 214] width 39 height 10
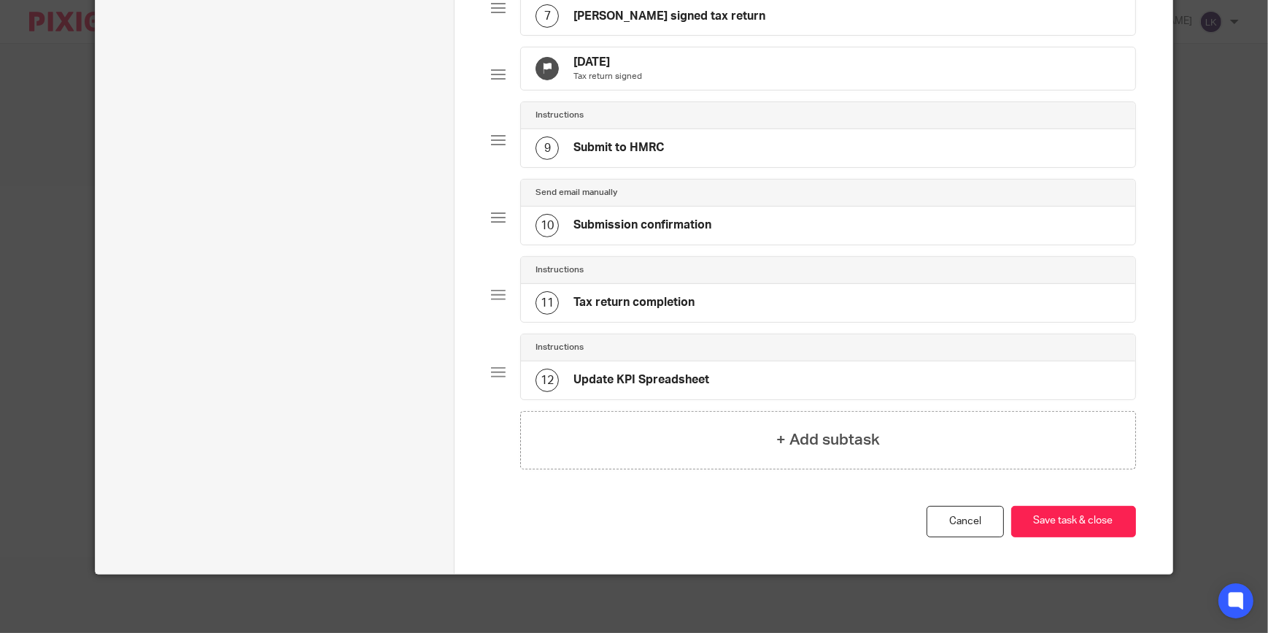
scroll to position [651, 0]
type input "Self Assessment 2023/24"
click at [1084, 527] on button "Save task & close" at bounding box center [1073, 521] width 125 height 31
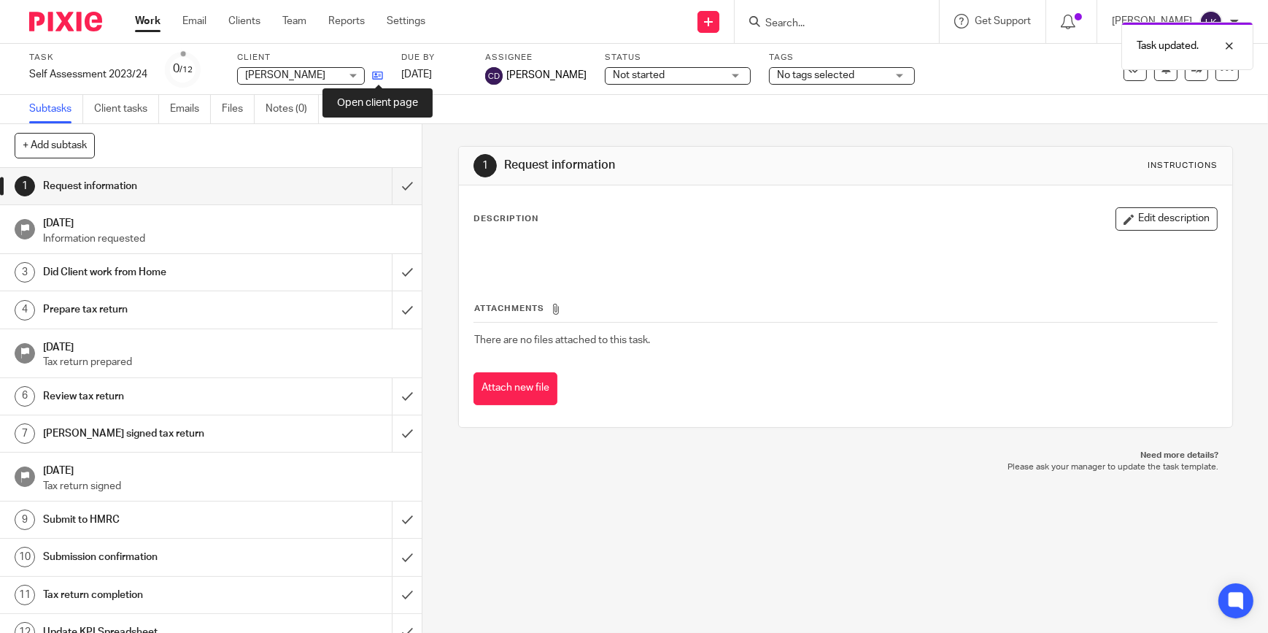
click at [377, 73] on icon at bounding box center [377, 75] width 11 height 11
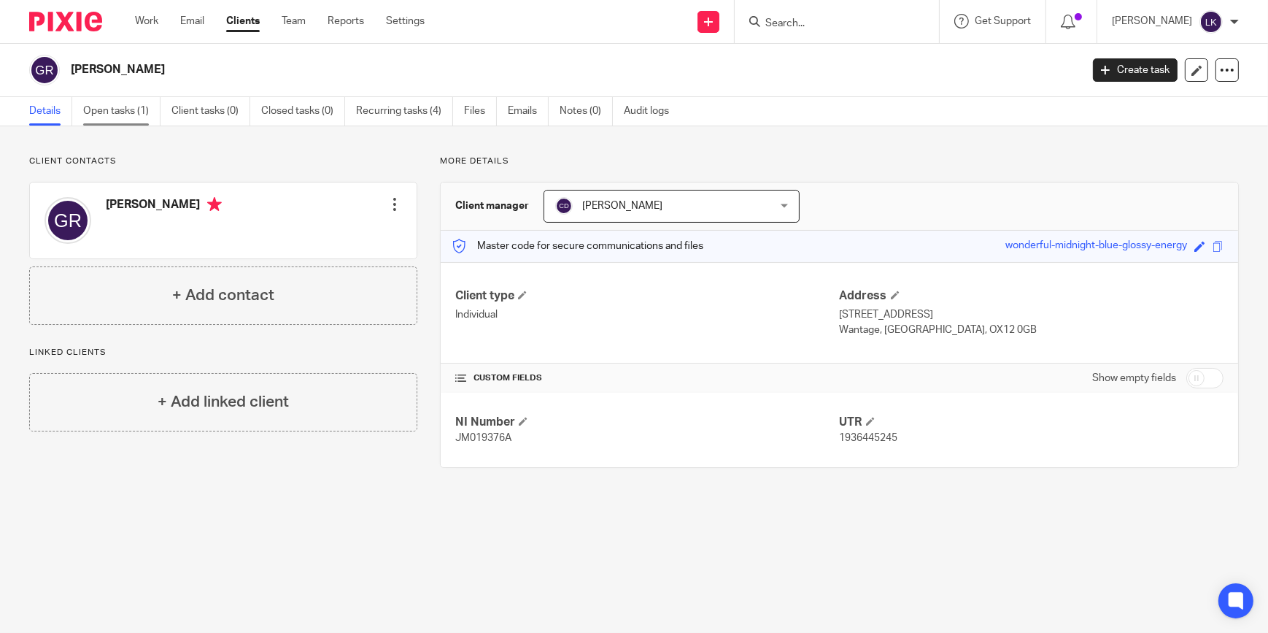
click at [106, 110] on link "Open tasks (1)" at bounding box center [121, 111] width 77 height 28
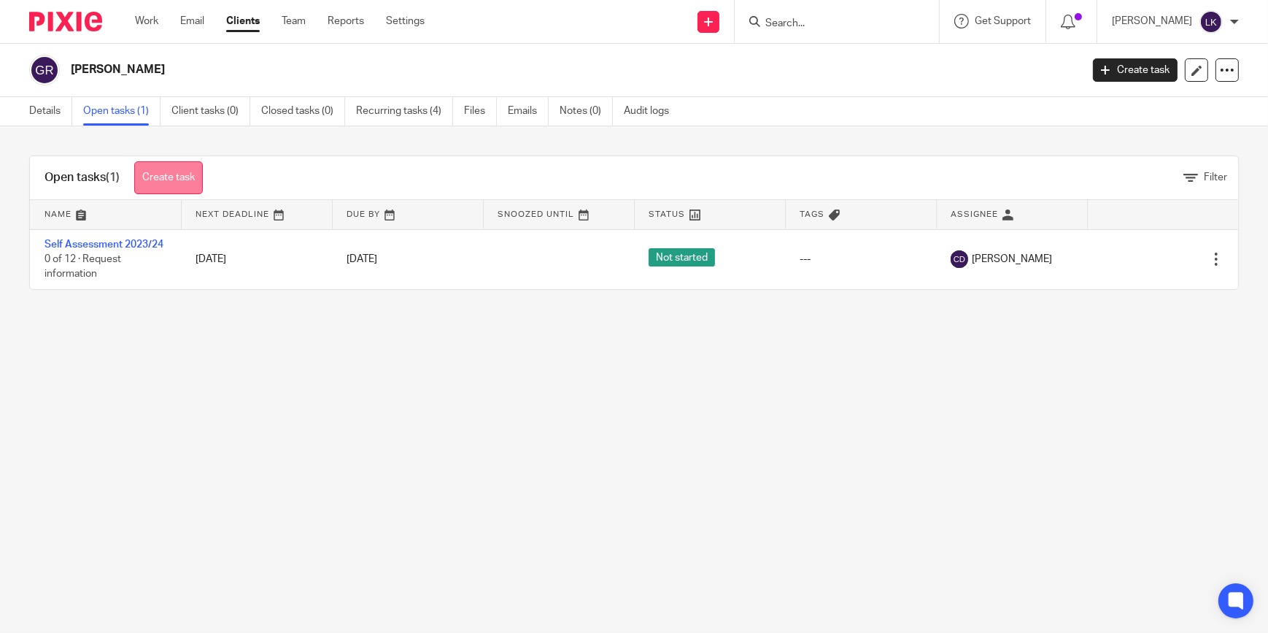
click at [182, 179] on link "Create task" at bounding box center [168, 177] width 69 height 33
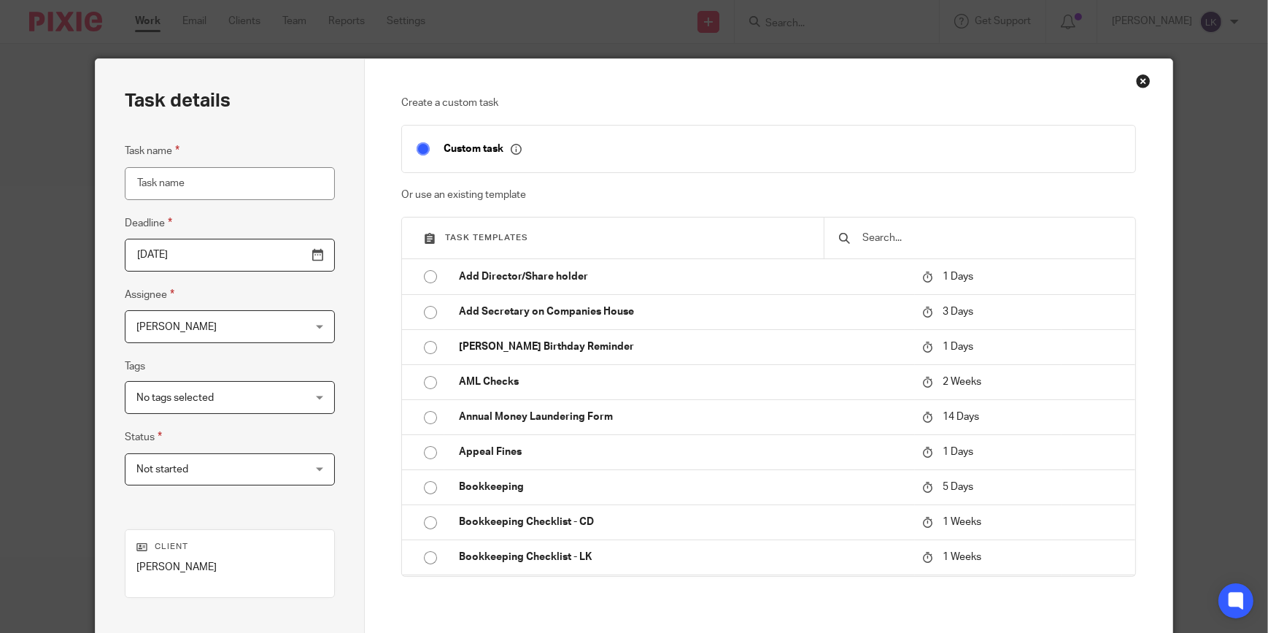
click at [956, 234] on input "text" at bounding box center [990, 238] width 259 height 16
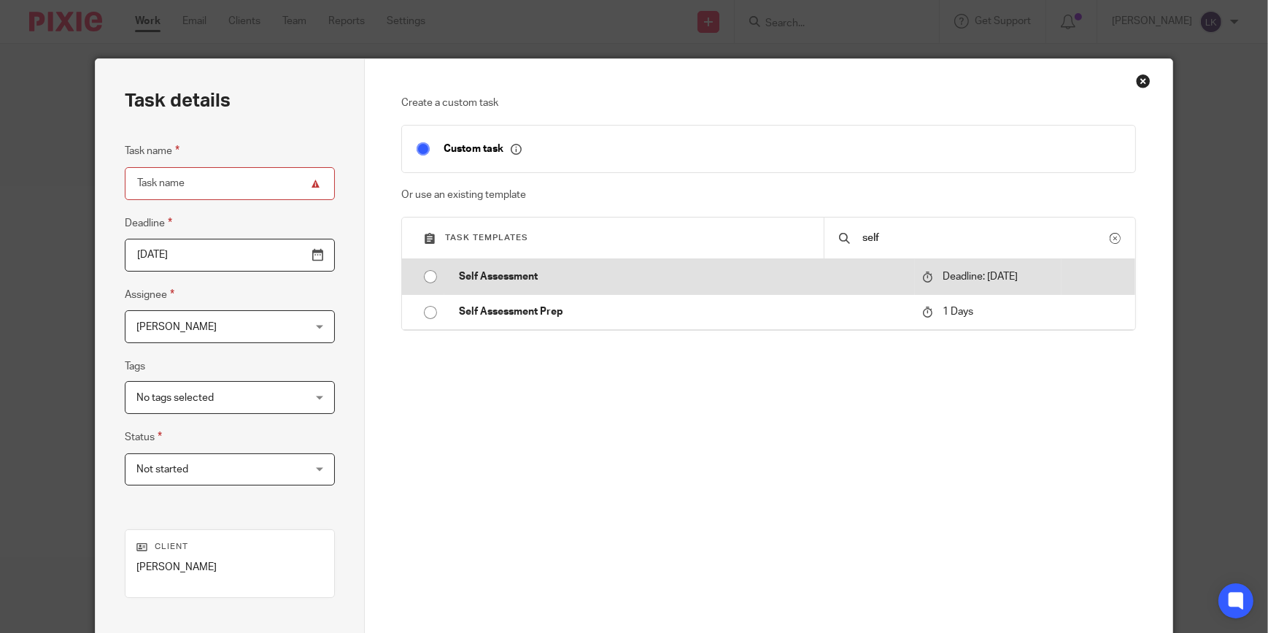
type input "self"
click at [520, 274] on p "Self Assessment" at bounding box center [683, 276] width 449 height 15
type input "2025-11-01"
type input "Self Assessment"
checkbox input "false"
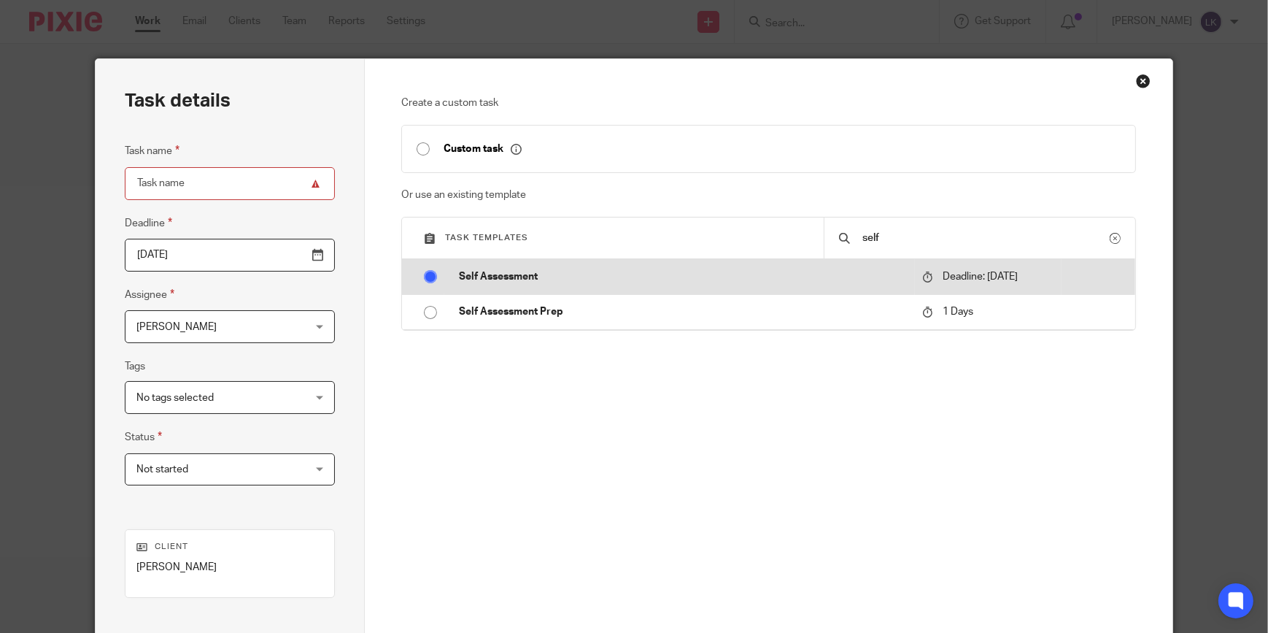
radio input "true"
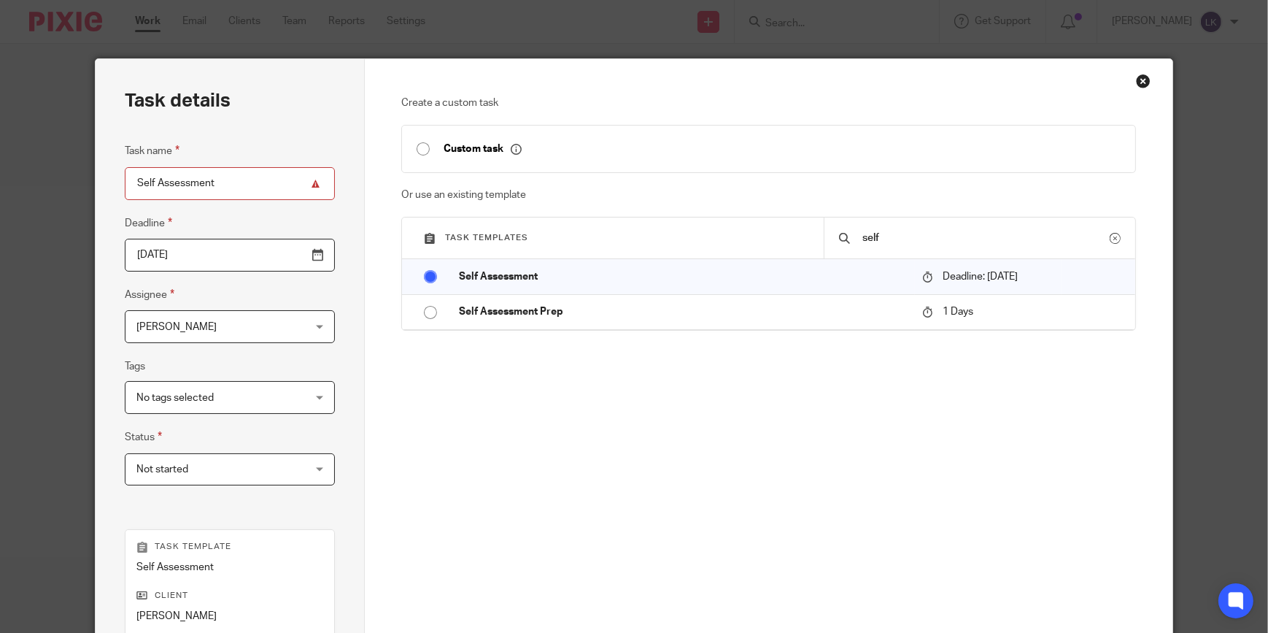
click at [241, 180] on input "Self Assessment" at bounding box center [230, 183] width 210 height 33
type input "Self Assessment 2024/25"
click at [230, 321] on span "[PERSON_NAME]" at bounding box center [215, 326] width 158 height 31
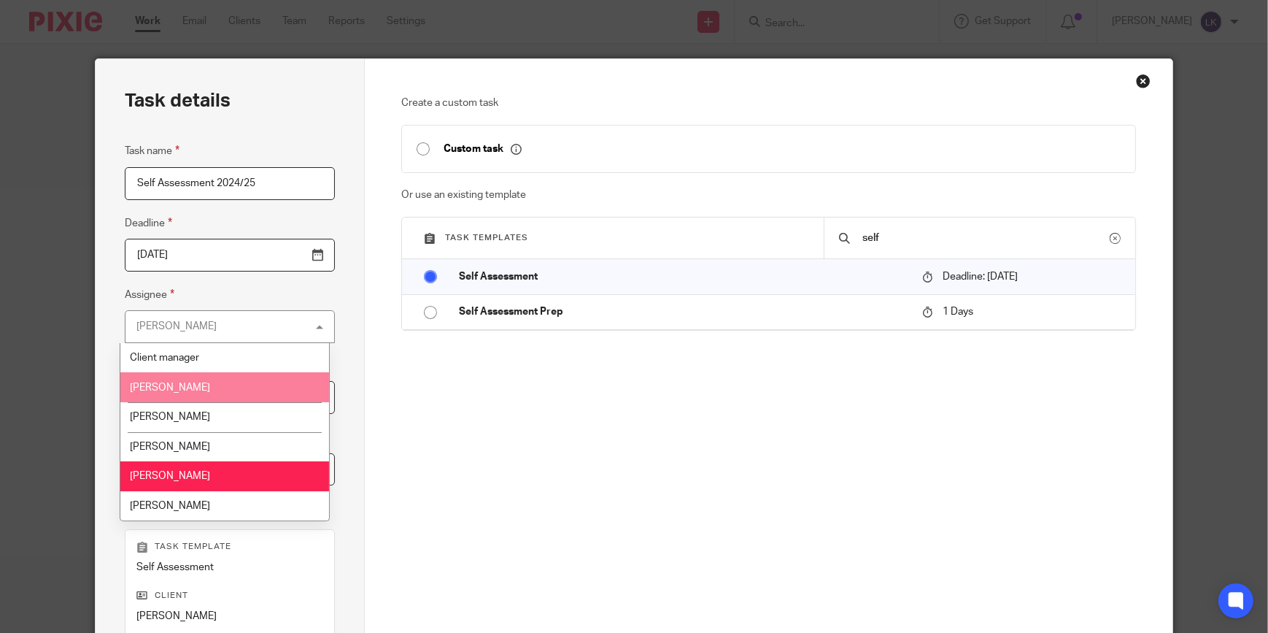
click at [201, 380] on li "[PERSON_NAME]" at bounding box center [224, 387] width 209 height 30
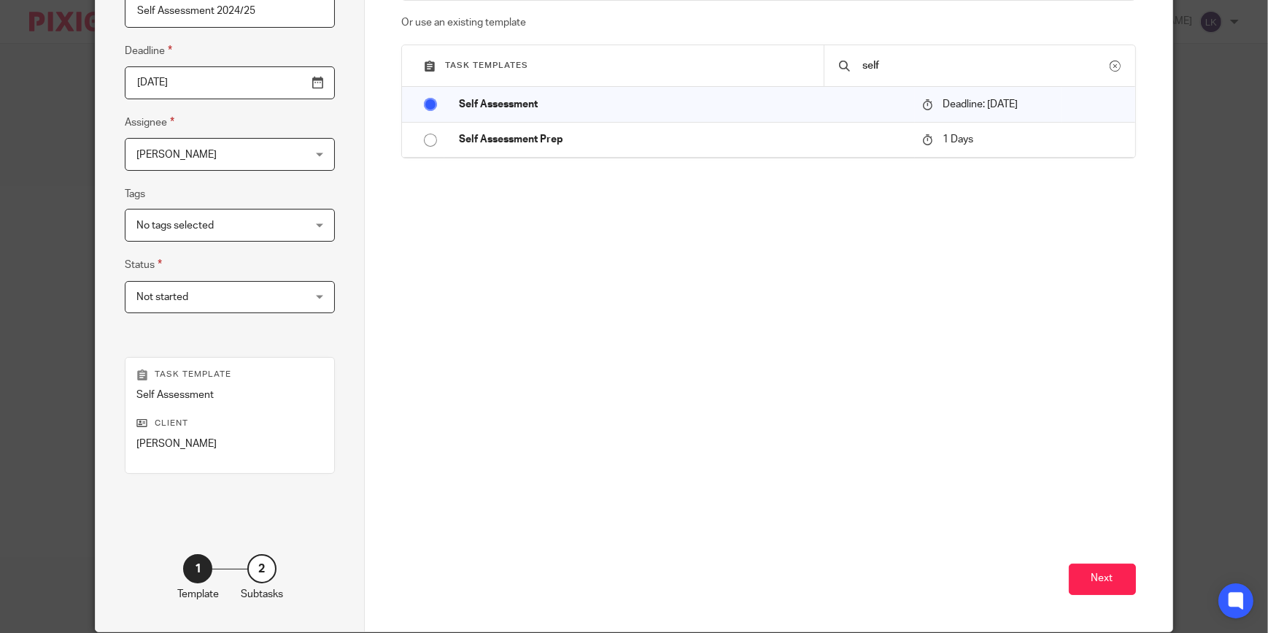
scroll to position [229, 0]
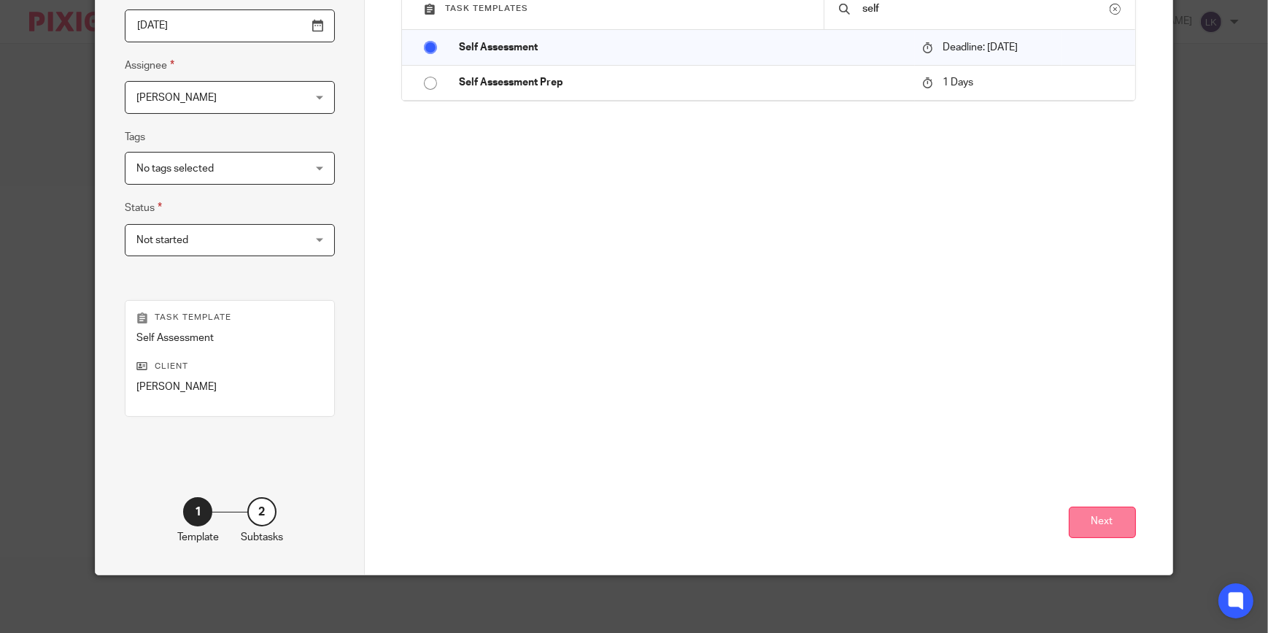
click at [1073, 517] on button "Next" at bounding box center [1102, 521] width 67 height 31
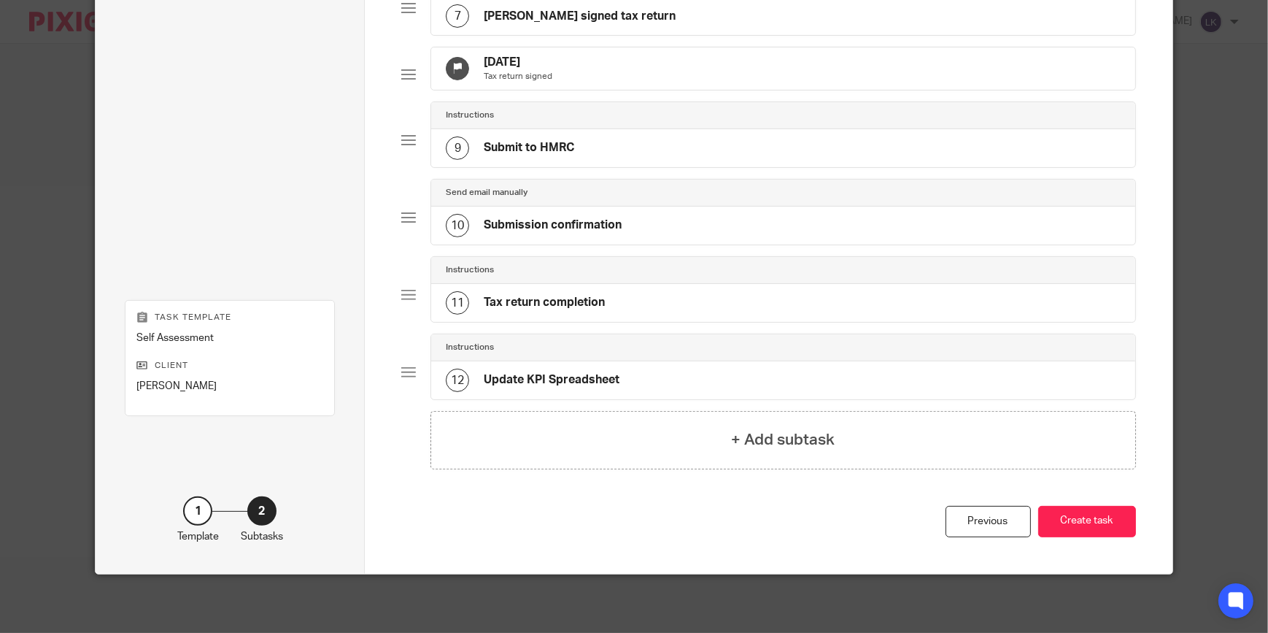
scroll to position [614, 0]
click at [1083, 522] on button "Create task" at bounding box center [1087, 521] width 98 height 31
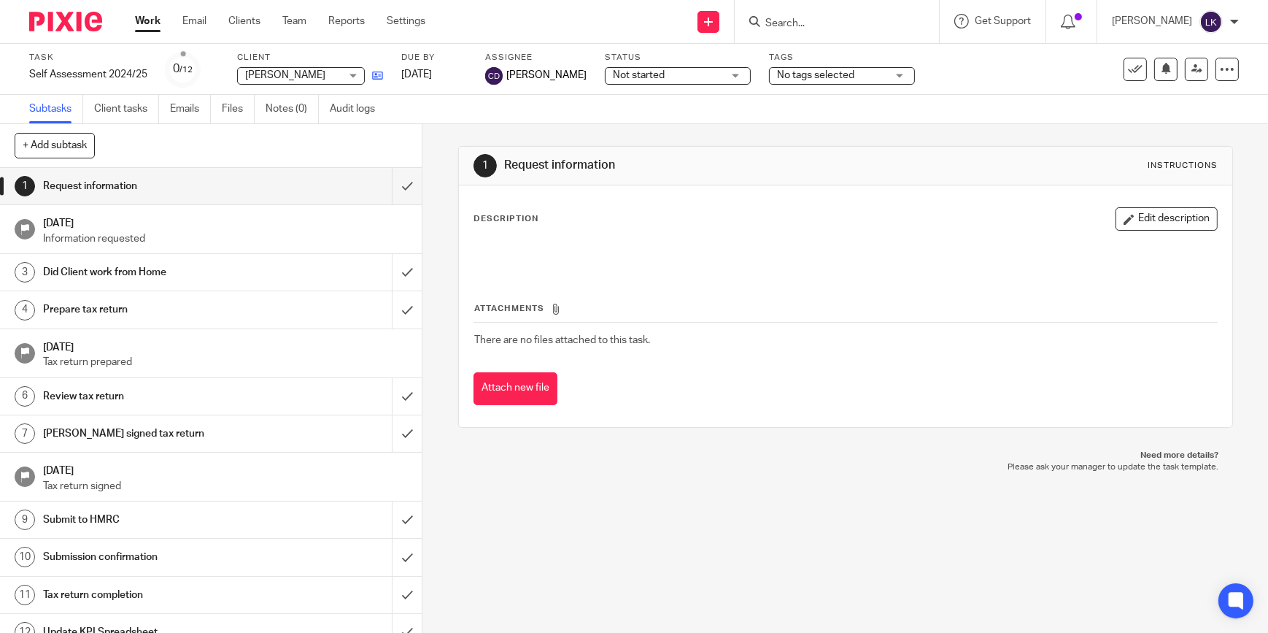
click at [371, 74] on link at bounding box center [374, 75] width 18 height 15
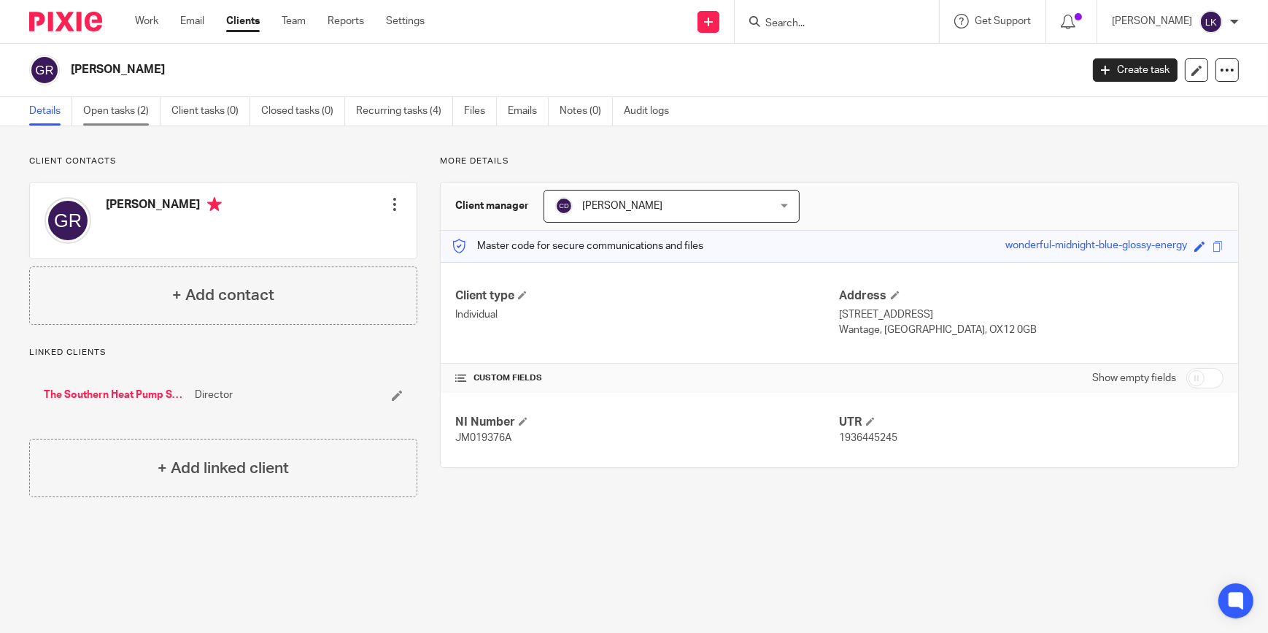
click at [129, 116] on link "Open tasks (2)" at bounding box center [121, 111] width 77 height 28
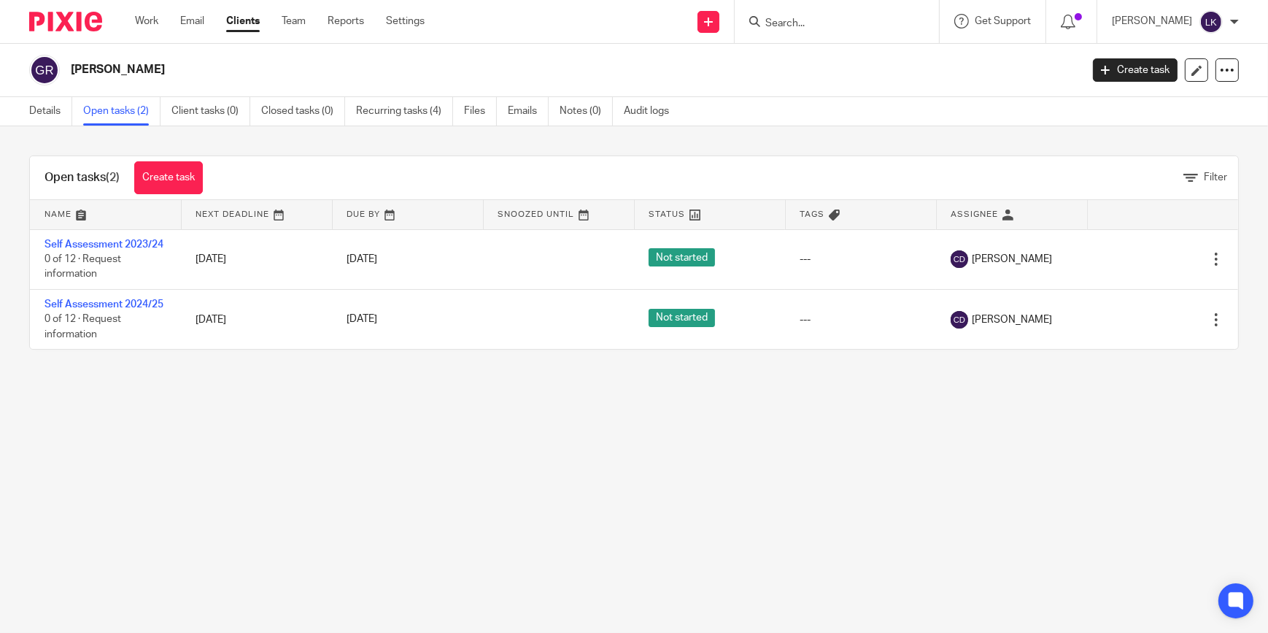
click at [1160, 111] on div "Details Open tasks (2) Client tasks (0) Closed tasks (0) Recurring tasks (4) Fi…" at bounding box center [634, 111] width 1268 height 29
click at [49, 121] on link "Details" at bounding box center [50, 111] width 43 height 28
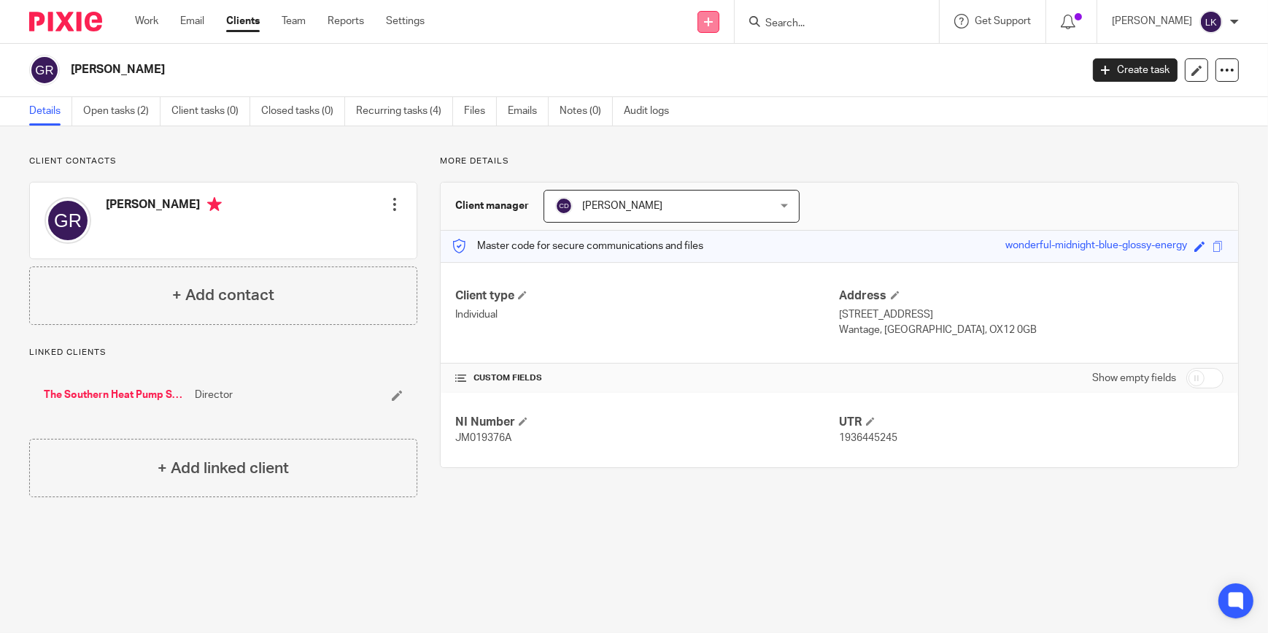
click at [719, 26] on link at bounding box center [709, 22] width 22 height 22
click at [700, 107] on link "Add client" at bounding box center [727, 111] width 102 height 21
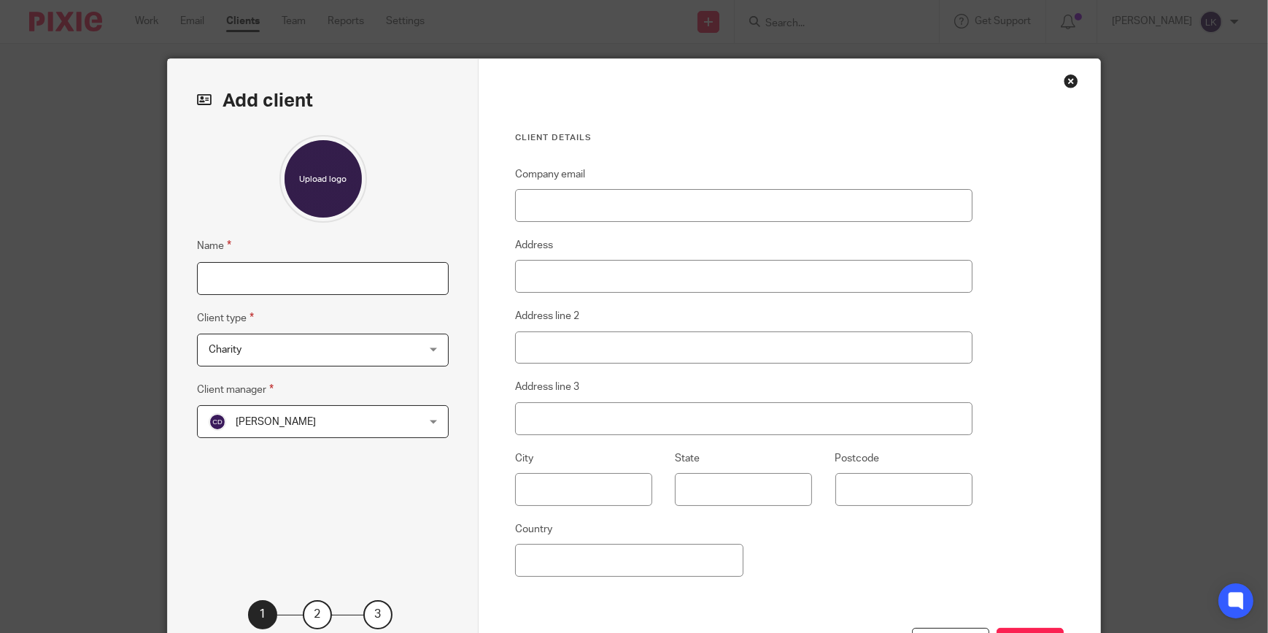
click at [263, 278] on input "Name" at bounding box center [323, 278] width 252 height 33
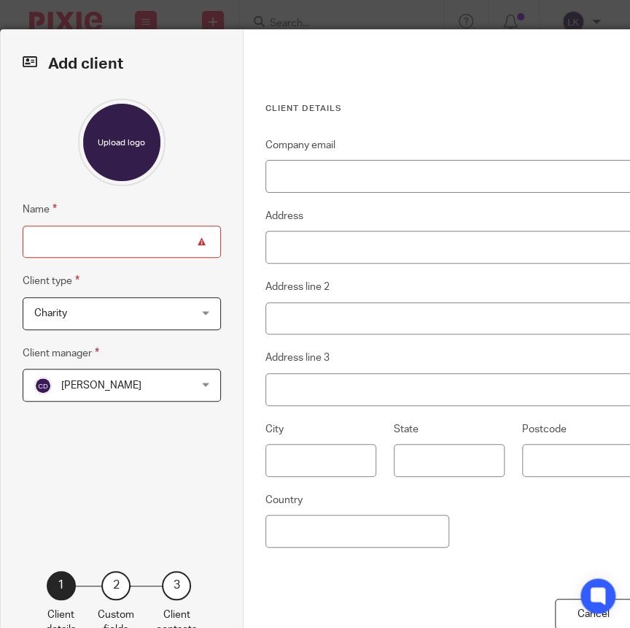
click at [143, 244] on input "Name" at bounding box center [122, 241] width 198 height 33
type input "[PERSON_NAME]"
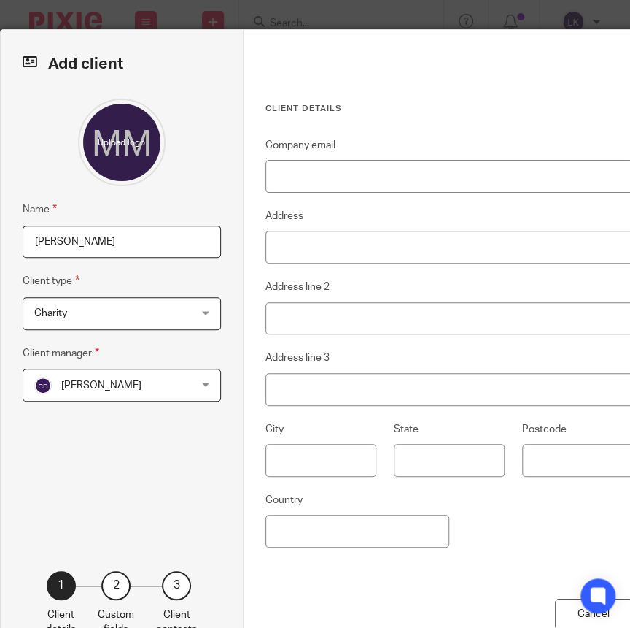
click at [135, 322] on span "Charity" at bounding box center [108, 313] width 149 height 31
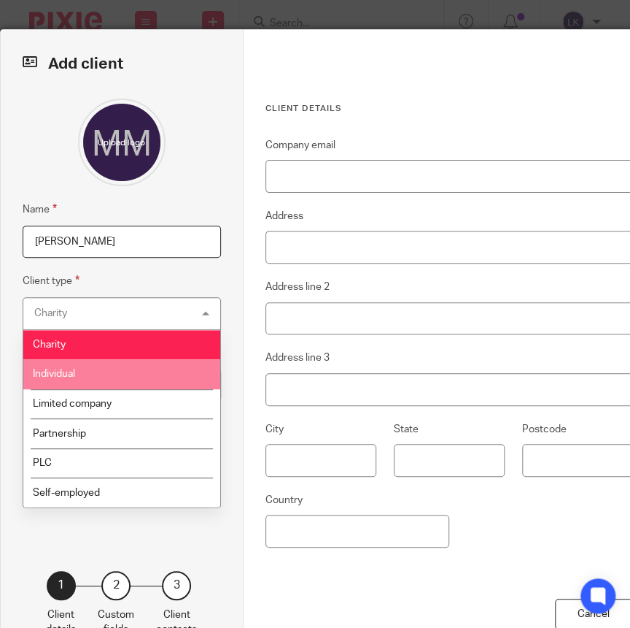
click at [63, 372] on span "Individual" at bounding box center [54, 373] width 42 height 10
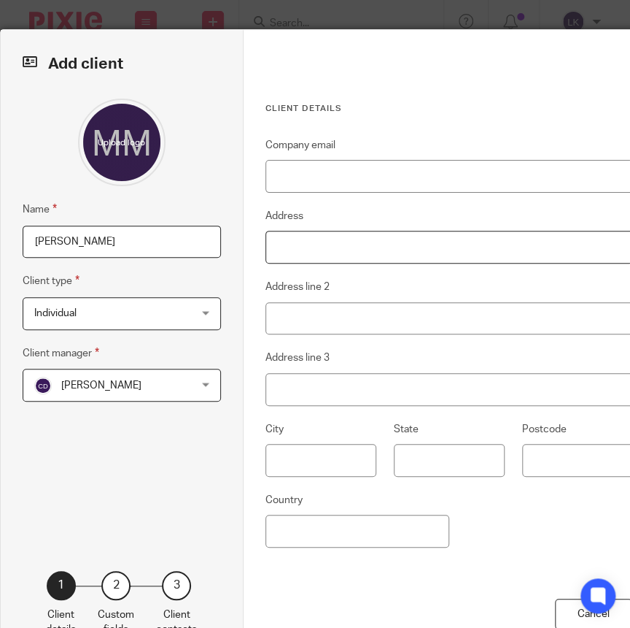
click at [334, 250] on input "Address" at bounding box center [450, 247] width 368 height 33
type input "84C Cravells Road"
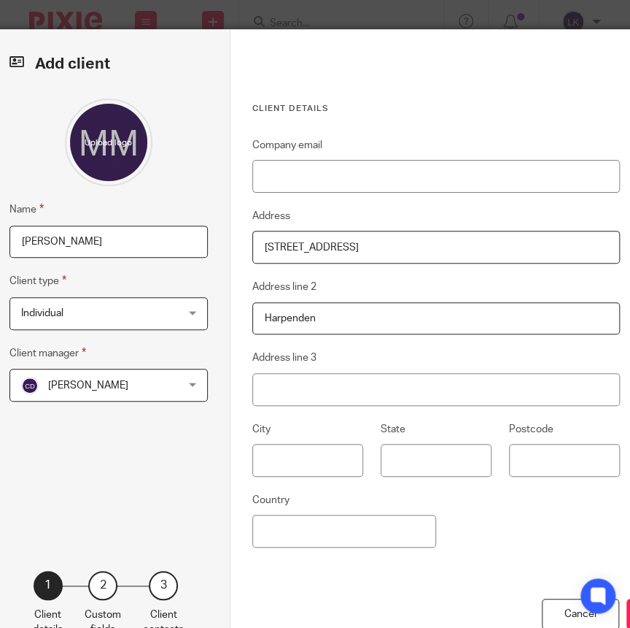
type input "Harpenden"
type input "Hertfordshire"
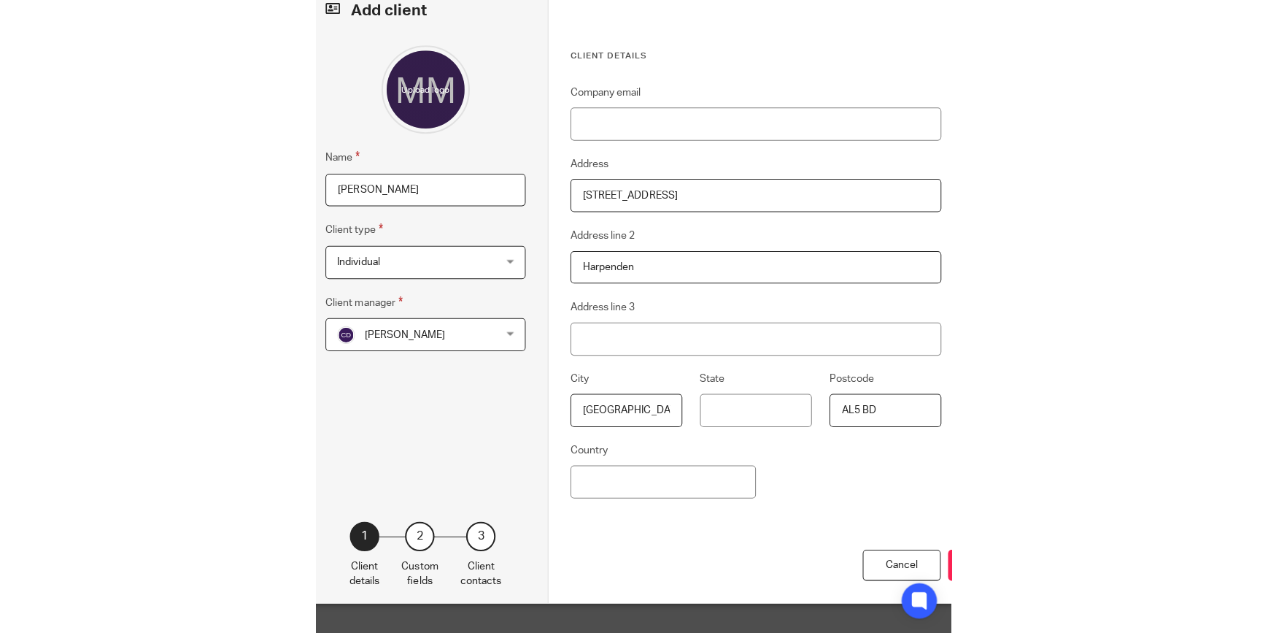
scroll to position [66, 0]
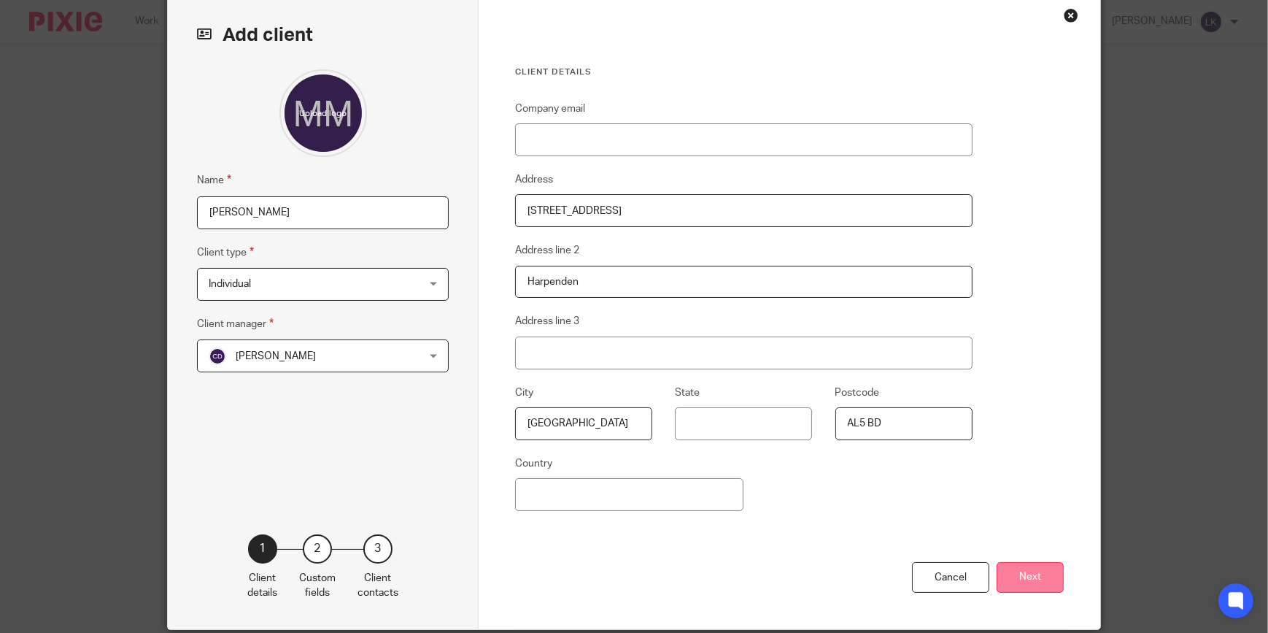
type input "AL5 BD"
click at [1016, 569] on button "Next" at bounding box center [1030, 577] width 67 height 31
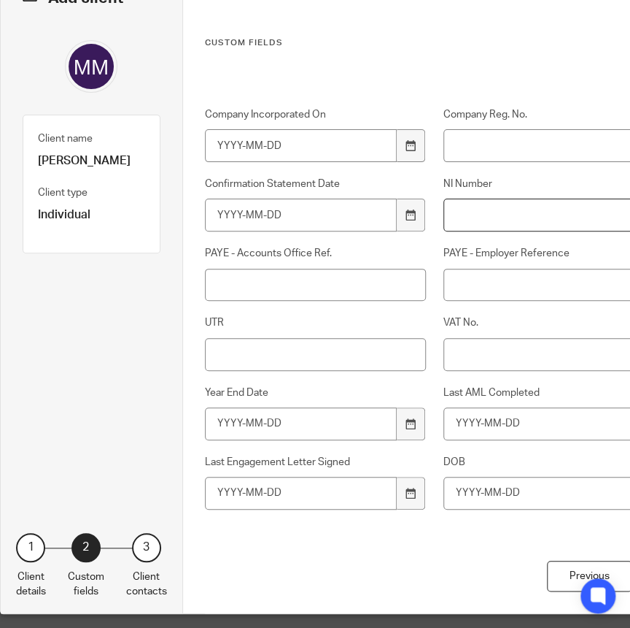
click at [522, 216] on input "NI Number" at bounding box center [555, 214] width 222 height 33
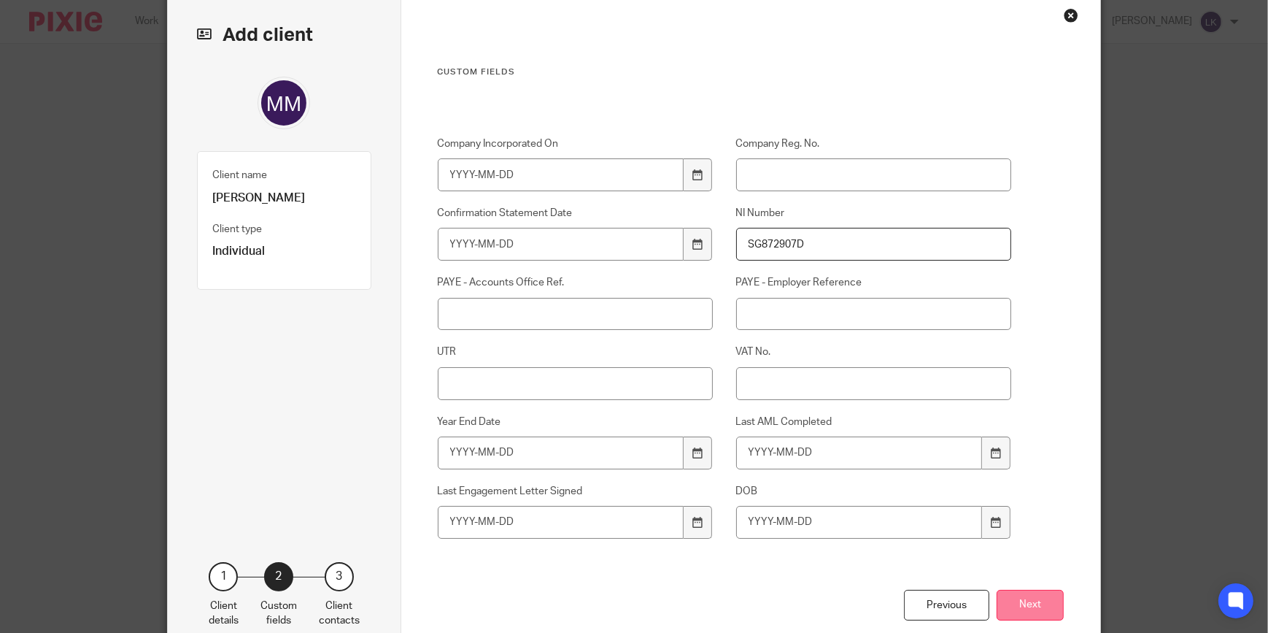
type input "SG872907D"
click at [1033, 598] on button "Next" at bounding box center [1030, 605] width 67 height 31
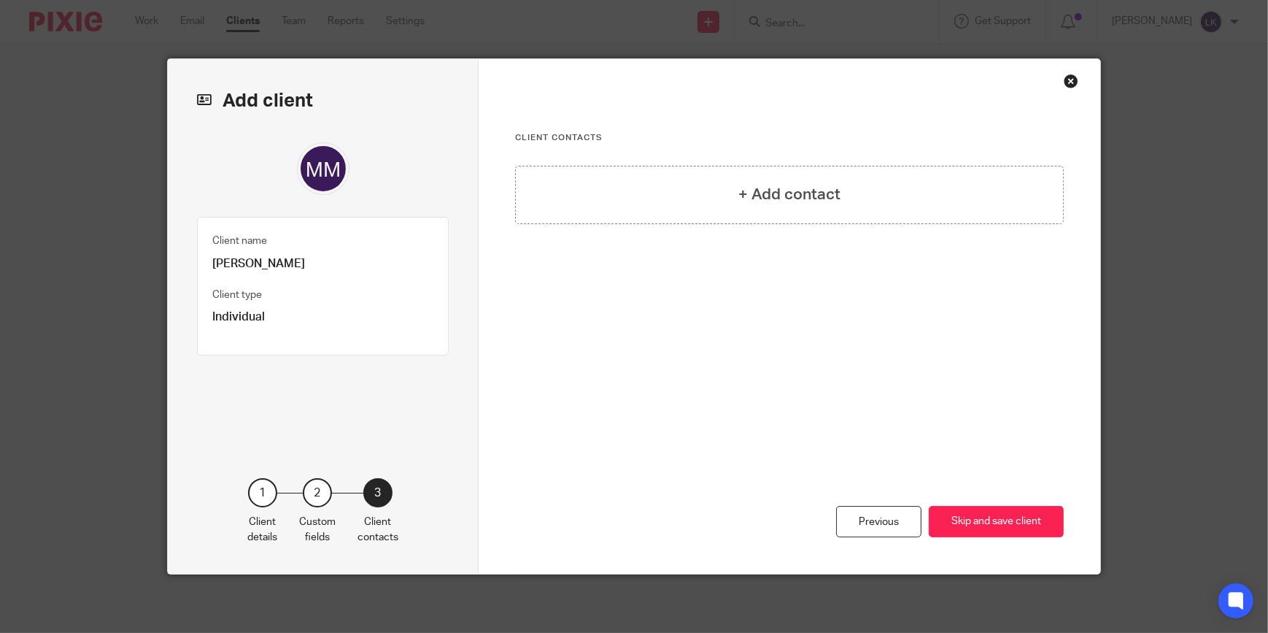
scroll to position [0, 0]
click at [630, 184] on div "+ Add contact" at bounding box center [789, 195] width 549 height 58
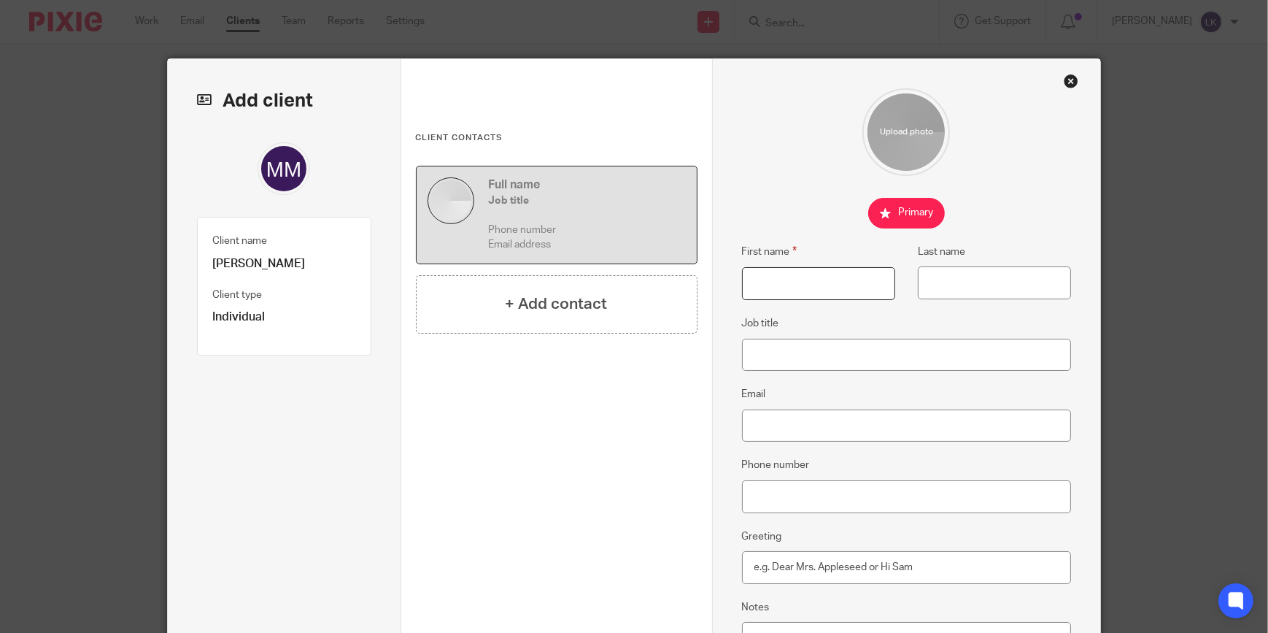
click at [760, 282] on input "First name" at bounding box center [818, 283] width 153 height 33
type input "Michal"
type input "~"
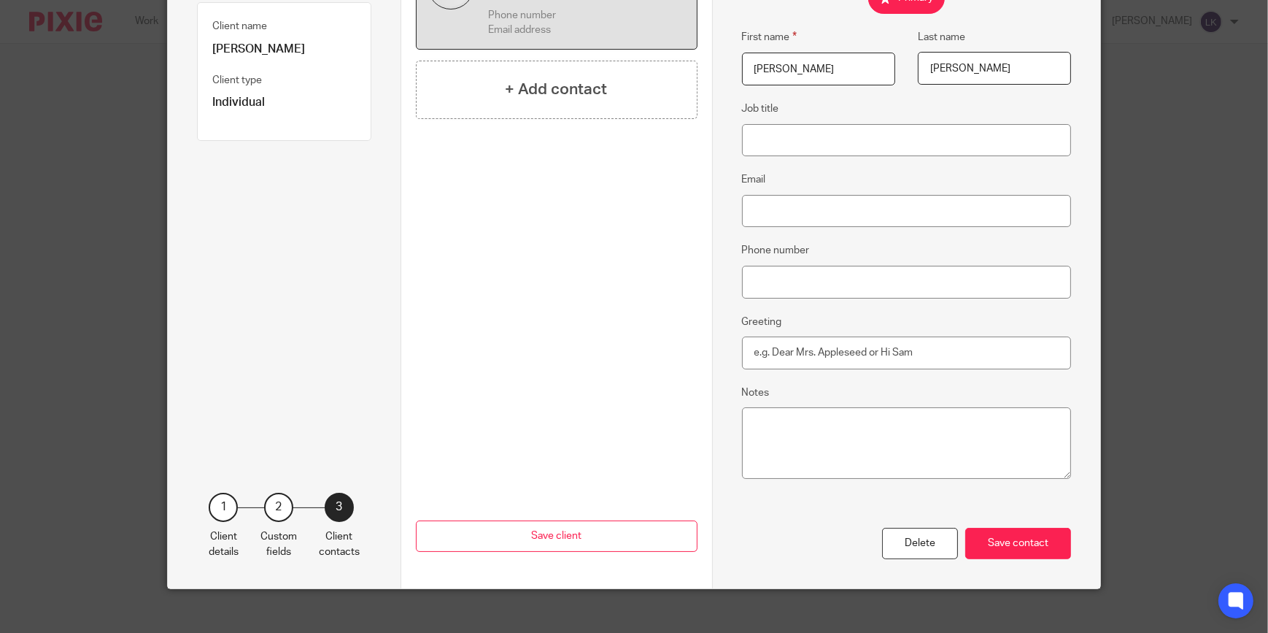
scroll to position [231, 0]
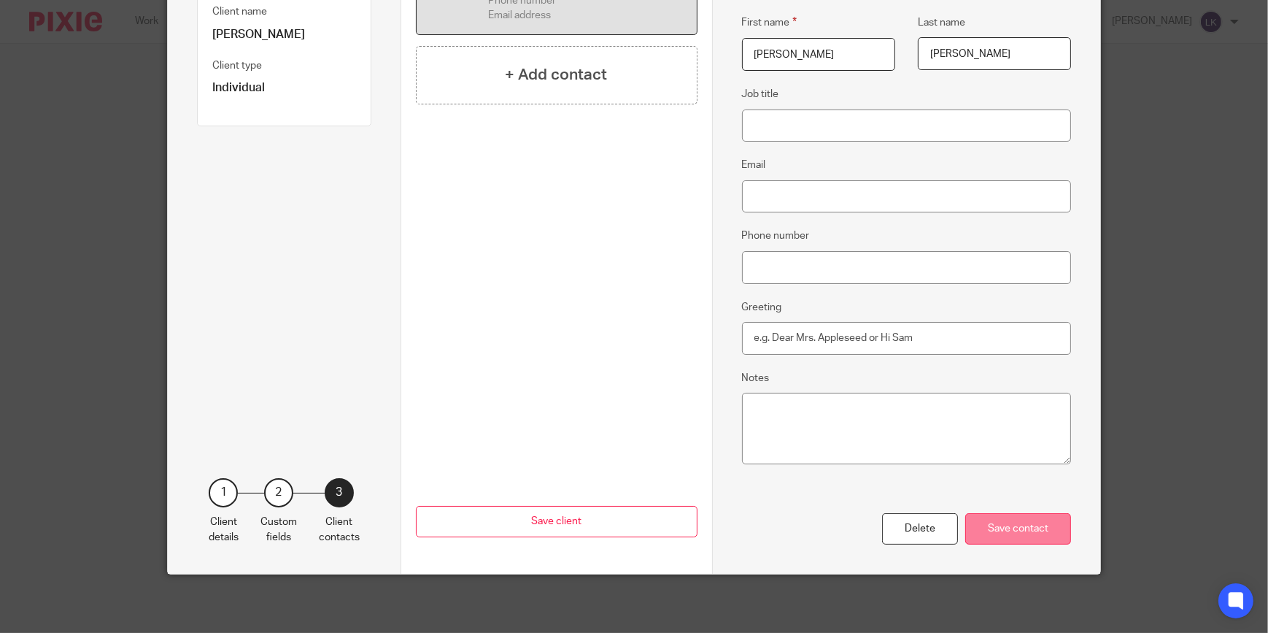
type input "Malinowski"
click at [1051, 533] on div "Save contact" at bounding box center [1018, 528] width 106 height 31
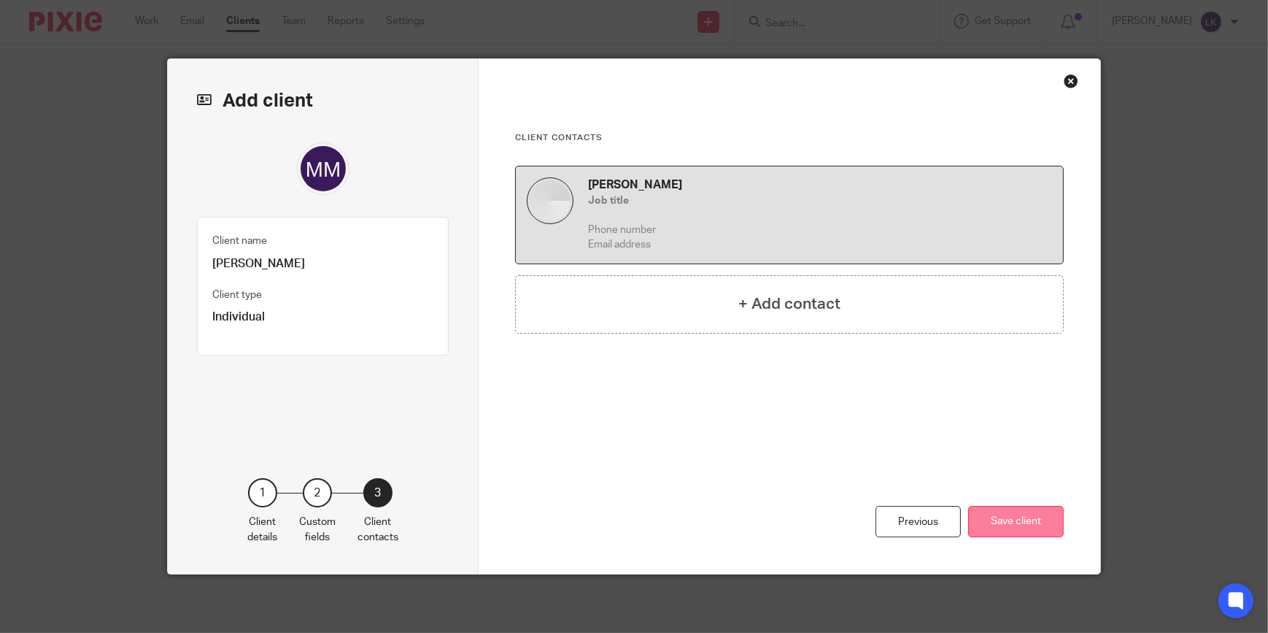
click at [1023, 518] on button "Save client" at bounding box center [1016, 521] width 96 height 31
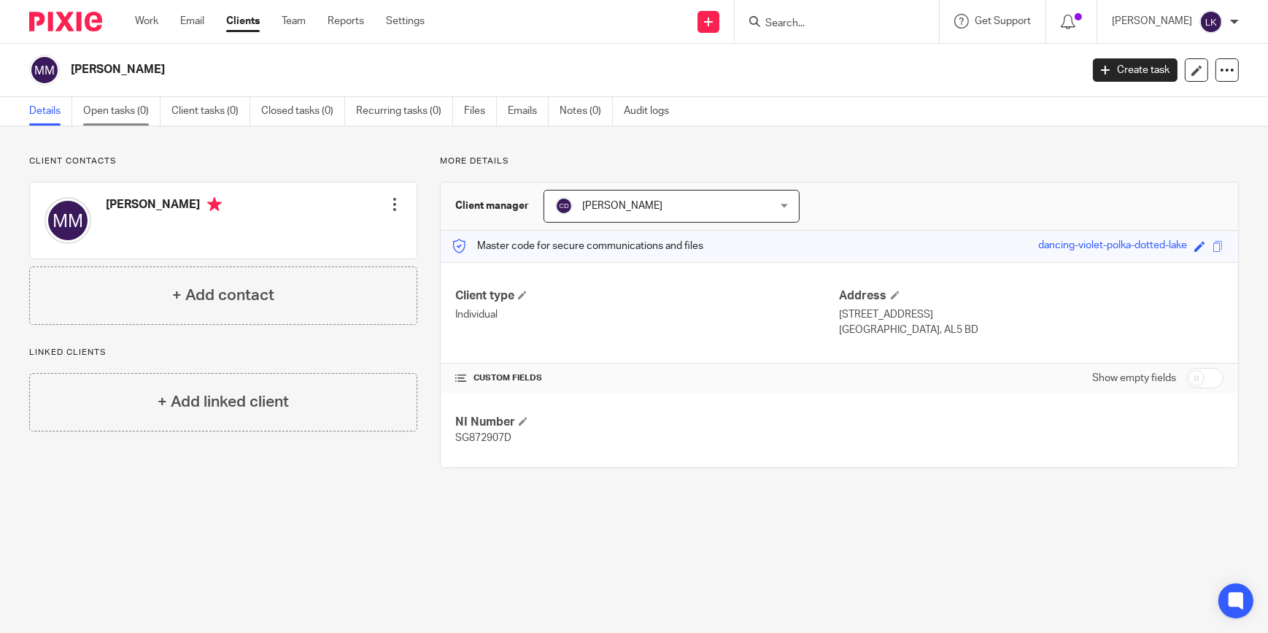
click at [125, 111] on link "Open tasks (0)" at bounding box center [121, 111] width 77 height 28
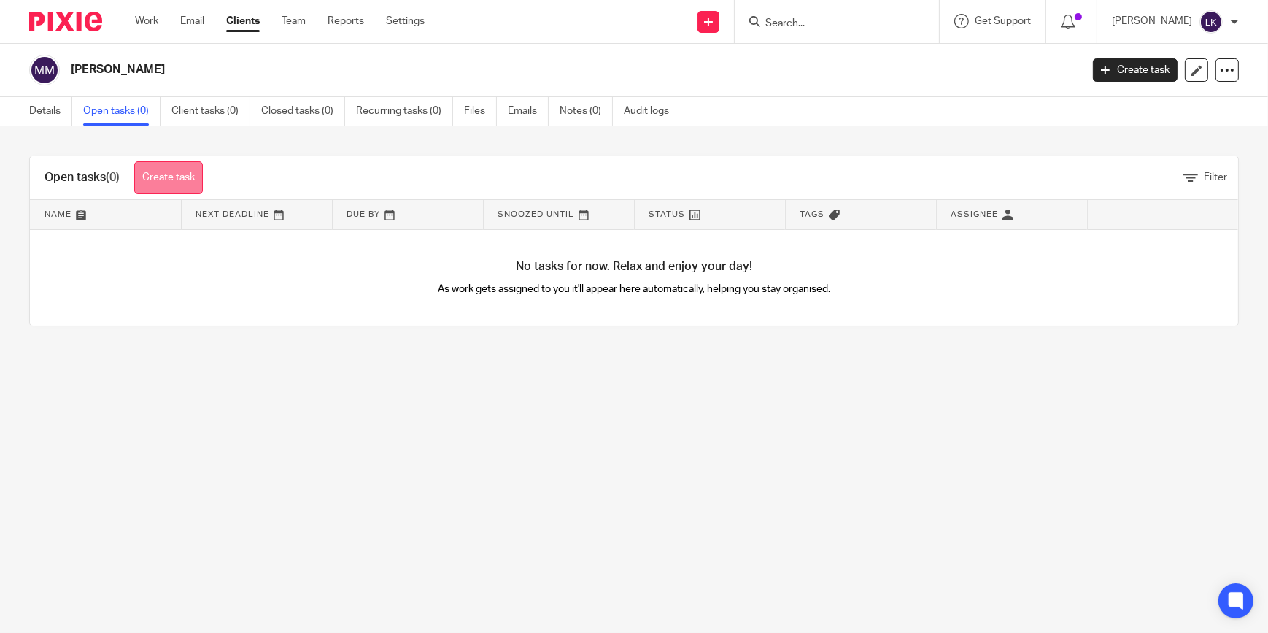
click at [184, 174] on link "Create task" at bounding box center [168, 177] width 69 height 33
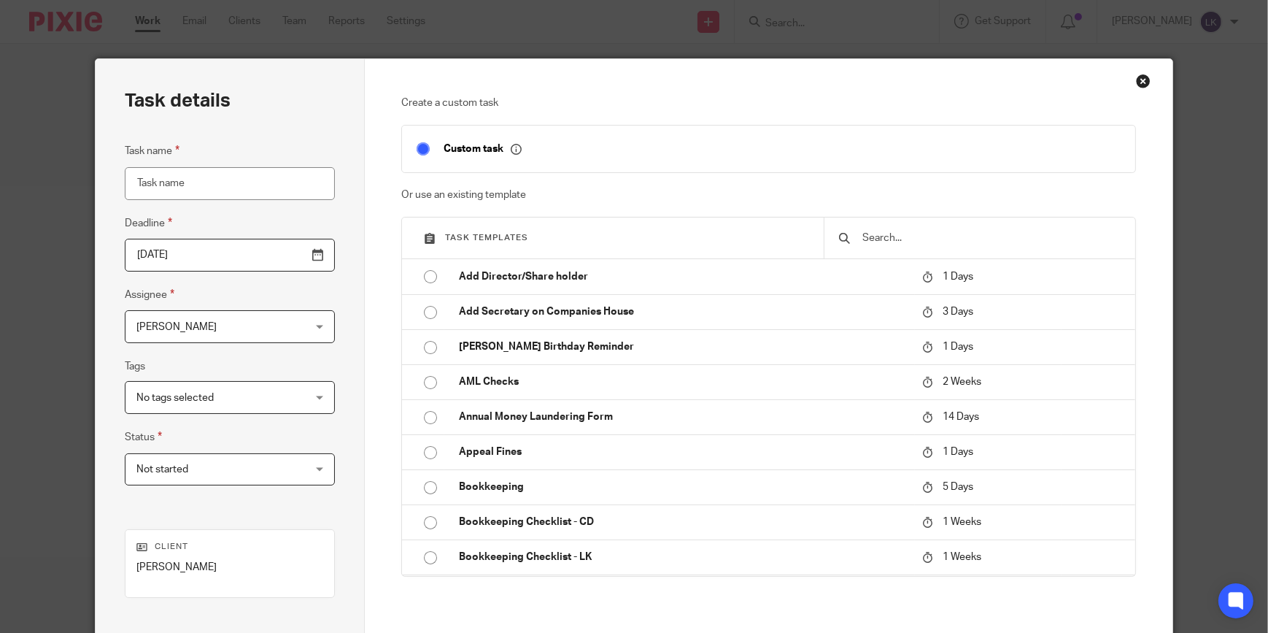
click at [919, 237] on input "text" at bounding box center [990, 238] width 259 height 16
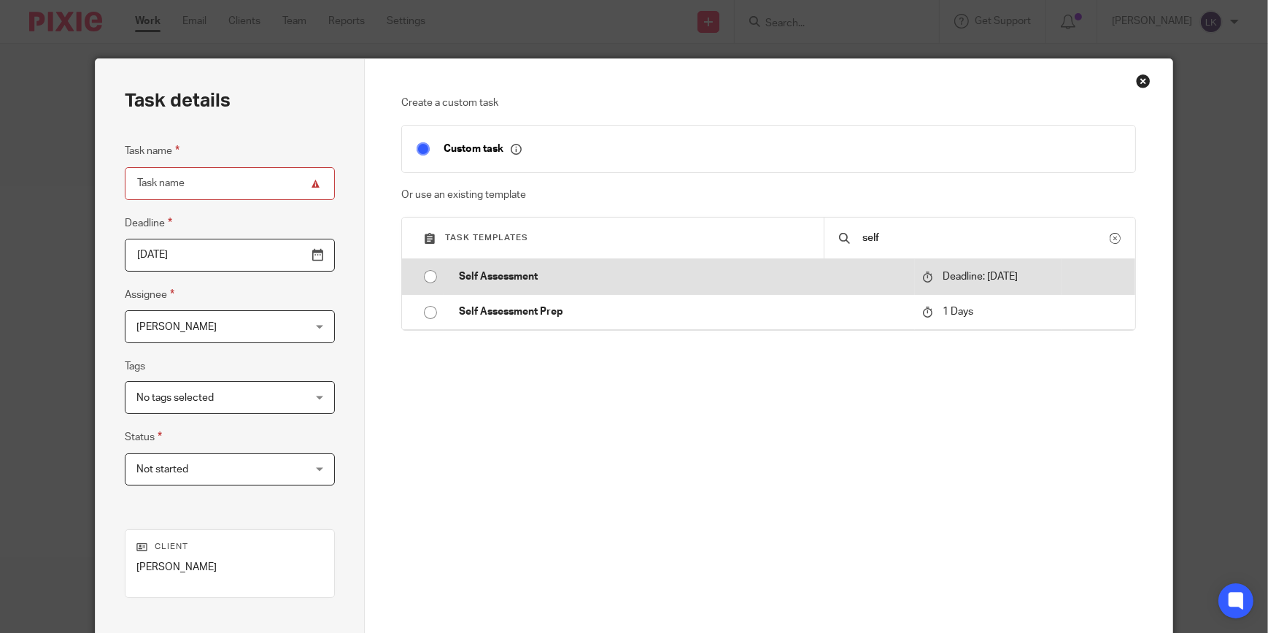
type input "self"
click at [539, 276] on p "Self Assessment" at bounding box center [683, 276] width 449 height 15
type input "[DATE]"
type input "Self Assessment"
checkbox input "false"
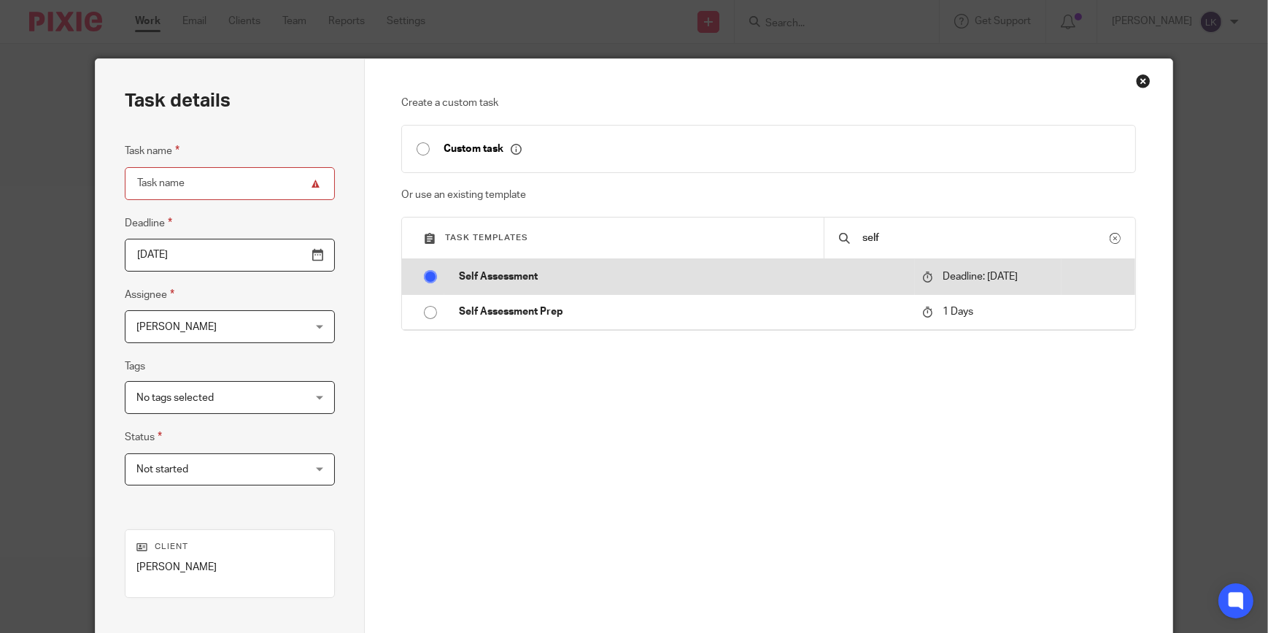
radio input "true"
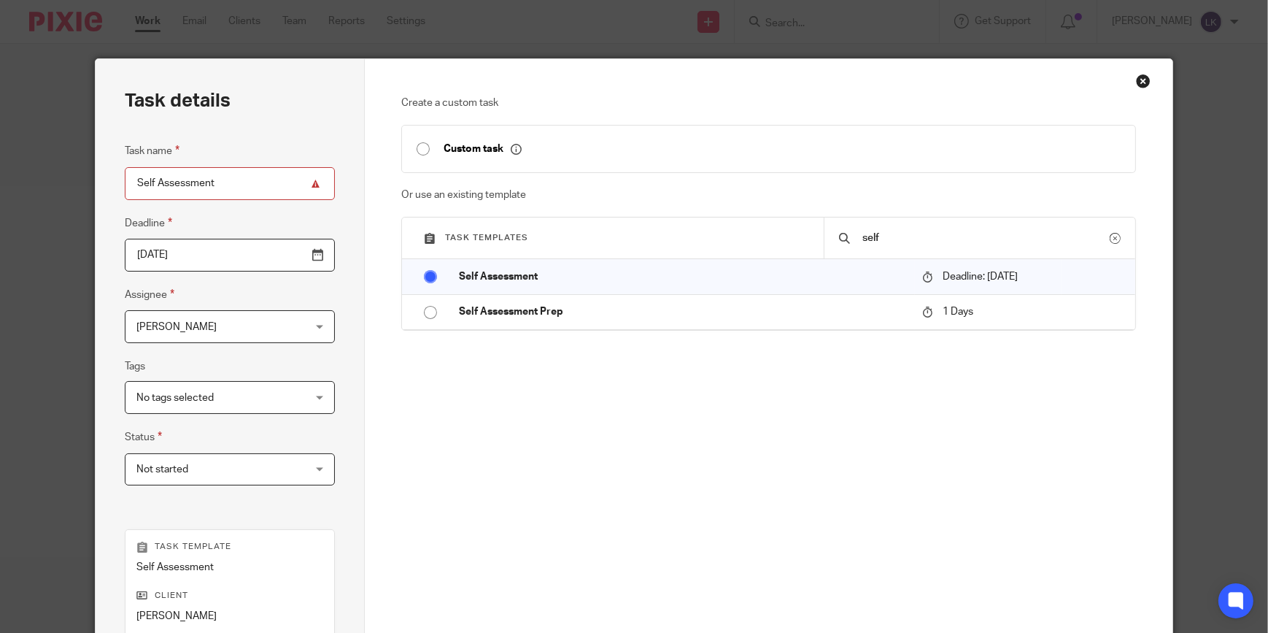
click at [305, 306] on fieldset "Assignee Laura Kimber Laura Kimber Client manager Chloe Dennis Dominique Clotwo…" at bounding box center [230, 314] width 210 height 57
click at [298, 320] on div "Laura Kimber Laura Kimber" at bounding box center [230, 326] width 210 height 33
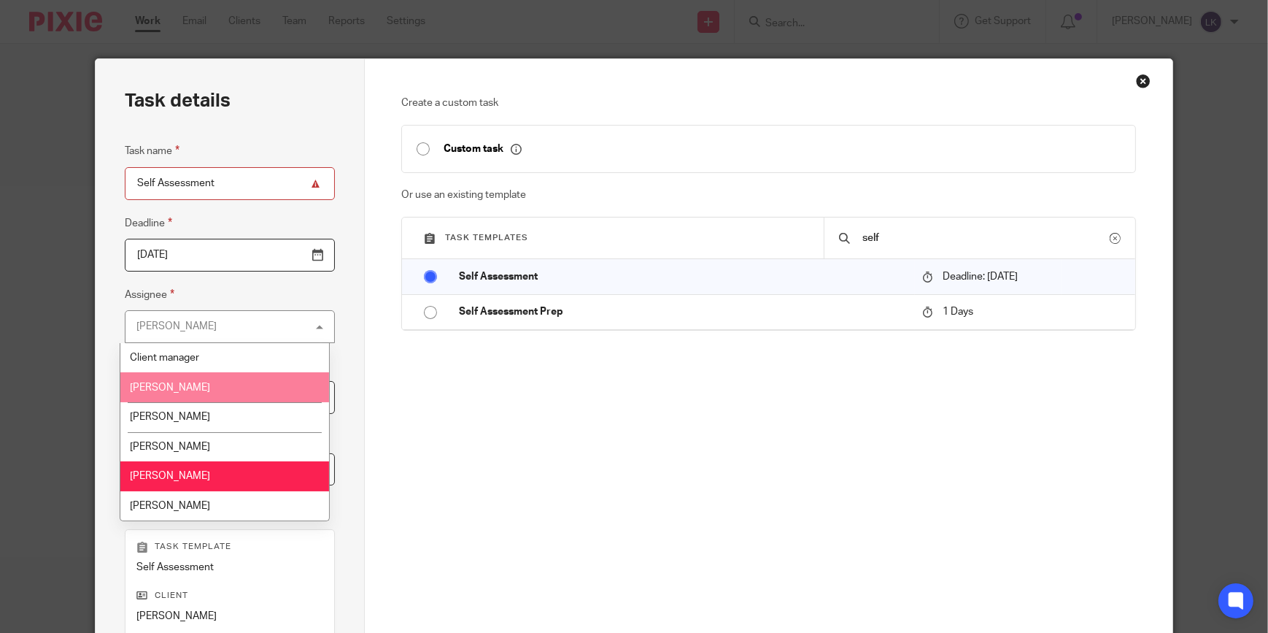
click at [172, 394] on li "[PERSON_NAME]" at bounding box center [224, 387] width 209 height 30
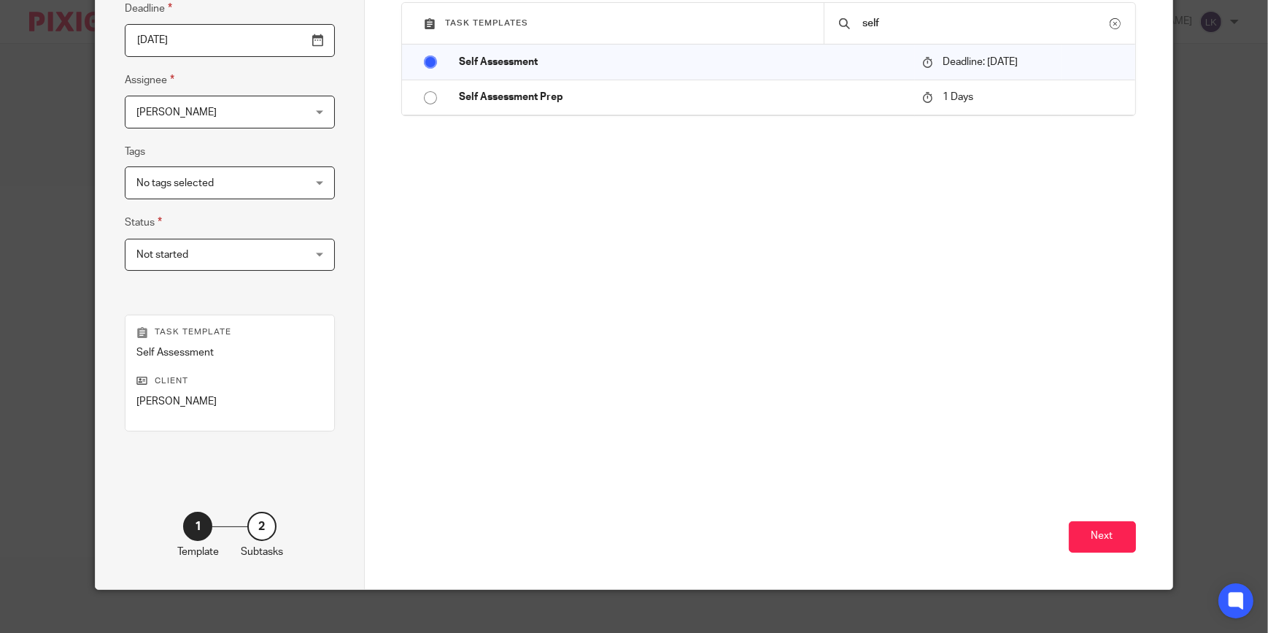
scroll to position [229, 0]
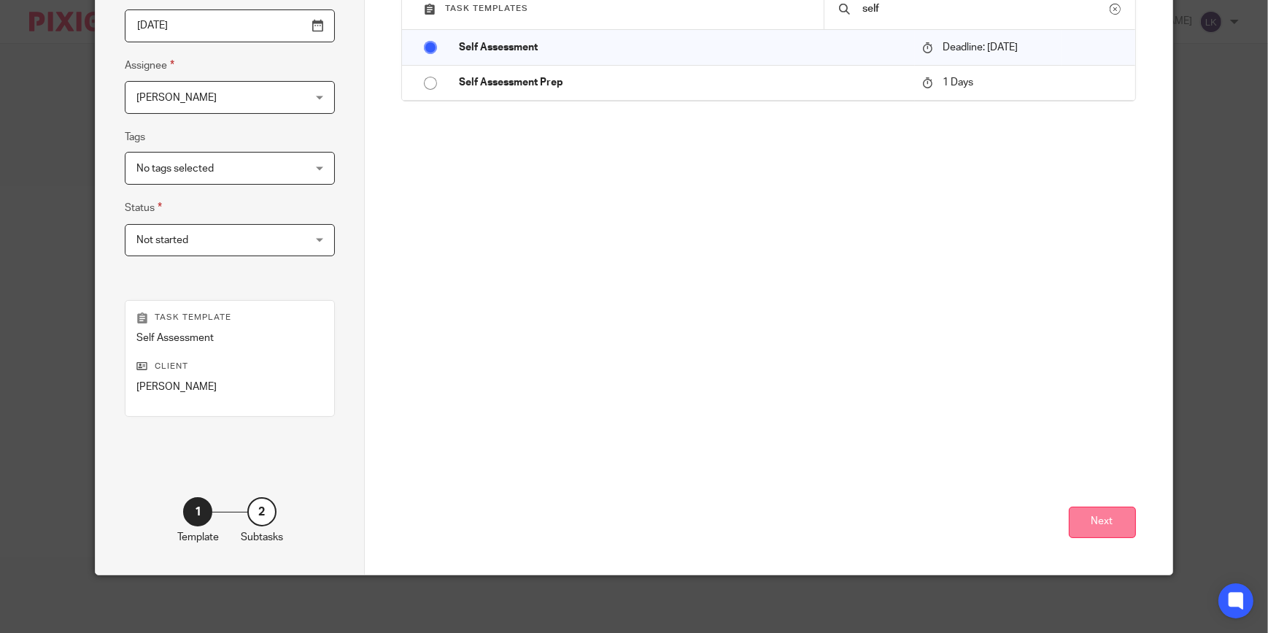
click at [1089, 521] on button "Next" at bounding box center [1102, 521] width 67 height 31
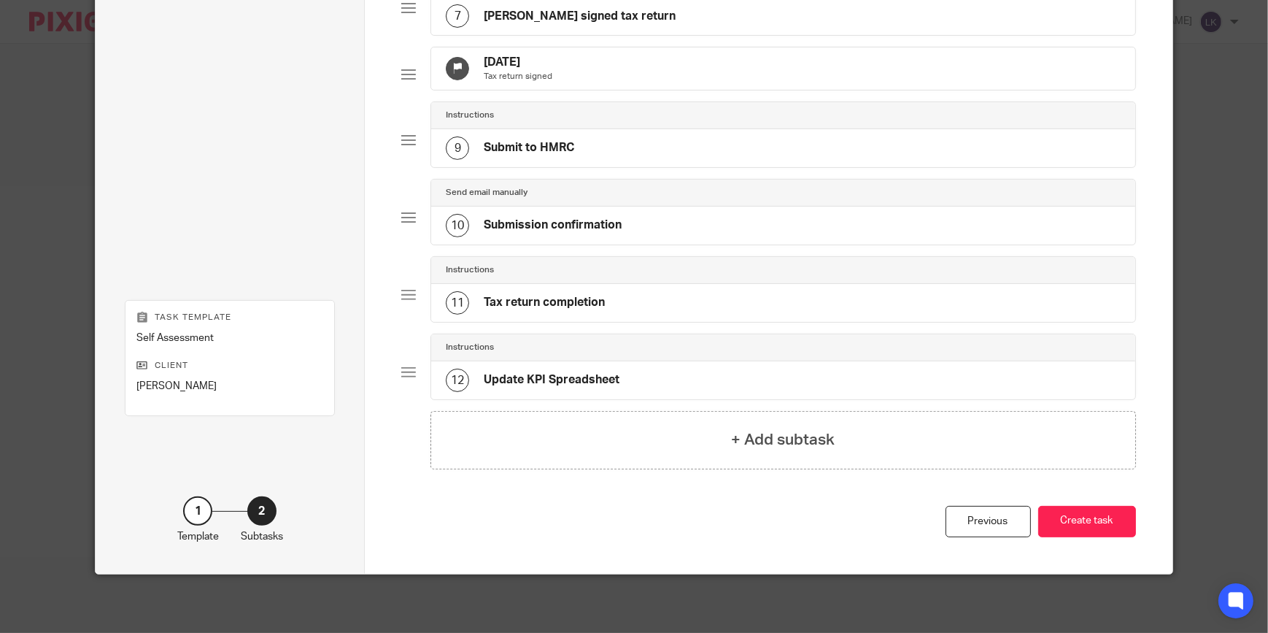
scroll to position [614, 0]
click at [1109, 519] on button "Create task" at bounding box center [1087, 521] width 98 height 31
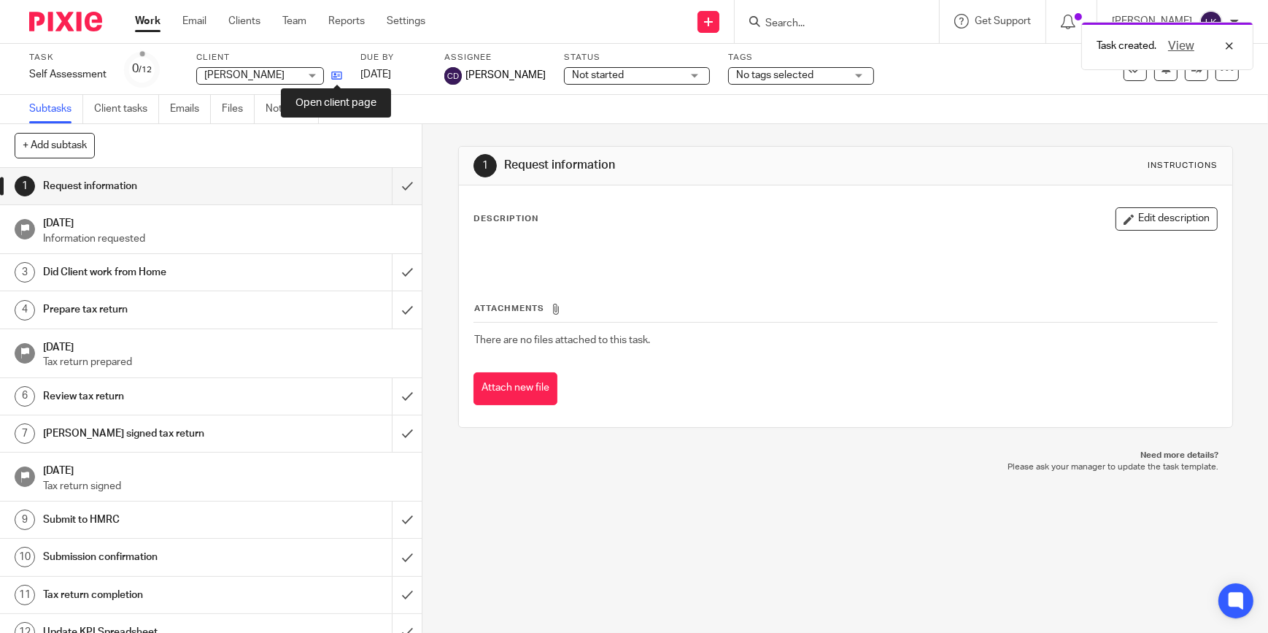
click at [332, 74] on icon at bounding box center [336, 75] width 11 height 11
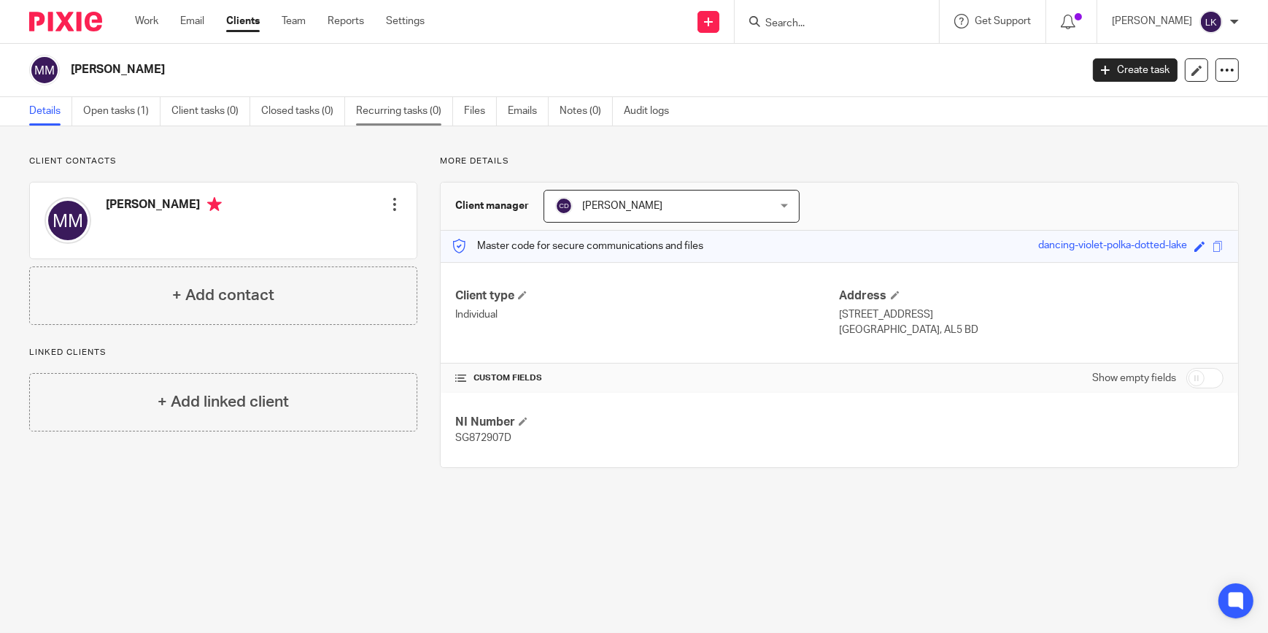
click at [398, 110] on link "Recurring tasks (0)" at bounding box center [404, 111] width 97 height 28
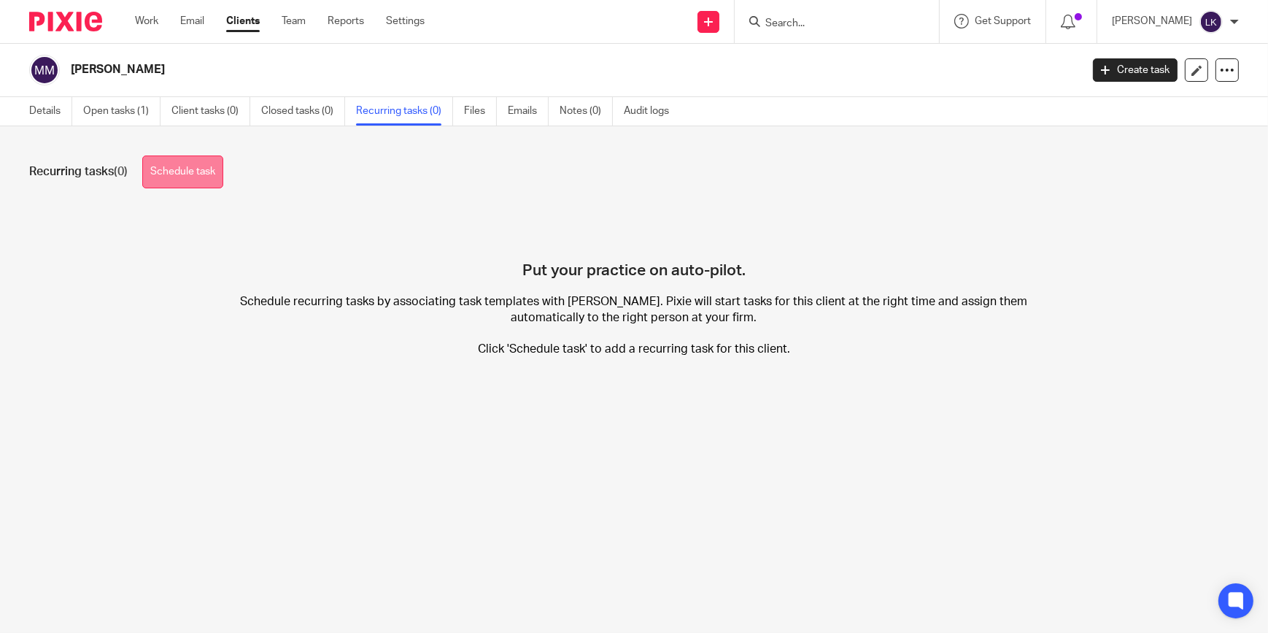
click at [198, 176] on link "Schedule task" at bounding box center [182, 171] width 81 height 33
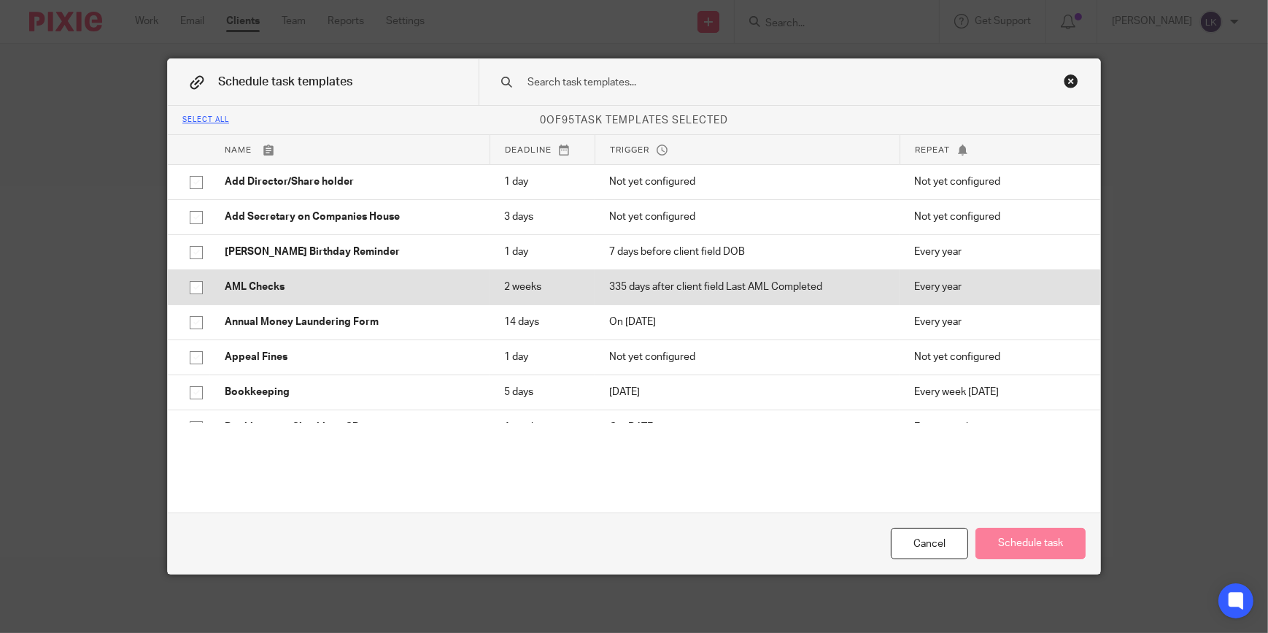
click at [238, 287] on p "AML Checks" at bounding box center [350, 286] width 250 height 15
checkbox input "true"
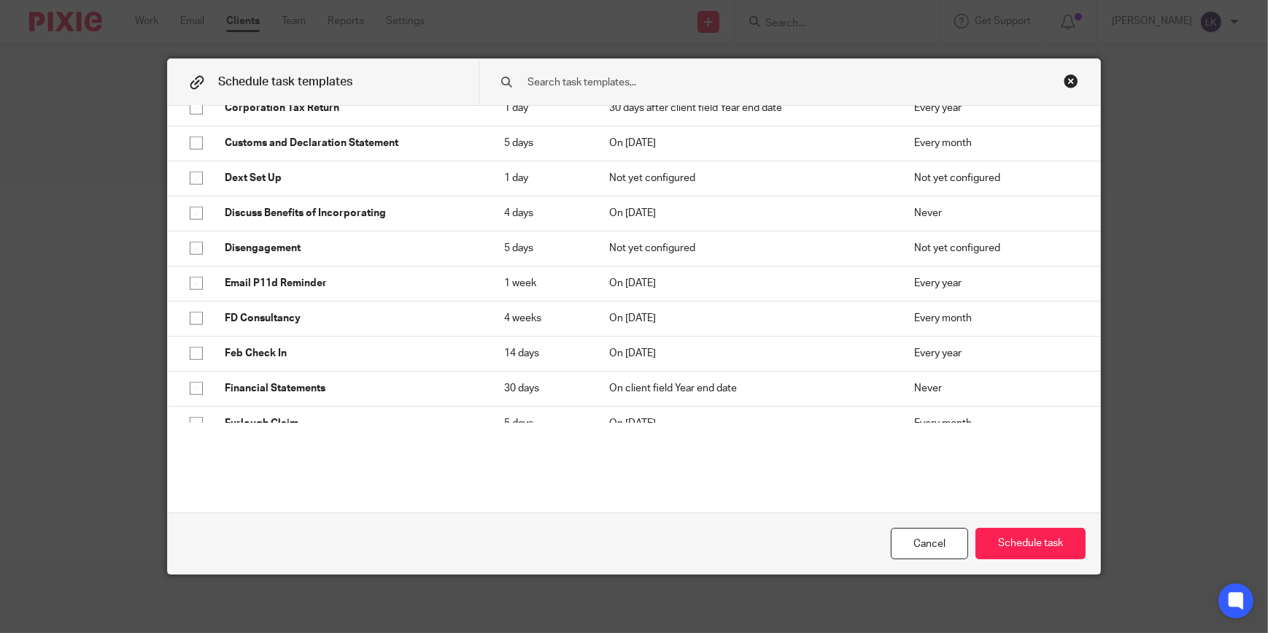
scroll to position [1061, 0]
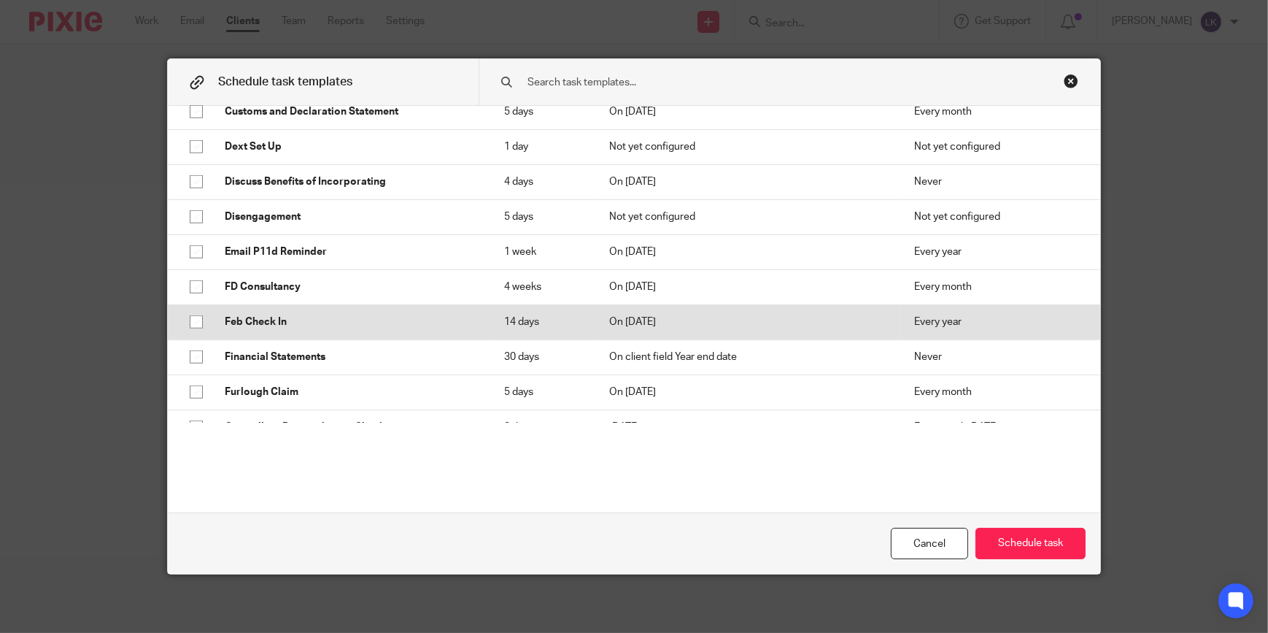
click at [193, 317] on input "checkbox" at bounding box center [196, 322] width 28 height 28
checkbox input "true"
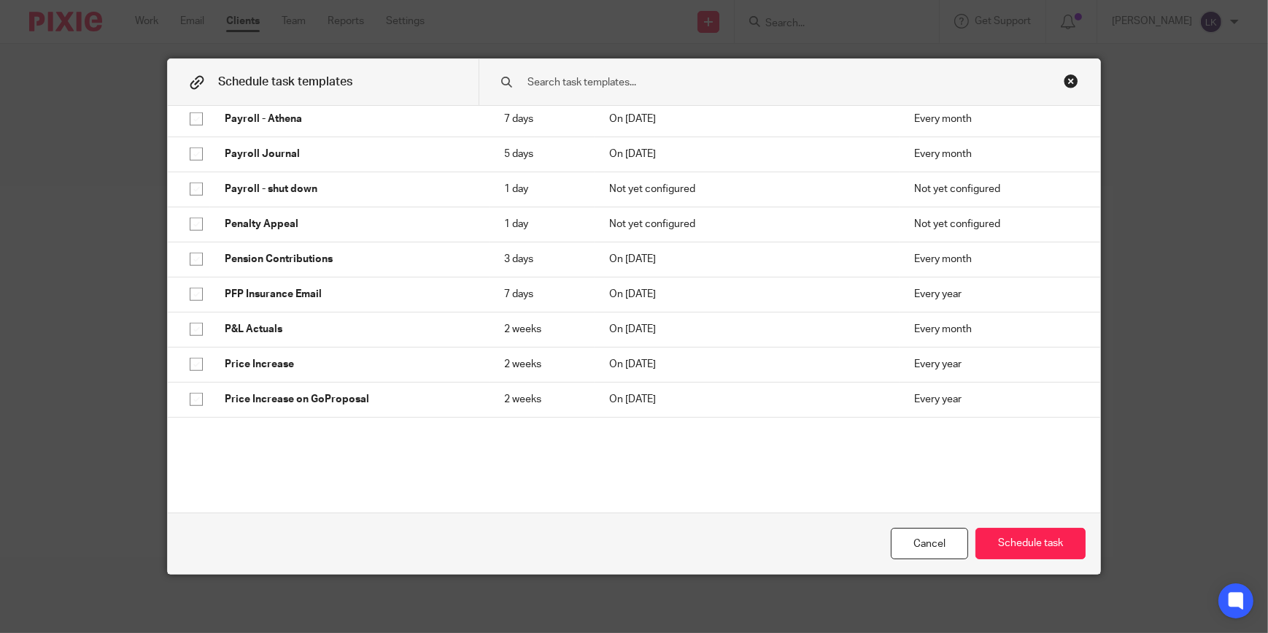
scroll to position [2056, 0]
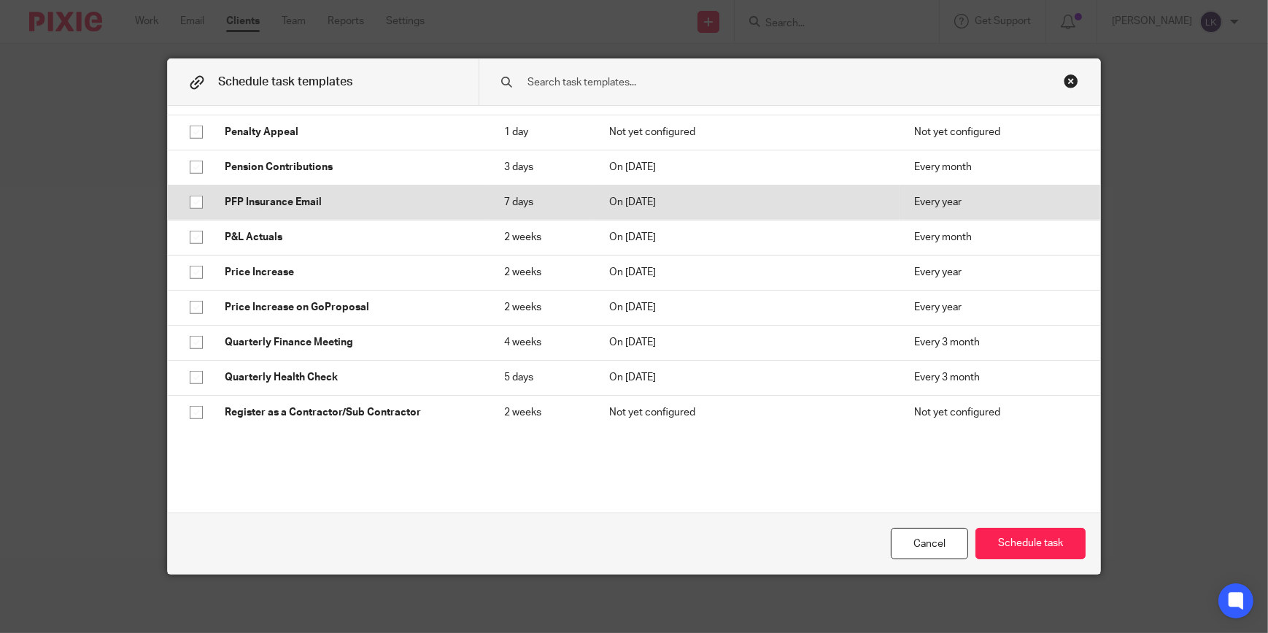
click at [271, 199] on p "PFP Insurance Email" at bounding box center [350, 202] width 250 height 15
checkbox input "true"
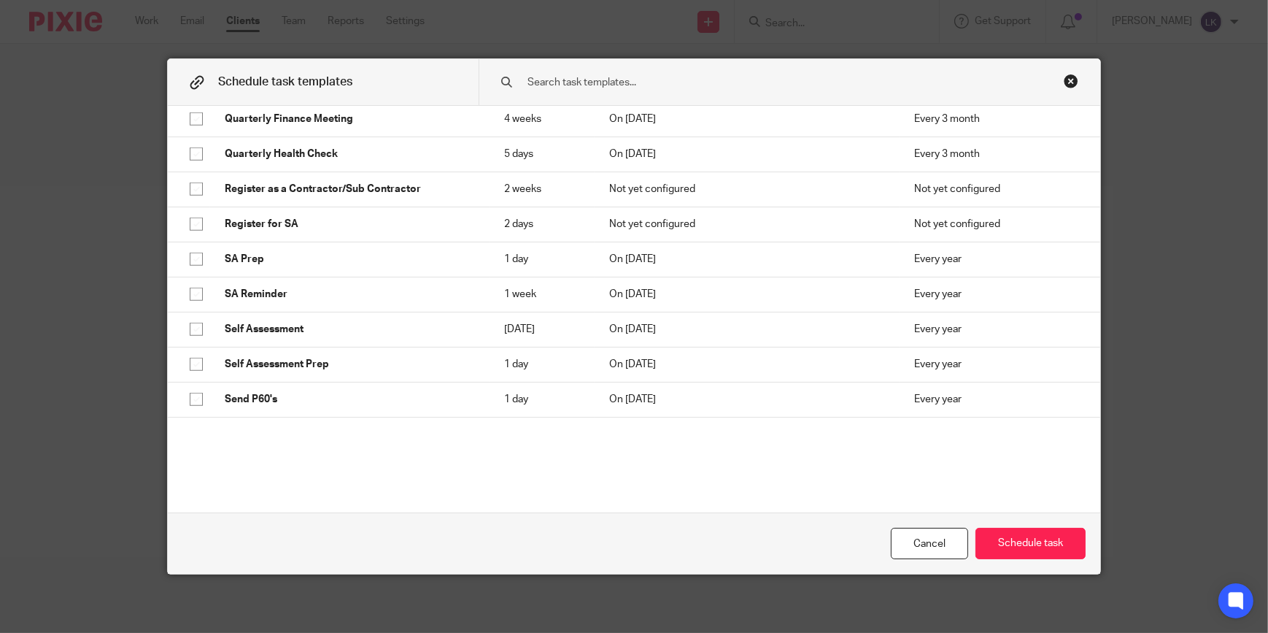
scroll to position [2321, 0]
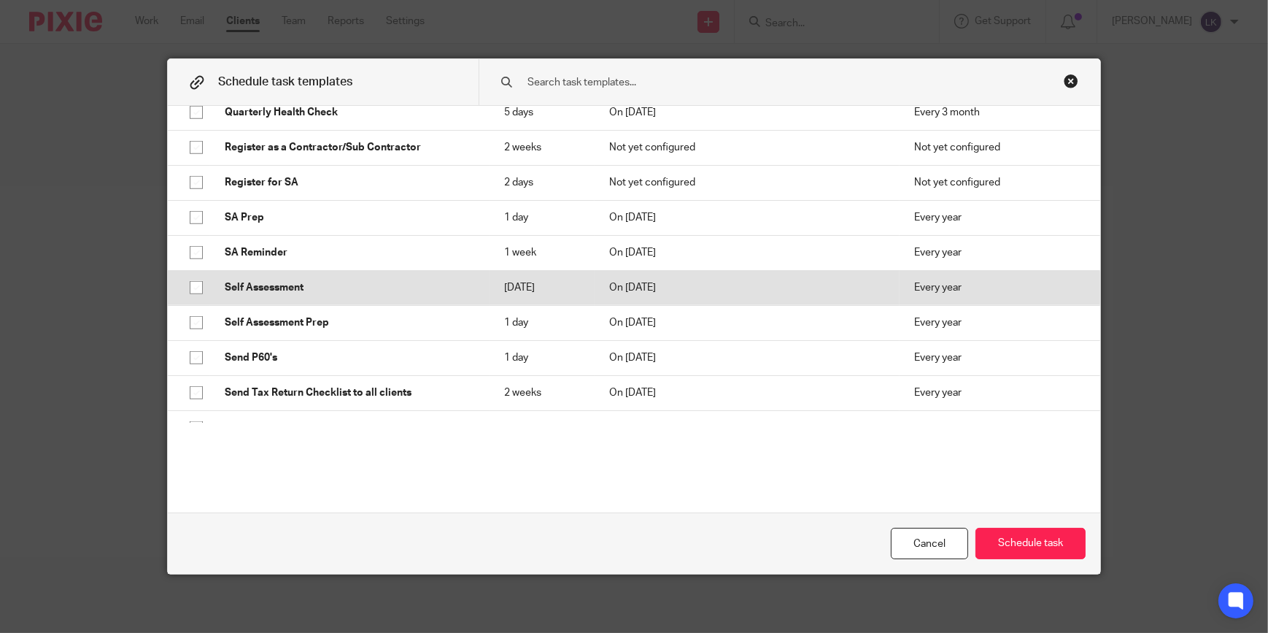
click at [251, 292] on p "Self Assessment" at bounding box center [350, 287] width 250 height 15
checkbox input "true"
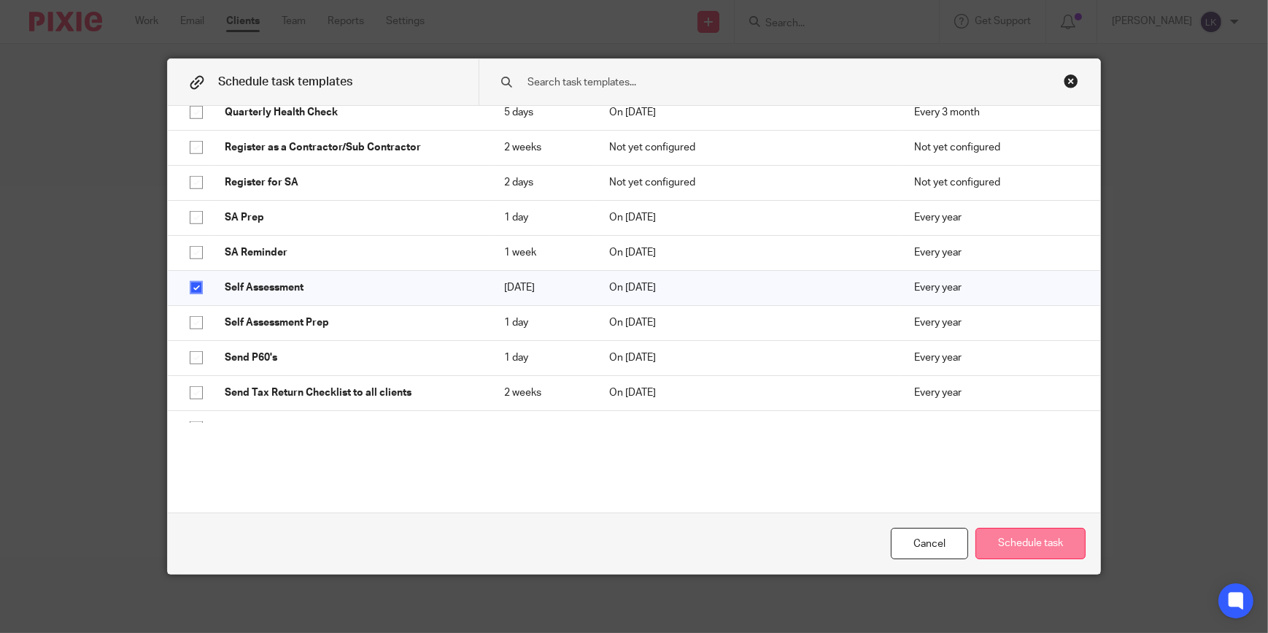
click at [1049, 541] on button "Schedule task" at bounding box center [1031, 543] width 110 height 31
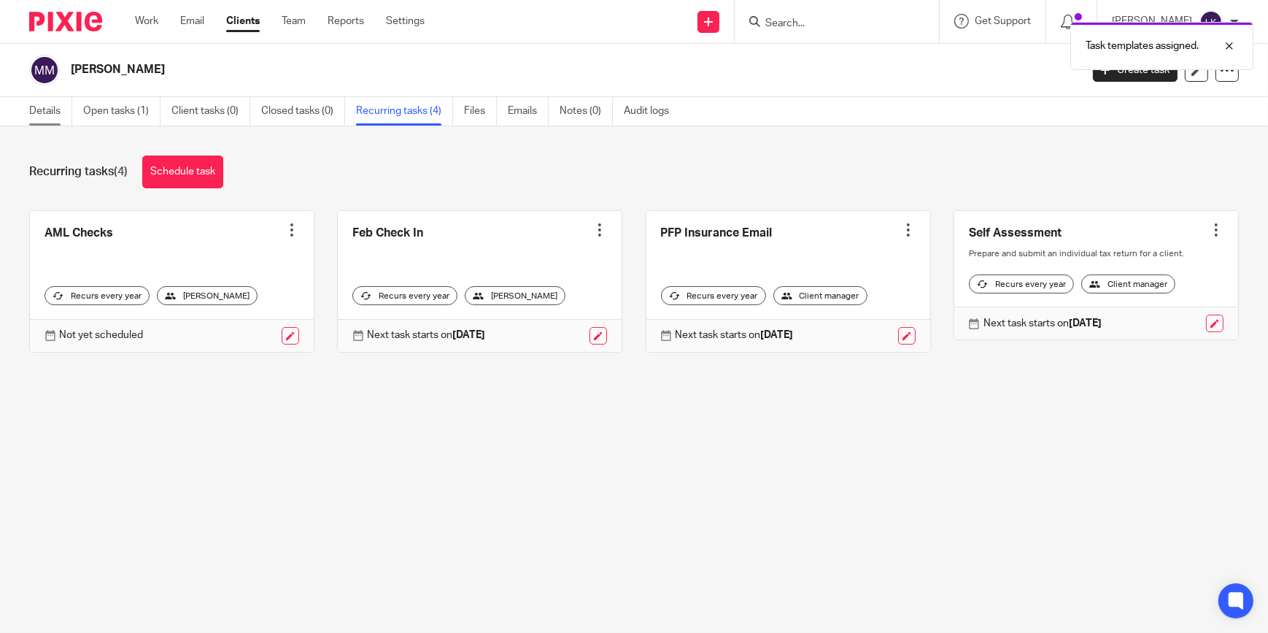
click at [44, 107] on link "Details" at bounding box center [50, 111] width 43 height 28
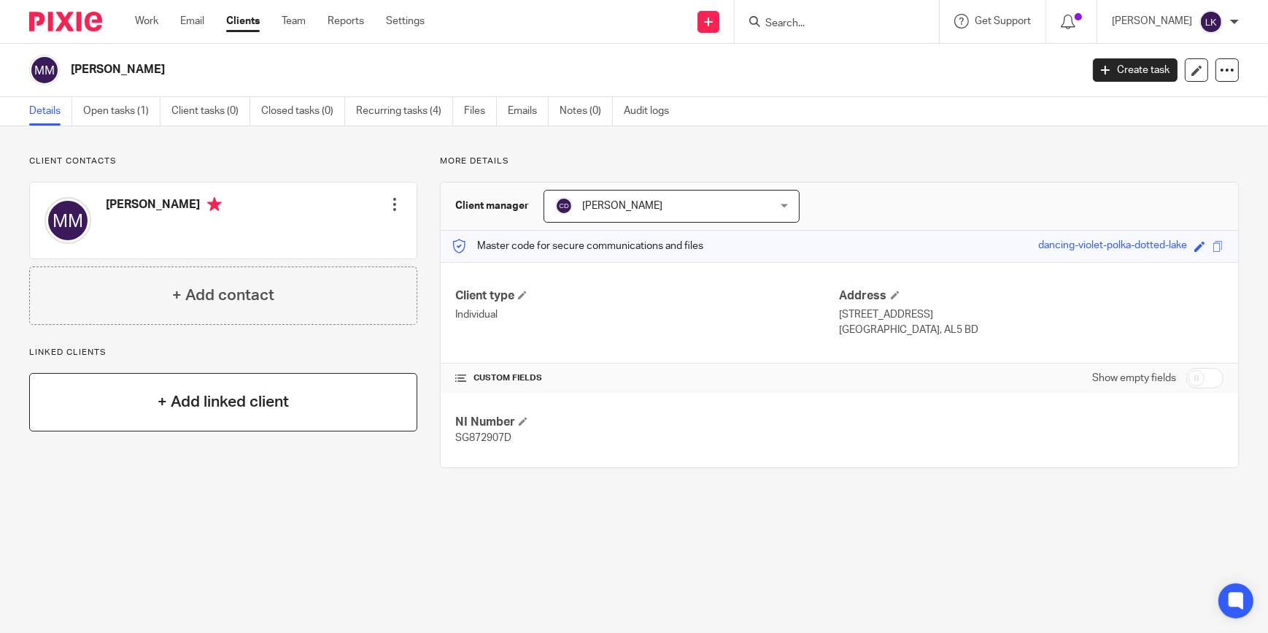
click at [225, 402] on h4 "+ Add linked client" at bounding box center [223, 401] width 131 height 23
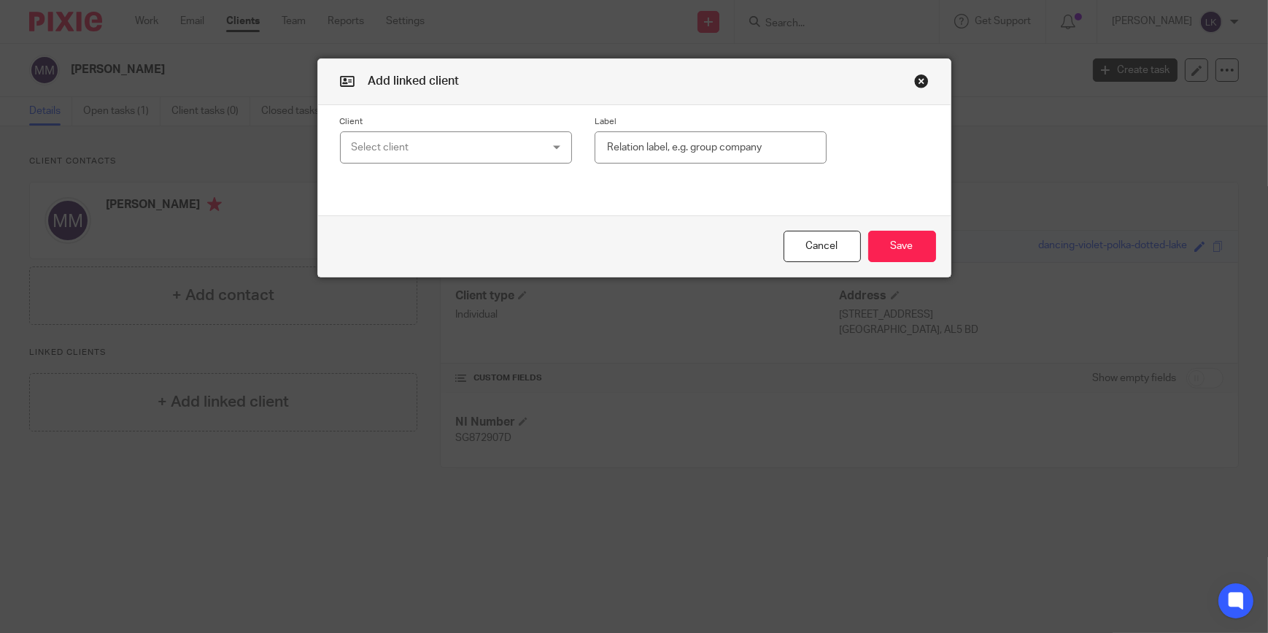
click at [395, 152] on div "Select client" at bounding box center [440, 147] width 176 height 31
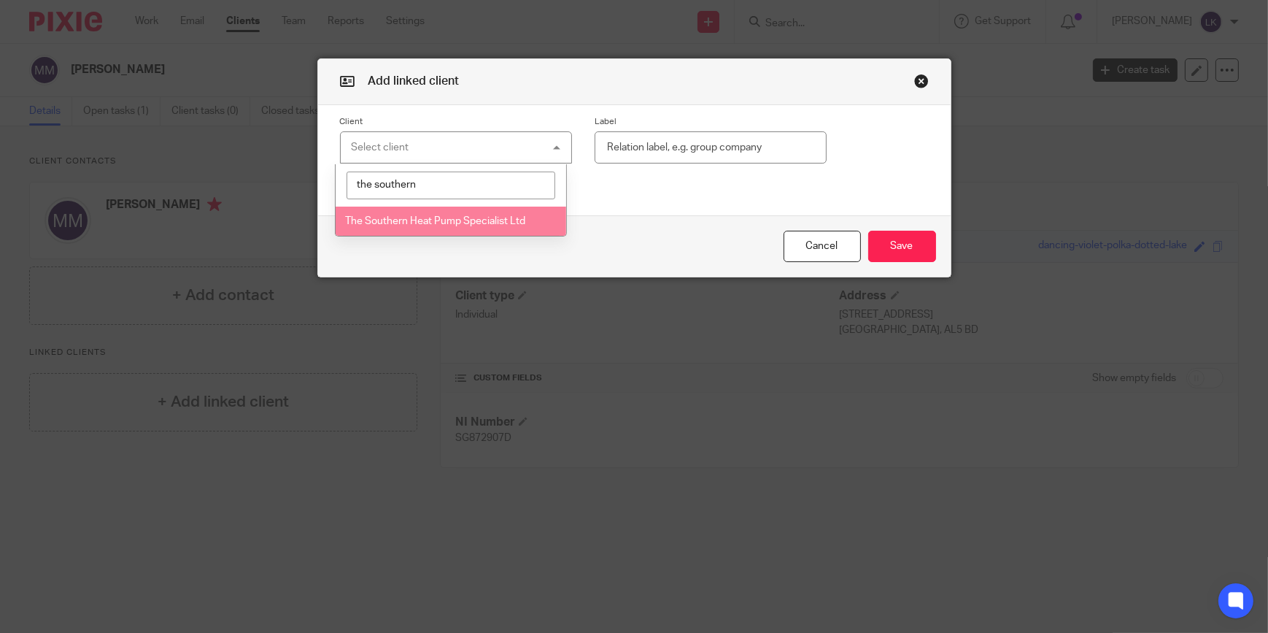
type input "the southern"
click at [401, 215] on li "The Southern Heat Pump Specialist Ltd" at bounding box center [451, 221] width 231 height 30
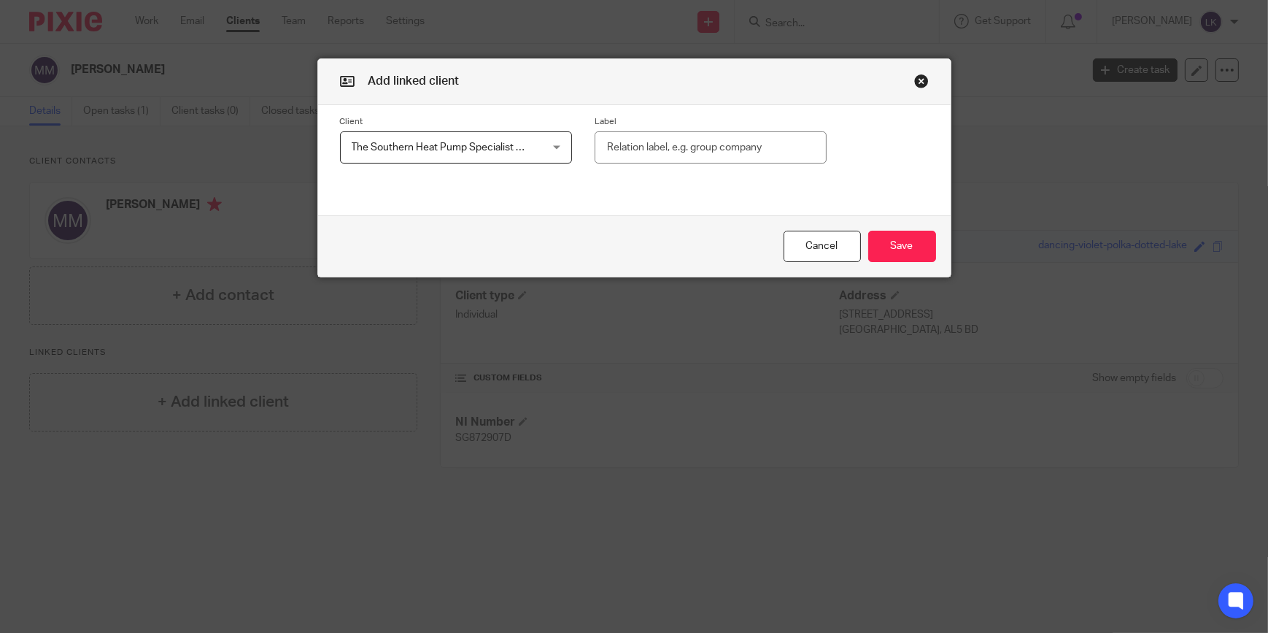
click at [649, 141] on input "text" at bounding box center [711, 147] width 232 height 33
type input "Director"
click at [889, 238] on button "Save" at bounding box center [902, 246] width 68 height 31
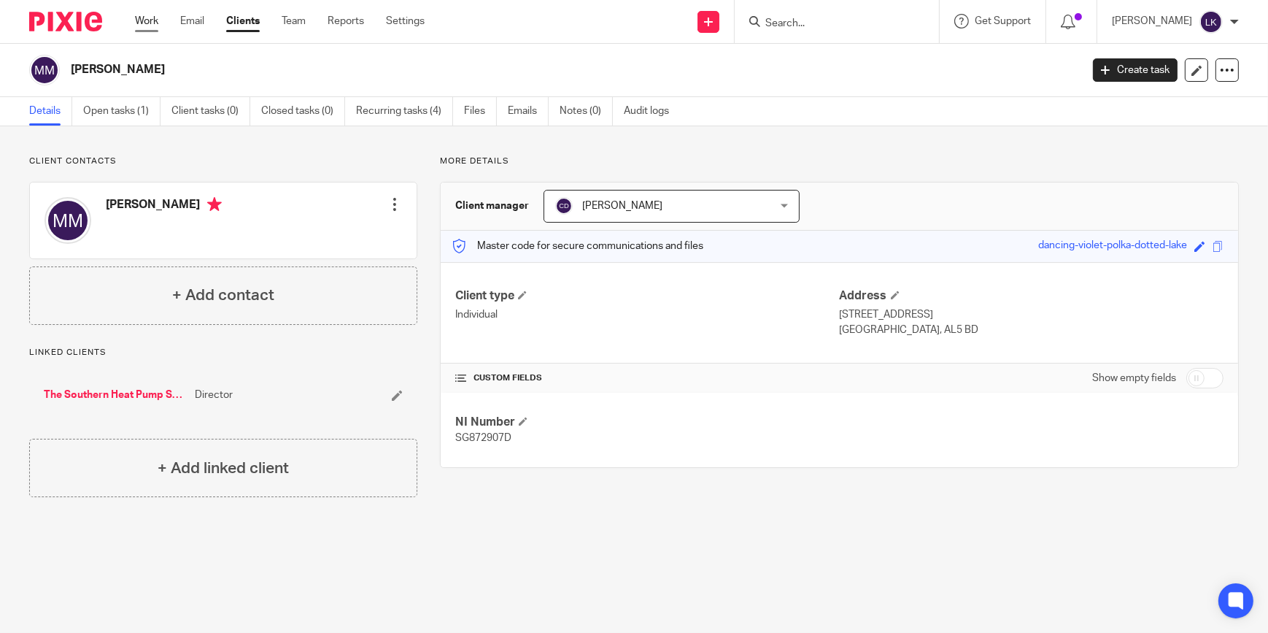
click at [136, 16] on link "Work" at bounding box center [146, 21] width 23 height 15
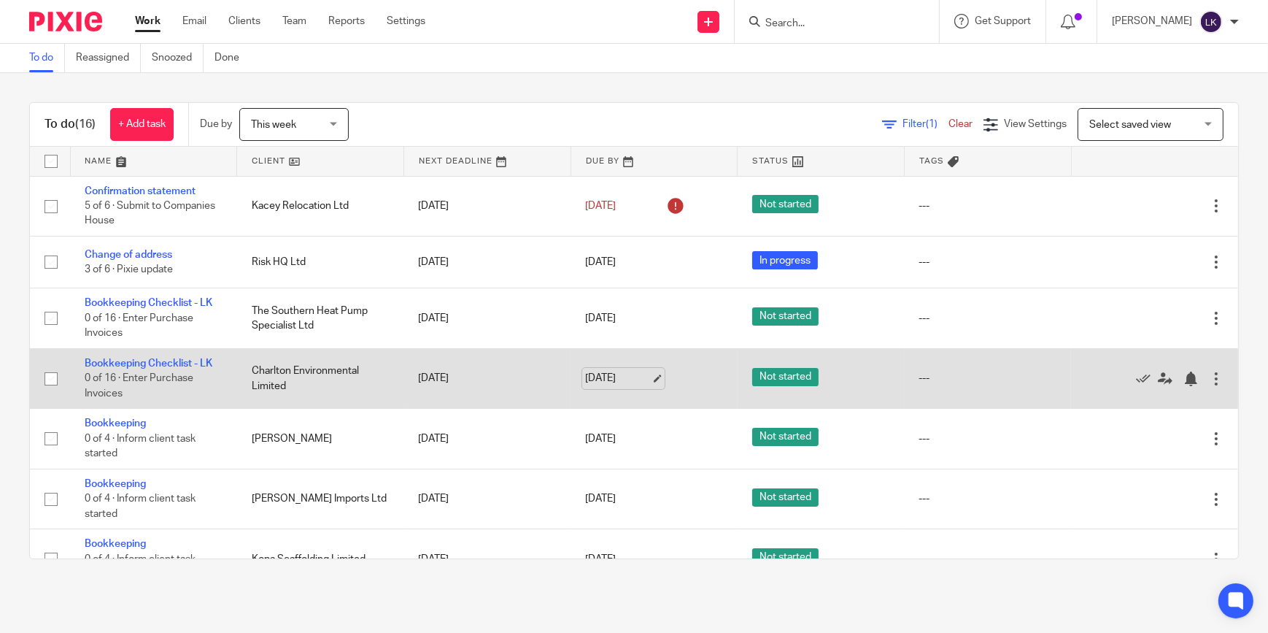
click at [644, 375] on link "19 Sep 2025" at bounding box center [618, 378] width 66 height 15
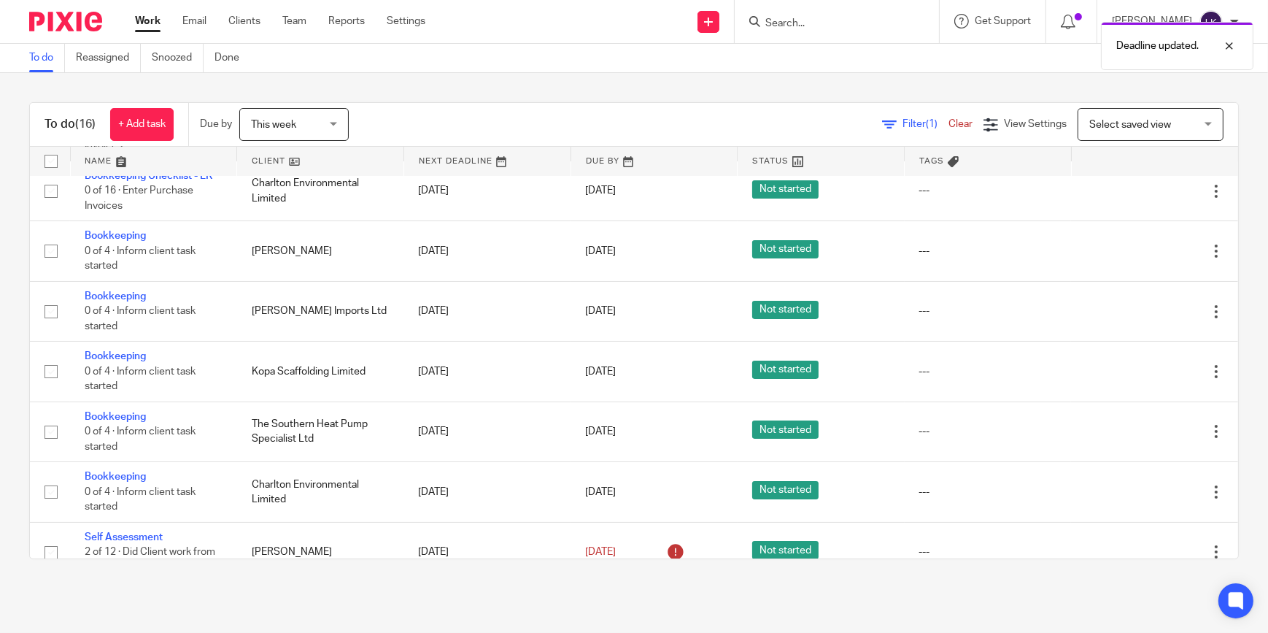
scroll to position [198, 0]
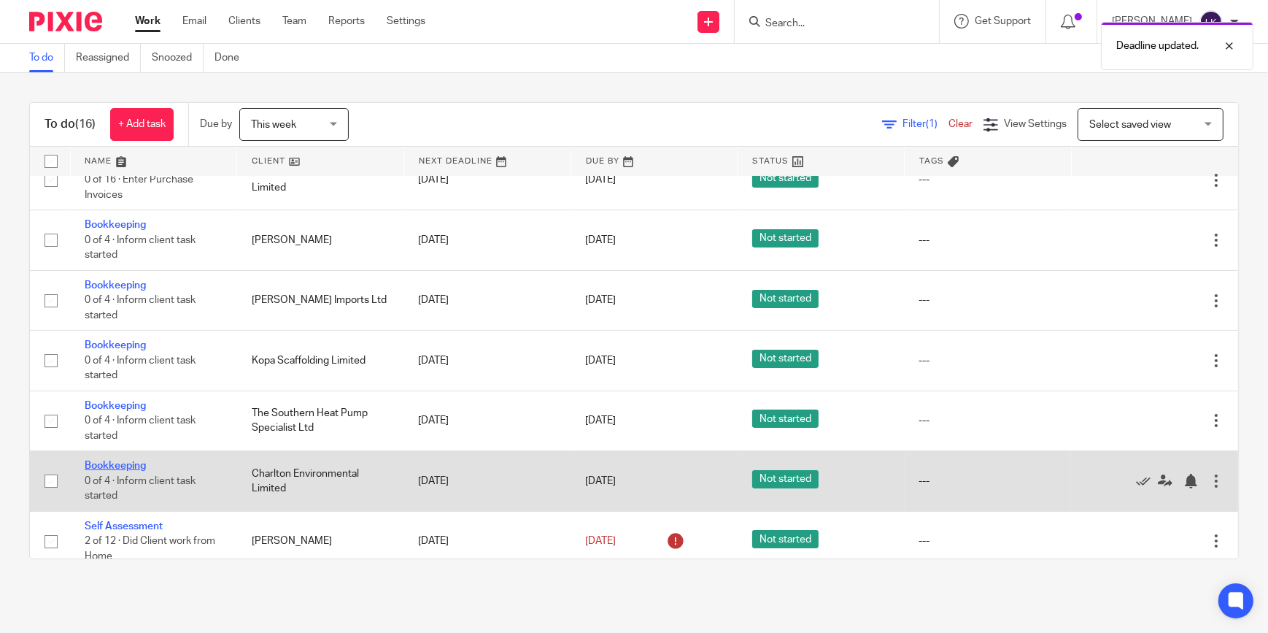
click at [139, 462] on link "Bookkeeping" at bounding box center [115, 465] width 61 height 10
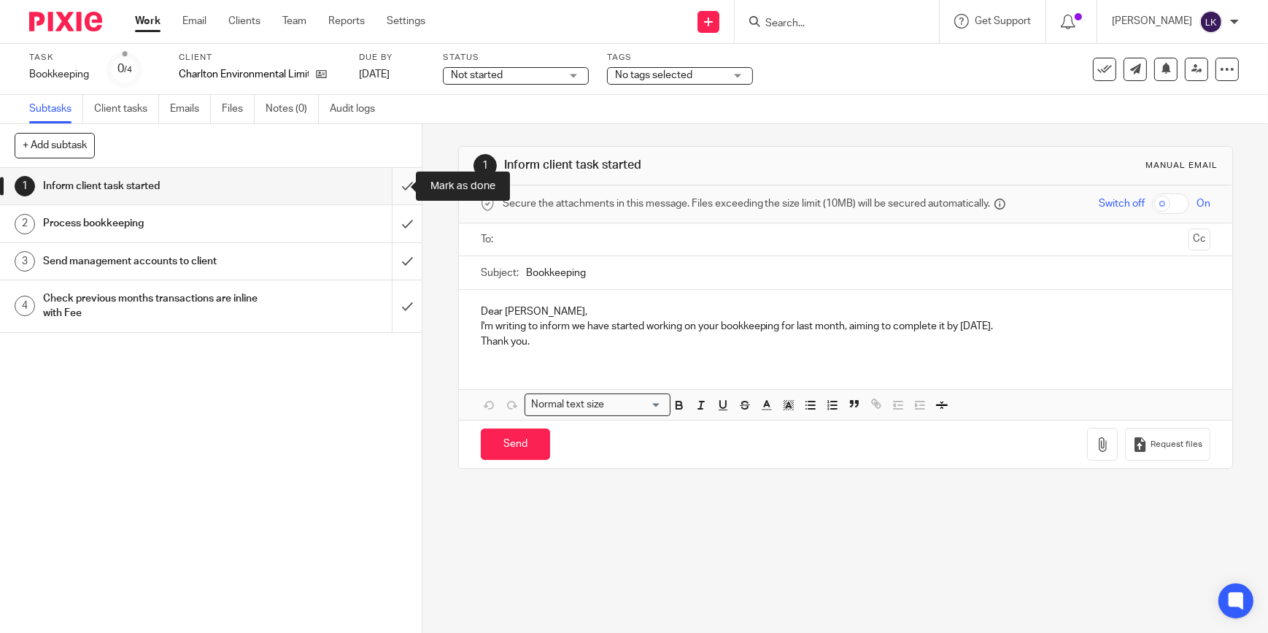
click at [397, 186] on input "submit" at bounding box center [211, 186] width 422 height 36
click at [394, 221] on input "submit" at bounding box center [211, 223] width 422 height 36
click at [394, 274] on input "submit" at bounding box center [211, 261] width 422 height 36
click at [395, 317] on input "submit" at bounding box center [211, 306] width 422 height 52
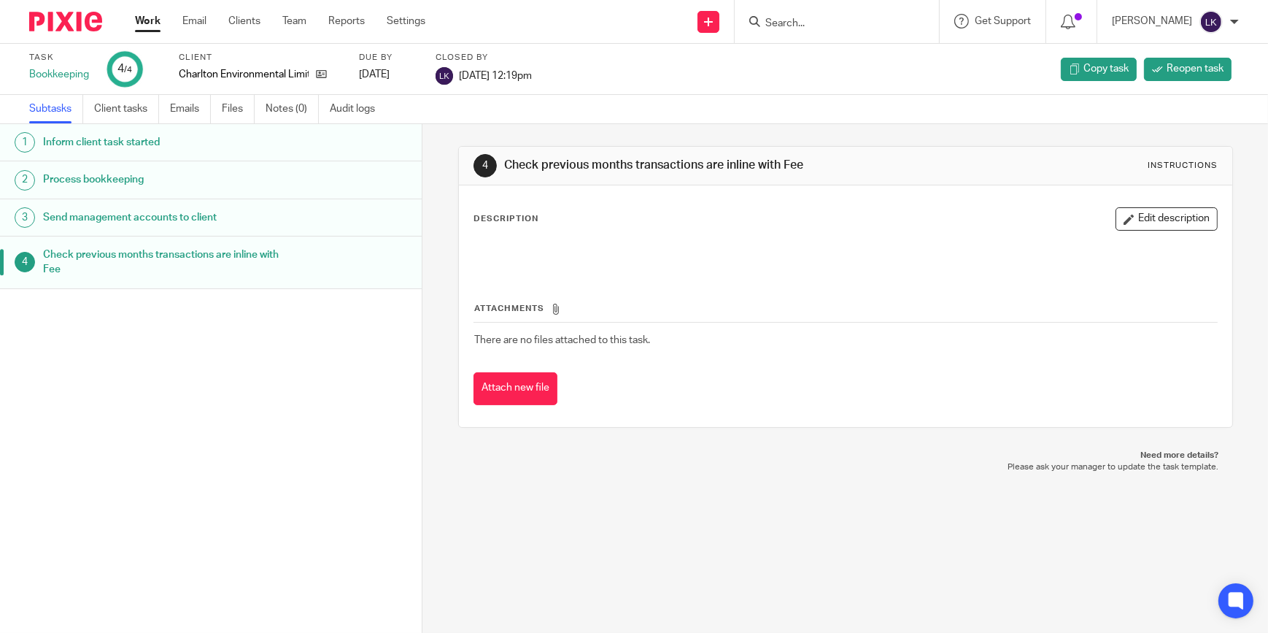
click at [158, 15] on link "Work" at bounding box center [148, 21] width 26 height 15
